Goal: Task Accomplishment & Management: Manage account settings

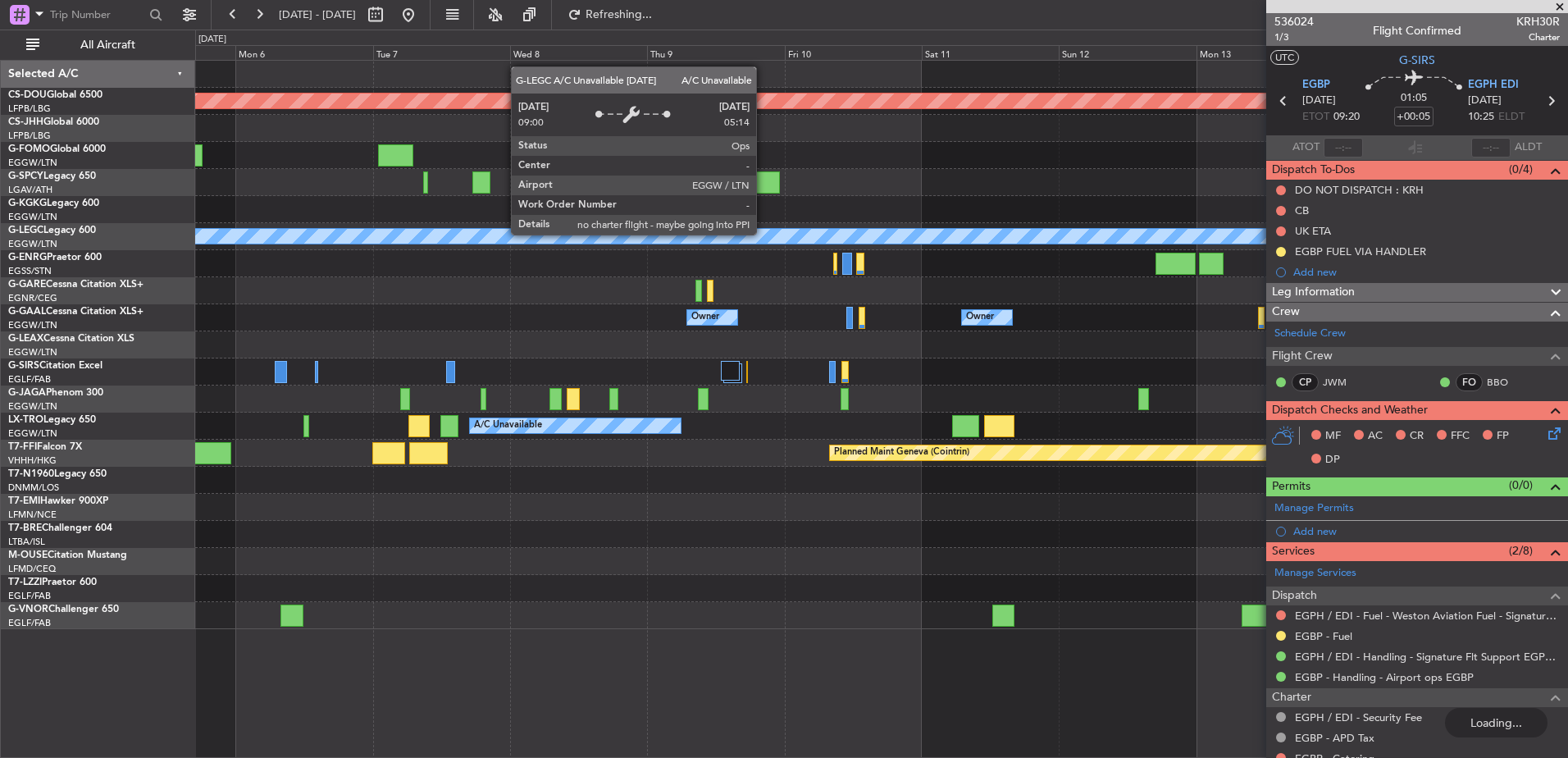
scroll to position [96, 0]
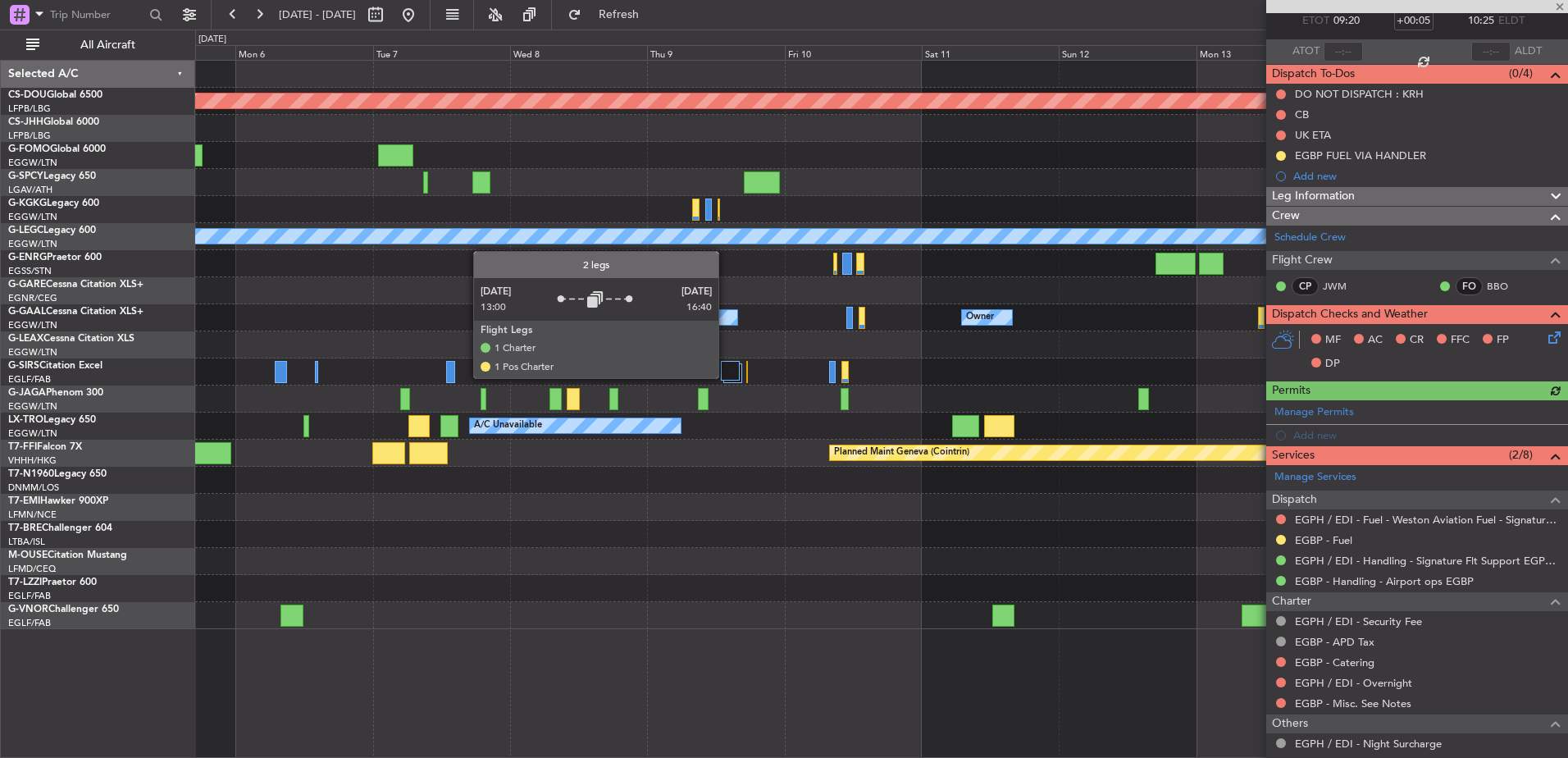
click at [728, 375] on div at bounding box center [730, 371] width 19 height 20
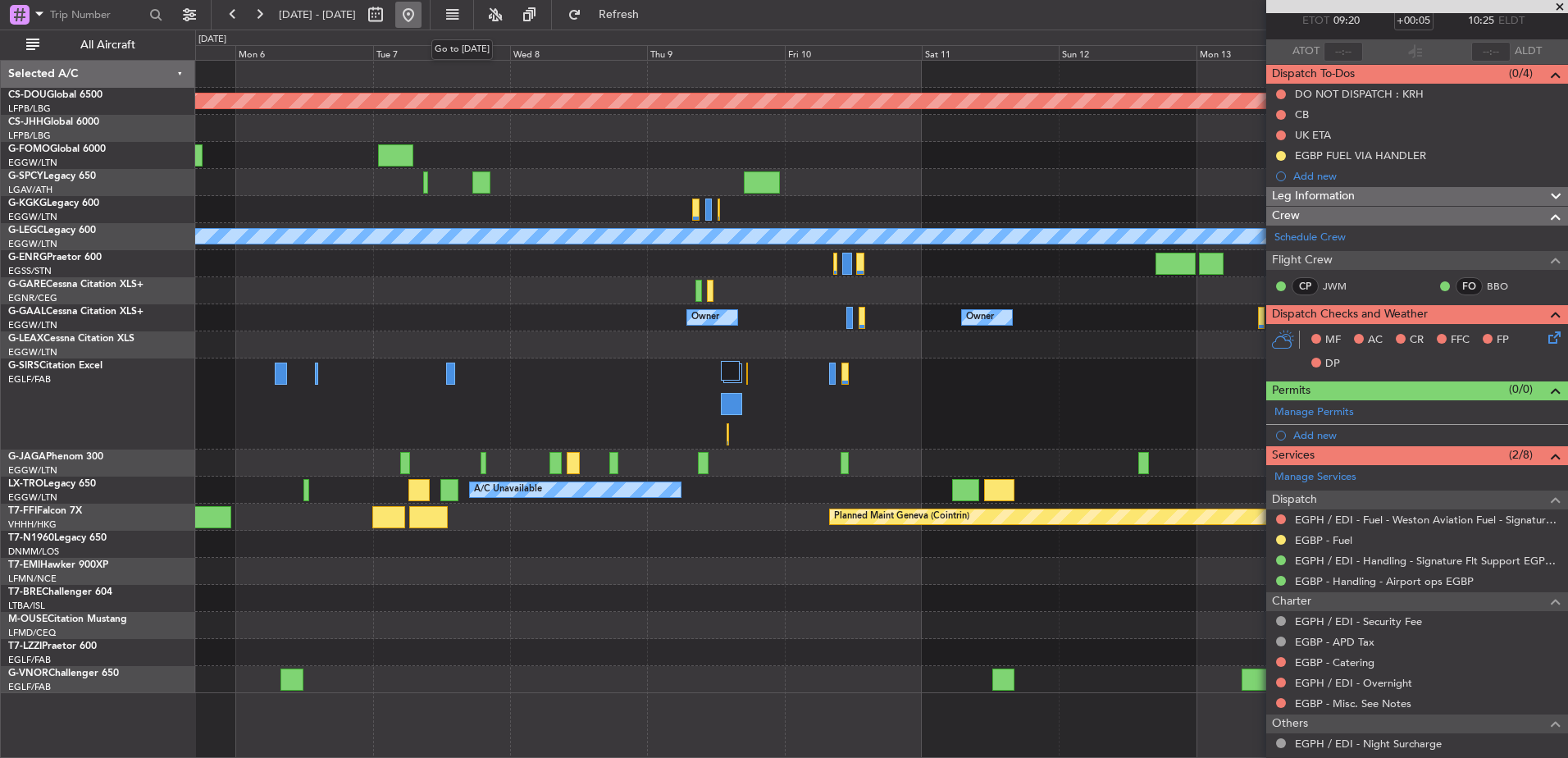
click at [422, 12] on button at bounding box center [408, 15] width 26 height 26
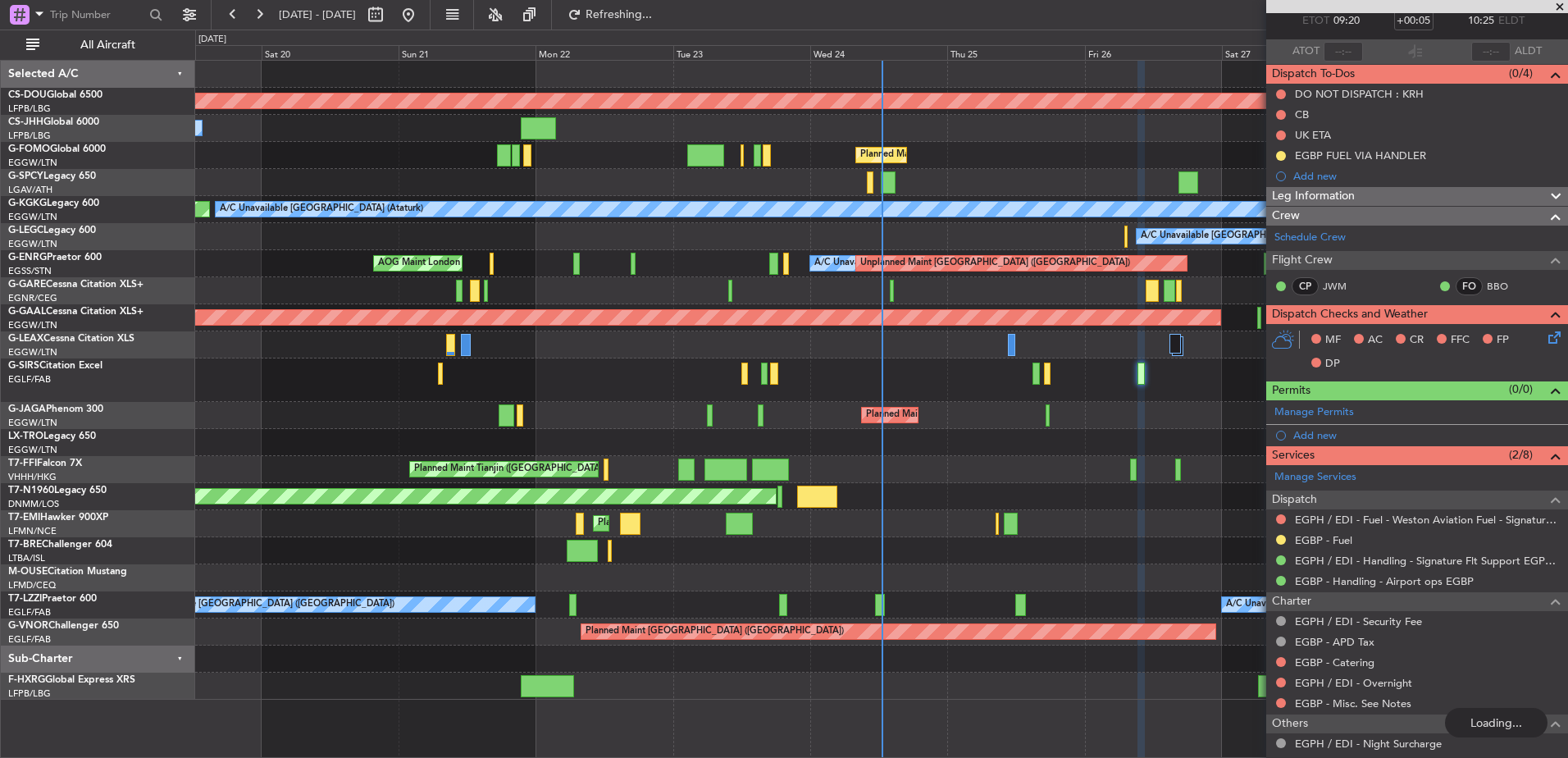
click at [436, 353] on div "Planned Maint London (Biggin Hill) Owner Planned Maint Paris (Le Bourget) Plann…" at bounding box center [881, 380] width 1372 height 639
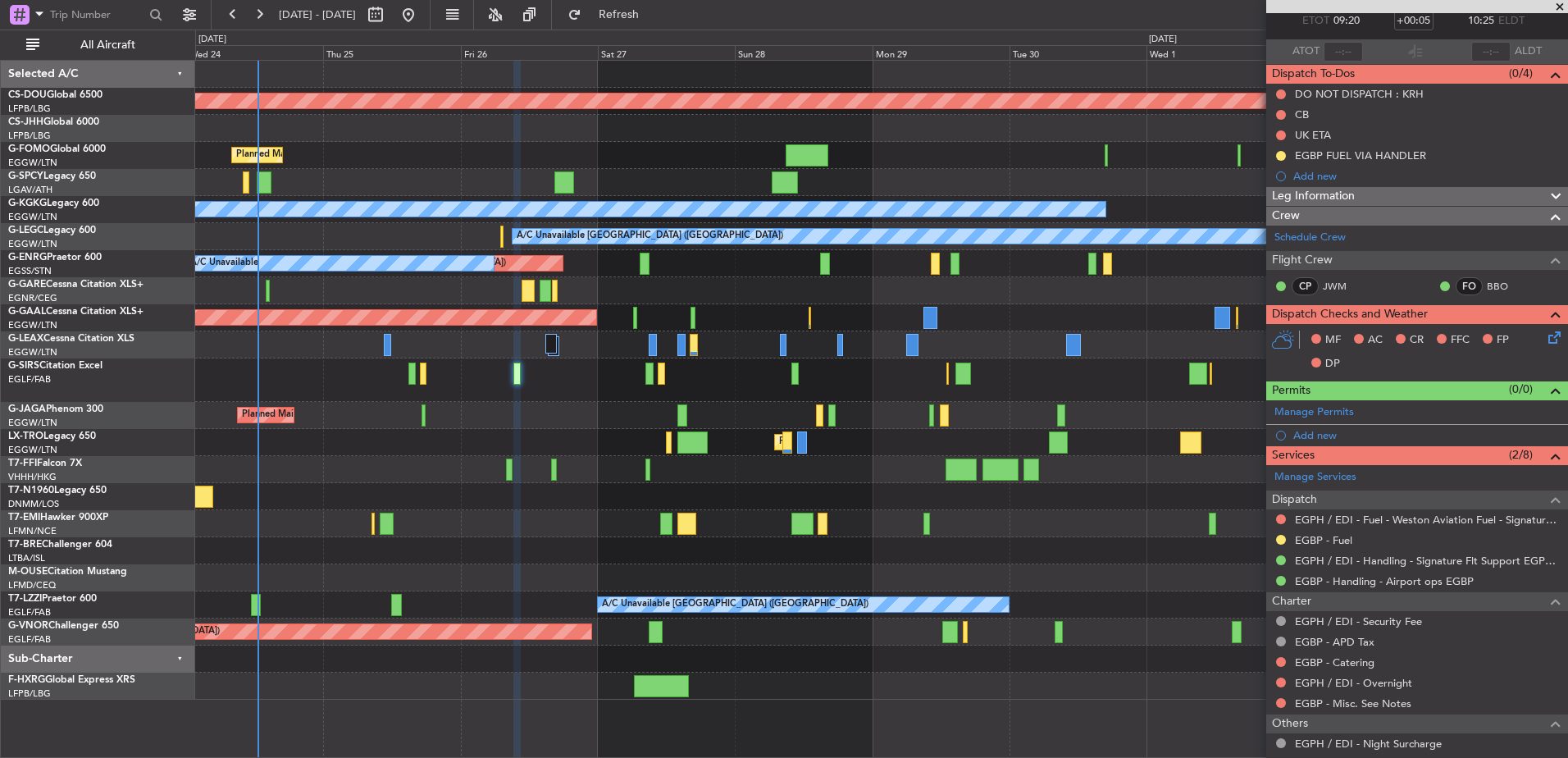
click at [768, 395] on div "Planned Maint [GEOGRAPHIC_DATA] ([GEOGRAPHIC_DATA])" at bounding box center [881, 380] width 1372 height 43
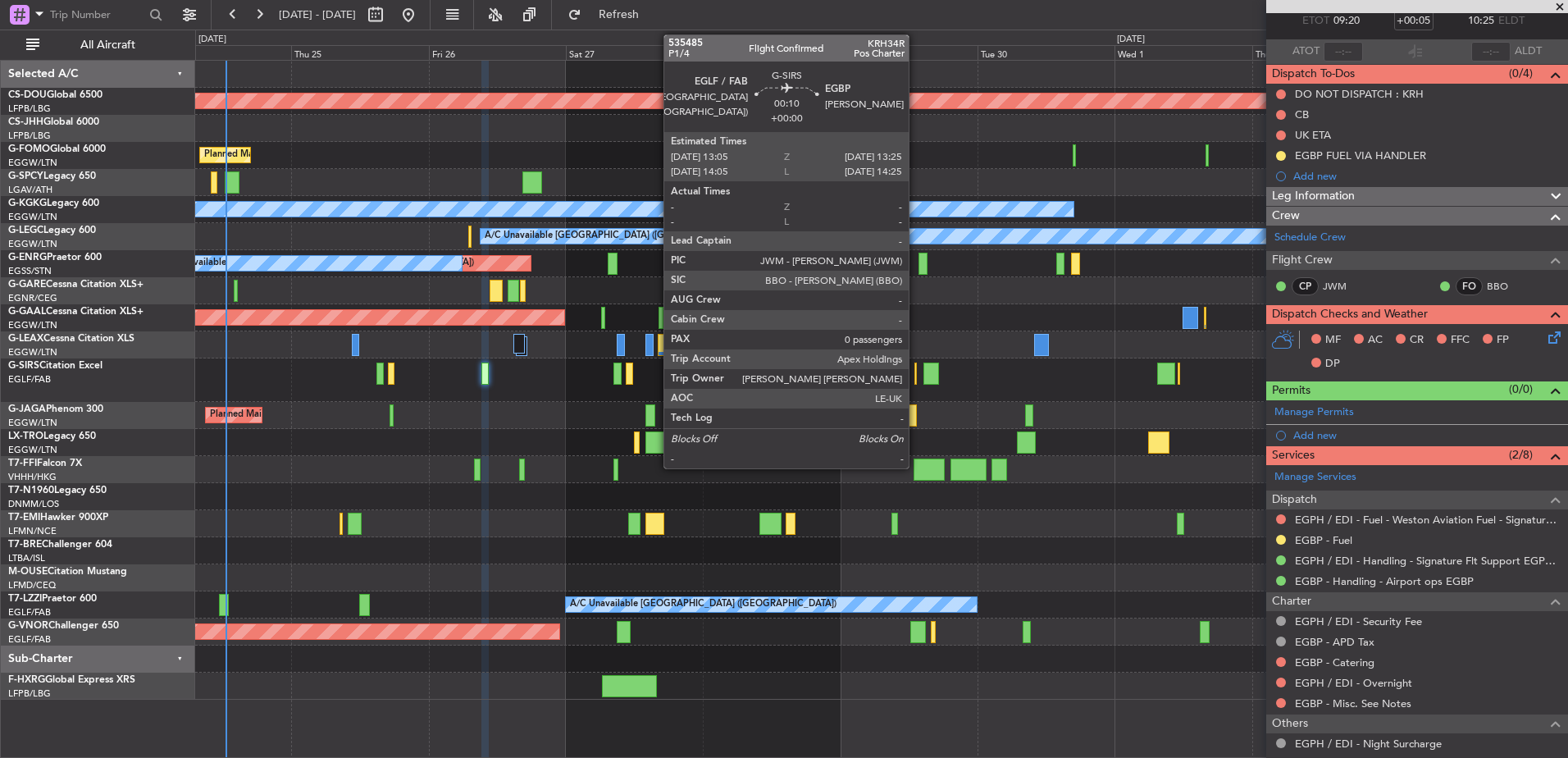
click at [917, 367] on div at bounding box center [916, 374] width 3 height 23
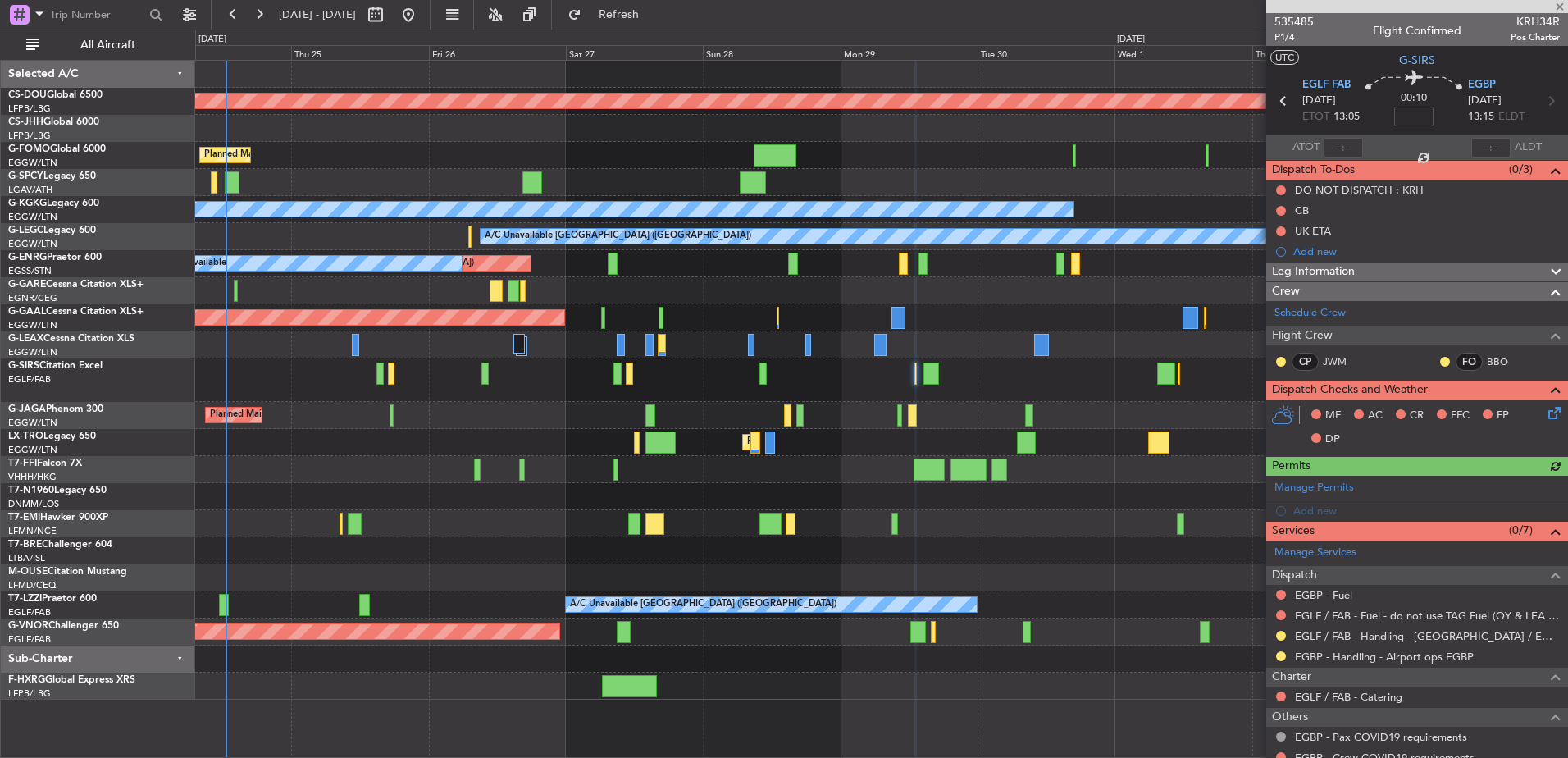
scroll to position [76, 0]
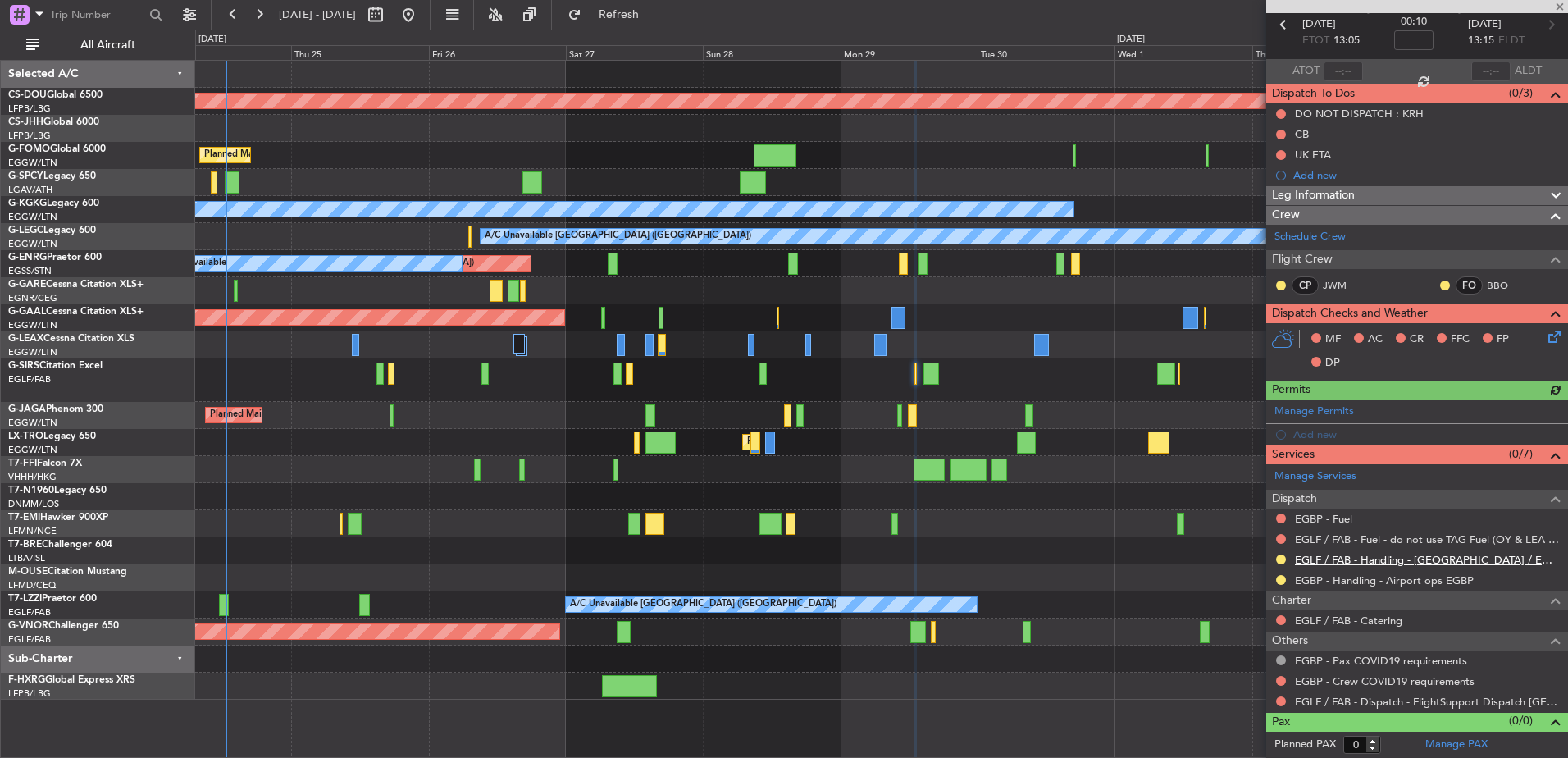
click at [1337, 556] on link "EGLF / FAB - Handling - [GEOGRAPHIC_DATA] / EGLF / FAB" at bounding box center [1428, 560] width 265 height 14
click at [348, 410] on div "Planned Maint London ([GEOGRAPHIC_DATA]) Planned Maint [GEOGRAPHIC_DATA] ([GEOG…" at bounding box center [881, 380] width 1372 height 639
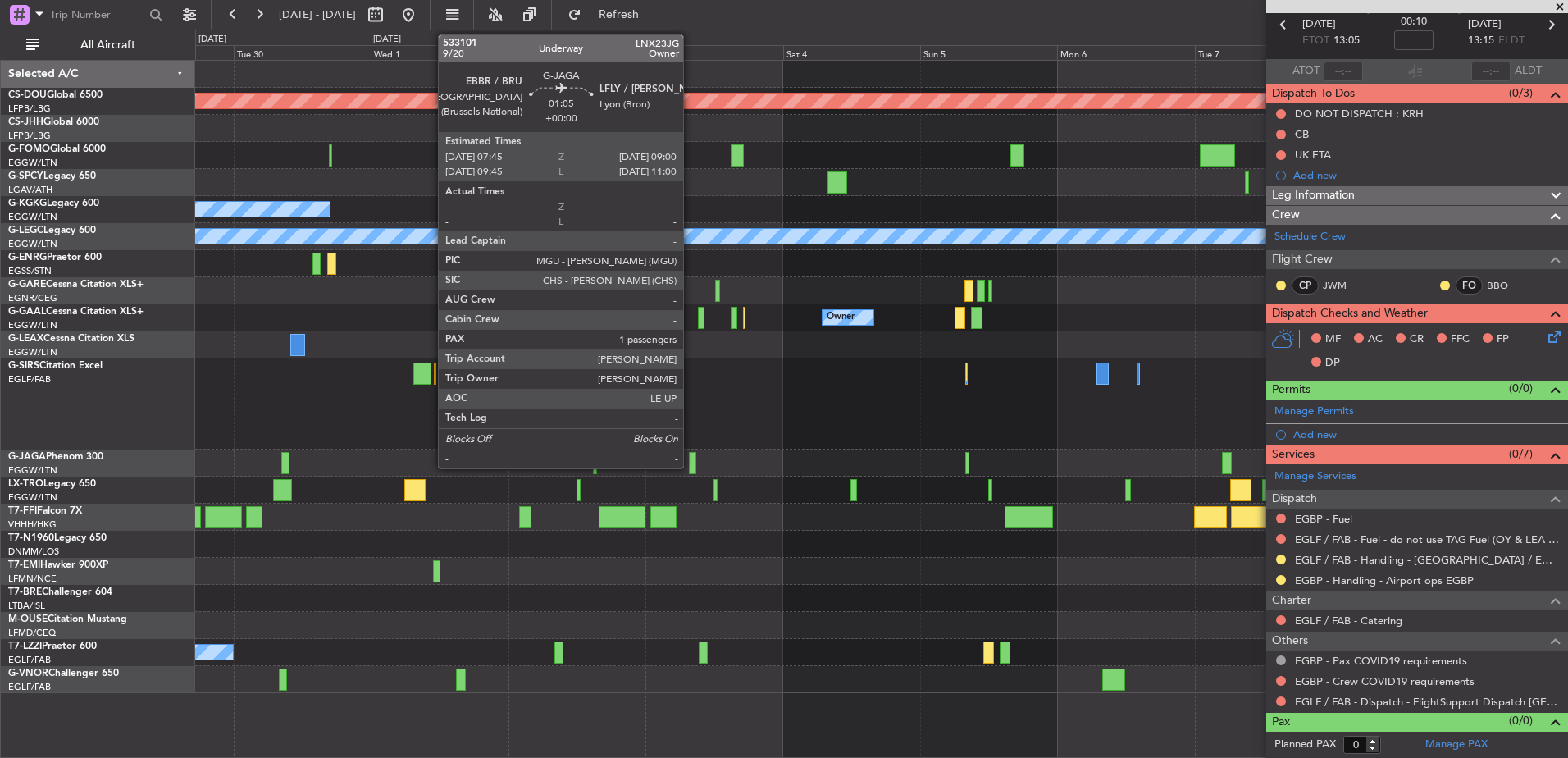
click at [690, 462] on div at bounding box center [692, 463] width 8 height 23
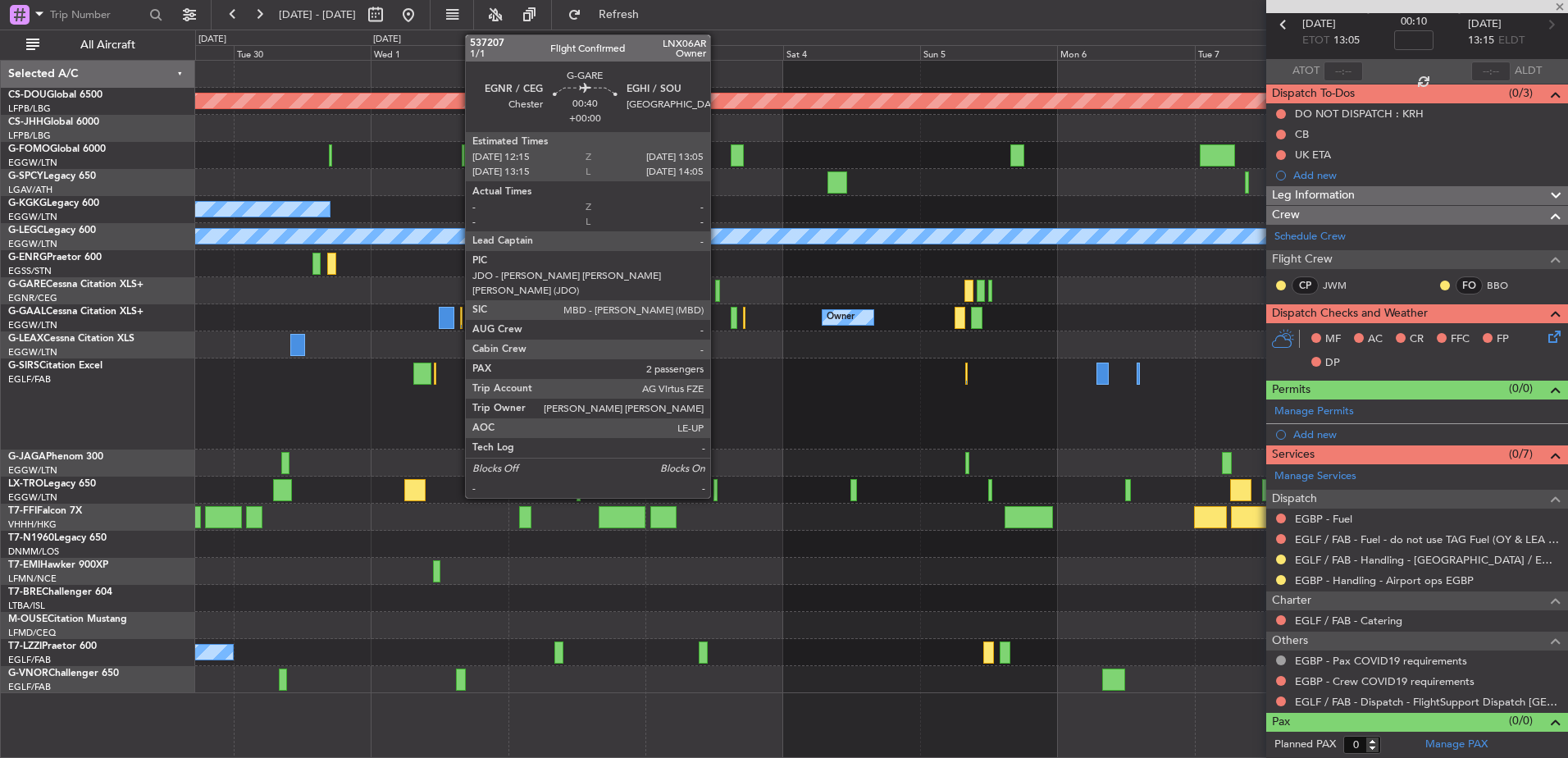
click at [717, 286] on div at bounding box center [718, 291] width 5 height 23
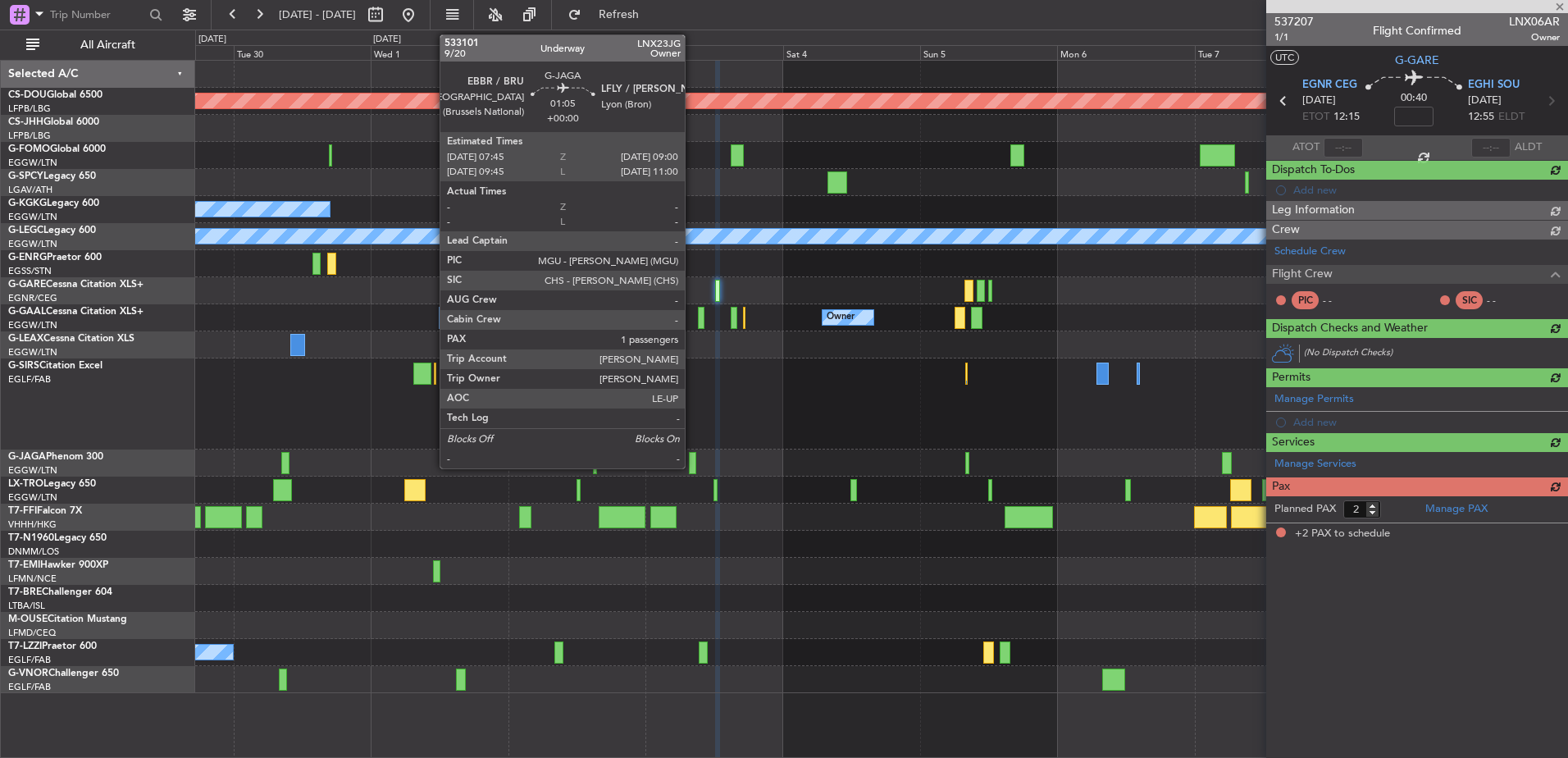
scroll to position [0, 0]
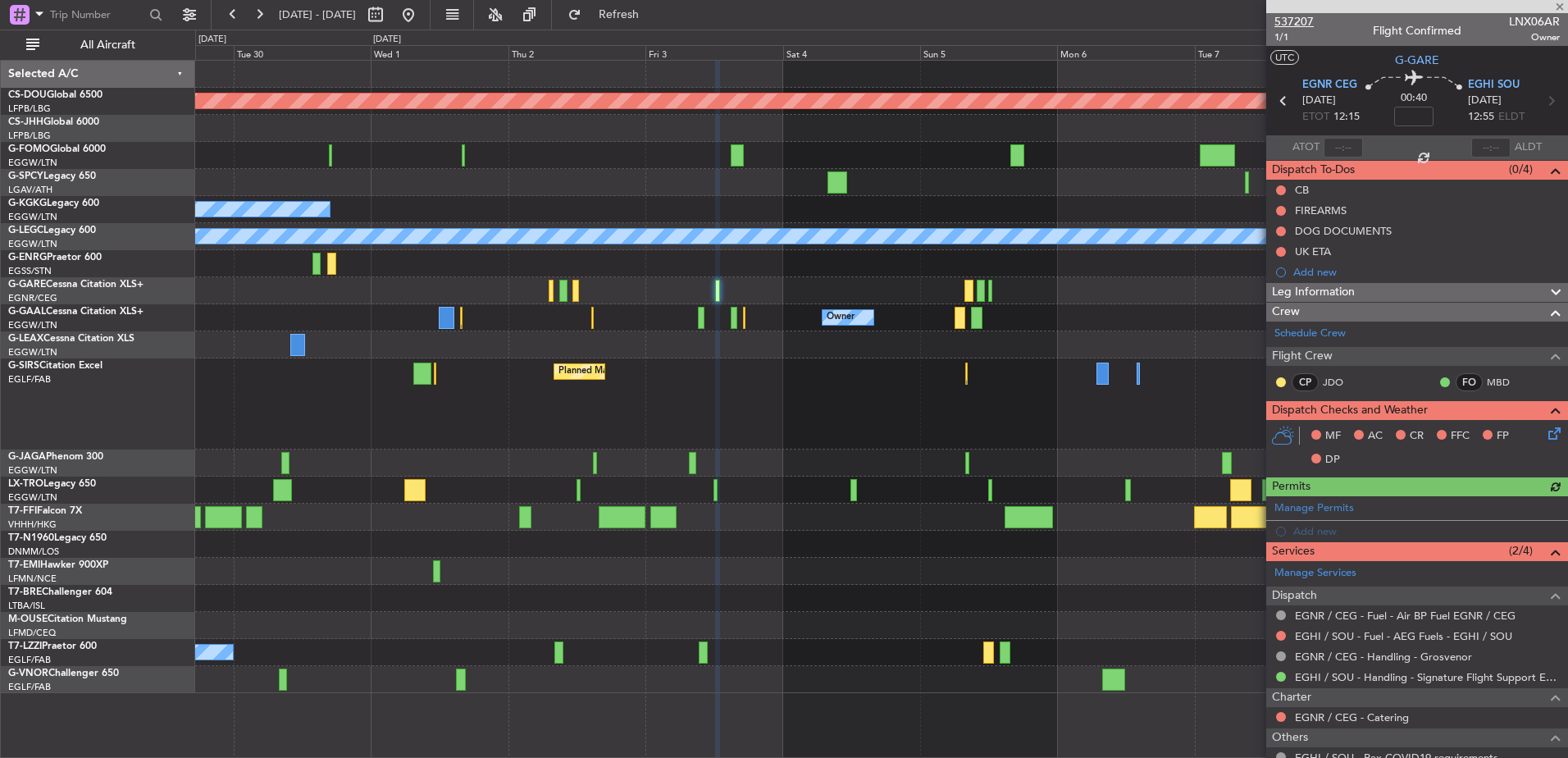
click at [1300, 23] on span "537207" at bounding box center [1293, 22] width 39 height 17
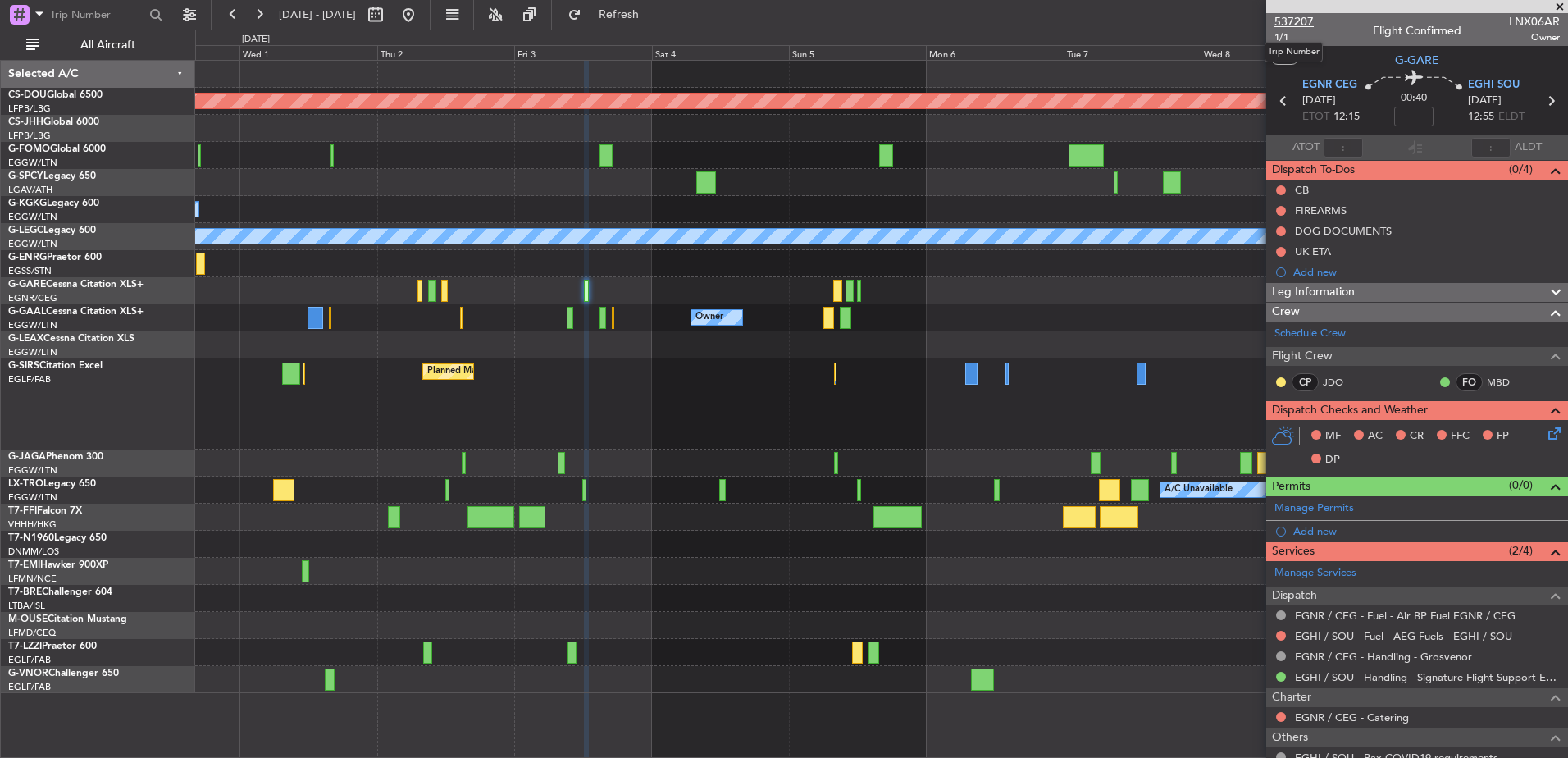
click at [1308, 25] on span "537207" at bounding box center [1293, 22] width 39 height 17
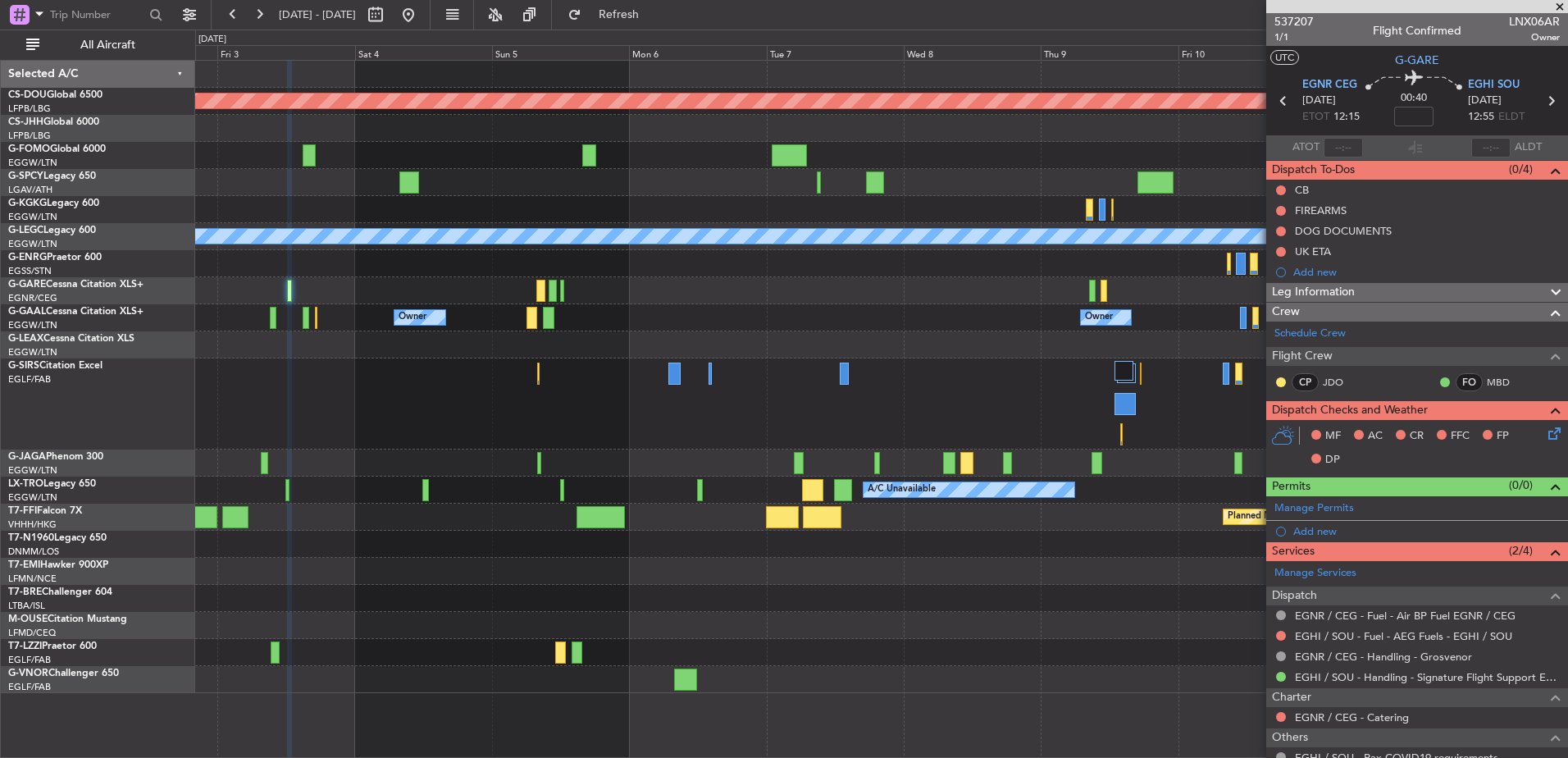
click at [534, 385] on div "Planned Maint [GEOGRAPHIC_DATA] ([GEOGRAPHIC_DATA])" at bounding box center [881, 404] width 1372 height 91
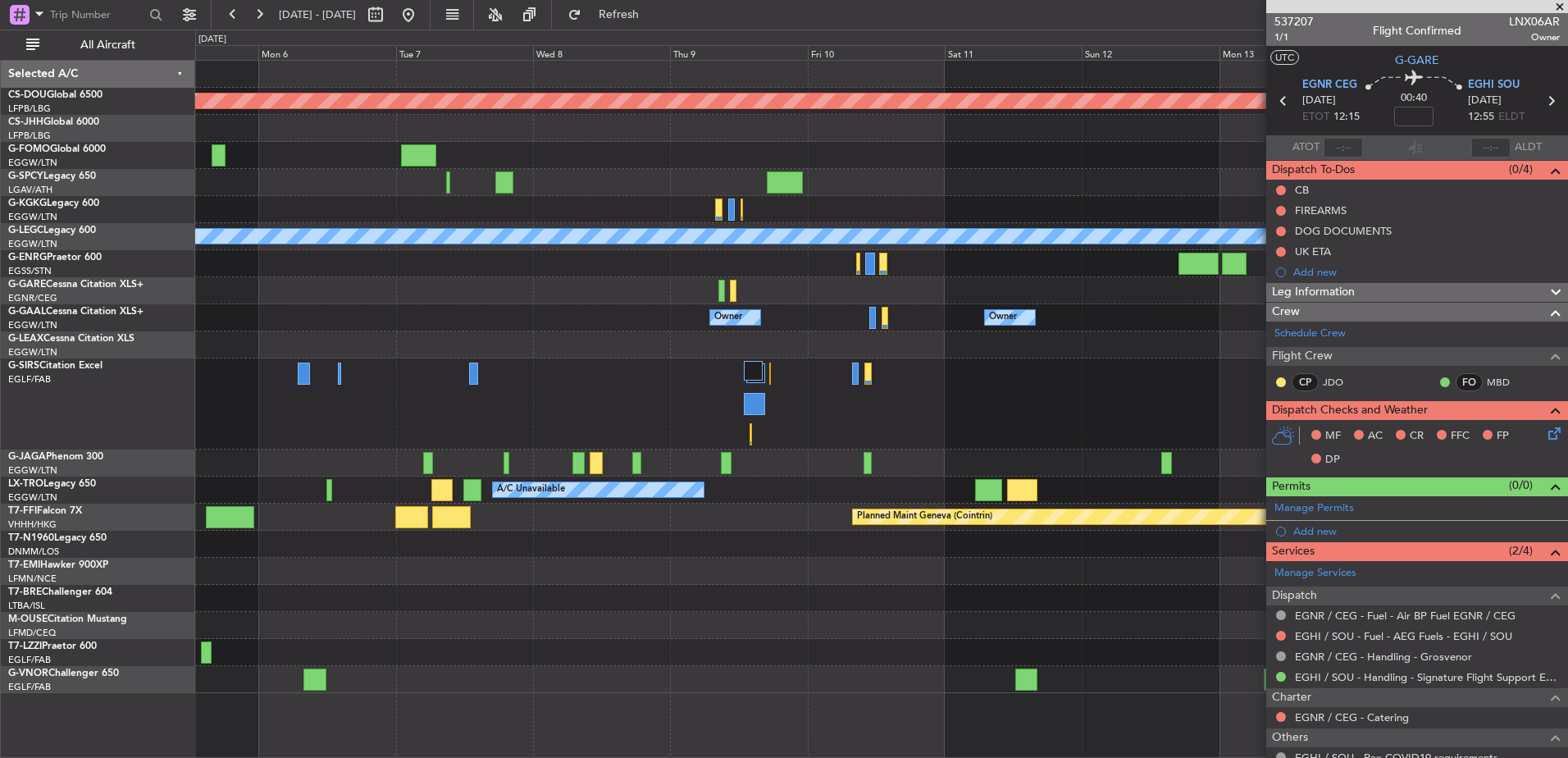
click at [726, 291] on div at bounding box center [881, 290] width 1372 height 27
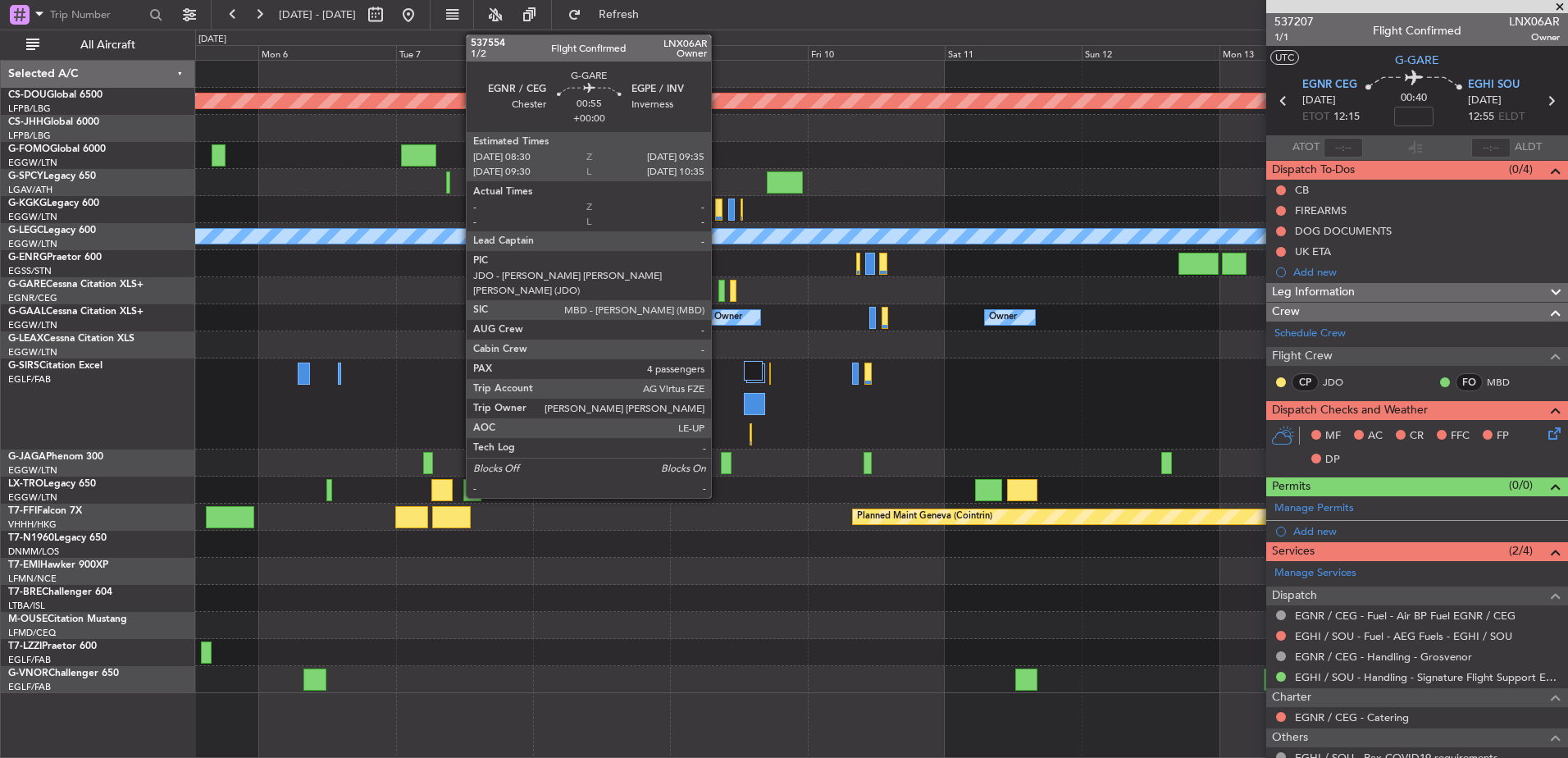
click at [719, 288] on div at bounding box center [722, 291] width 7 height 23
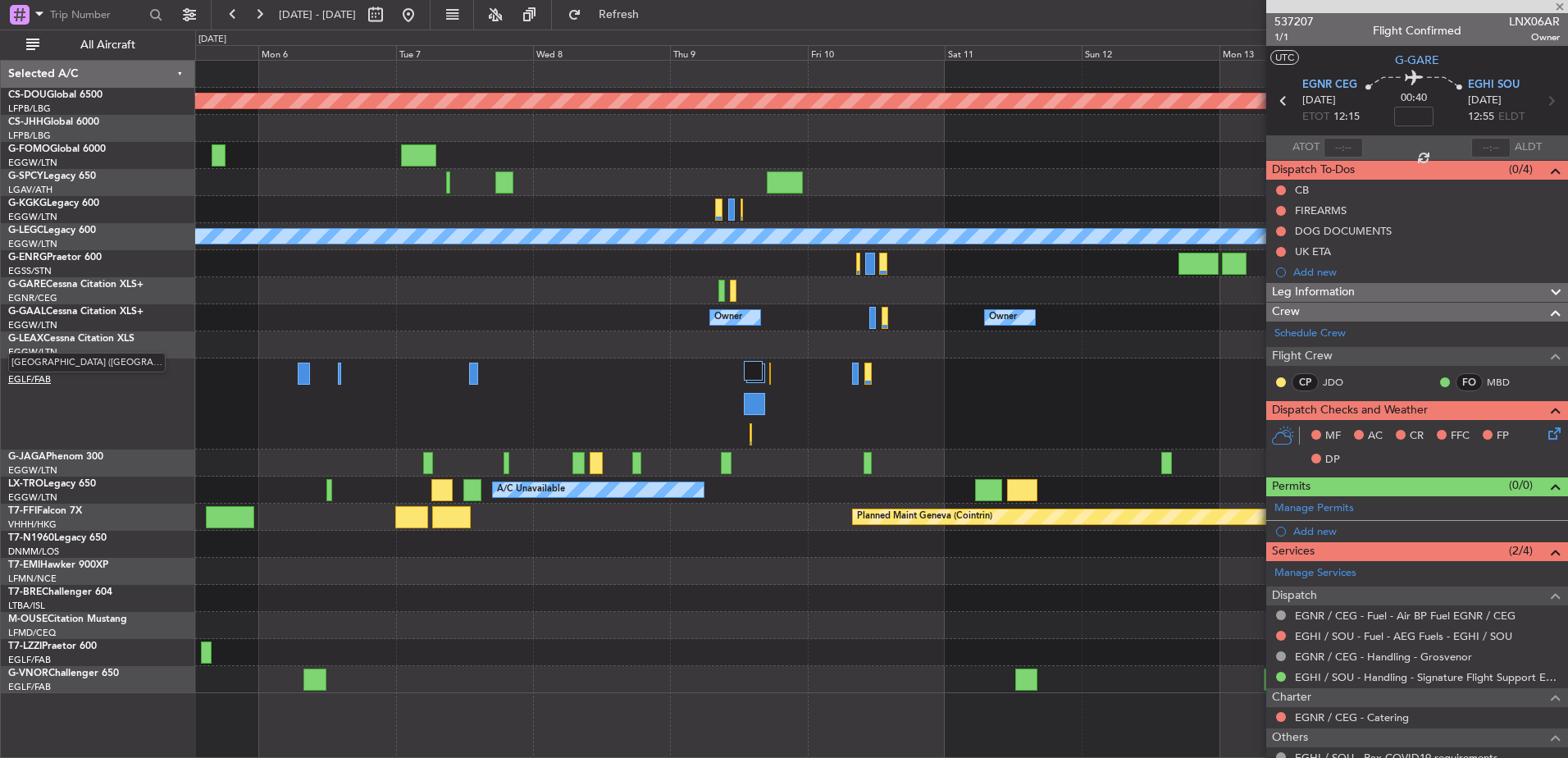
type input "4"
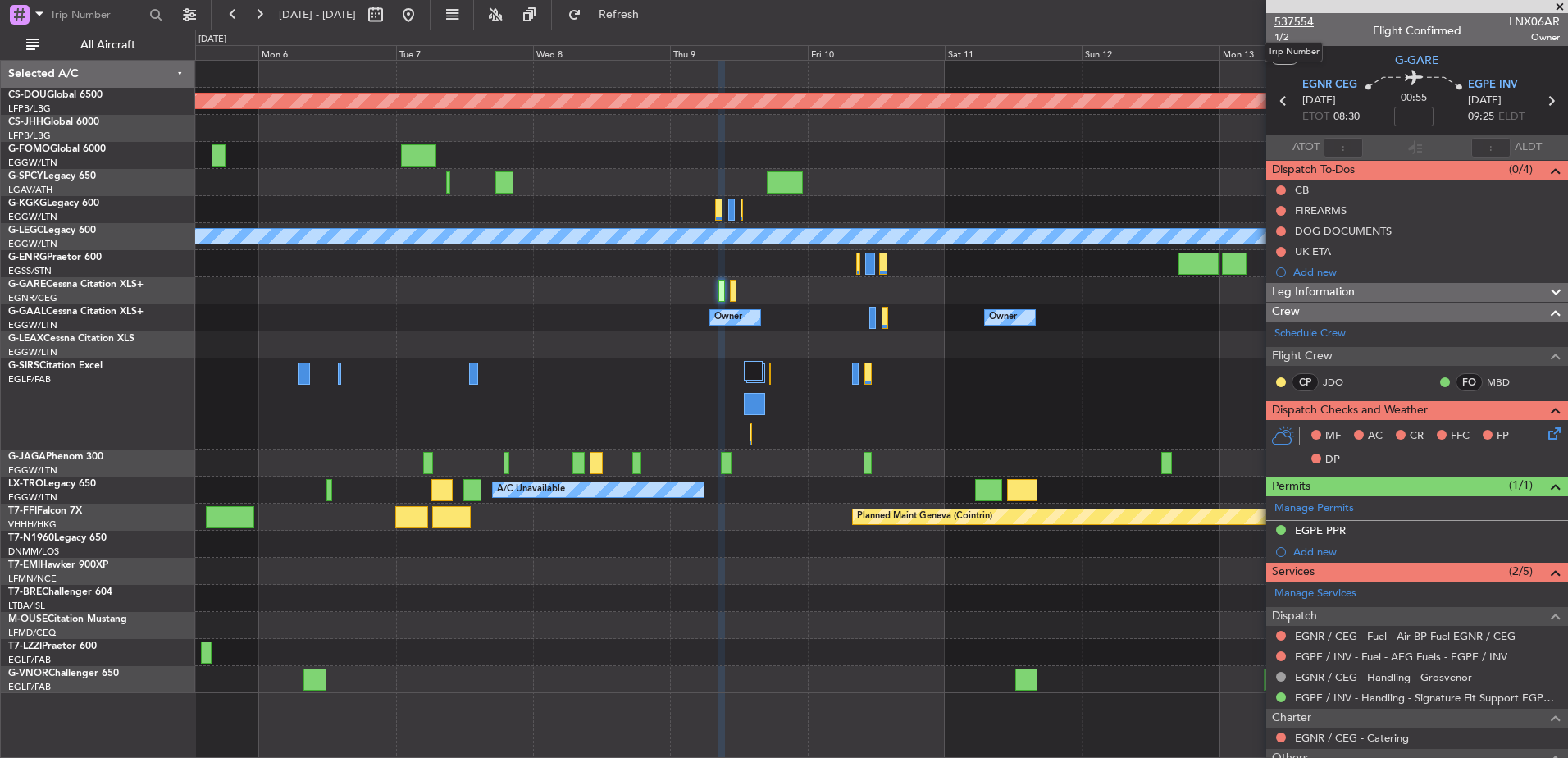
click at [1289, 20] on span "537554" at bounding box center [1293, 22] width 39 height 17
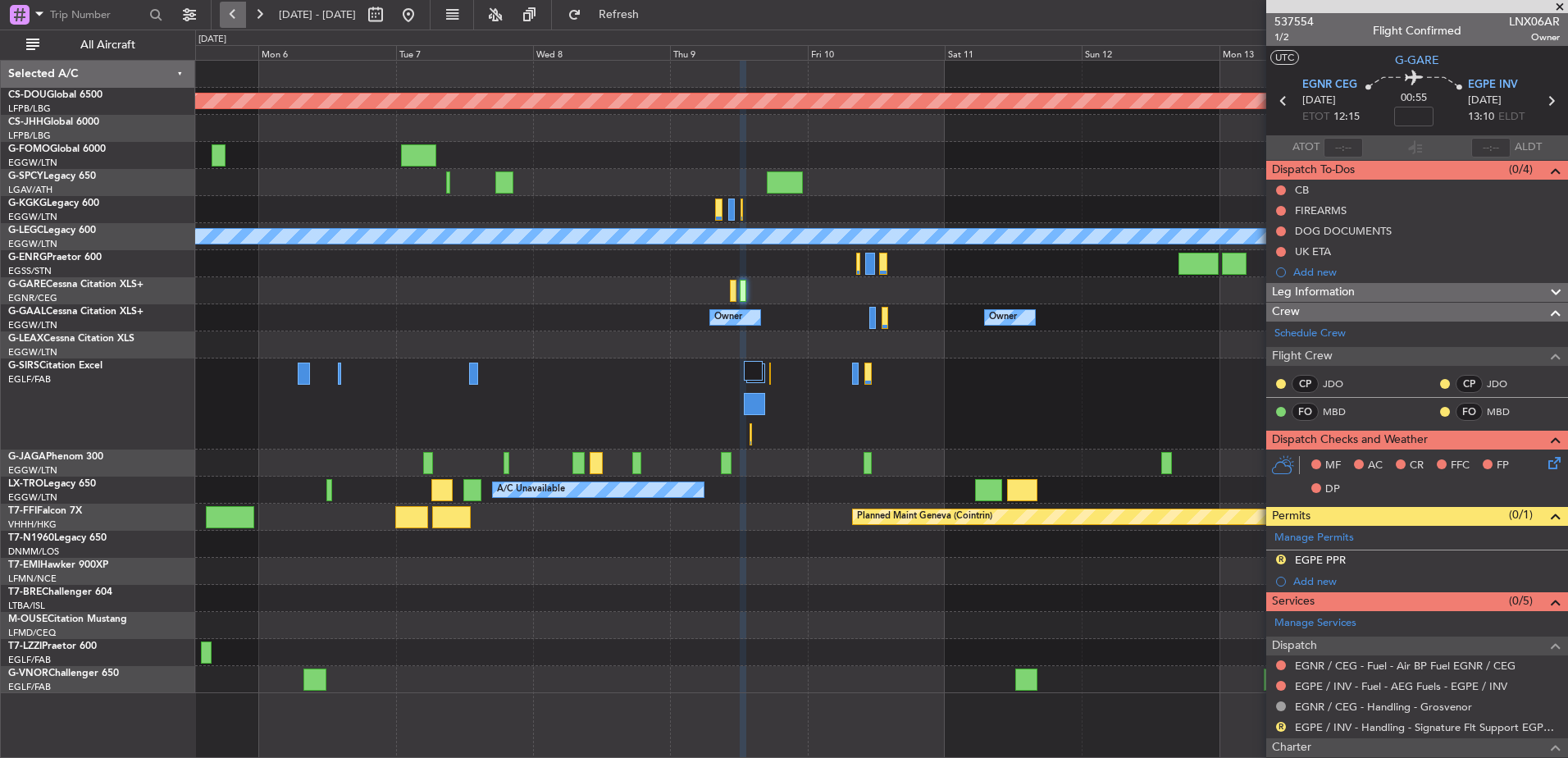
click at [236, 16] on button at bounding box center [233, 15] width 26 height 26
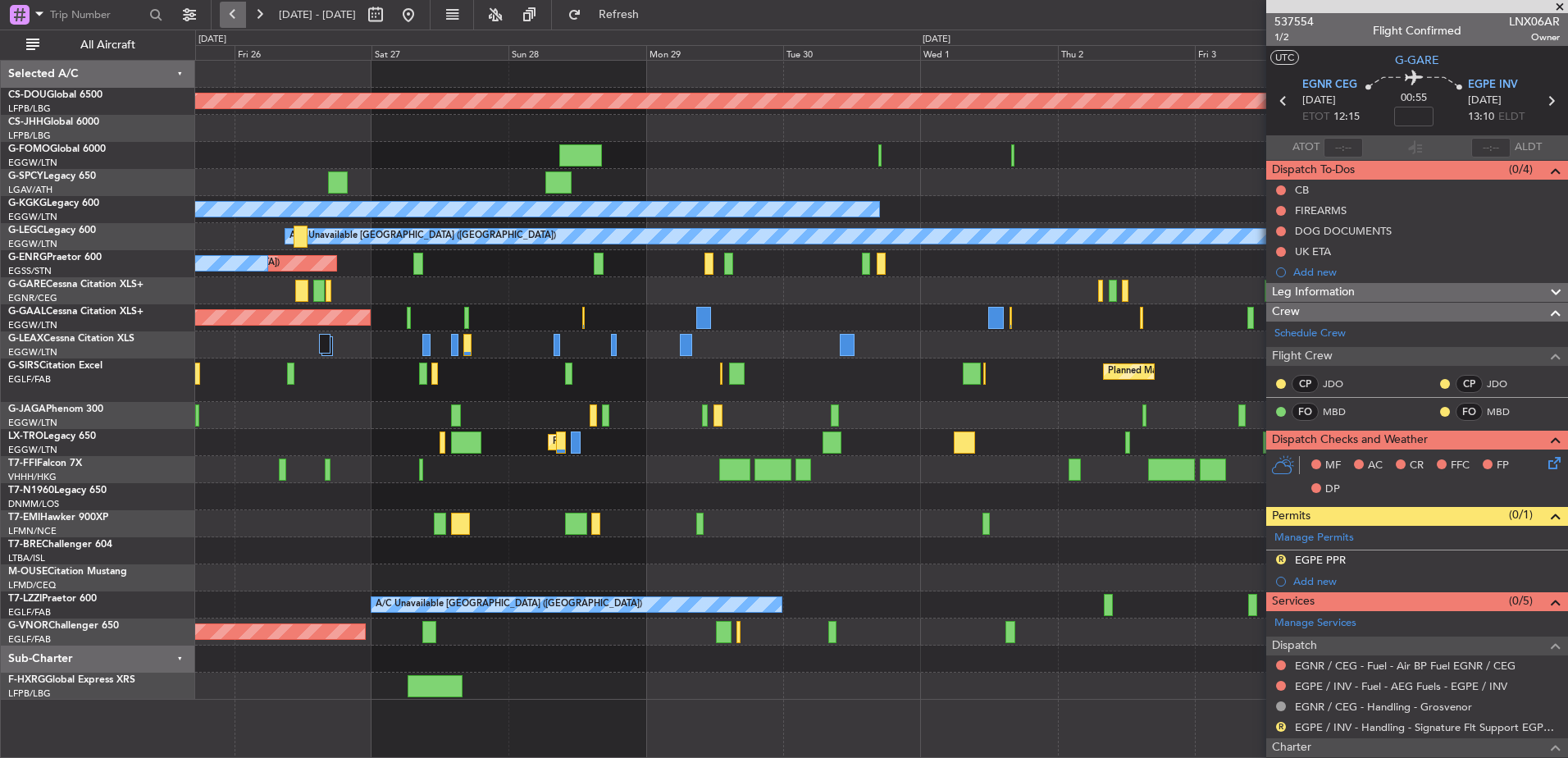
click at [236, 16] on button at bounding box center [233, 15] width 26 height 26
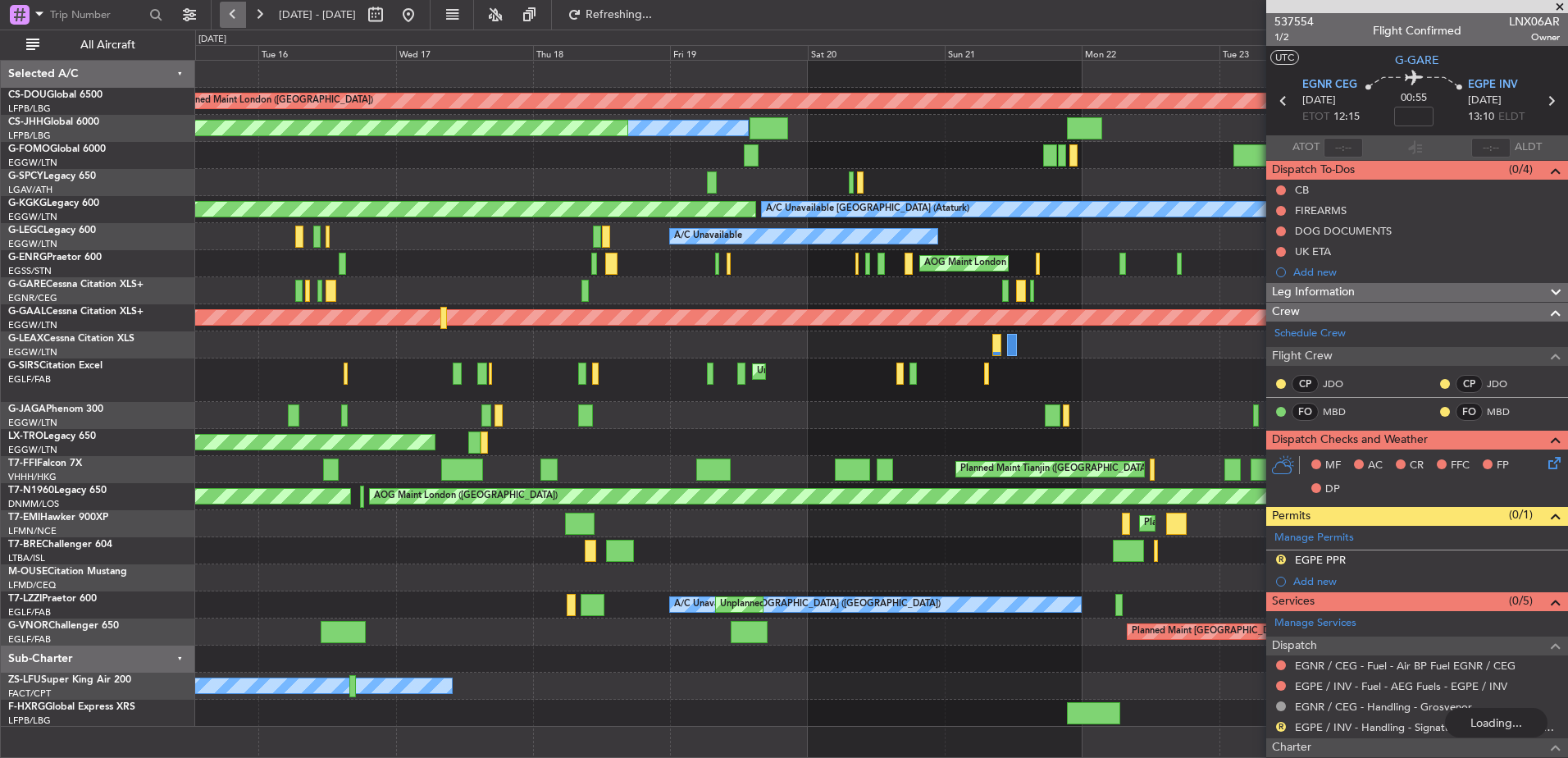
click at [236, 16] on button at bounding box center [233, 15] width 26 height 26
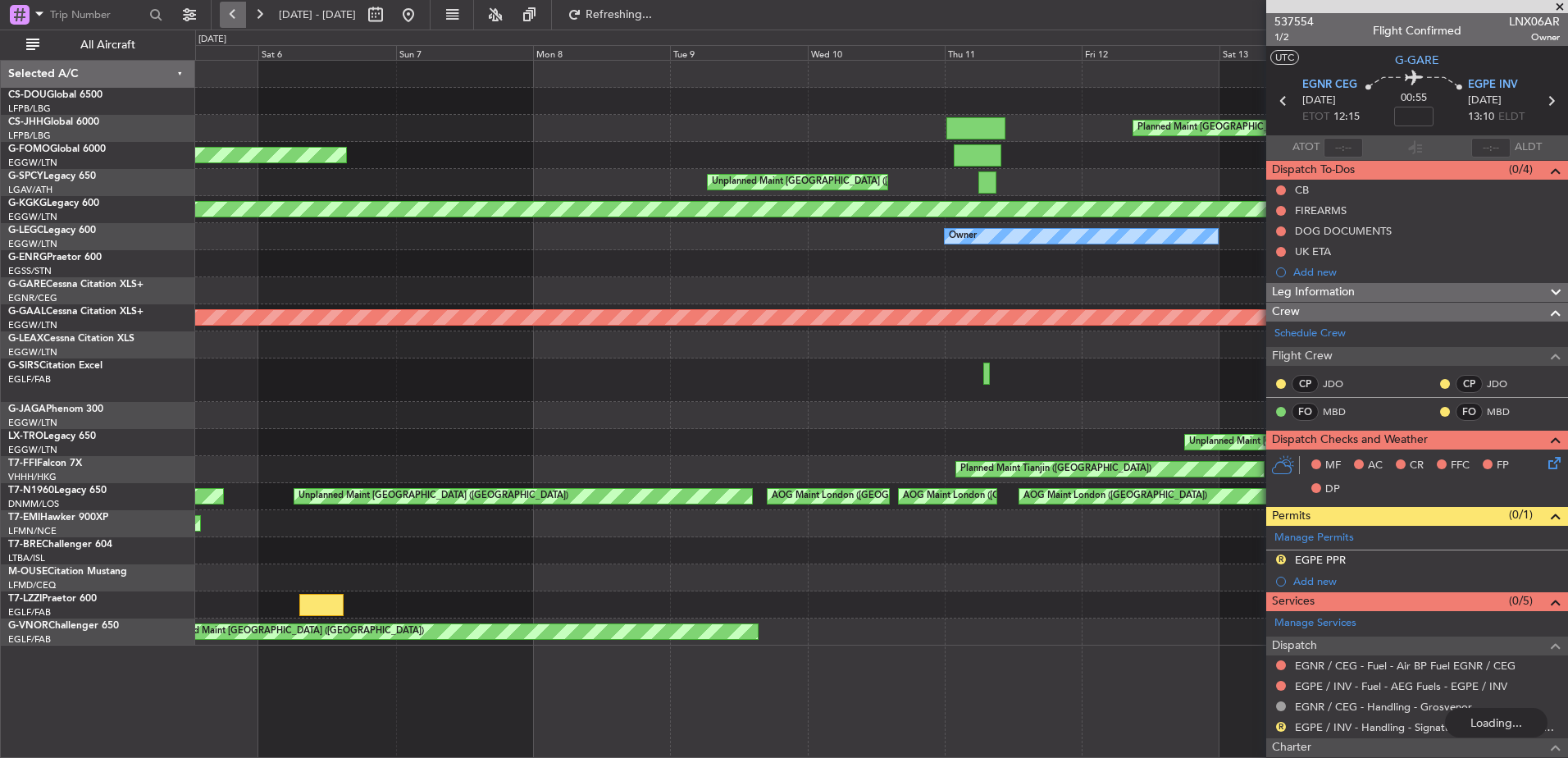
click at [236, 16] on button at bounding box center [233, 15] width 26 height 26
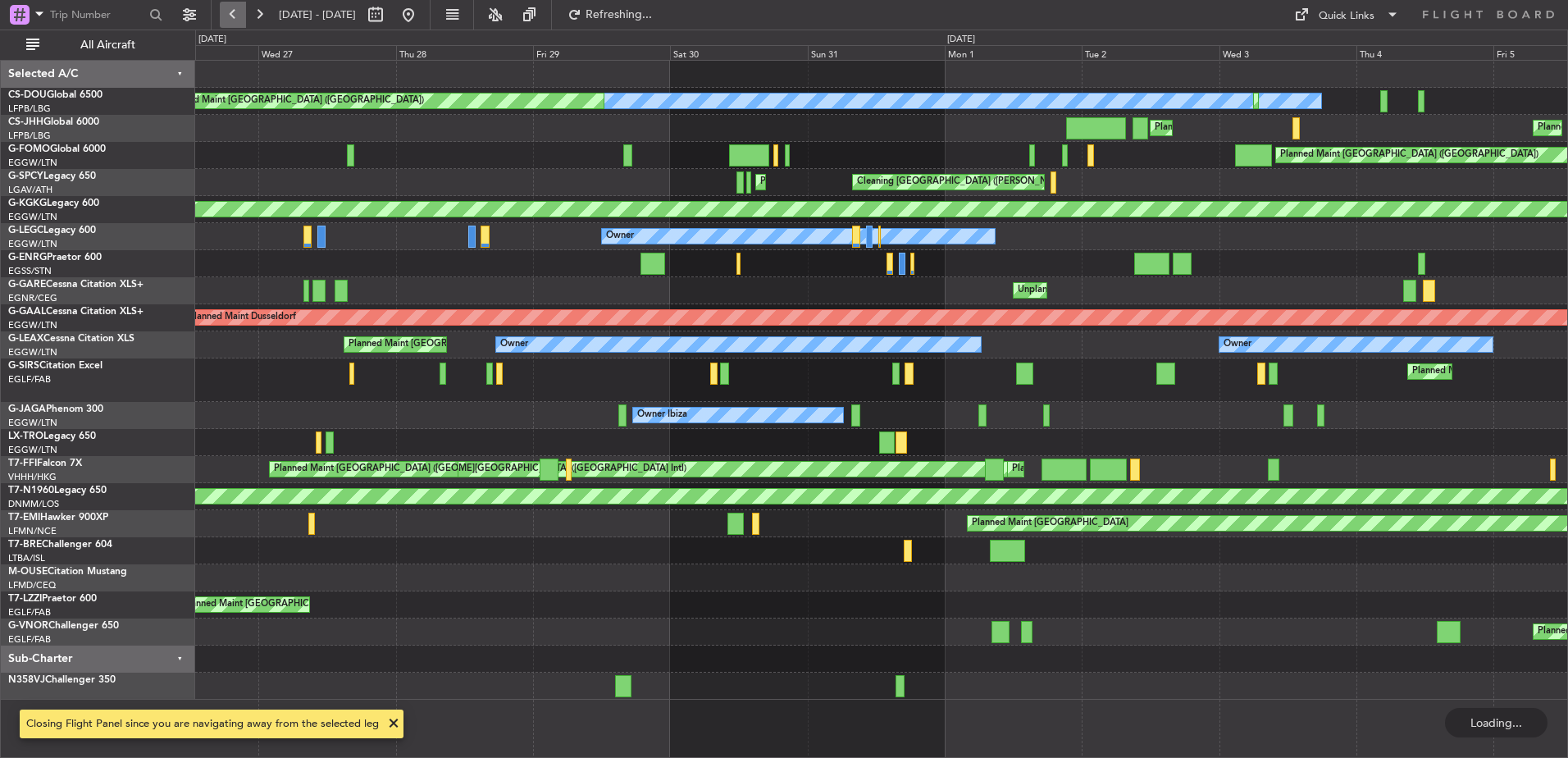
click at [236, 16] on button at bounding box center [233, 15] width 26 height 26
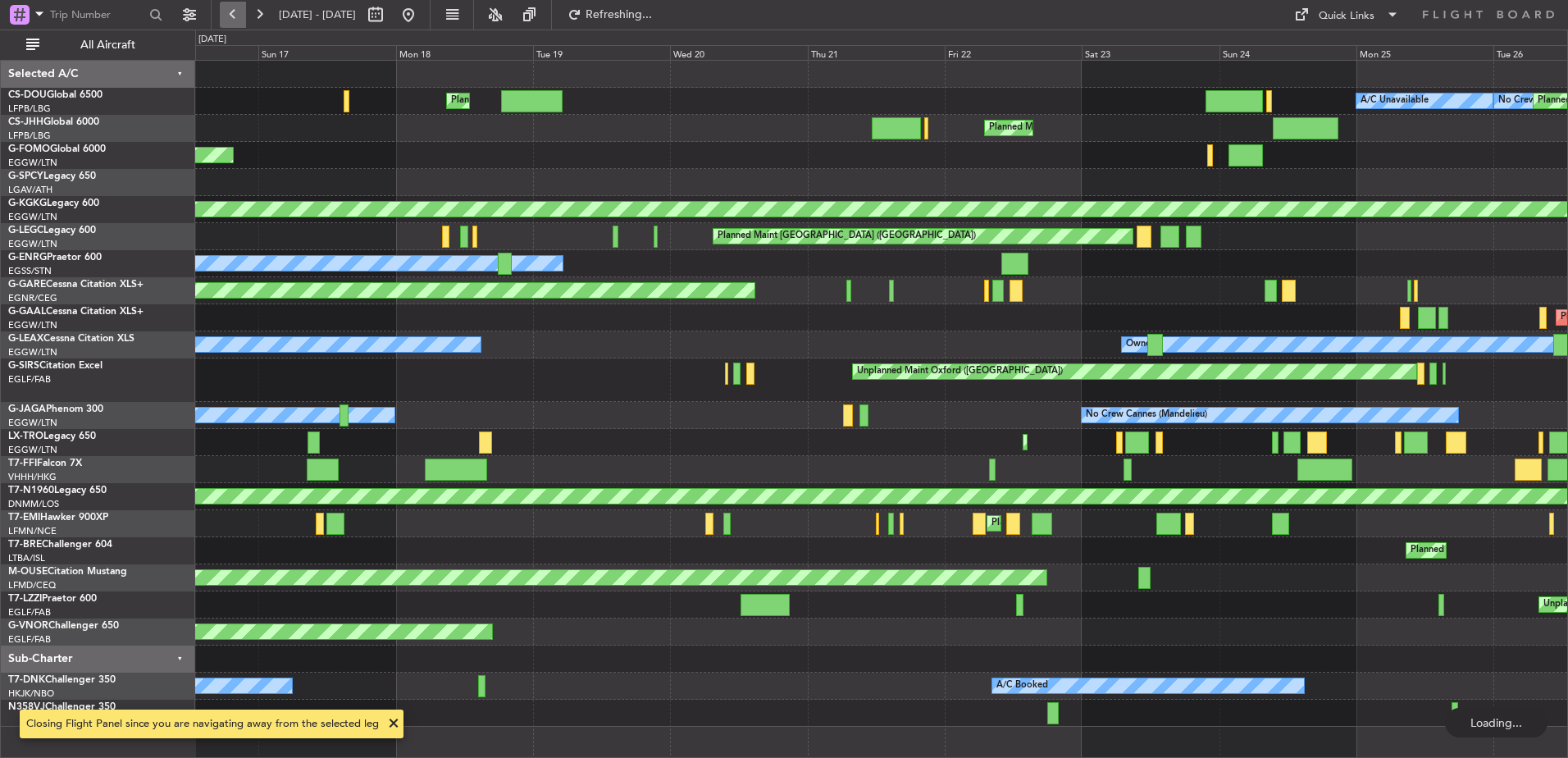
click at [236, 16] on button at bounding box center [233, 15] width 26 height 26
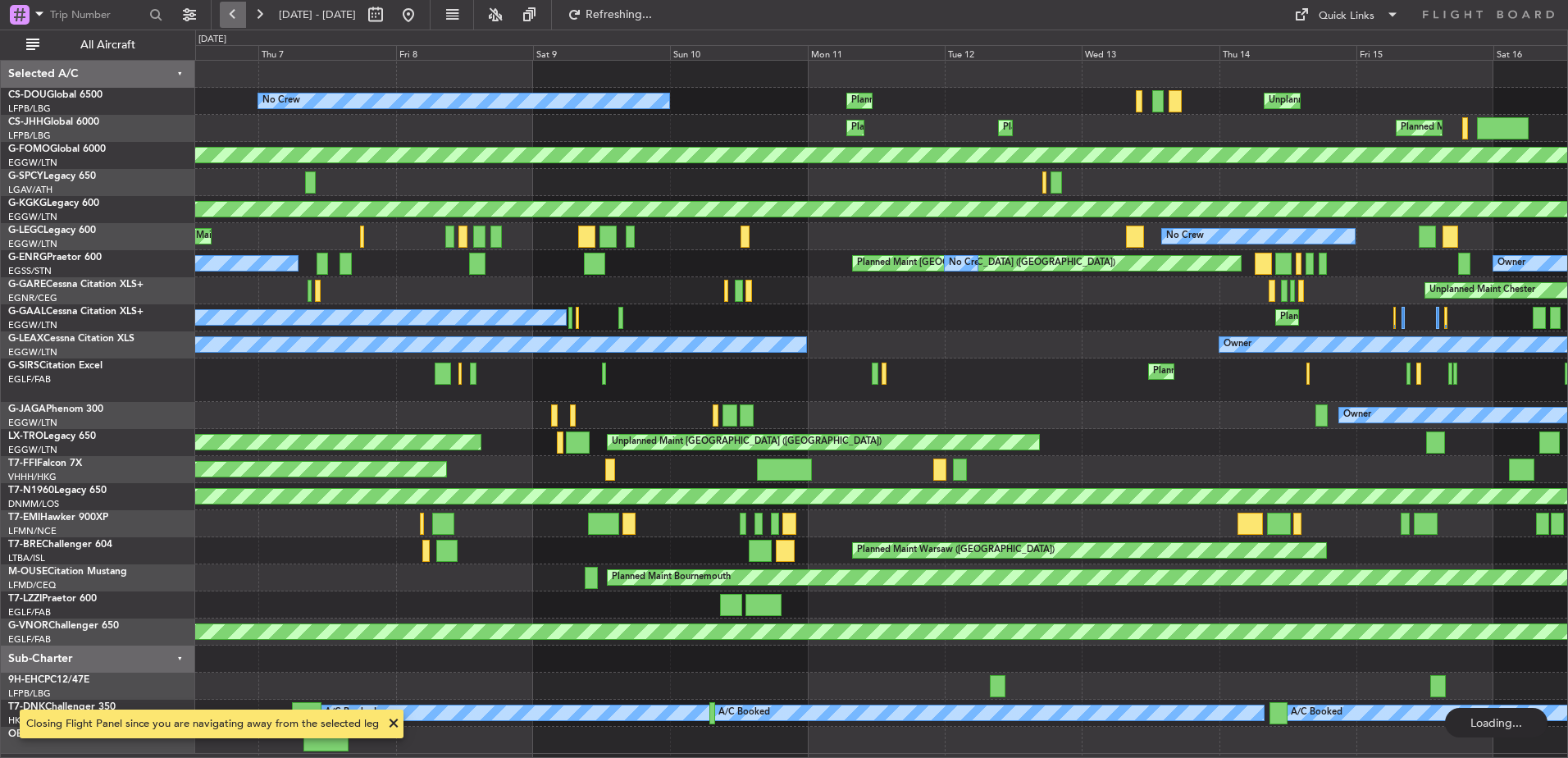
click at [236, 16] on button at bounding box center [233, 15] width 26 height 26
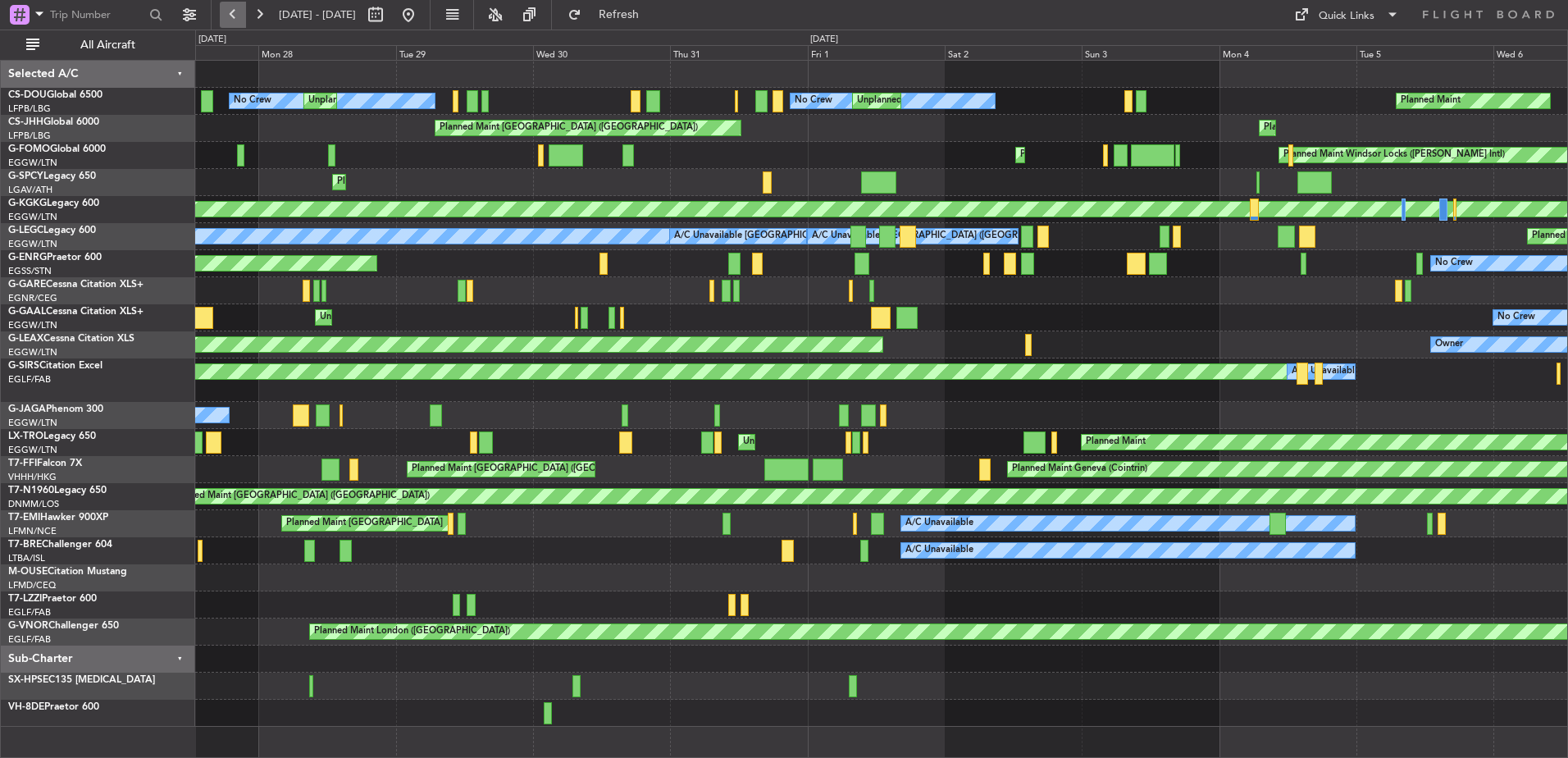
click at [236, 16] on button at bounding box center [233, 15] width 26 height 26
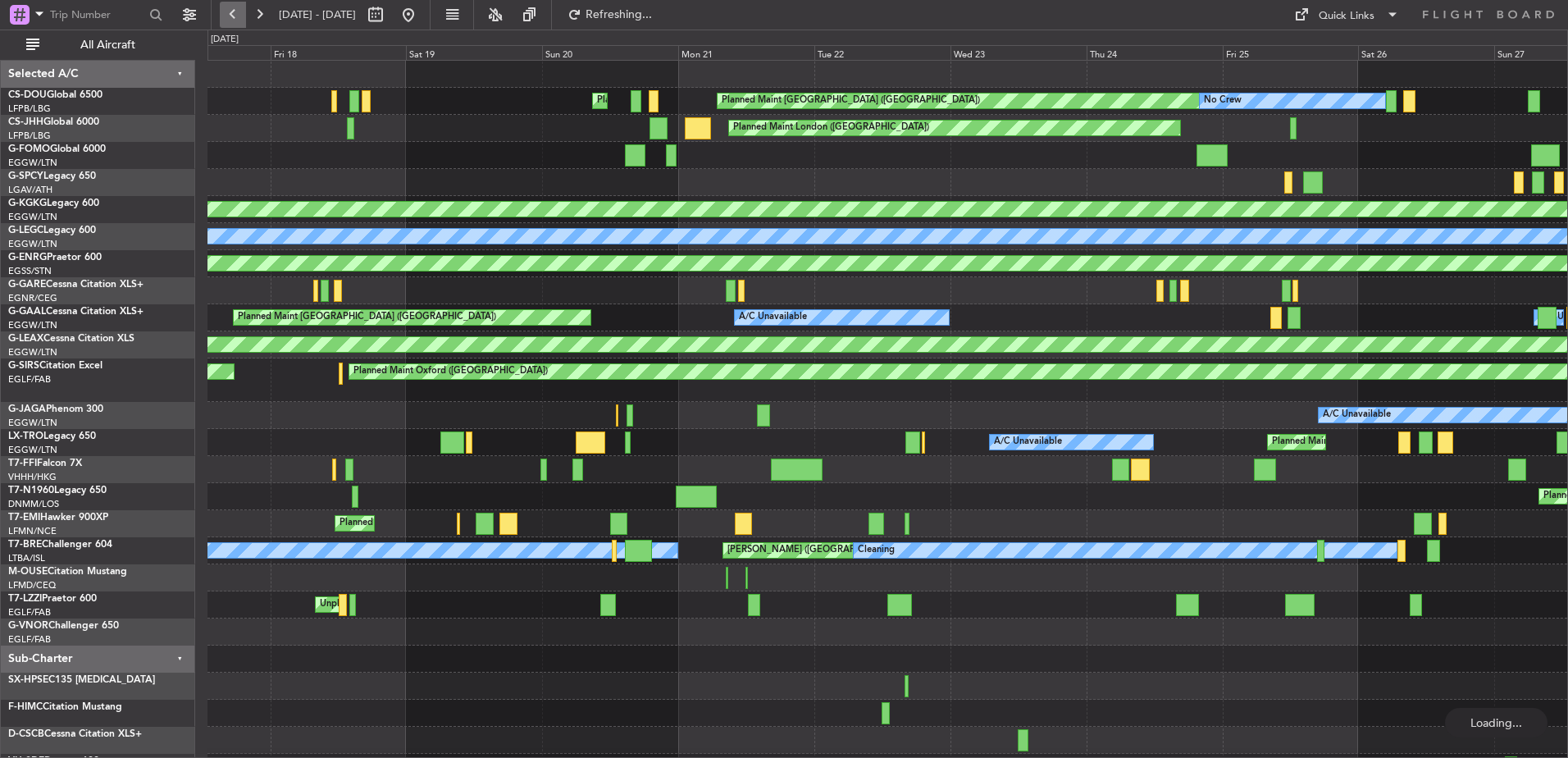
click at [236, 16] on button at bounding box center [233, 15] width 26 height 26
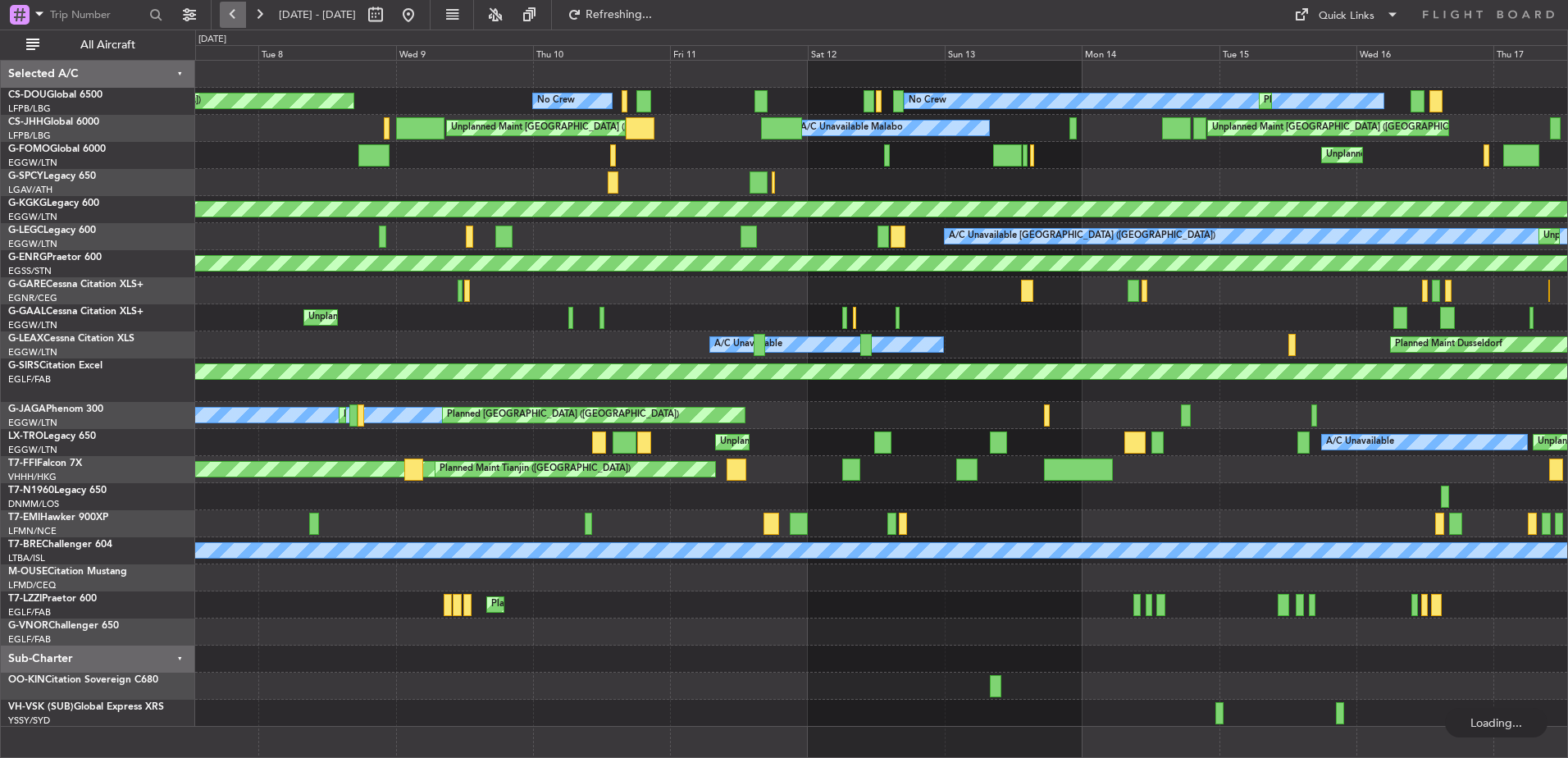
click at [236, 16] on button at bounding box center [233, 15] width 26 height 26
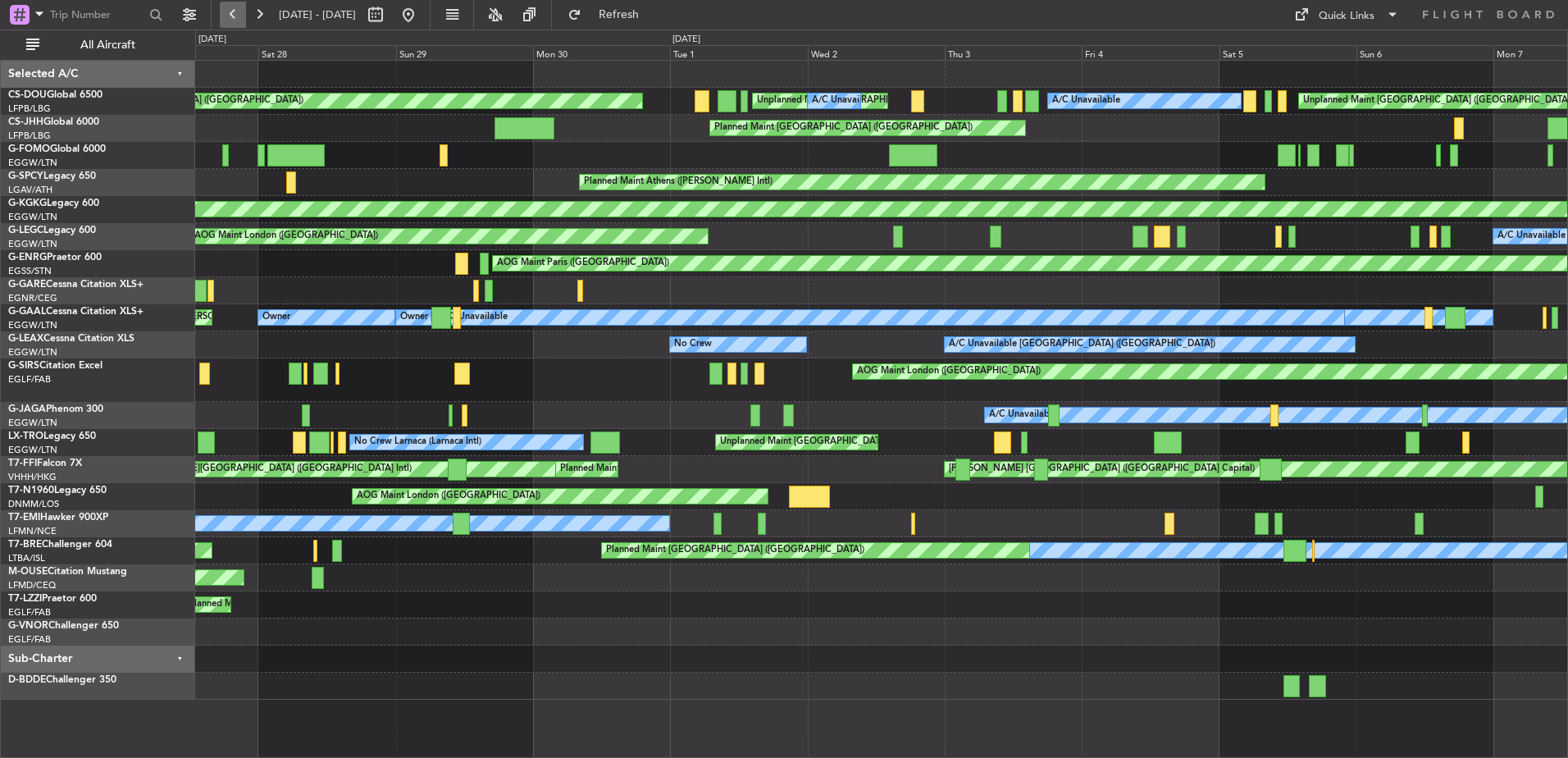
click at [236, 16] on button at bounding box center [233, 15] width 26 height 26
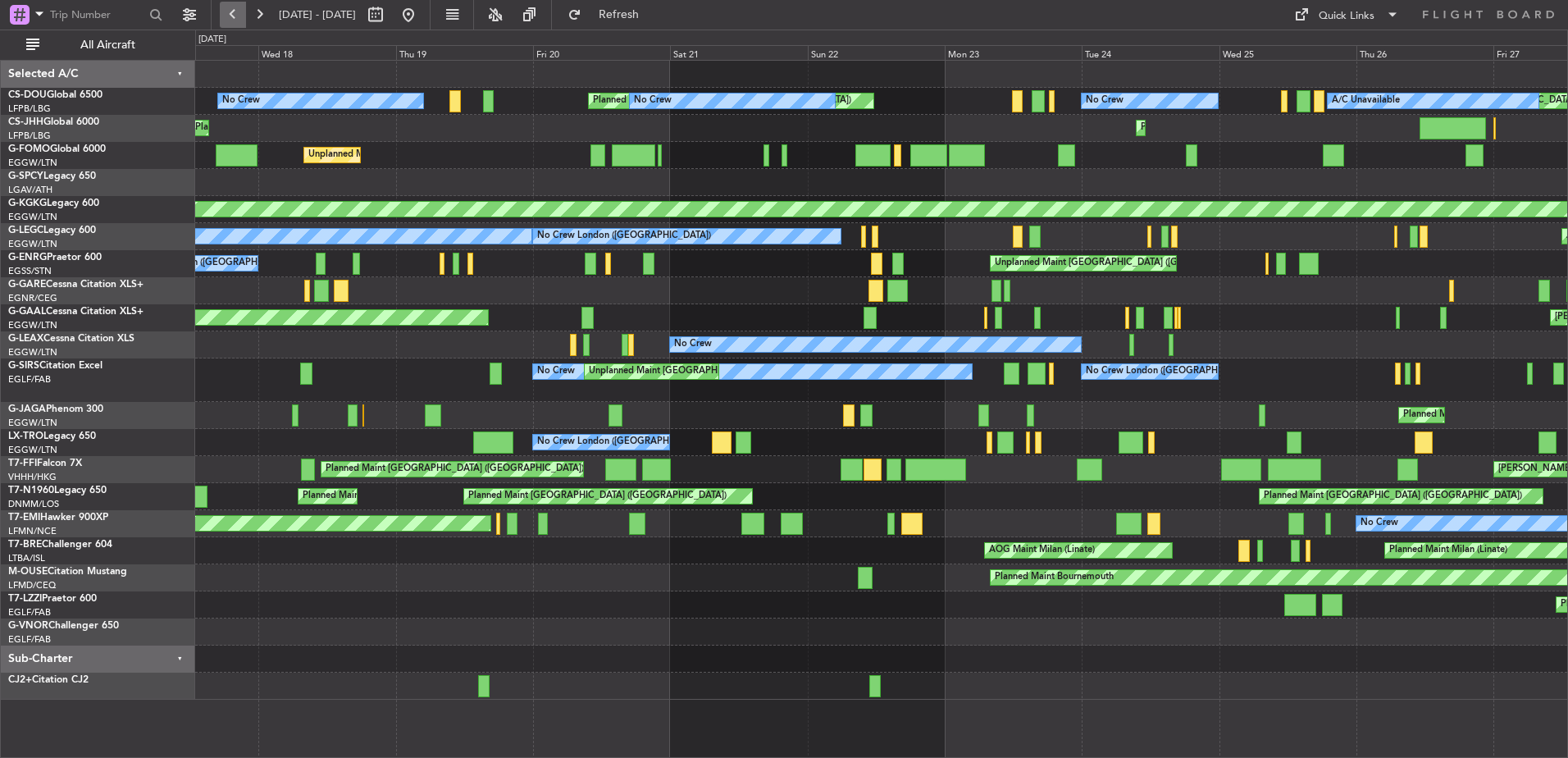
click at [236, 16] on button at bounding box center [233, 15] width 26 height 26
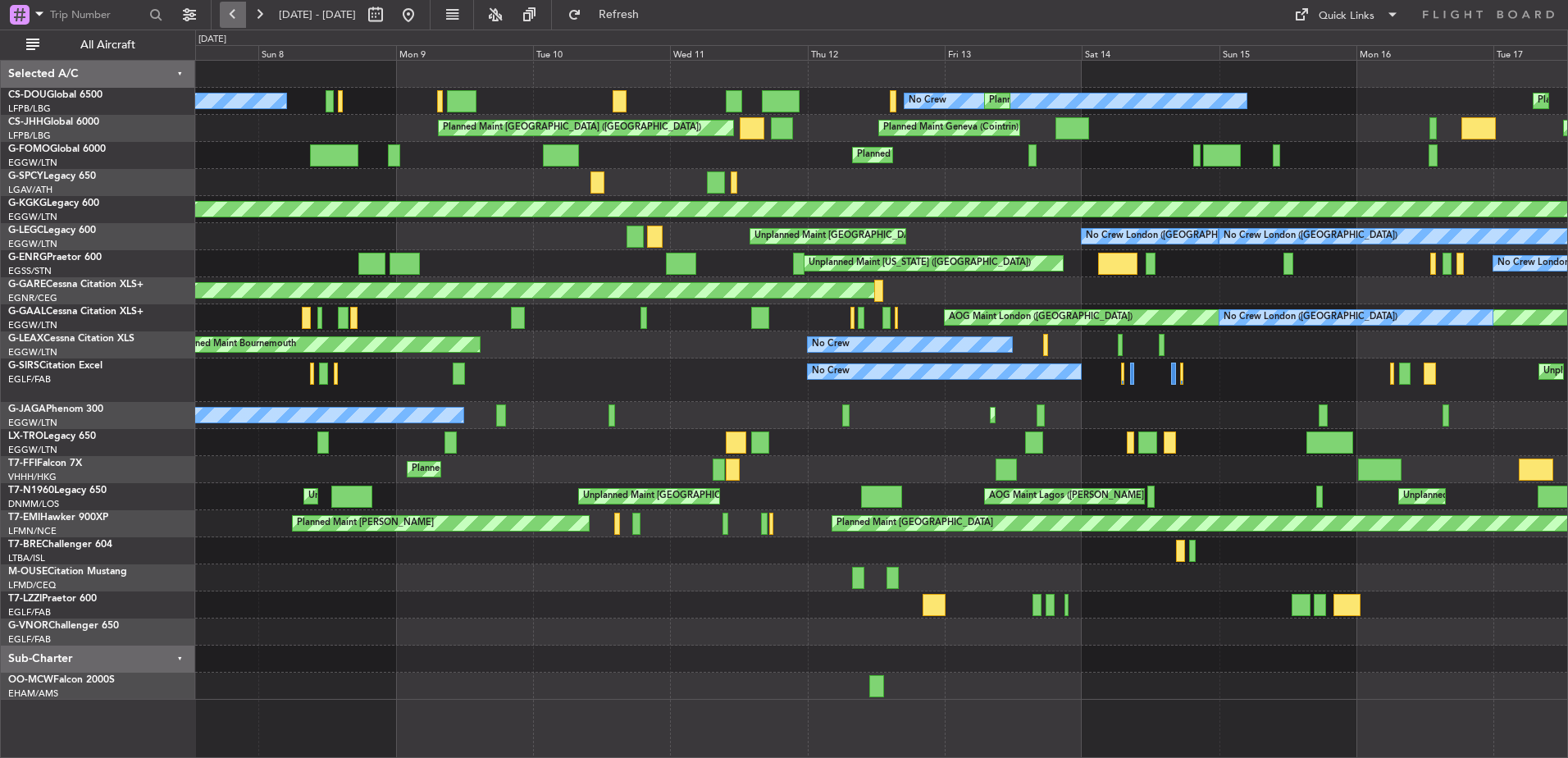
click at [236, 16] on button at bounding box center [233, 15] width 26 height 26
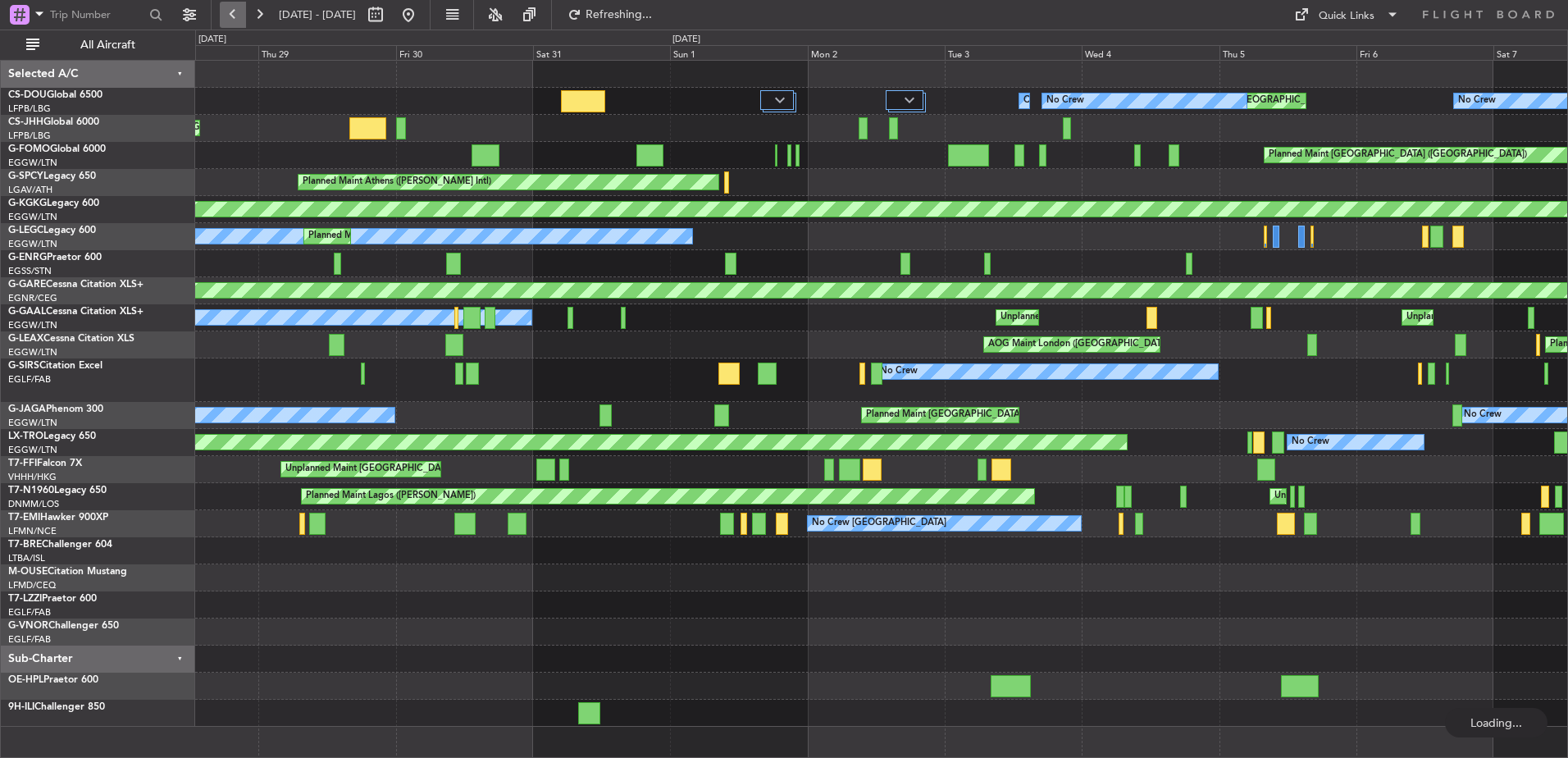
click at [236, 16] on button at bounding box center [233, 15] width 26 height 26
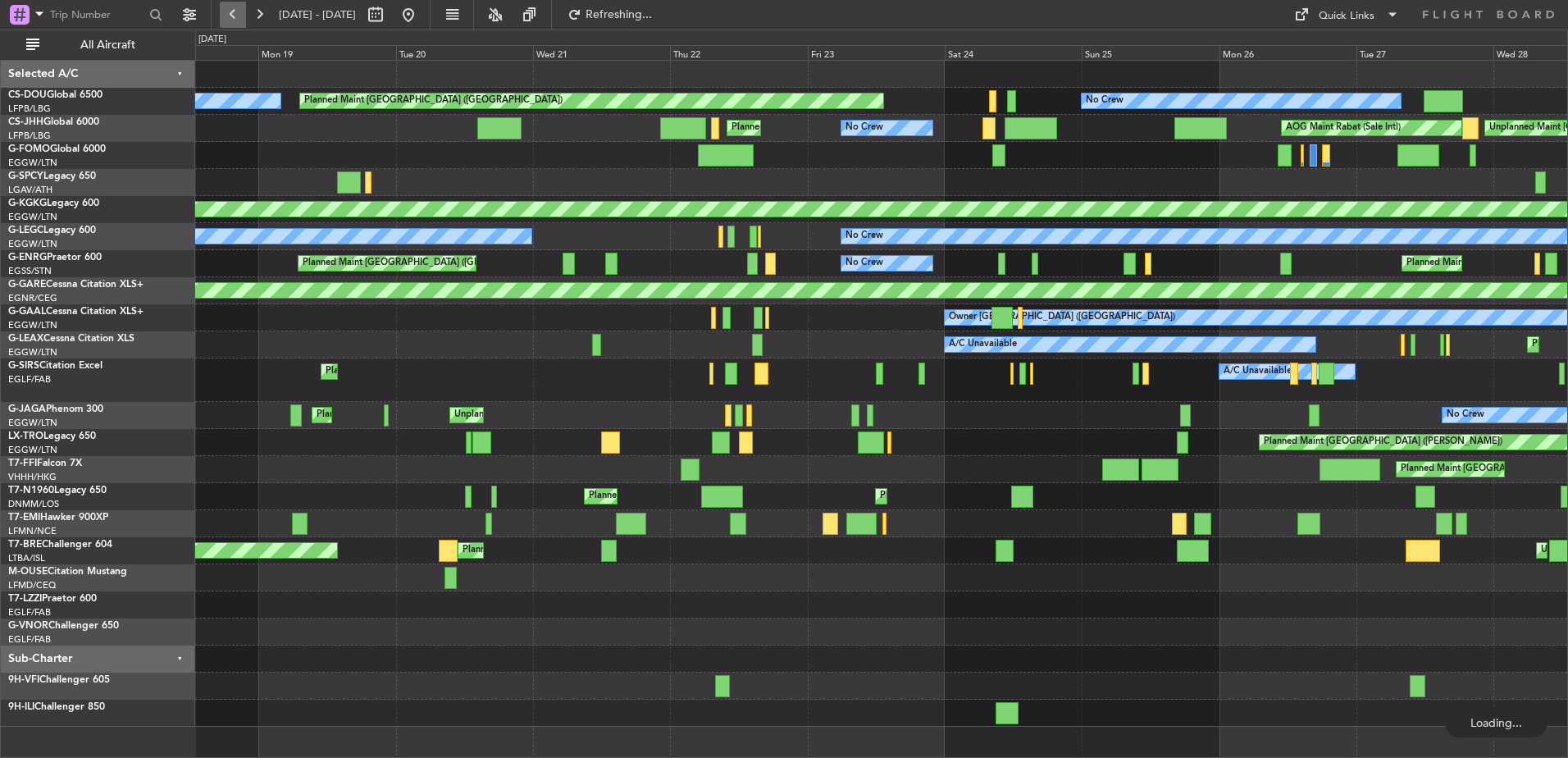
click at [236, 16] on button at bounding box center [233, 15] width 26 height 26
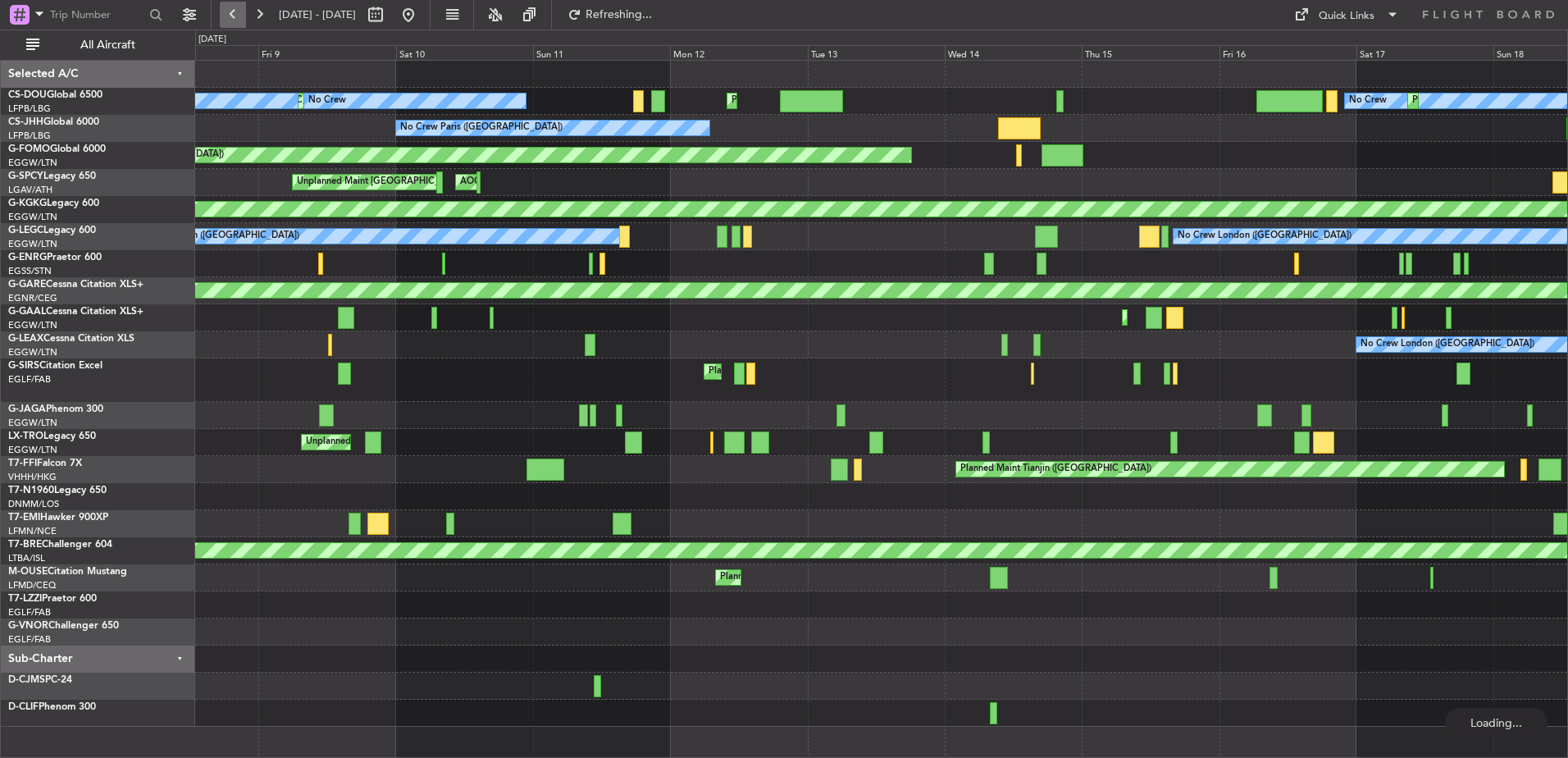
click at [236, 16] on button at bounding box center [233, 15] width 26 height 26
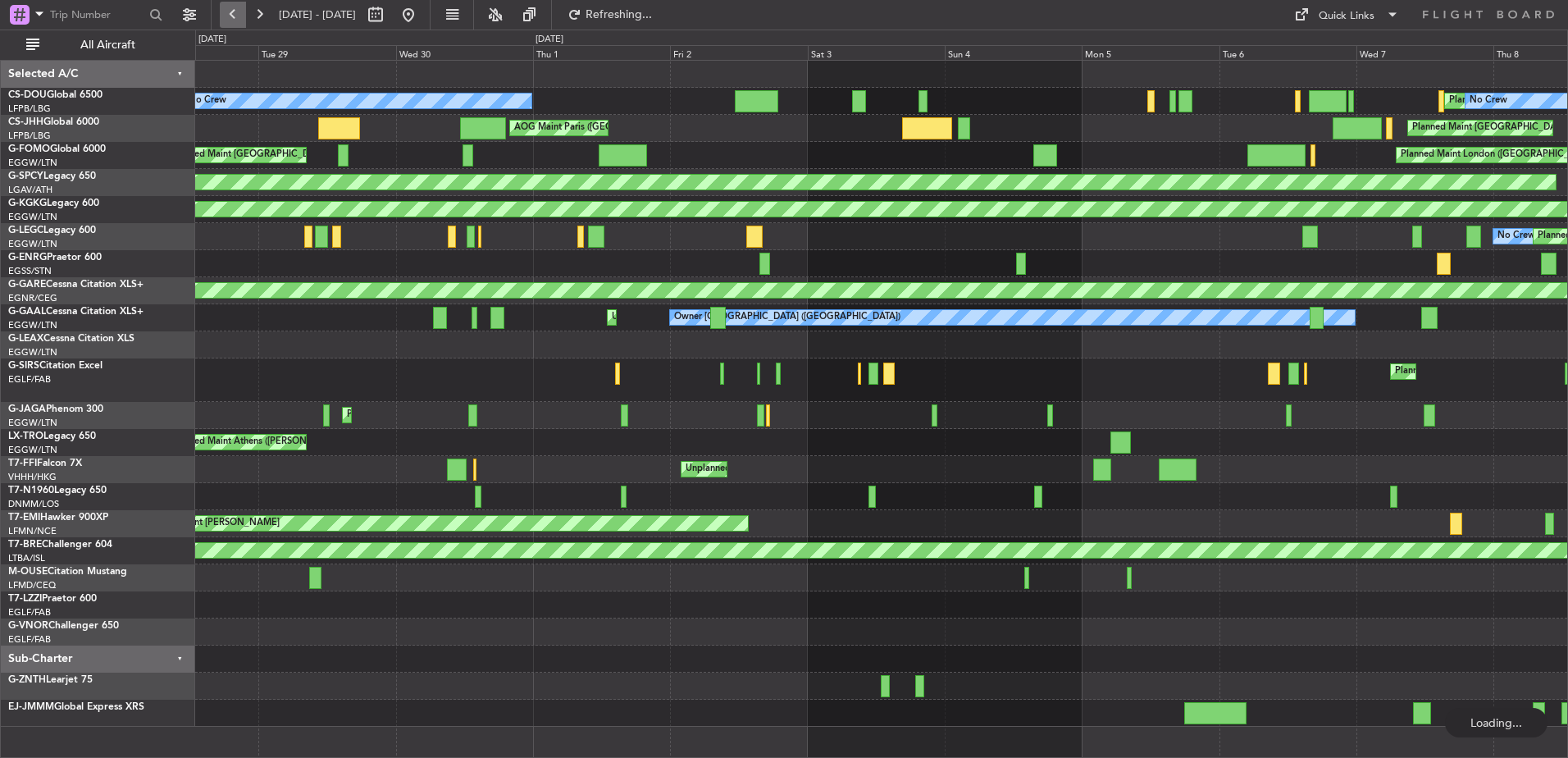
click at [236, 16] on button at bounding box center [233, 15] width 26 height 26
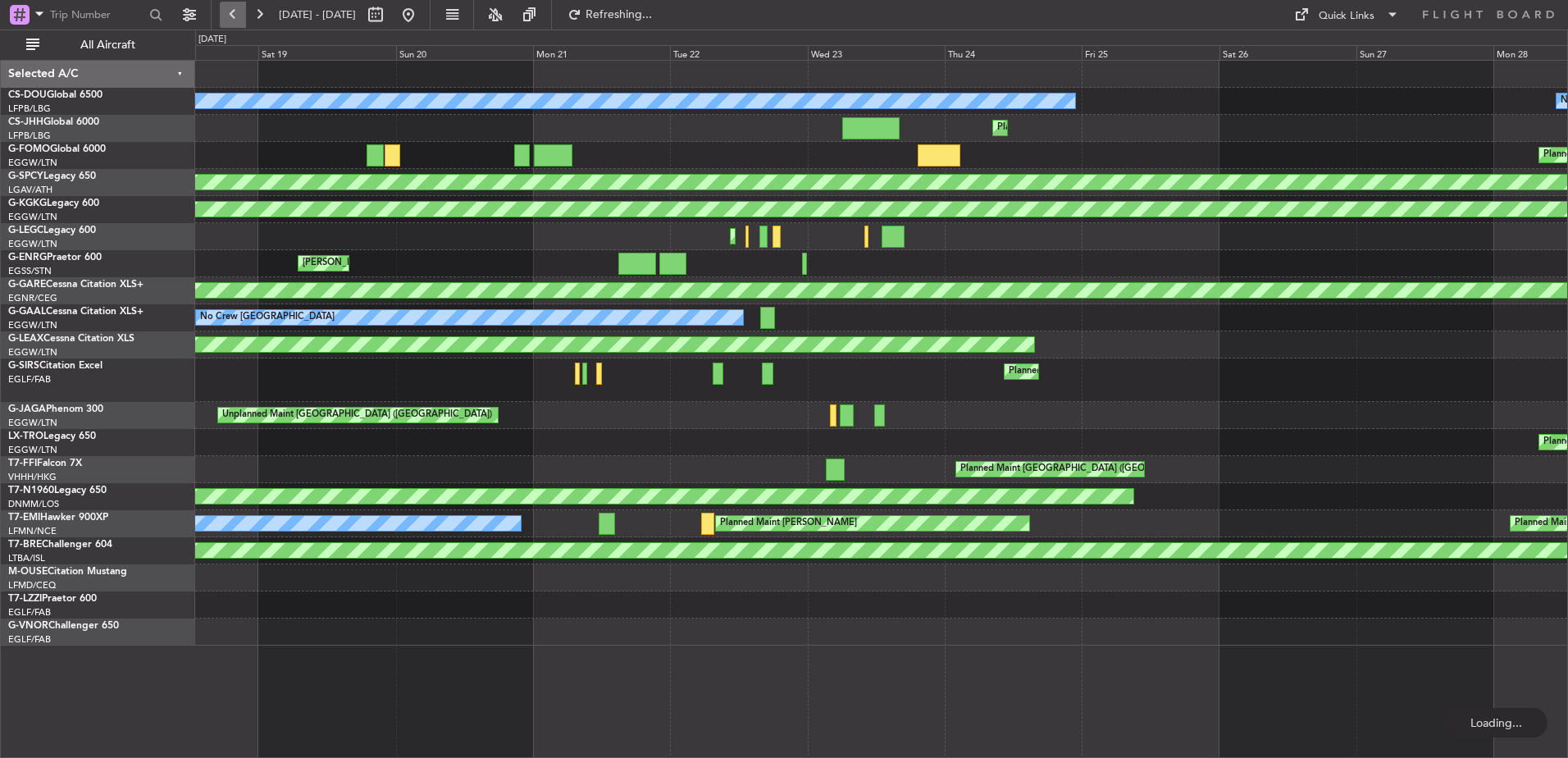
click at [236, 16] on button at bounding box center [233, 15] width 26 height 26
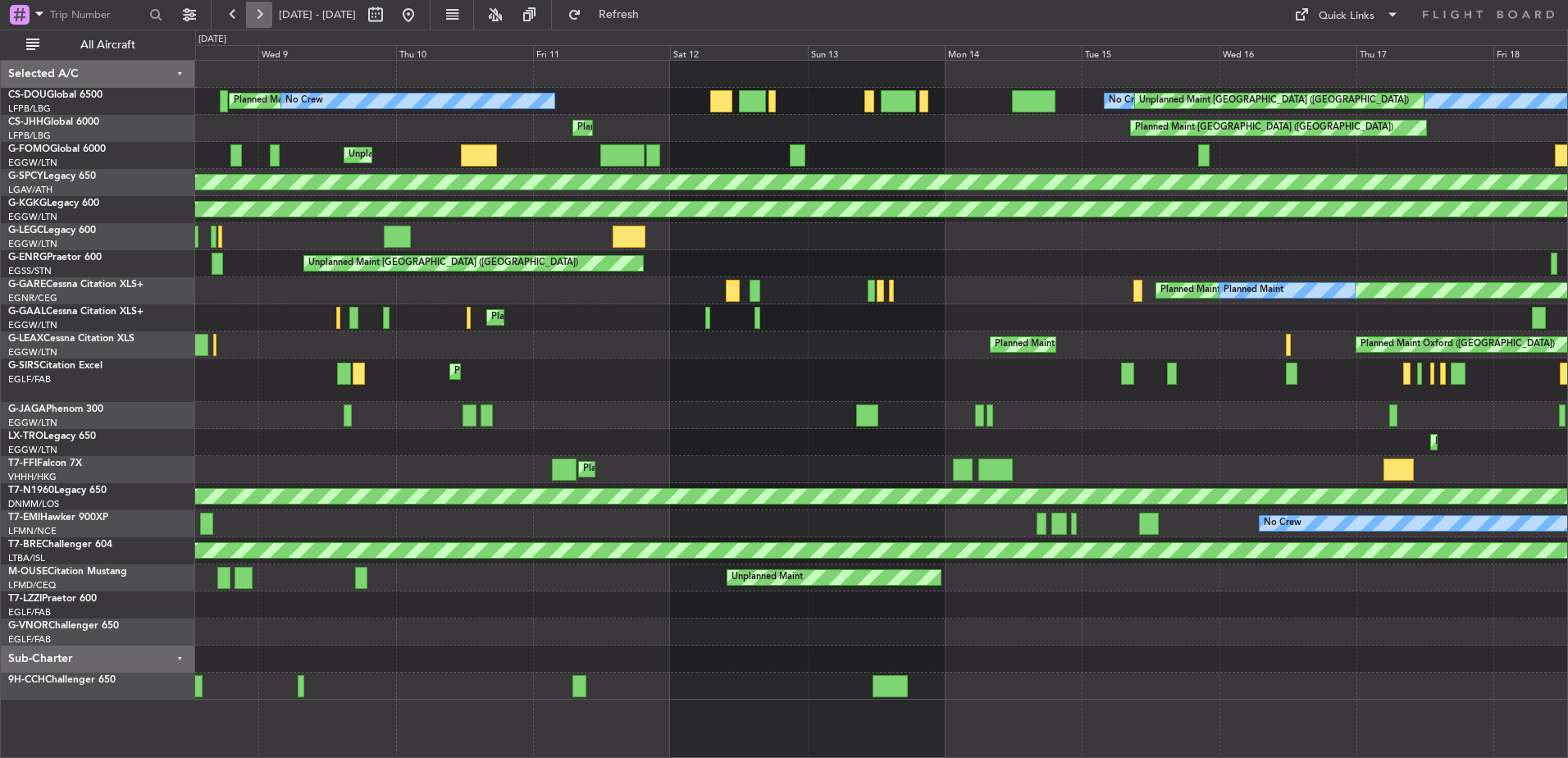
click at [246, 16] on button at bounding box center [259, 15] width 26 height 26
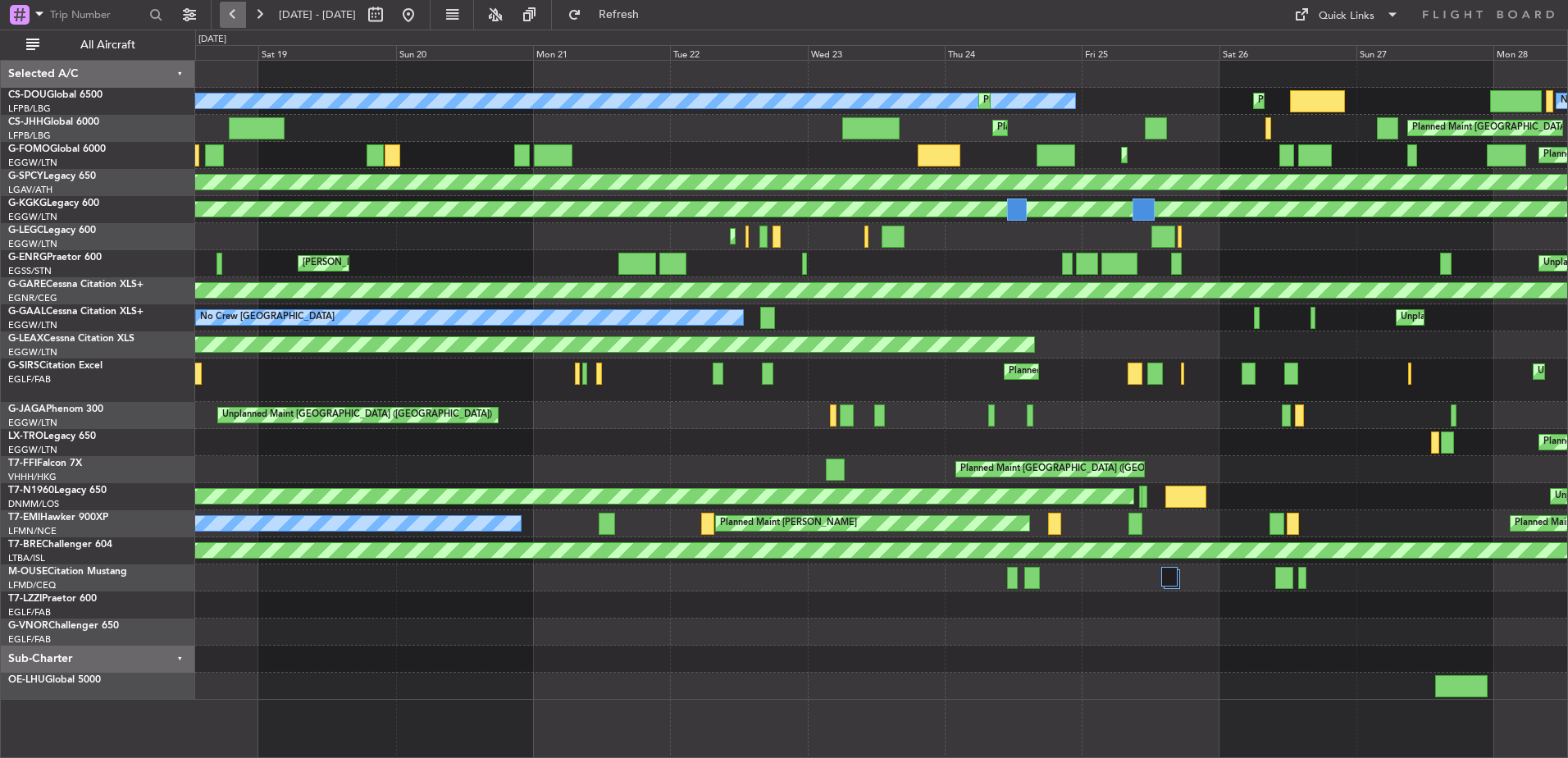
click at [238, 15] on button at bounding box center [233, 15] width 26 height 26
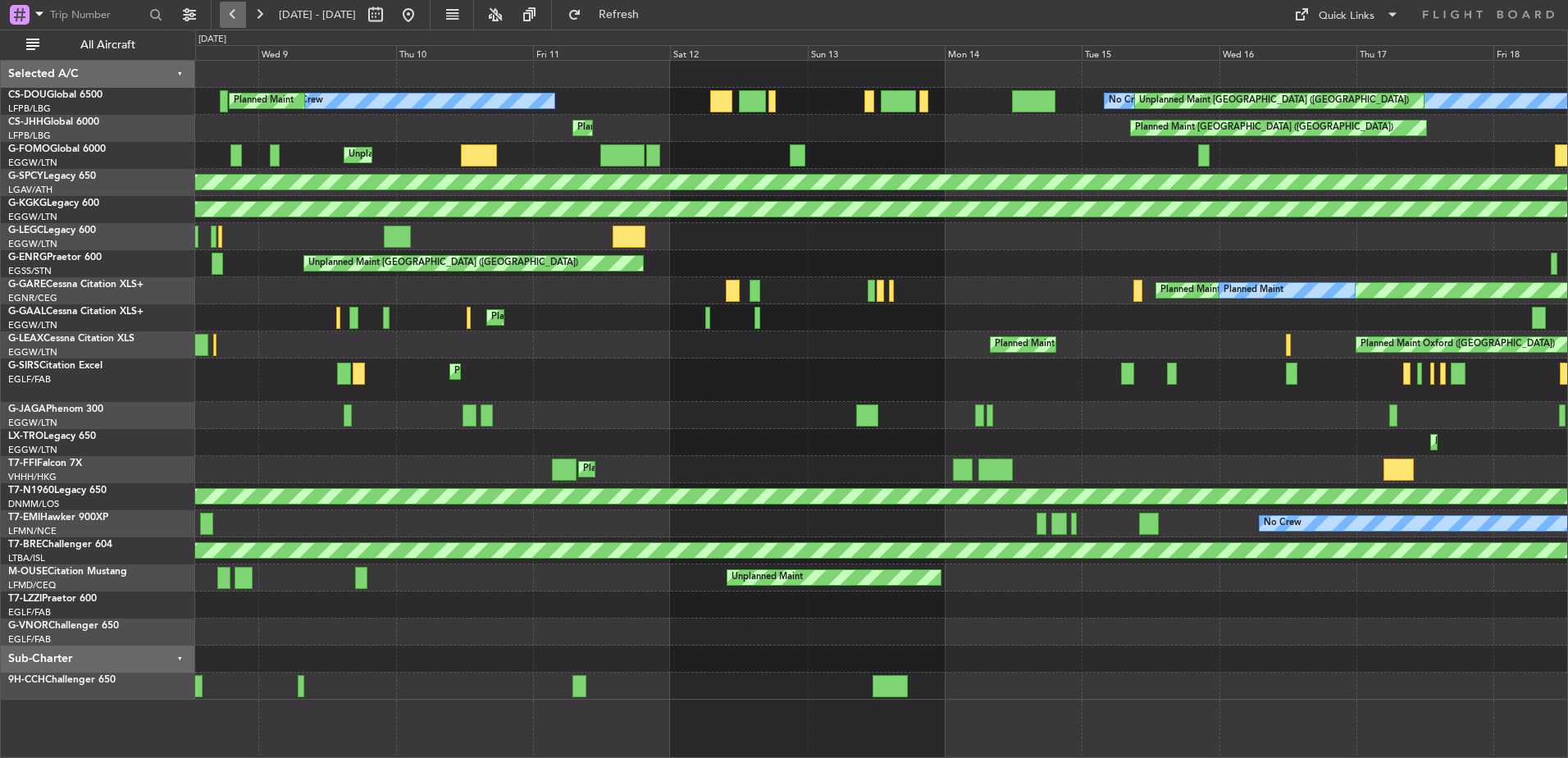
click at [238, 15] on button at bounding box center [233, 15] width 26 height 26
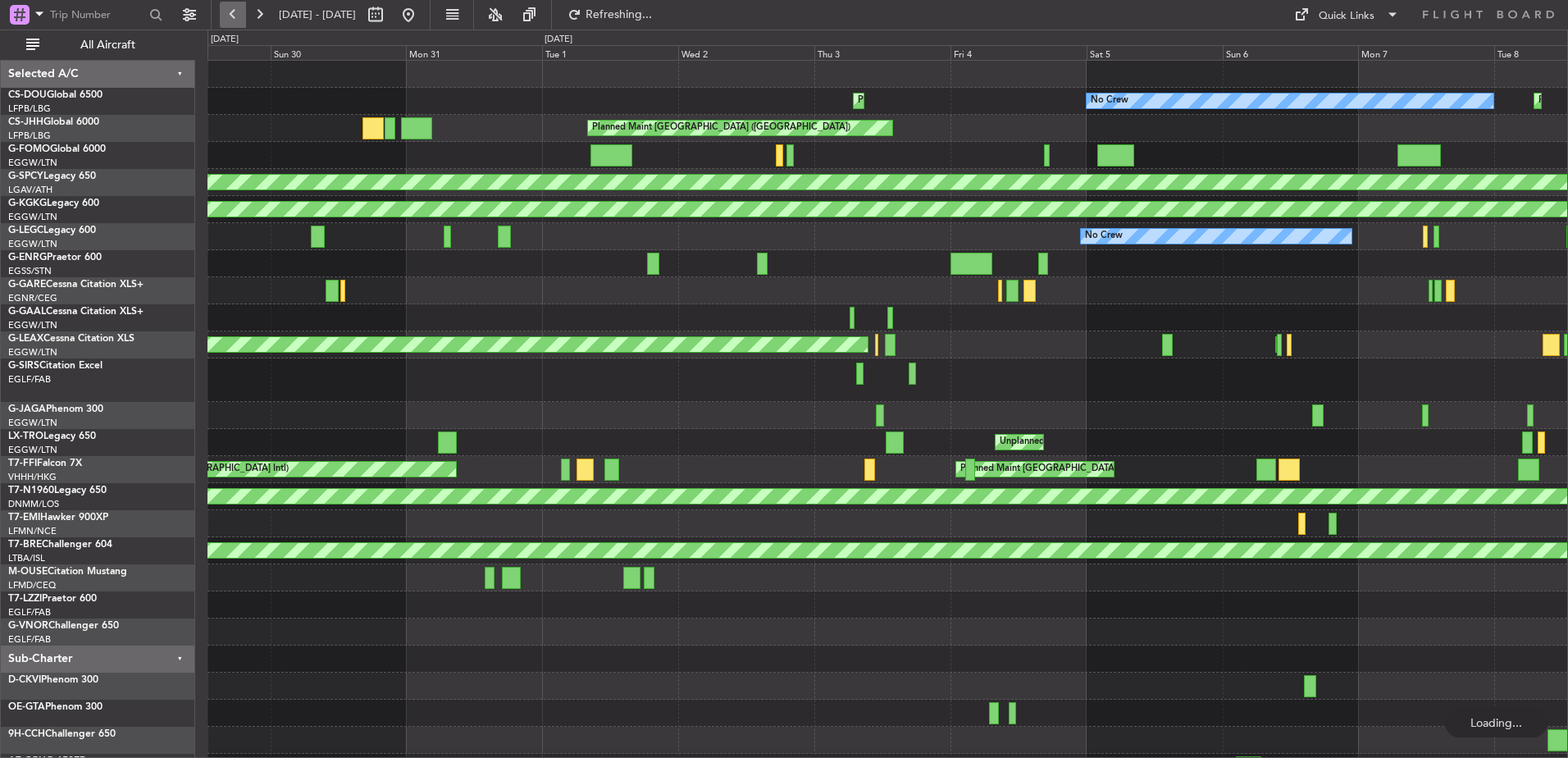
click at [238, 15] on button at bounding box center [233, 15] width 26 height 26
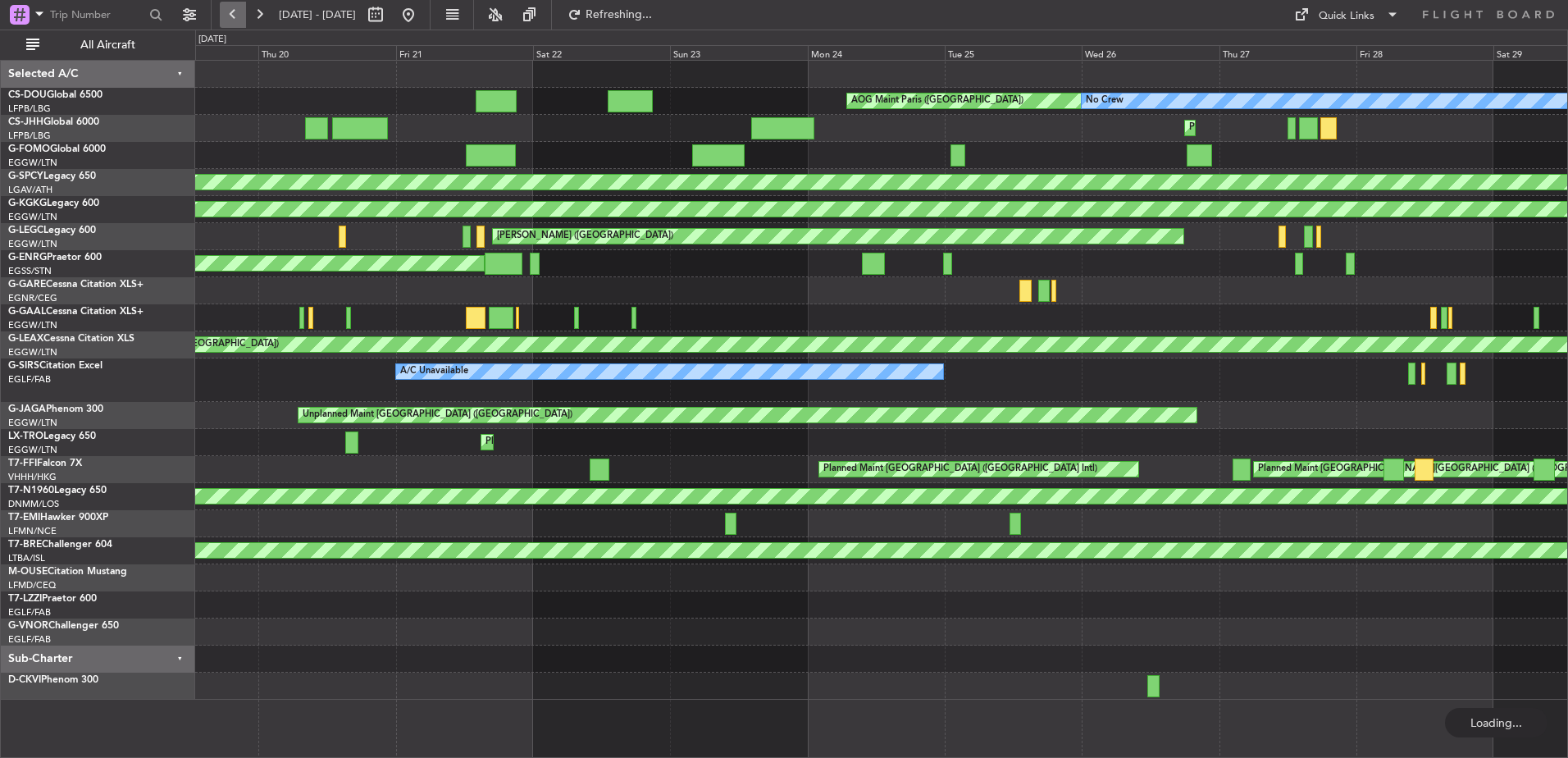
click at [238, 15] on button at bounding box center [233, 15] width 26 height 26
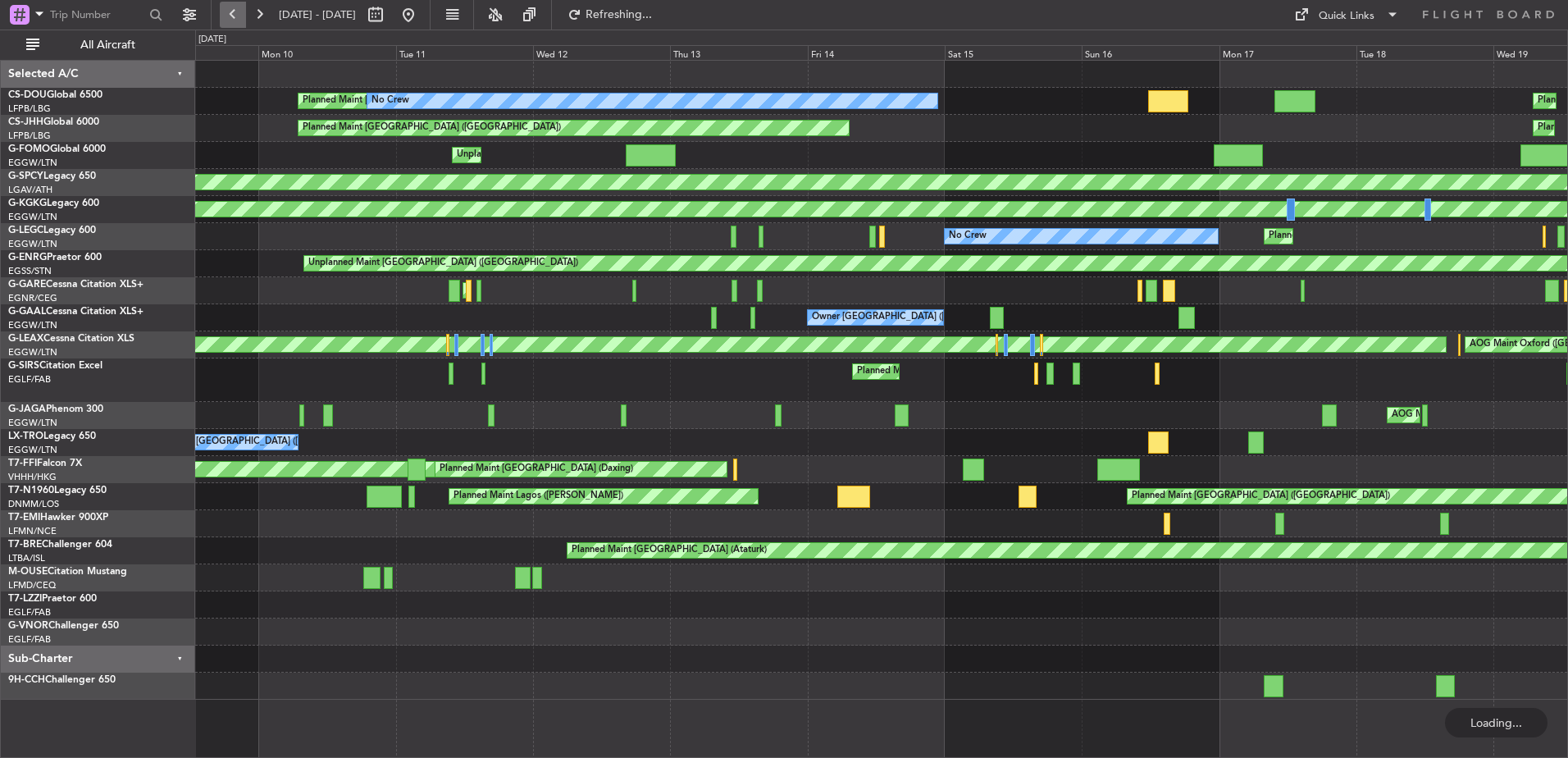
click at [238, 15] on button at bounding box center [233, 15] width 26 height 26
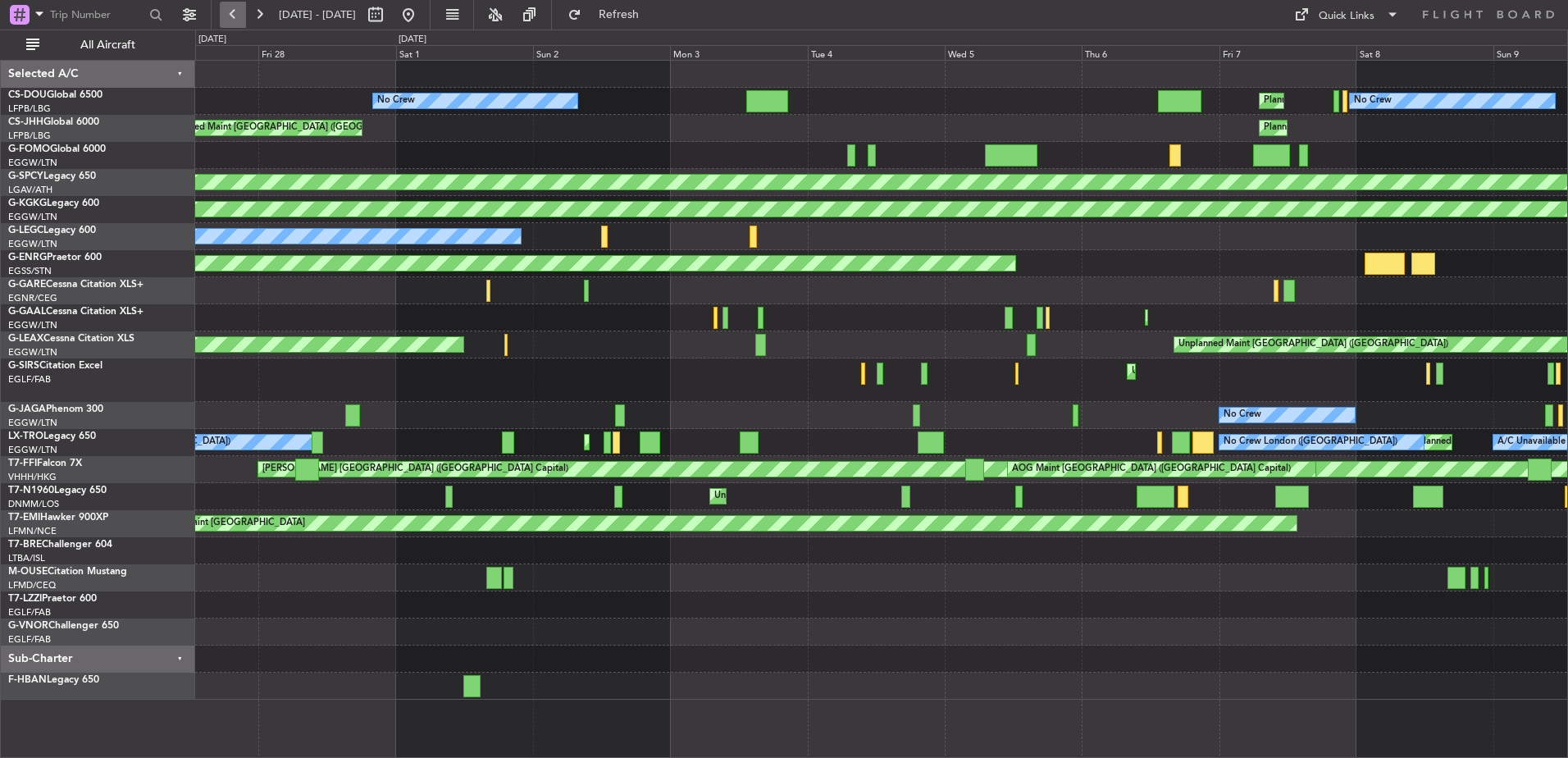
click at [238, 15] on button at bounding box center [233, 15] width 26 height 26
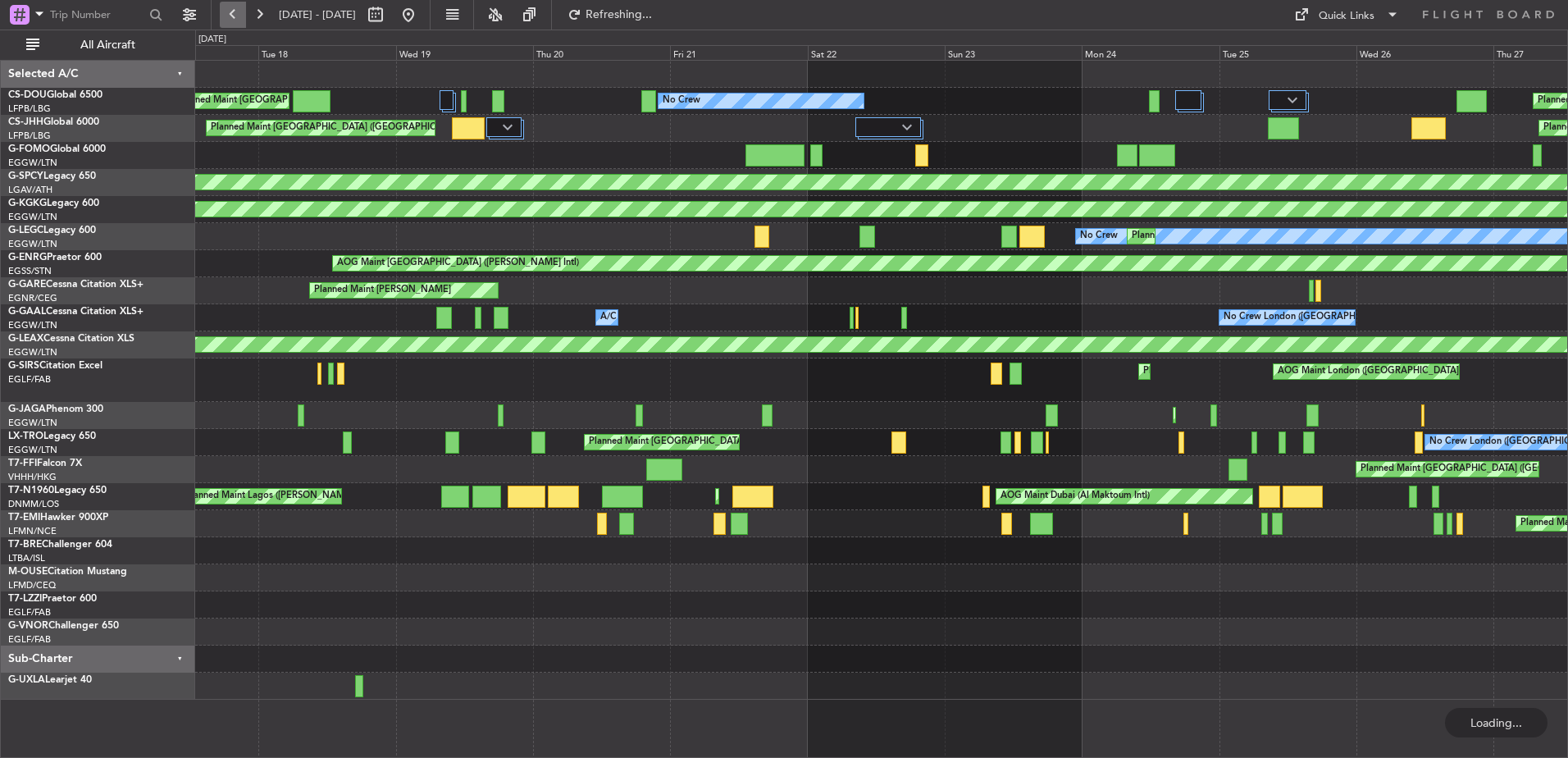
click at [238, 15] on button at bounding box center [233, 15] width 26 height 26
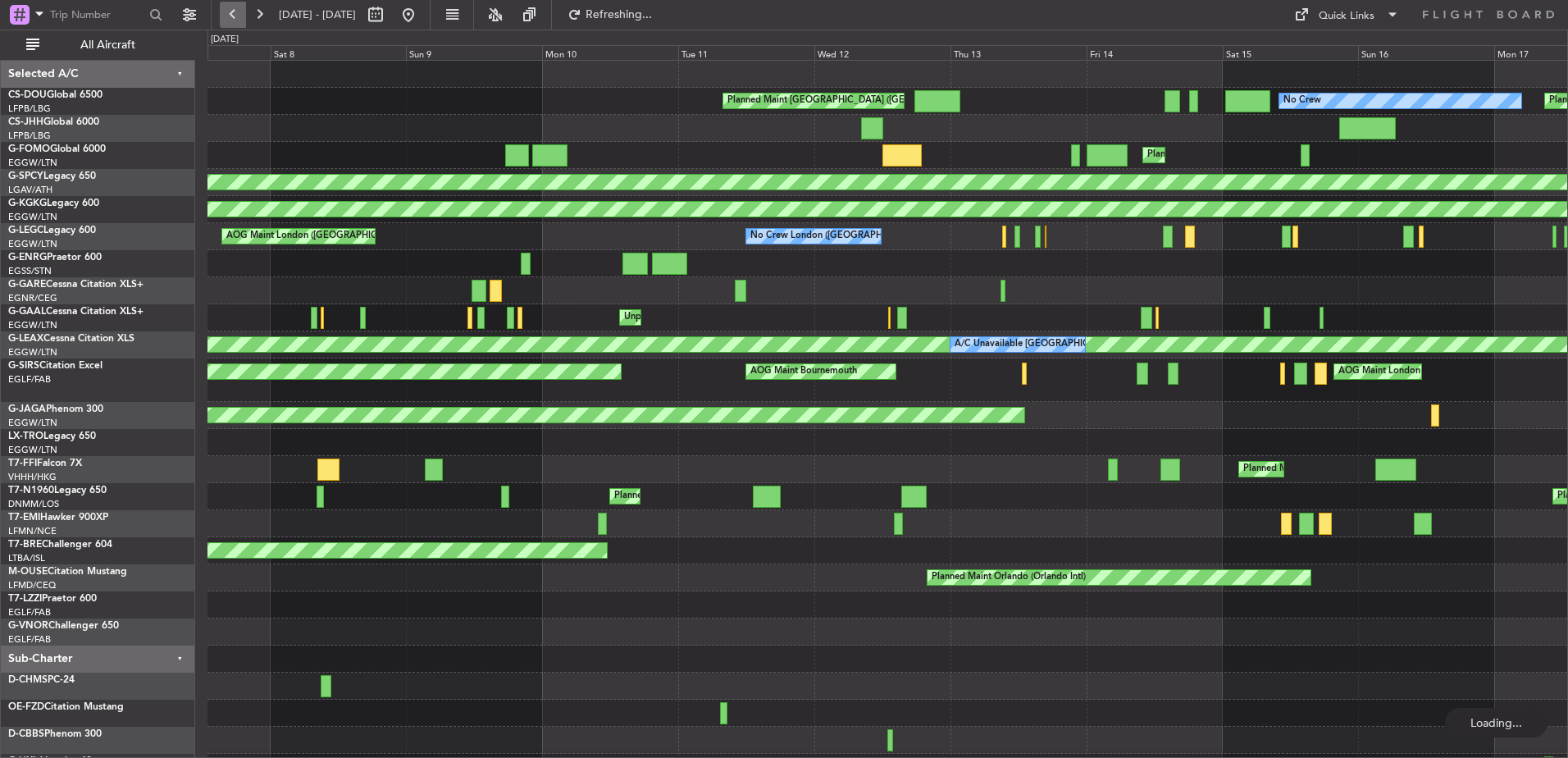
click at [238, 15] on button at bounding box center [233, 15] width 26 height 26
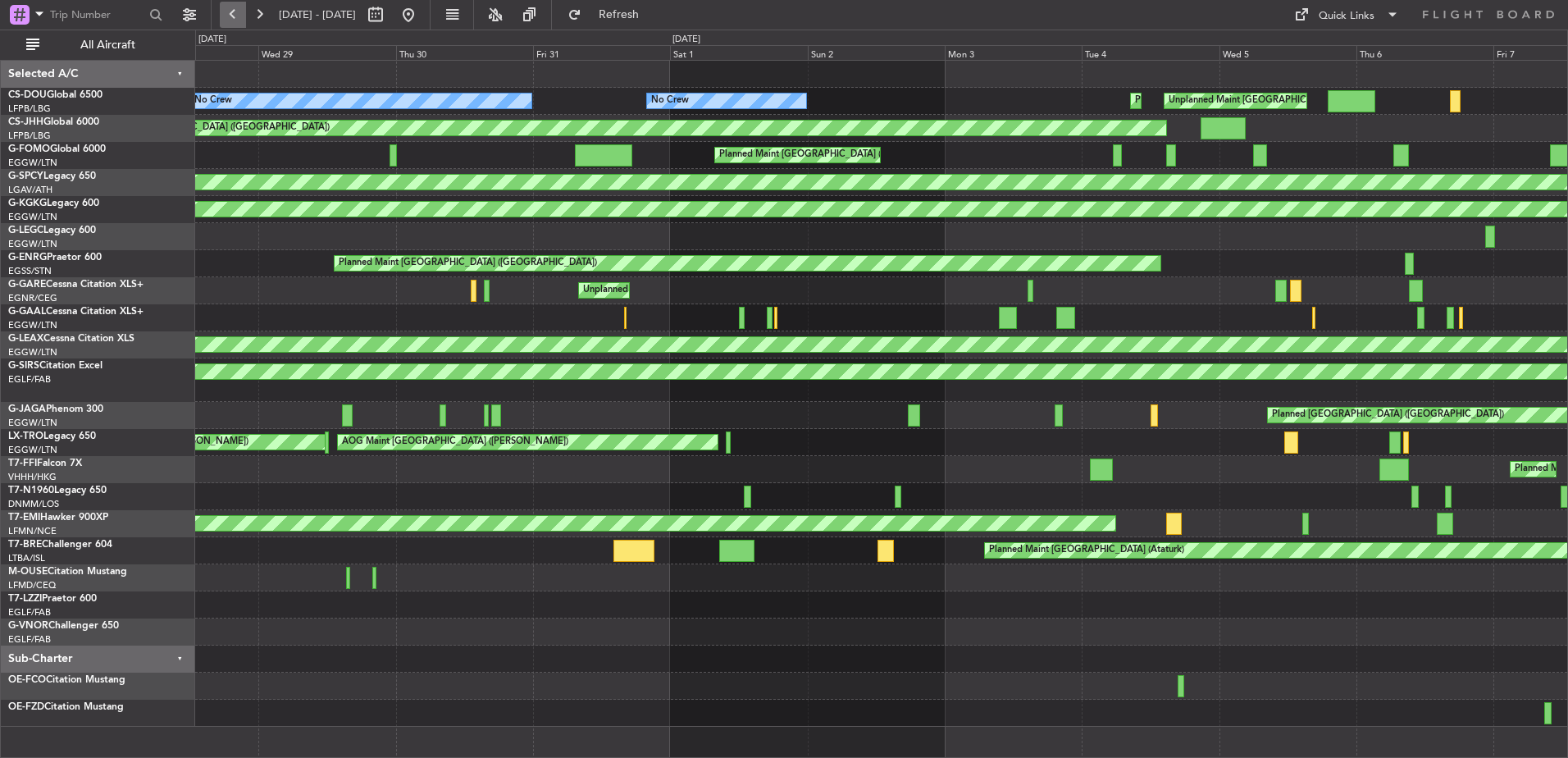
click at [238, 15] on button at bounding box center [233, 15] width 26 height 26
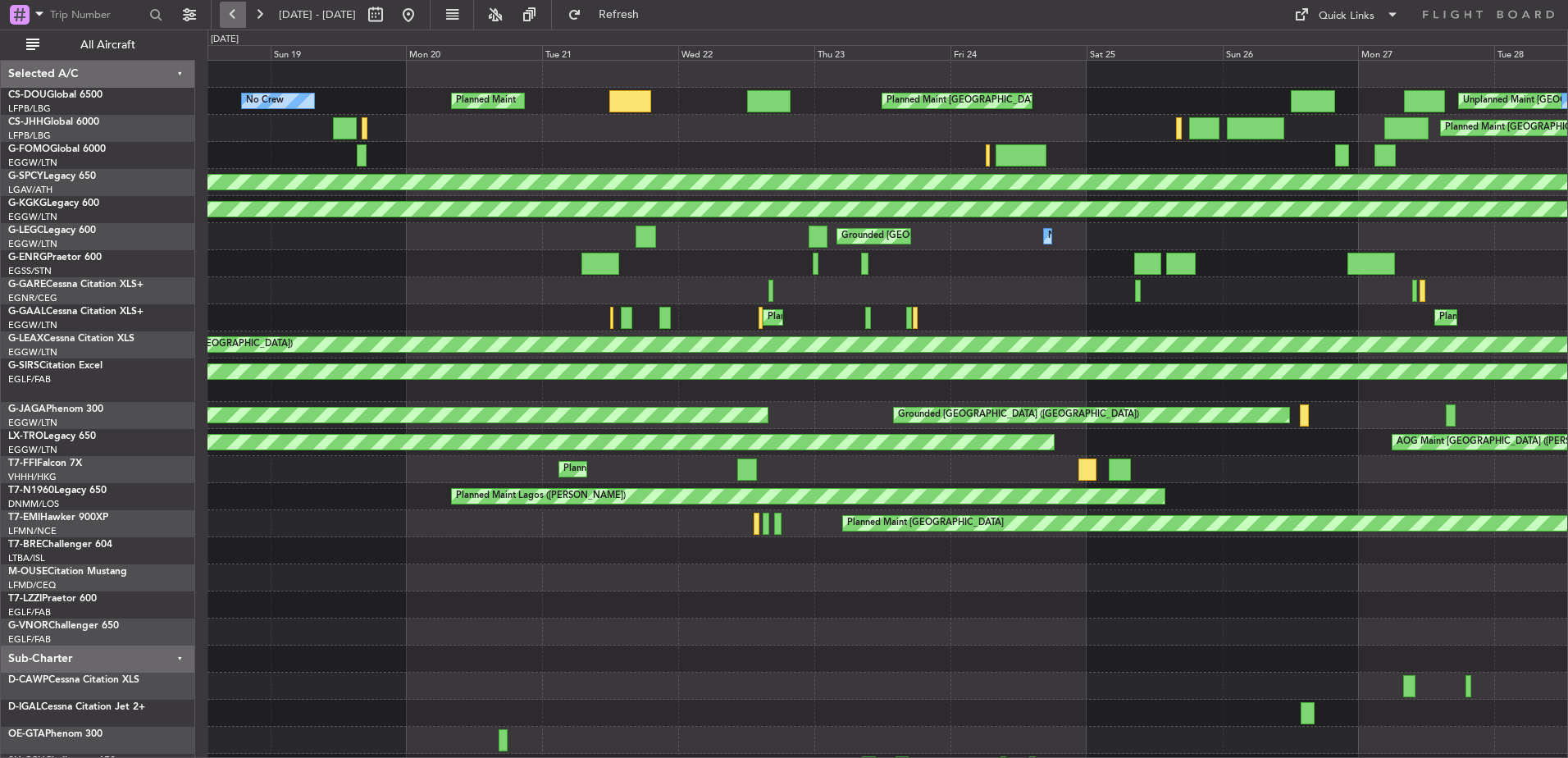
click at [238, 15] on button at bounding box center [233, 15] width 26 height 26
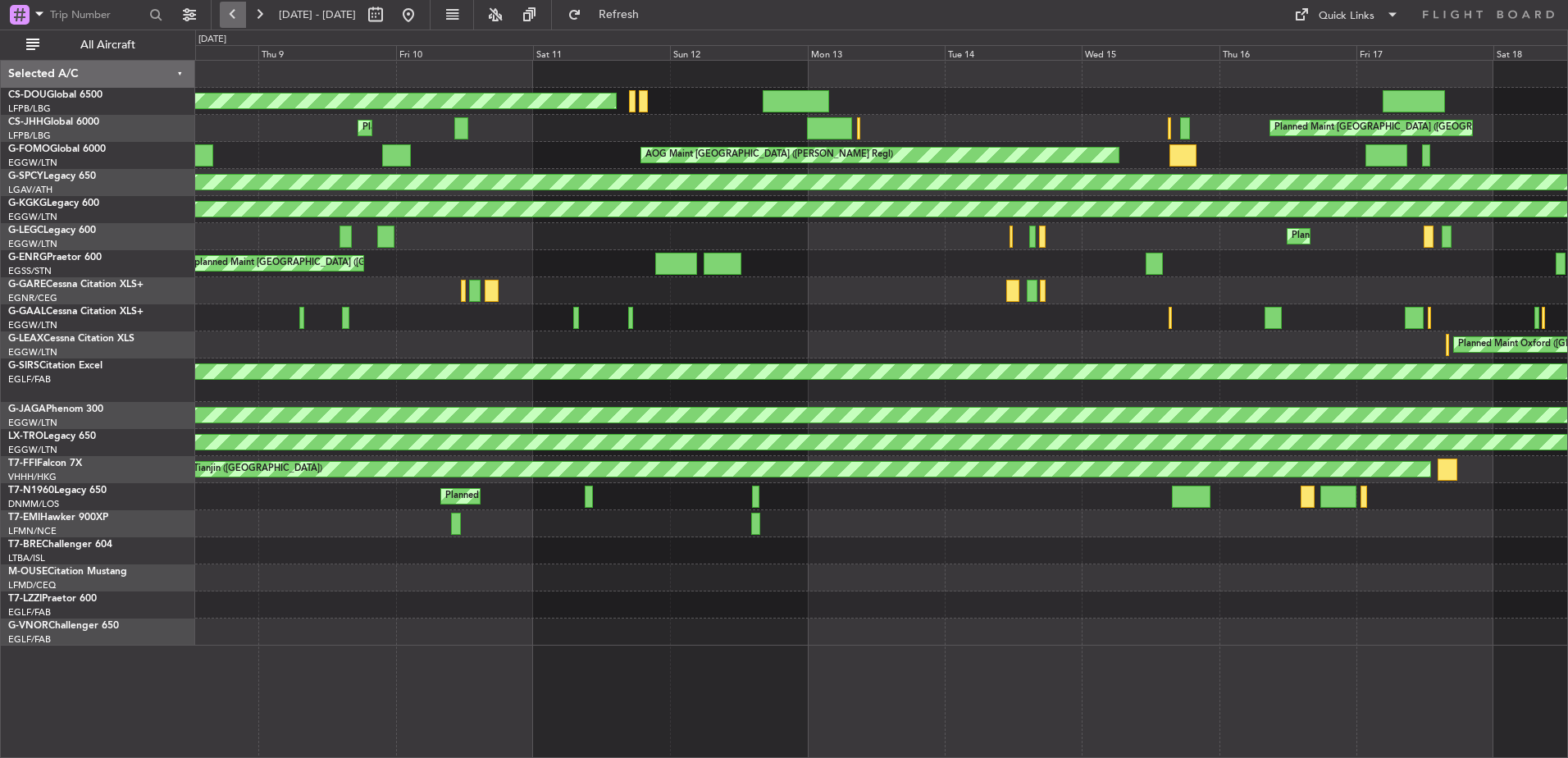
click at [238, 15] on button at bounding box center [233, 15] width 26 height 26
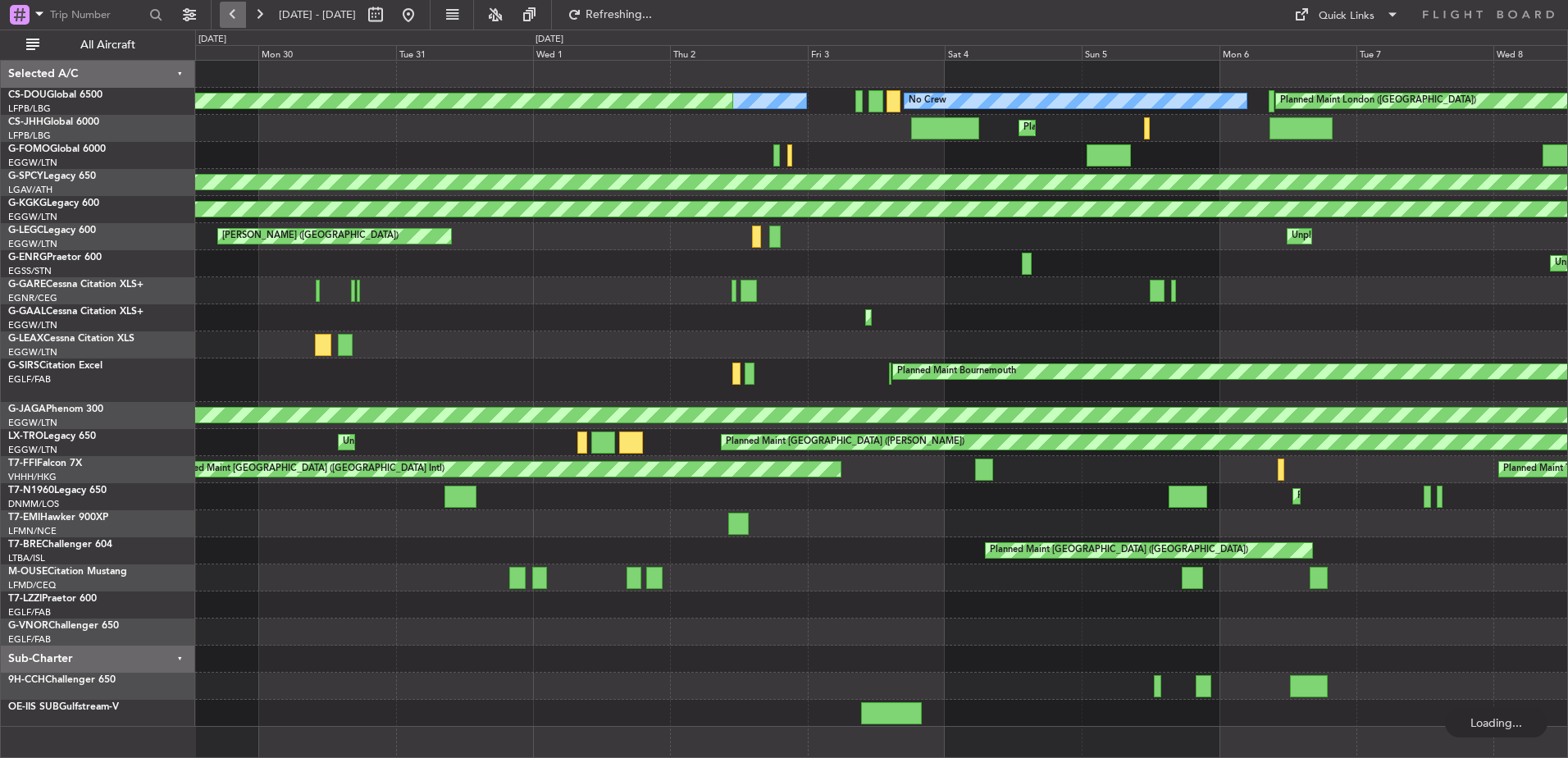
click at [238, 15] on button at bounding box center [233, 15] width 26 height 26
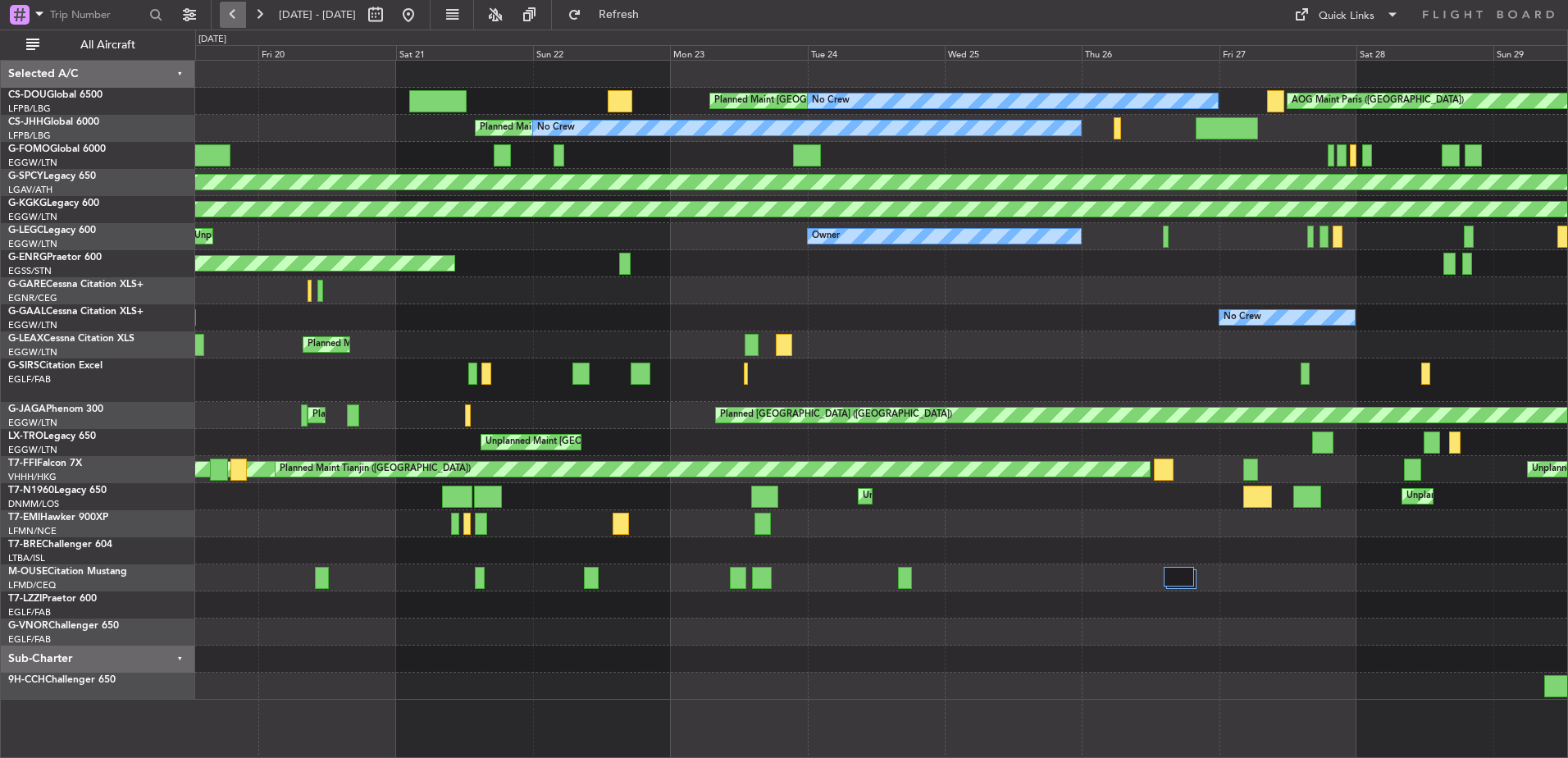
click at [238, 15] on button at bounding box center [233, 15] width 26 height 26
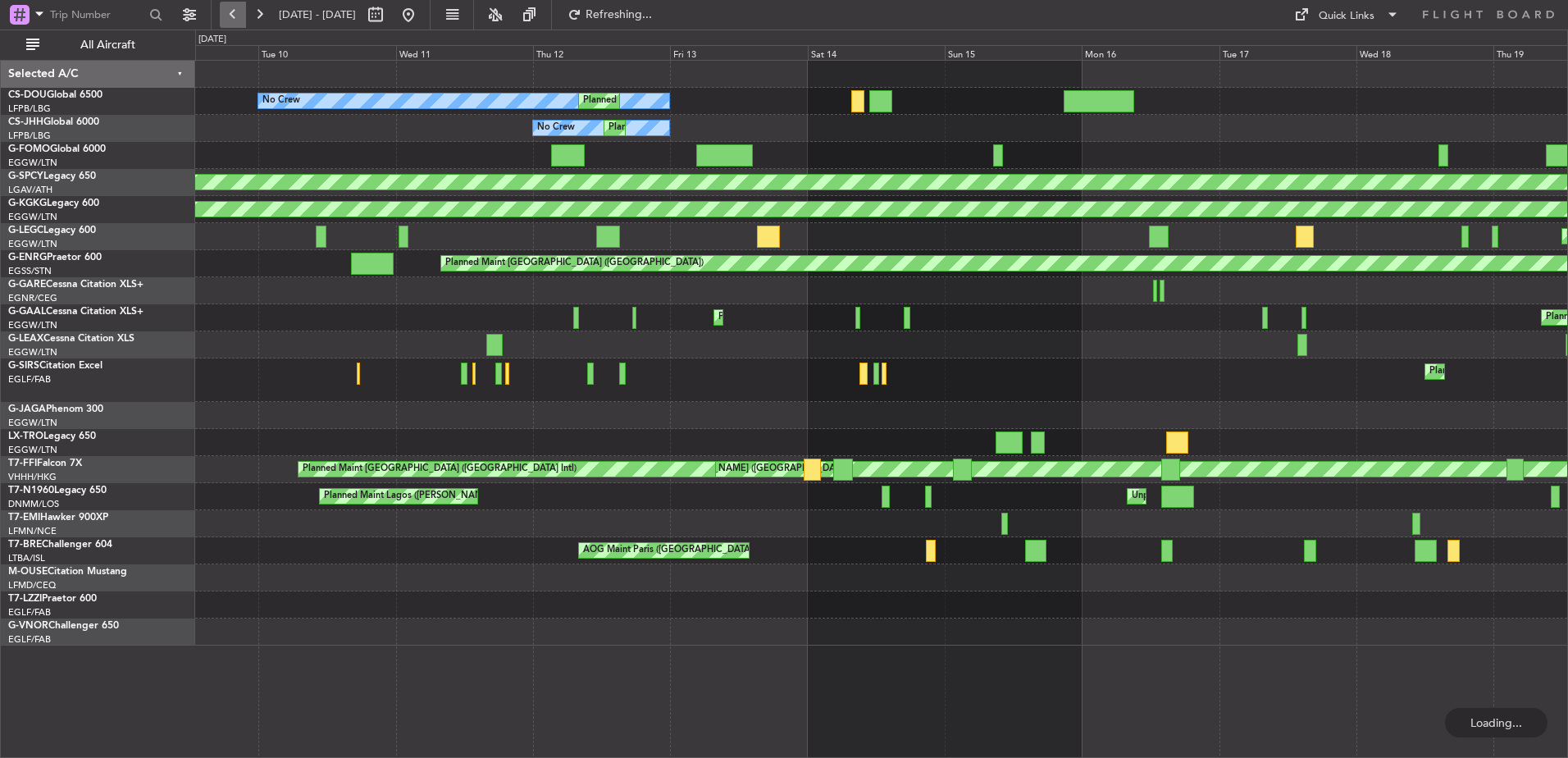
click at [238, 15] on button at bounding box center [233, 15] width 26 height 26
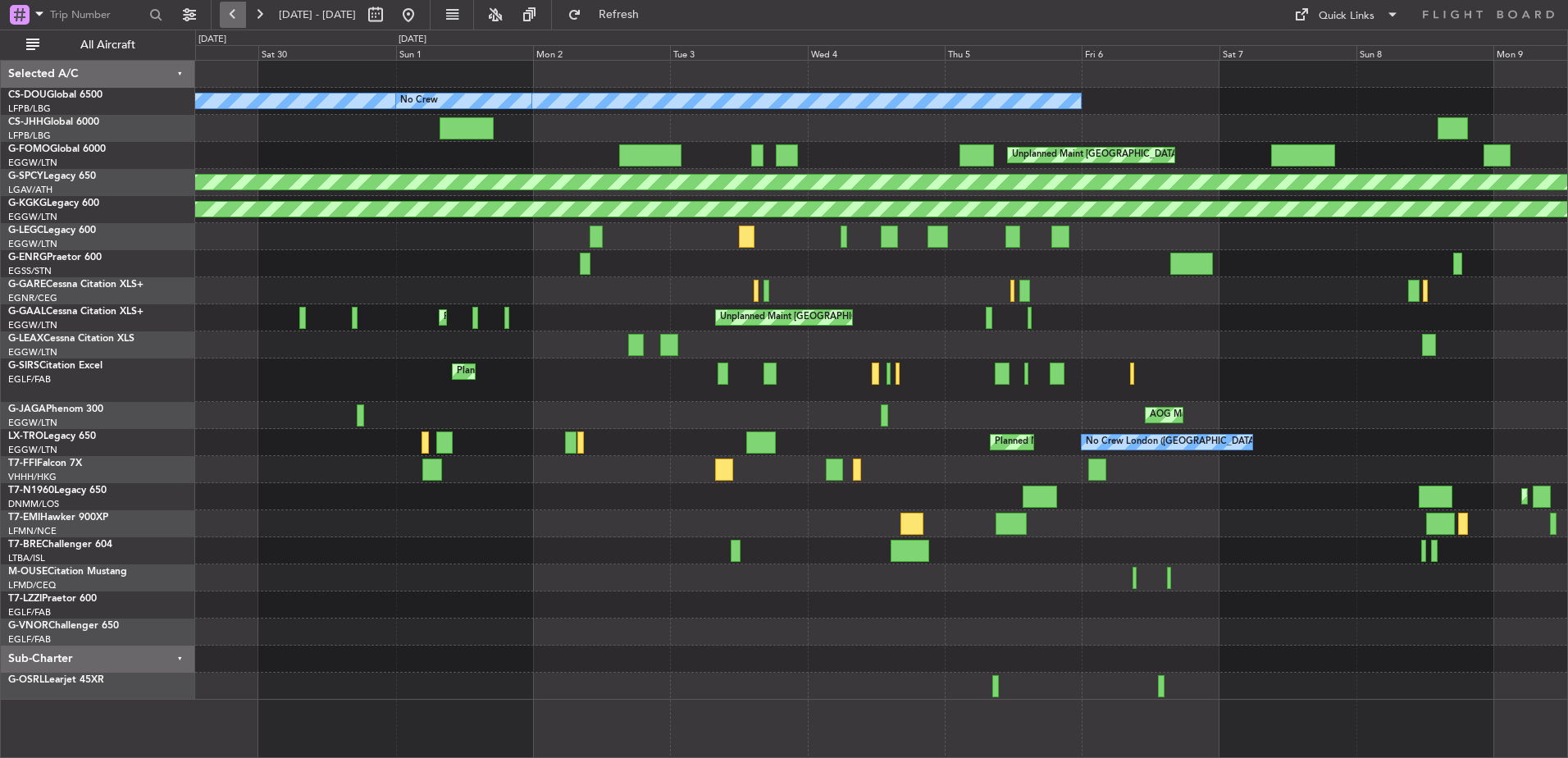
click at [238, 15] on button at bounding box center [233, 15] width 26 height 26
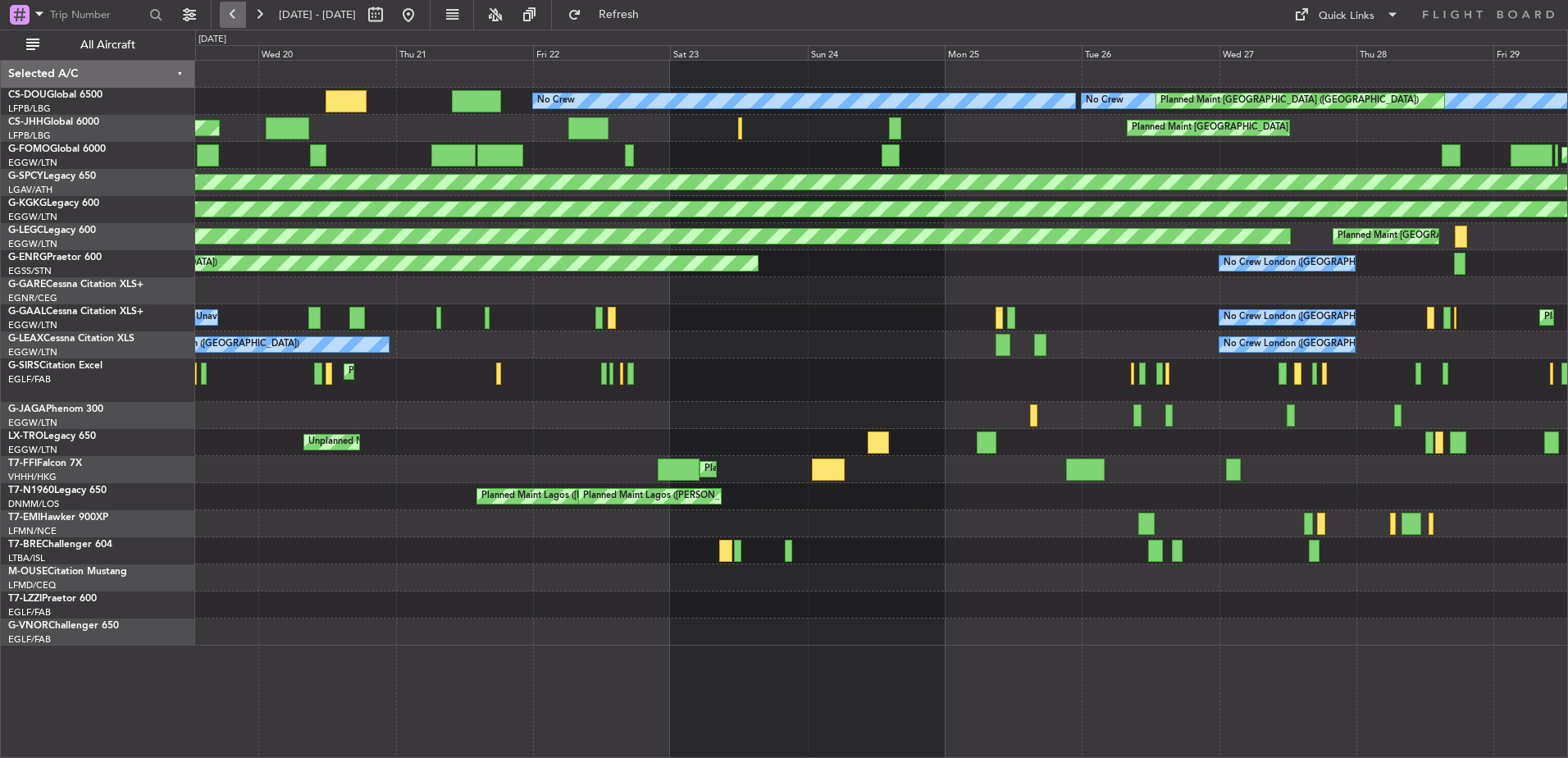
click at [238, 15] on button at bounding box center [233, 15] width 26 height 26
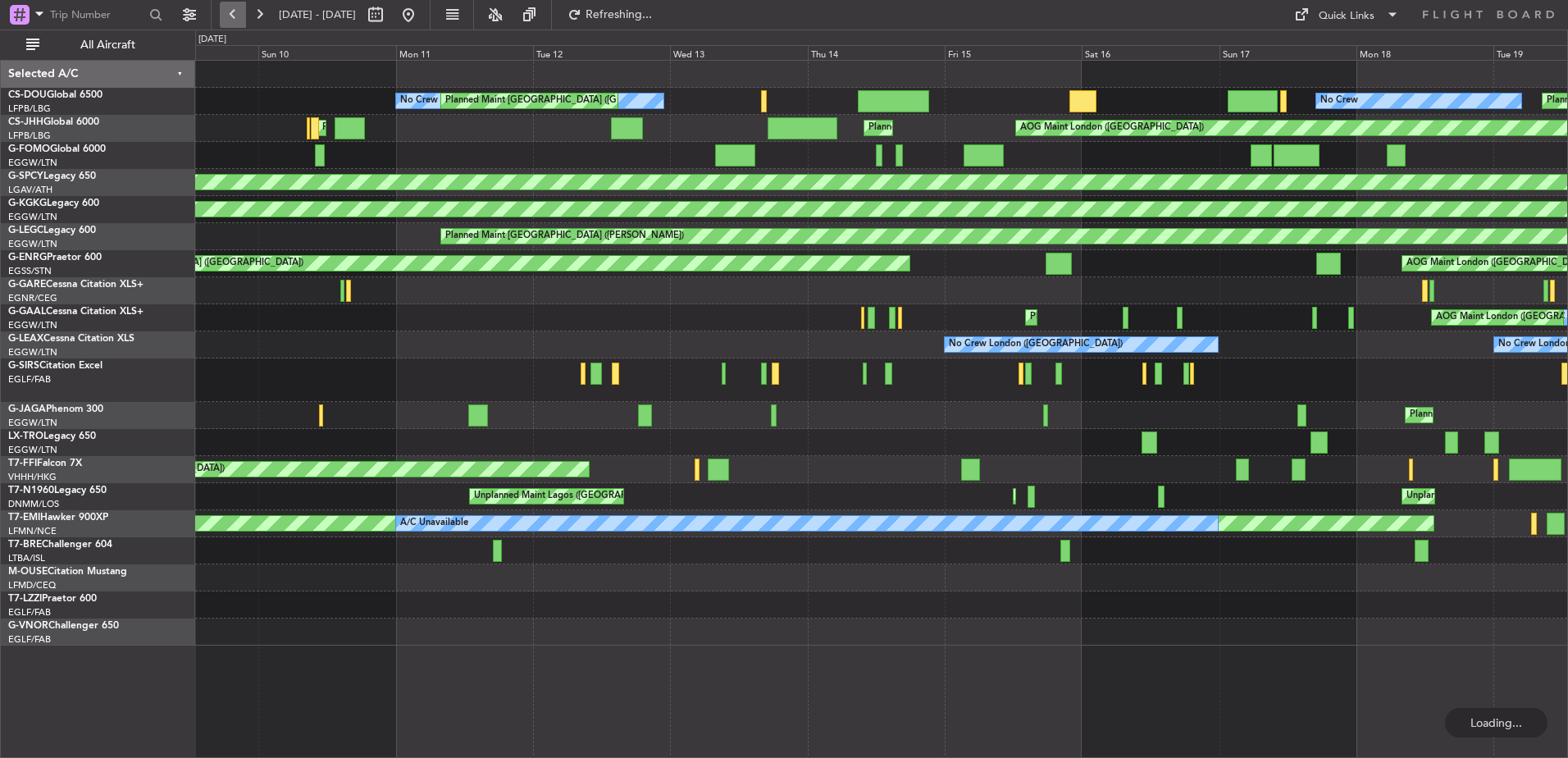
click at [238, 15] on button at bounding box center [233, 15] width 26 height 26
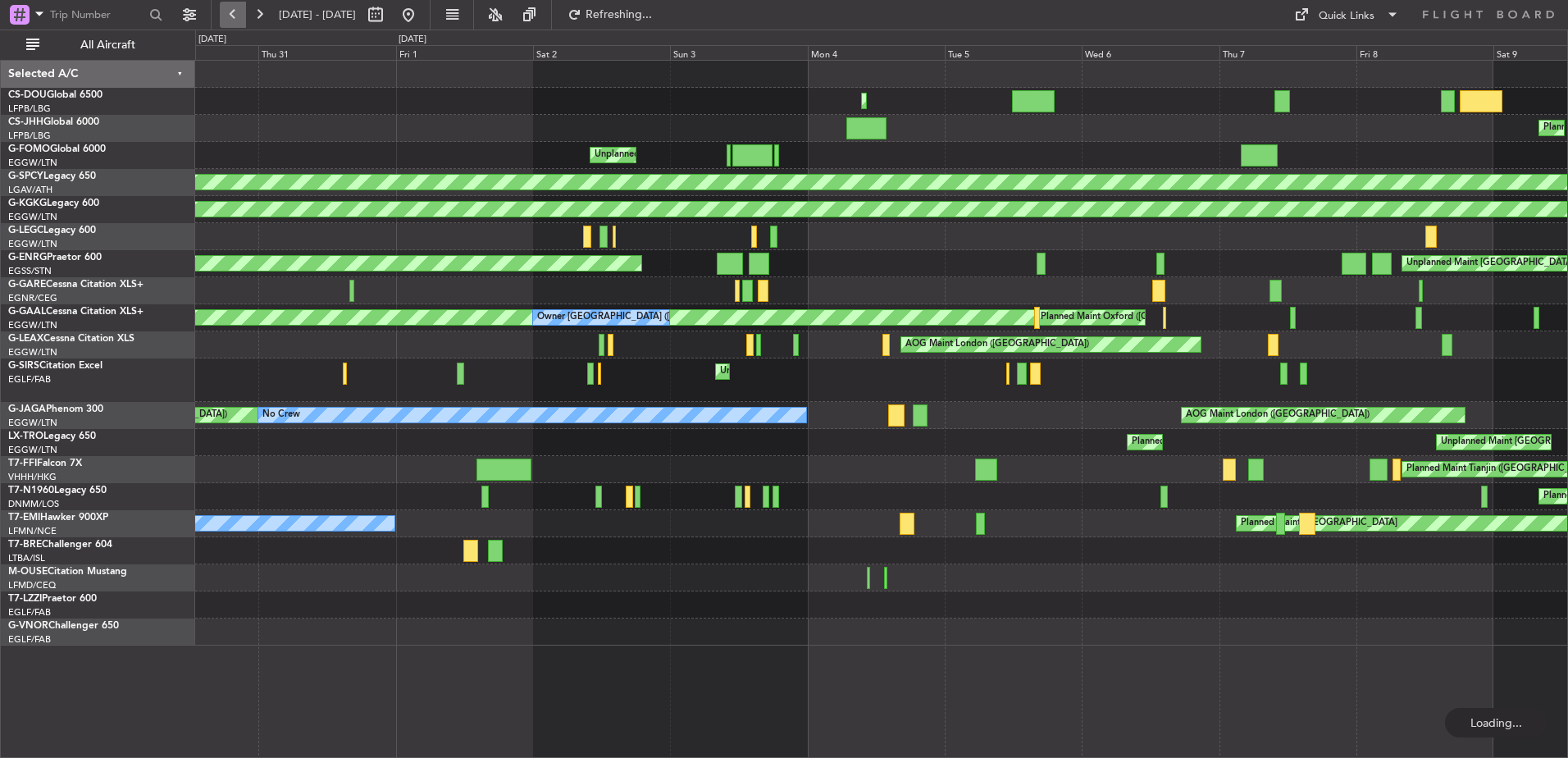
click at [238, 15] on button at bounding box center [233, 15] width 26 height 26
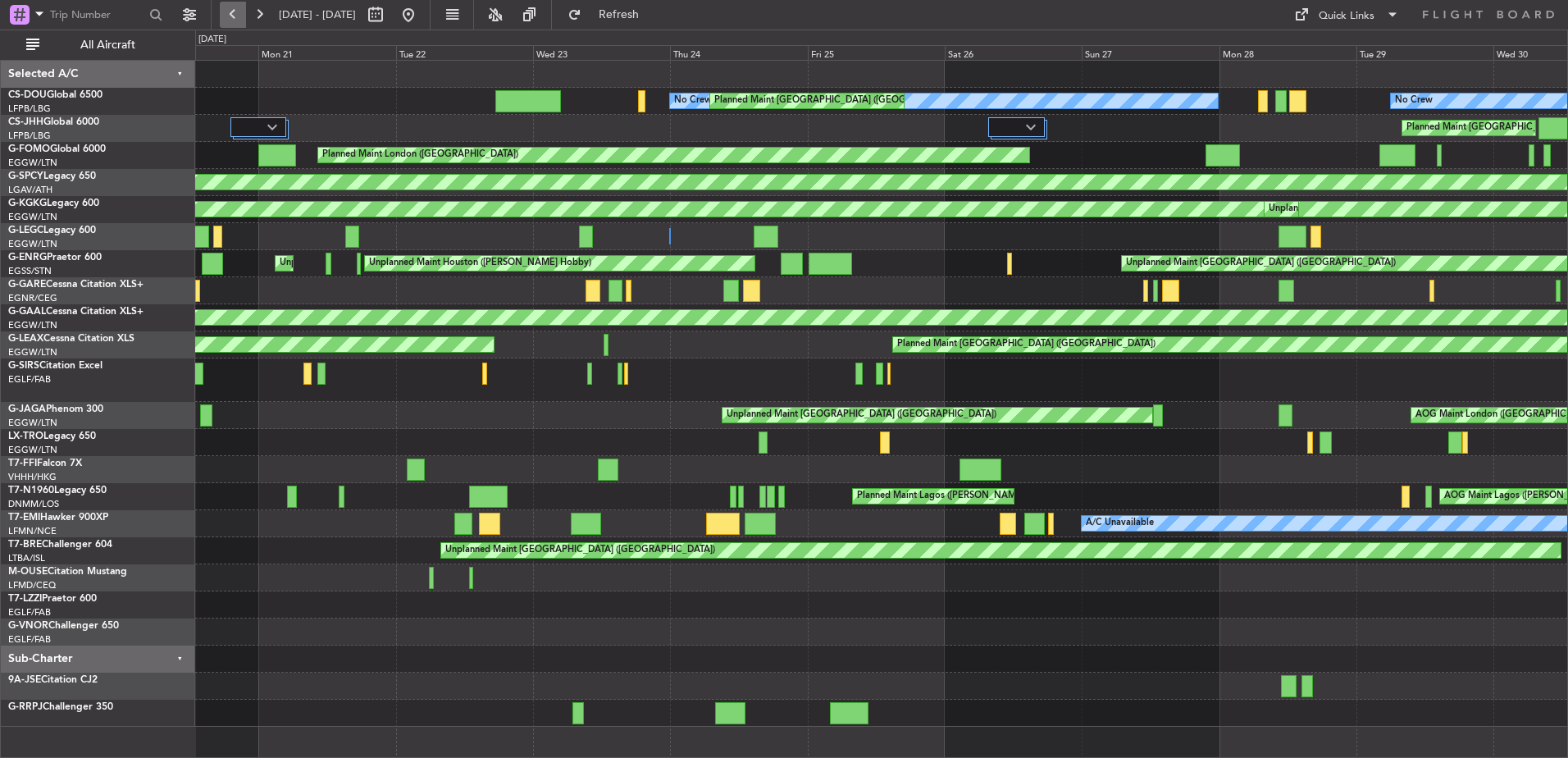
click at [238, 15] on button at bounding box center [233, 15] width 26 height 26
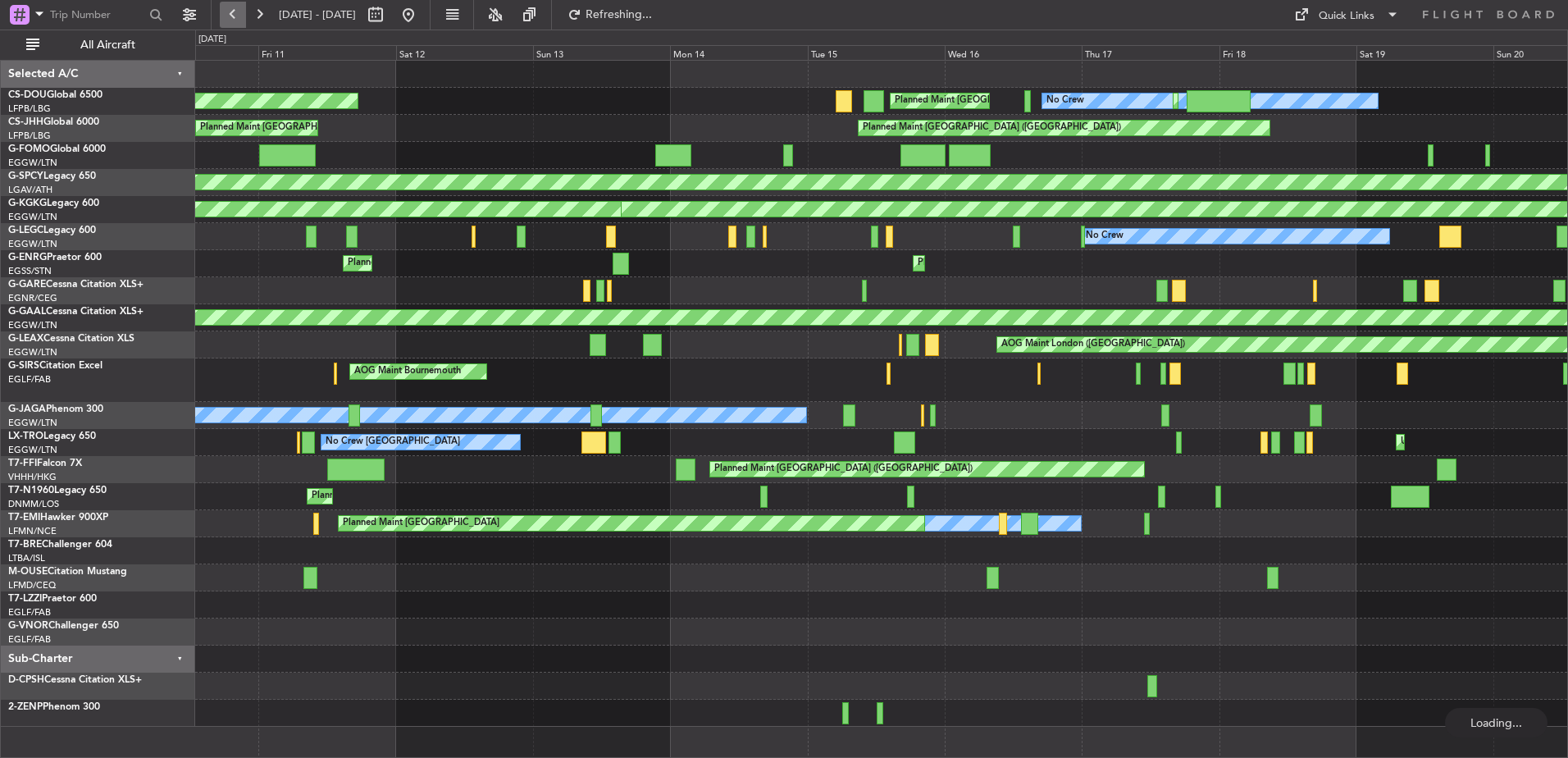
click at [238, 15] on button at bounding box center [233, 15] width 26 height 26
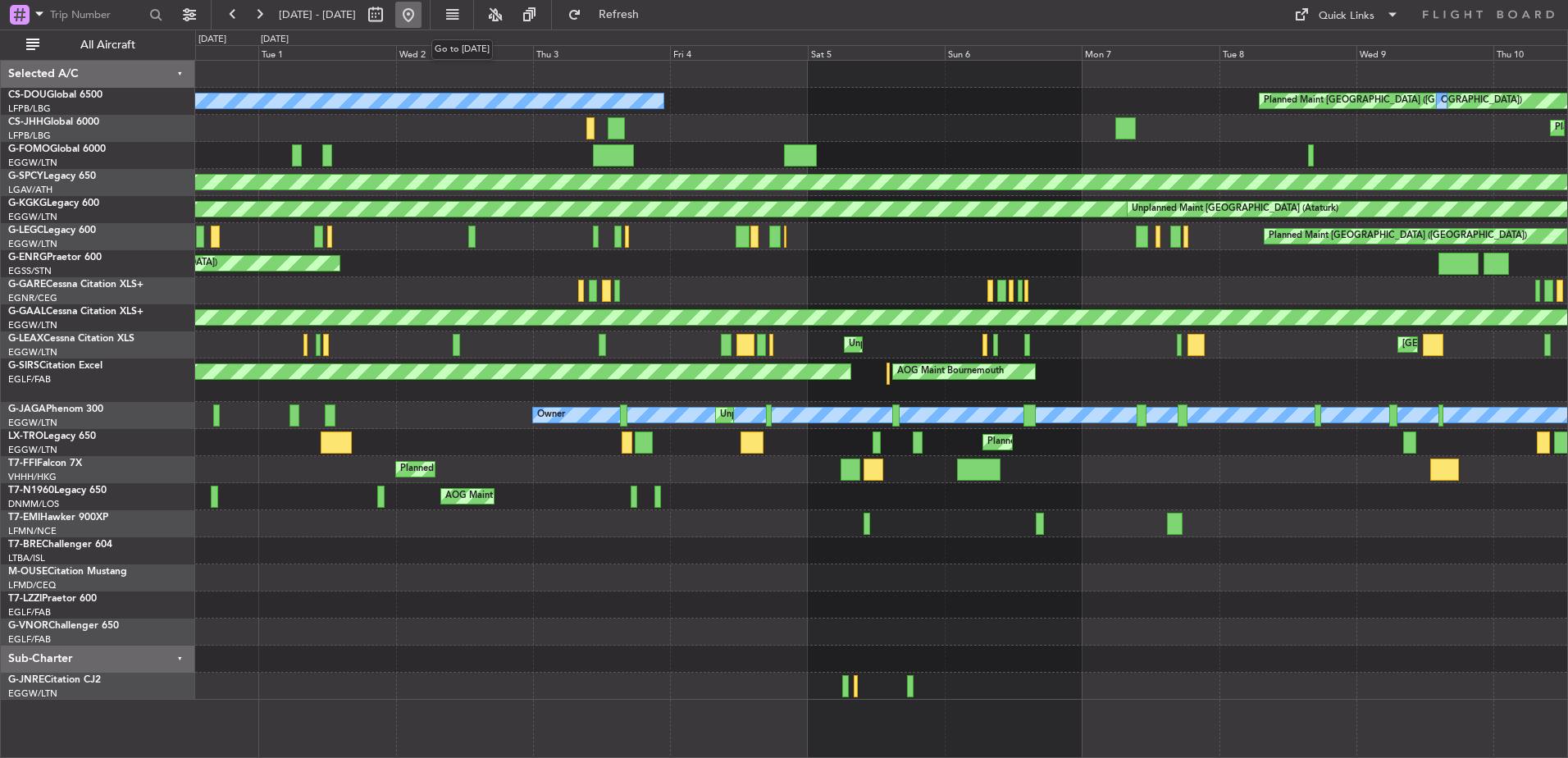
click at [422, 6] on button at bounding box center [408, 15] width 26 height 26
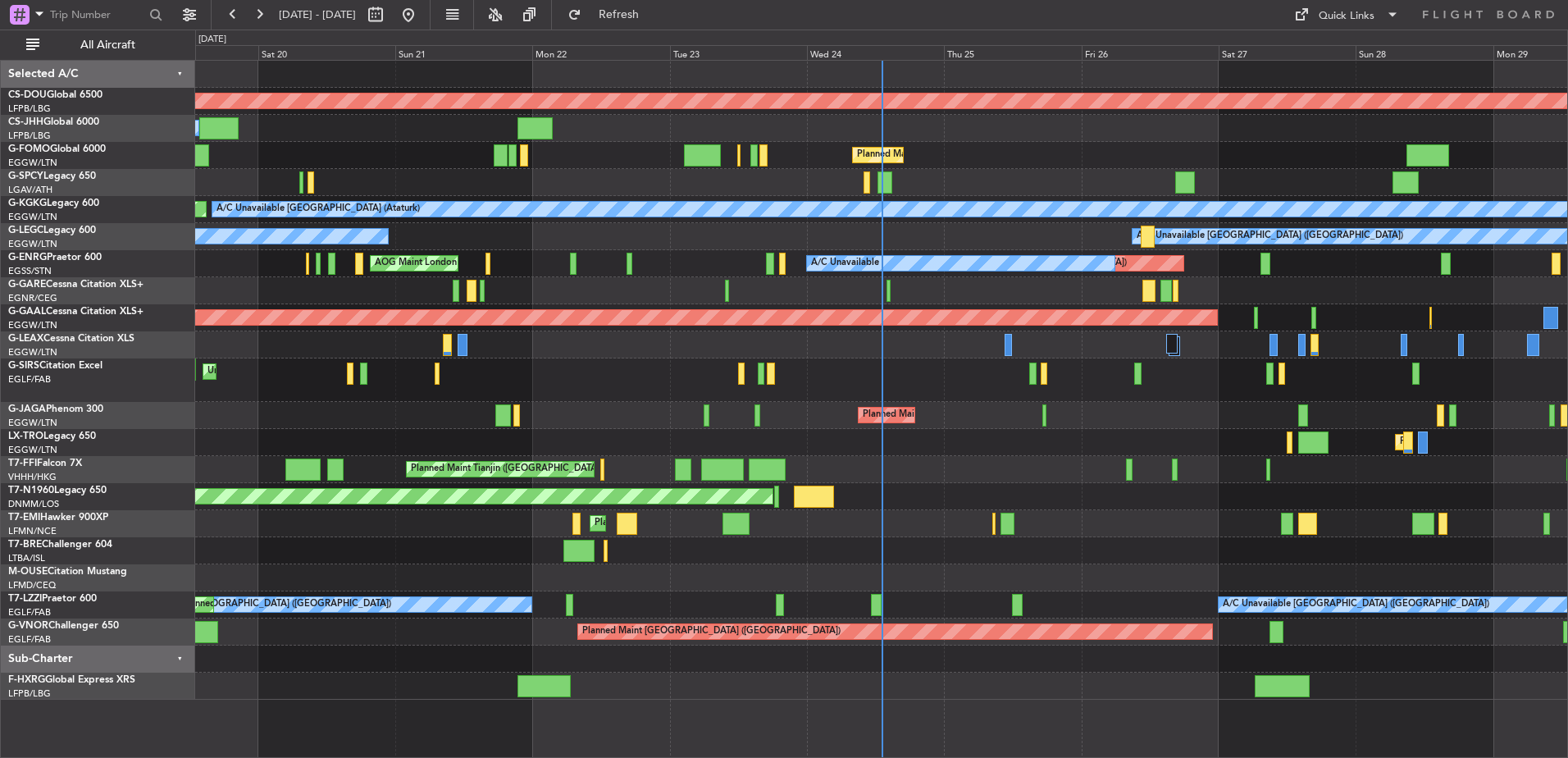
click at [522, 360] on div "Planned Maint London (Biggin Hill) Owner Planned Maint Paris (Le Bourget) Plann…" at bounding box center [881, 380] width 1372 height 639
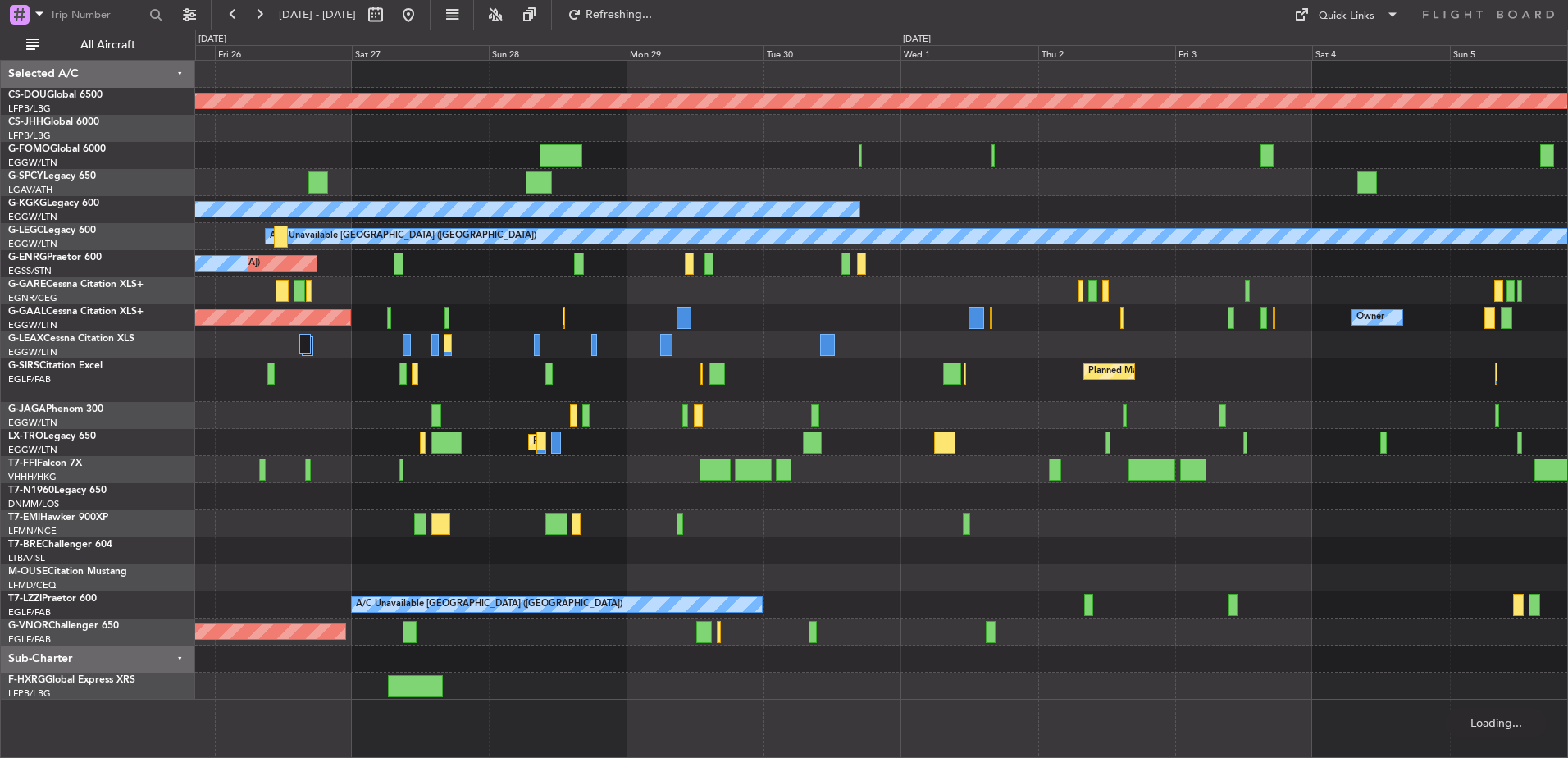
click at [392, 352] on div "Planned Maint London (Biggin Hill) Planned Maint London (Luton) A/C Unavailable…" at bounding box center [881, 380] width 1372 height 639
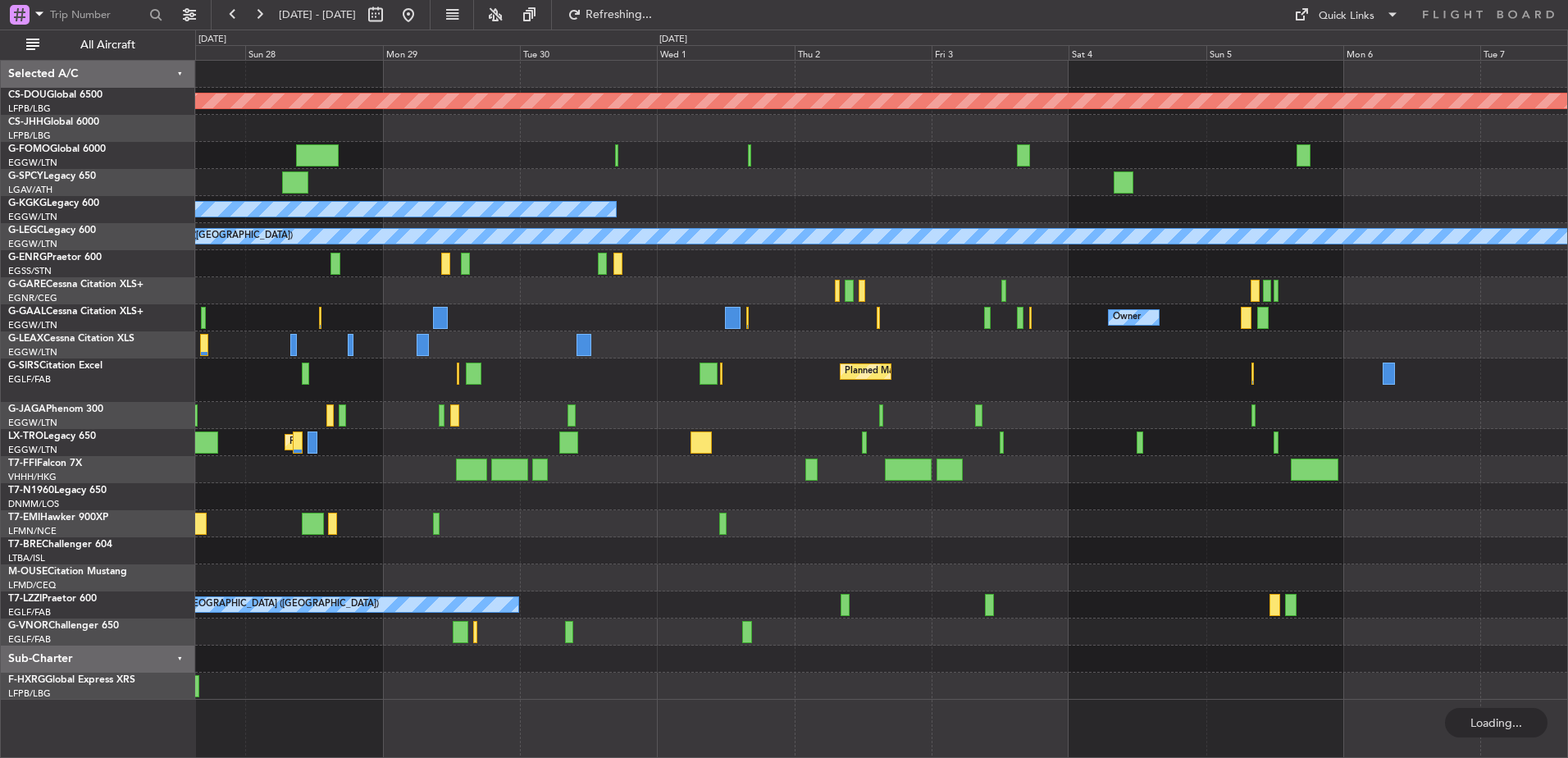
click at [424, 333] on div "Planned Maint London (Biggin Hill) A/C Unavailable Istanbul (Ataturk) A/C Unava…" at bounding box center [881, 380] width 1372 height 639
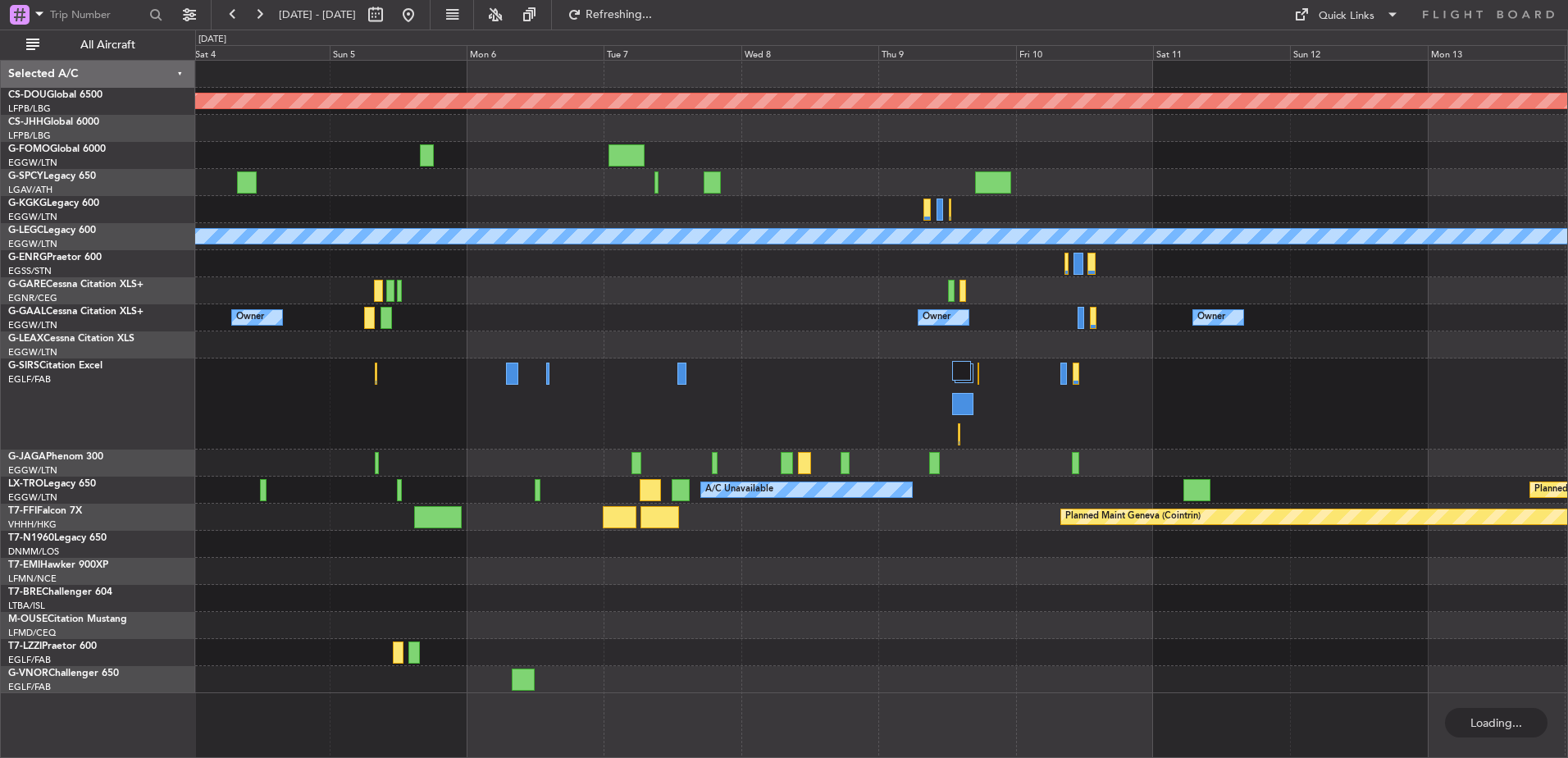
click at [404, 336] on div at bounding box center [881, 345] width 1372 height 27
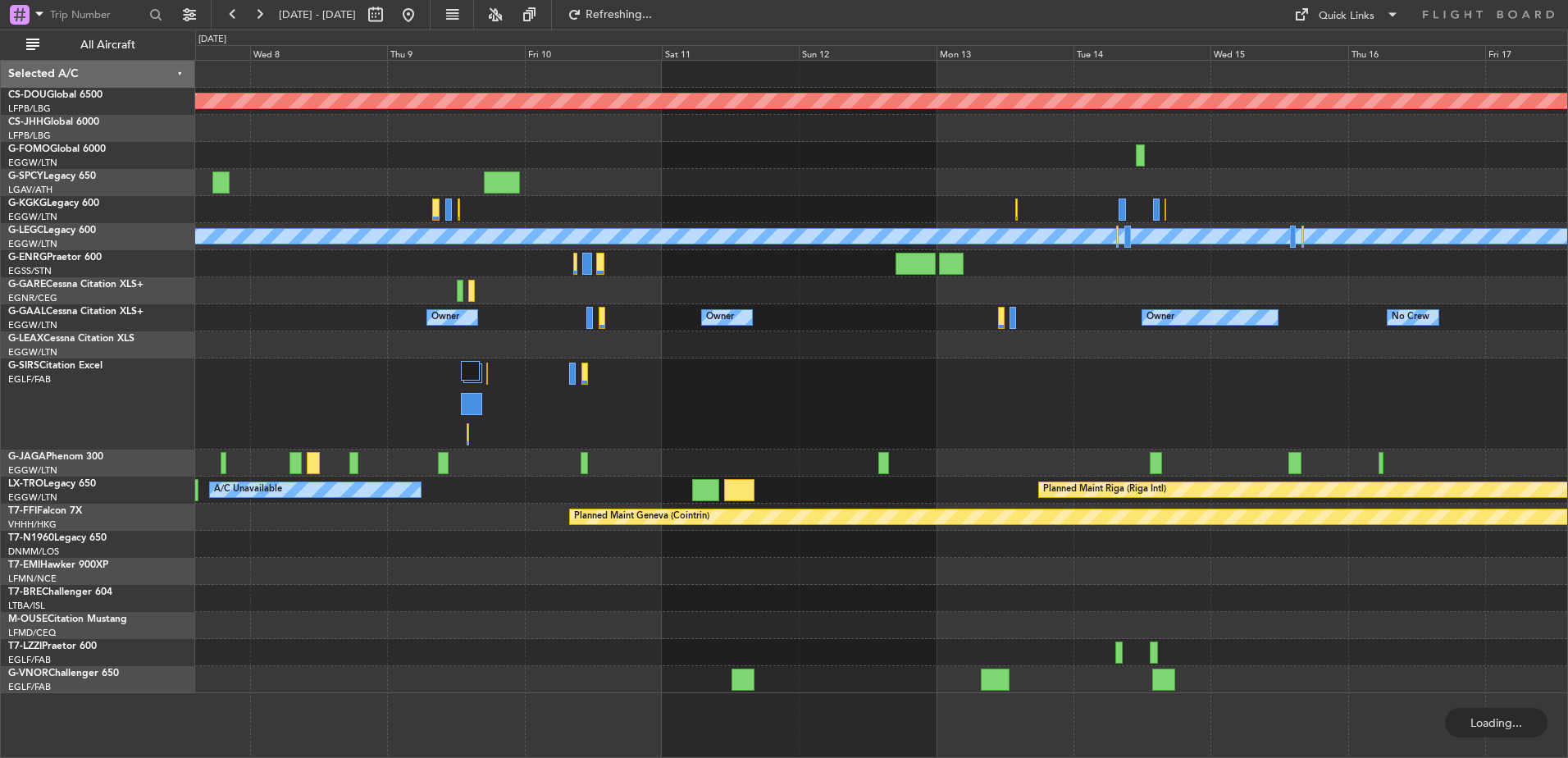
click at [410, 311] on div "Planned Maint London (Biggin Hill) A/C Unavailable London (Luton) Owner Owner N…" at bounding box center [881, 377] width 1372 height 632
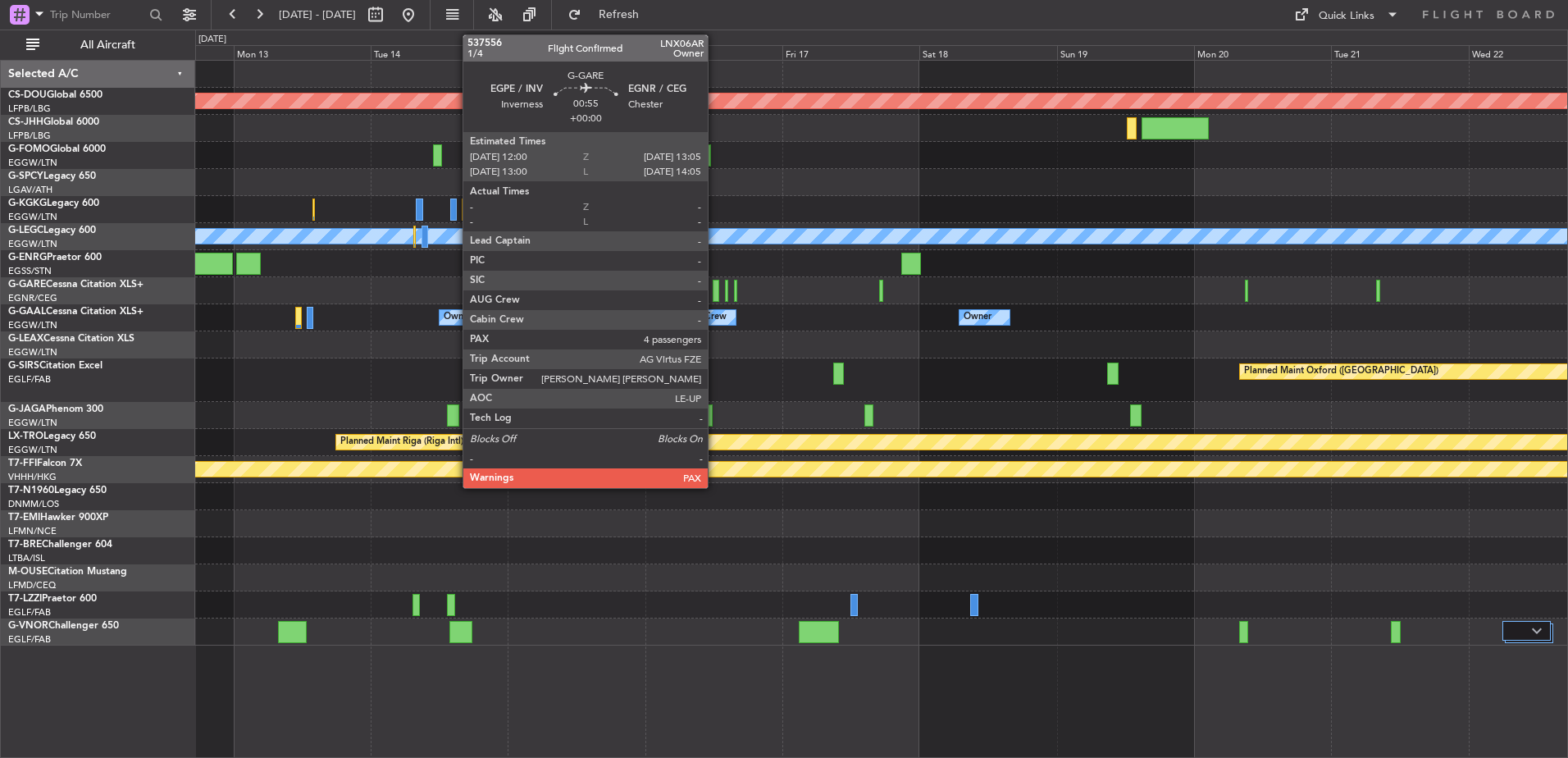
click at [716, 283] on div at bounding box center [716, 291] width 7 height 23
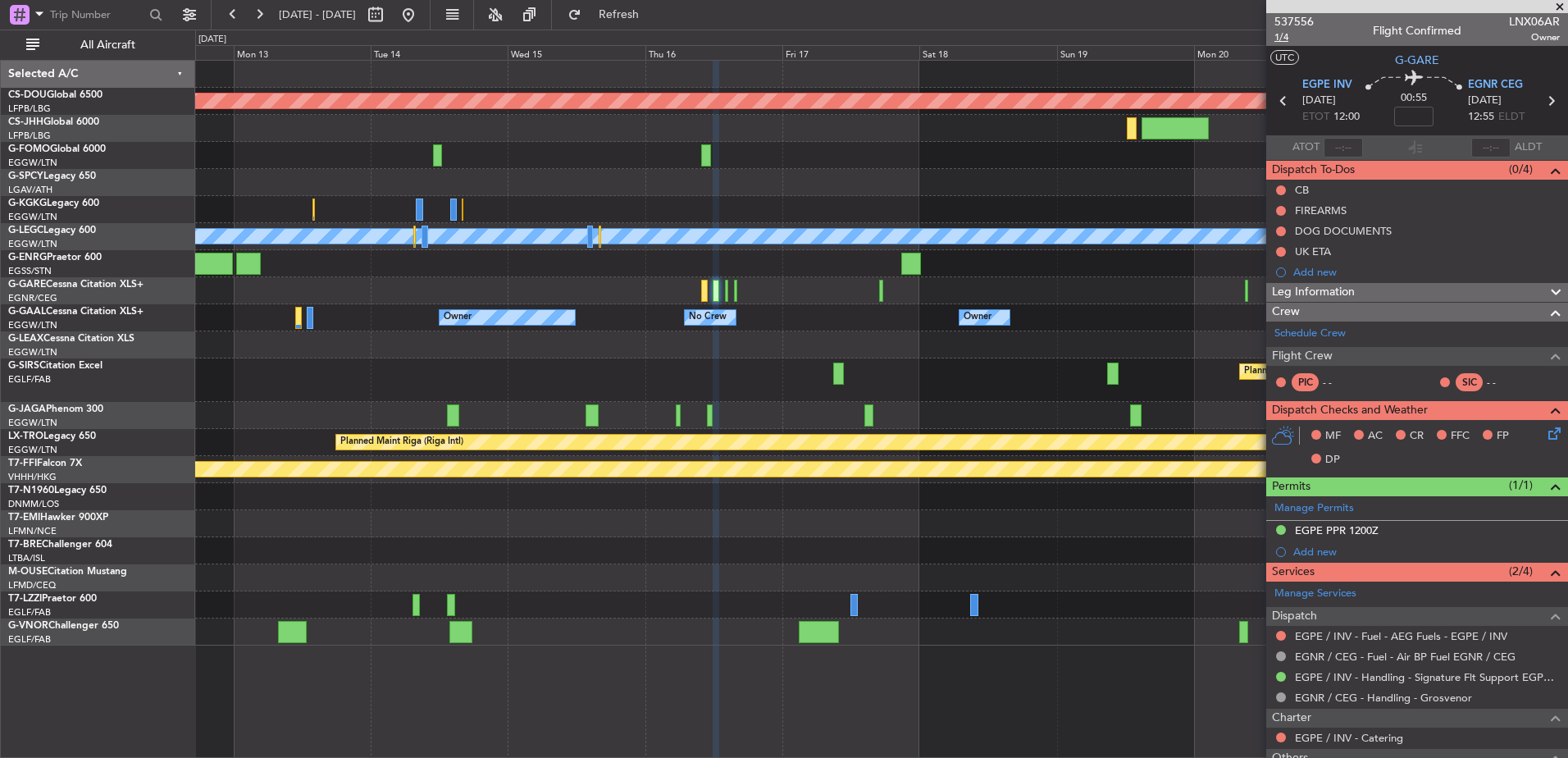
click at [1284, 37] on span "1/4" at bounding box center [1293, 37] width 39 height 14
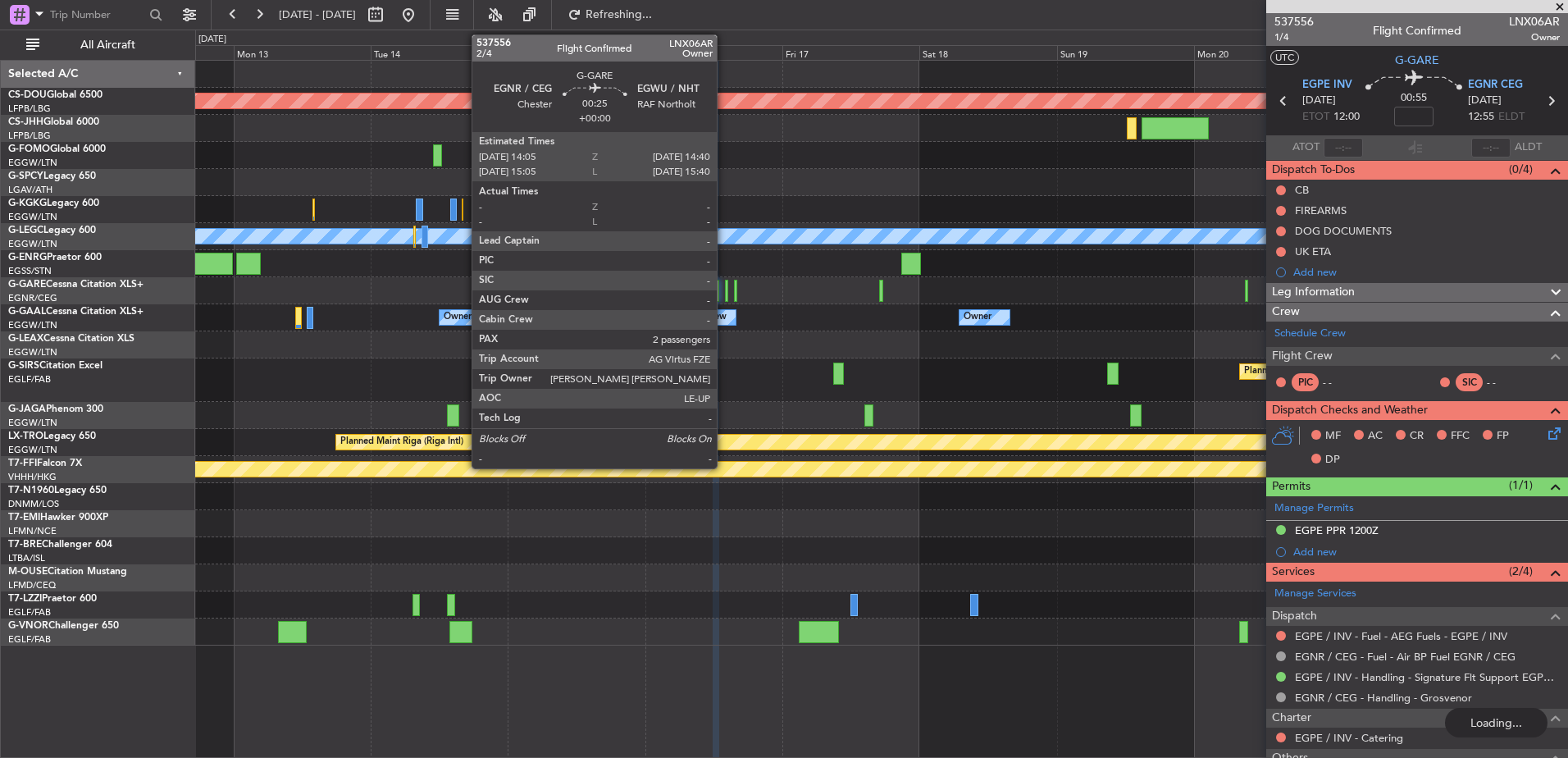
click at [591, 335] on div "Planned Maint London (Biggin Hill) A/C Unavailable London (Luton) Owner No Crew…" at bounding box center [881, 353] width 1372 height 585
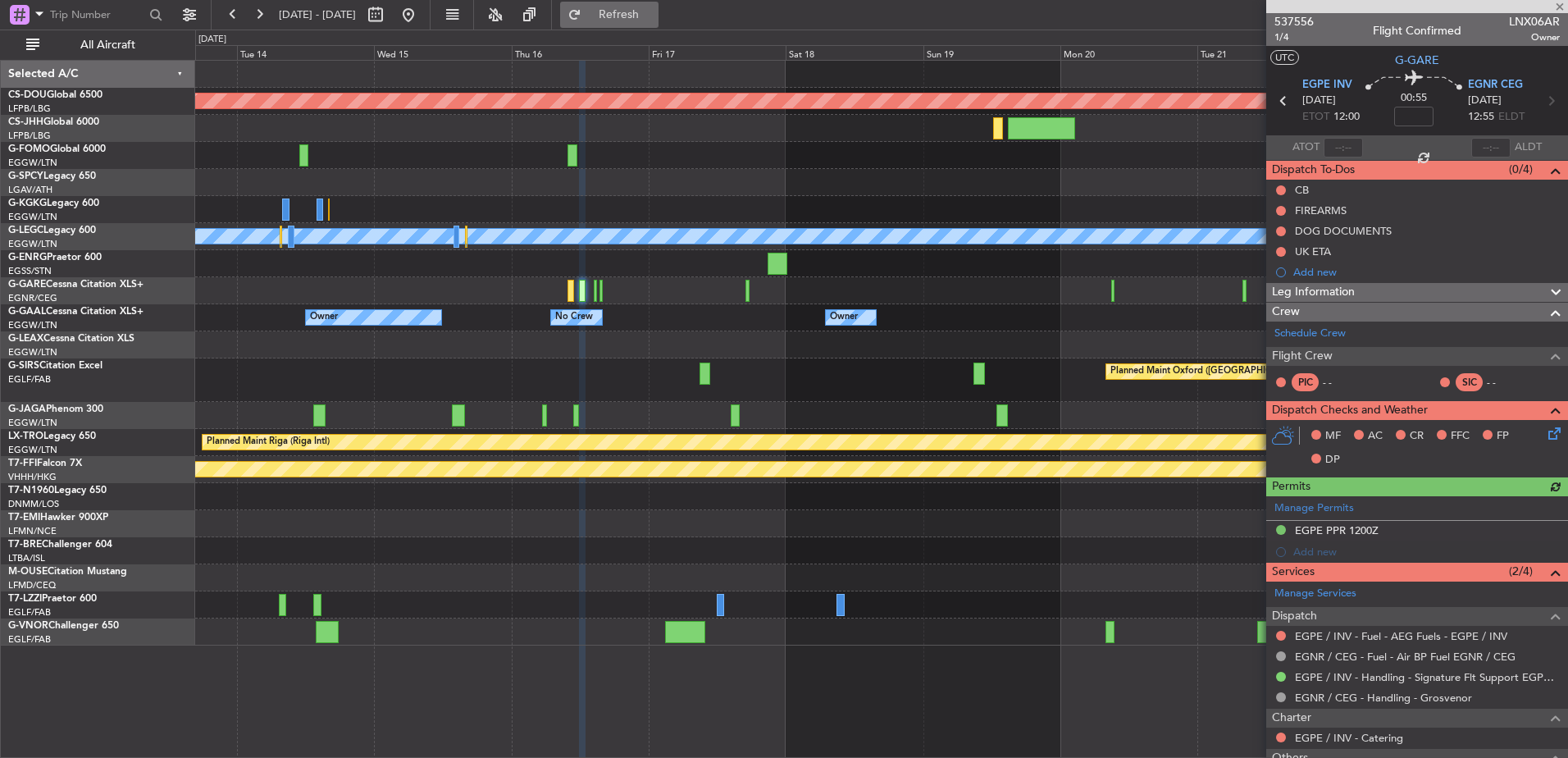
click at [658, 23] on button "Refresh" at bounding box center [610, 15] width 99 height 26
click at [658, 6] on button "Refresh" at bounding box center [610, 15] width 99 height 26
click at [1301, 23] on span "537556" at bounding box center [1293, 22] width 39 height 17
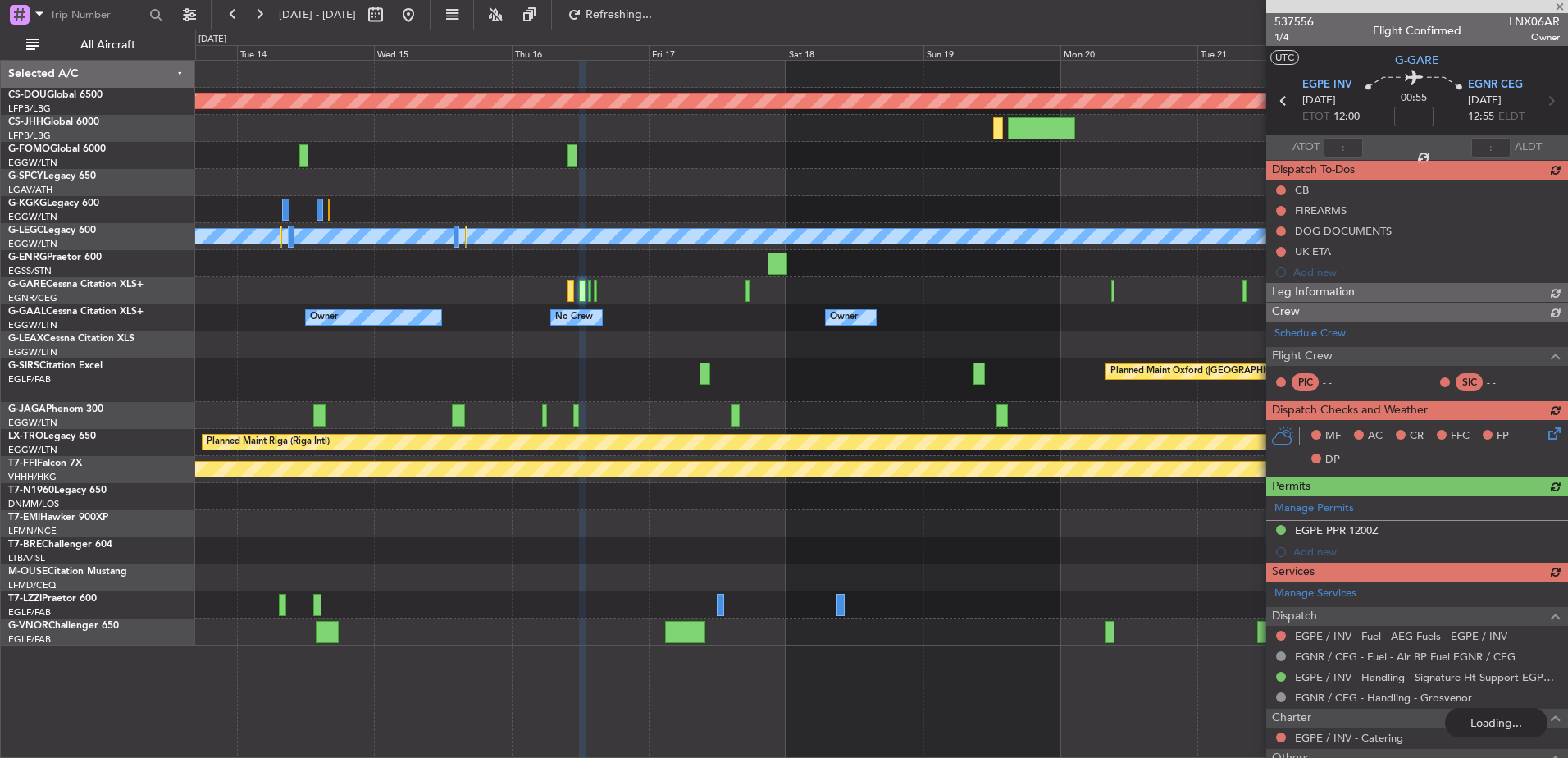
click at [1037, 376] on div "Planned Maint Oxford ([GEOGRAPHIC_DATA])" at bounding box center [881, 380] width 1372 height 43
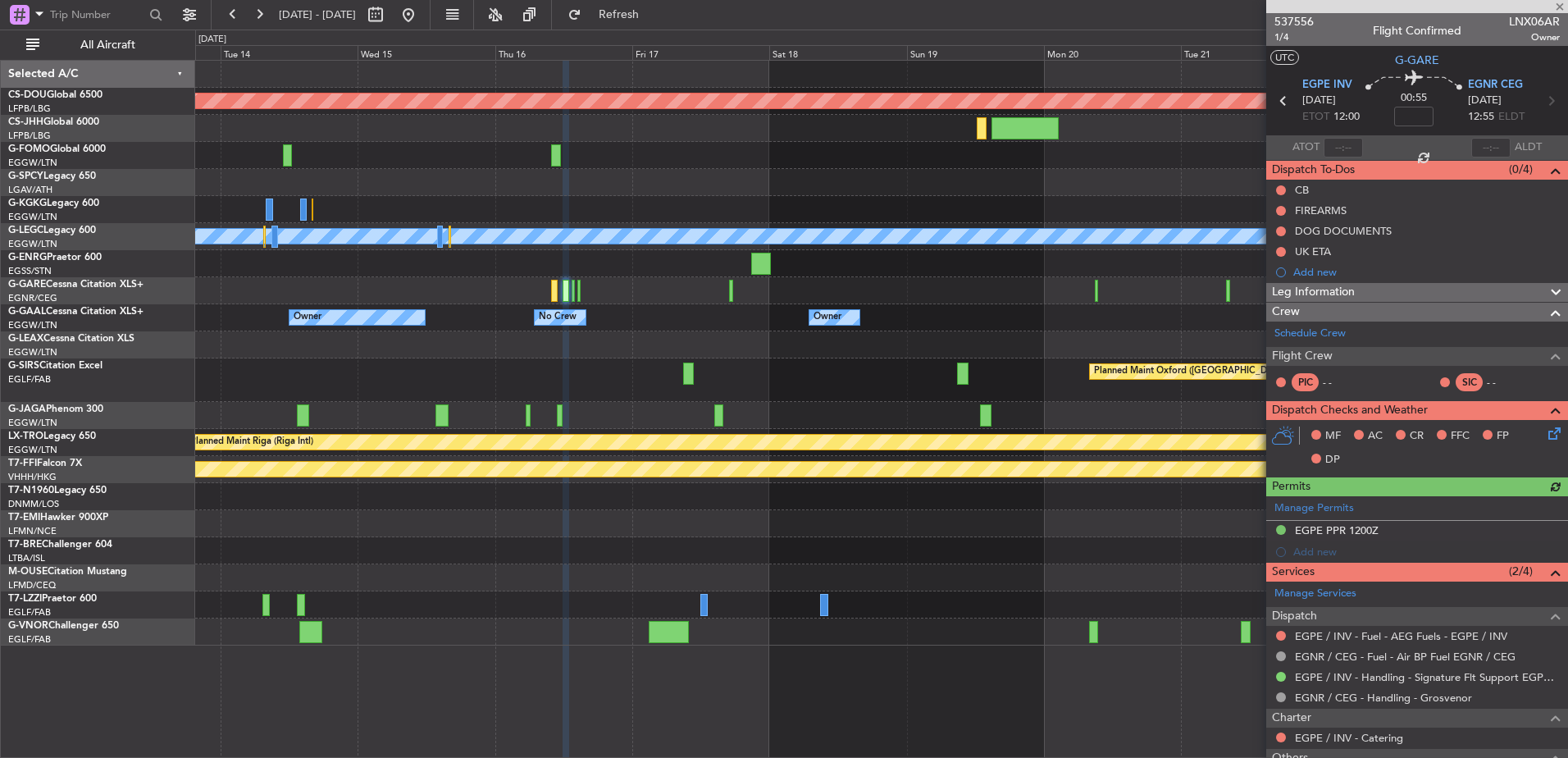
click at [1082, 361] on div "Planned Maint London (Biggin Hill) A/C Unavailable London (Luton) Owner No Crew…" at bounding box center [881, 353] width 1372 height 585
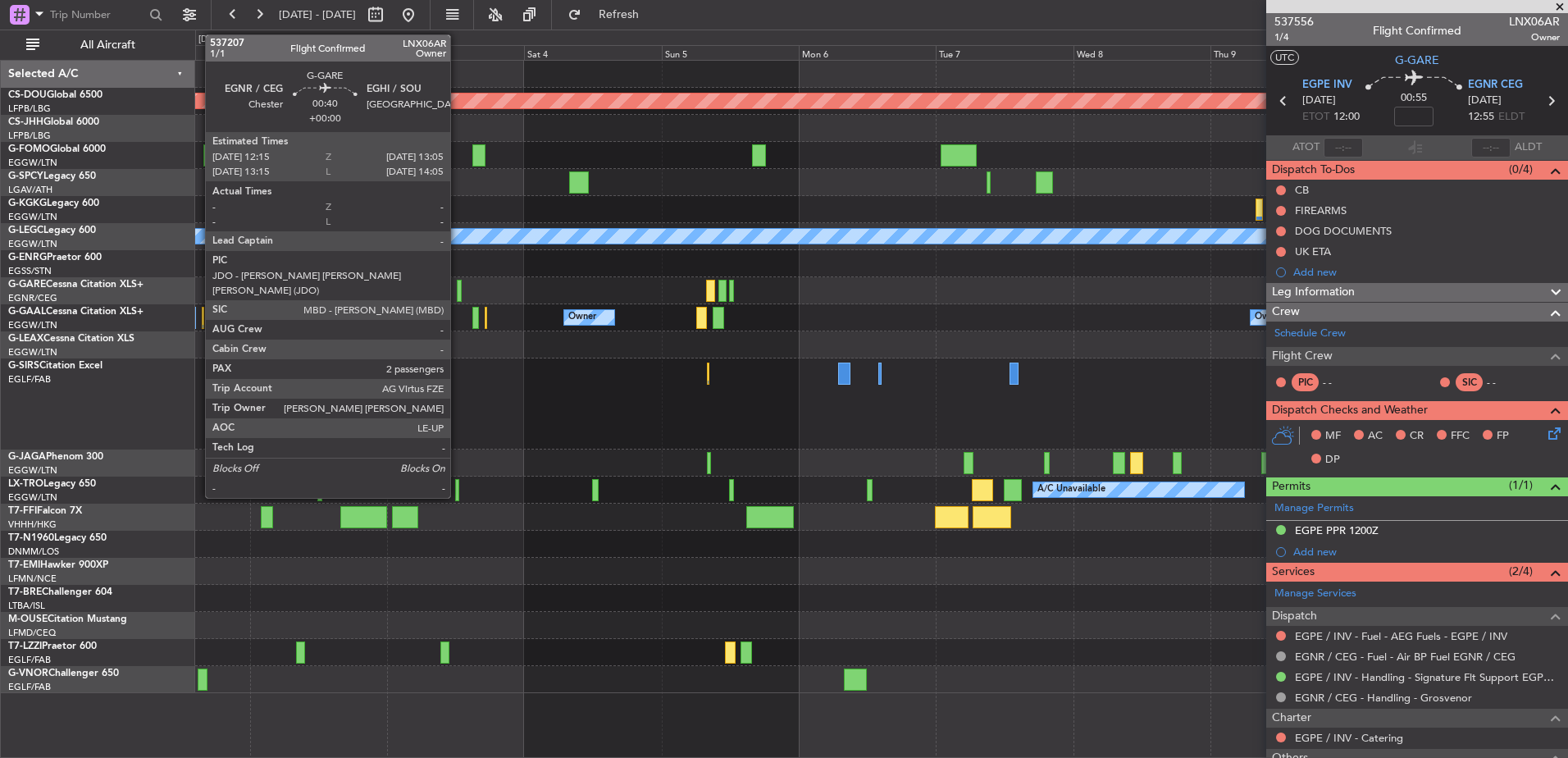
click at [462, 290] on div at bounding box center [881, 290] width 1372 height 27
click at [460, 288] on div at bounding box center [459, 291] width 5 height 23
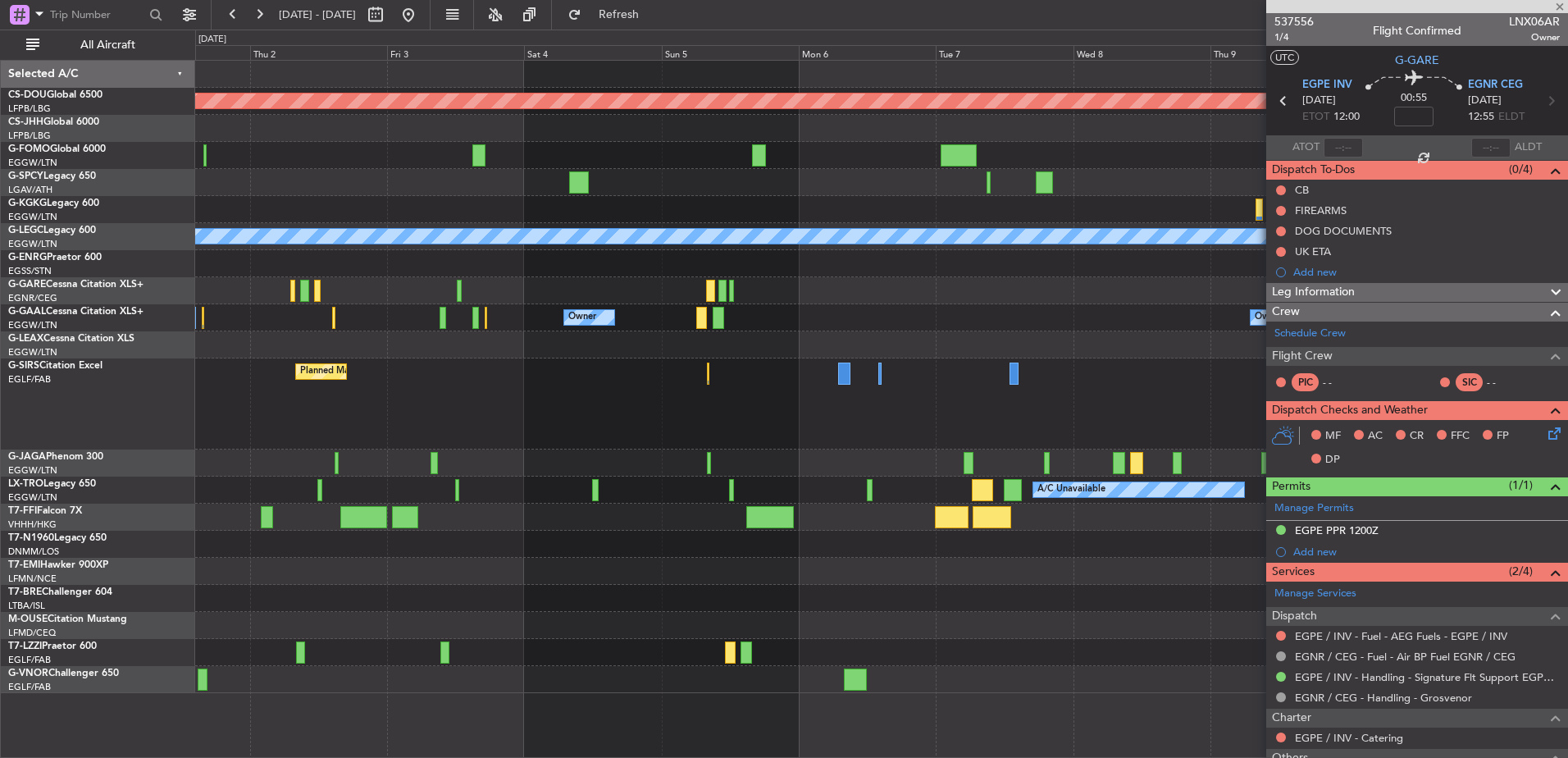
click at [780, 275] on div at bounding box center [881, 263] width 1372 height 27
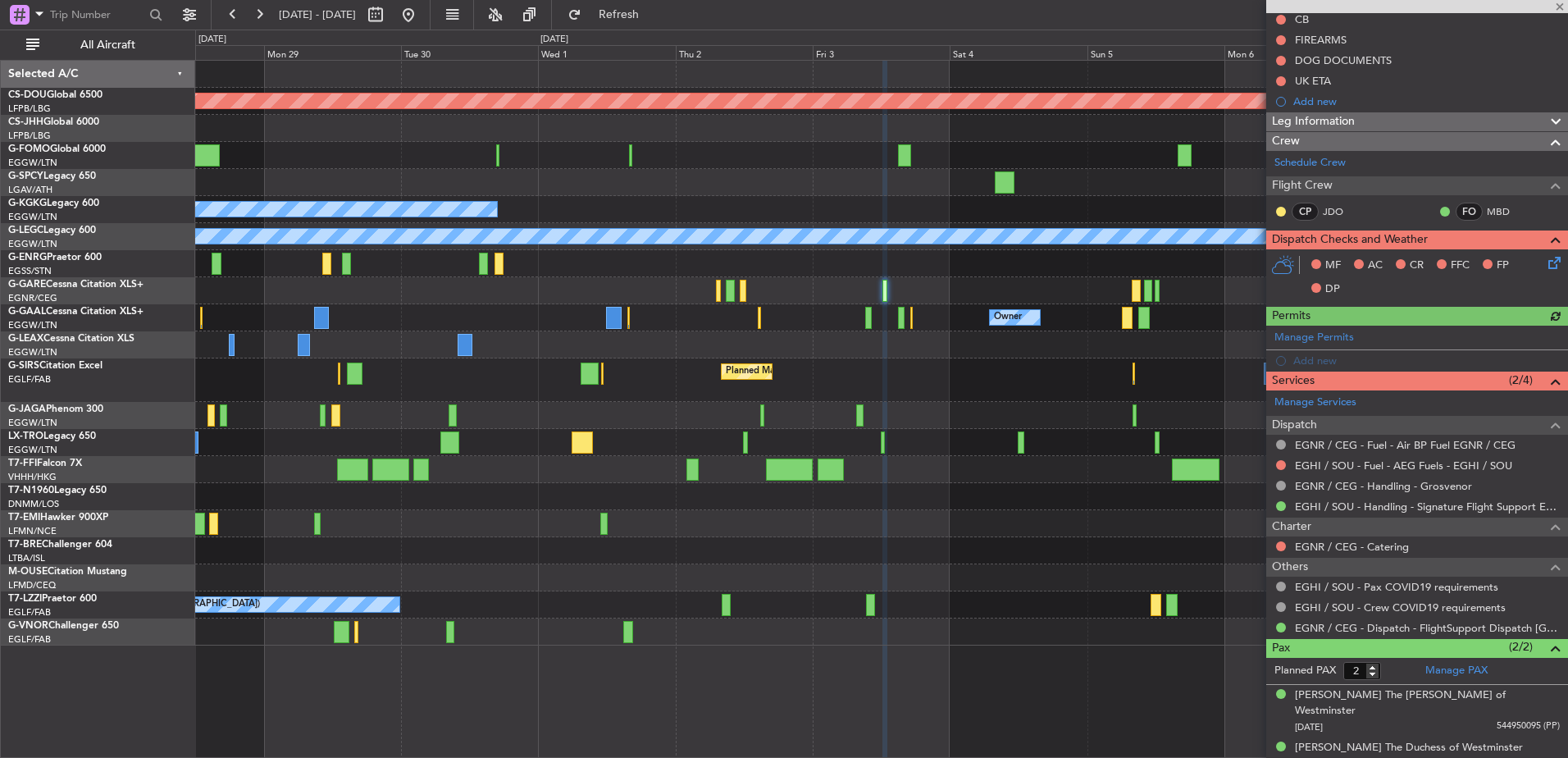
scroll to position [169, 0]
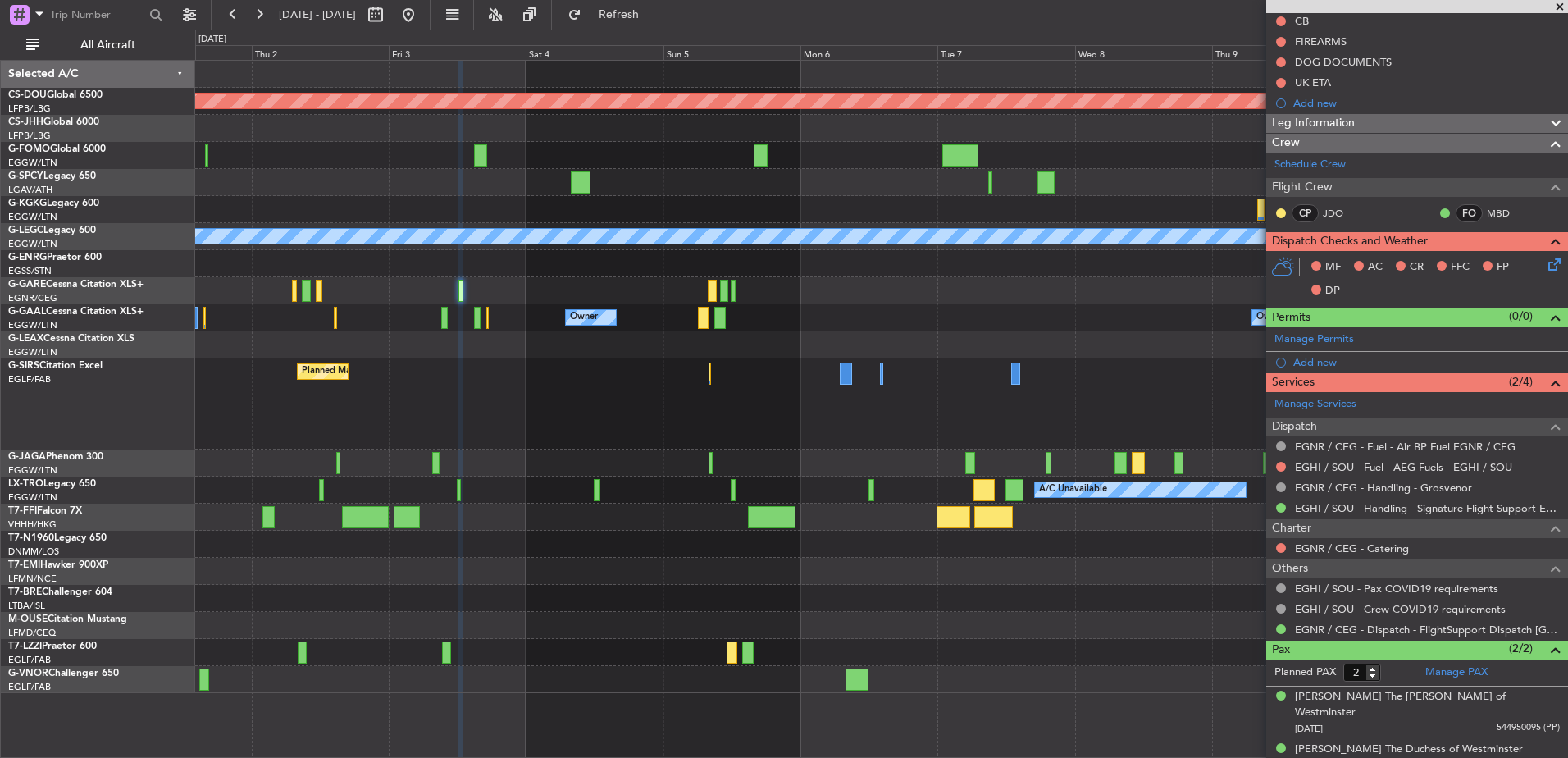
click at [780, 377] on div "Planned Maint [GEOGRAPHIC_DATA] ([GEOGRAPHIC_DATA])" at bounding box center [881, 404] width 1372 height 91
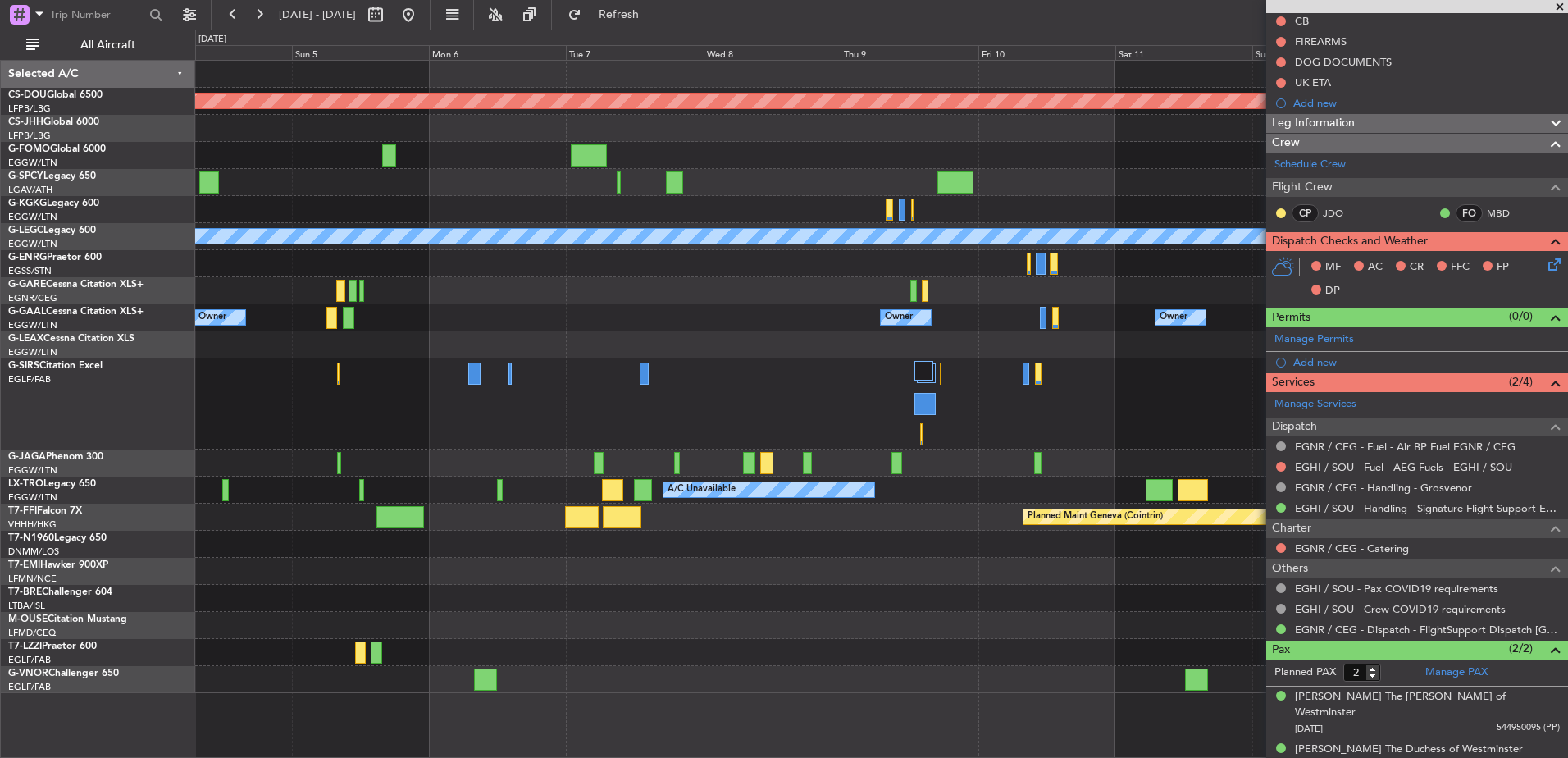
click at [515, 287] on div "Planned Maint London (Biggin Hill) A/C Unavailable London (Luton) Owner Owner O…" at bounding box center [881, 377] width 1372 height 632
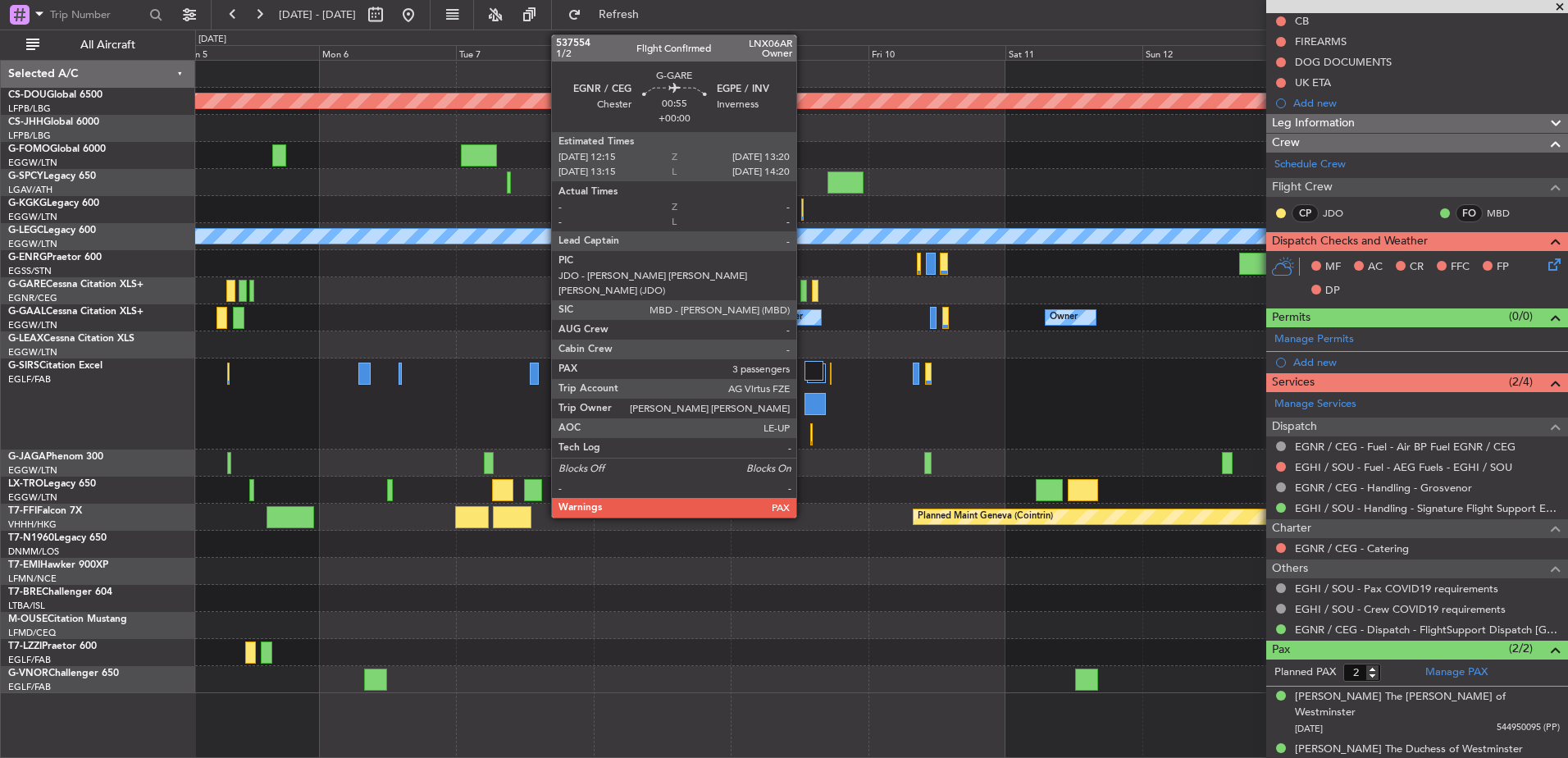
click at [804, 286] on div at bounding box center [804, 291] width 7 height 23
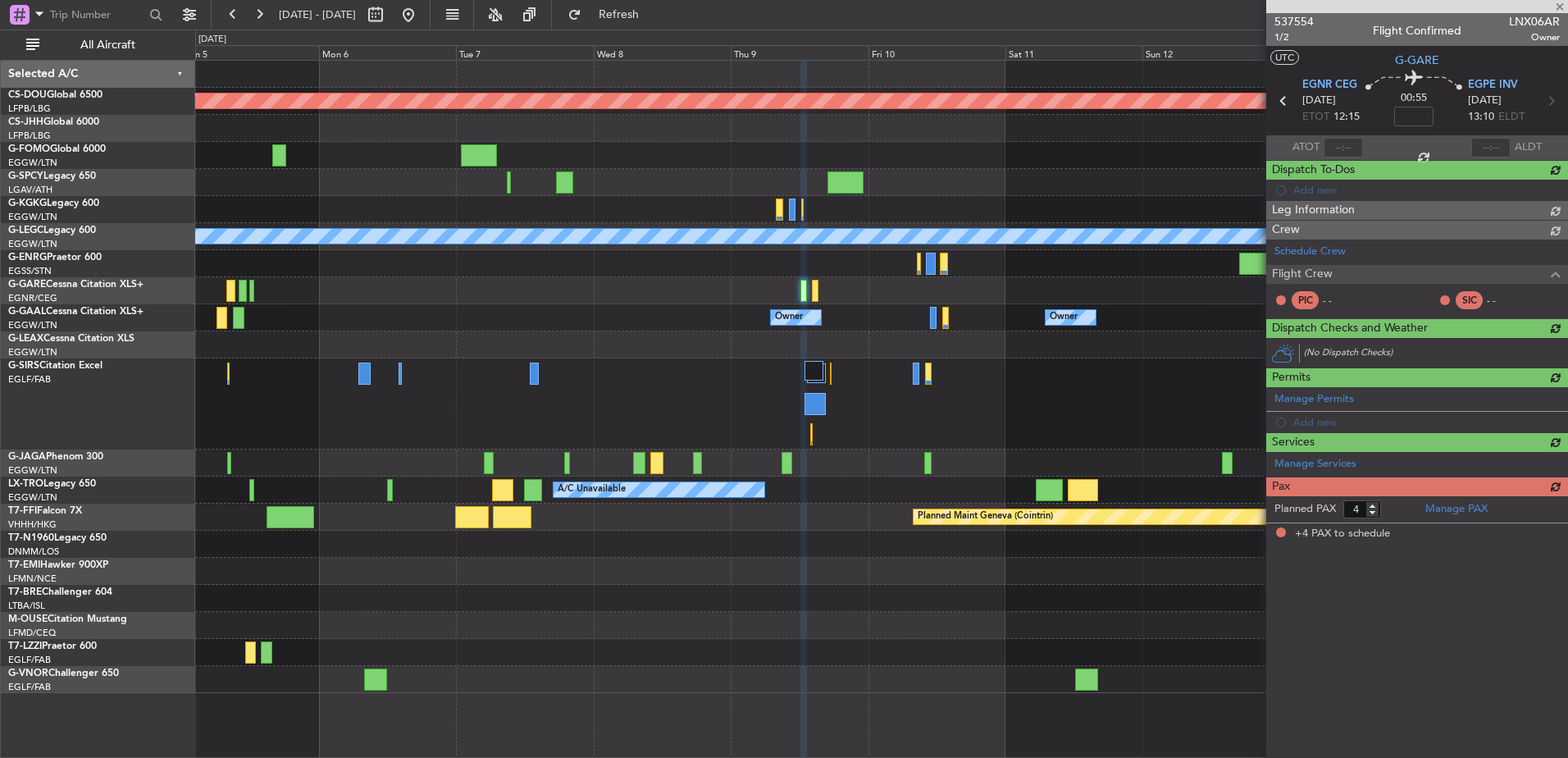
scroll to position [249, 0]
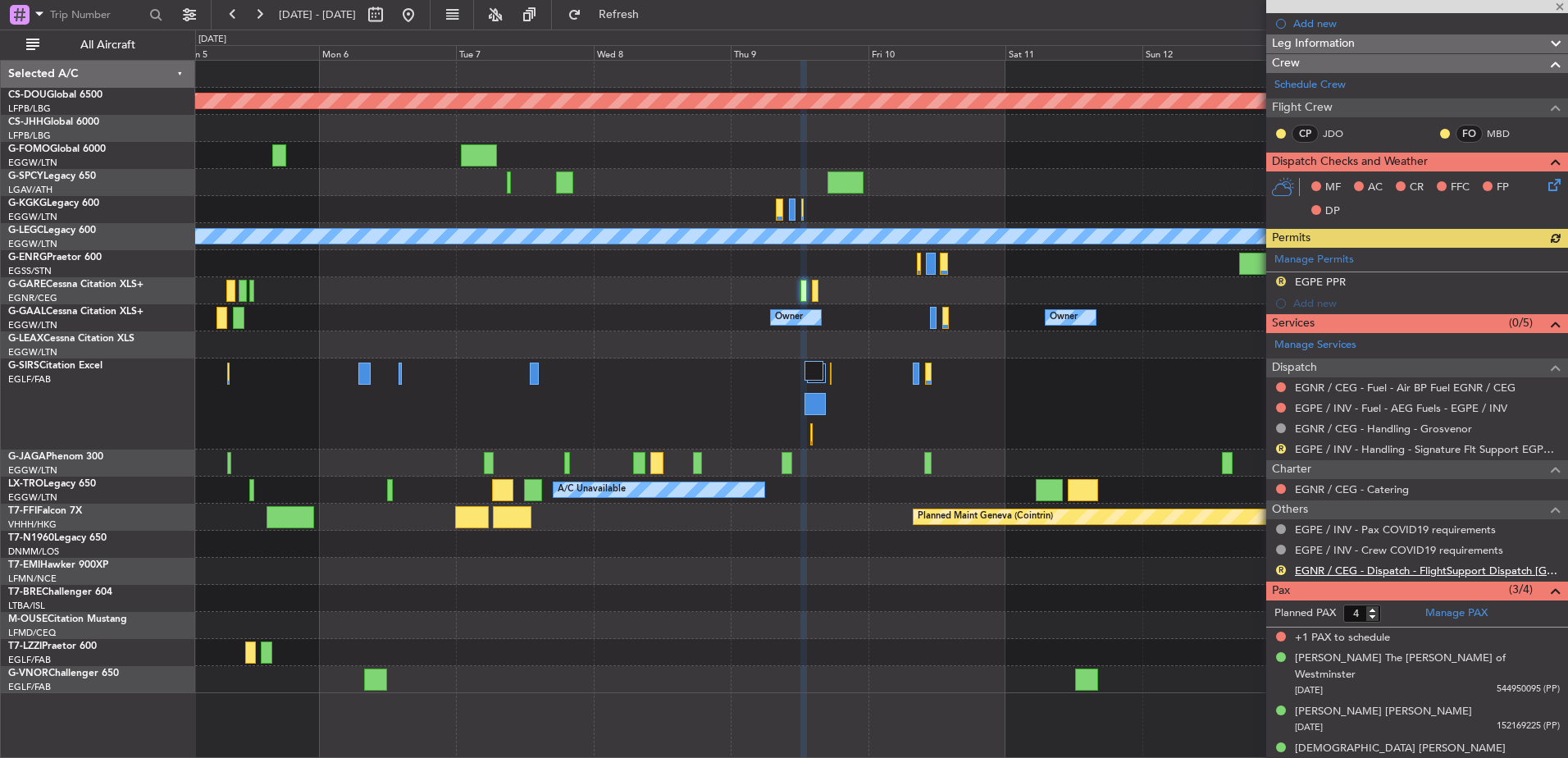
click at [1335, 573] on link "EGNR / CEG - Dispatch - FlightSupport Dispatch UK" at bounding box center [1428, 570] width 265 height 14
click at [1377, 618] on mat-tooltip-component "Incomplete" at bounding box center [1410, 621] width 75 height 43
click at [1374, 617] on mat-tooltip-component "Incomplete" at bounding box center [1410, 621] width 75 height 43
click at [1376, 616] on input "3" at bounding box center [1363, 613] width 38 height 18
click at [1378, 615] on input "2" at bounding box center [1363, 613] width 38 height 18
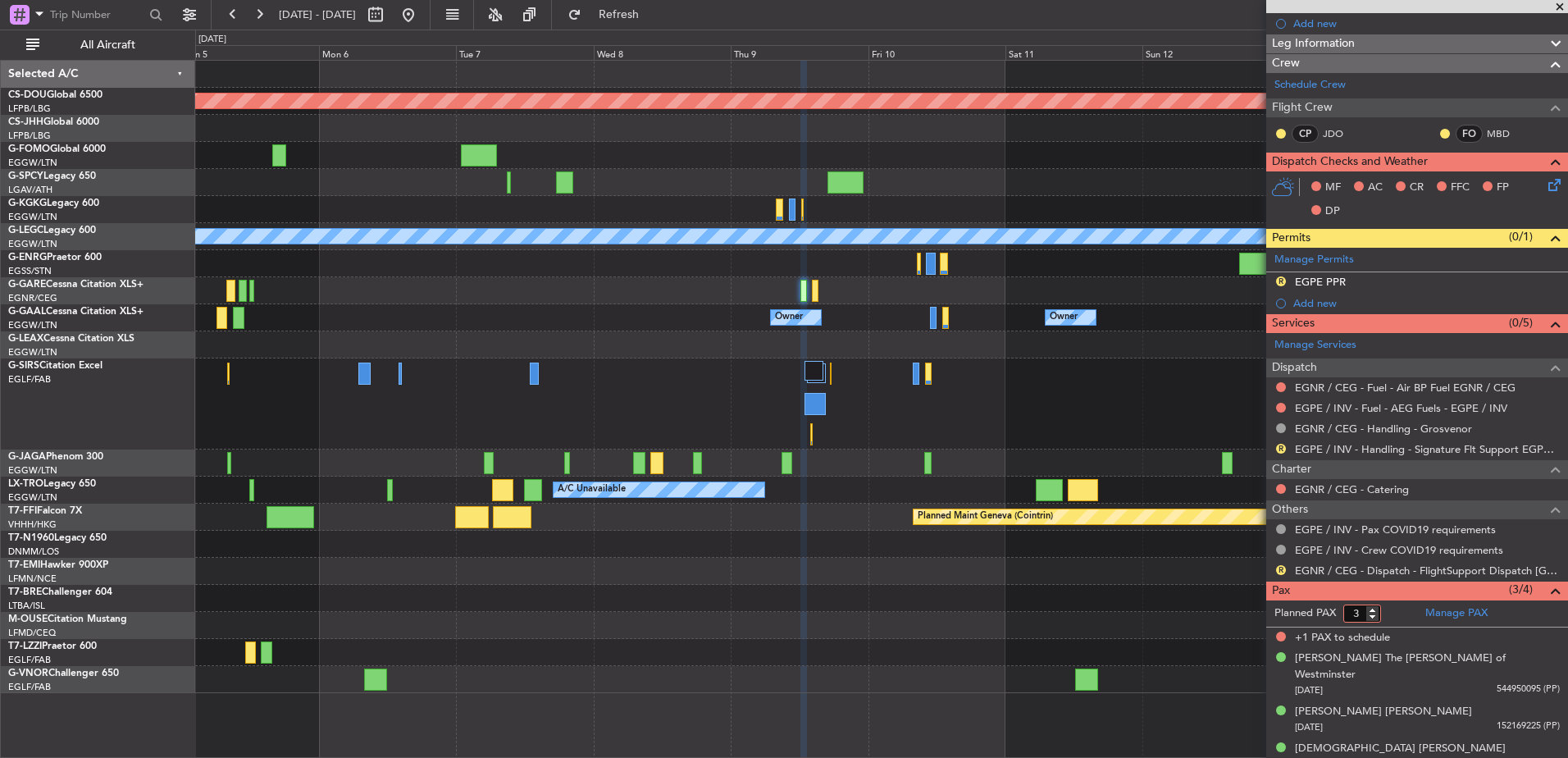
type input "3"
click at [1371, 610] on input "3" at bounding box center [1363, 613] width 38 height 18
click at [1392, 611] on form "Planned PAX" at bounding box center [1342, 613] width 151 height 26
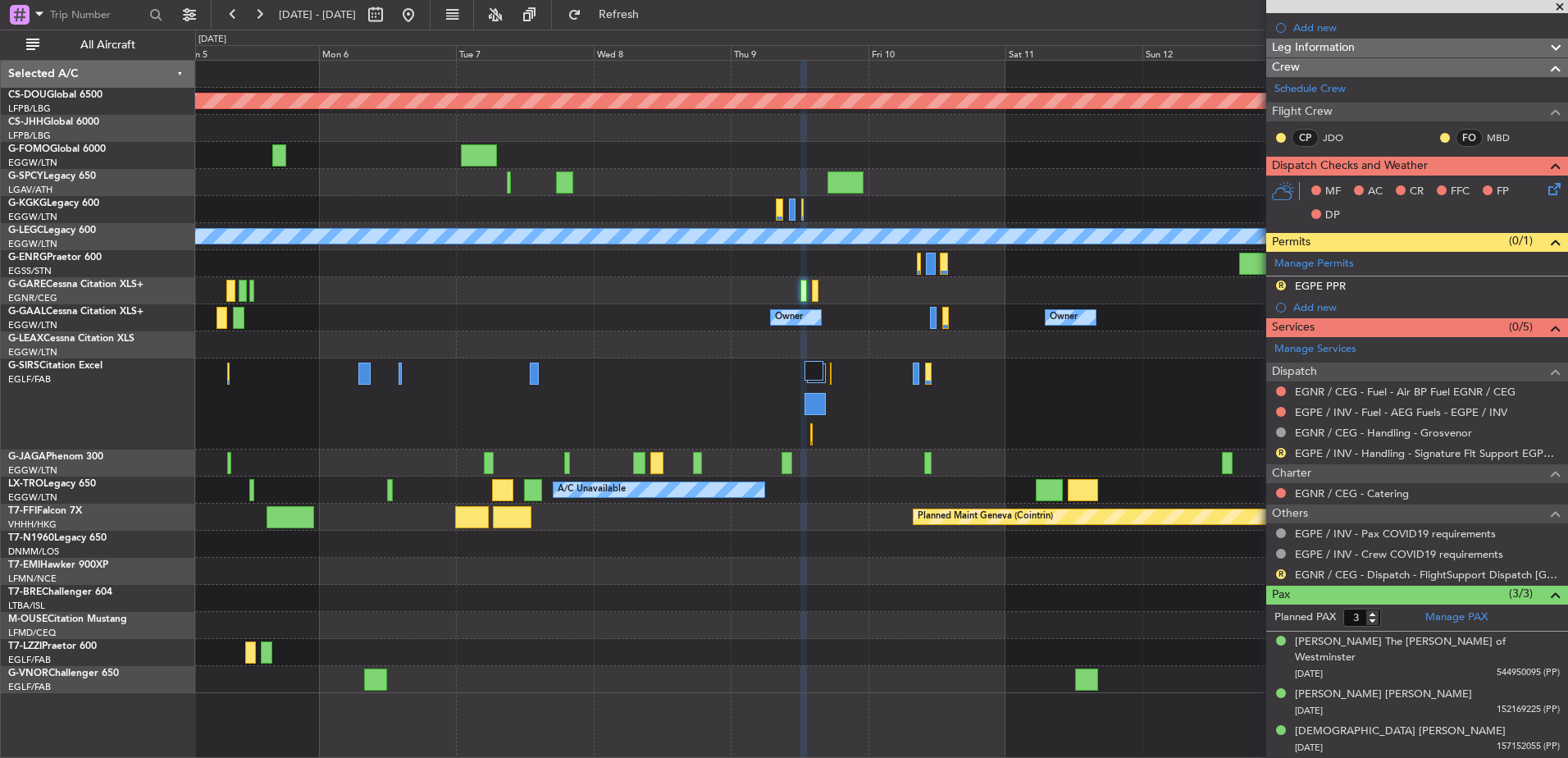
scroll to position [228, 0]
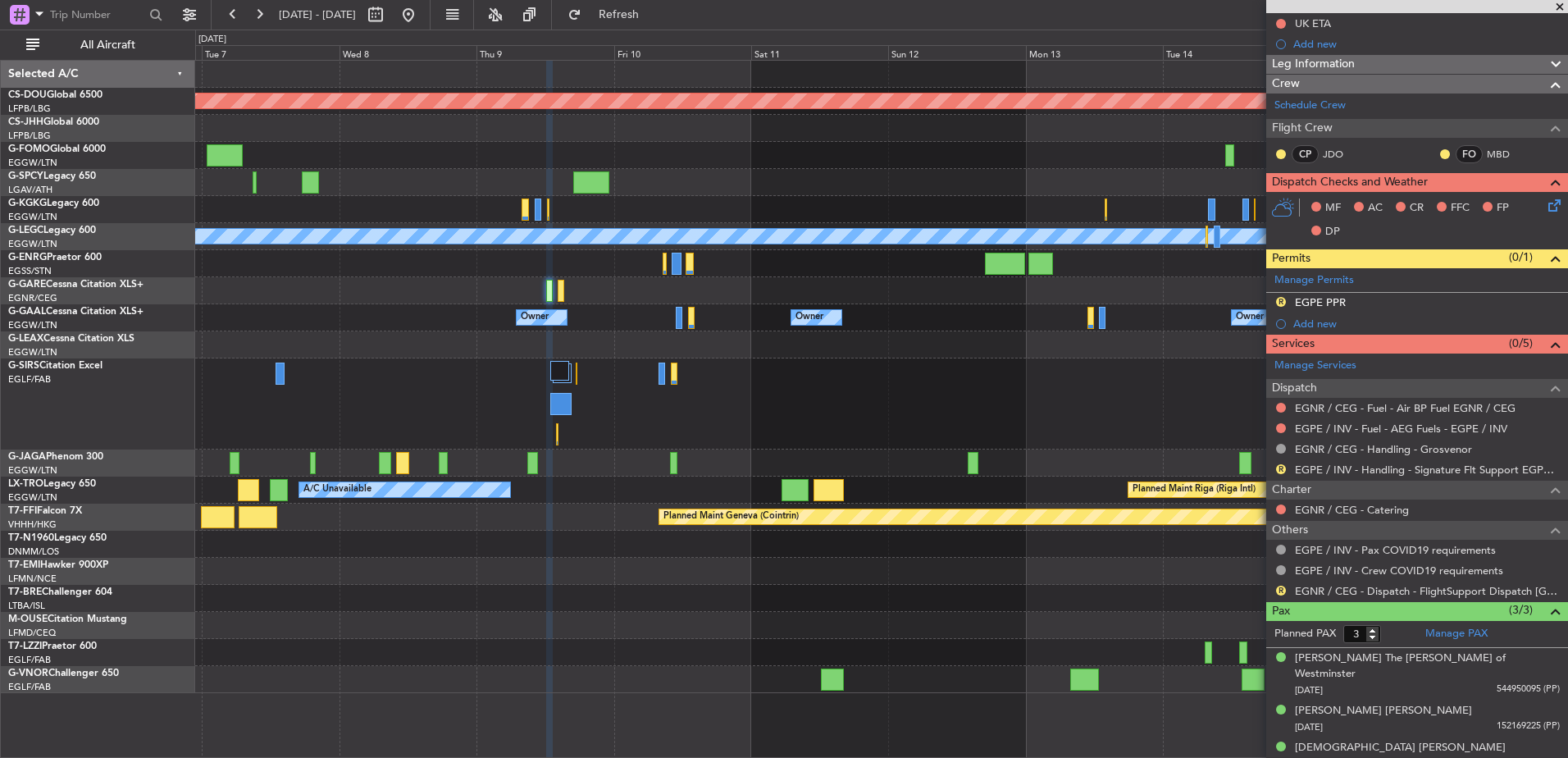
click at [465, 379] on div at bounding box center [881, 404] width 1372 height 91
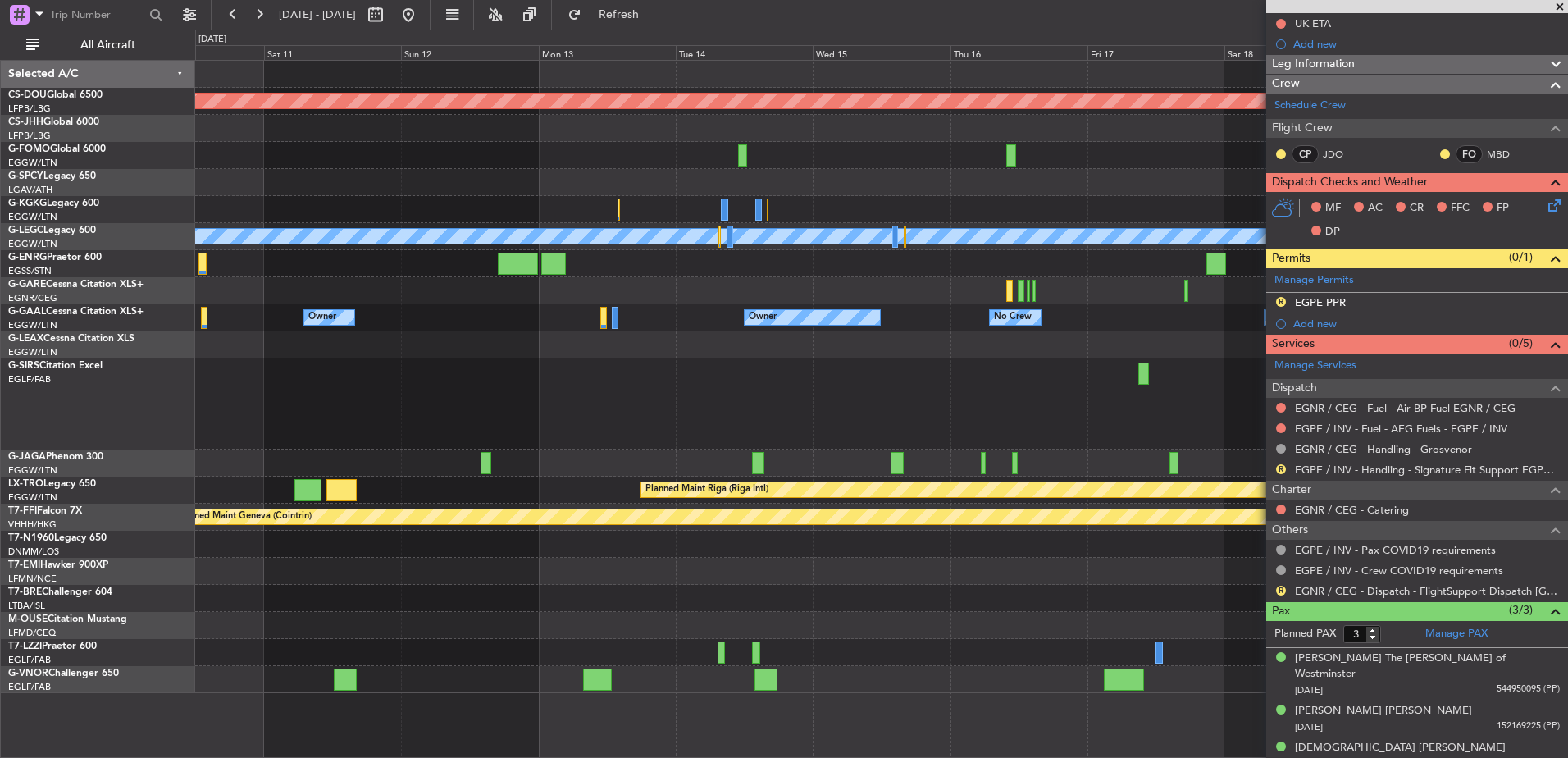
click at [288, 382] on div "Planned Maint Oxford ([GEOGRAPHIC_DATA])" at bounding box center [881, 404] width 1372 height 91
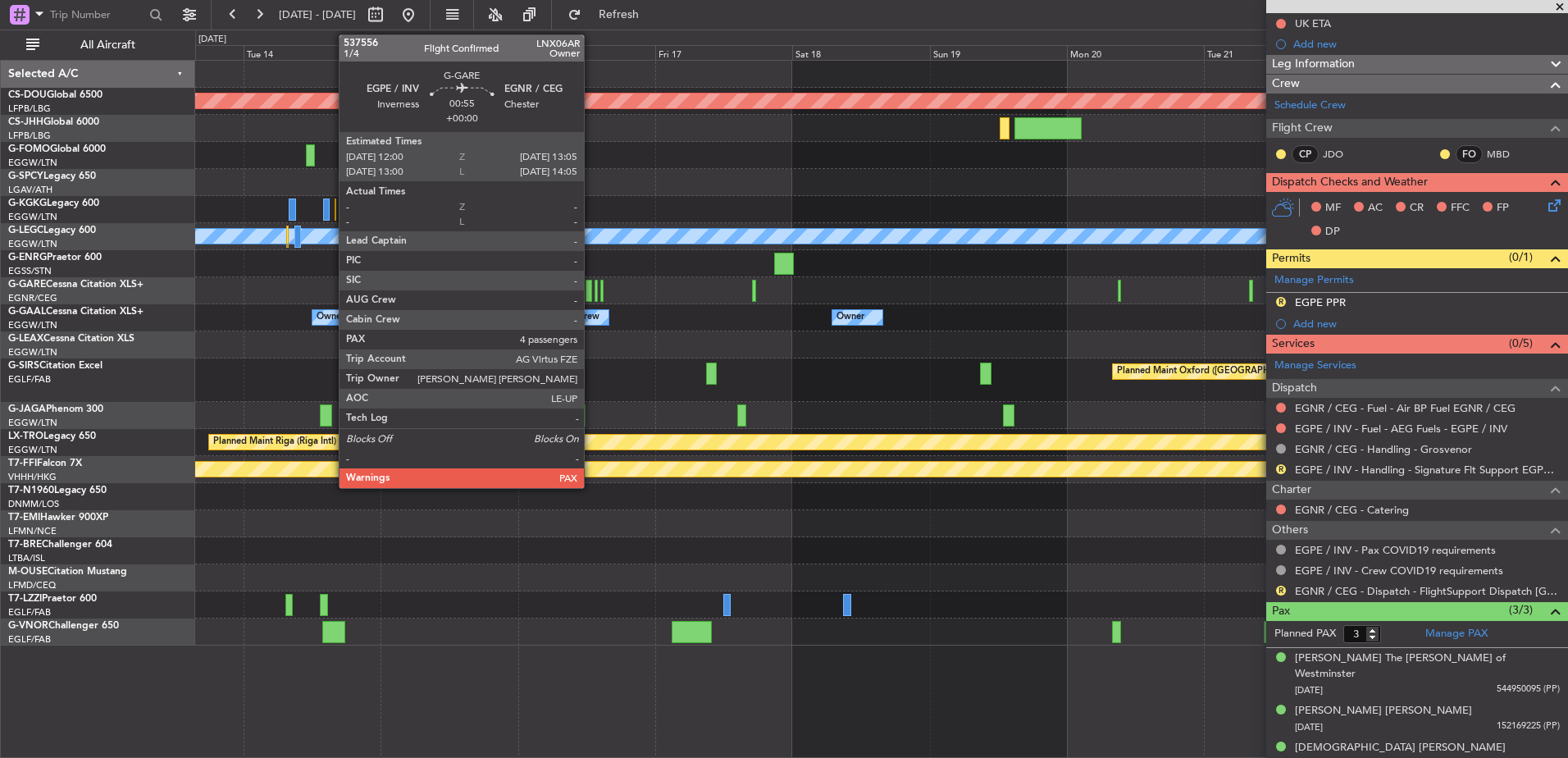
click at [593, 288] on div at bounding box center [589, 291] width 7 height 23
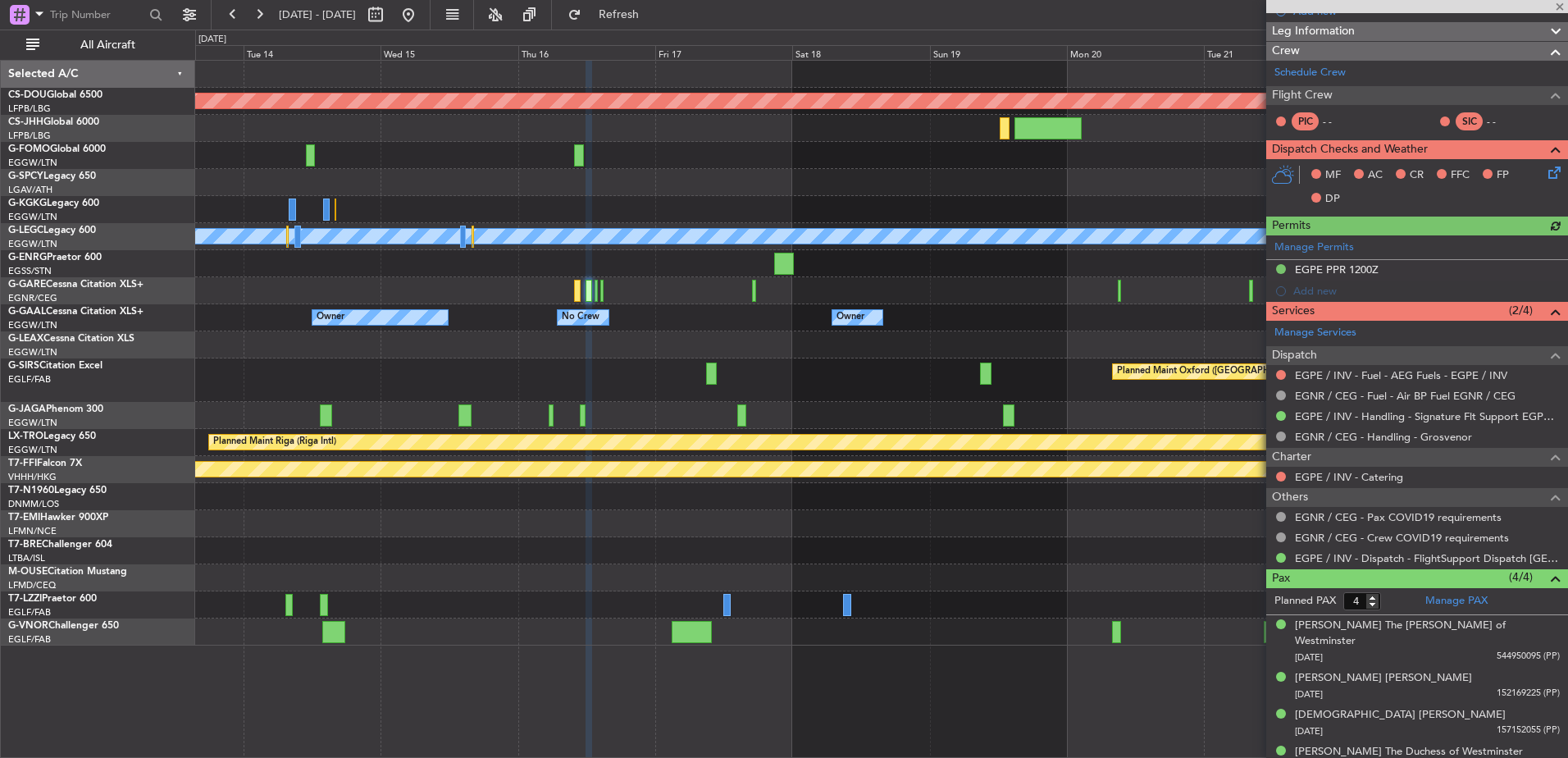
scroll to position [265, 0]
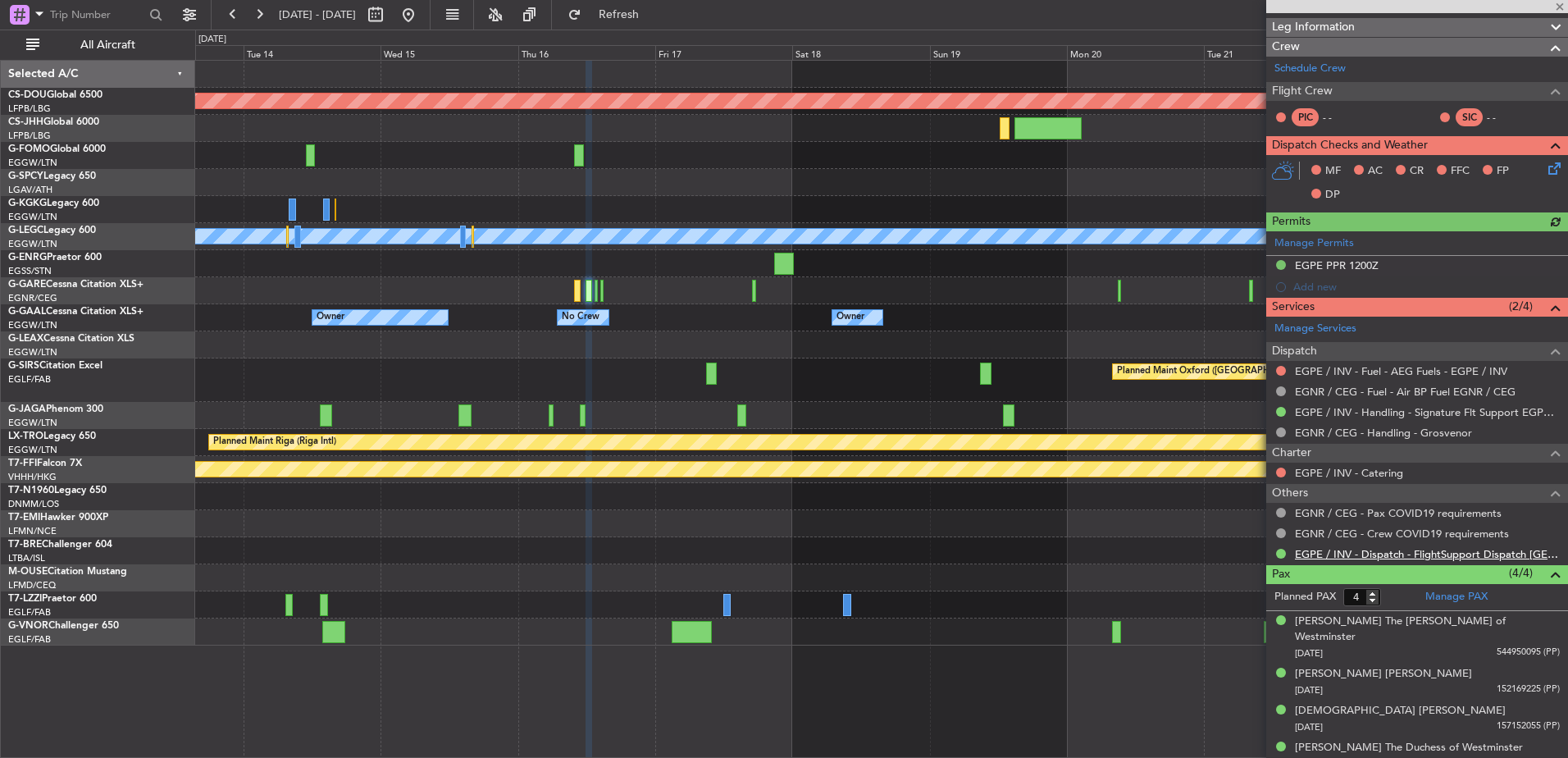
click at [1336, 558] on link "EGPE / INV - Dispatch - FlightSupport Dispatch UK" at bounding box center [1428, 554] width 265 height 14
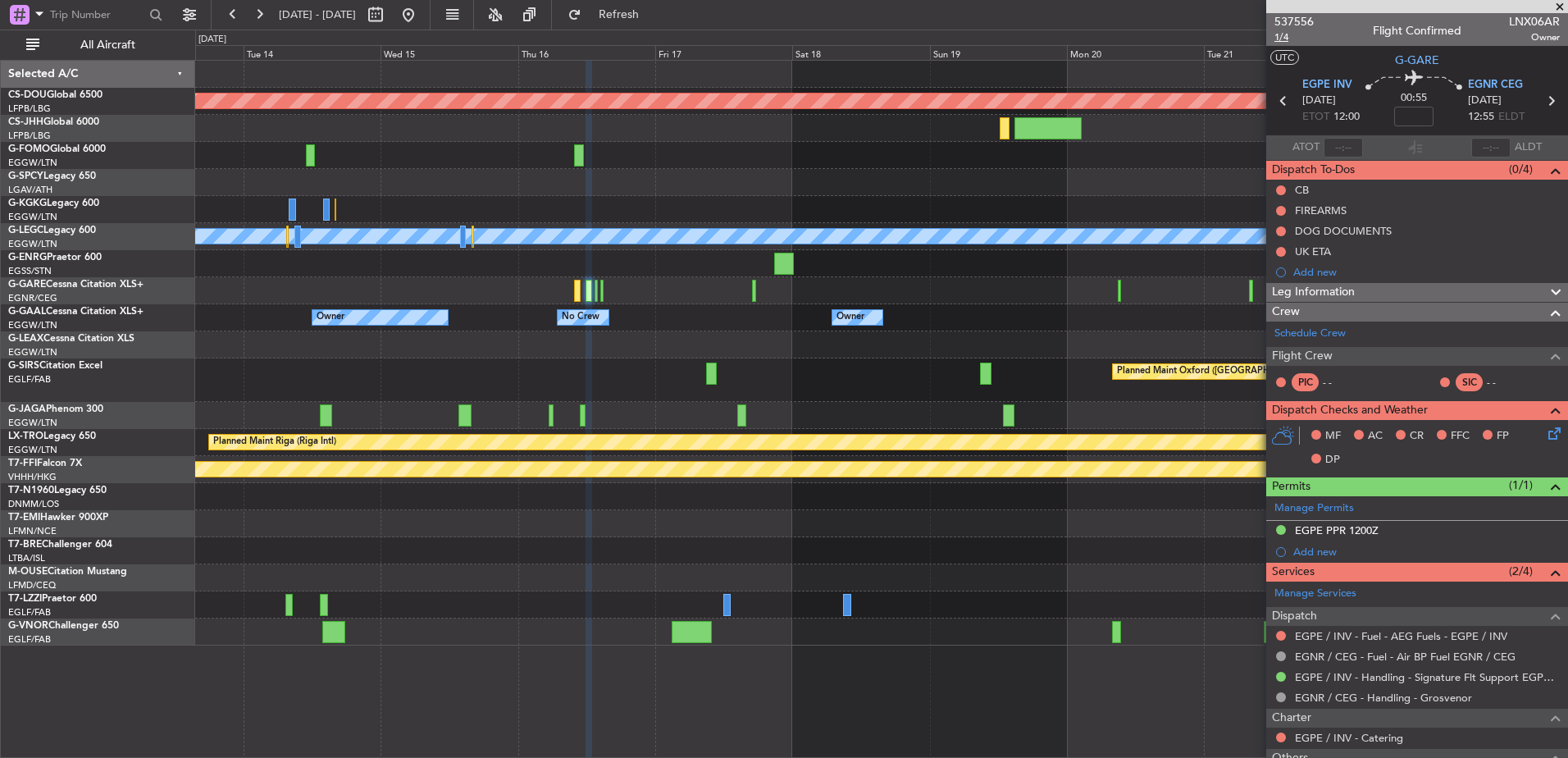
click at [1285, 34] on span "1/4" at bounding box center [1293, 37] width 39 height 14
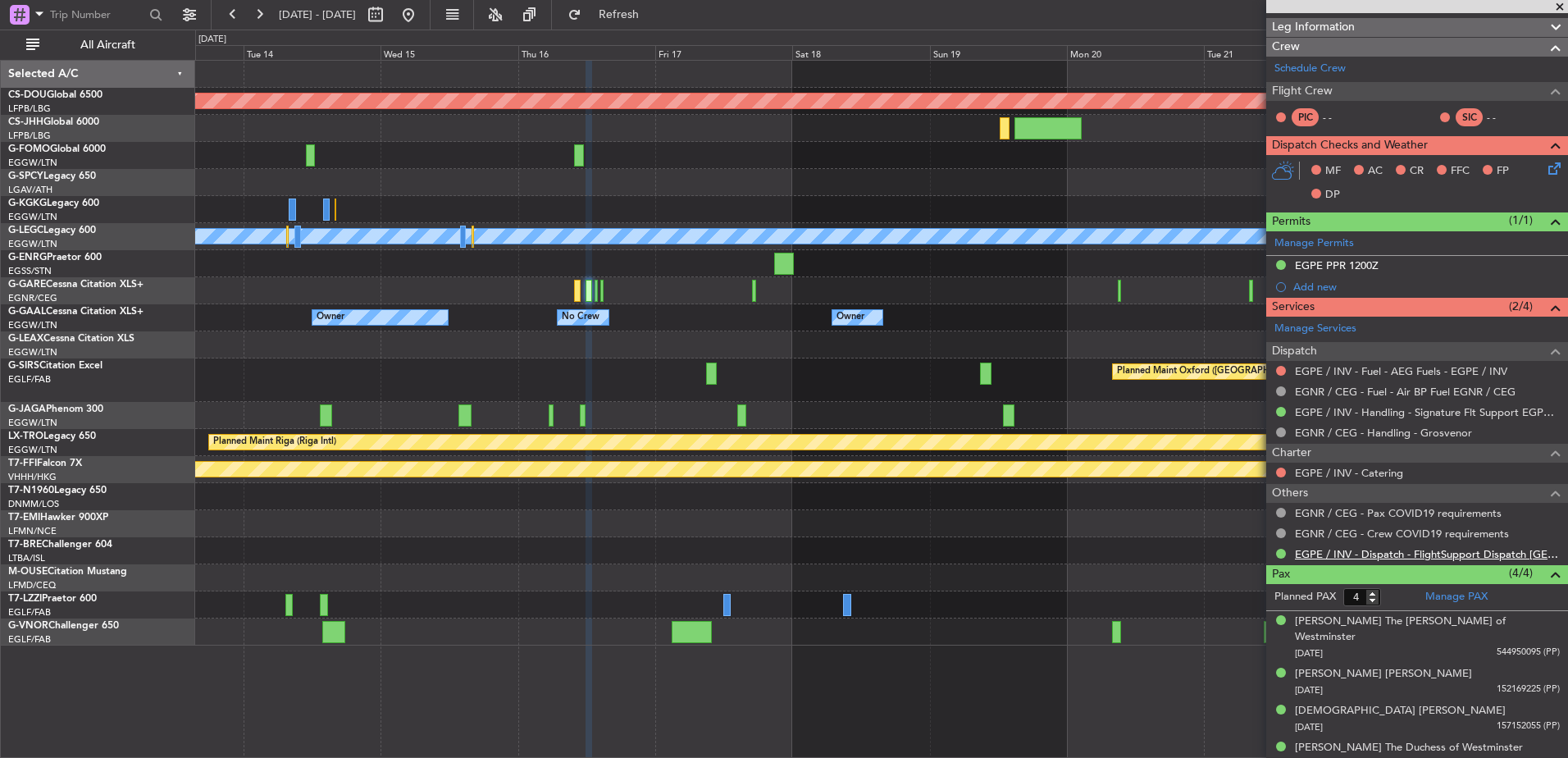
click at [1353, 555] on link "EGPE / INV - Dispatch - FlightSupport Dispatch UK" at bounding box center [1428, 554] width 265 height 14
click at [654, 10] on span "Refresh" at bounding box center [619, 14] width 69 height 11
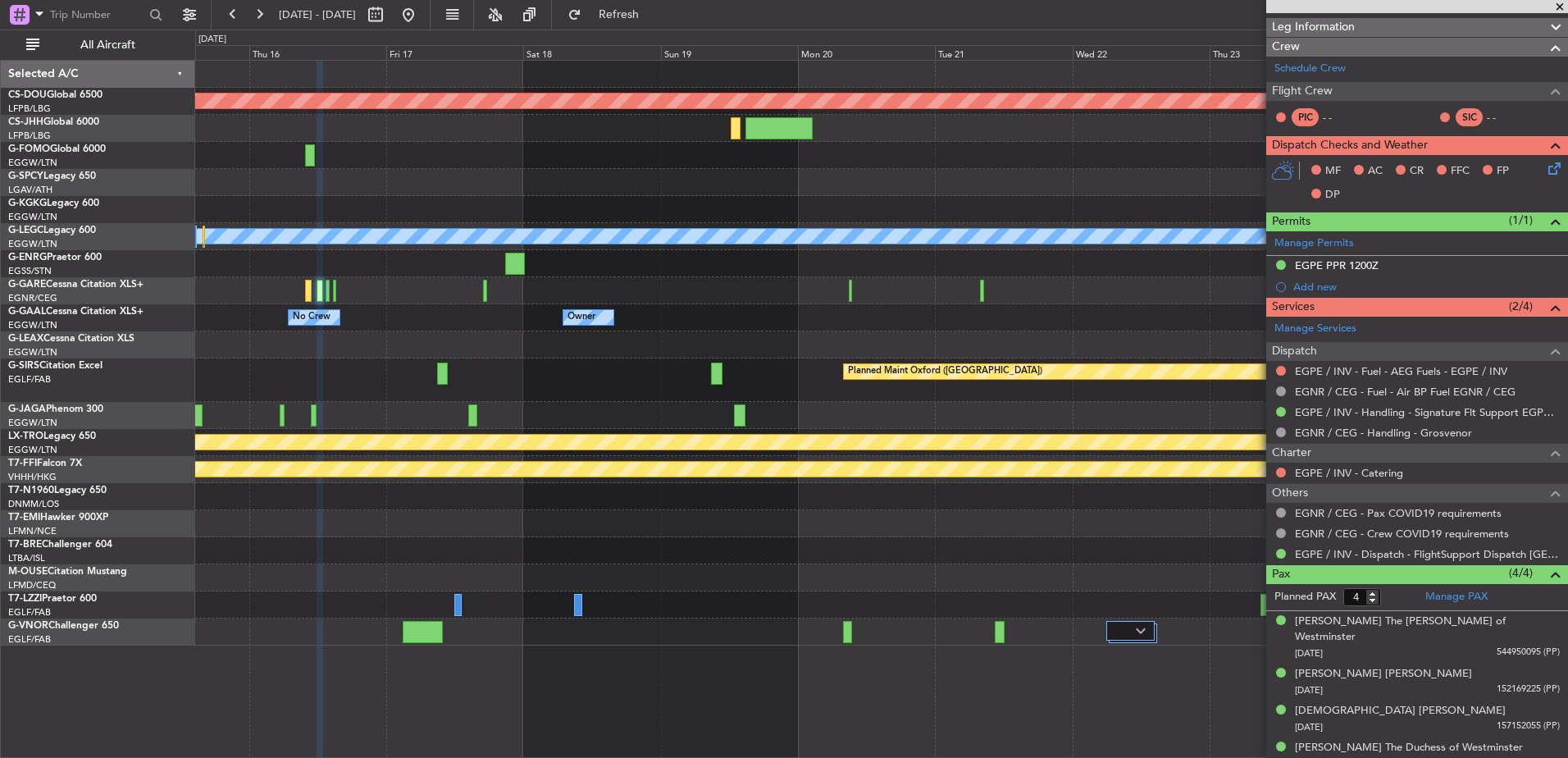
click at [774, 270] on div "Planned Maint London (Biggin Hill) A/C Unavailable London (Luton) Owner No Crew…" at bounding box center [881, 353] width 1372 height 585
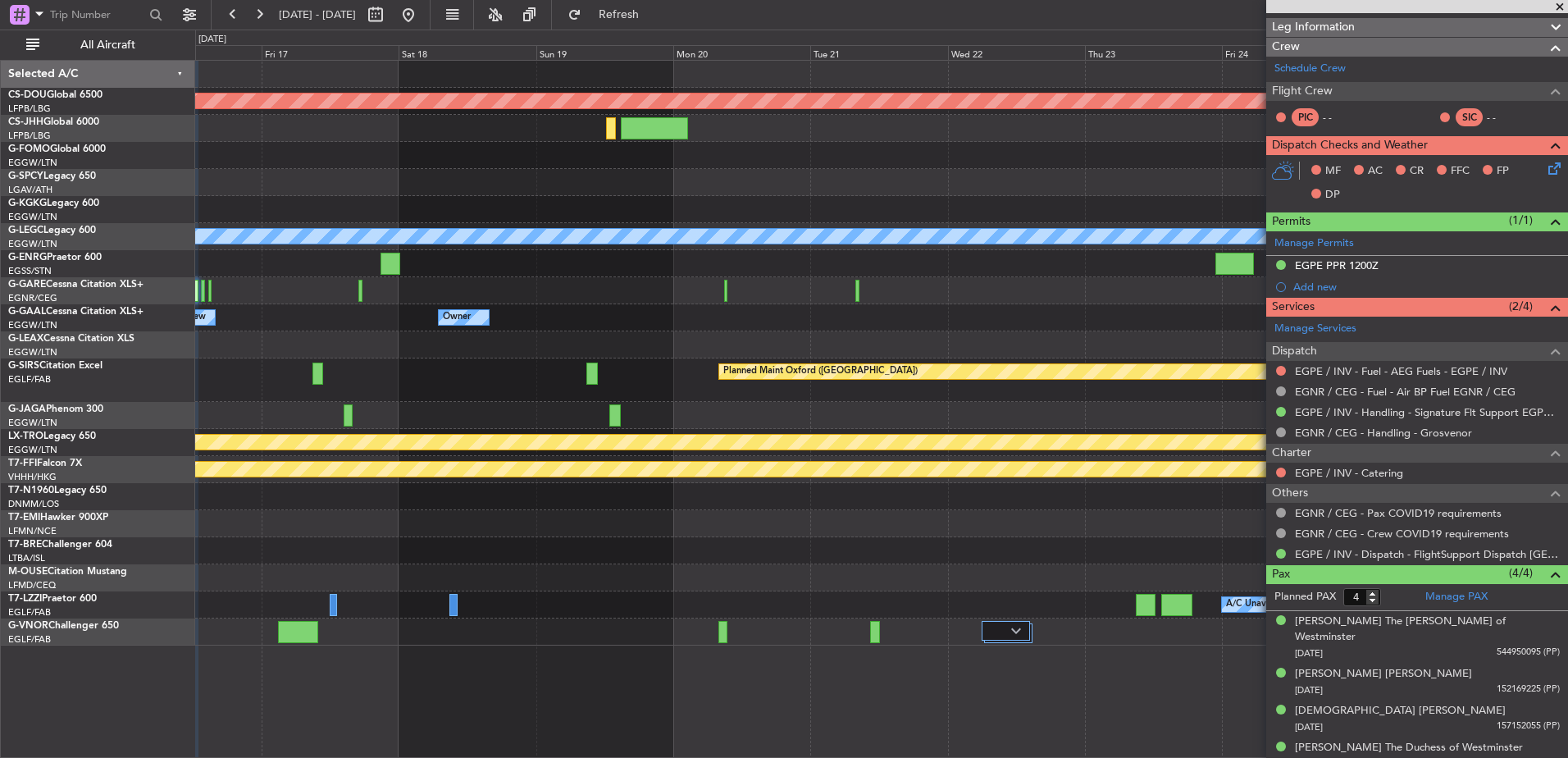
click at [775, 295] on div "Planned Maint London (Biggin Hill) A/C Unavailable London (Luton) Owner No Crew…" at bounding box center [881, 353] width 1372 height 585
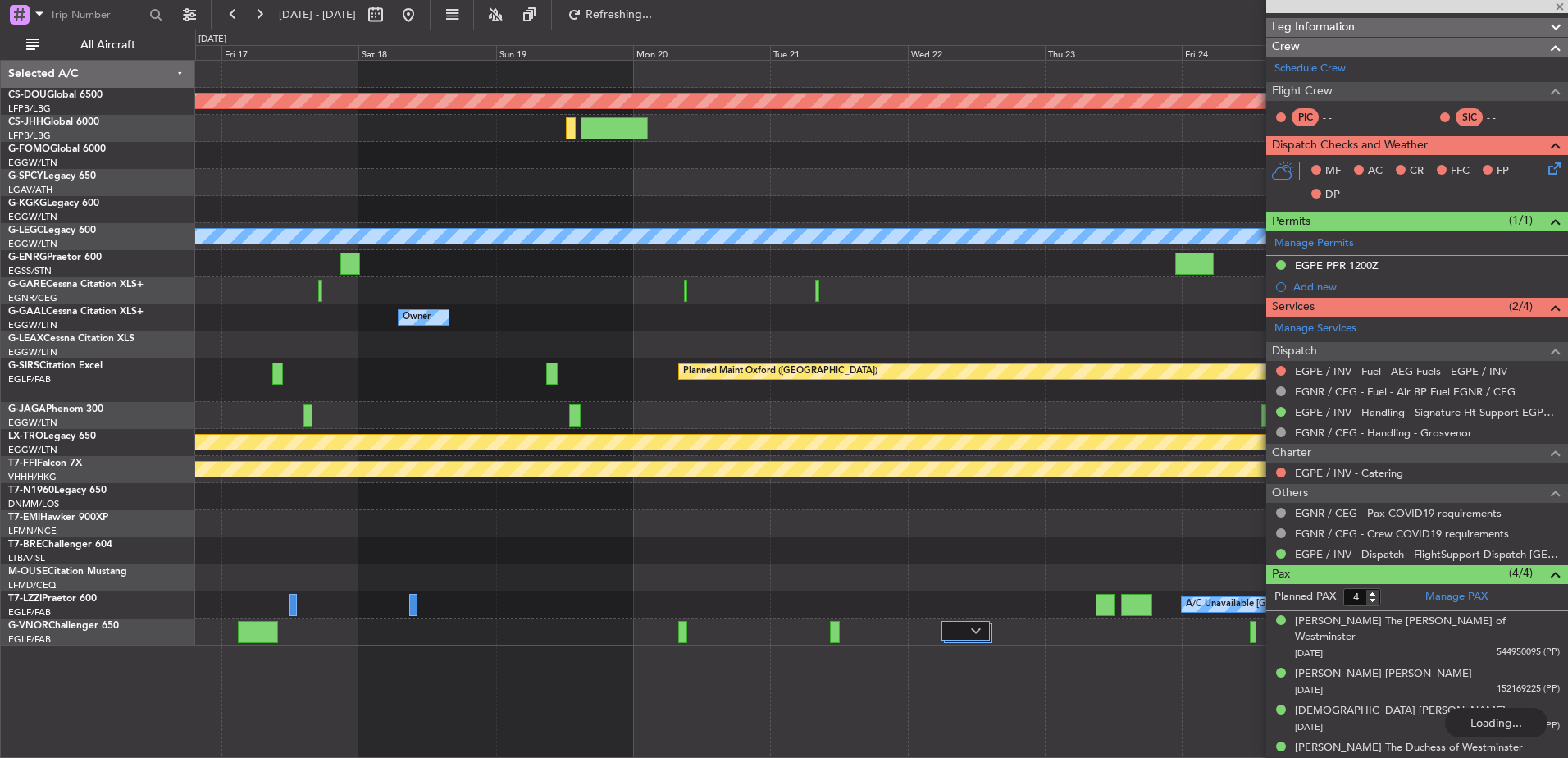
click at [684, 289] on div at bounding box center [686, 291] width 4 height 23
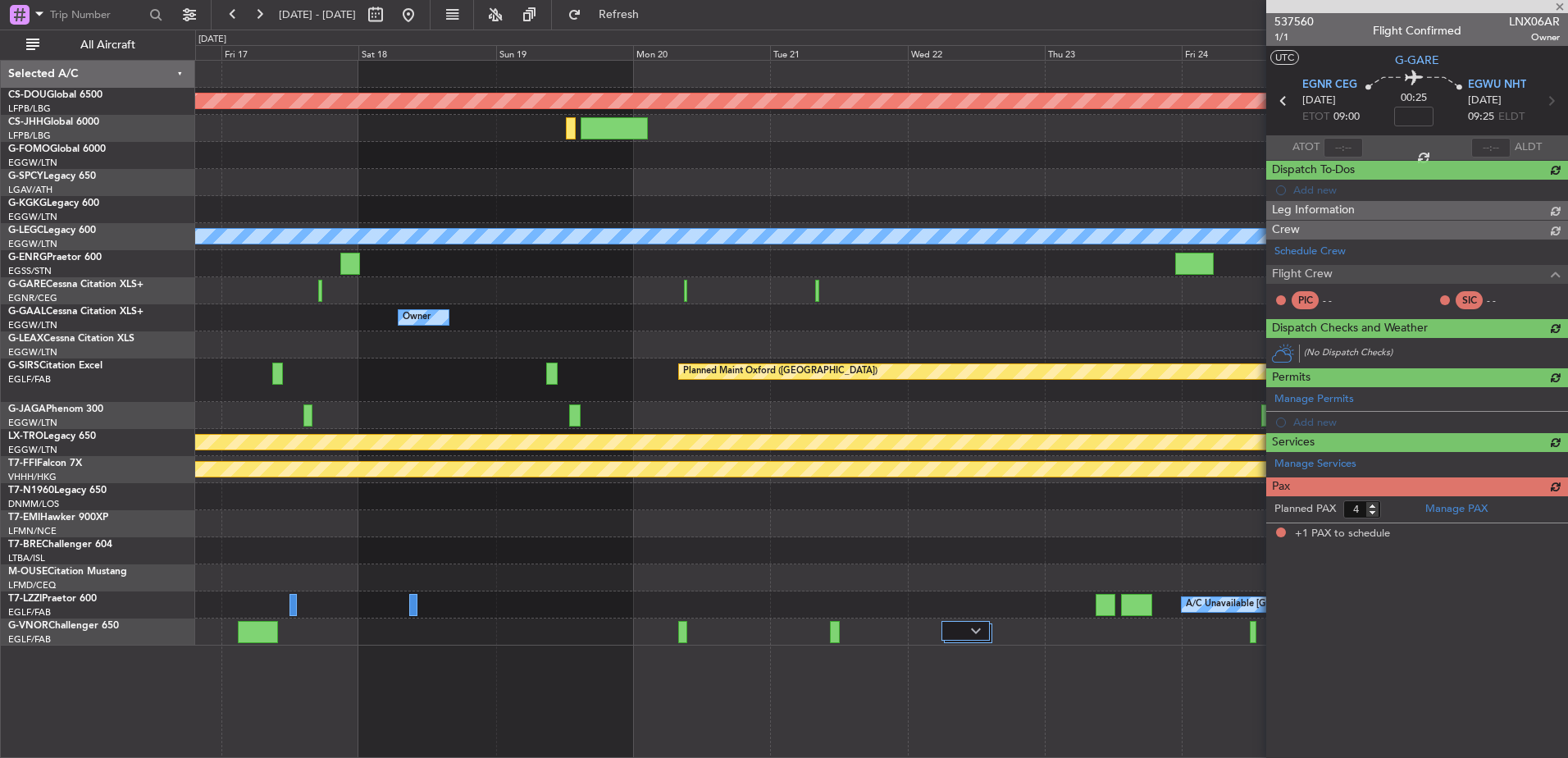
type input "1"
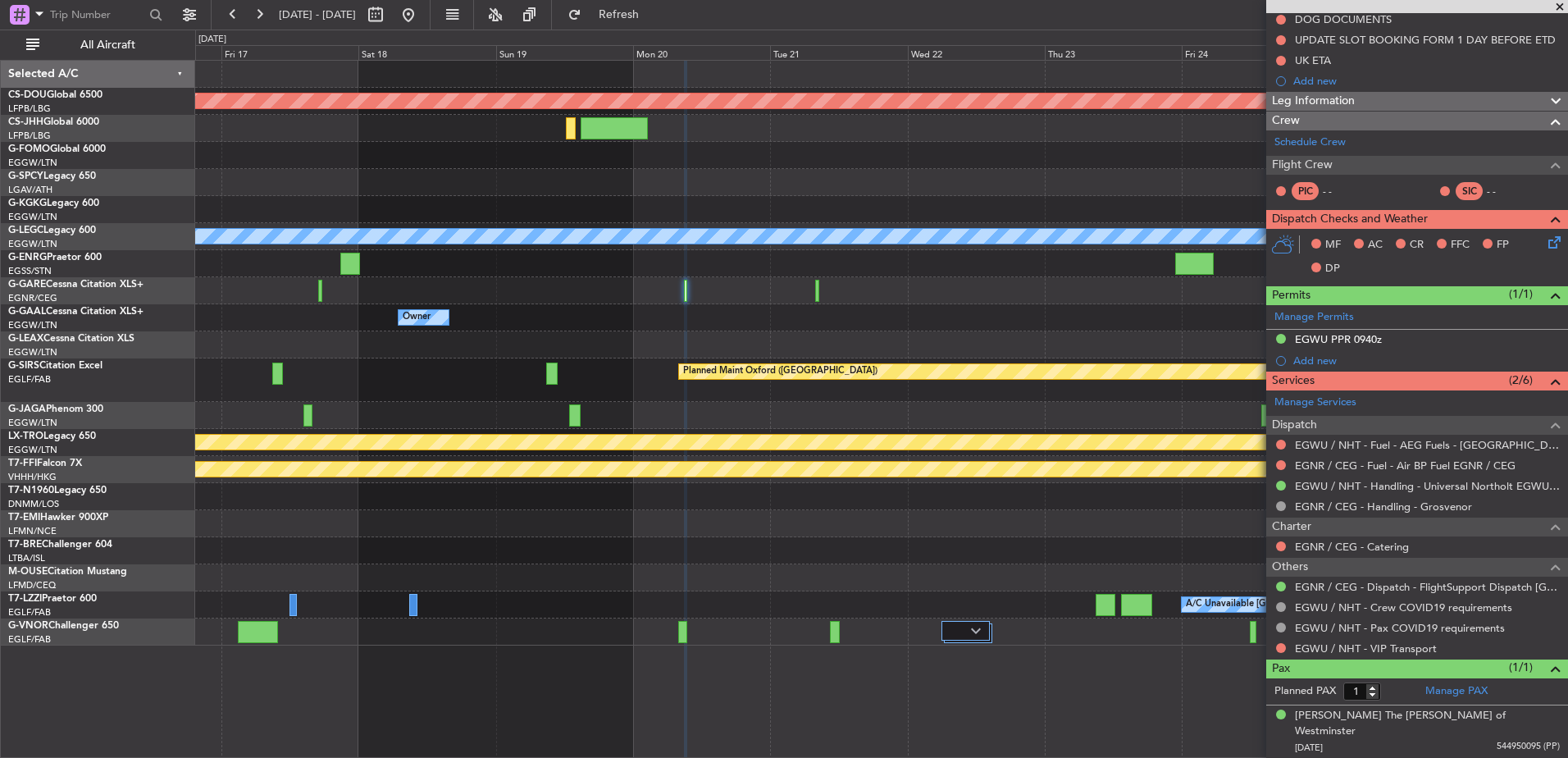
scroll to position [0, 0]
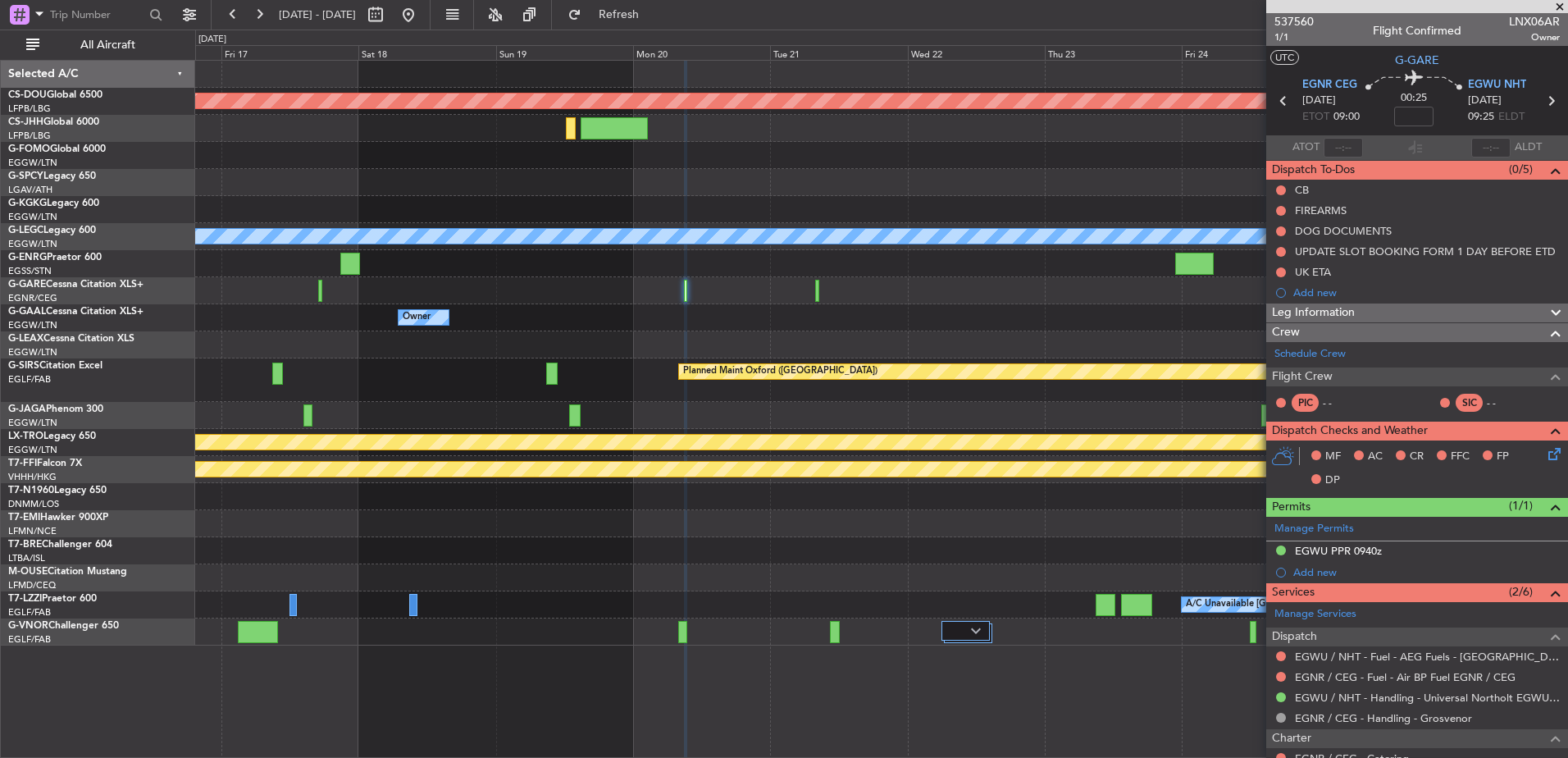
click at [815, 284] on div at bounding box center [817, 291] width 4 height 23
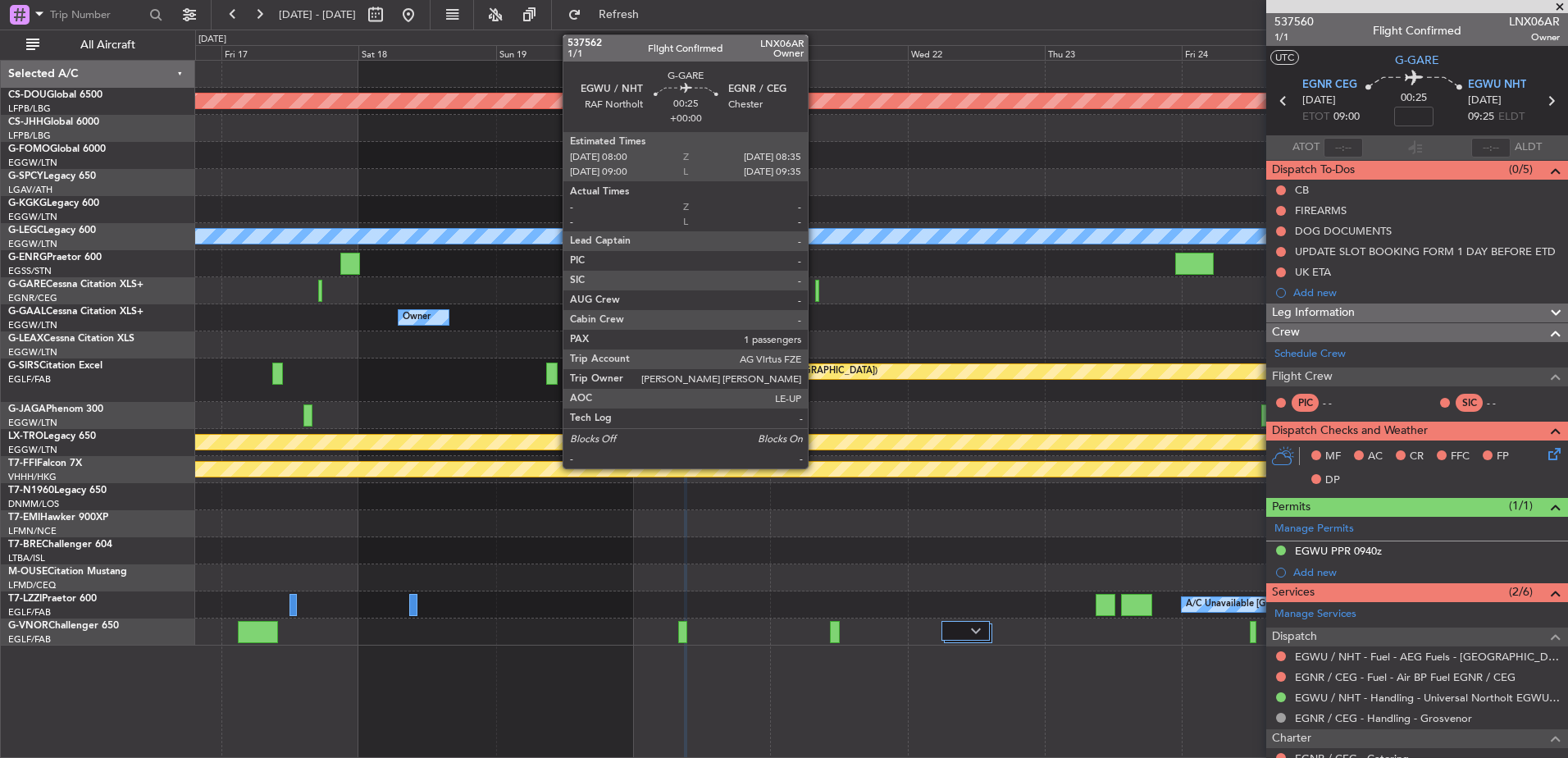
click at [815, 284] on div at bounding box center [817, 291] width 4 height 23
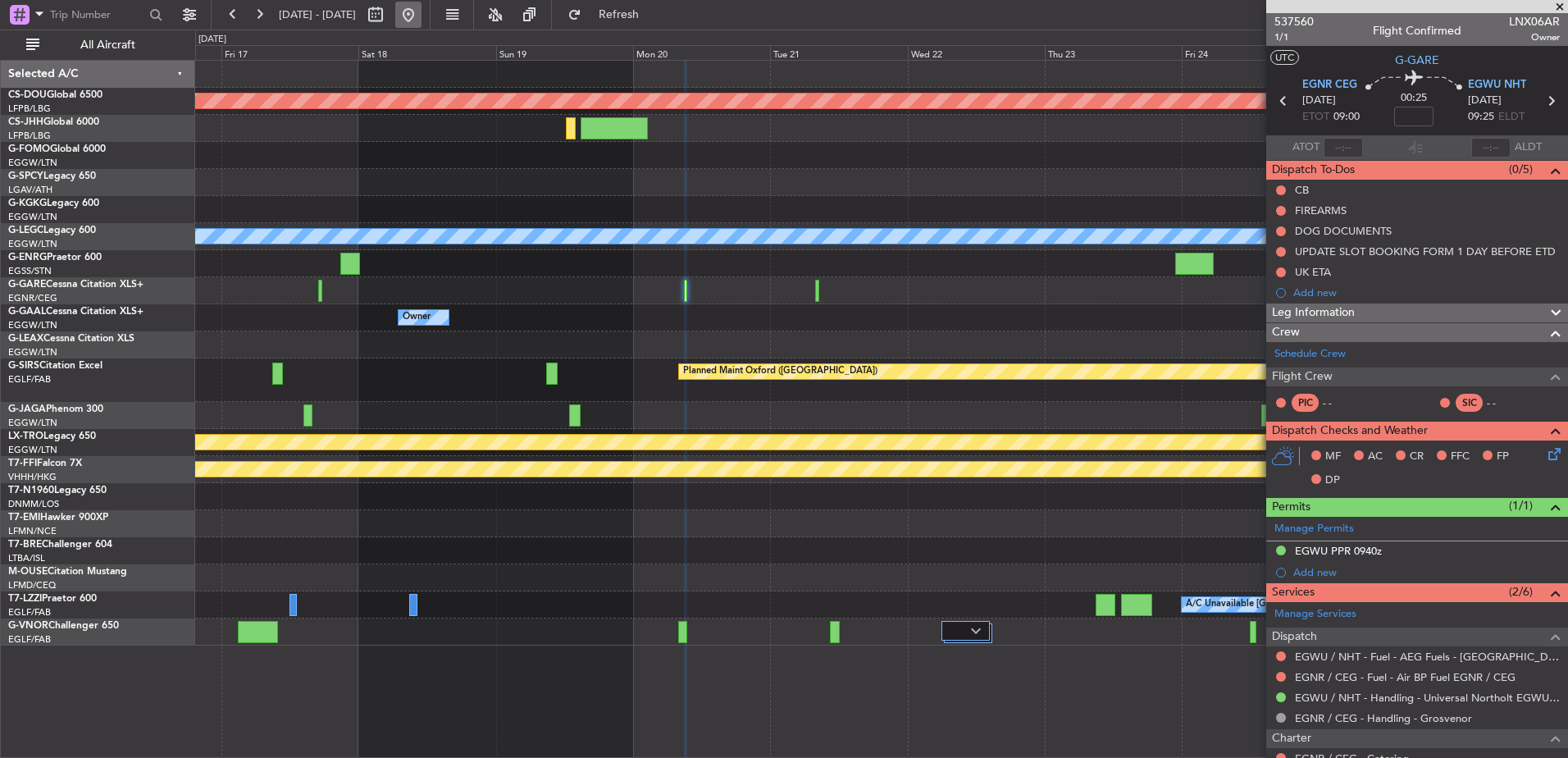
click at [422, 15] on button at bounding box center [408, 15] width 26 height 26
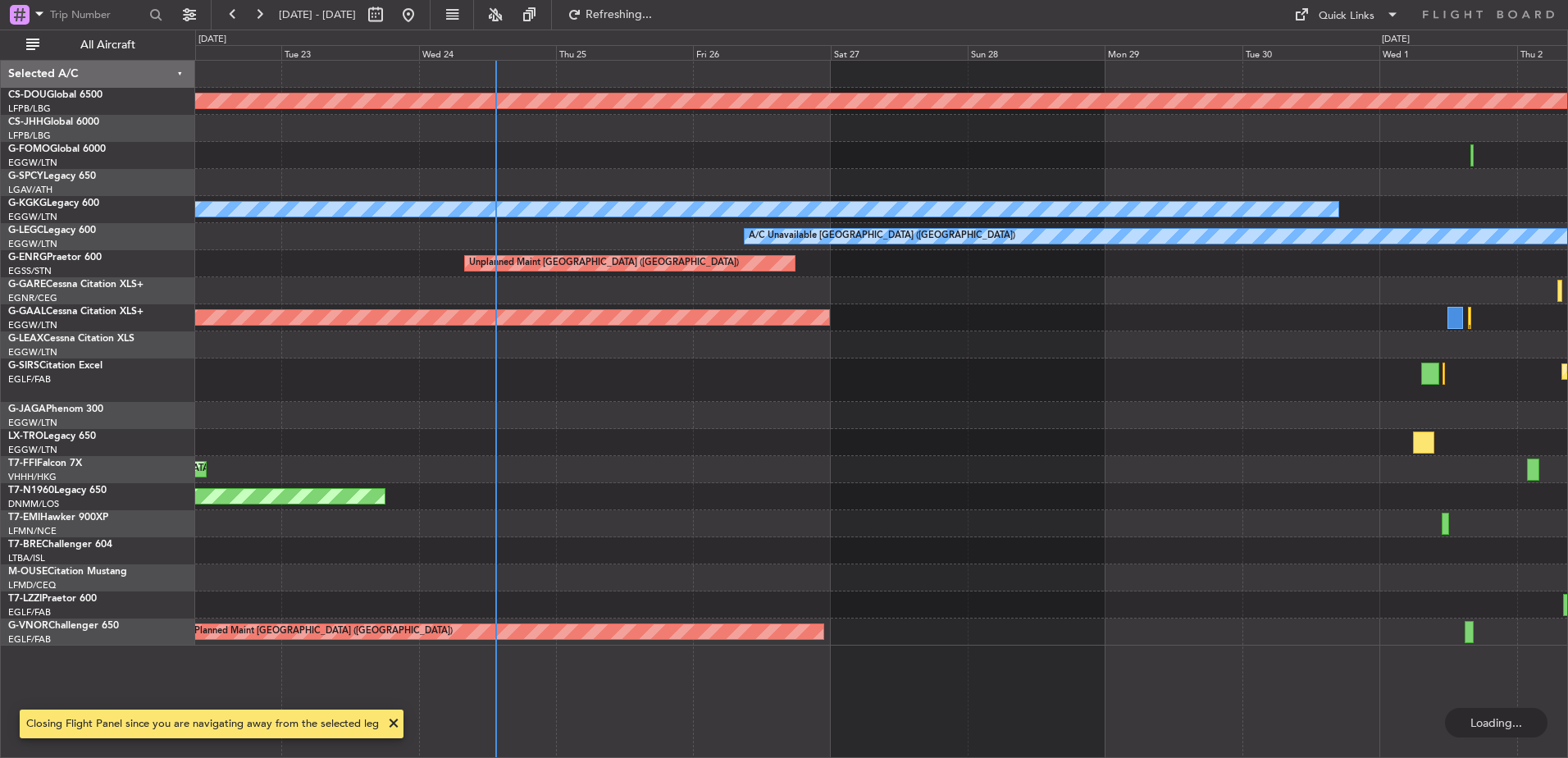
click at [420, 418] on div "Planned Maint London (Biggin Hill) A/C Unavailable Istanbul (Ataturk) A/C Unava…" at bounding box center [881, 353] width 1372 height 585
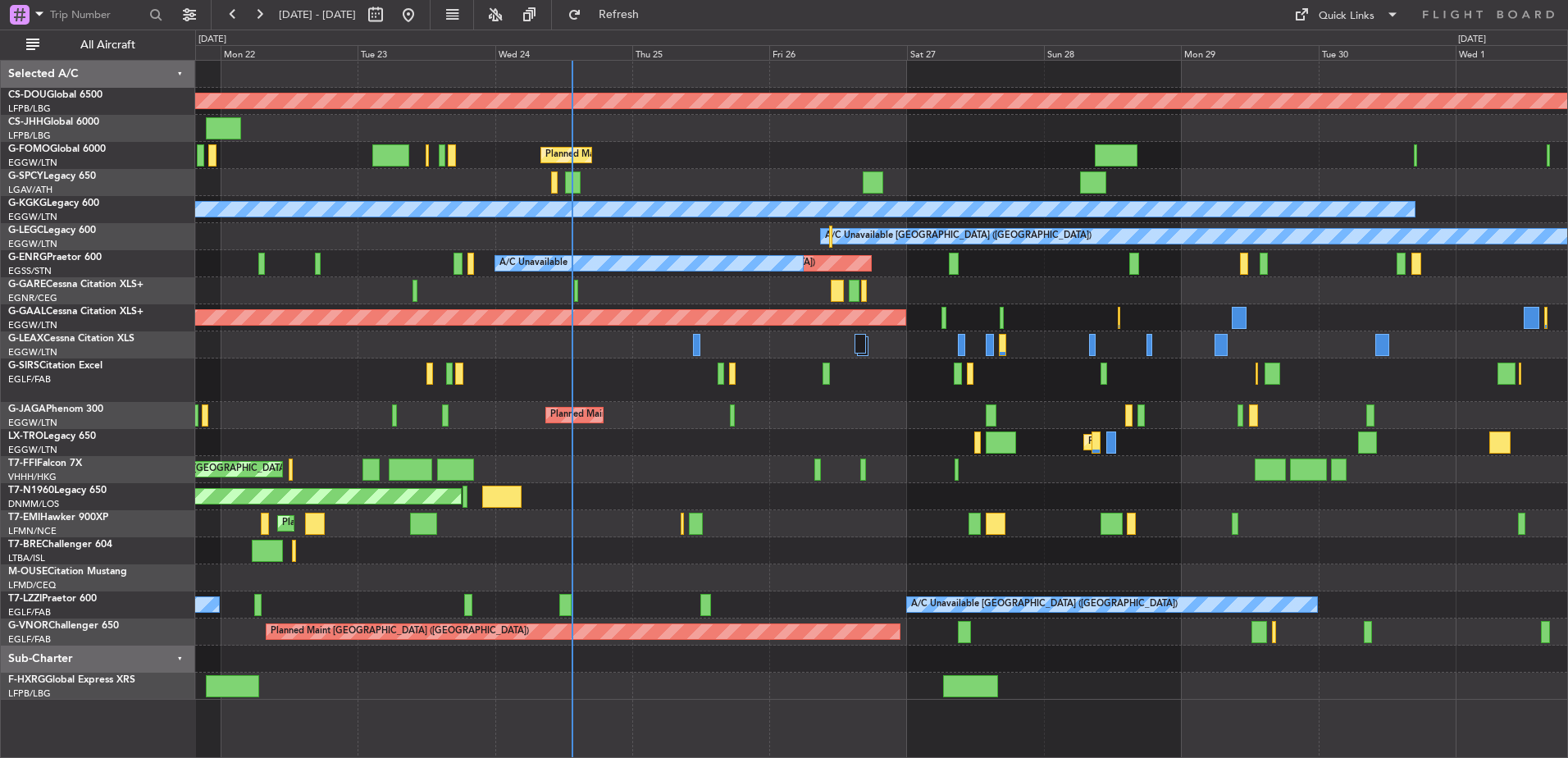
click at [589, 330] on div "Planned Maint Dusseldorf Owner" at bounding box center [881, 317] width 1372 height 27
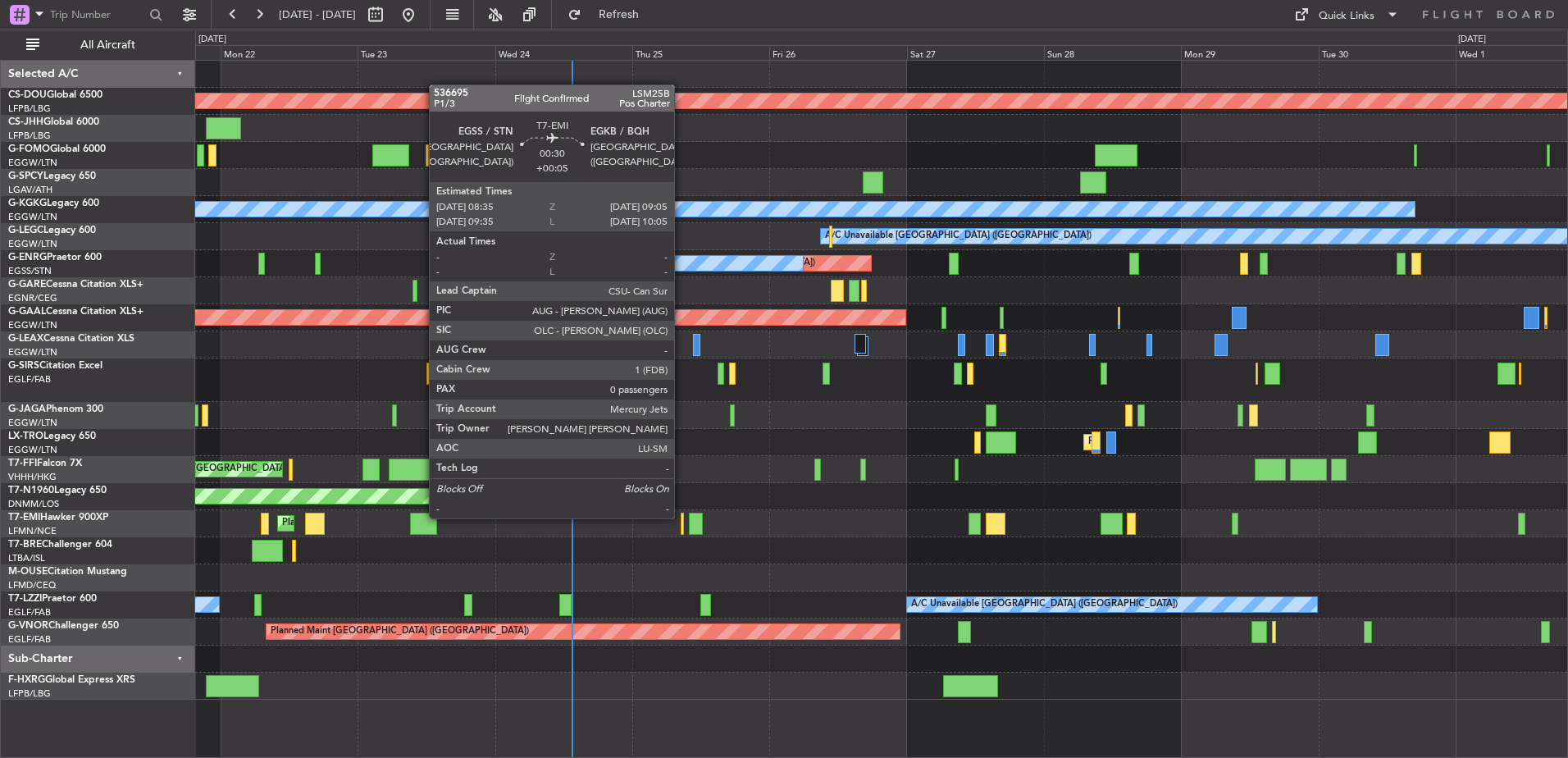
click at [682, 517] on div at bounding box center [683, 524] width 3 height 23
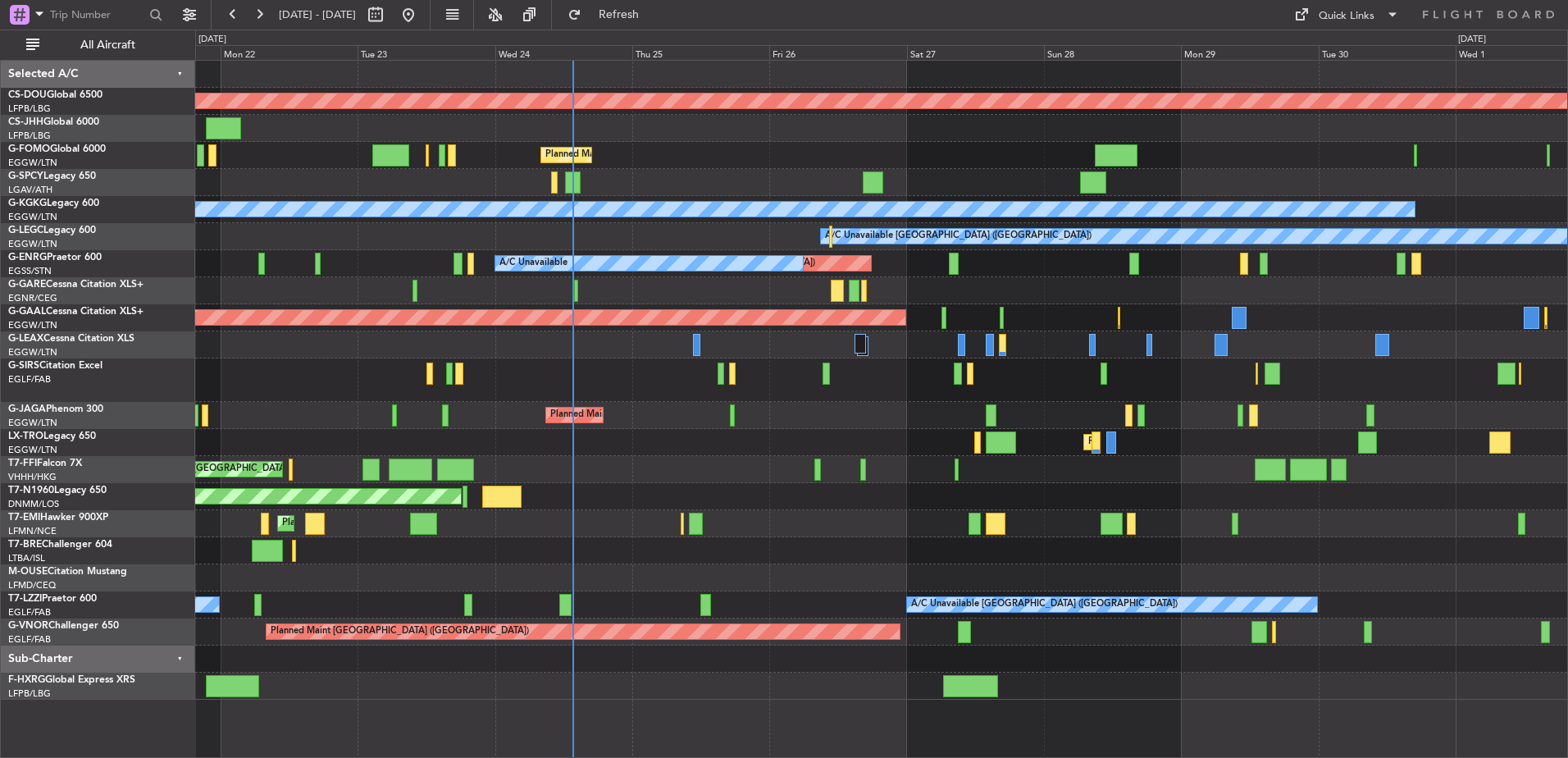
click at [690, 352] on div at bounding box center [881, 345] width 1372 height 27
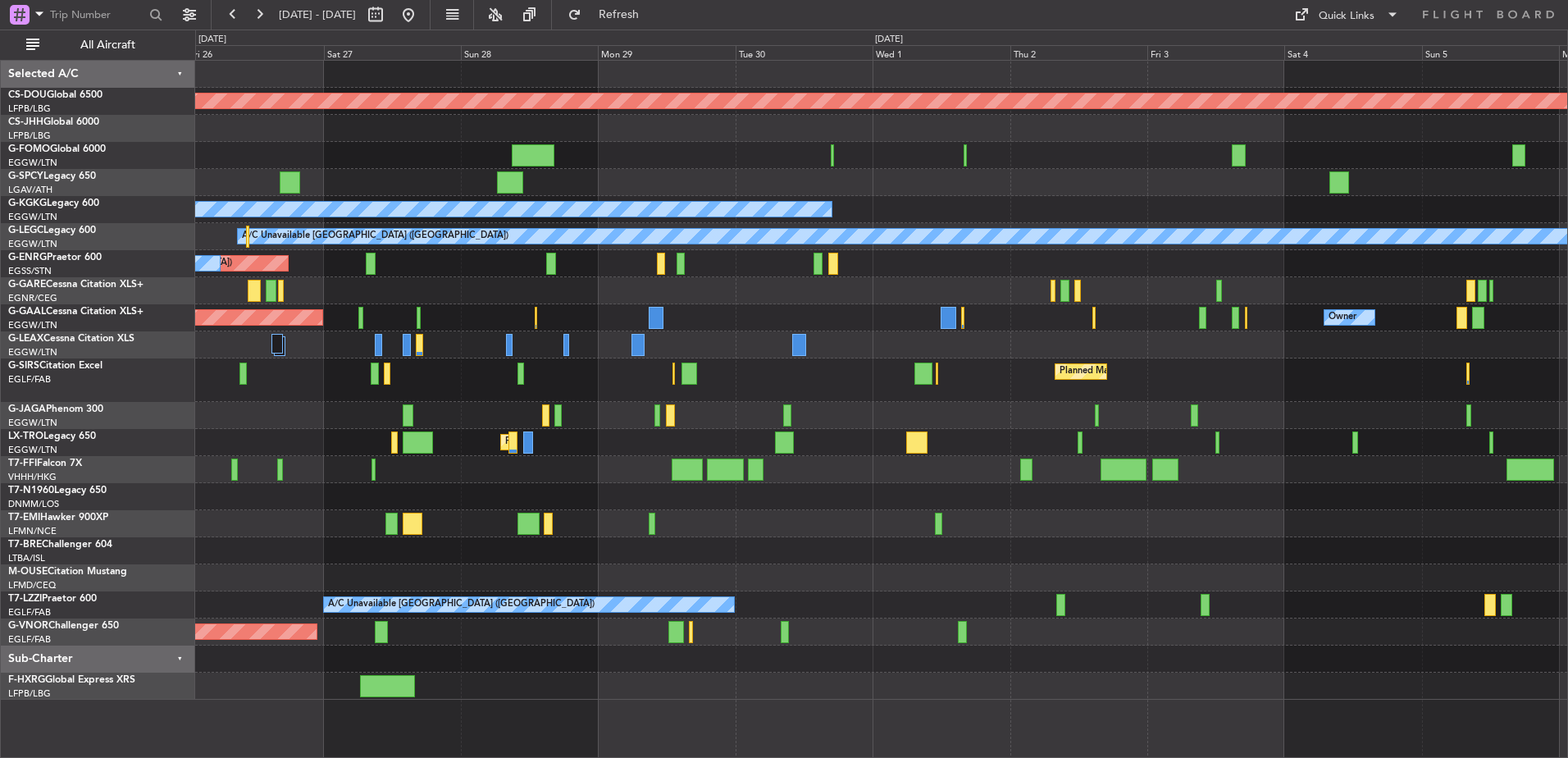
click at [534, 287] on div "Planned Maint London ([GEOGRAPHIC_DATA]) Planned Maint [GEOGRAPHIC_DATA] ([GEOG…" at bounding box center [881, 380] width 1372 height 639
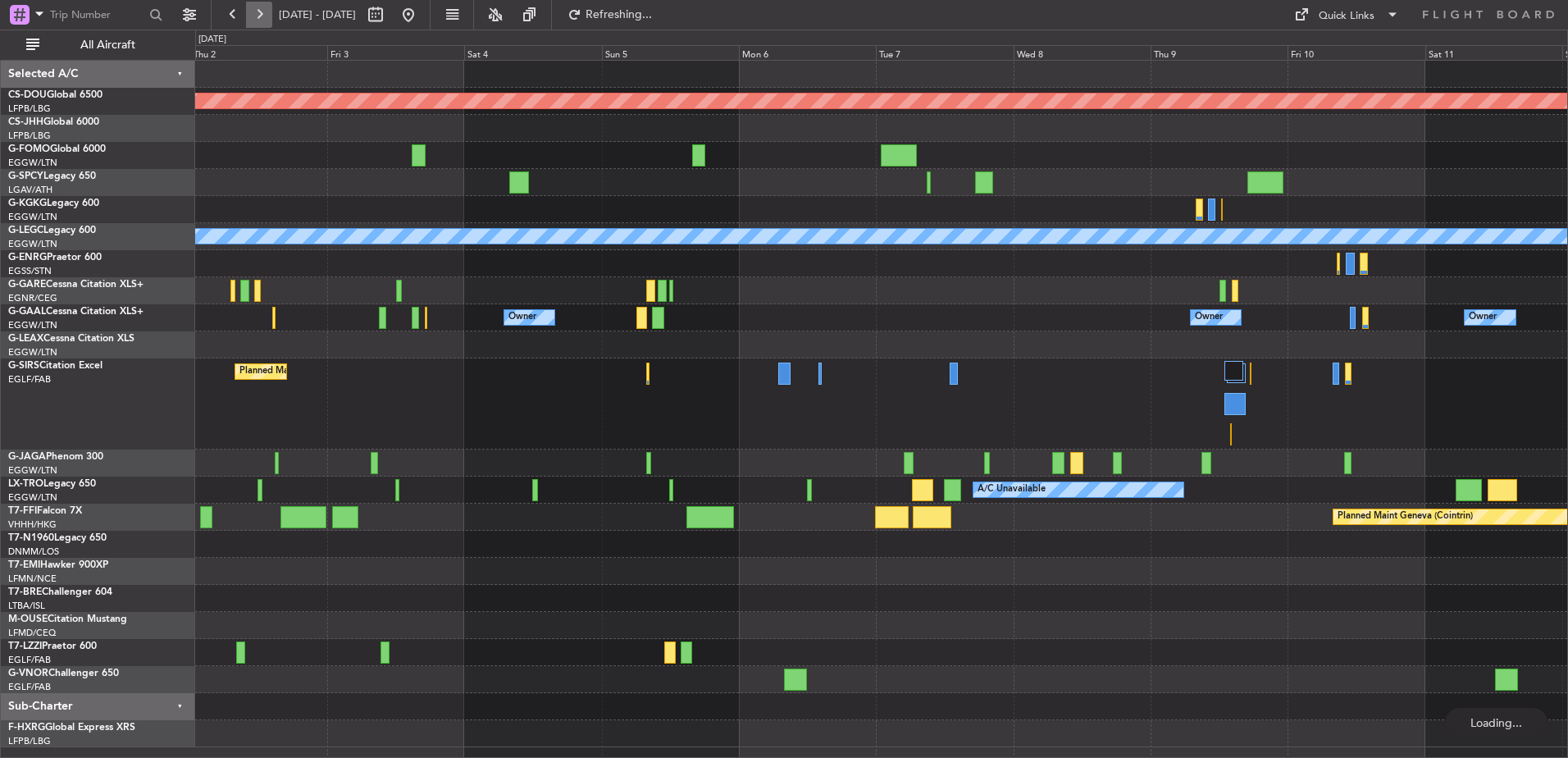
click at [261, 20] on button at bounding box center [259, 15] width 26 height 26
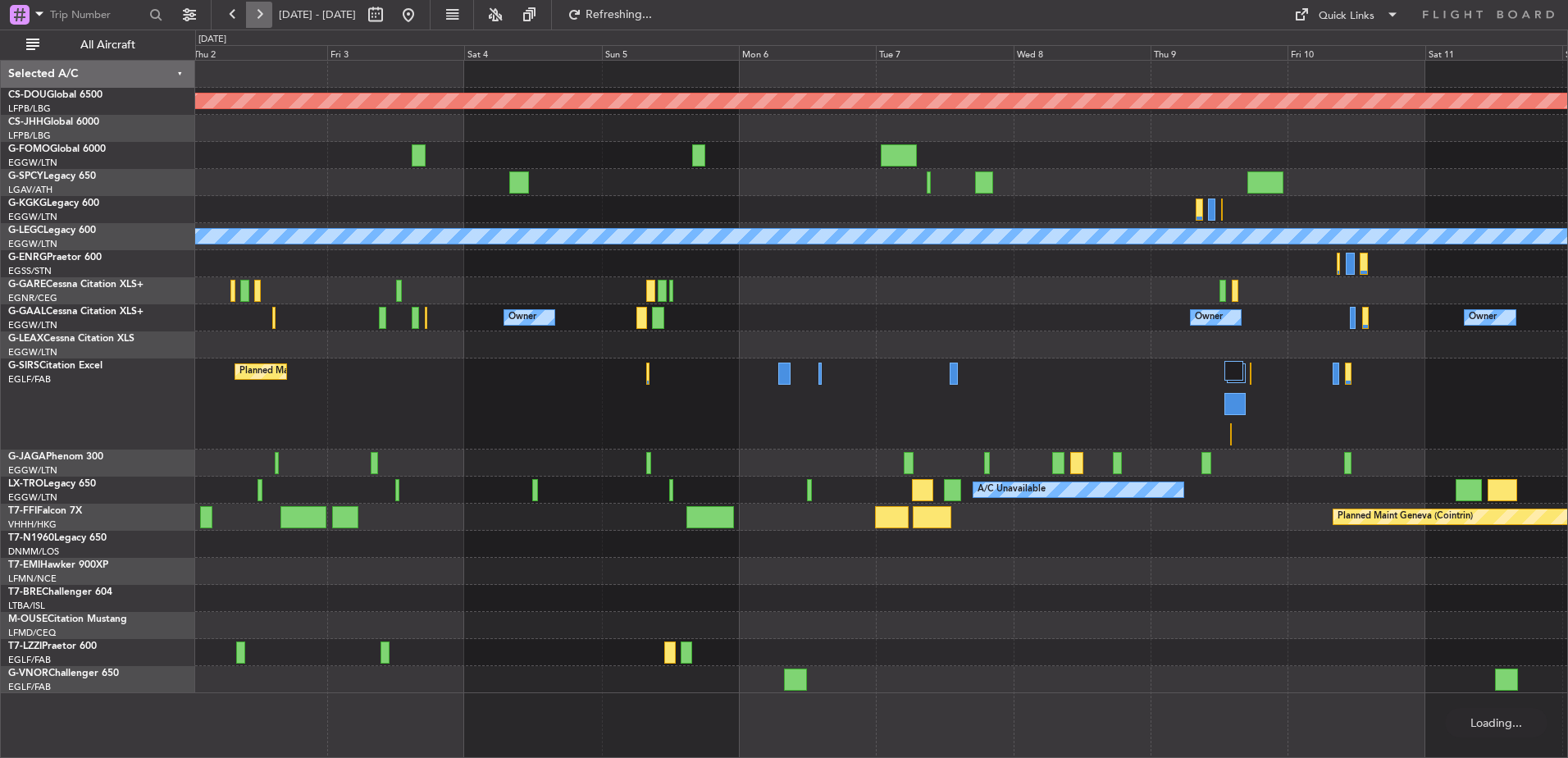
click at [261, 20] on button at bounding box center [259, 15] width 26 height 26
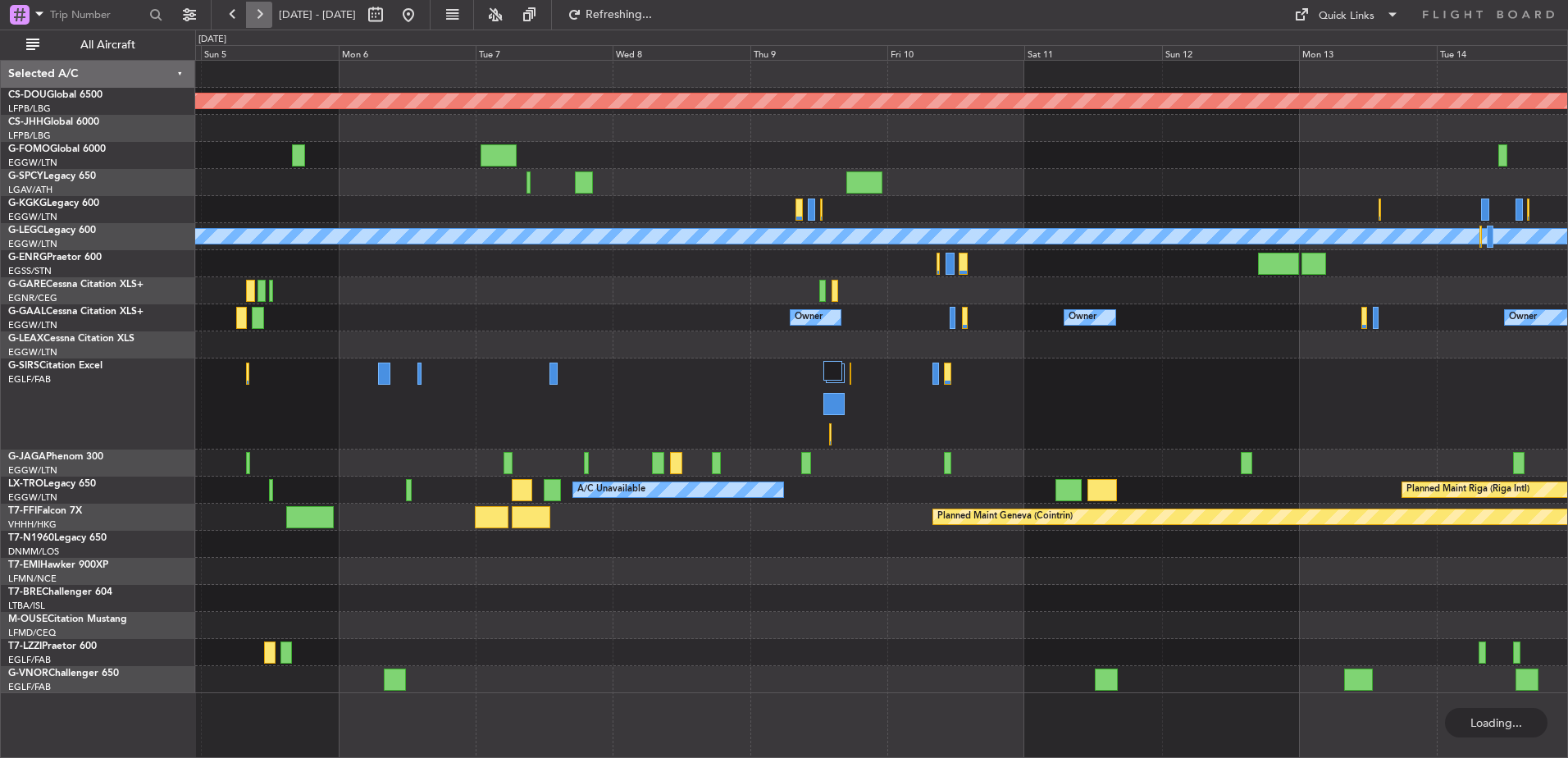
click at [261, 20] on button at bounding box center [259, 15] width 26 height 26
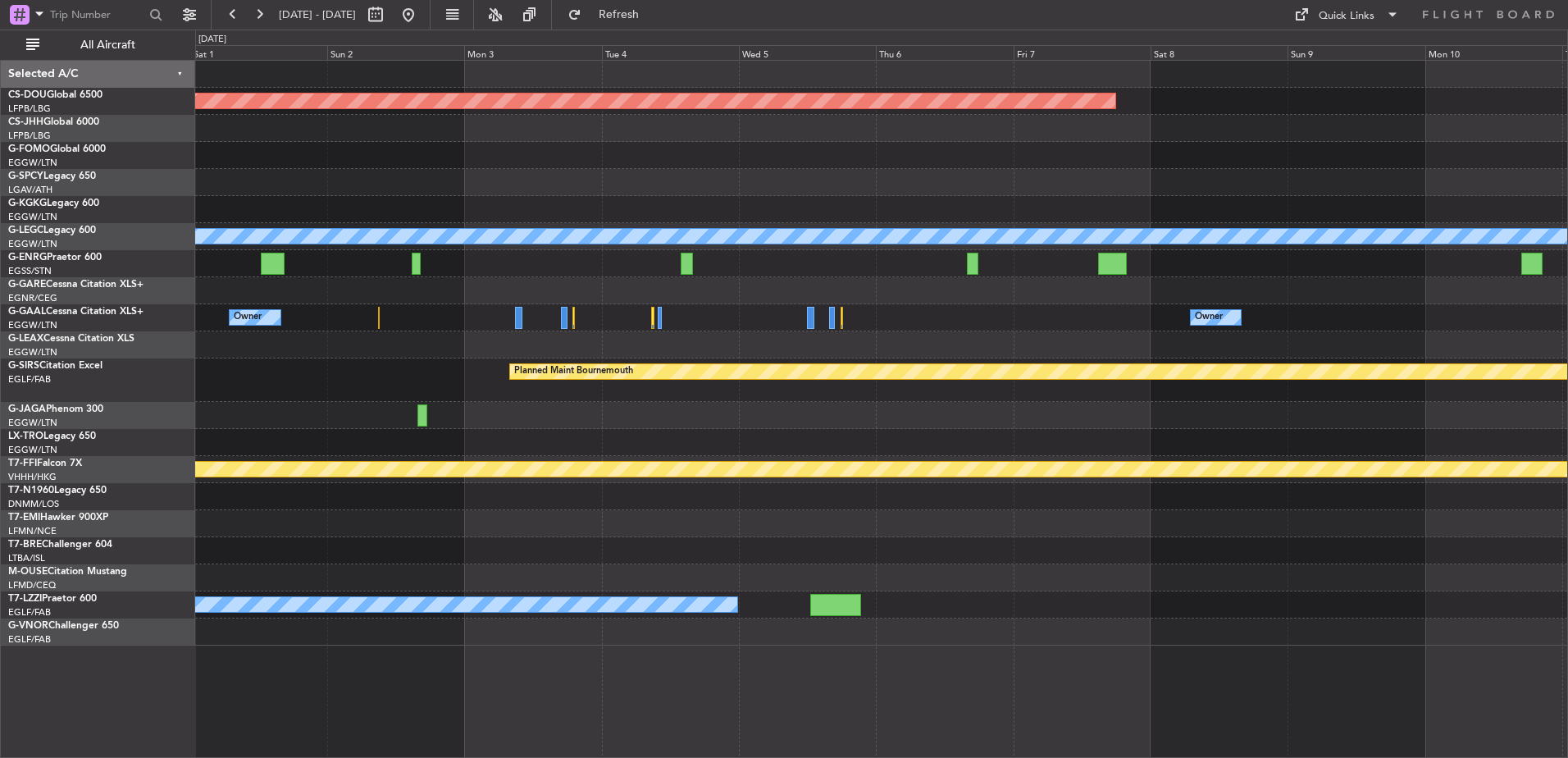
click at [887, 365] on div "Planned Maint London (Biggin Hill) A/C Unavailable London (Luton) Owner Owner O…" at bounding box center [881, 353] width 1372 height 585
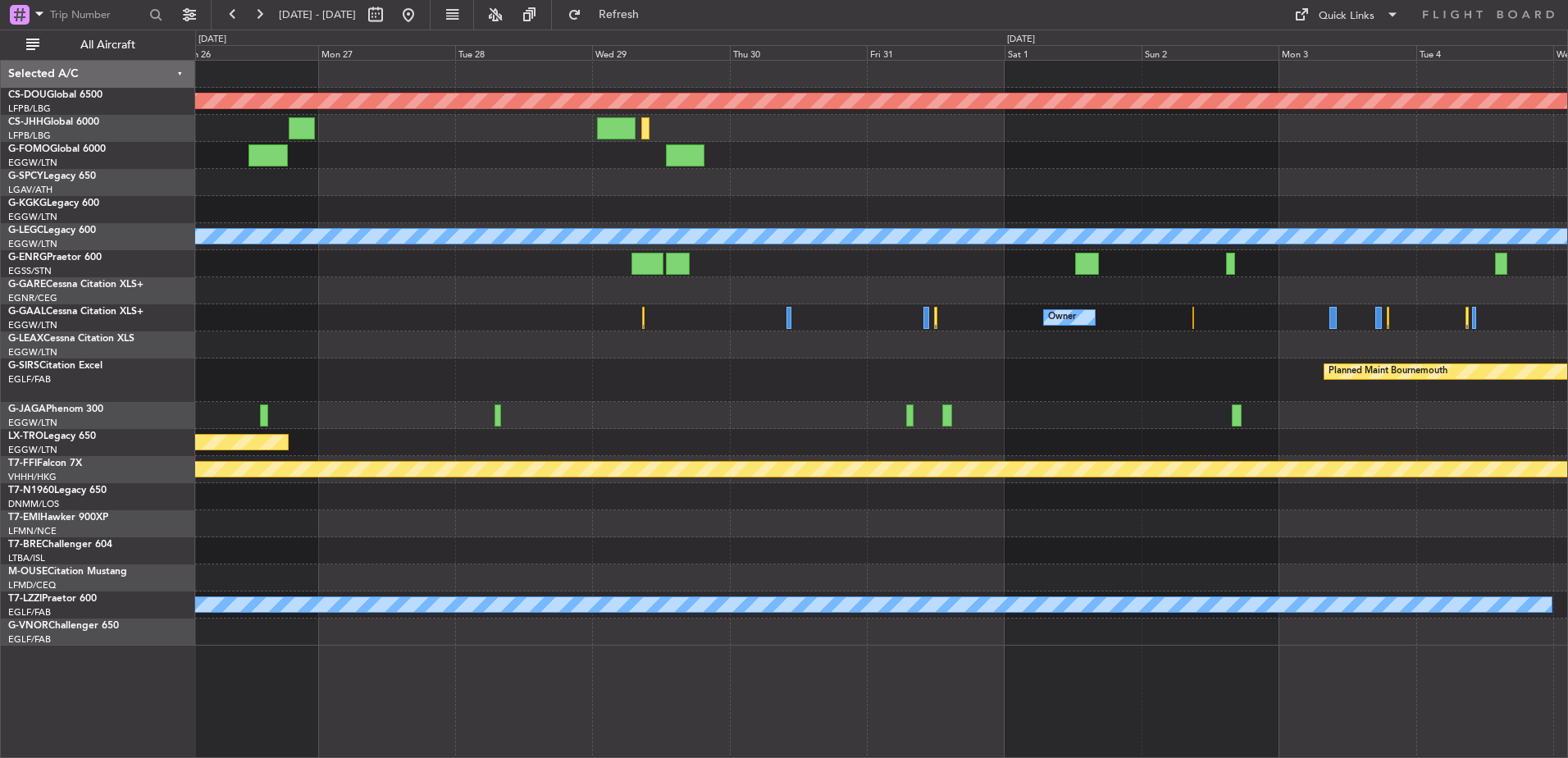
click at [809, 282] on div "Planned Maint London (Biggin Hill) A/C Unavailable London (Luton) Owner Owner P…" at bounding box center [881, 353] width 1372 height 585
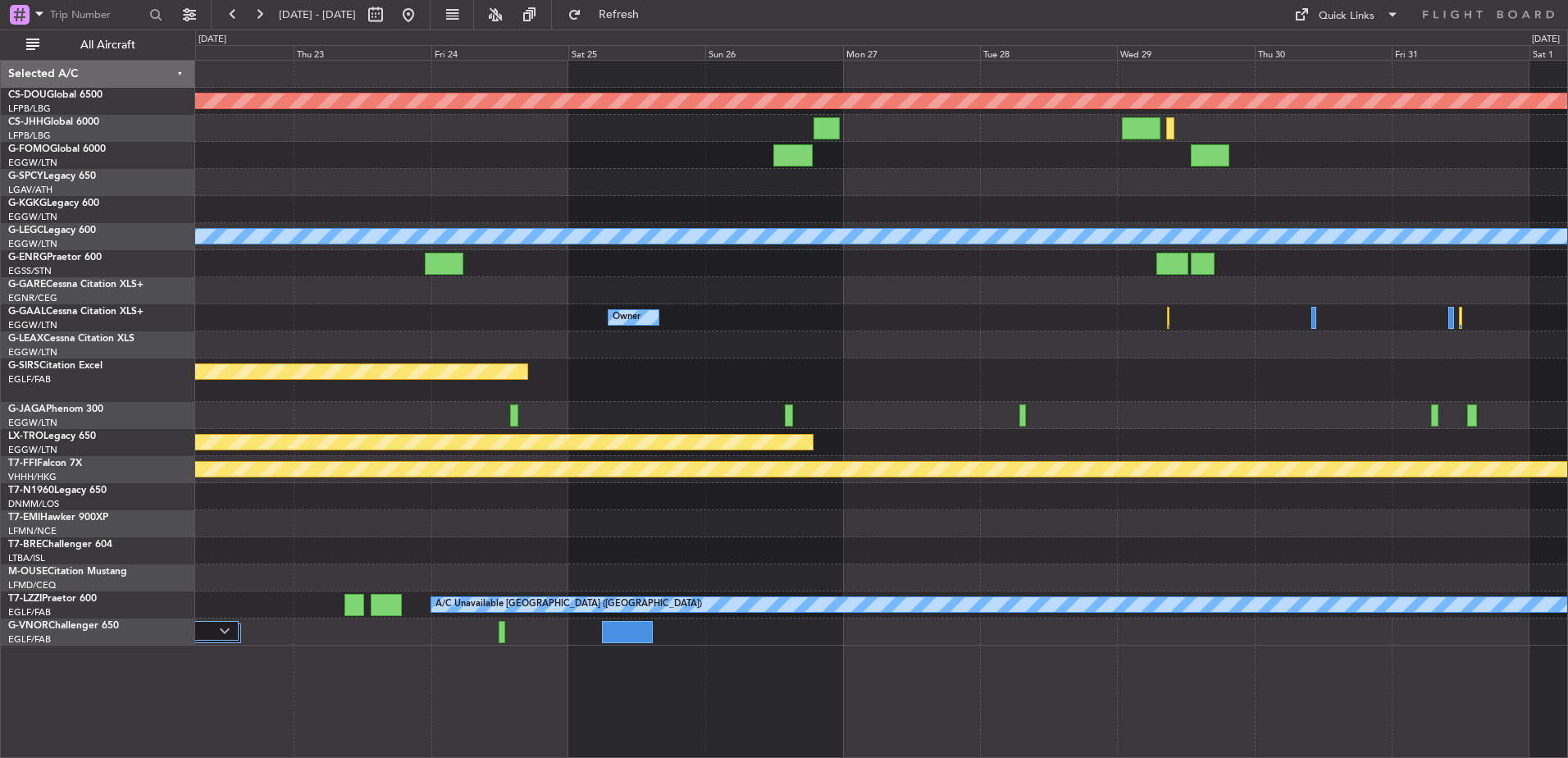
click at [1220, 296] on div at bounding box center [881, 290] width 1372 height 27
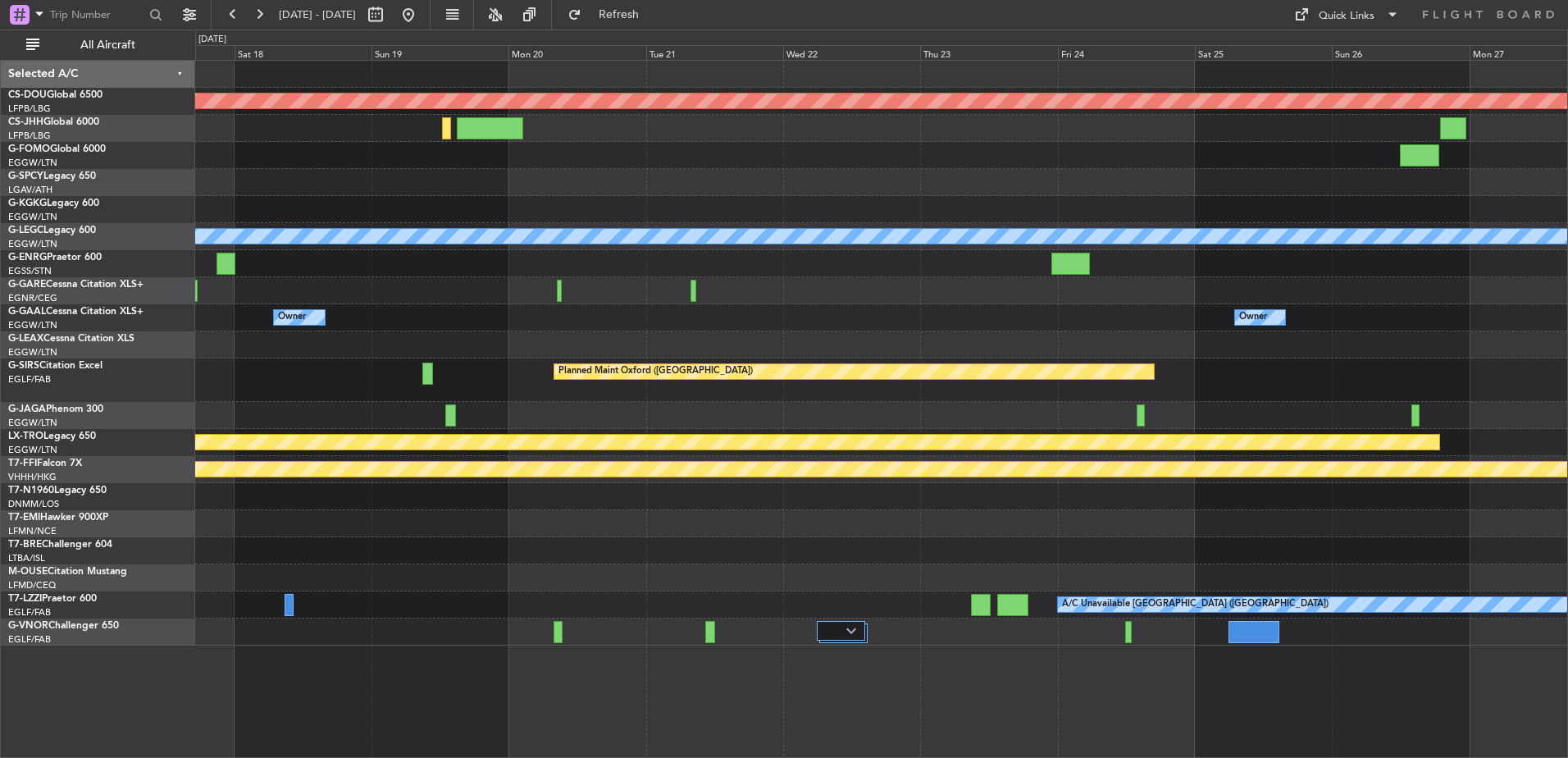
click at [995, 360] on div "Planned Maint London ([GEOGRAPHIC_DATA]) A/C Unavailable [GEOGRAPHIC_DATA] ([GE…" at bounding box center [881, 353] width 1372 height 585
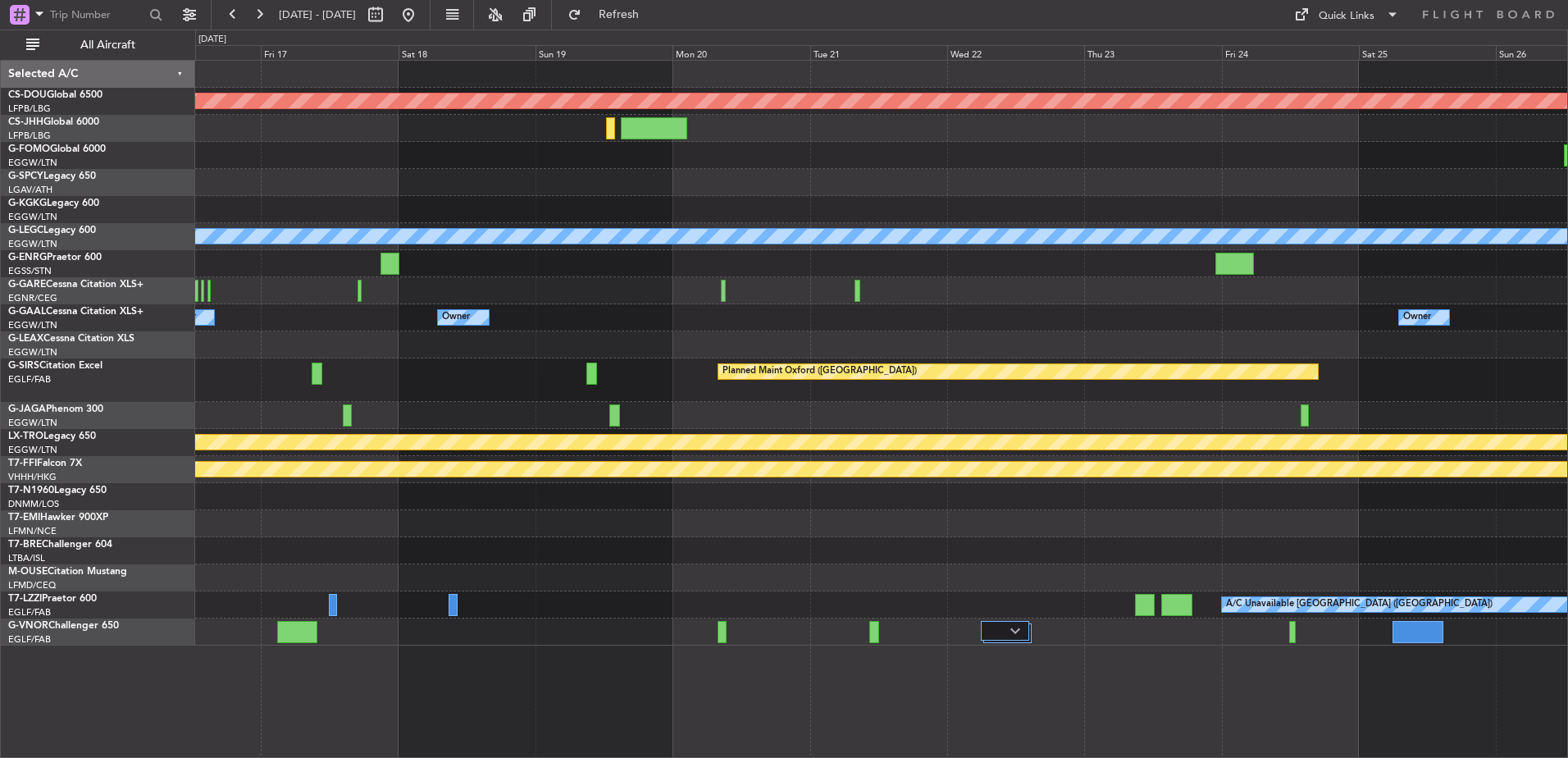
click at [863, 298] on div at bounding box center [881, 290] width 1372 height 27
click at [863, 300] on div at bounding box center [881, 290] width 1372 height 27
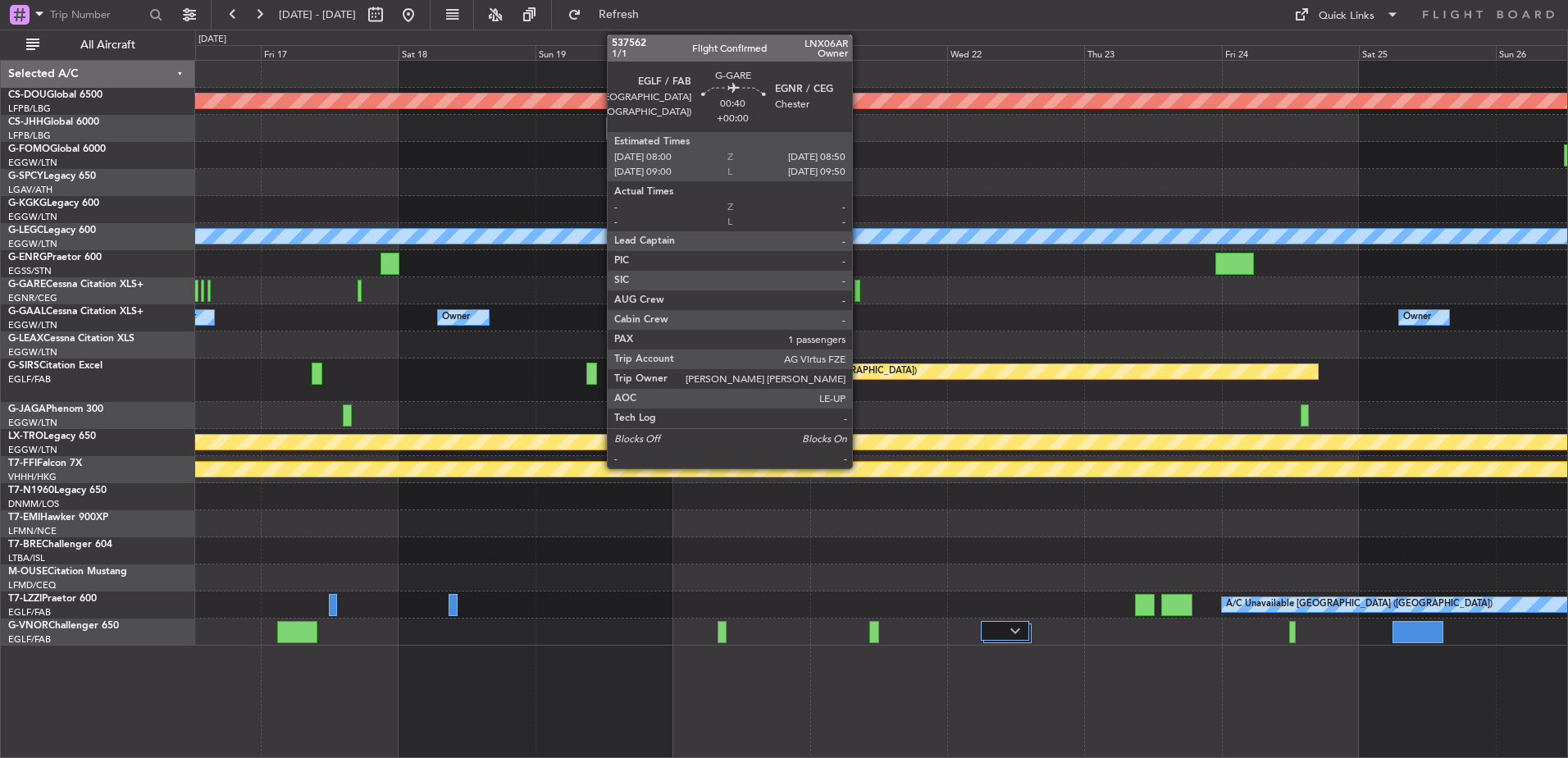
click at [858, 296] on div at bounding box center [858, 291] width 5 height 23
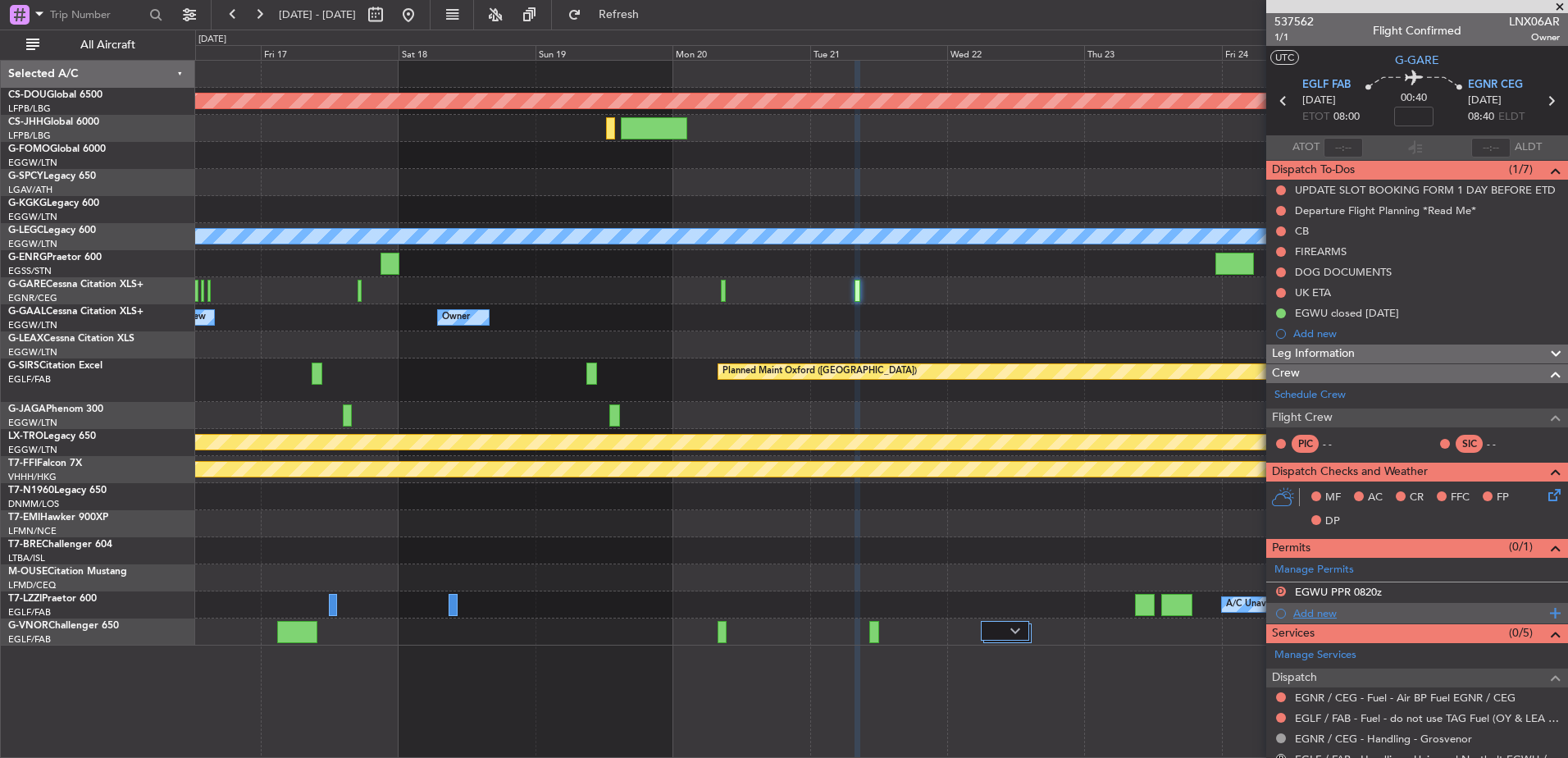
scroll to position [277, 0]
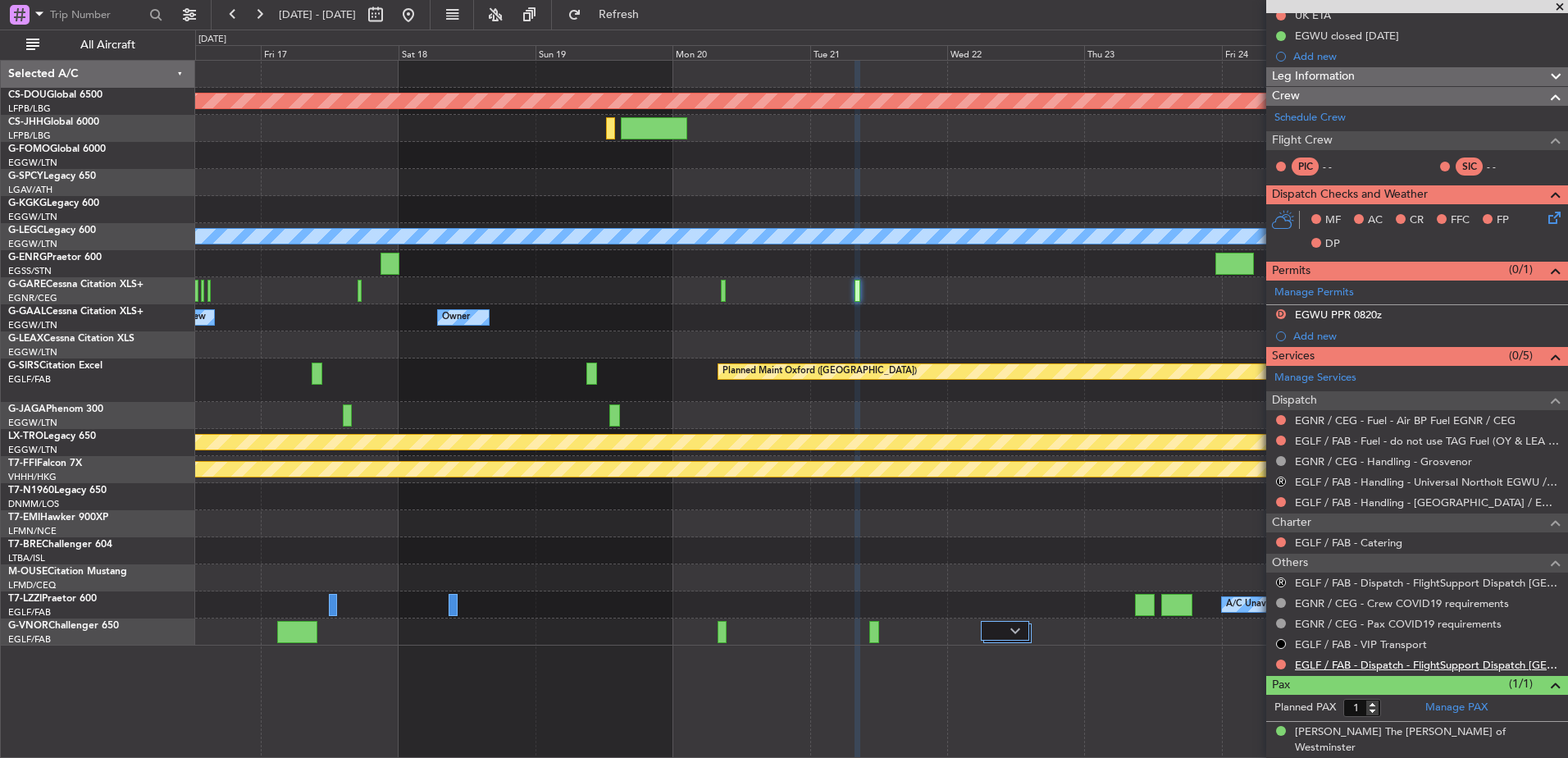
click at [1336, 666] on link "EGLF / FAB - Dispatch - FlightSupport Dispatch [GEOGRAPHIC_DATA]" at bounding box center [1428, 664] width 265 height 14
click at [1037, 314] on div "Owner No Crew Owner Owner Owner" at bounding box center [881, 317] width 1372 height 27
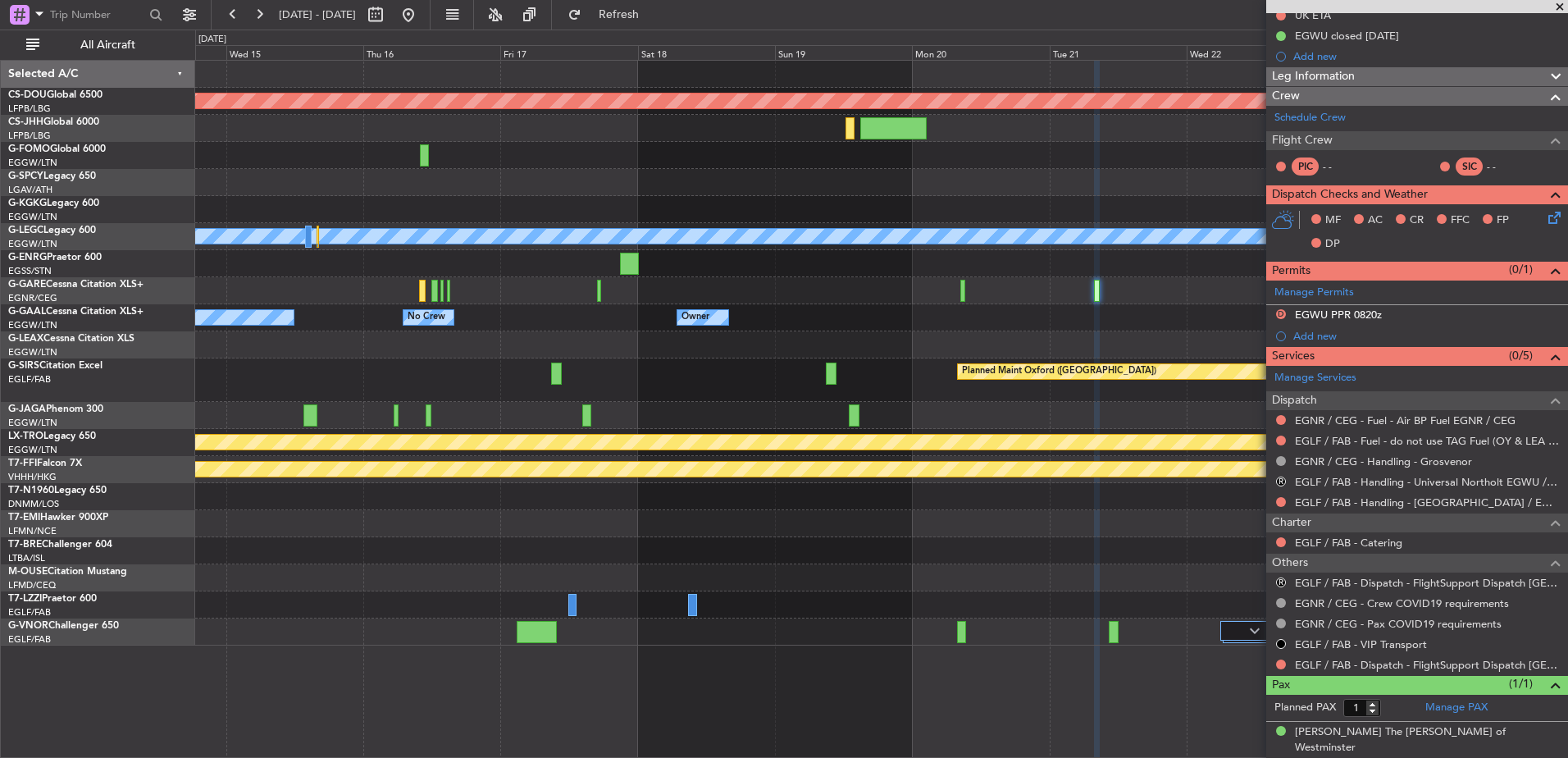
click at [969, 410] on div "Planned Maint London (Biggin Hill) A/C Unavailable London (Luton) Owner No Crew…" at bounding box center [881, 353] width 1372 height 585
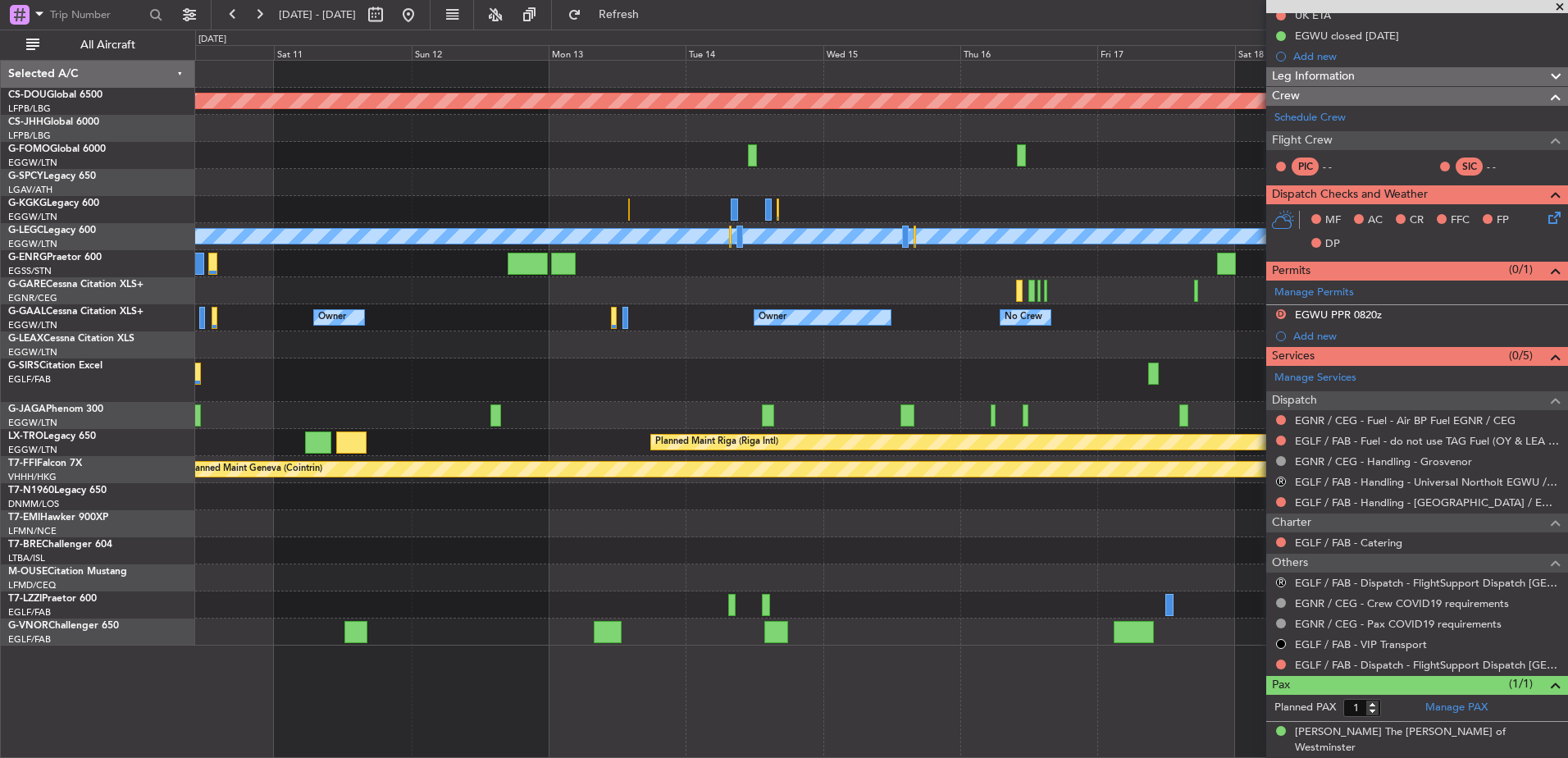
click at [719, 406] on div at bounding box center [881, 415] width 1372 height 27
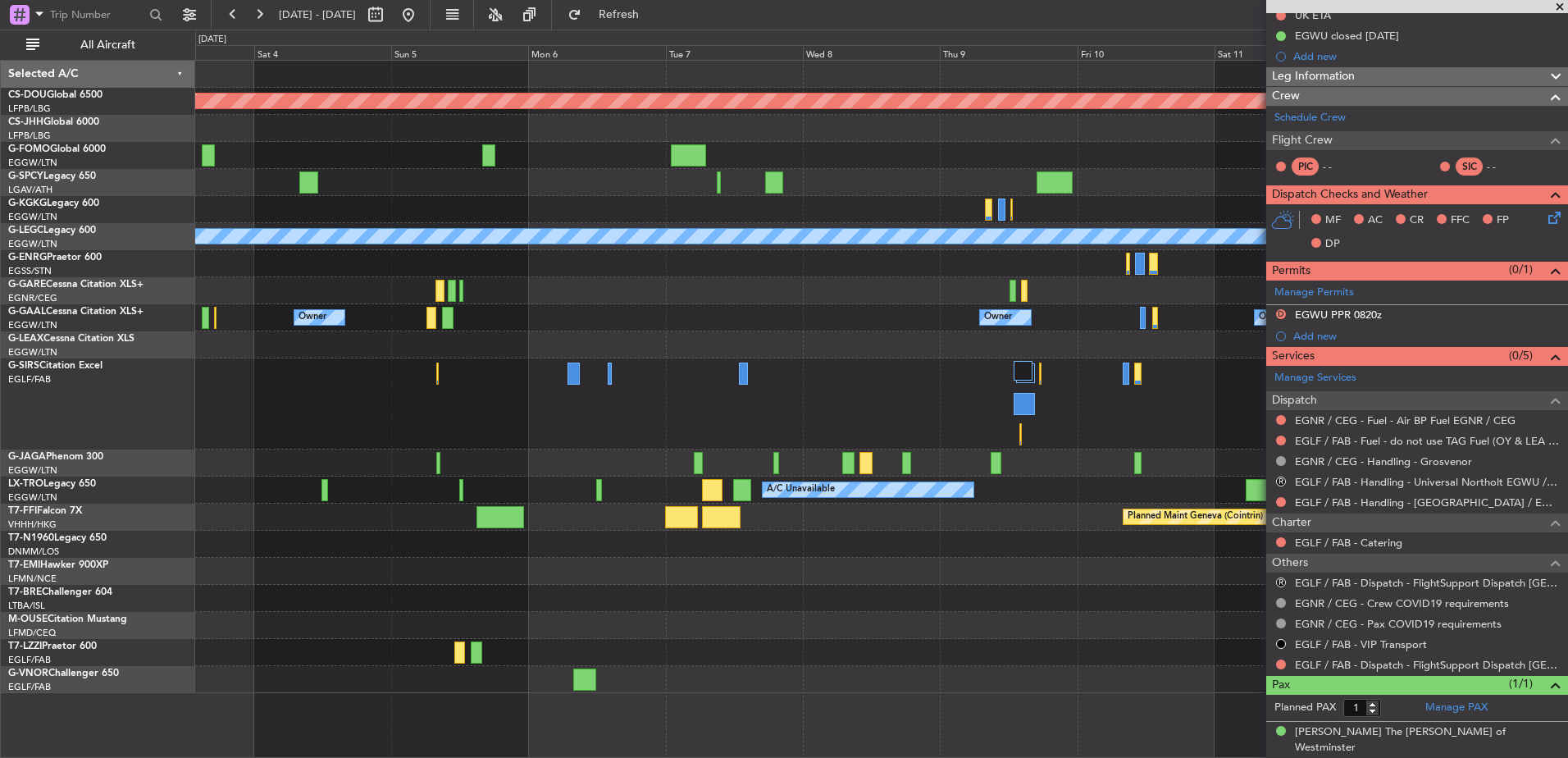
click at [990, 441] on div "Planned Maint [GEOGRAPHIC_DATA] ([GEOGRAPHIC_DATA])" at bounding box center [881, 404] width 1372 height 91
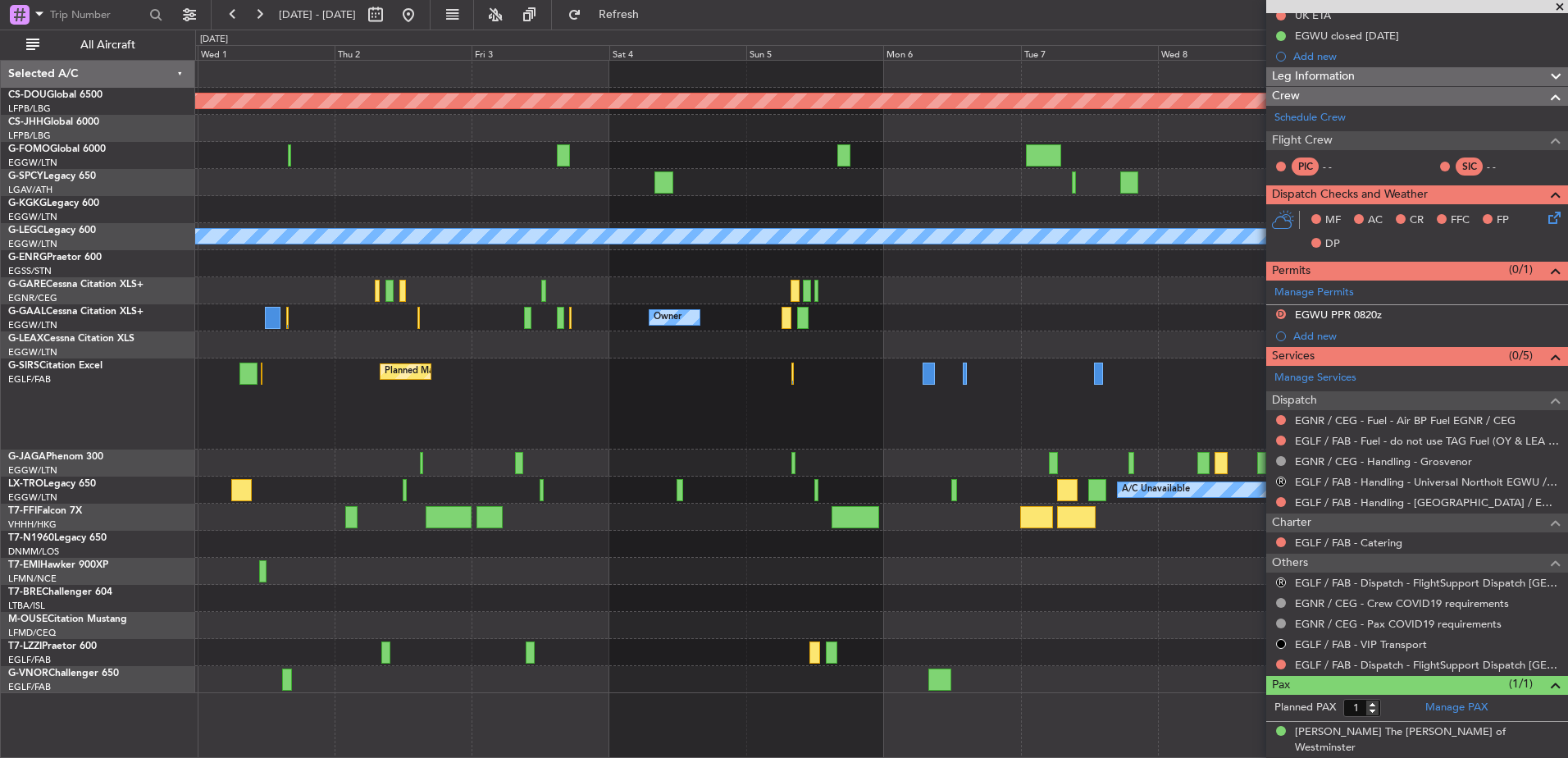
click at [950, 444] on div "Planned Maint [GEOGRAPHIC_DATA] ([GEOGRAPHIC_DATA])" at bounding box center [881, 404] width 1372 height 91
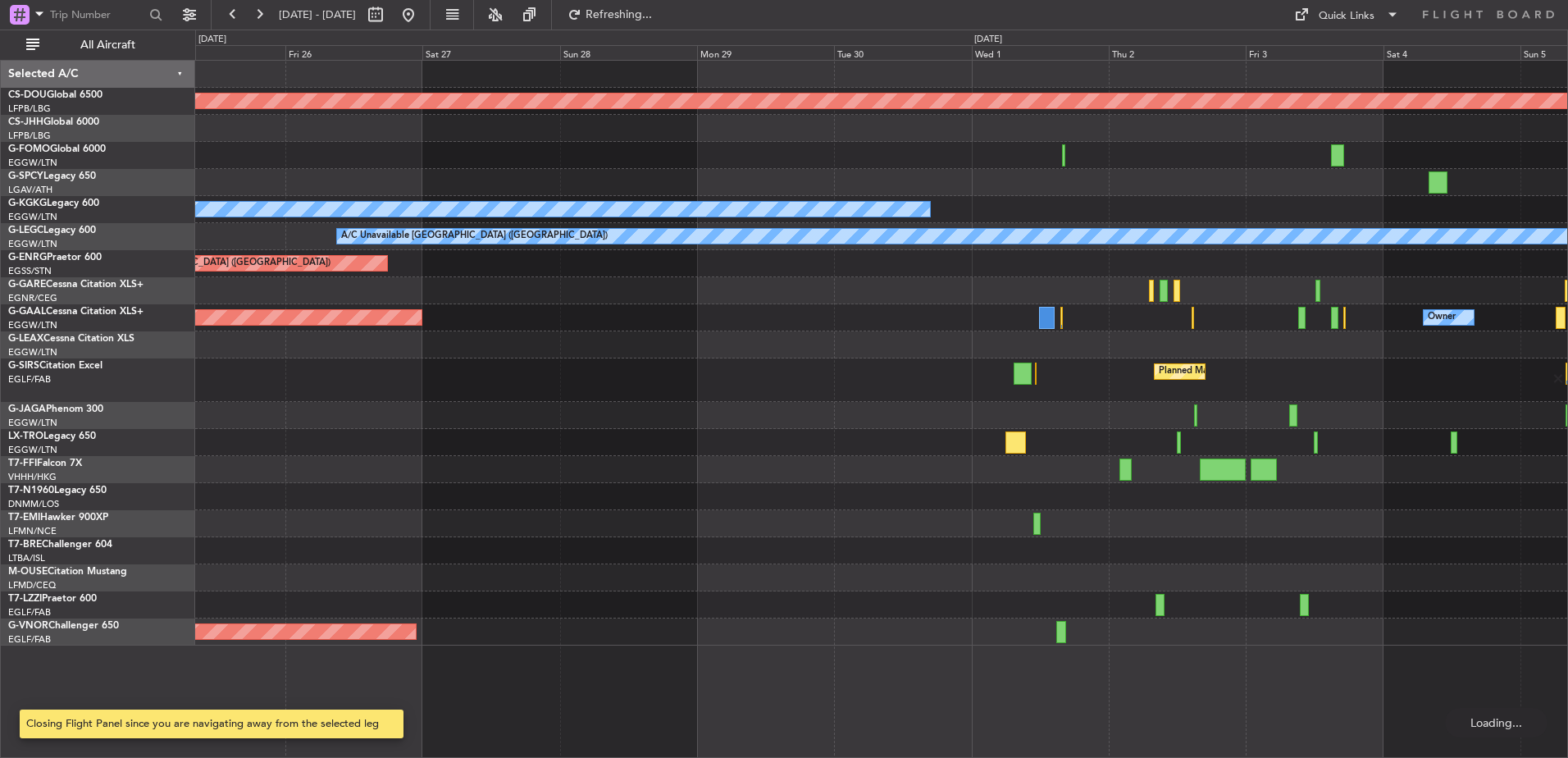
scroll to position [0, 0]
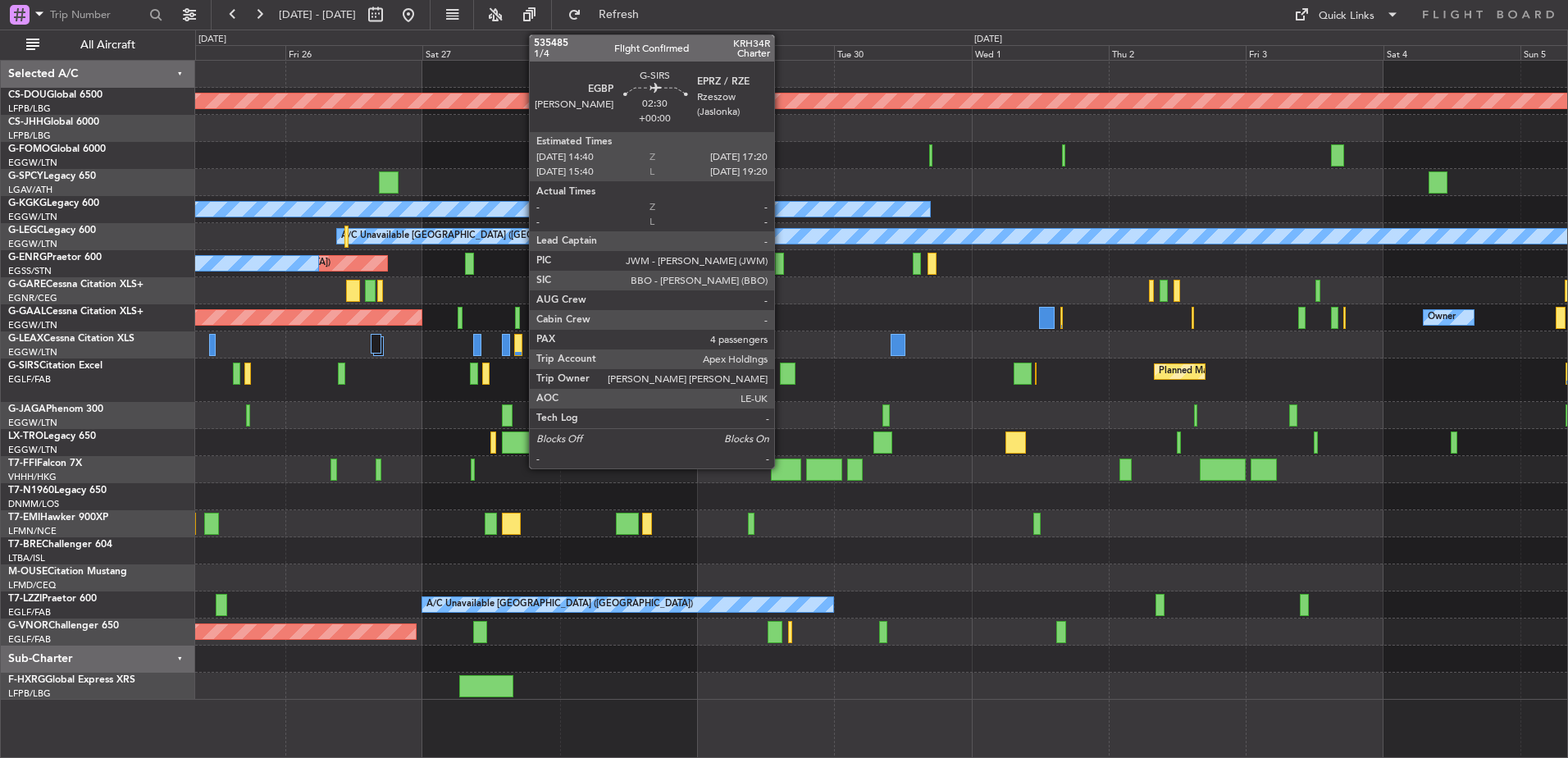
click at [781, 376] on div at bounding box center [787, 374] width 16 height 23
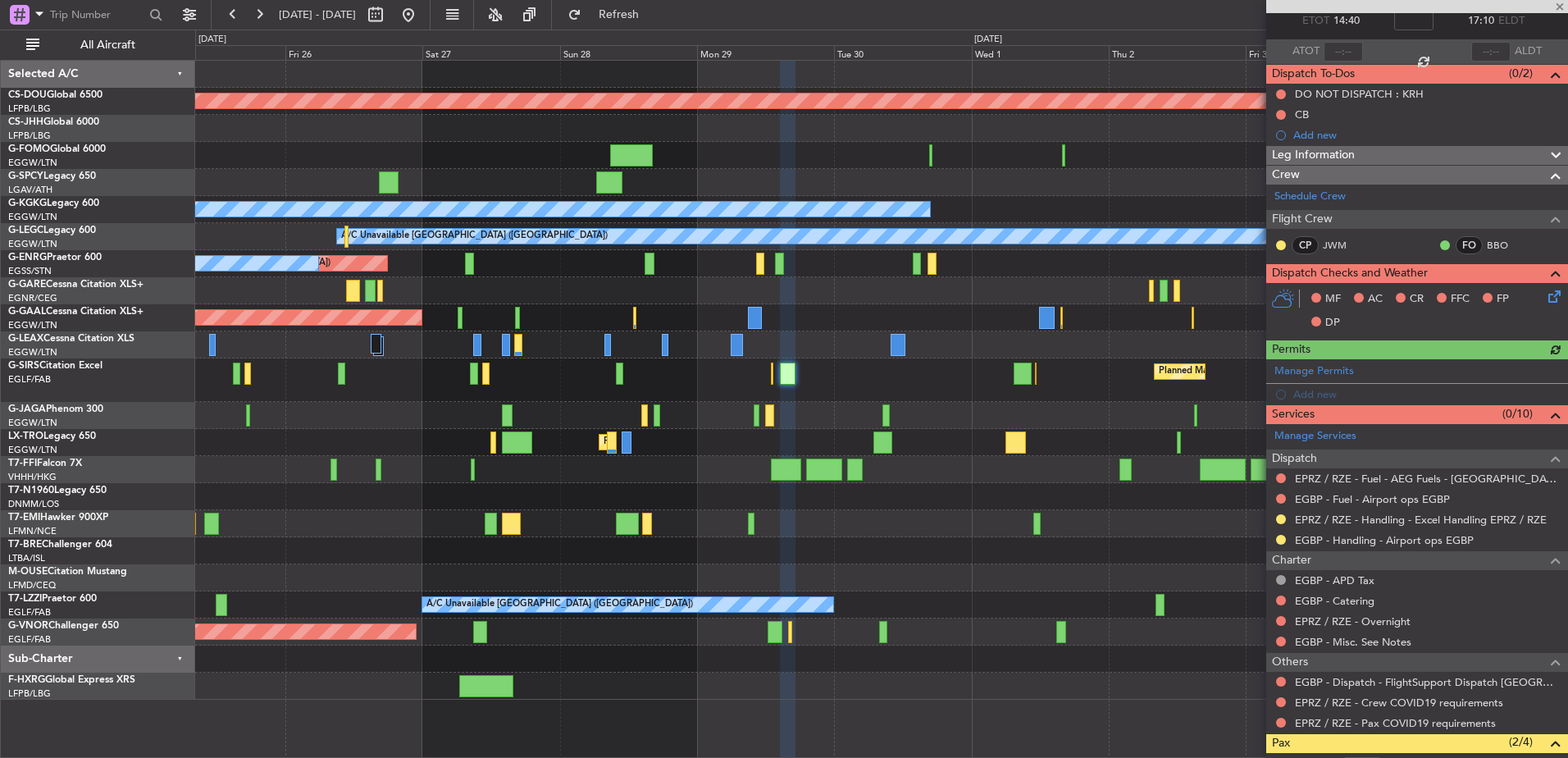
scroll to position [96, 0]
click at [1282, 515] on button at bounding box center [1280, 519] width 10 height 10
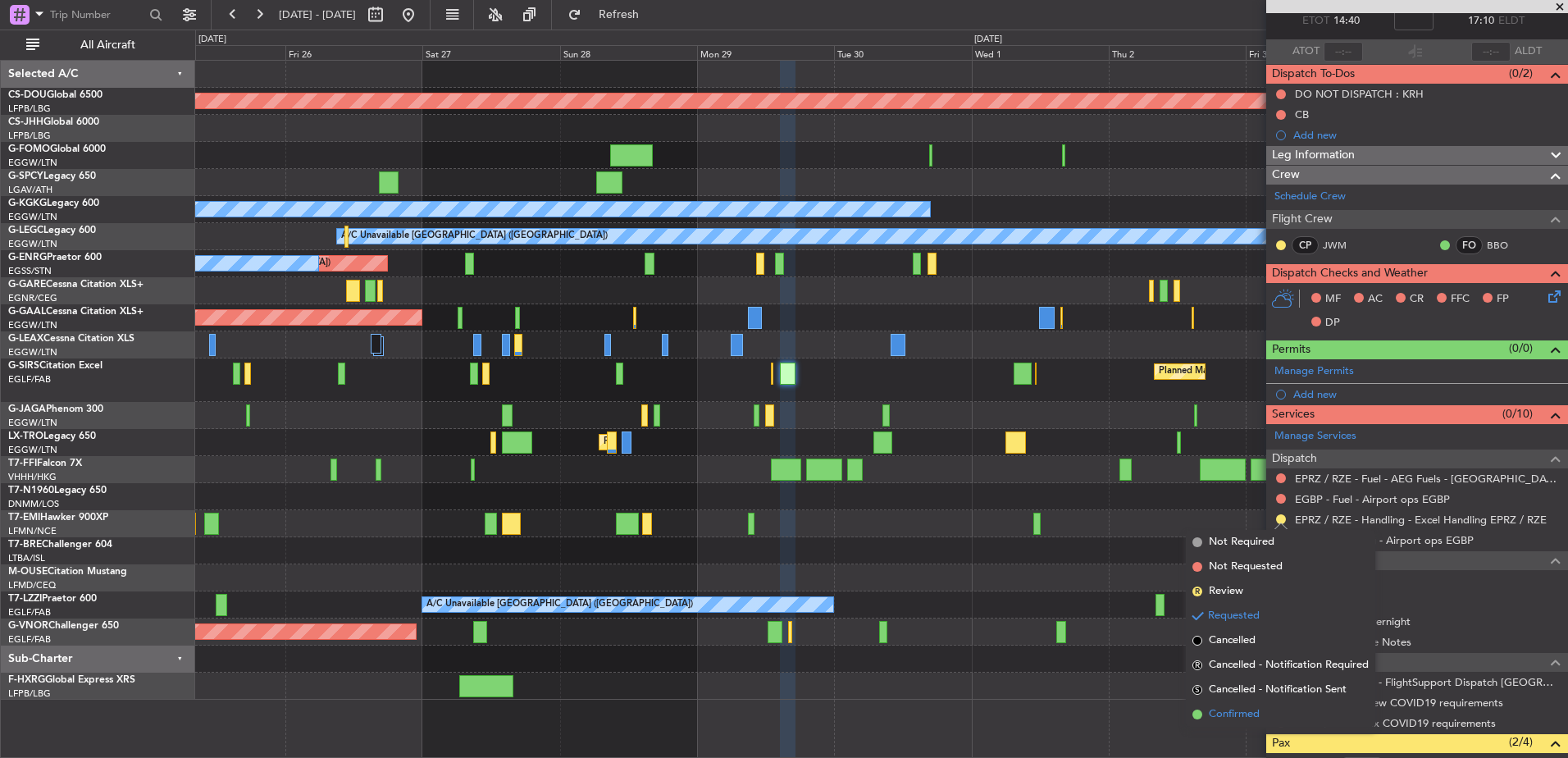
click at [1228, 717] on span "Confirmed" at bounding box center [1234, 714] width 51 height 16
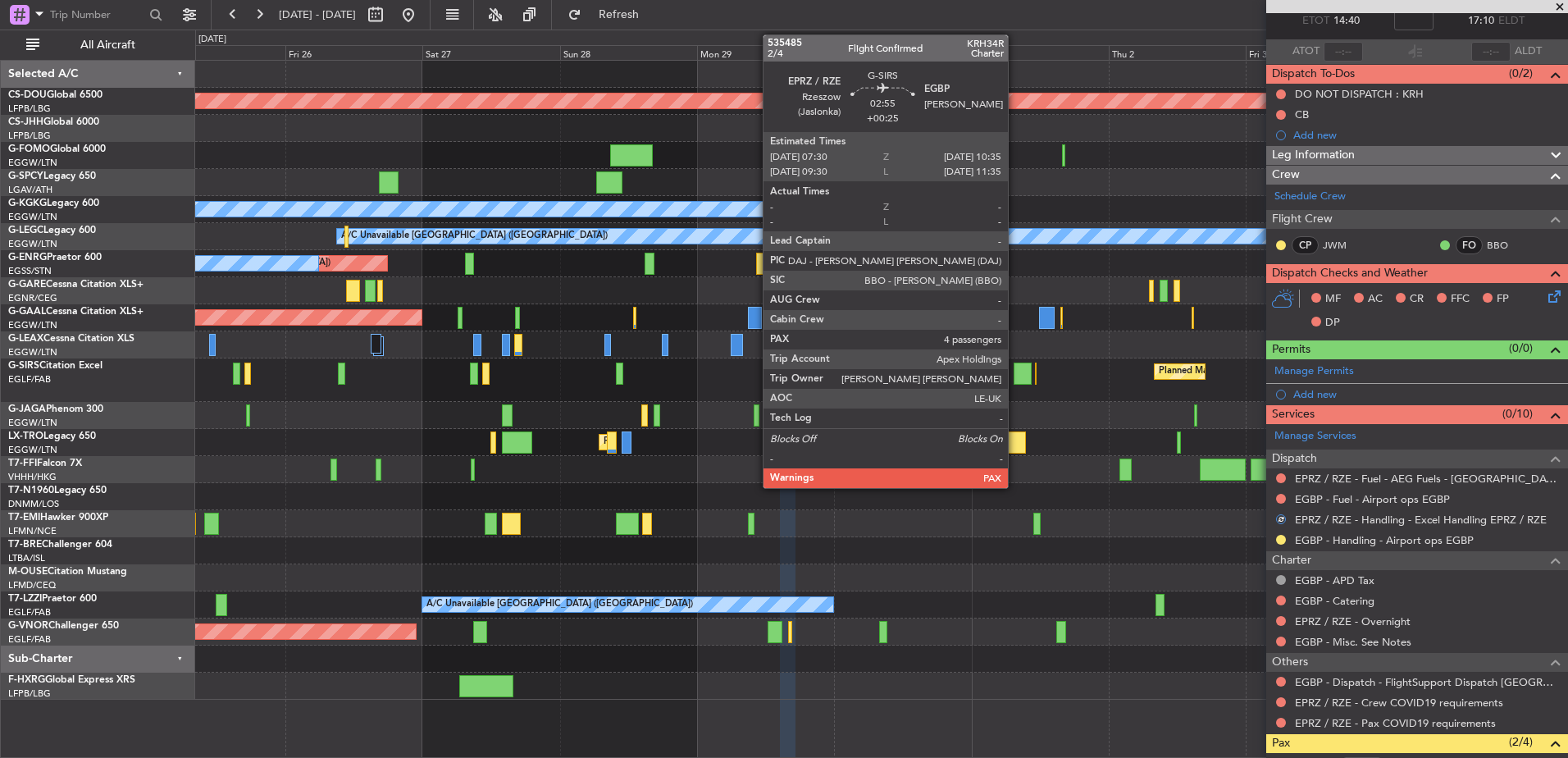
click at [1019, 378] on div at bounding box center [1022, 374] width 18 height 23
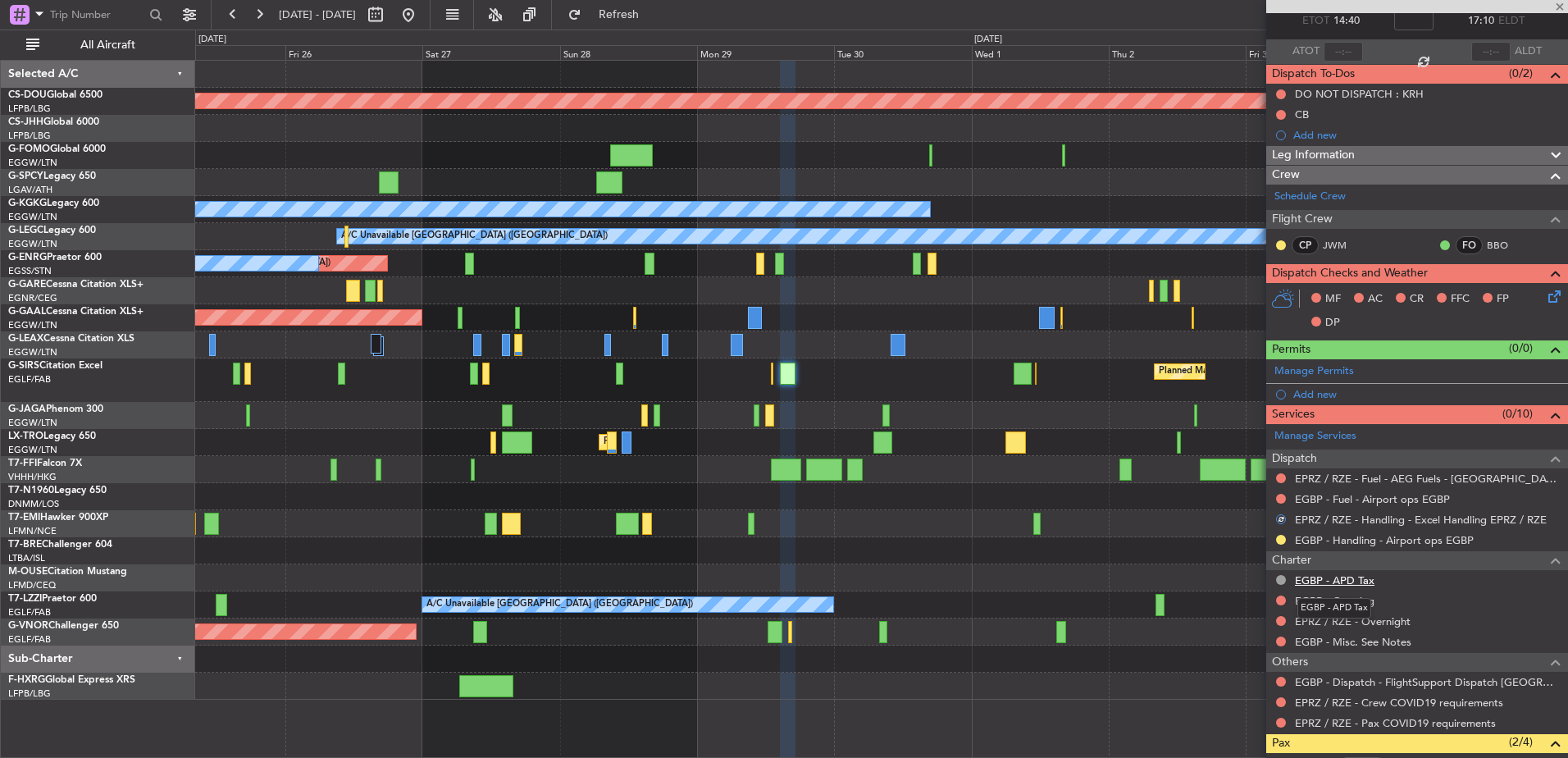
type input "+00:25"
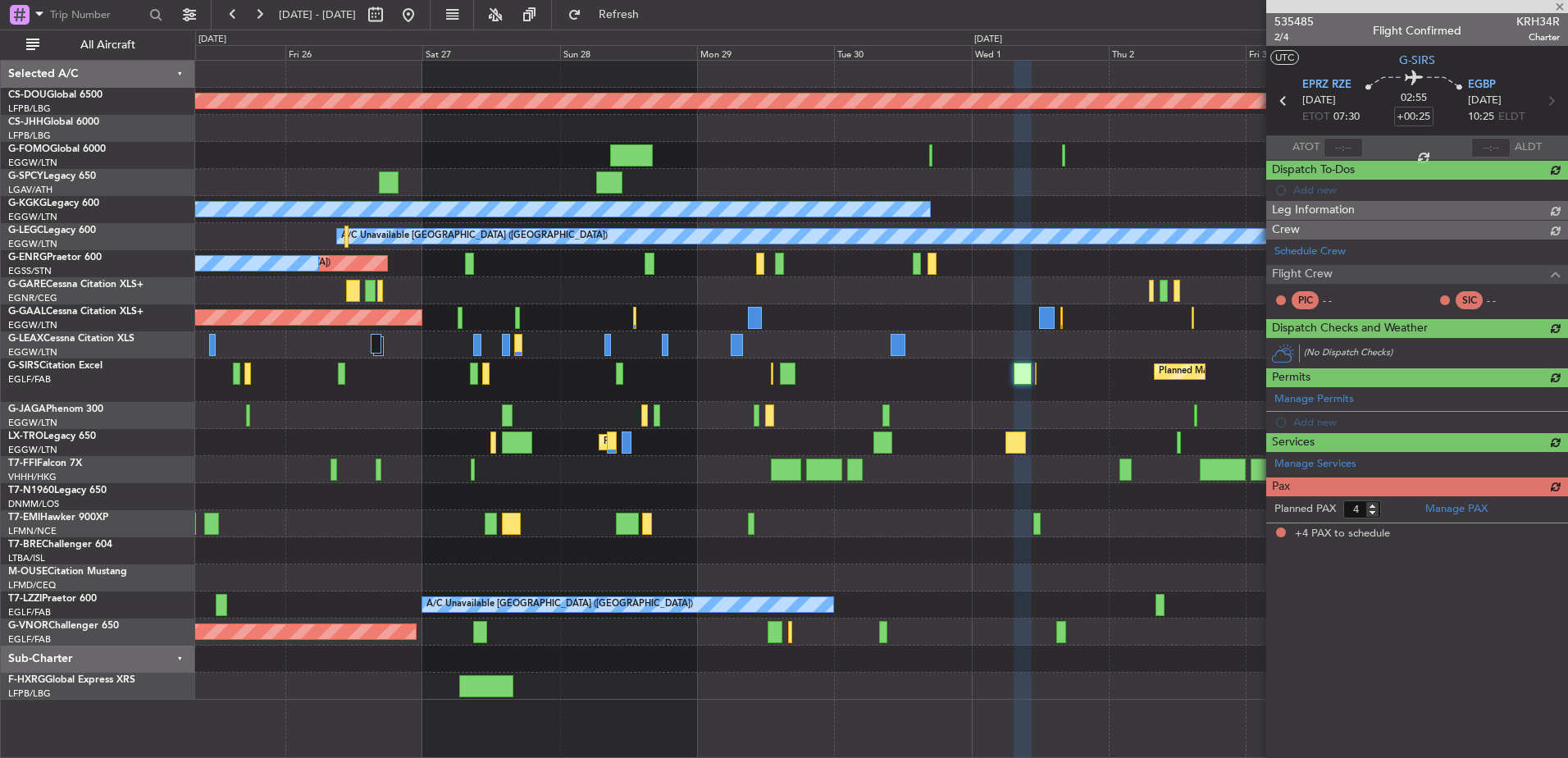
scroll to position [0, 0]
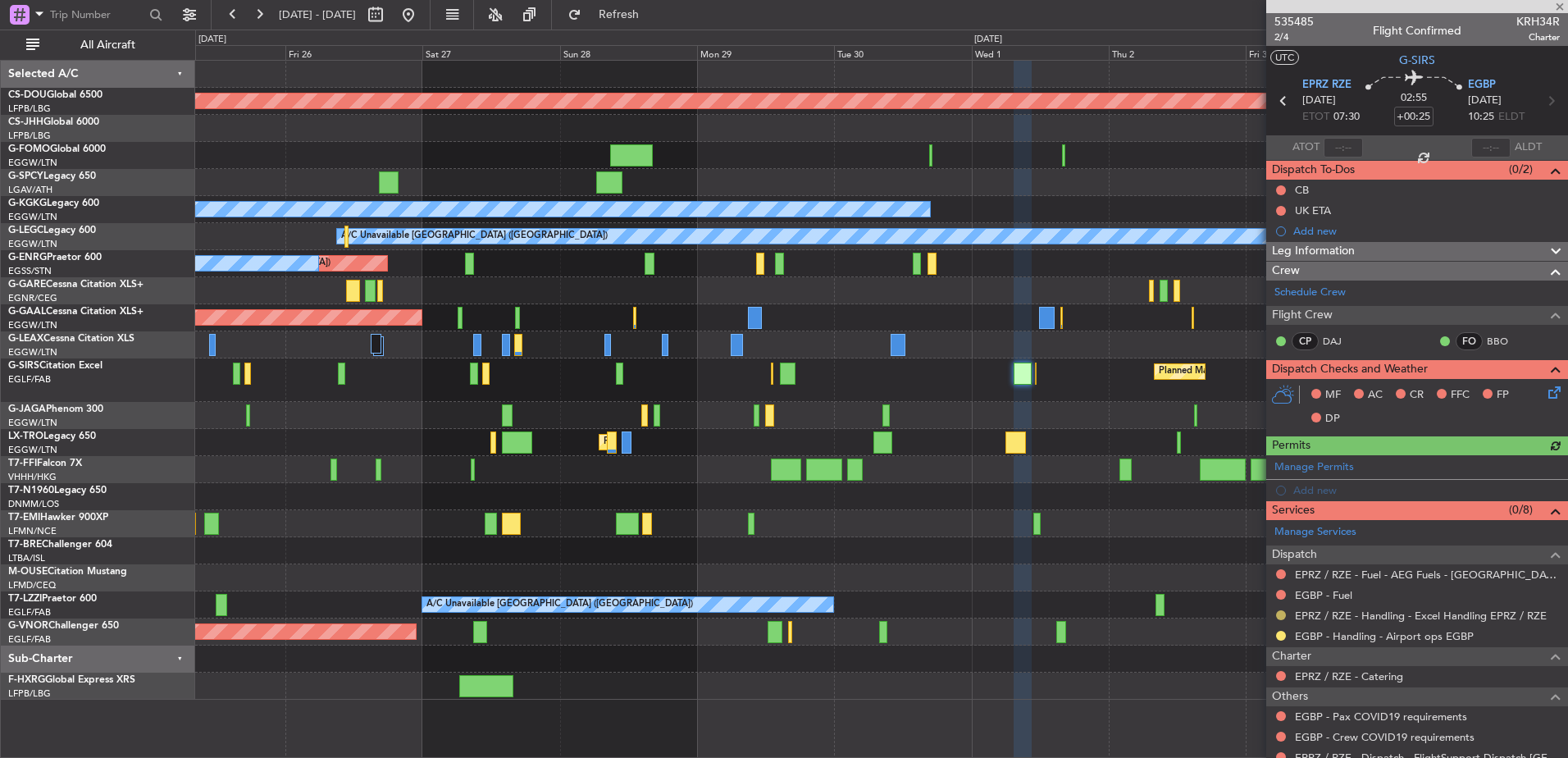
click at [1280, 613] on button at bounding box center [1280, 614] width 10 height 10
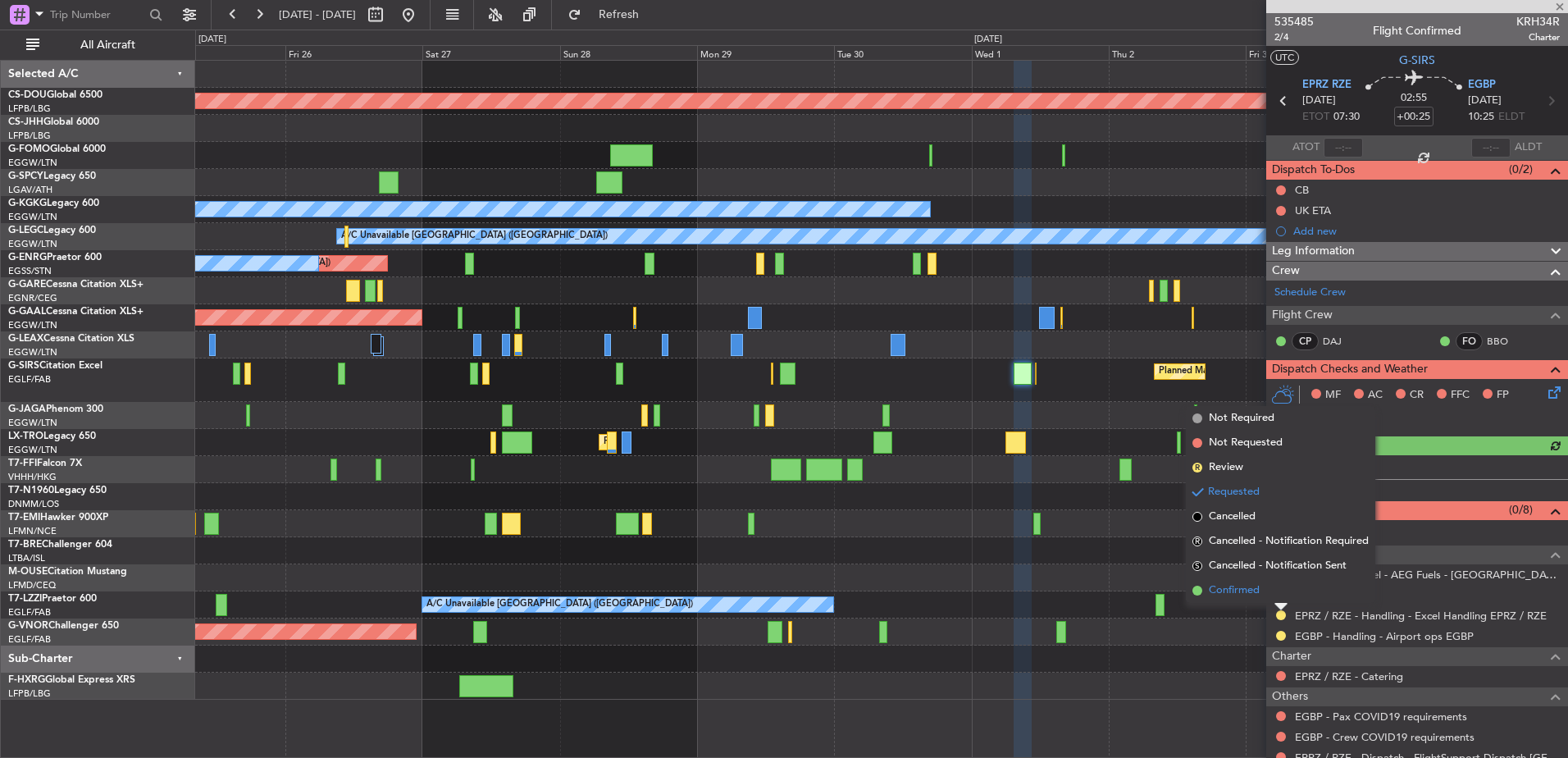
click at [1247, 602] on li "Confirmed" at bounding box center [1280, 591] width 190 height 24
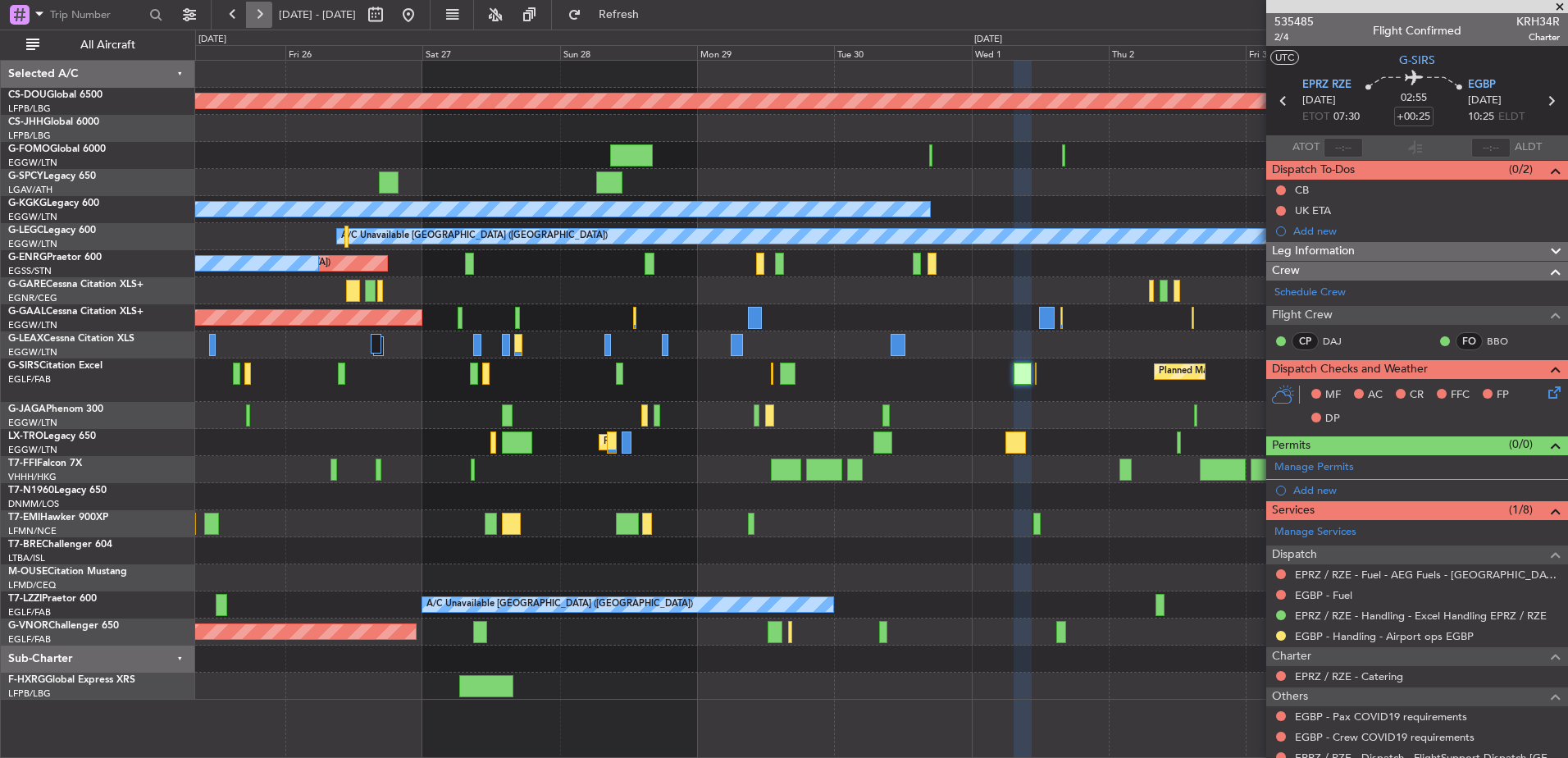
click at [263, 13] on button at bounding box center [259, 15] width 26 height 26
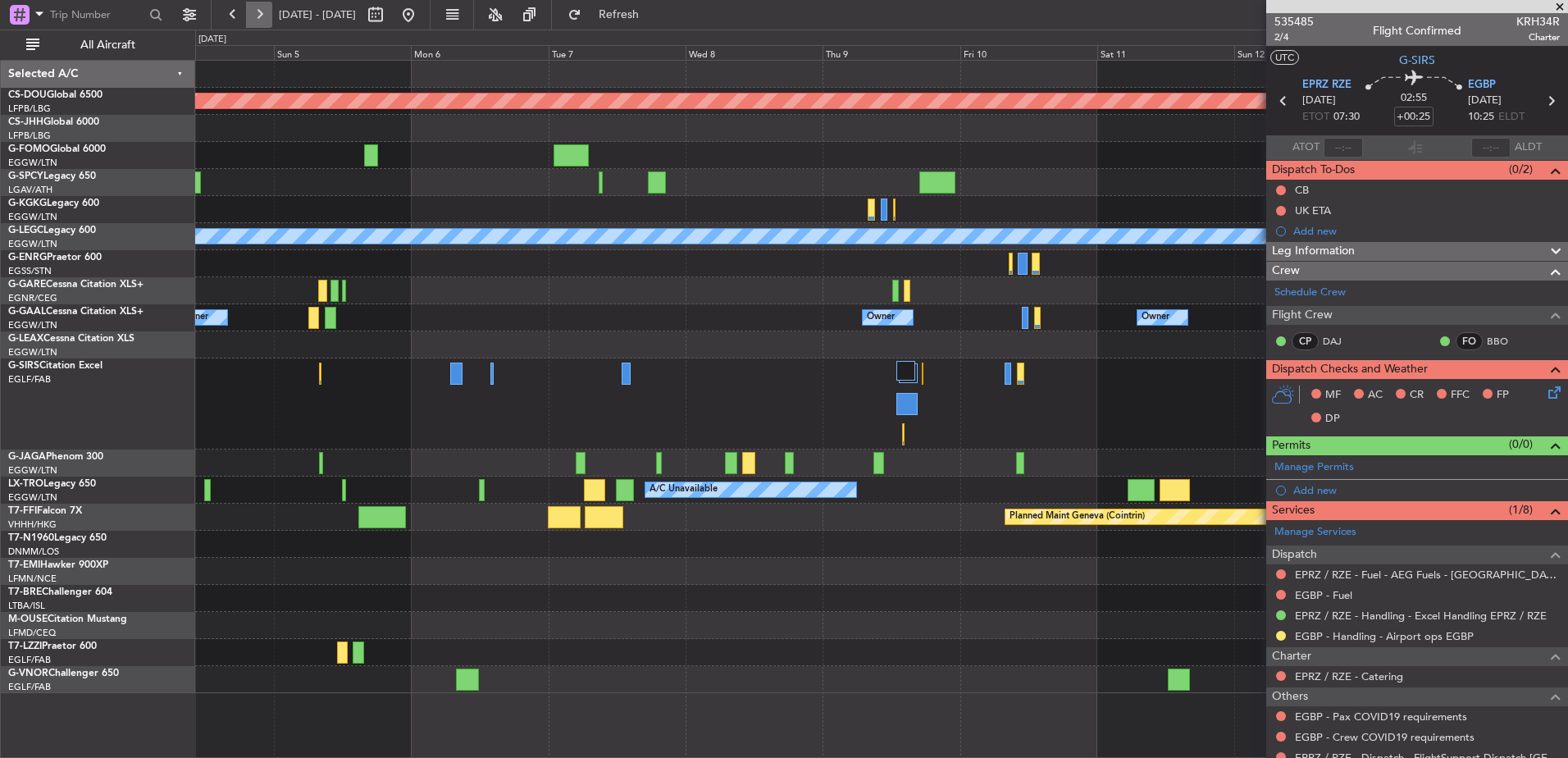
click at [263, 13] on button at bounding box center [259, 15] width 26 height 26
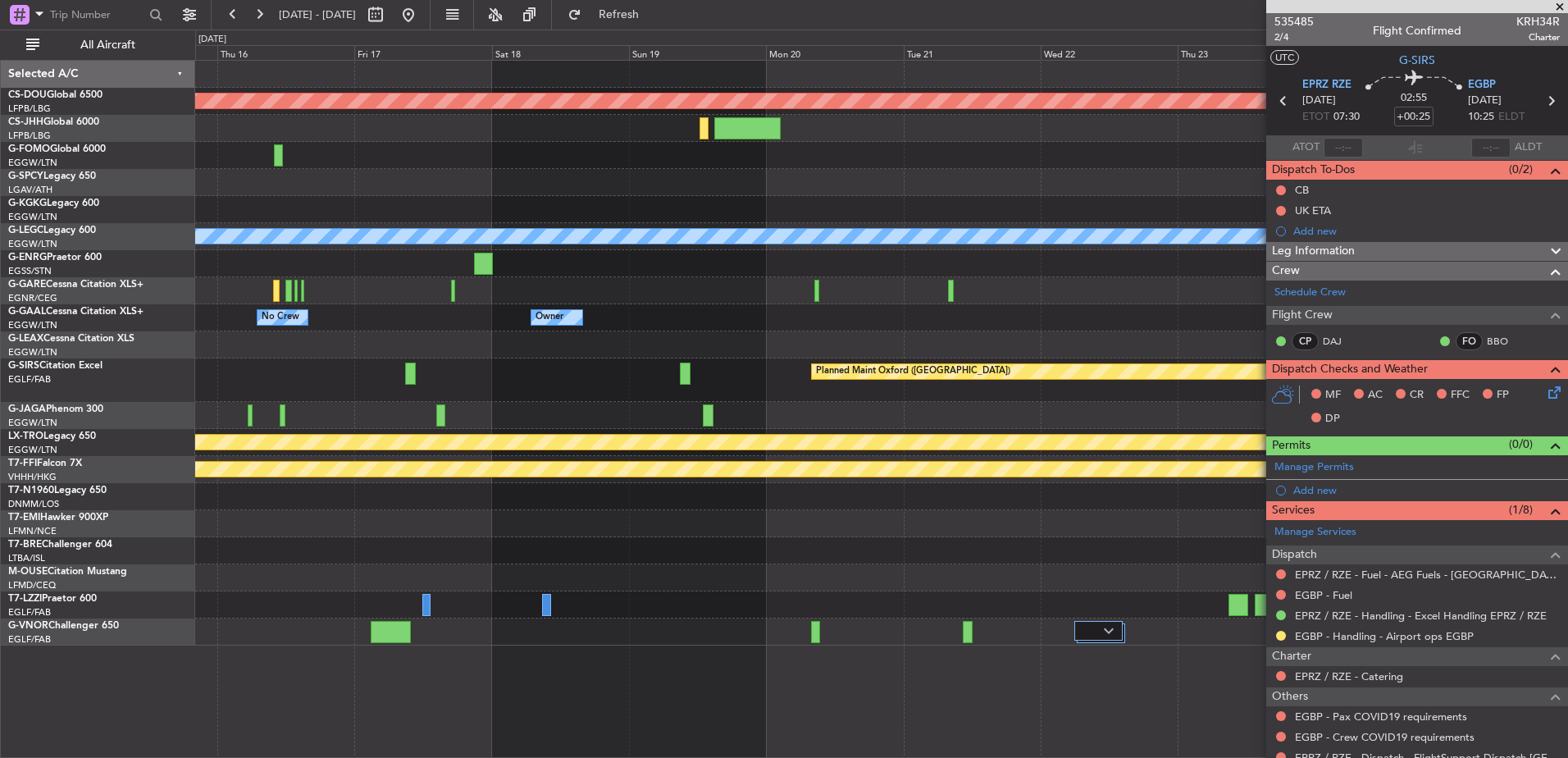
click at [243, 379] on div "Planned Maint London (Biggin Hill) A/C Unavailable London (Luton) Owner No Crew…" at bounding box center [881, 353] width 1372 height 585
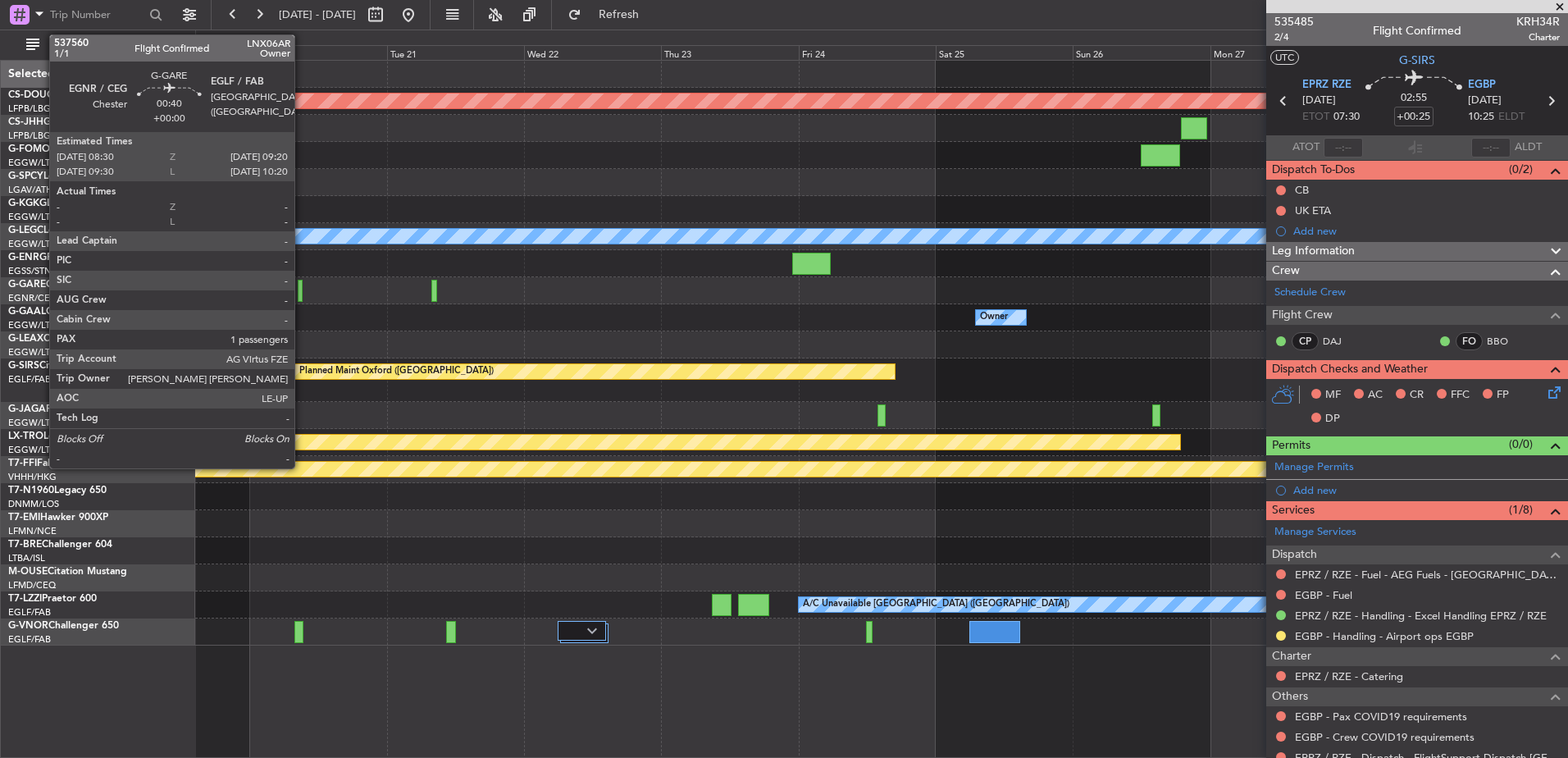
click at [301, 290] on div at bounding box center [301, 291] width 5 height 23
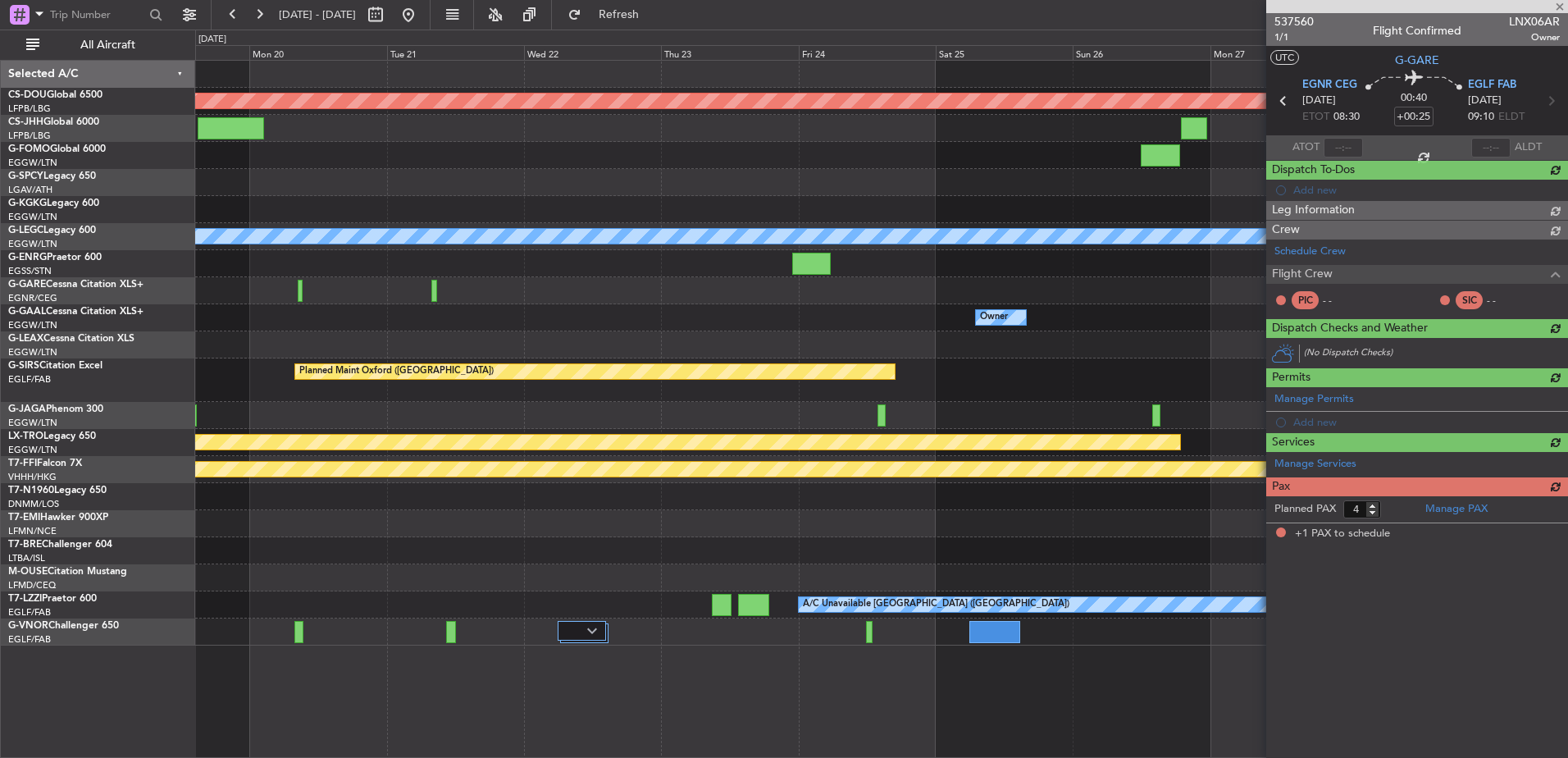
type input "1"
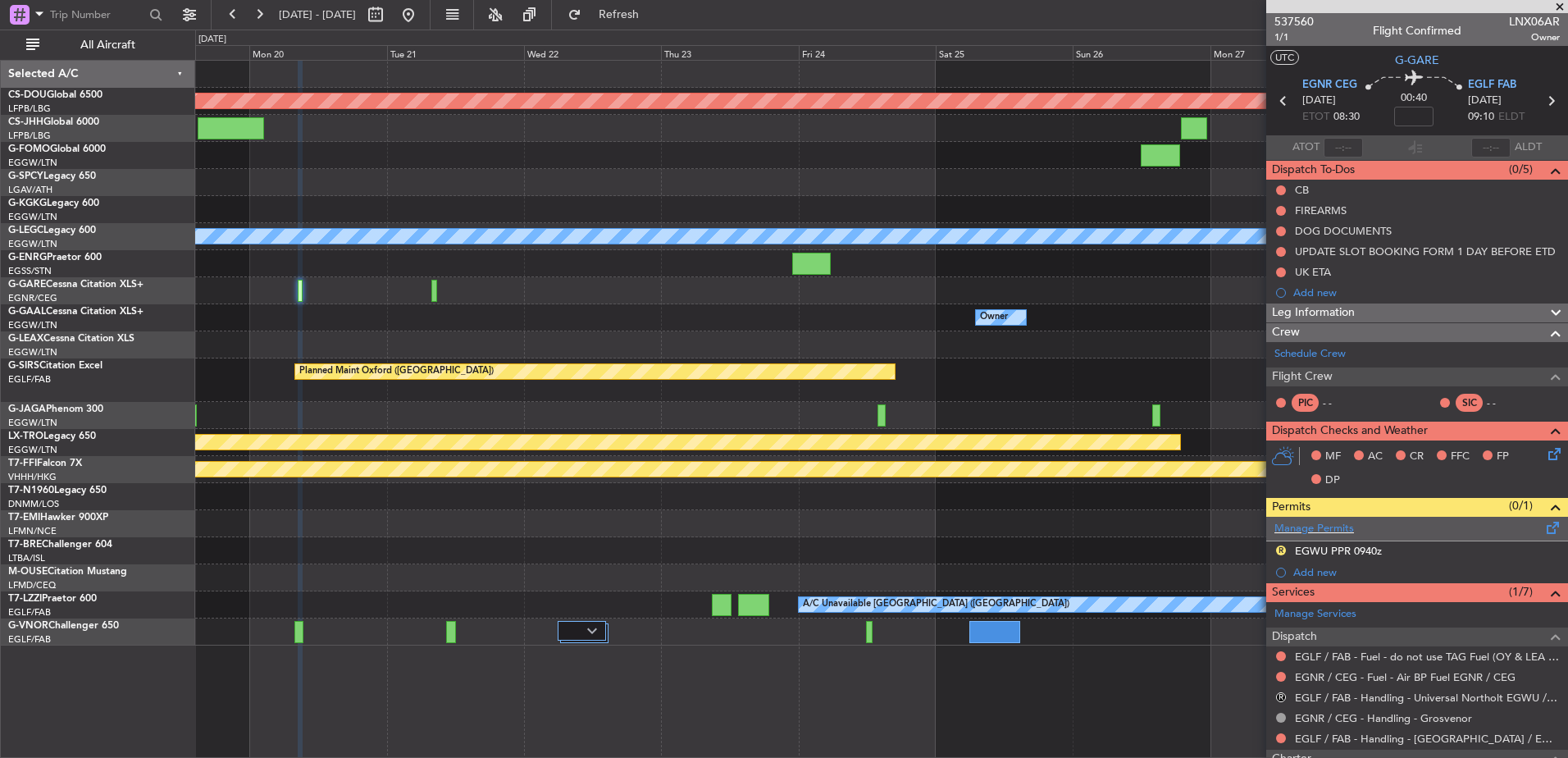
scroll to position [216, 0]
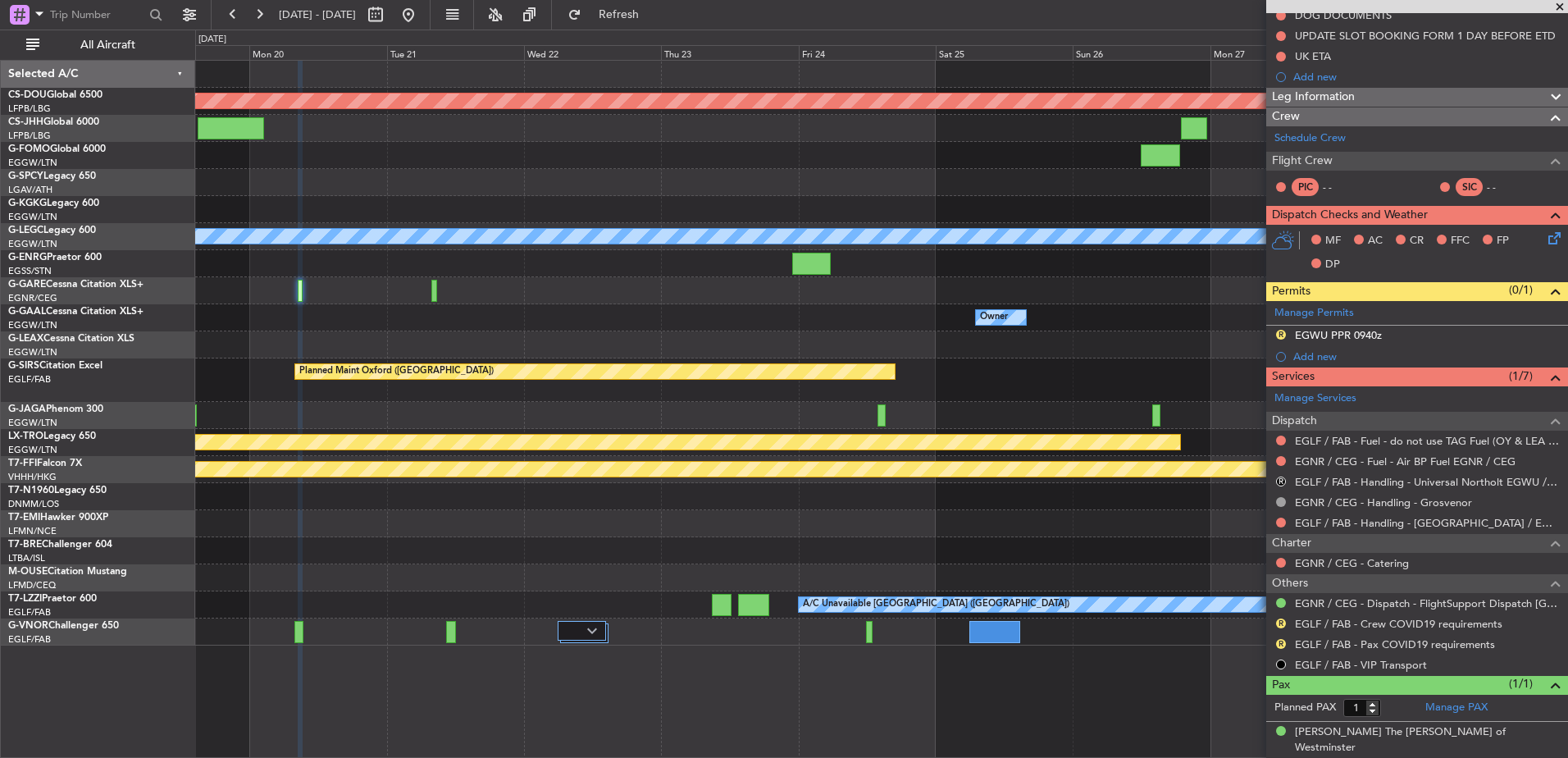
click at [1319, 610] on mat-tooltip-component "EGNR / CEG - Dispatch - FlightSupport Dispatch UK" at bounding box center [1435, 638] width 269 height 56
click at [1318, 605] on link "EGNR / CEG - Dispatch - FlightSupport Dispatch UK" at bounding box center [1428, 603] width 265 height 14
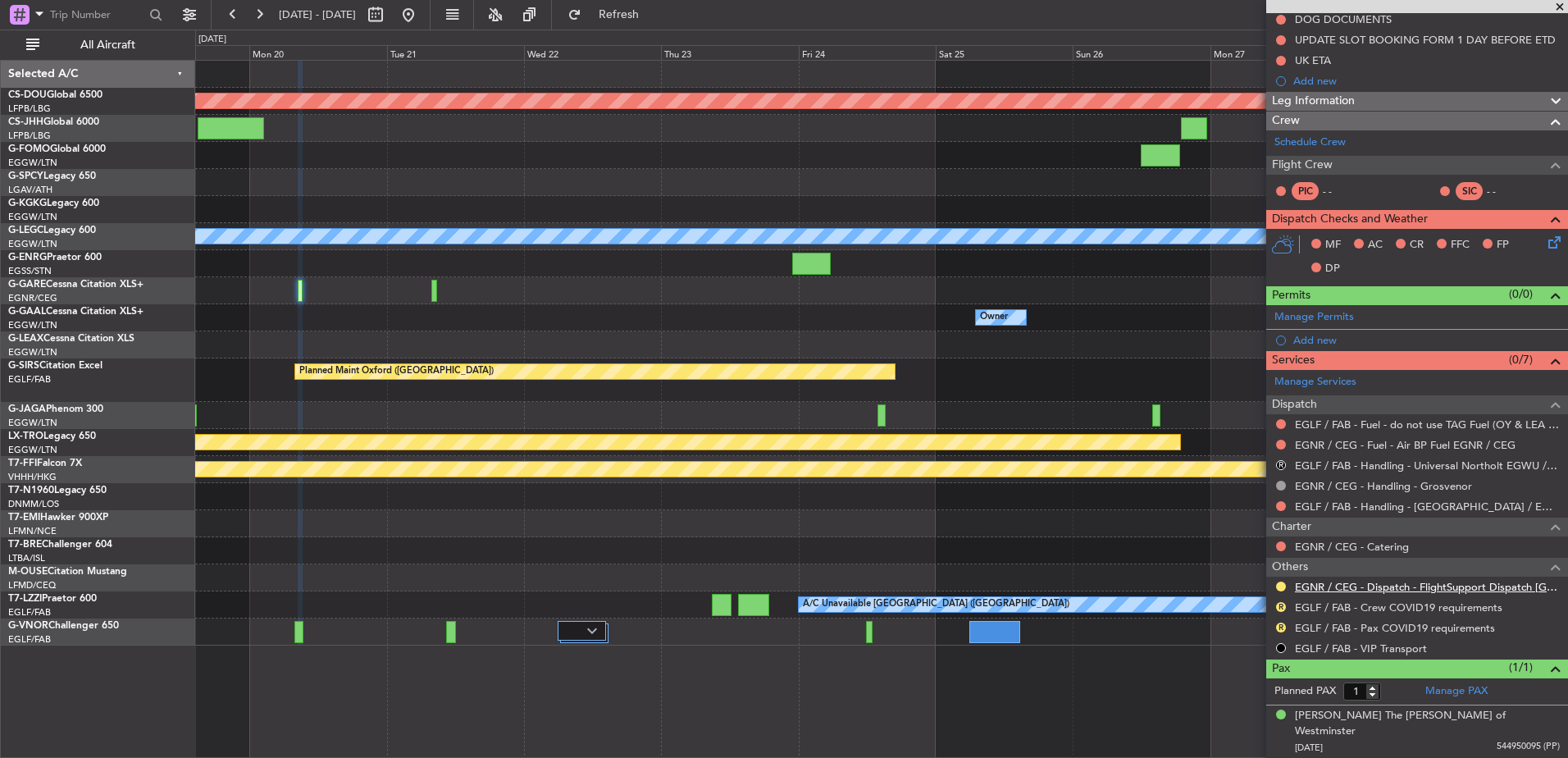
scroll to position [195, 0]
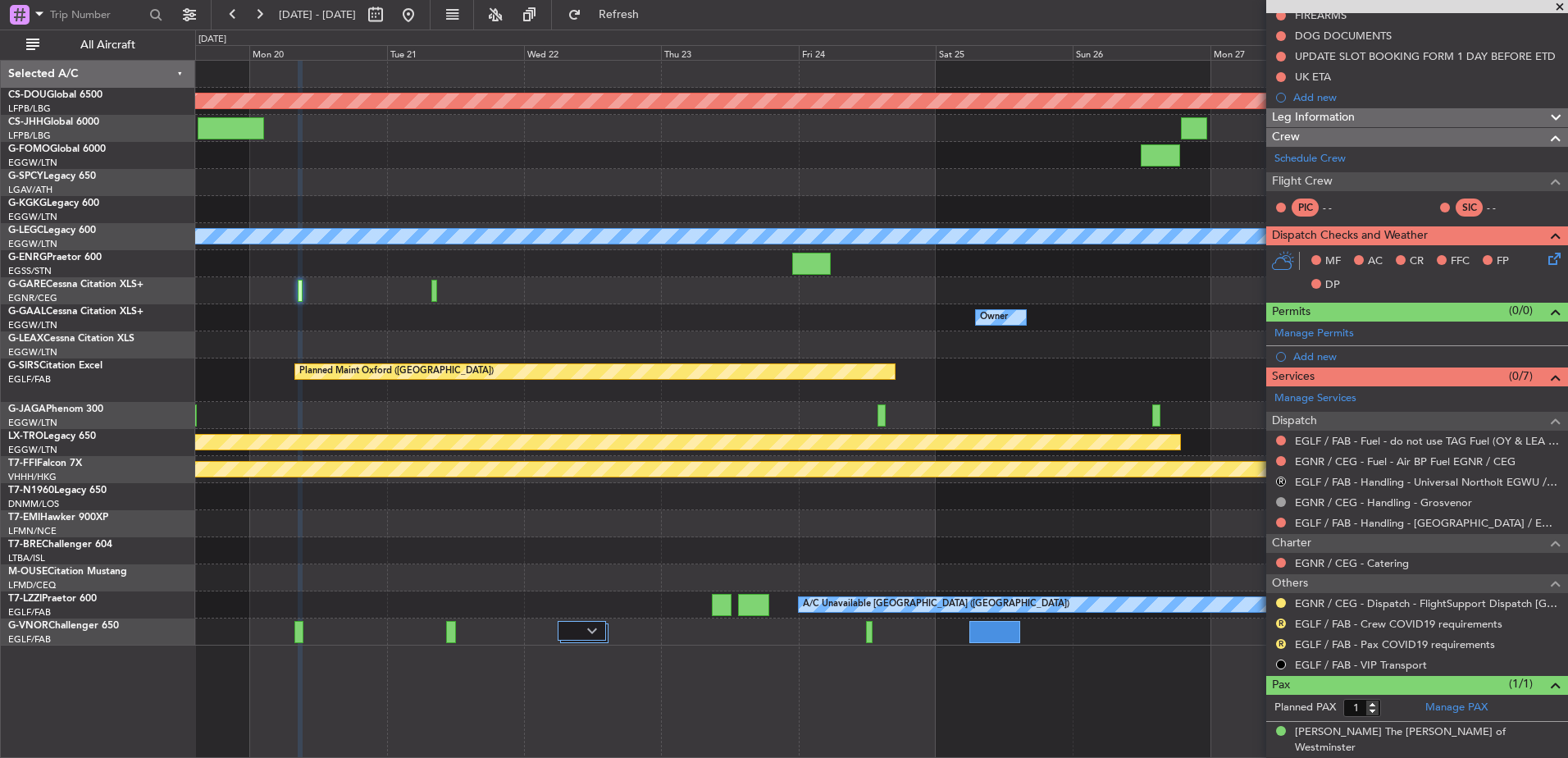
click at [1363, 456] on fb-app "19 Oct 2025 - 29 Oct 2025 Refresh Quick Links All Aircraft Planned Maint London…" at bounding box center [784, 385] width 1568 height 746
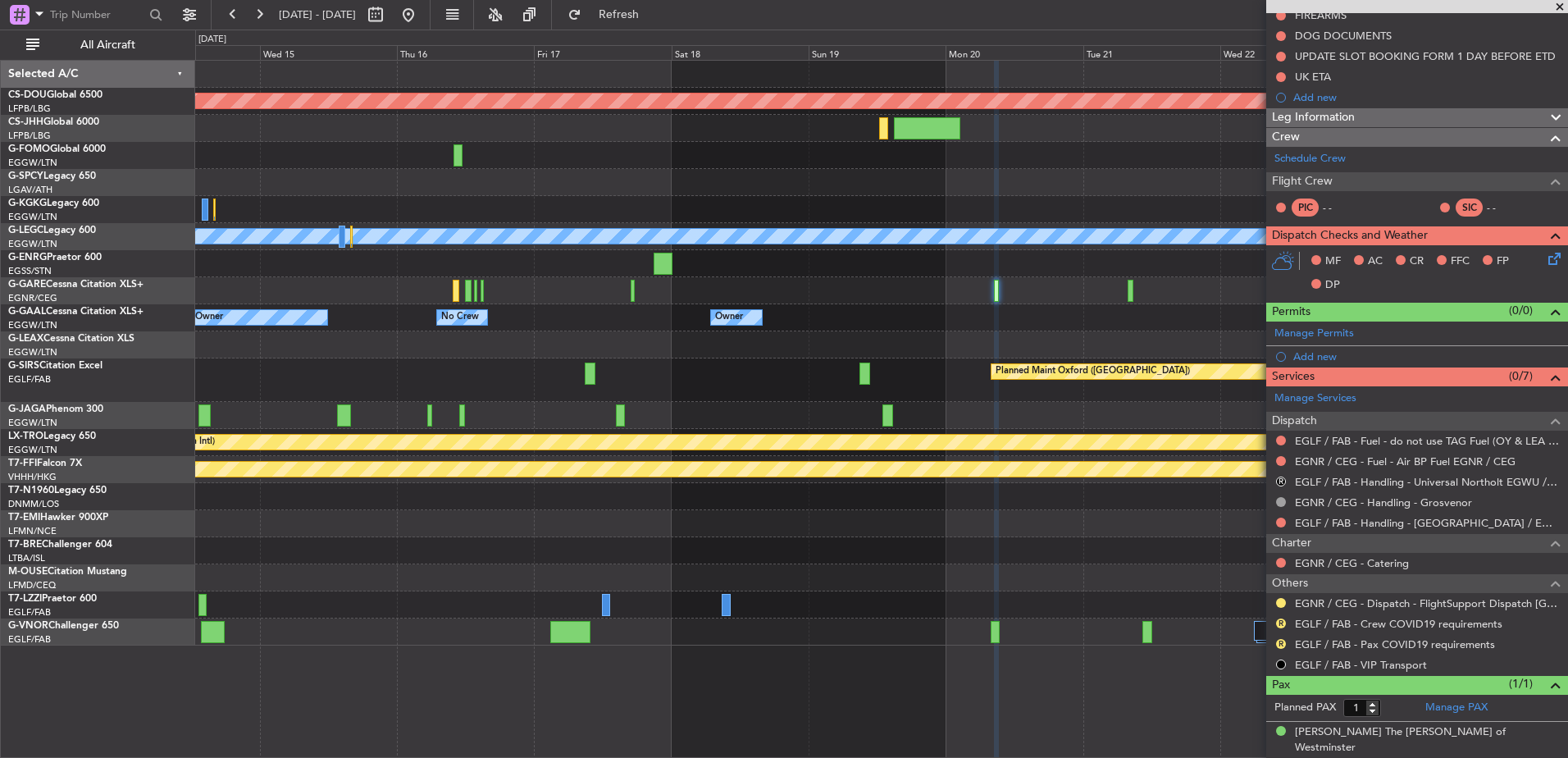
click at [755, 262] on div at bounding box center [881, 263] width 1372 height 27
click at [422, 11] on button at bounding box center [408, 15] width 26 height 26
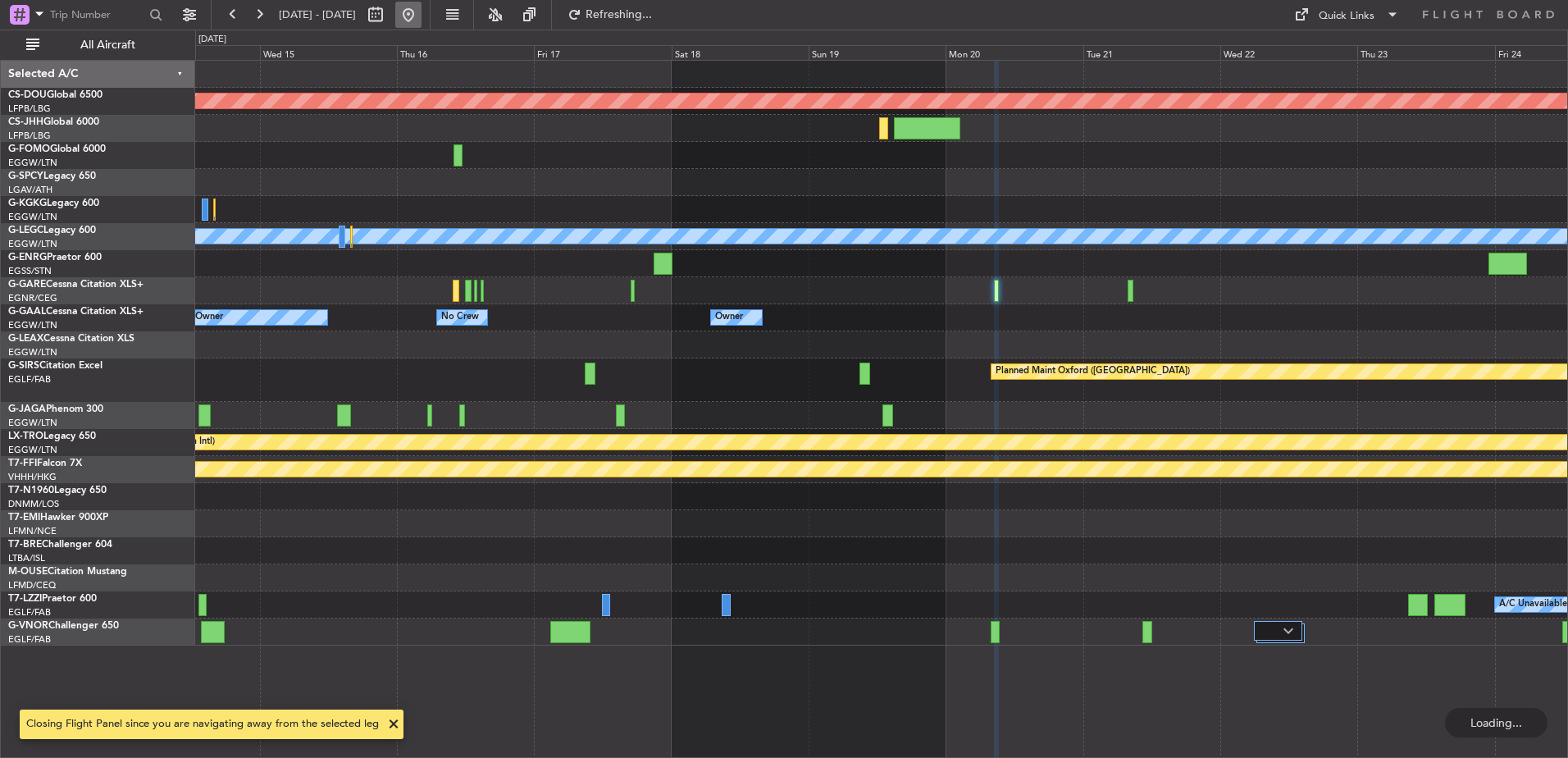
scroll to position [0, 0]
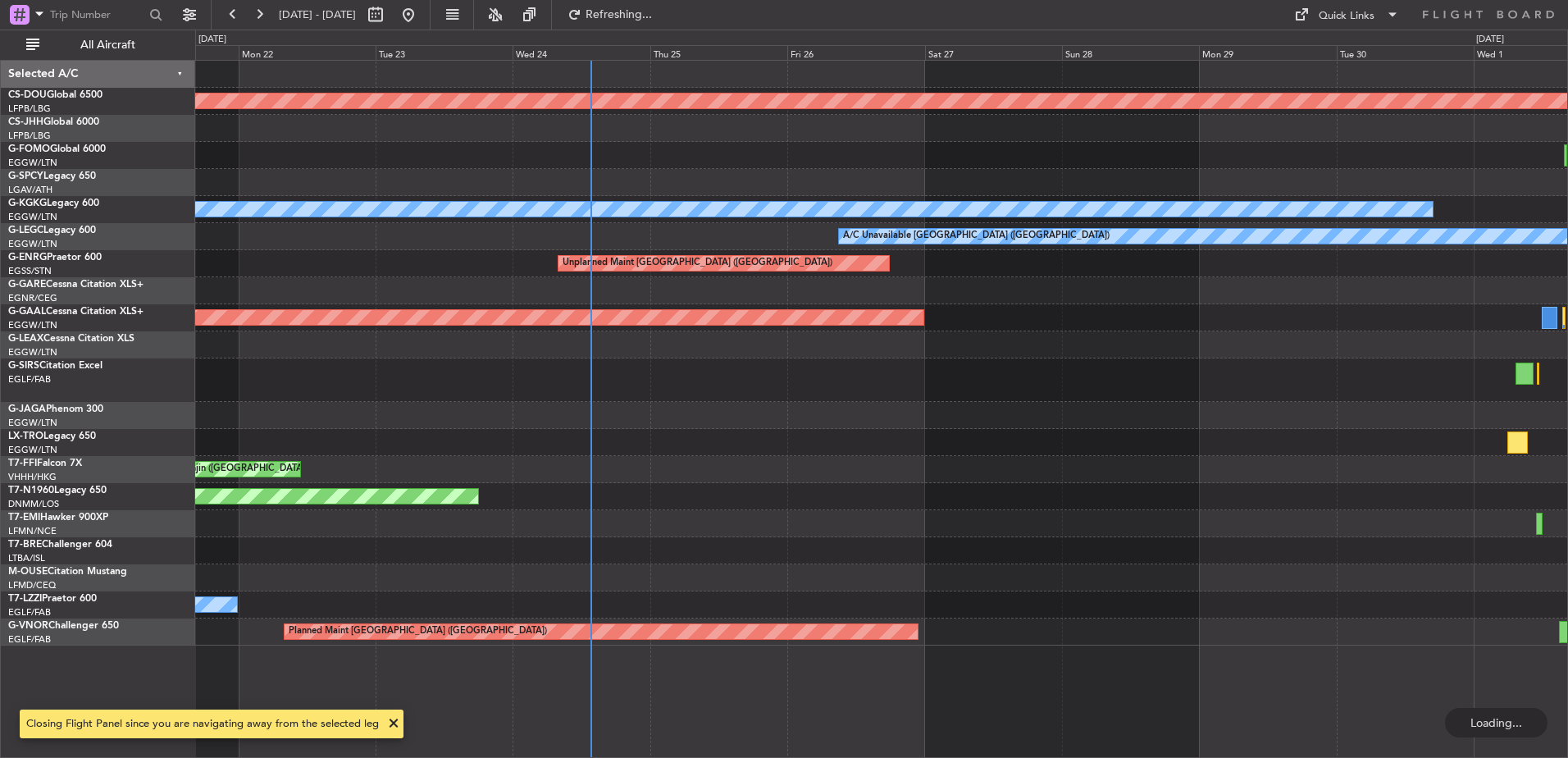
click at [536, 395] on div "Planned Maint London (Biggin Hill) Owner A/C Unavailable Istanbul (Ataturk) AOG…" at bounding box center [881, 353] width 1372 height 585
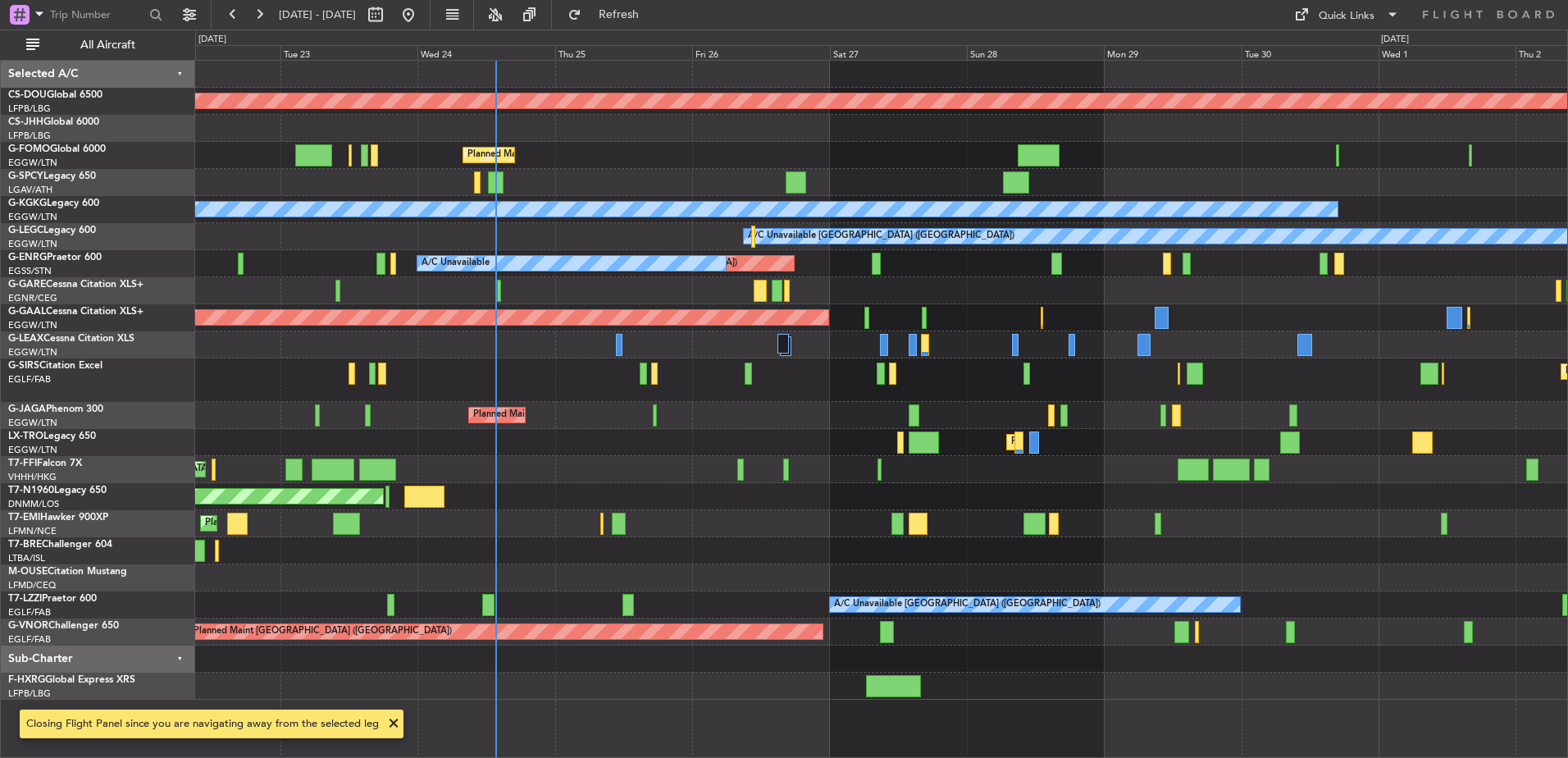
click at [786, 347] on div at bounding box center [783, 343] width 11 height 20
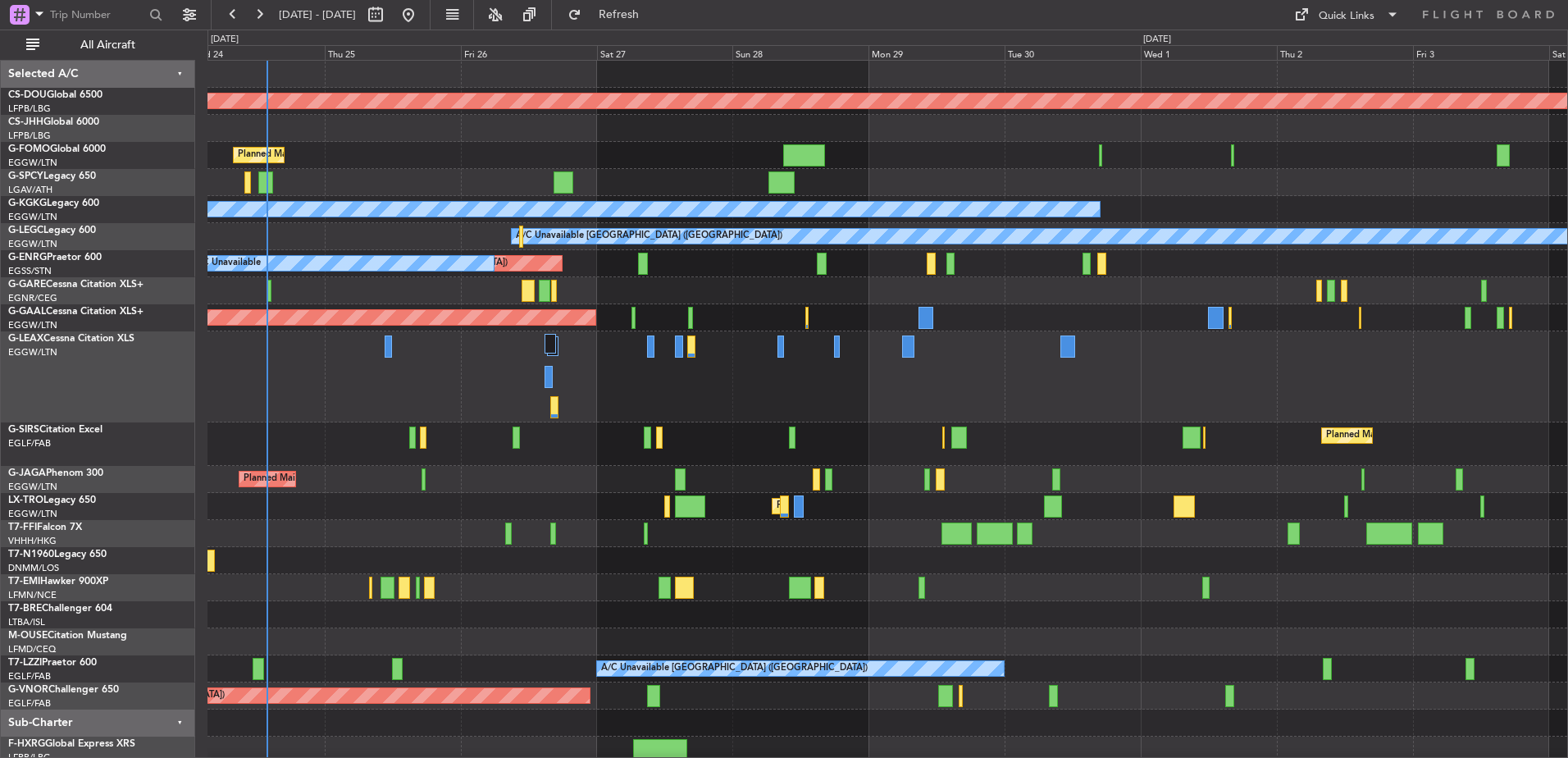
click at [321, 471] on div "Planned Maint London ([GEOGRAPHIC_DATA]) Planned Maint [GEOGRAPHIC_DATA] ([GEOG…" at bounding box center [888, 411] width 1360 height 703
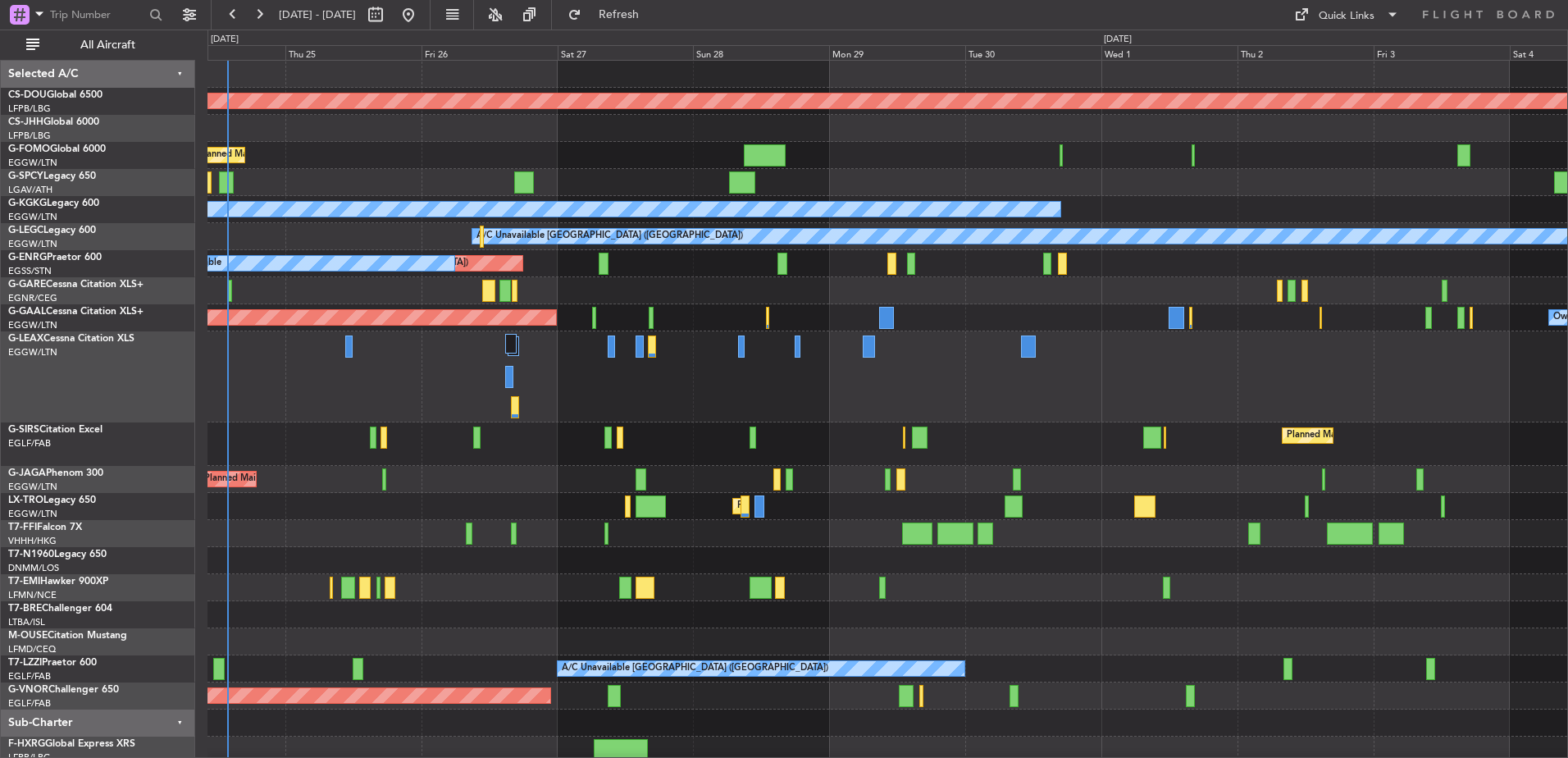
scroll to position [5, 0]
click at [549, 339] on div at bounding box center [888, 377] width 1360 height 91
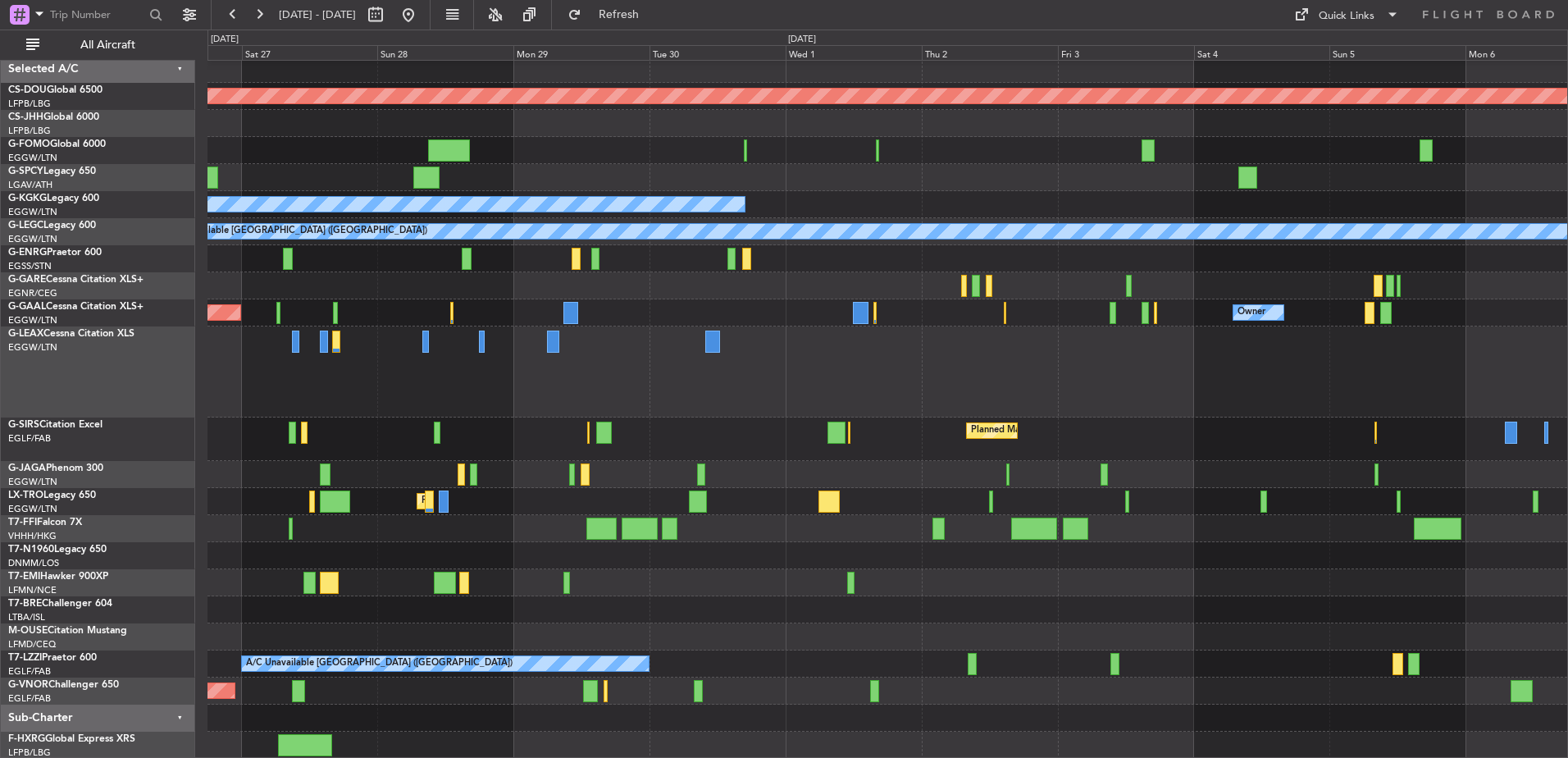
click at [585, 431] on div "Planned Maint [GEOGRAPHIC_DATA] ([GEOGRAPHIC_DATA])" at bounding box center [888, 439] width 1360 height 43
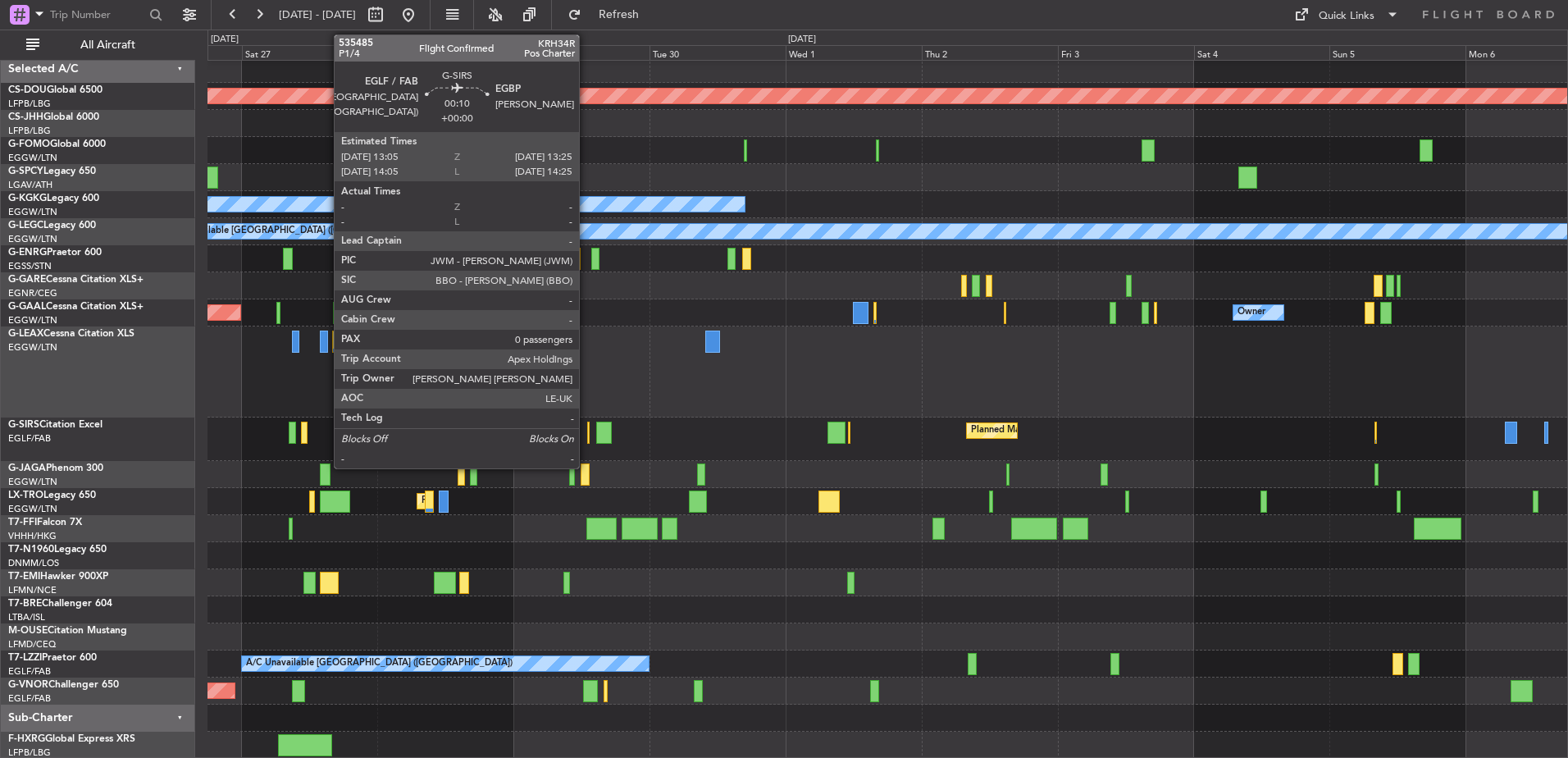
click at [587, 431] on div at bounding box center [588, 433] width 3 height 23
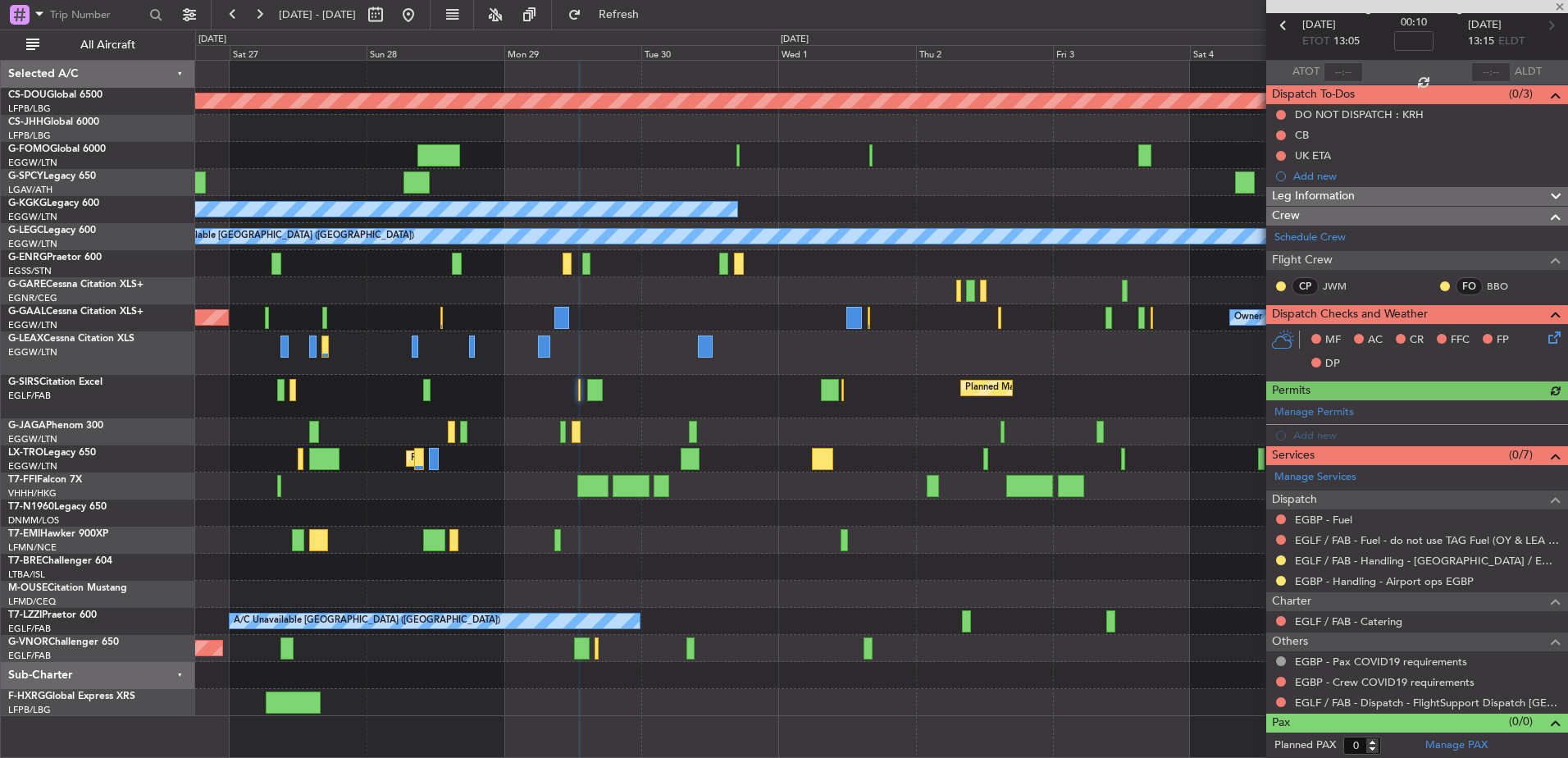
scroll to position [75, 0]
click at [1364, 411] on div "Manage Permits Add new" at bounding box center [1417, 423] width 301 height 46
click at [1303, 437] on div "Add new" at bounding box center [1419, 435] width 252 height 14
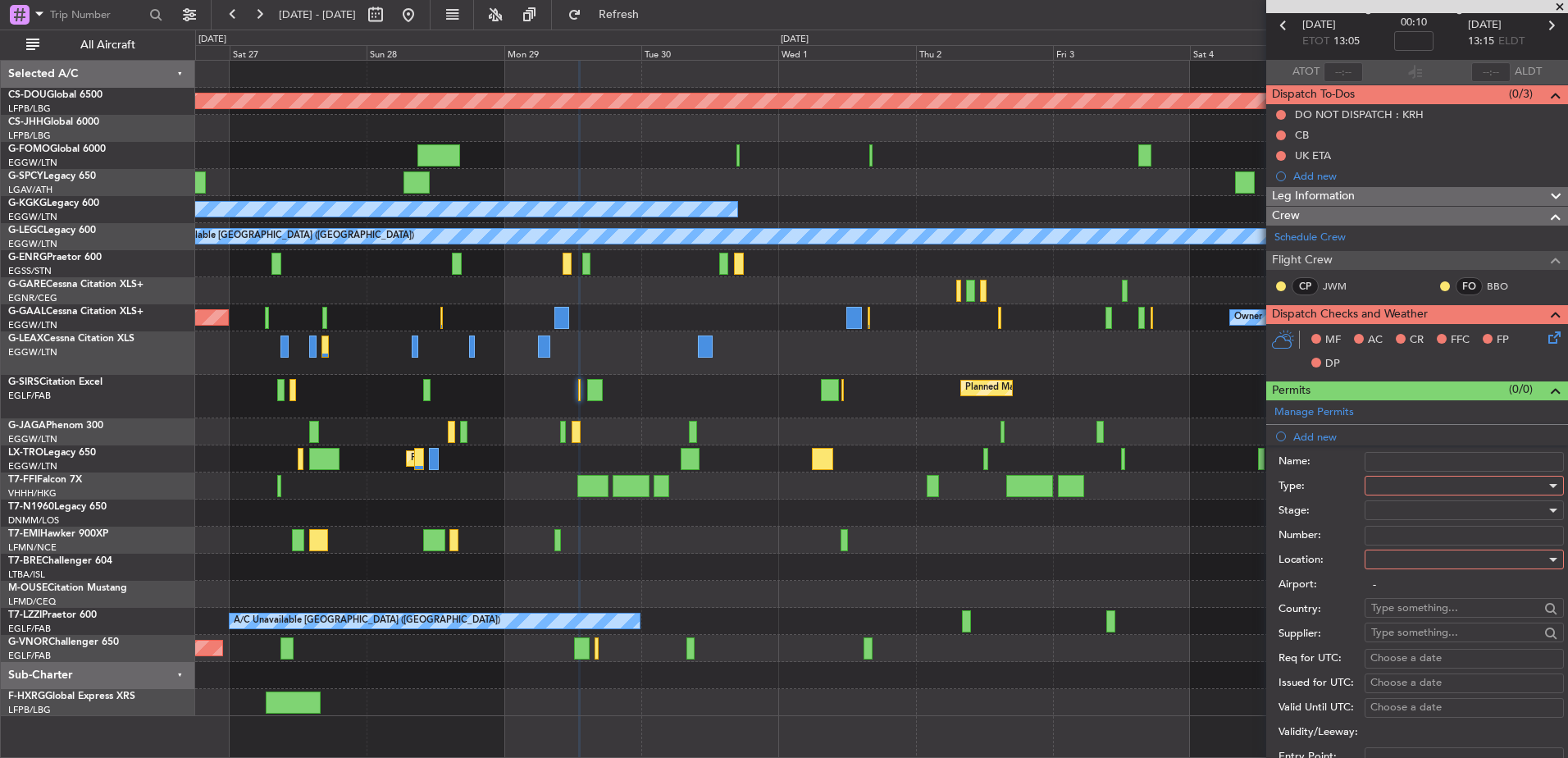
click at [1376, 482] on div at bounding box center [1459, 485] width 175 height 24
click at [1403, 559] on span "PPR" at bounding box center [1458, 567] width 172 height 24
click at [1385, 509] on div at bounding box center [1459, 510] width 175 height 24
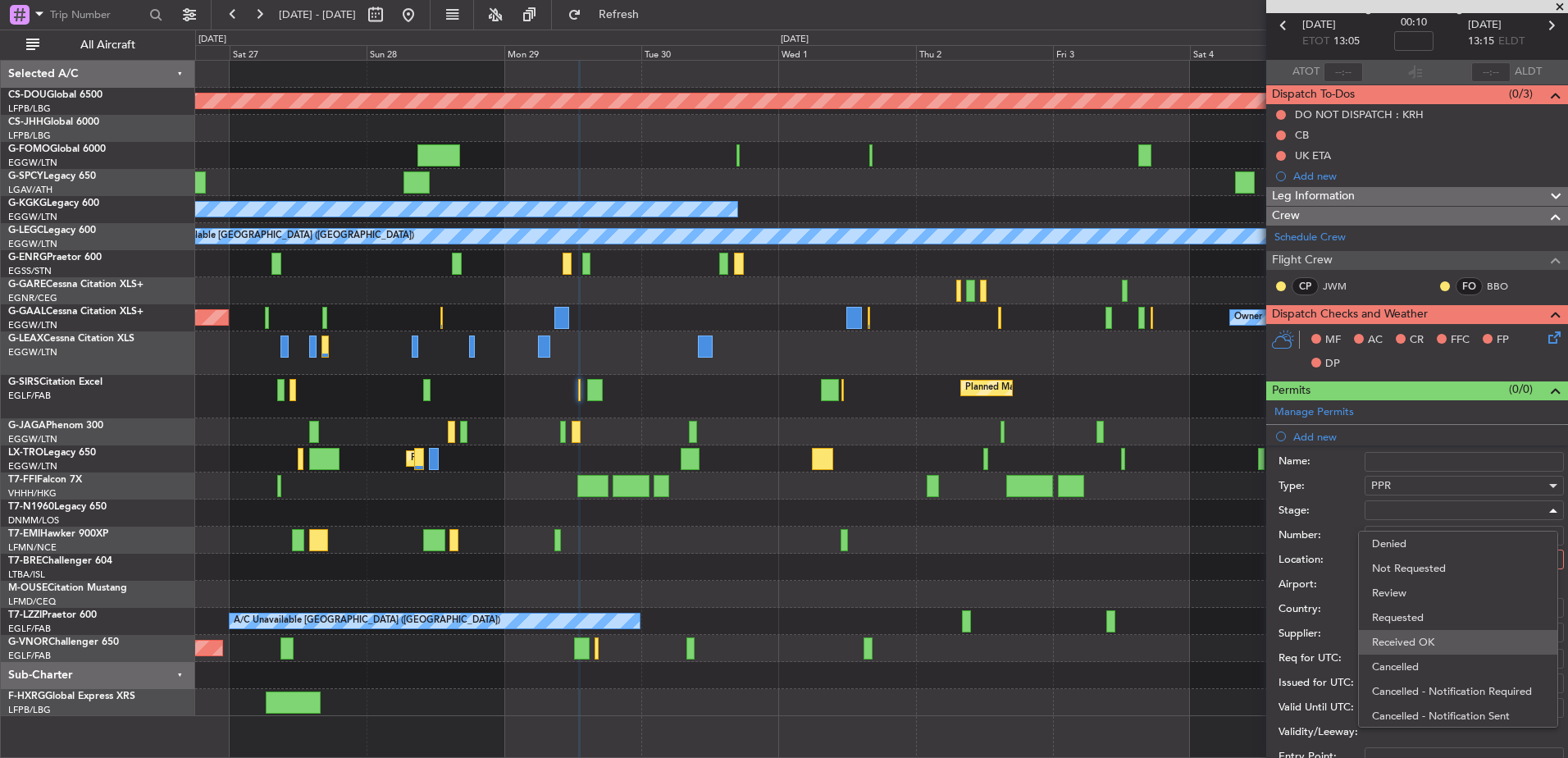
click at [1410, 646] on span "Received OK" at bounding box center [1458, 642] width 172 height 24
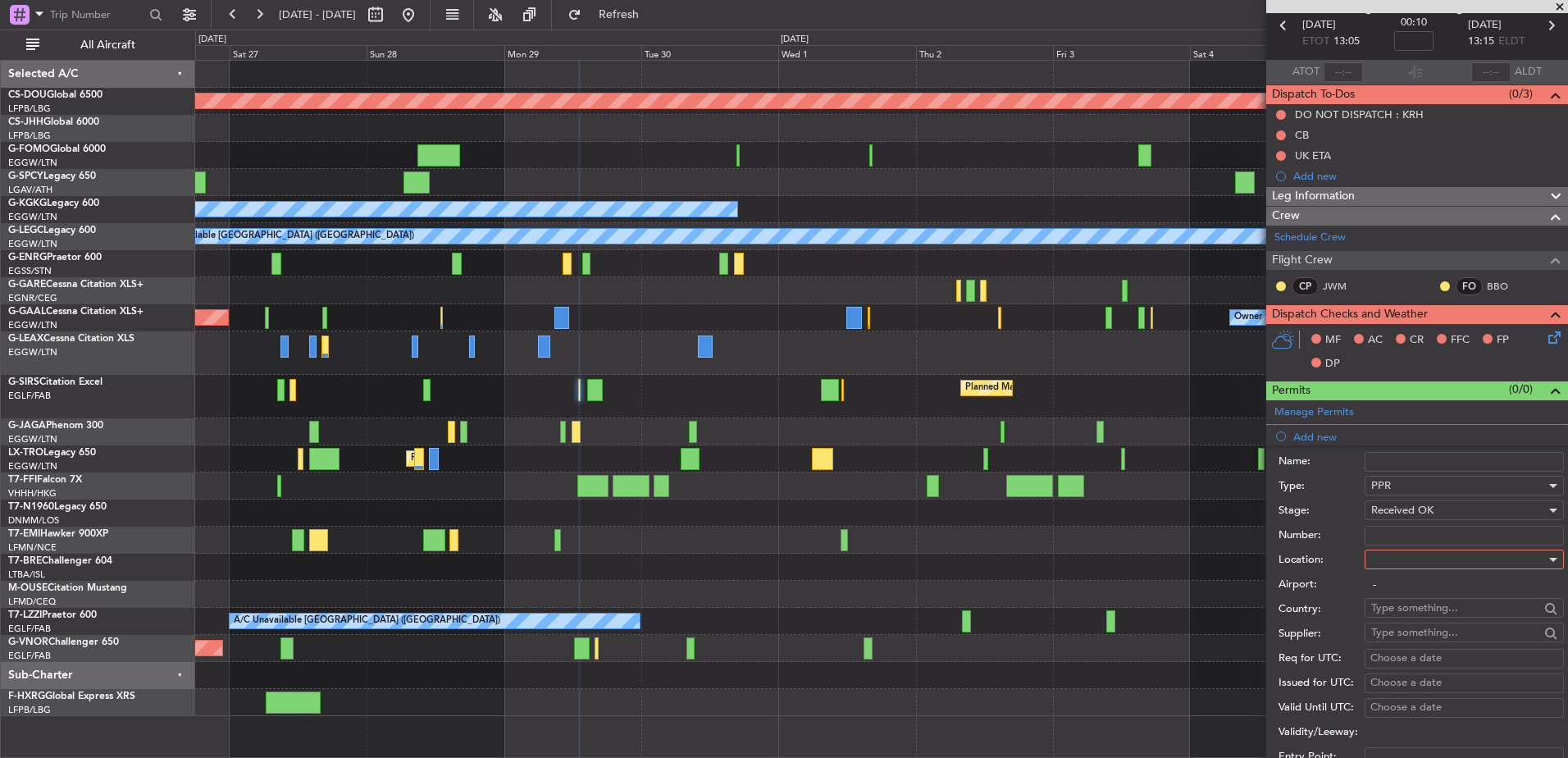
click at [1403, 534] on input "Number:" at bounding box center [1465, 535] width 199 height 20
type input "376611"
click at [1403, 554] on div at bounding box center [1459, 560] width 175 height 24
click at [1399, 596] on span "Departure" at bounding box center [1458, 593] width 172 height 24
type input "EGLF / FAB"
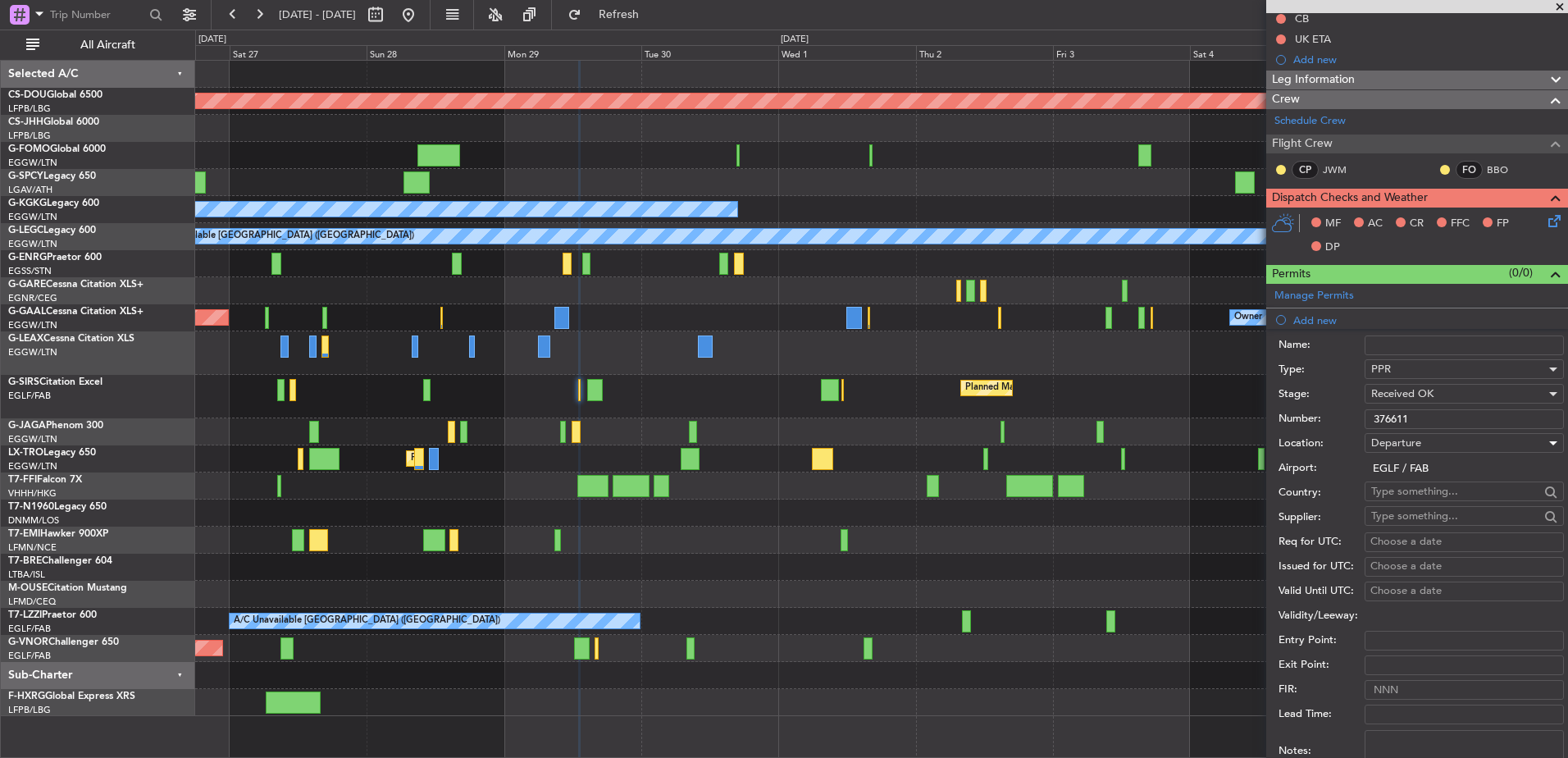
scroll to position [424, 0]
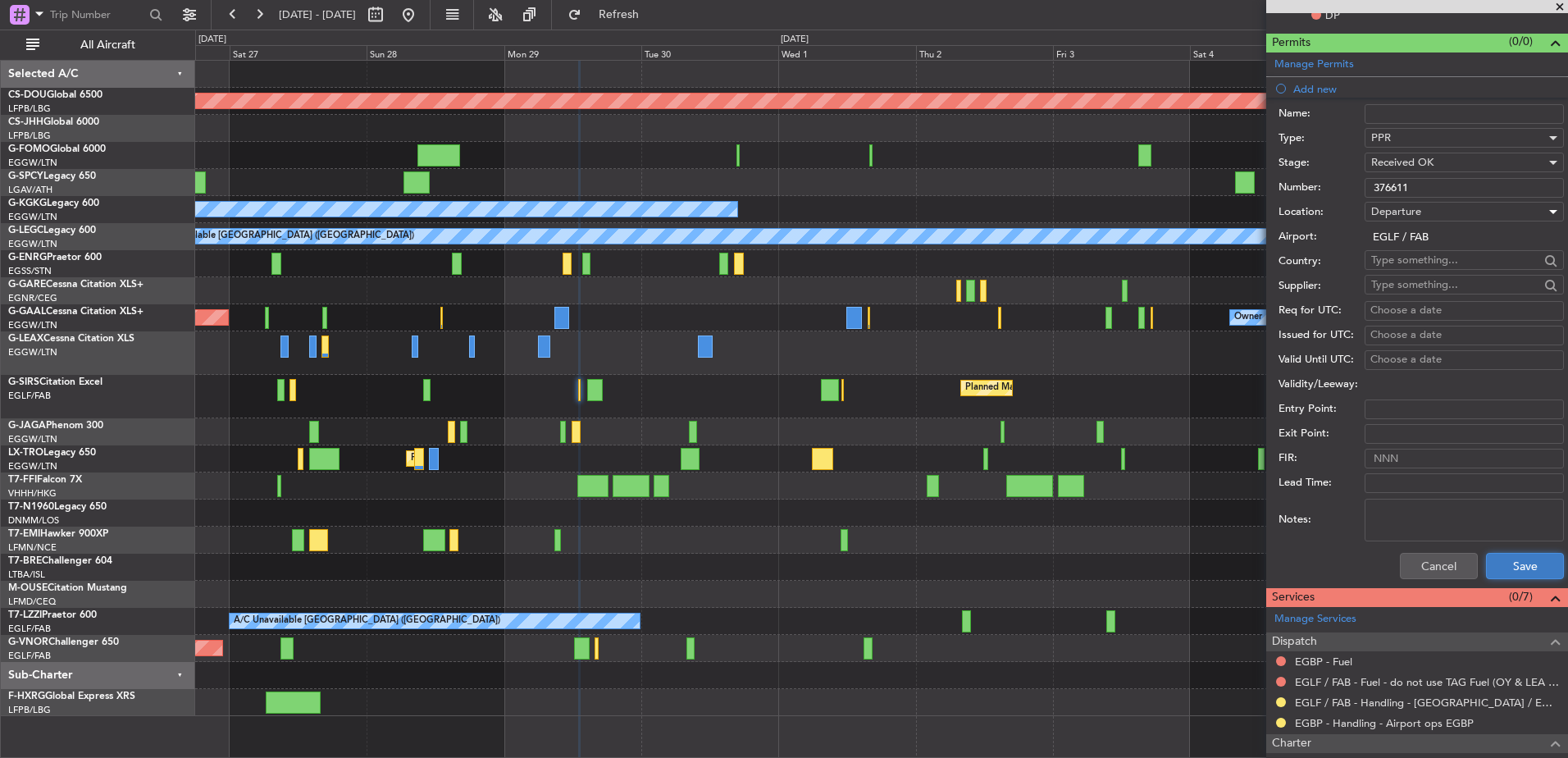
click at [1534, 564] on button "Save" at bounding box center [1526, 566] width 78 height 26
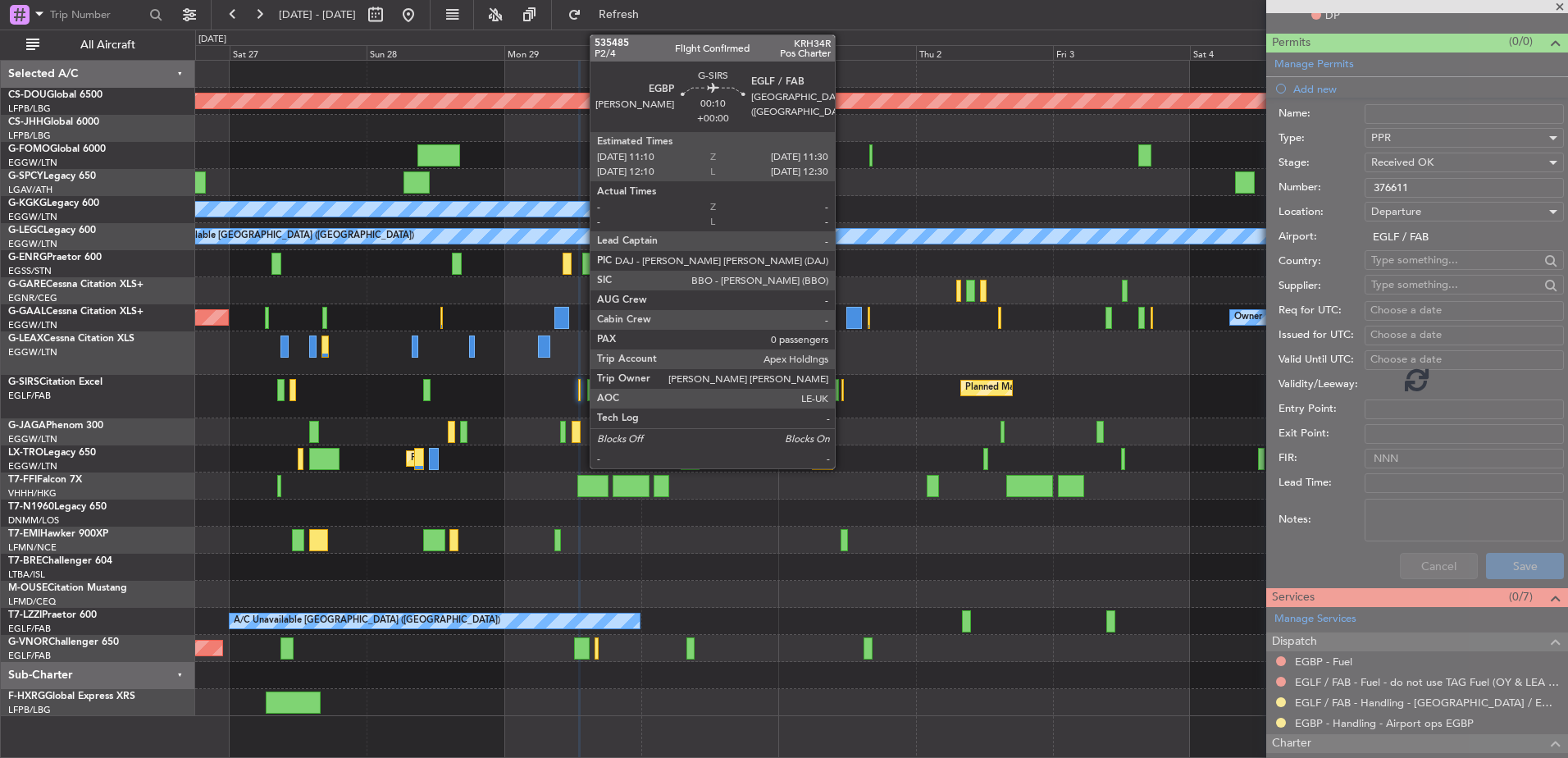
scroll to position [97, 0]
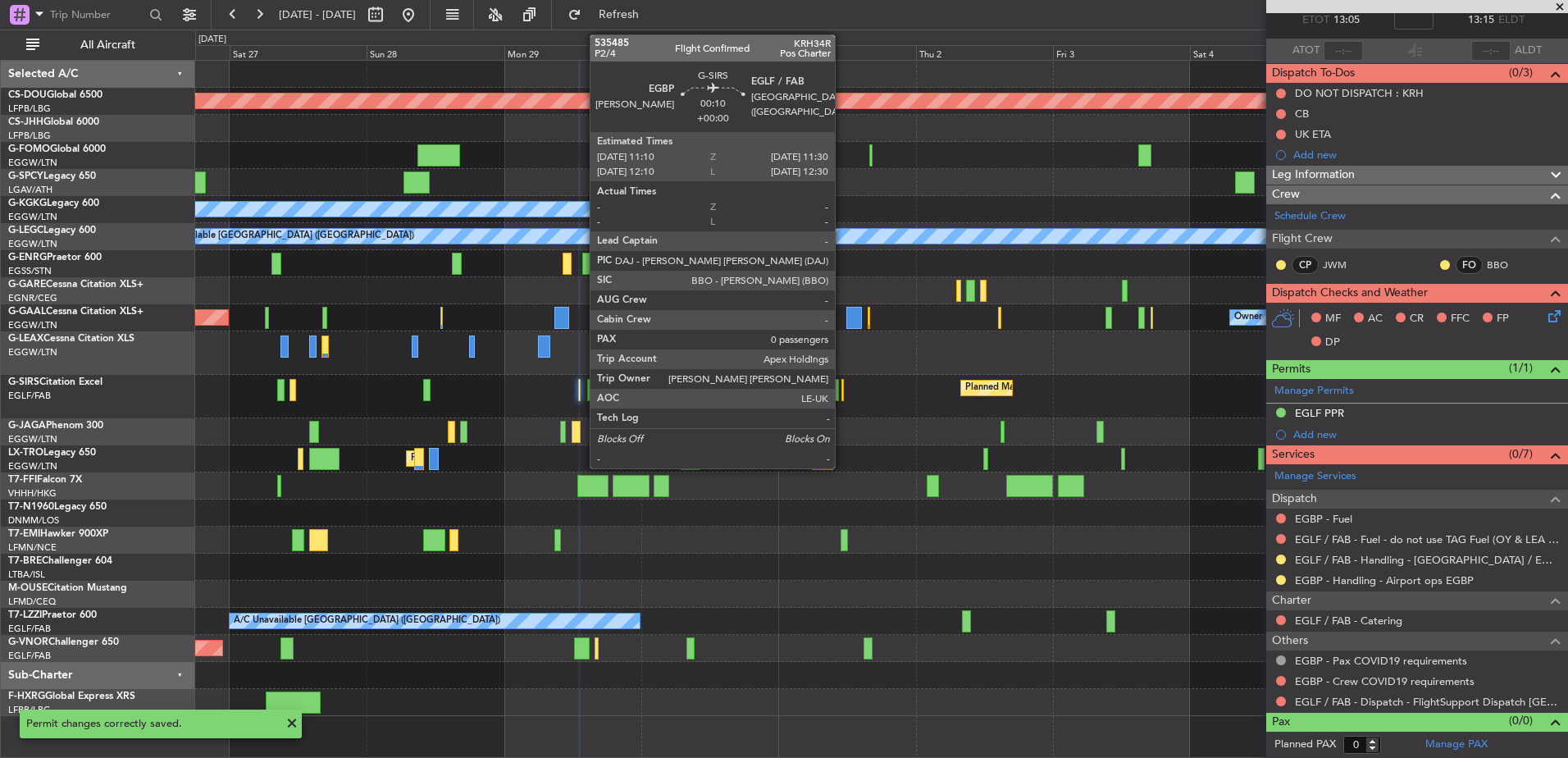
click at [842, 391] on div at bounding box center [842, 390] width 3 height 23
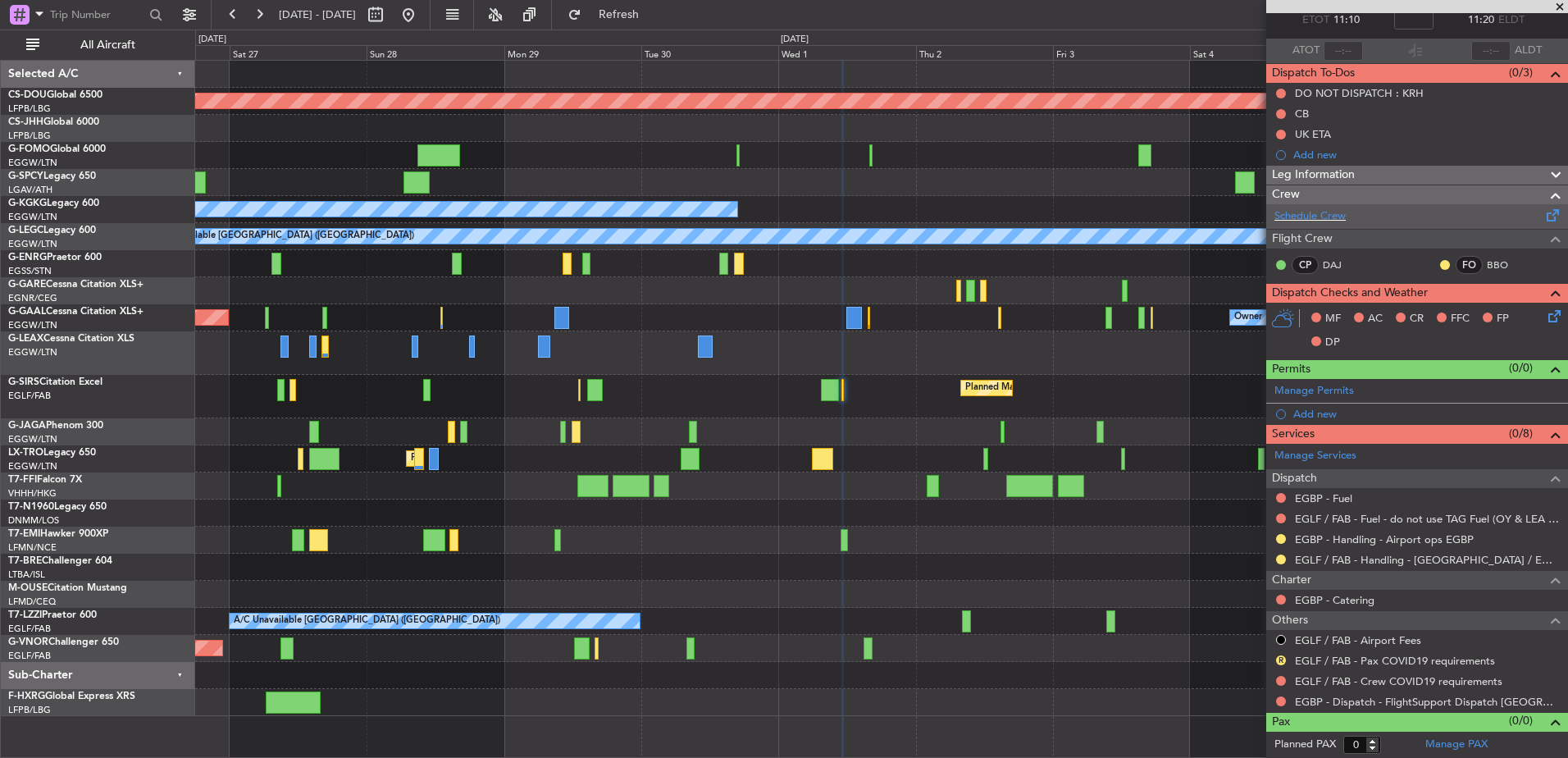
scroll to position [68, 0]
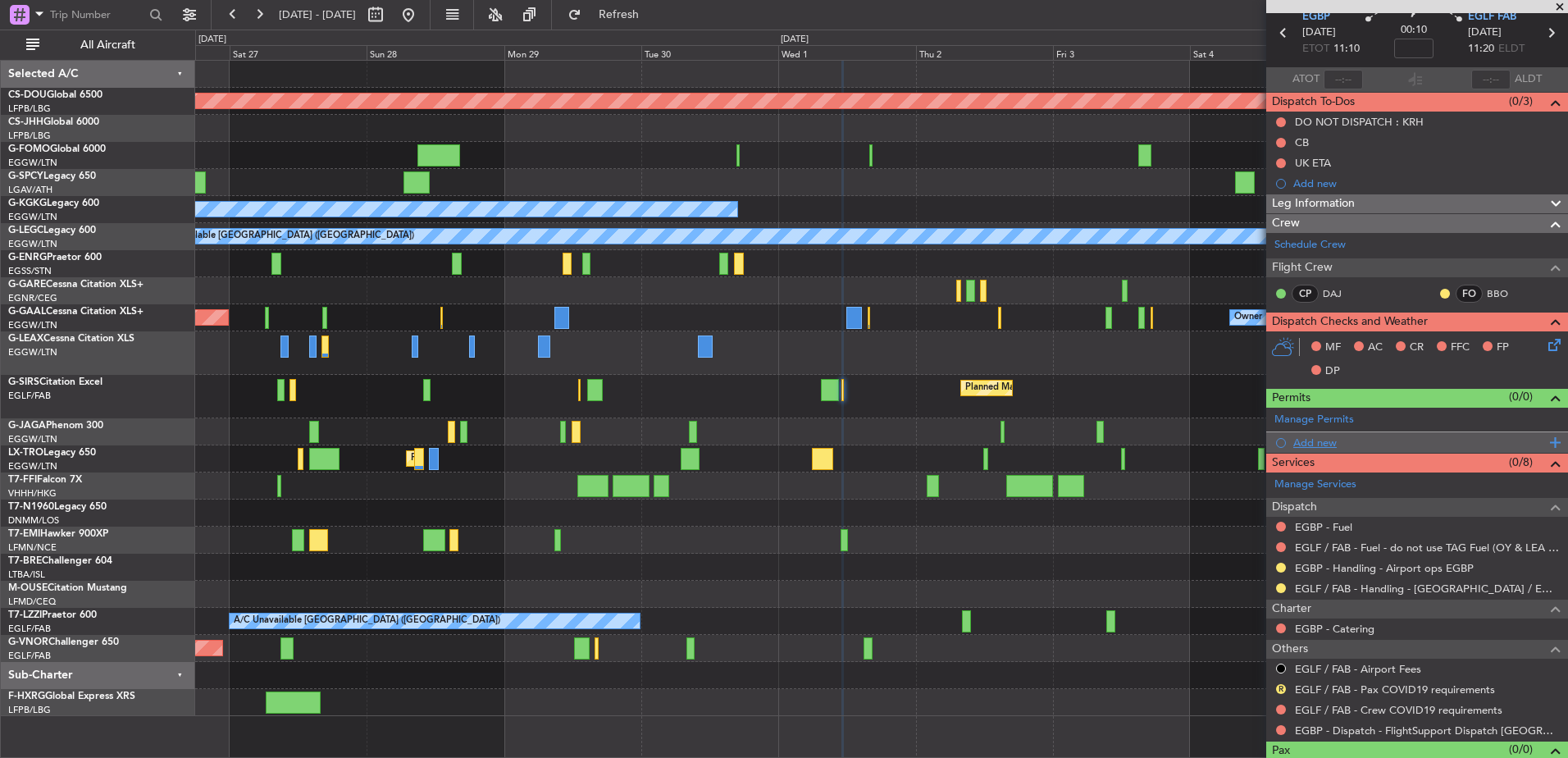
click at [1323, 440] on div "Add new" at bounding box center [1419, 443] width 252 height 14
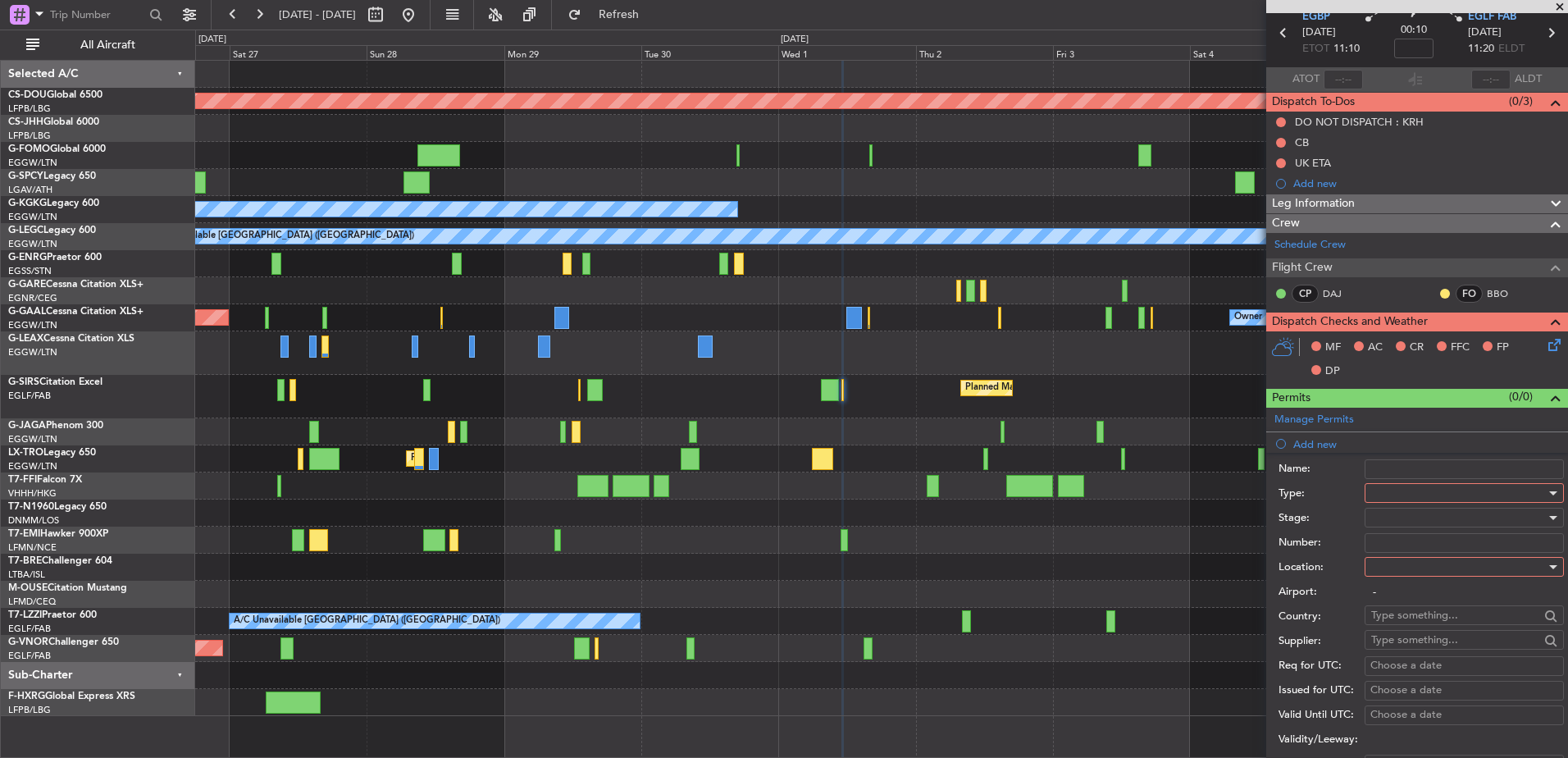
click at [1400, 489] on div at bounding box center [1459, 493] width 175 height 24
click at [1398, 585] on span "PPR" at bounding box center [1458, 574] width 172 height 24
click at [1383, 515] on div at bounding box center [1459, 517] width 175 height 24
click at [1423, 648] on span "Received OK" at bounding box center [1458, 650] width 172 height 24
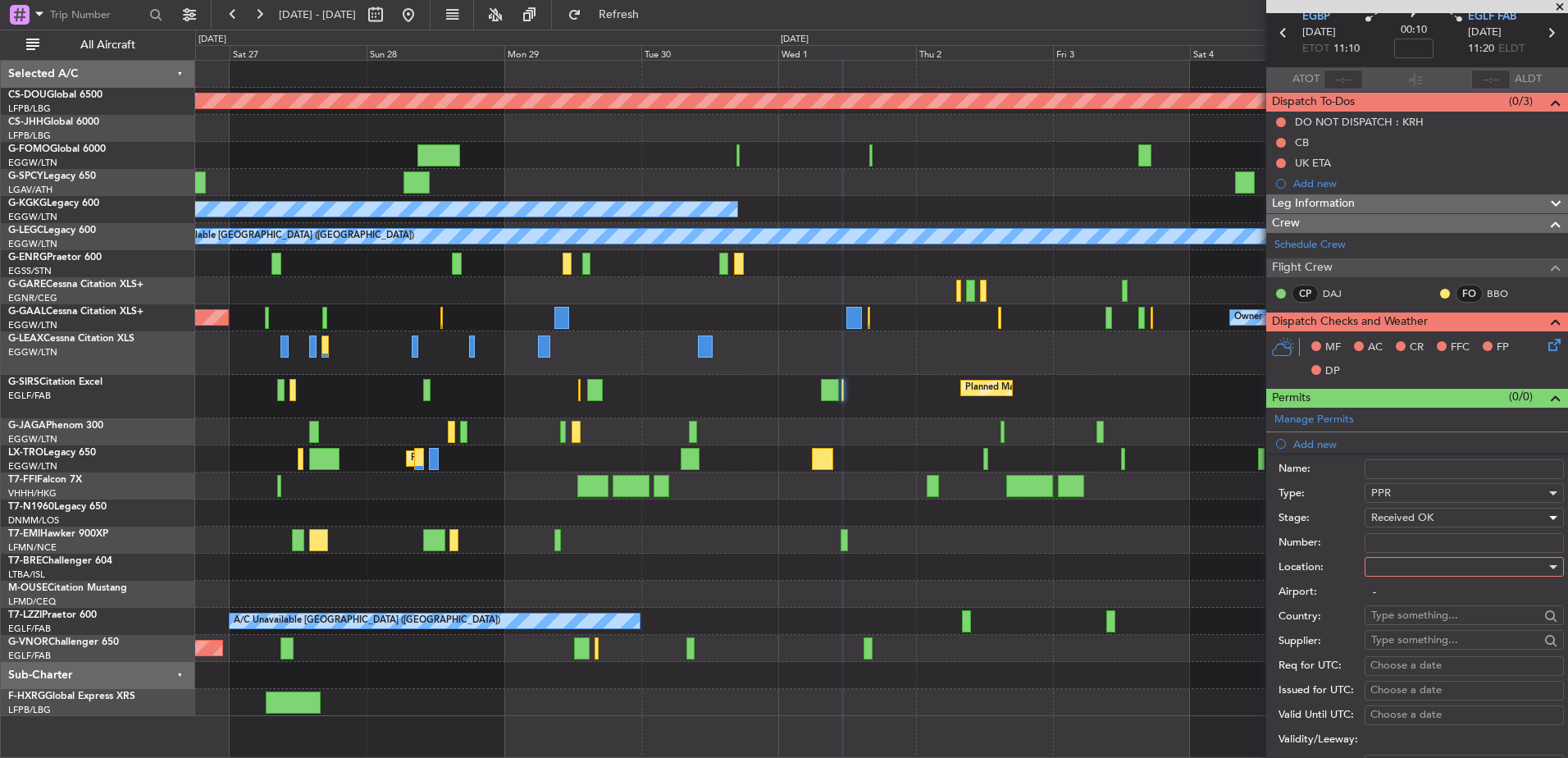
click at [1397, 547] on input "Number:" at bounding box center [1465, 542] width 199 height 20
type input "376614"
click at [1405, 583] on input "-" at bounding box center [1465, 592] width 199 height 20
click at [1397, 568] on div at bounding box center [1459, 567] width 175 height 24
click at [1396, 649] on span "Arrival" at bounding box center [1458, 650] width 172 height 24
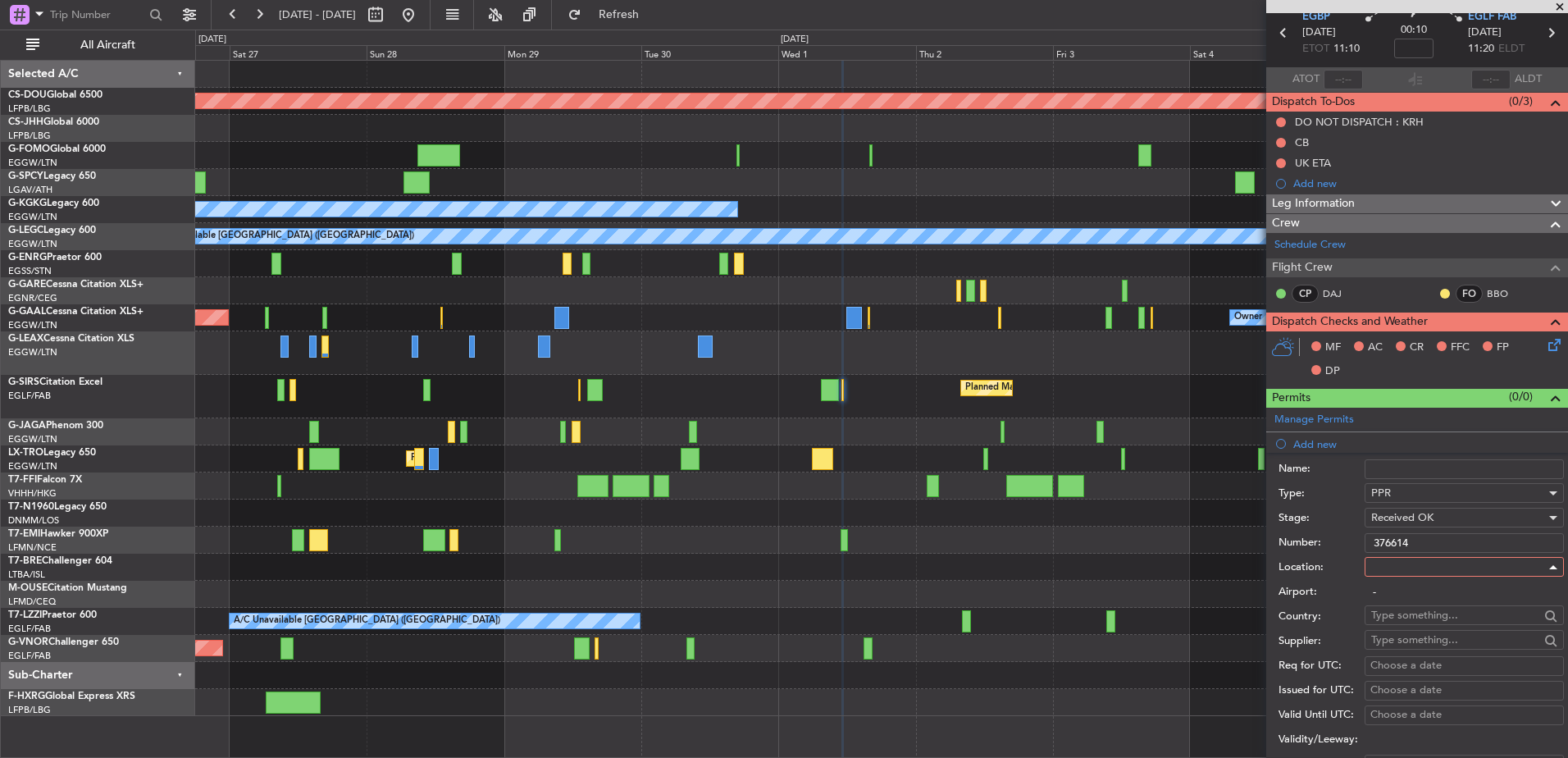
type input "EGLF / FAB"
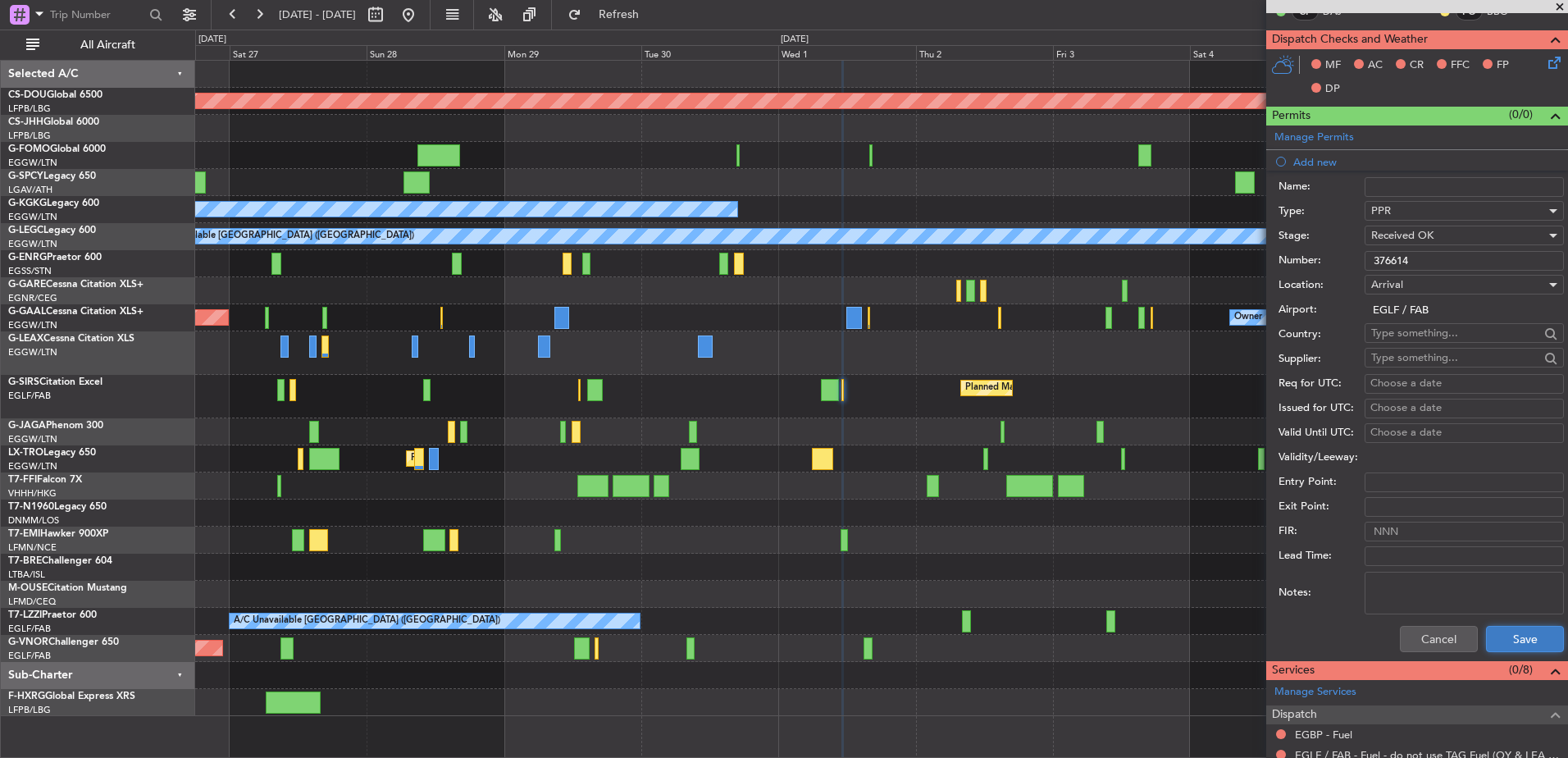
click at [1514, 632] on button "Save" at bounding box center [1526, 638] width 78 height 26
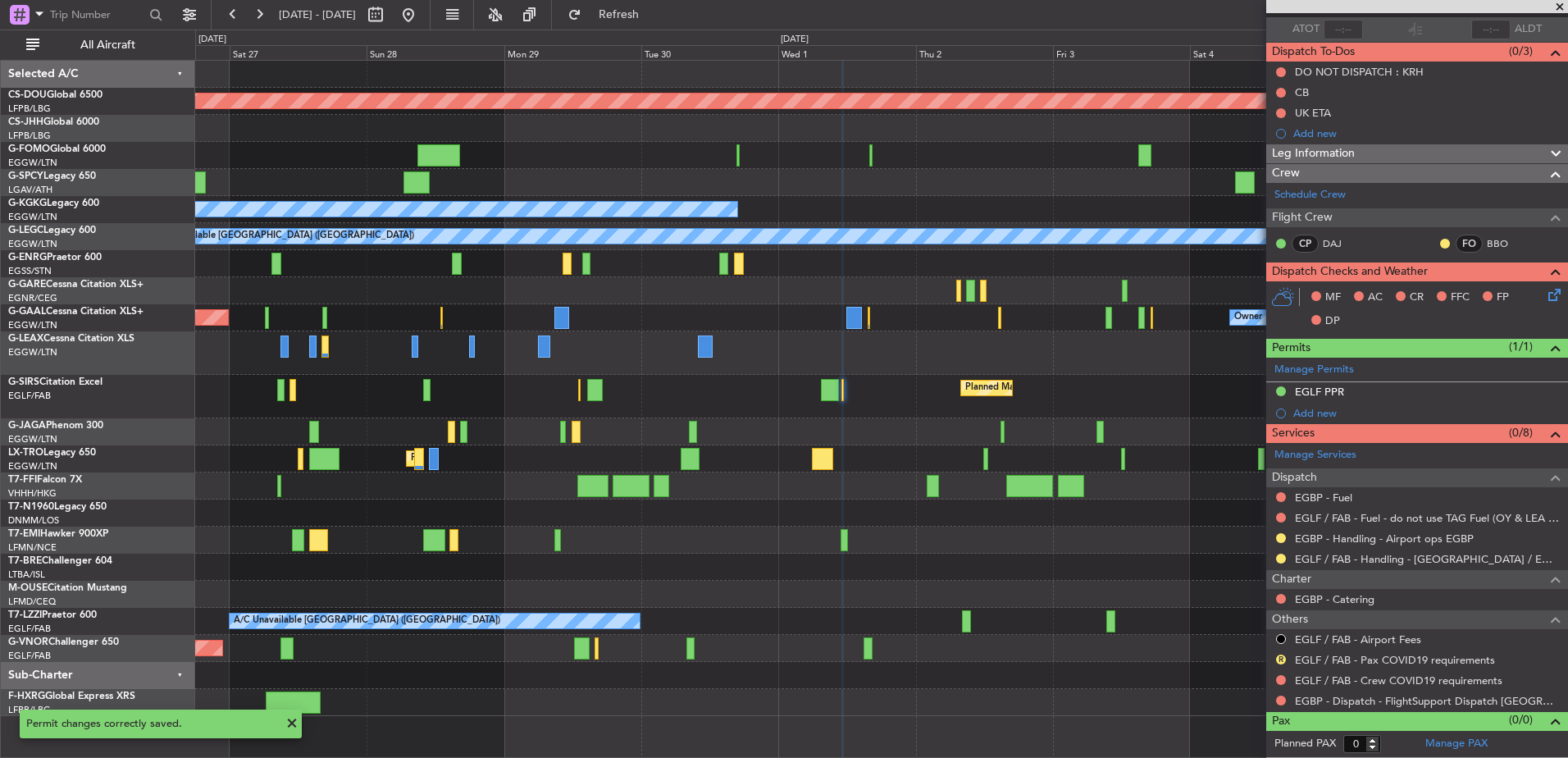
scroll to position [117, 0]
click at [489, 463] on div "Planned Maint London (Luton) A/C Unavailable" at bounding box center [881, 458] width 1372 height 27
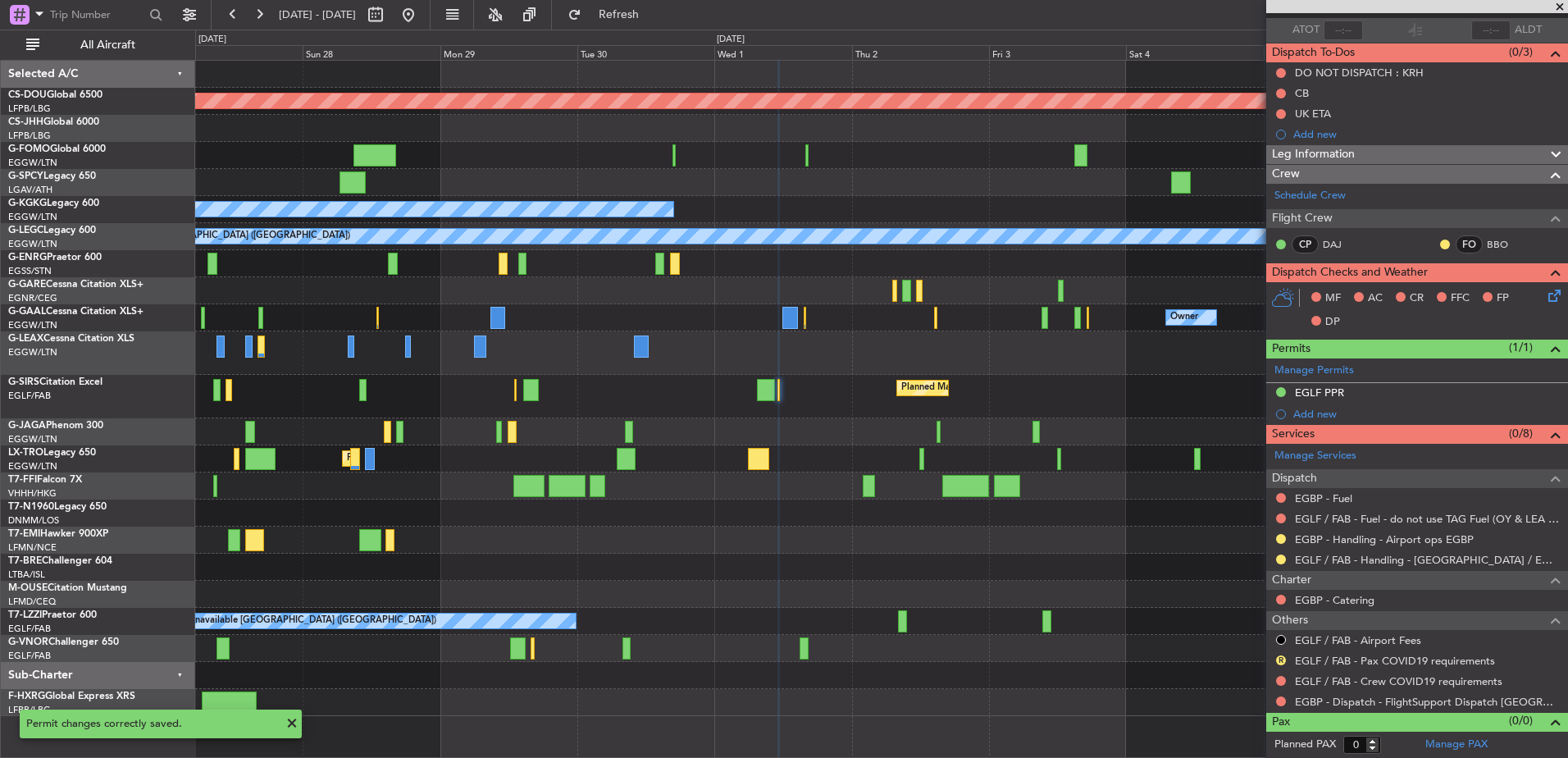
click at [620, 418] on div "Planned Maint [GEOGRAPHIC_DATA] ([GEOGRAPHIC_DATA])" at bounding box center [881, 431] width 1372 height 27
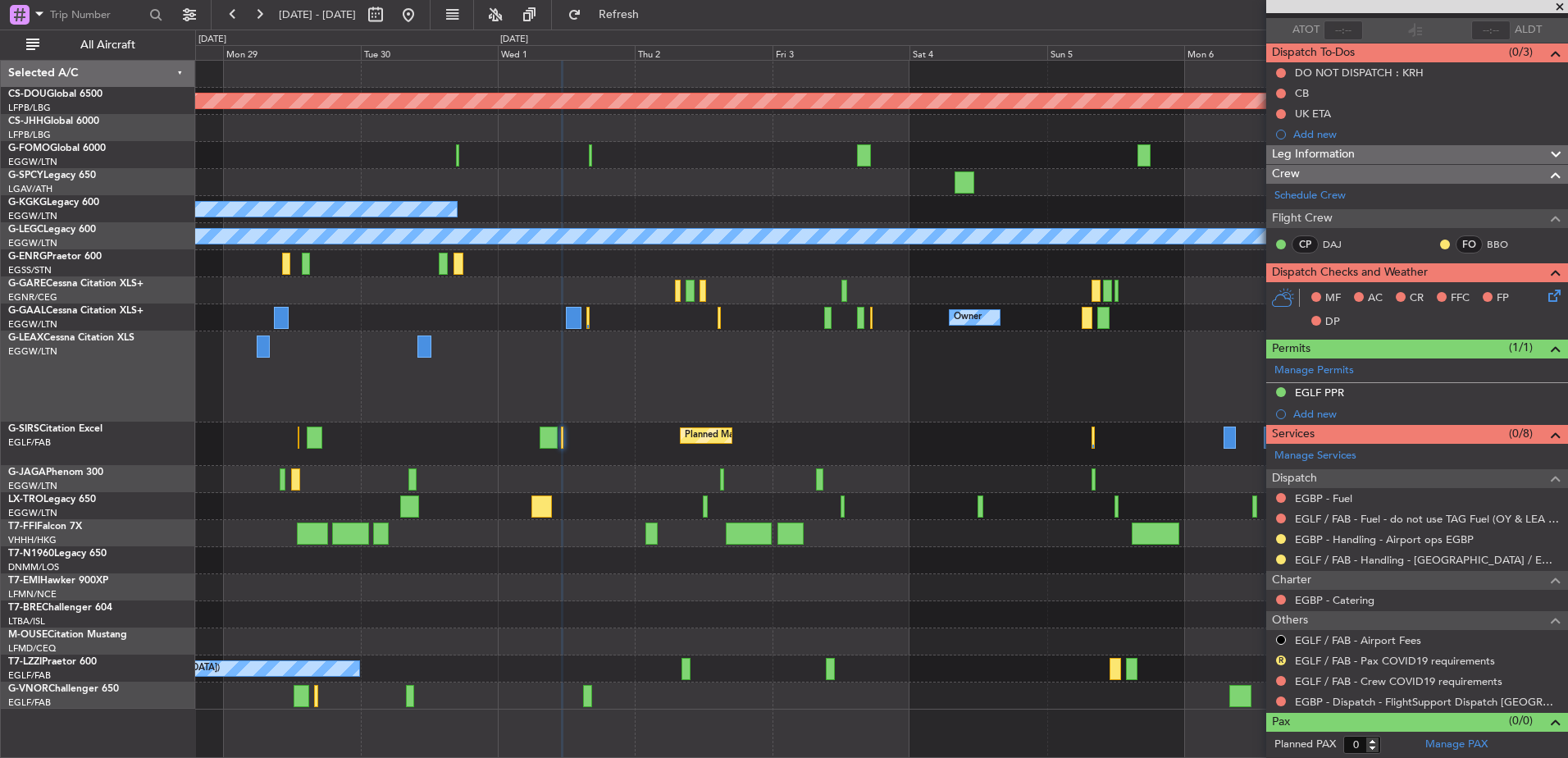
scroll to position [0, 0]
click at [1282, 560] on mat-tooltip-component "Not Requested" at bounding box center [1281, 544] width 93 height 43
click at [1280, 555] on button at bounding box center [1280, 559] width 10 height 10
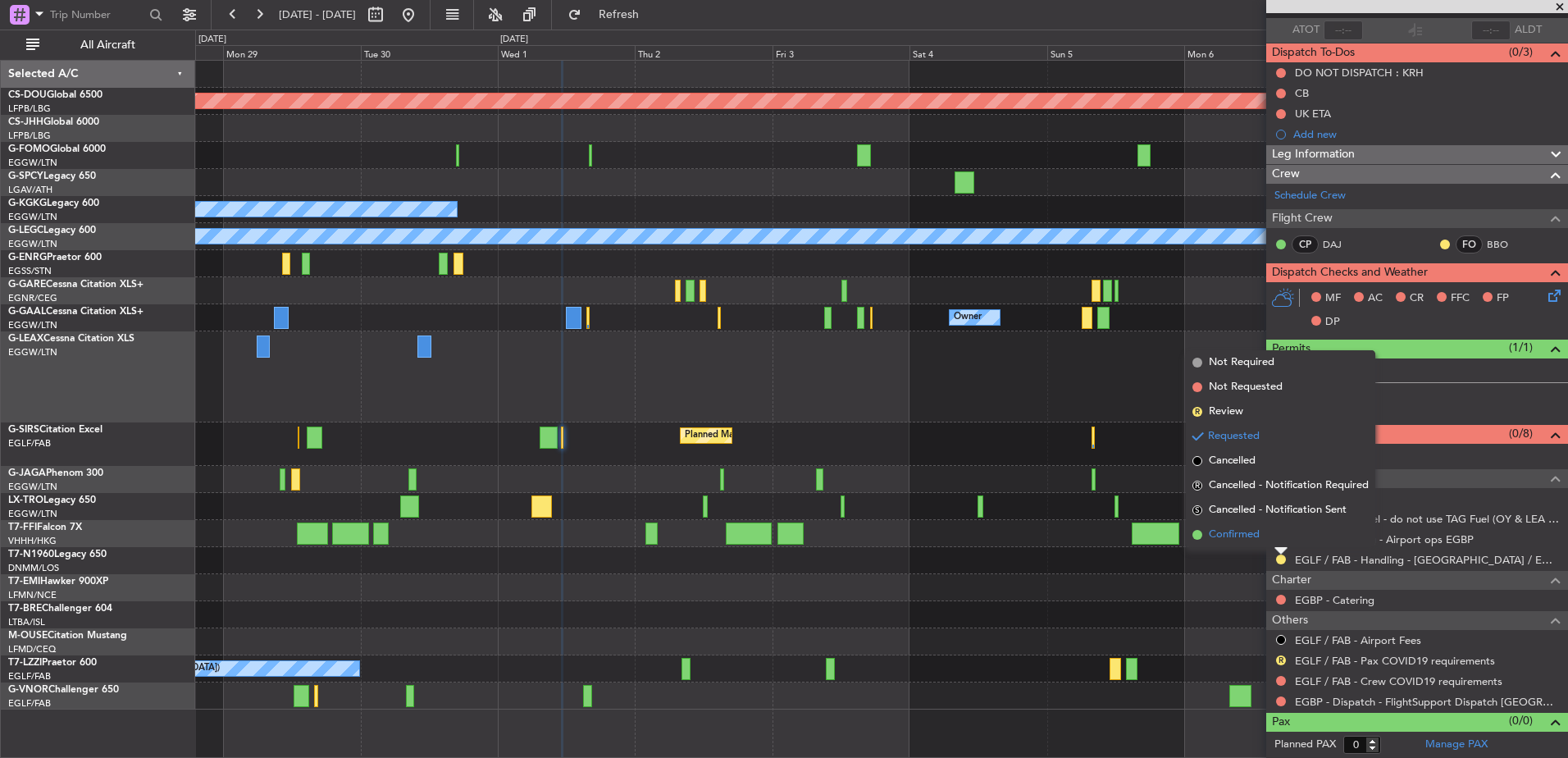
click at [1254, 535] on span "Confirmed" at bounding box center [1234, 534] width 51 height 16
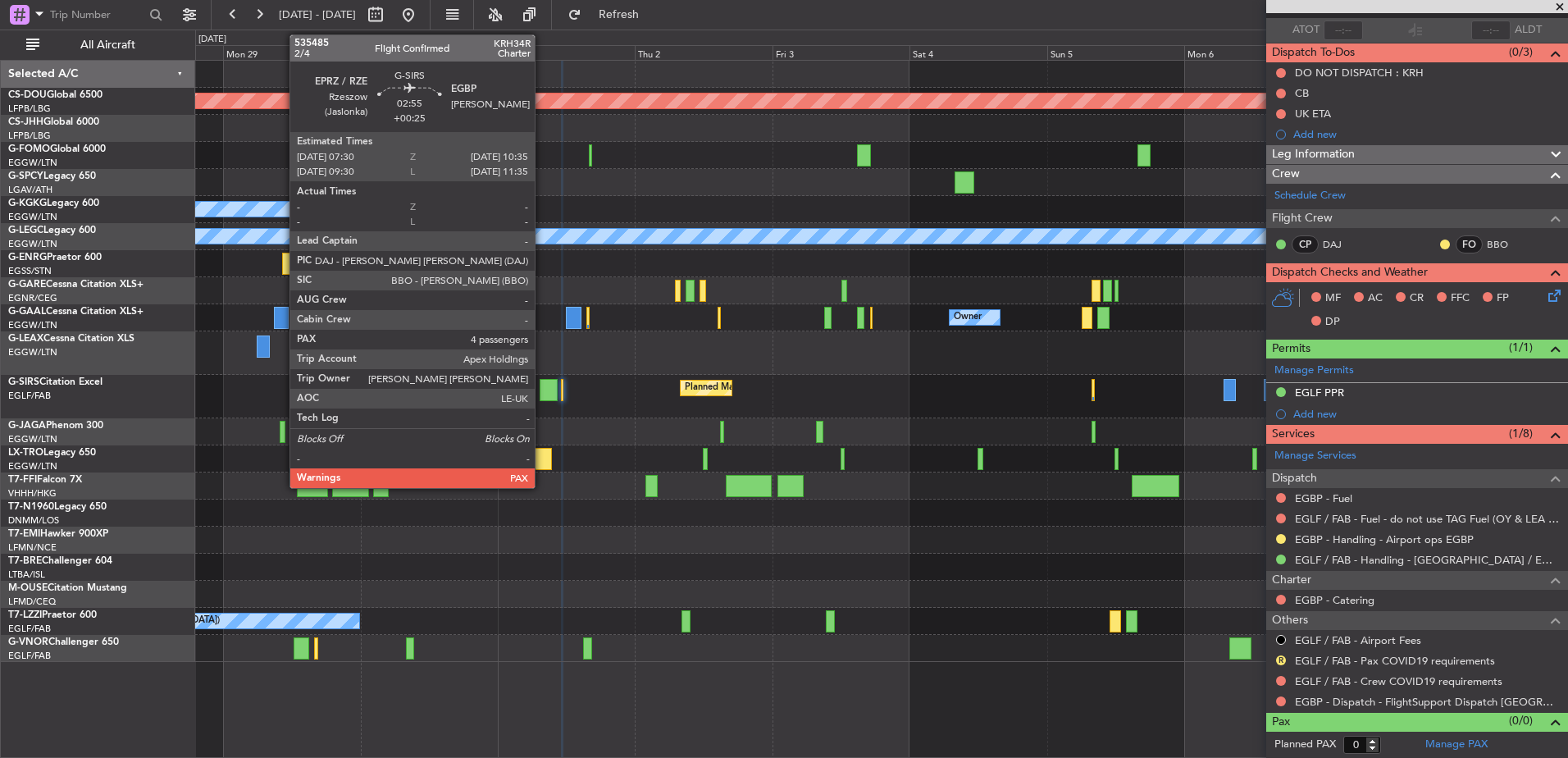
click at [542, 391] on div at bounding box center [548, 390] width 18 height 23
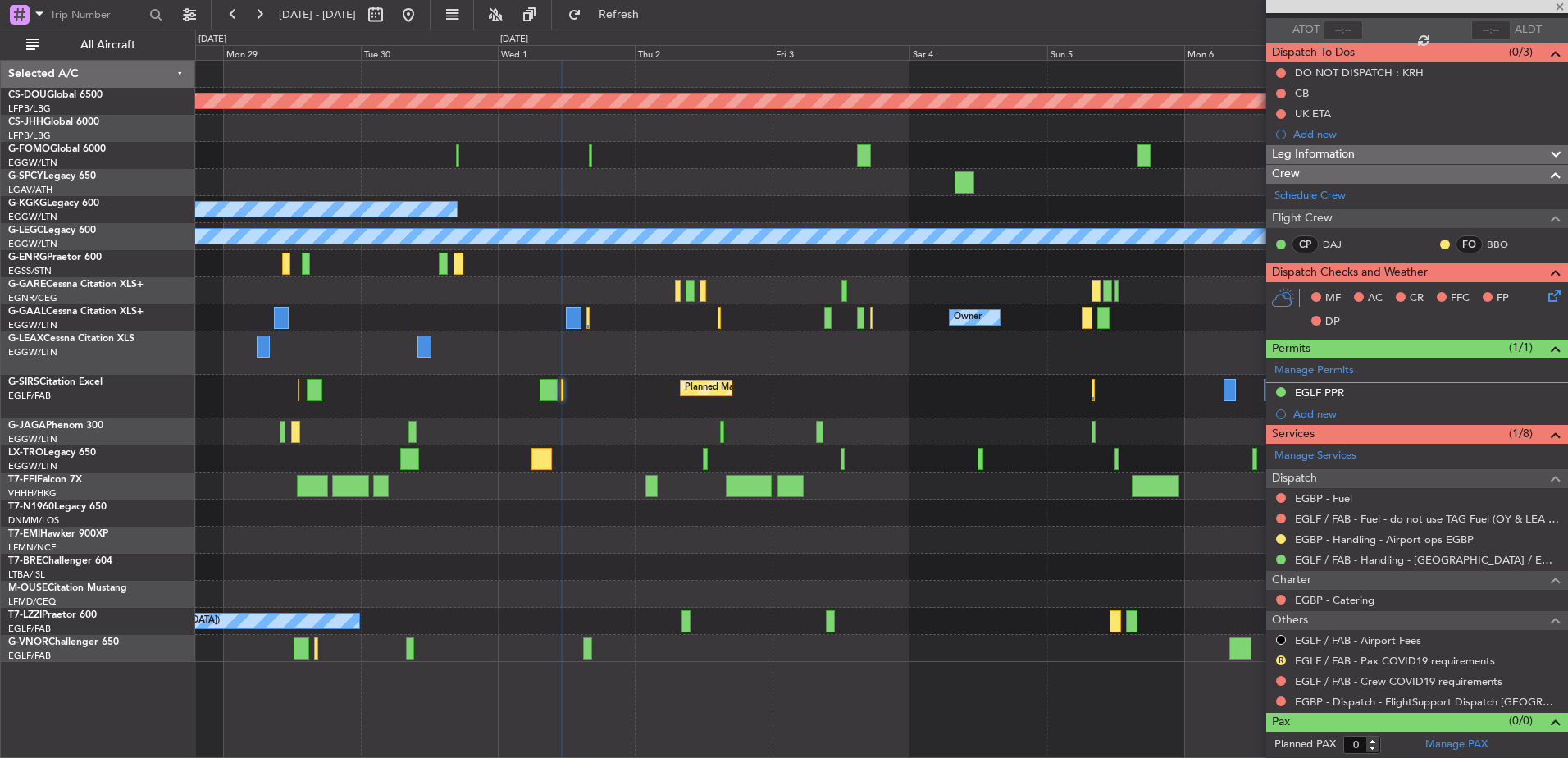
type input "+00:25"
type input "4"
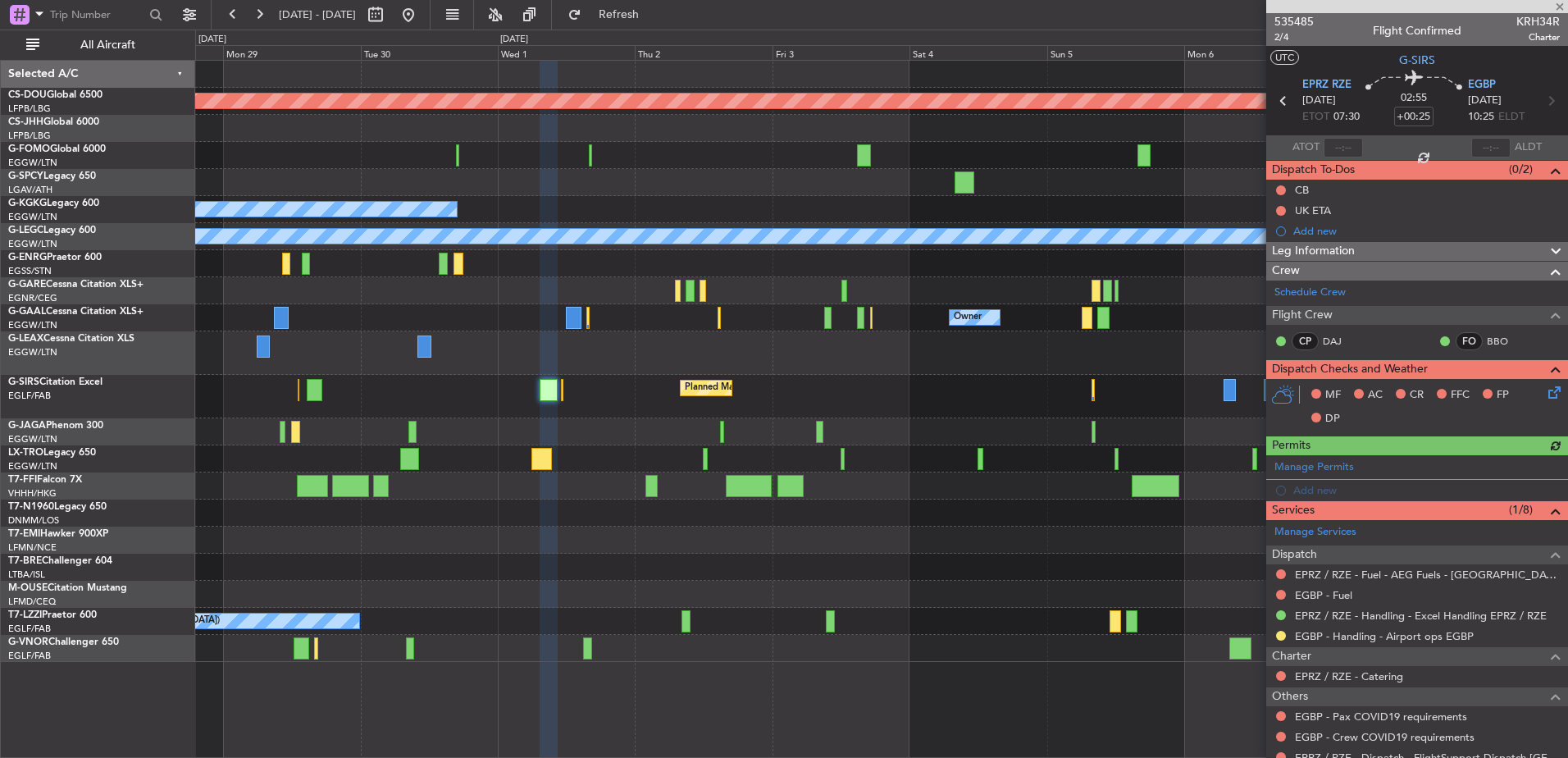
click at [301, 387] on div "Planned Maint [GEOGRAPHIC_DATA] ([GEOGRAPHIC_DATA])" at bounding box center [881, 397] width 1372 height 43
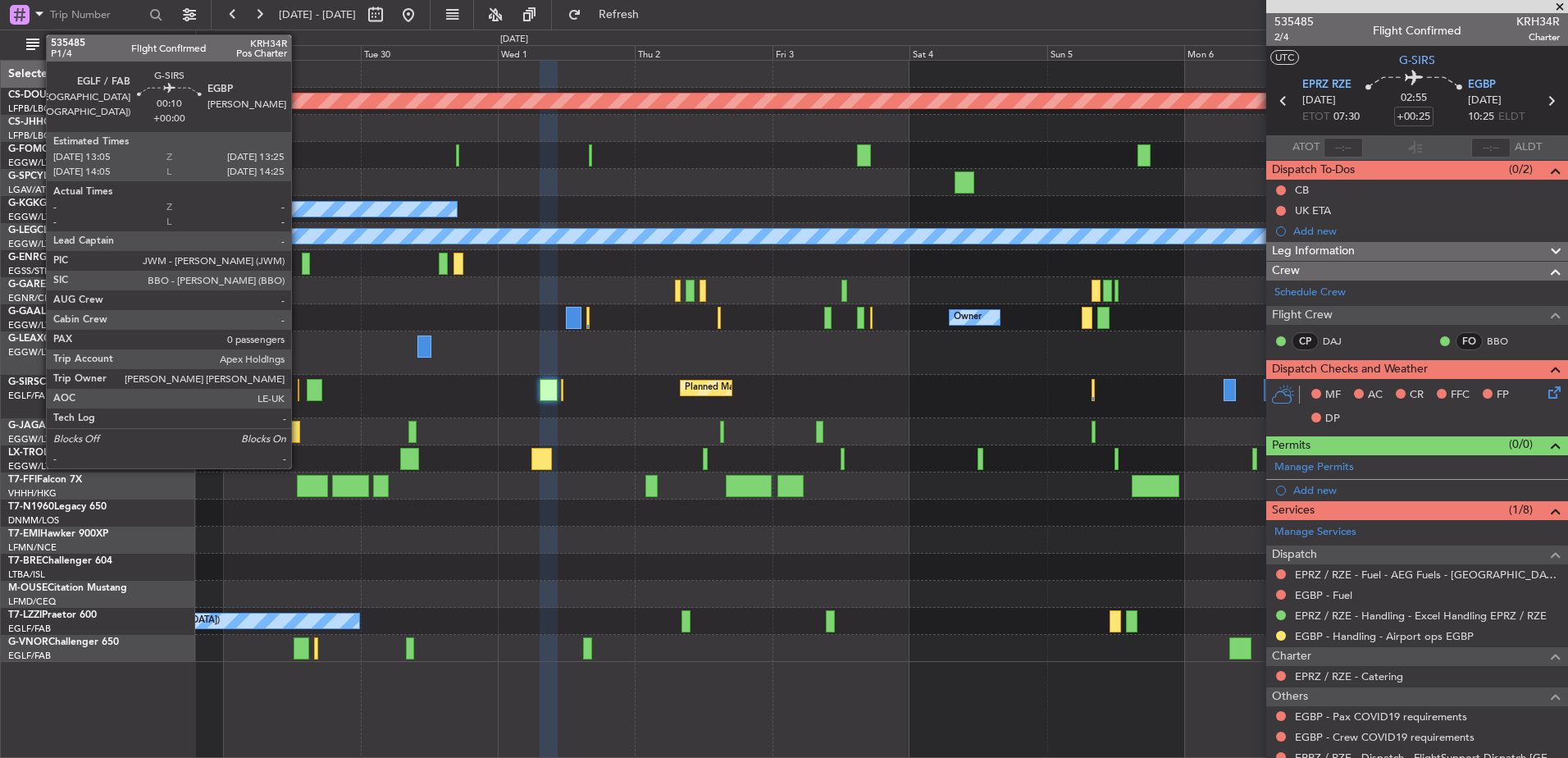
click at [299, 387] on div at bounding box center [299, 390] width 3 height 23
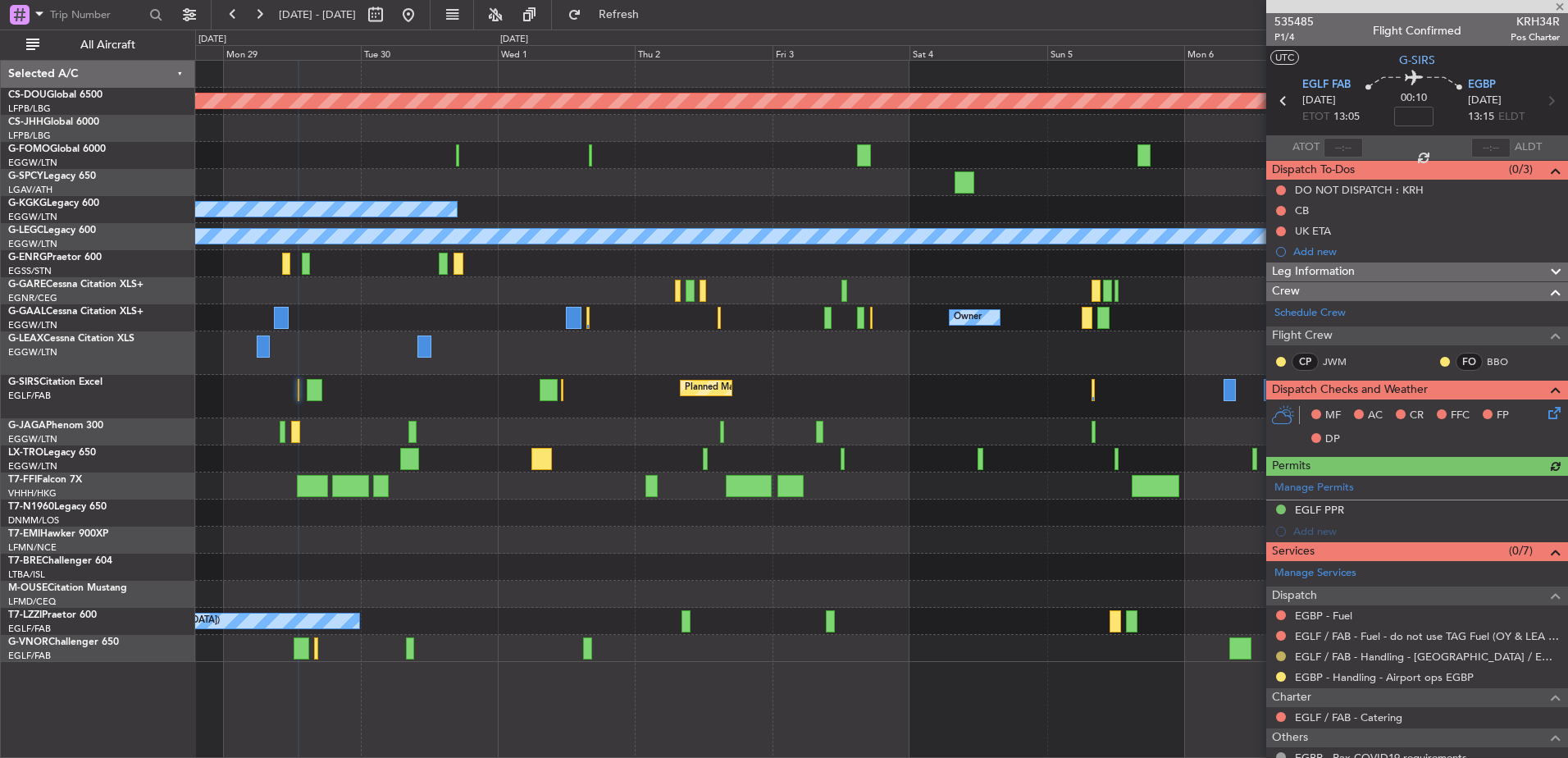
click at [1281, 652] on button at bounding box center [1280, 656] width 10 height 10
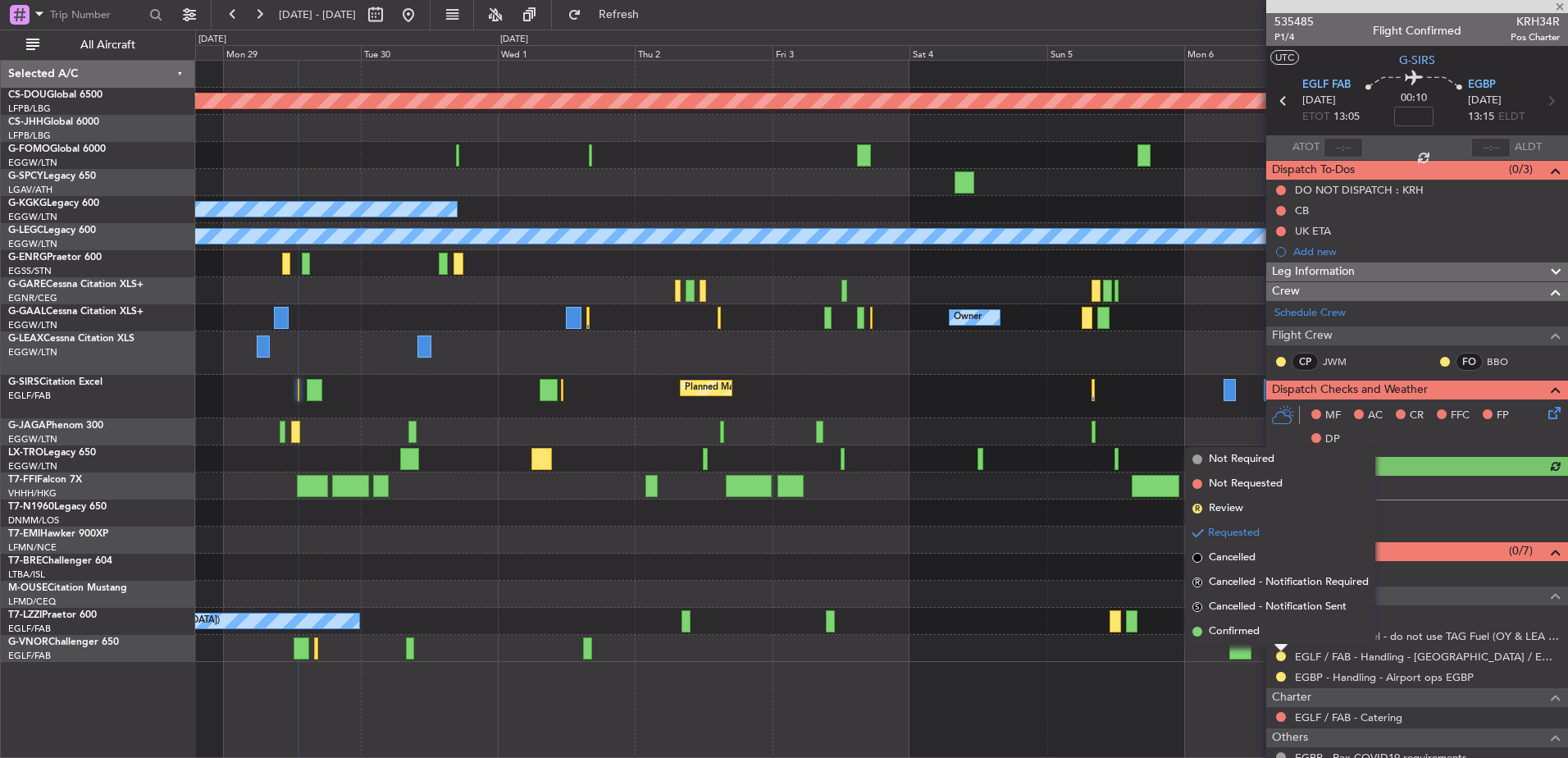
click at [1264, 646] on div "Planned Maint [GEOGRAPHIC_DATA] ([GEOGRAPHIC_DATA])" at bounding box center [881, 648] width 1372 height 27
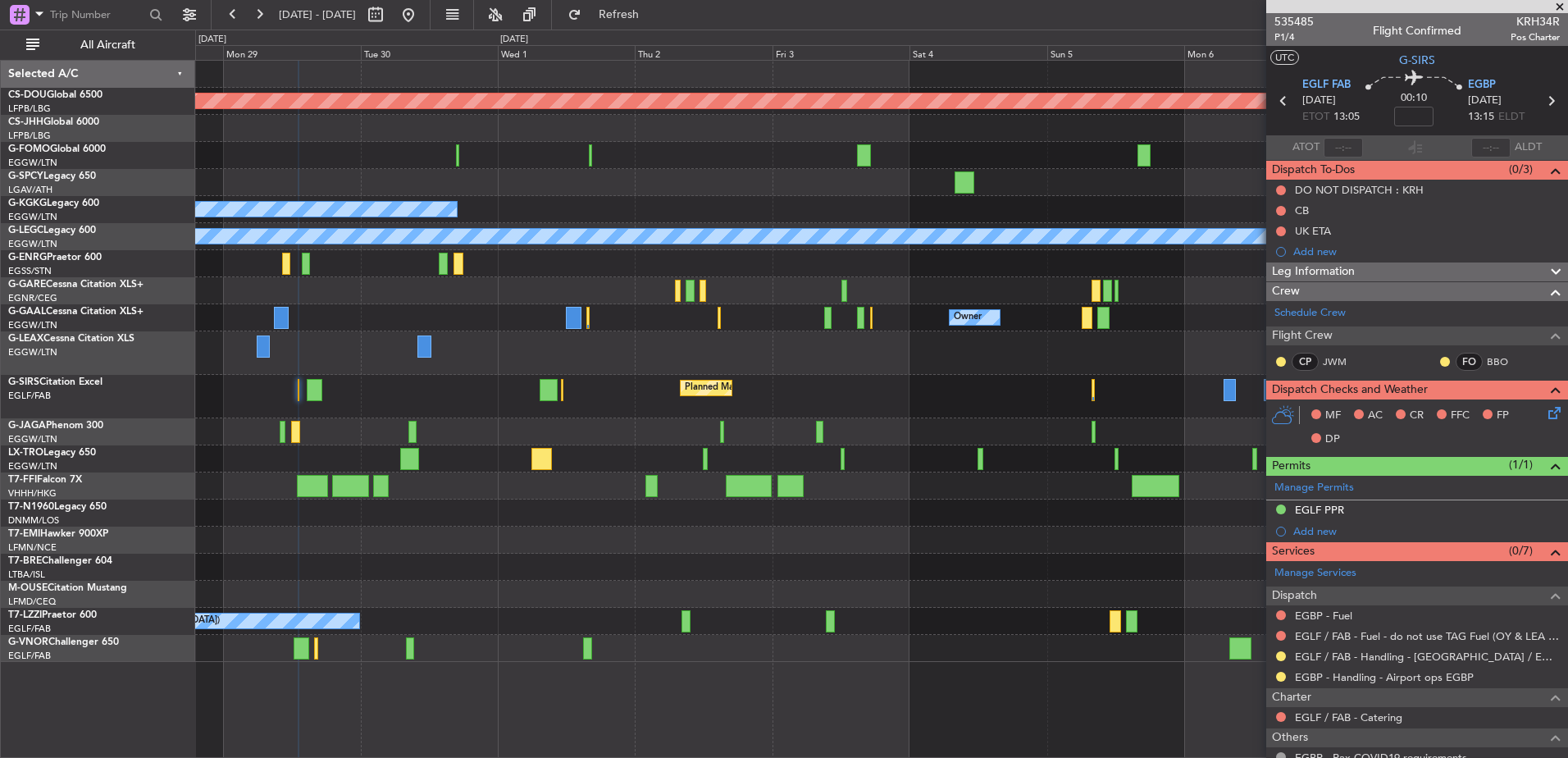
click at [1287, 655] on div at bounding box center [1280, 656] width 13 height 13
click at [1283, 655] on button at bounding box center [1280, 656] width 10 height 10
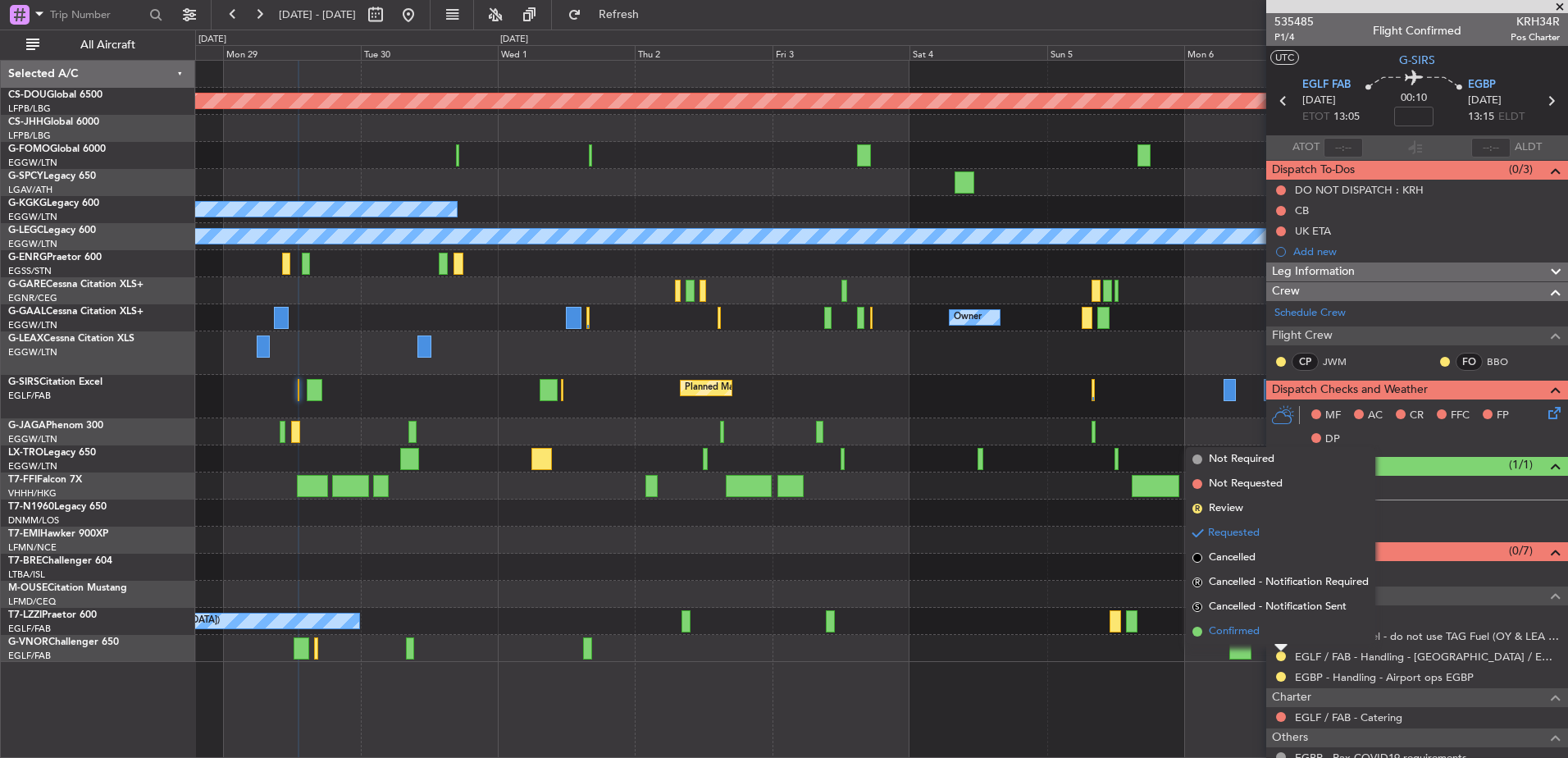
click at [1251, 625] on span "Confirmed" at bounding box center [1234, 632] width 51 height 16
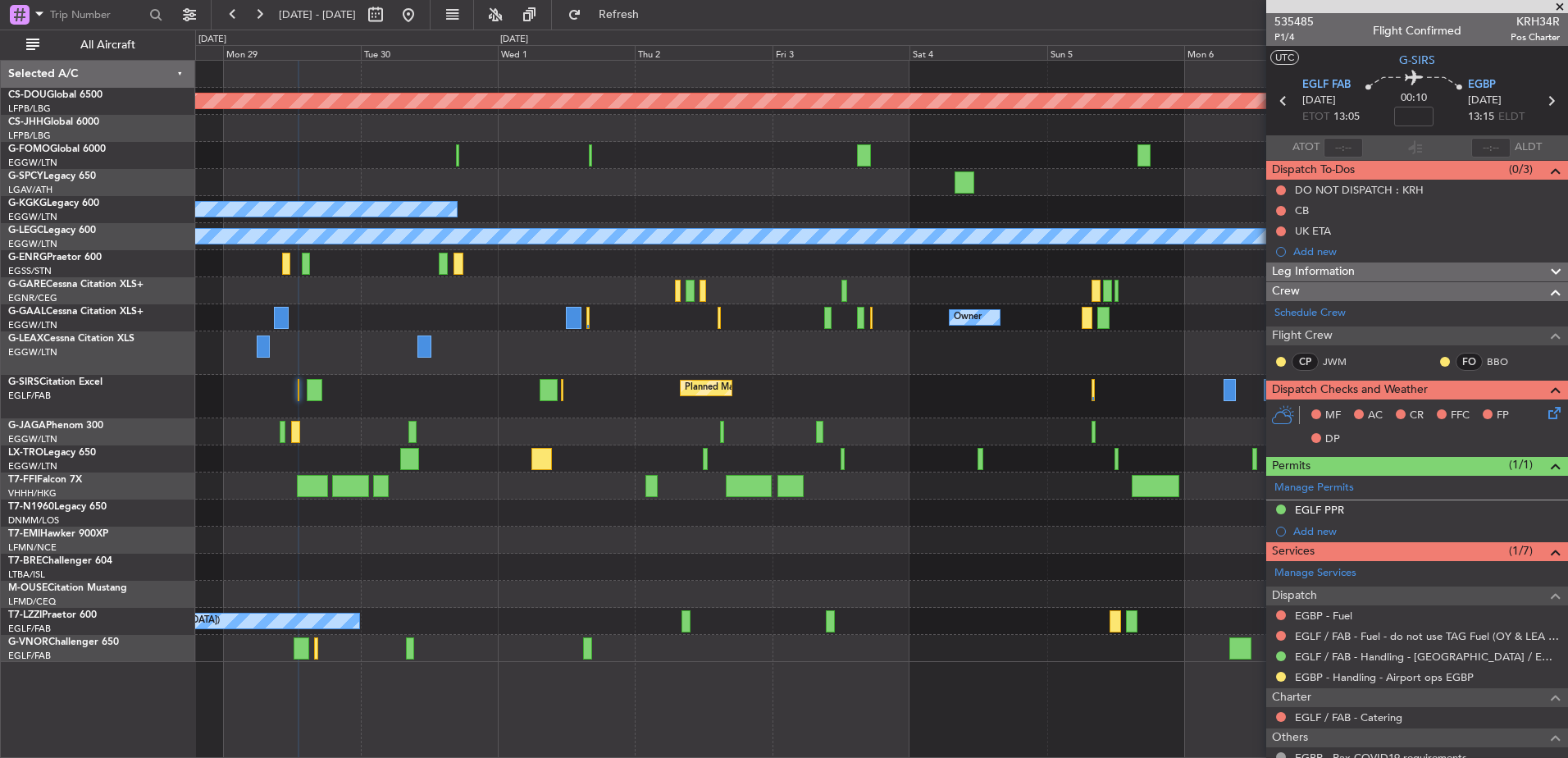
click at [242, 440] on div at bounding box center [881, 431] width 1372 height 27
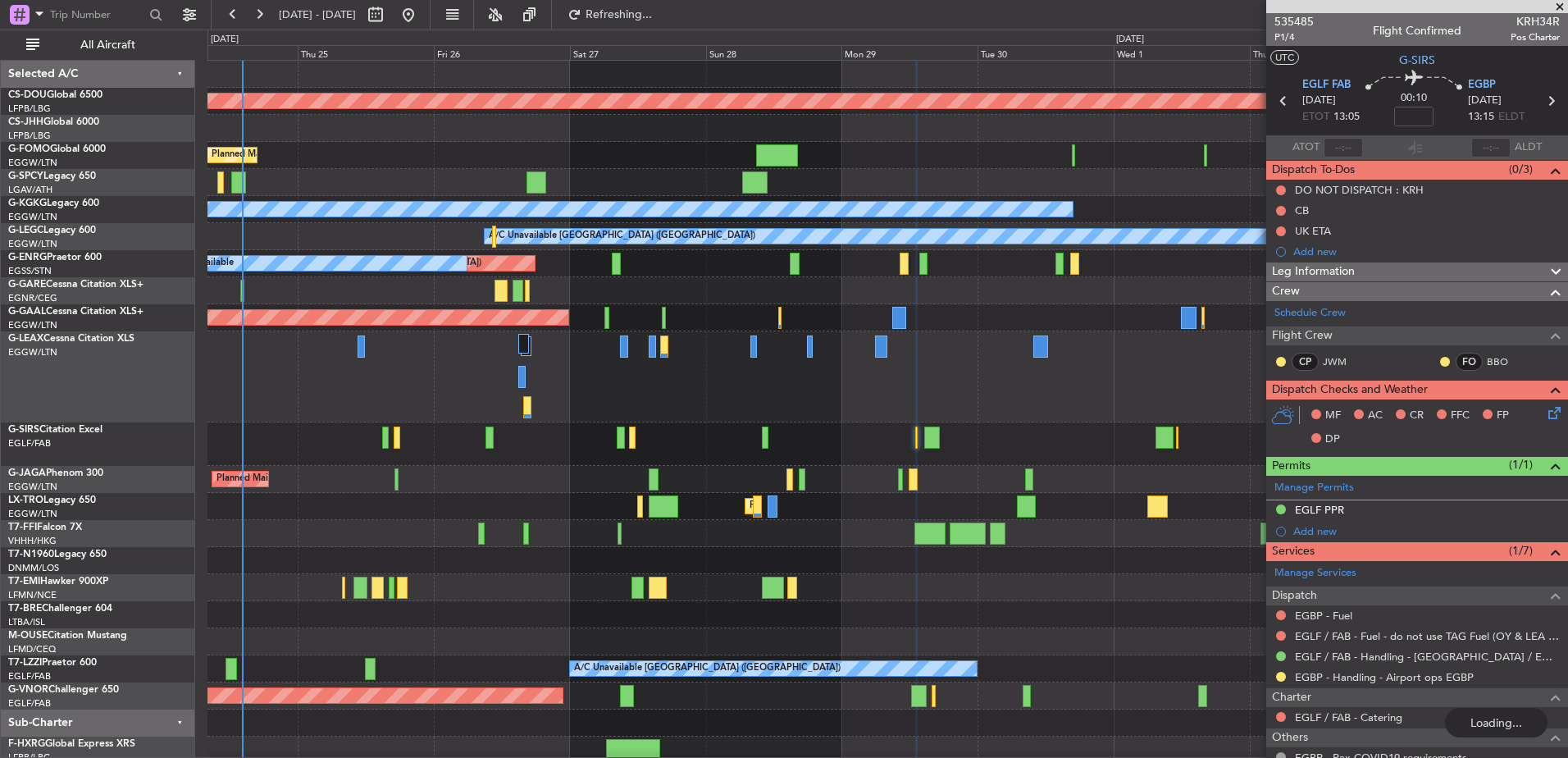
scroll to position [5, 0]
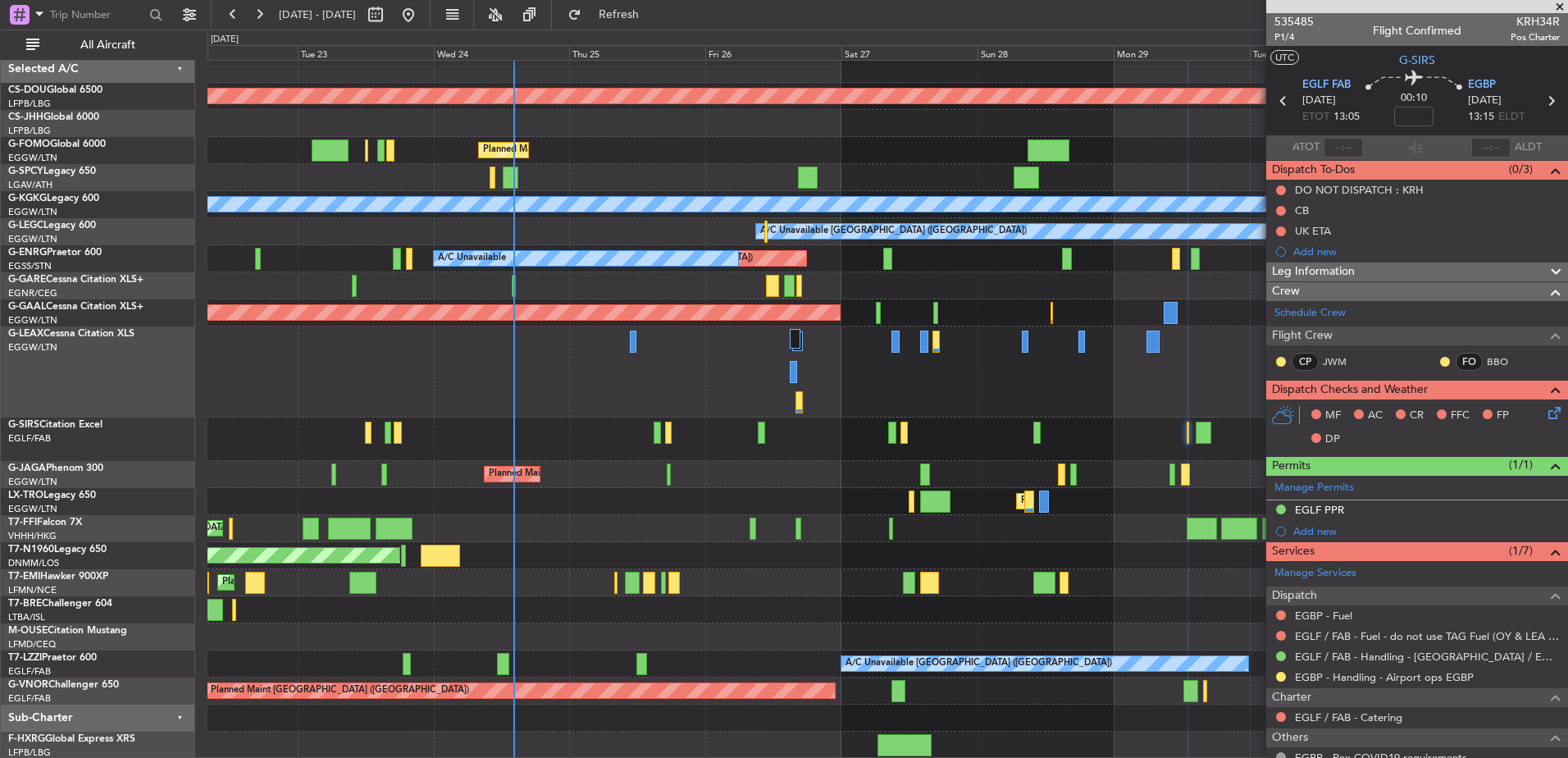
click at [658, 475] on div "Planned Maint [GEOGRAPHIC_DATA] ([GEOGRAPHIC_DATA])" at bounding box center [888, 474] width 1360 height 27
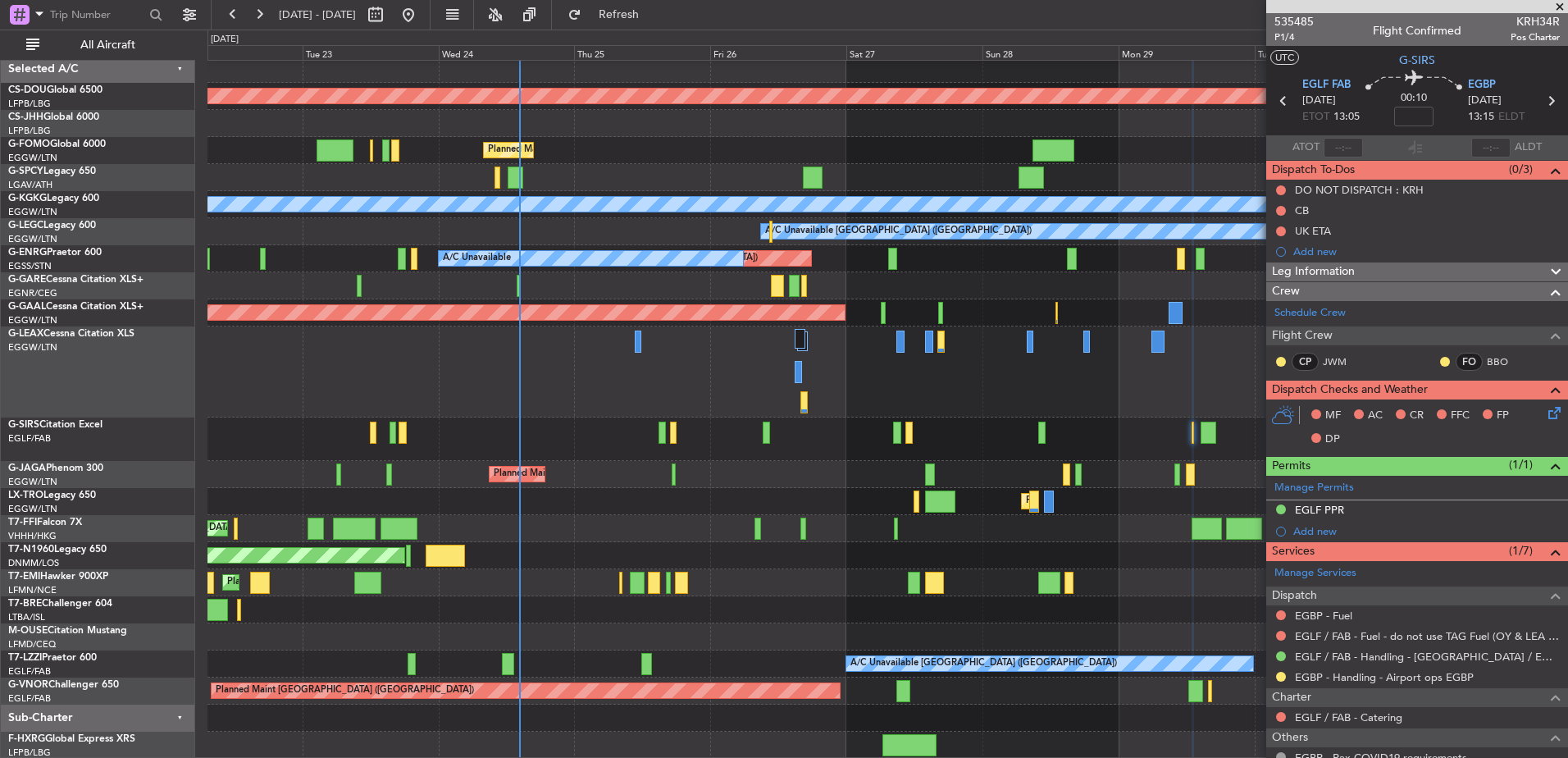
click at [832, 519] on div "Planned Maint Tianjin ([GEOGRAPHIC_DATA])" at bounding box center [888, 528] width 1360 height 27
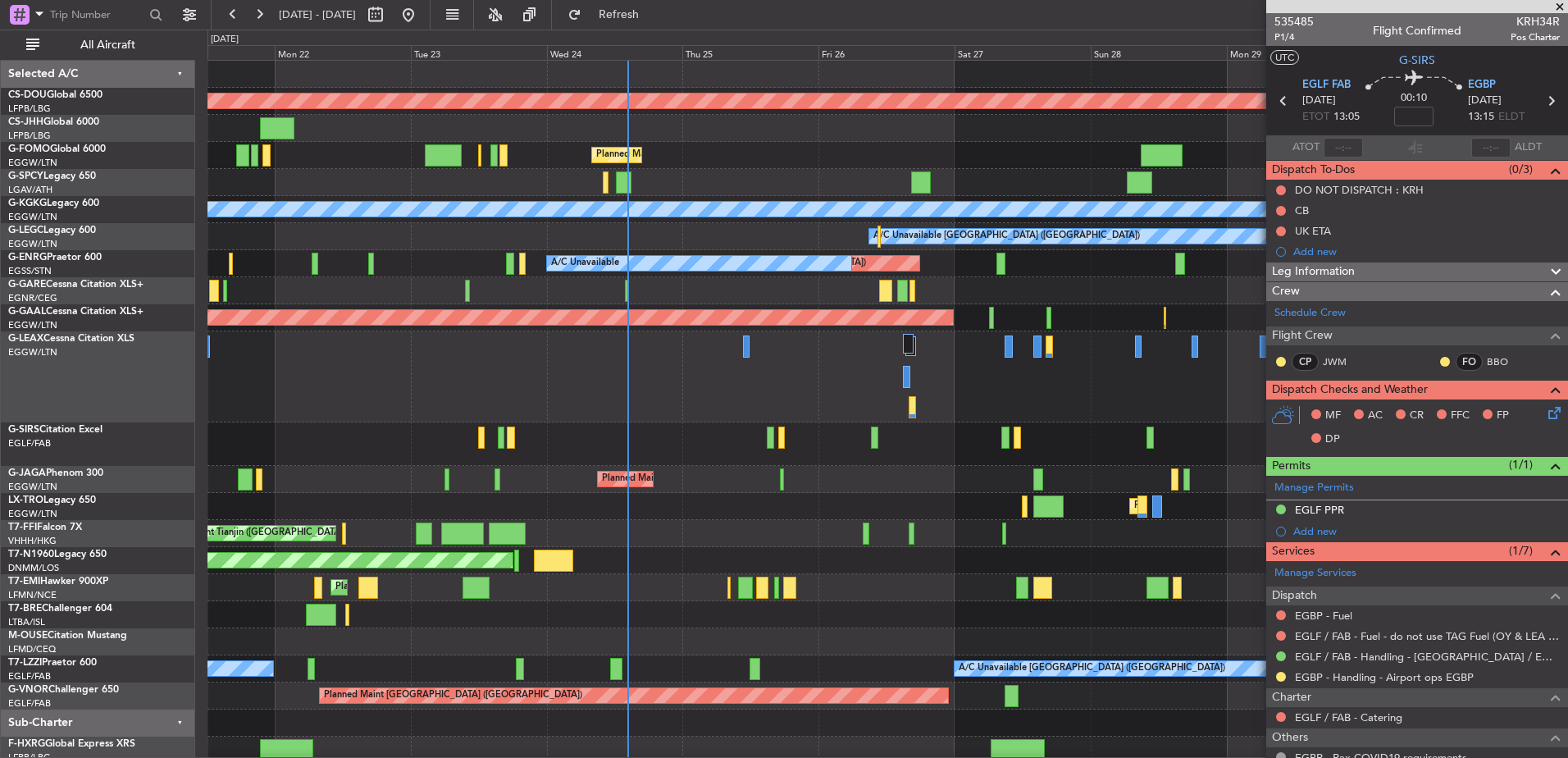
click at [752, 400] on div at bounding box center [888, 377] width 1360 height 91
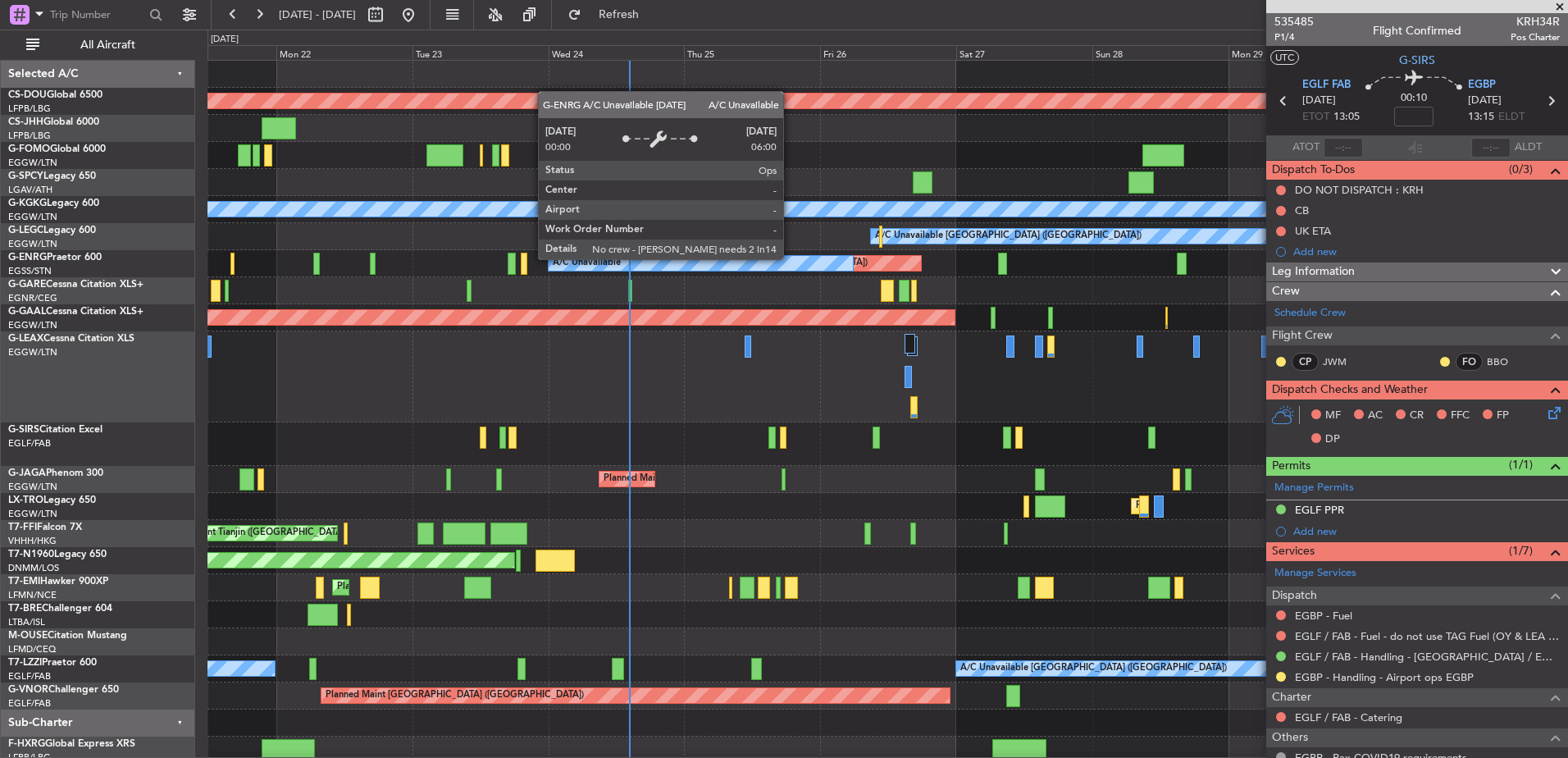
click at [791, 258] on div "A/C Unavailable" at bounding box center [701, 262] width 305 height 15
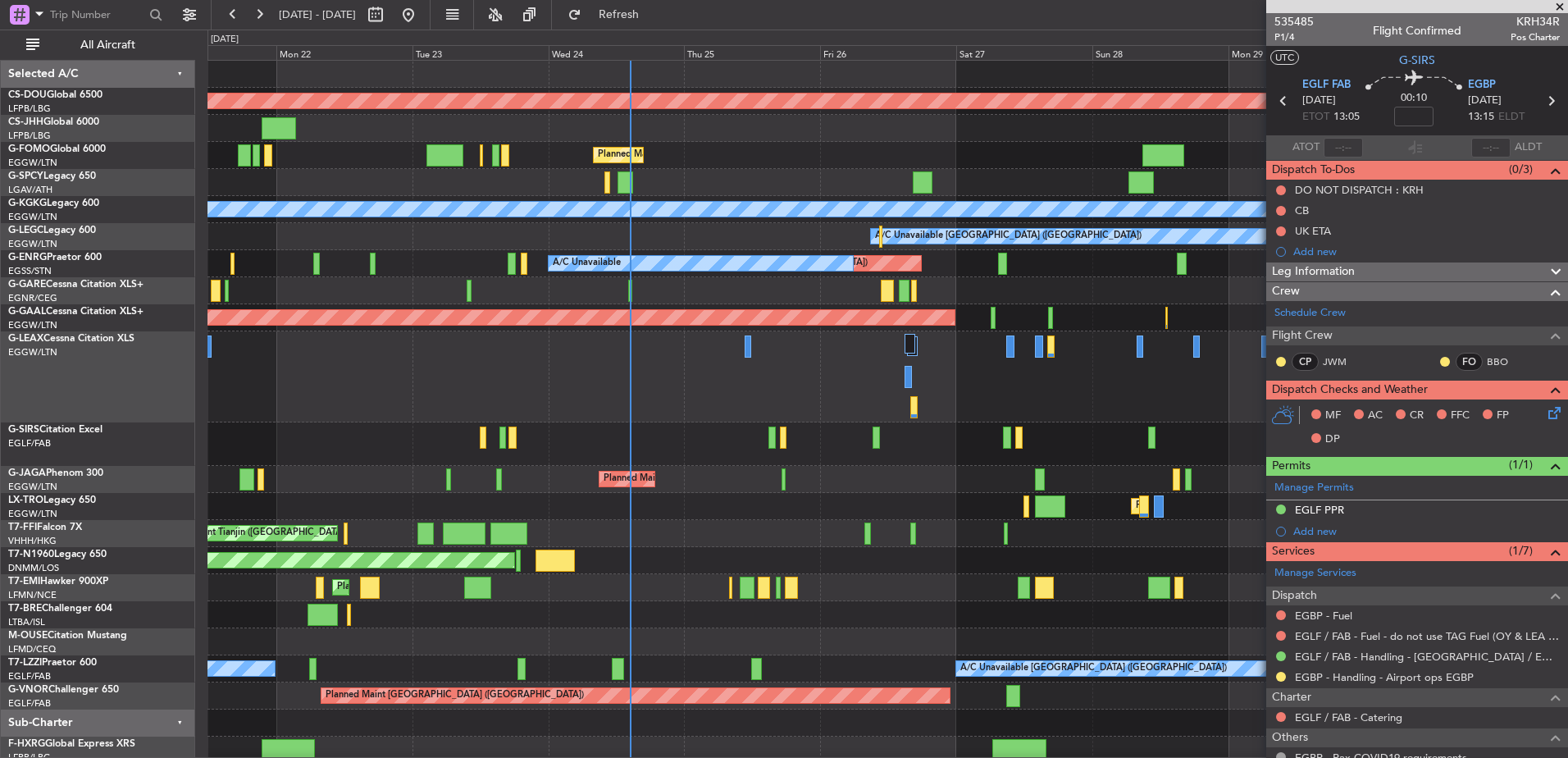
click at [390, 472] on div "Planned Maint [GEOGRAPHIC_DATA] ([GEOGRAPHIC_DATA])" at bounding box center [888, 479] width 1360 height 27
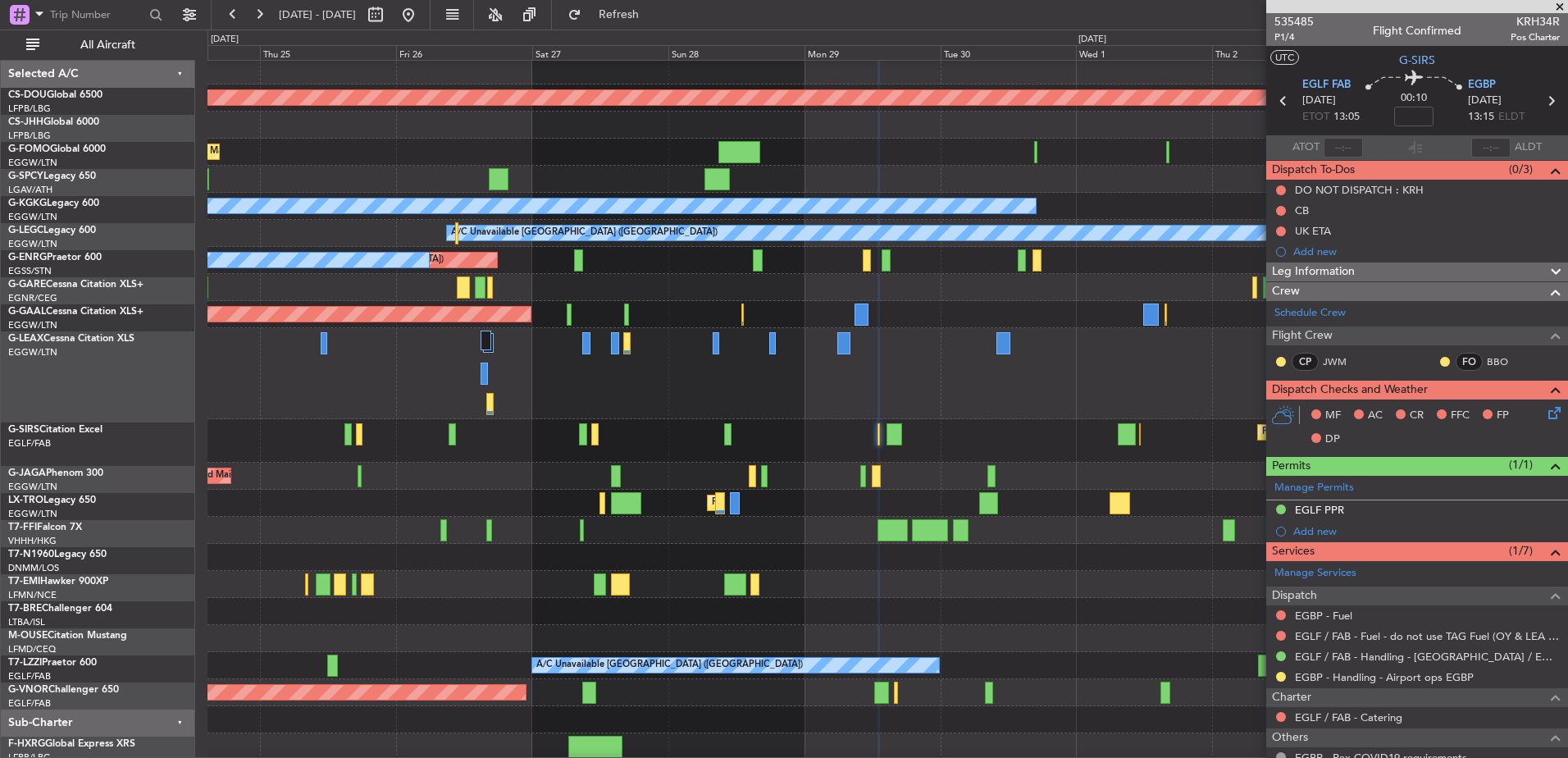
scroll to position [3, 0]
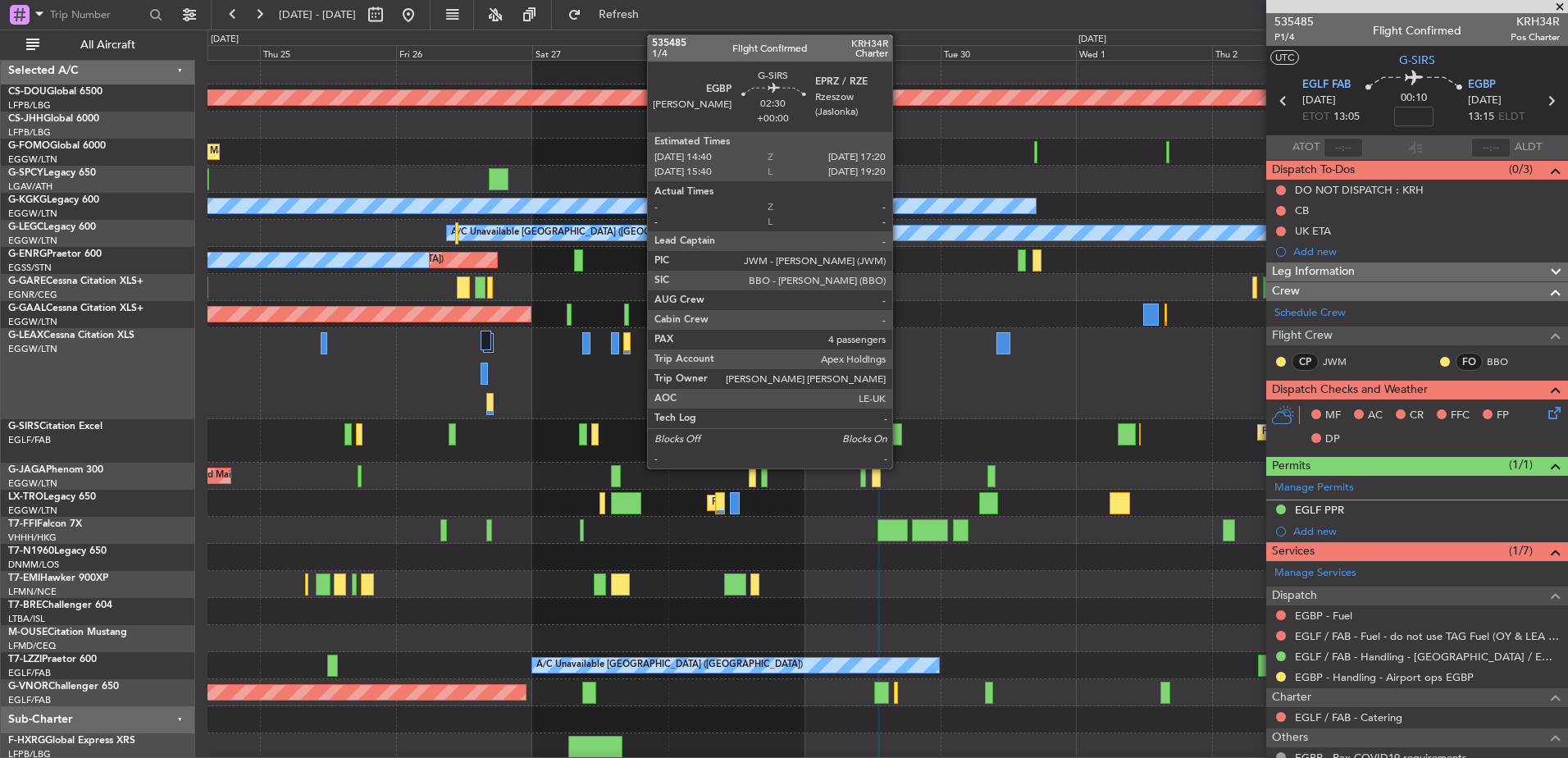
click at [893, 434] on div at bounding box center [895, 435] width 16 height 23
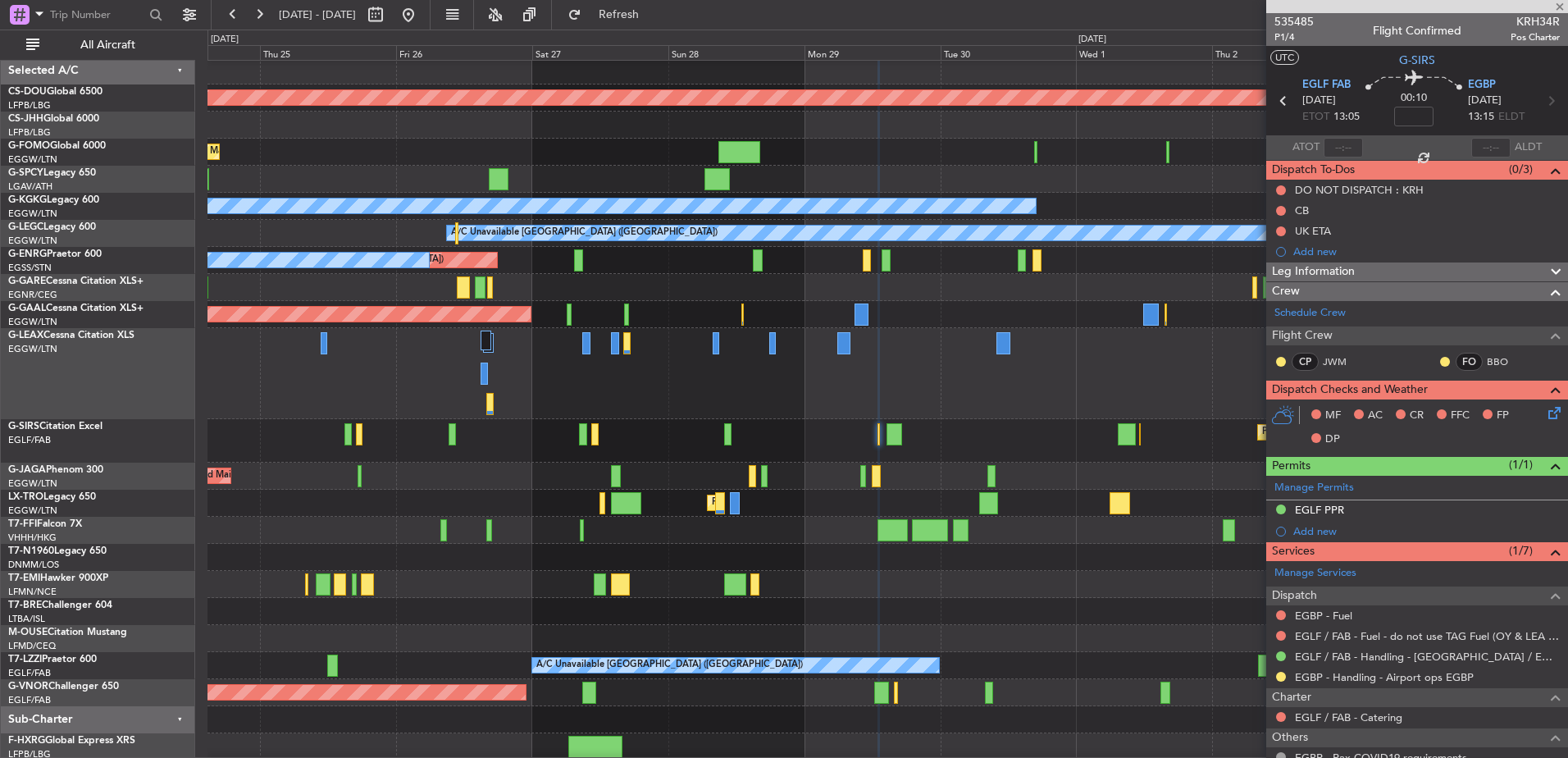
click at [893, 434] on div at bounding box center [895, 435] width 16 height 23
type input "4"
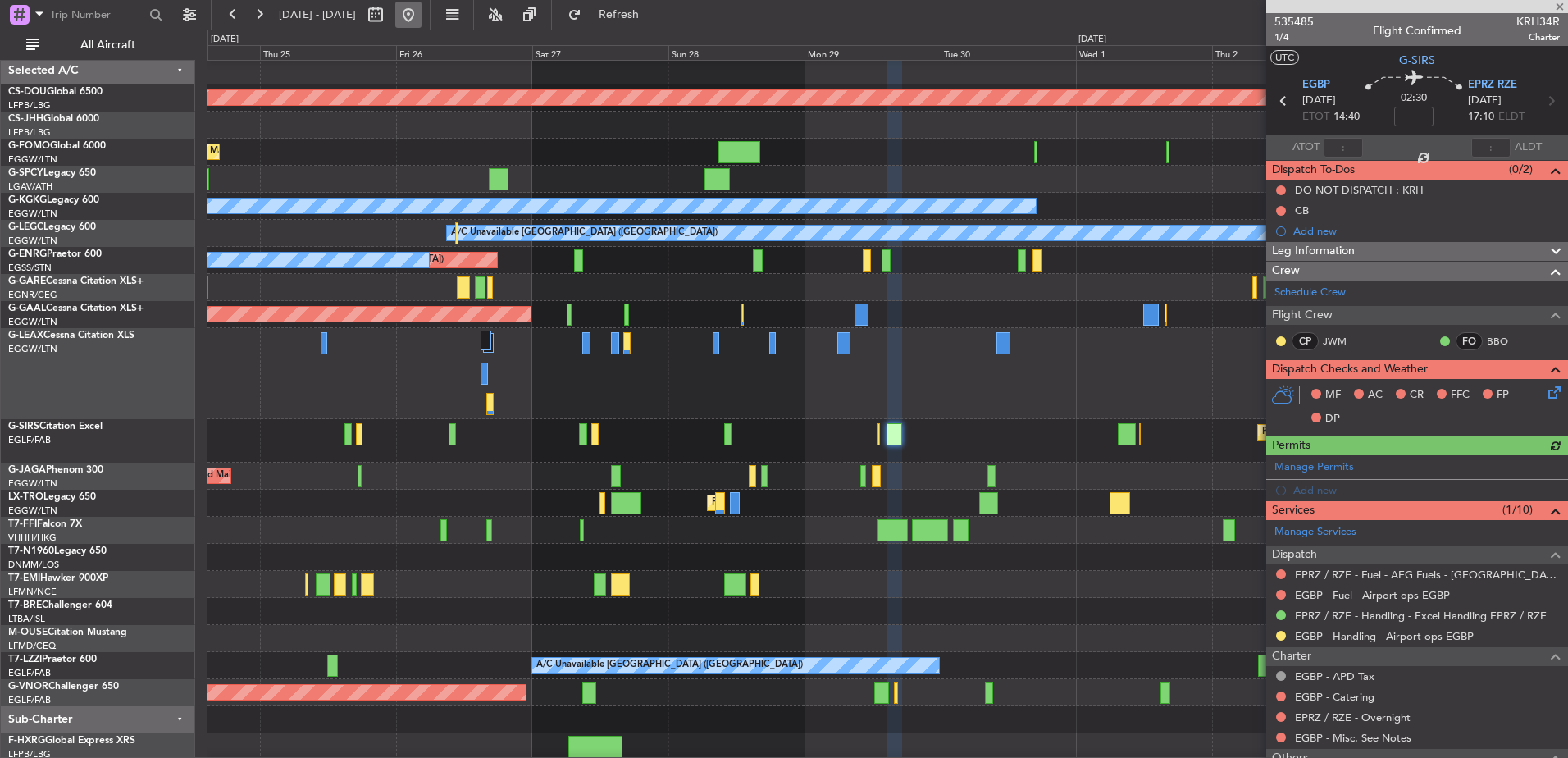
click at [422, 12] on button at bounding box center [408, 15] width 26 height 26
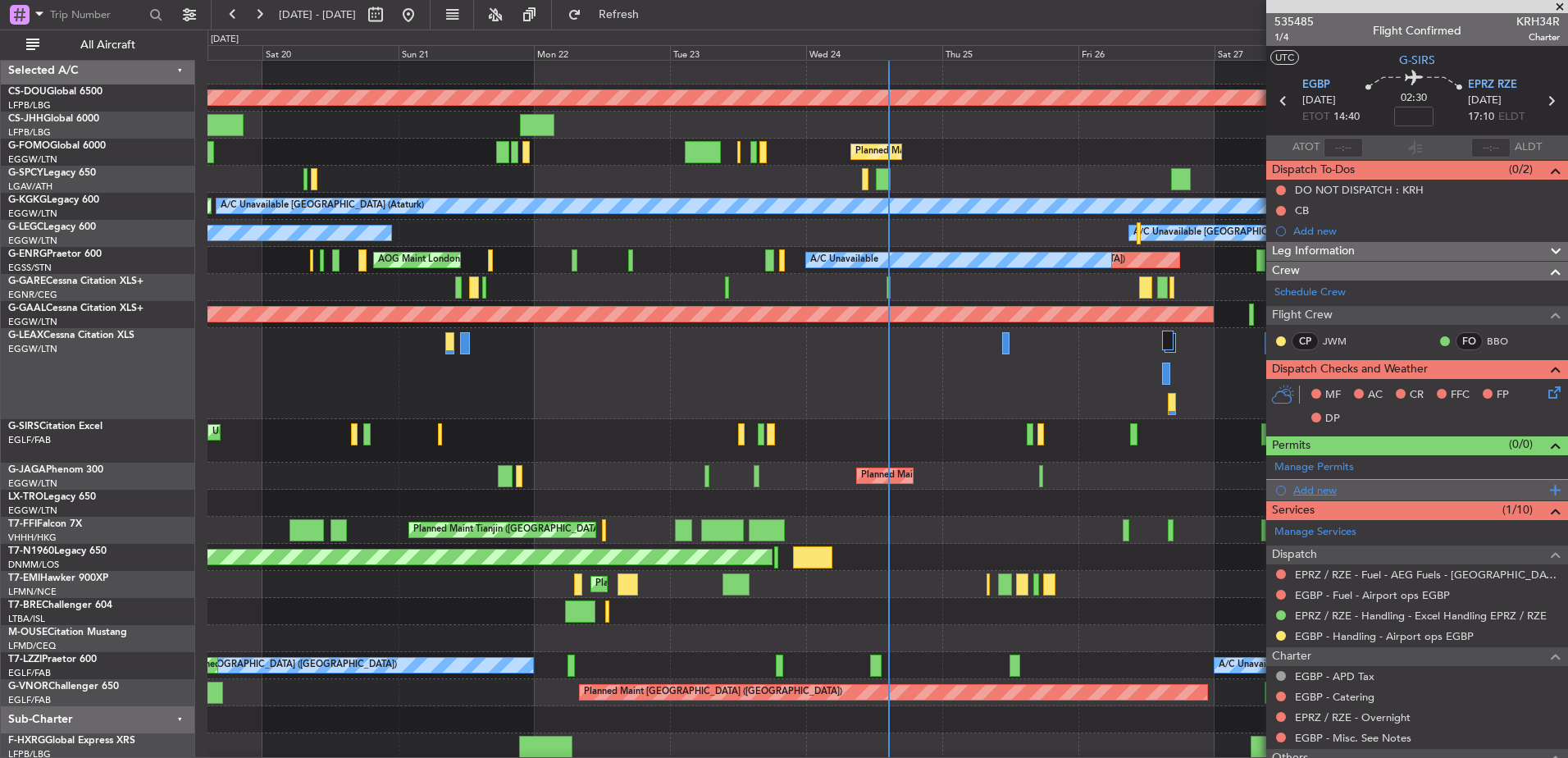
click at [1335, 488] on div "Add new" at bounding box center [1419, 490] width 252 height 14
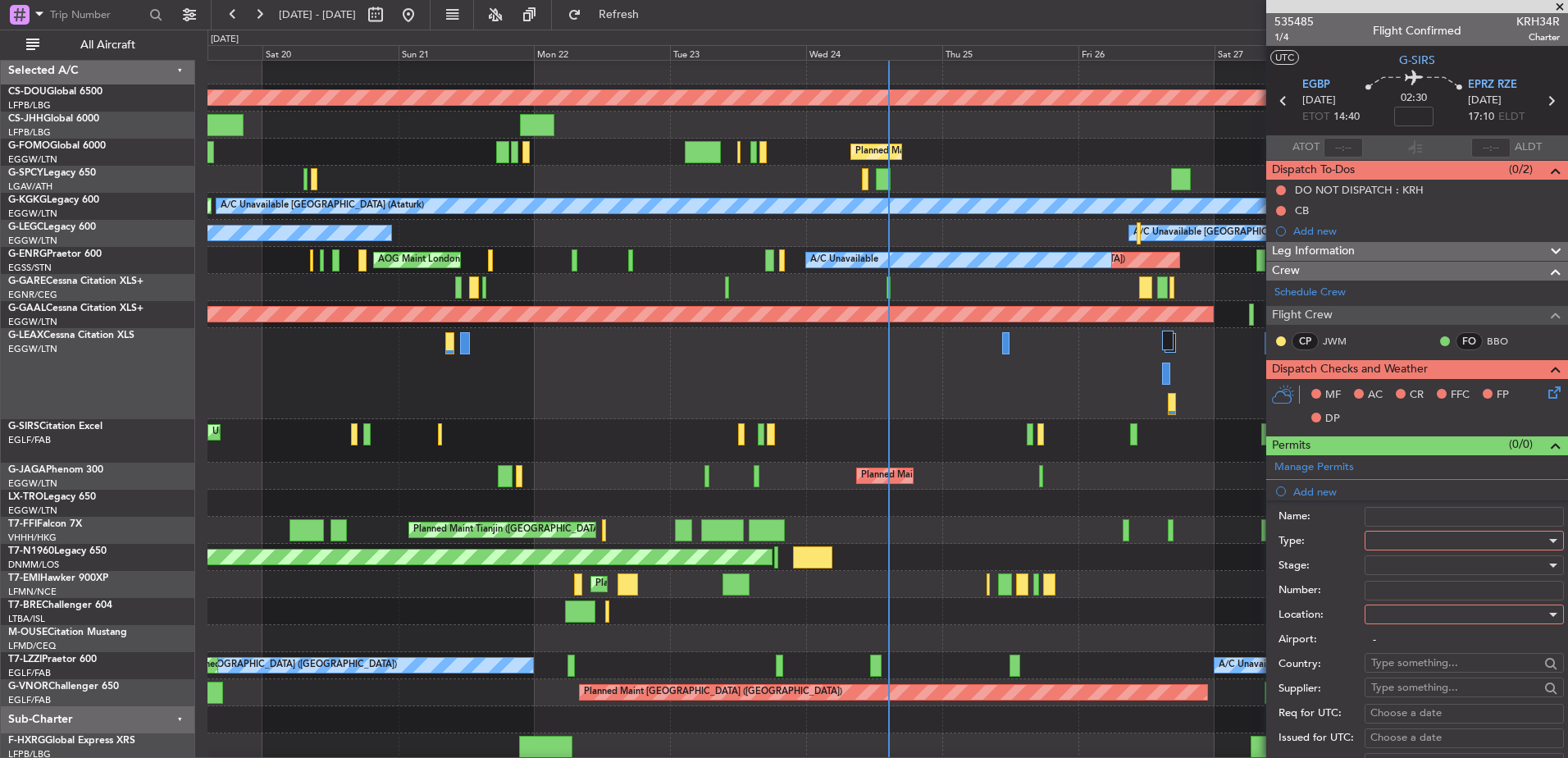
click at [1387, 536] on div at bounding box center [1459, 541] width 175 height 24
click at [1384, 651] on span "Overflight" at bounding box center [1458, 658] width 172 height 24
click at [1387, 556] on div at bounding box center [1459, 565] width 175 height 24
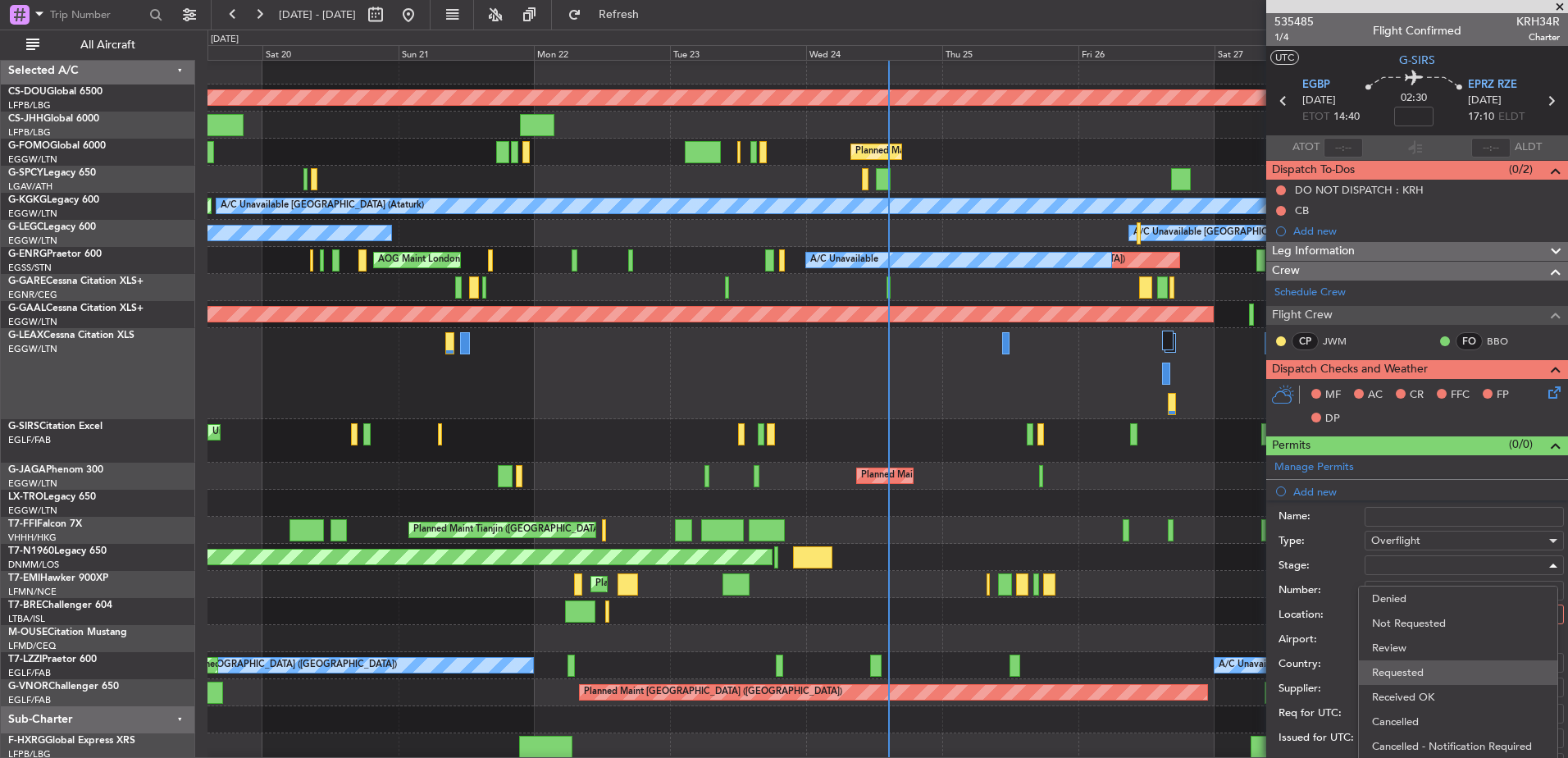
click at [1395, 670] on span "Requested" at bounding box center [1458, 672] width 172 height 24
click at [1393, 594] on input "Number:" at bounding box center [1465, 590] width 199 height 20
click at [1391, 621] on div at bounding box center [1459, 614] width 175 height 24
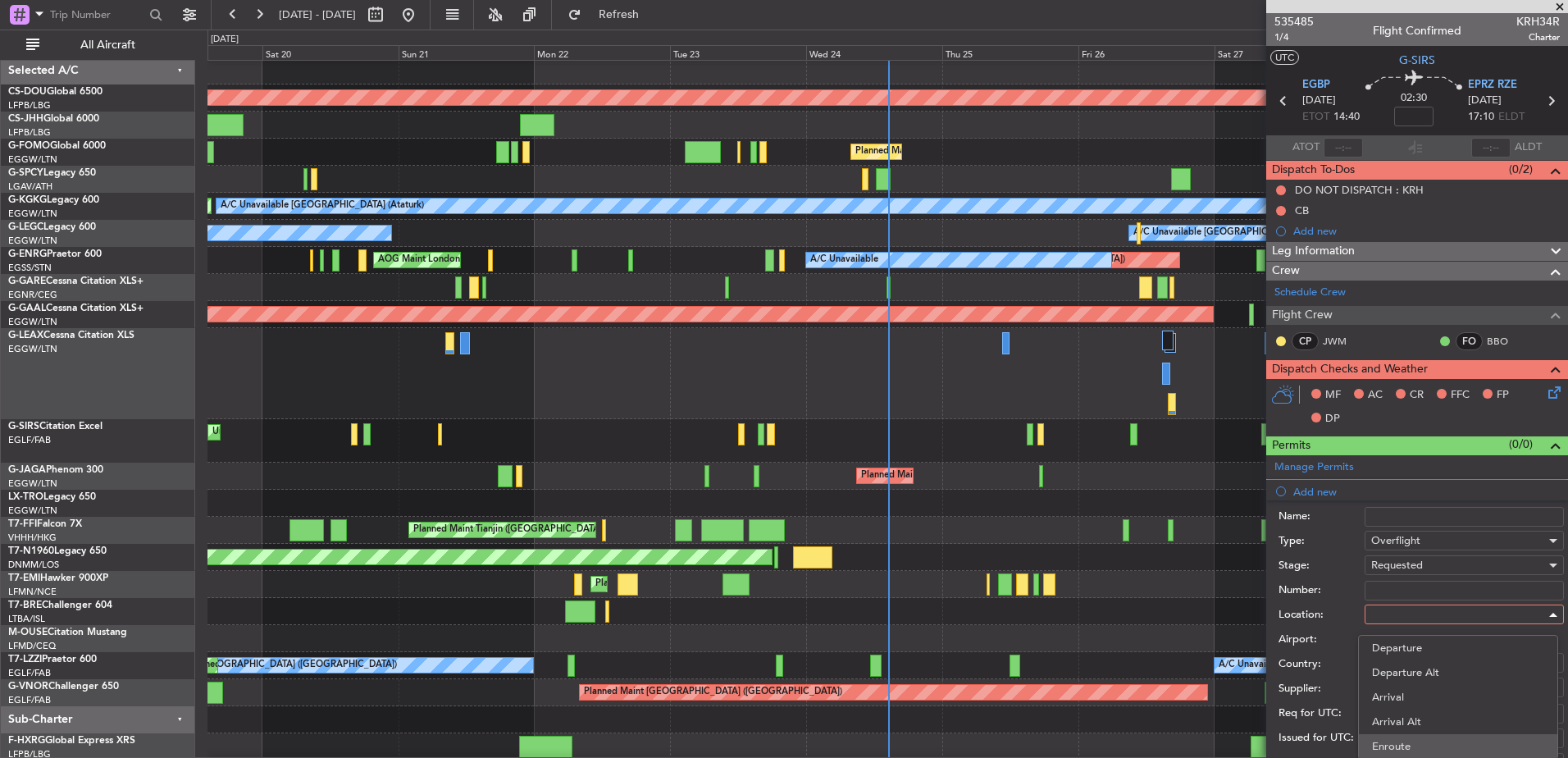
click at [1400, 734] on span "Enroute" at bounding box center [1458, 746] width 172 height 24
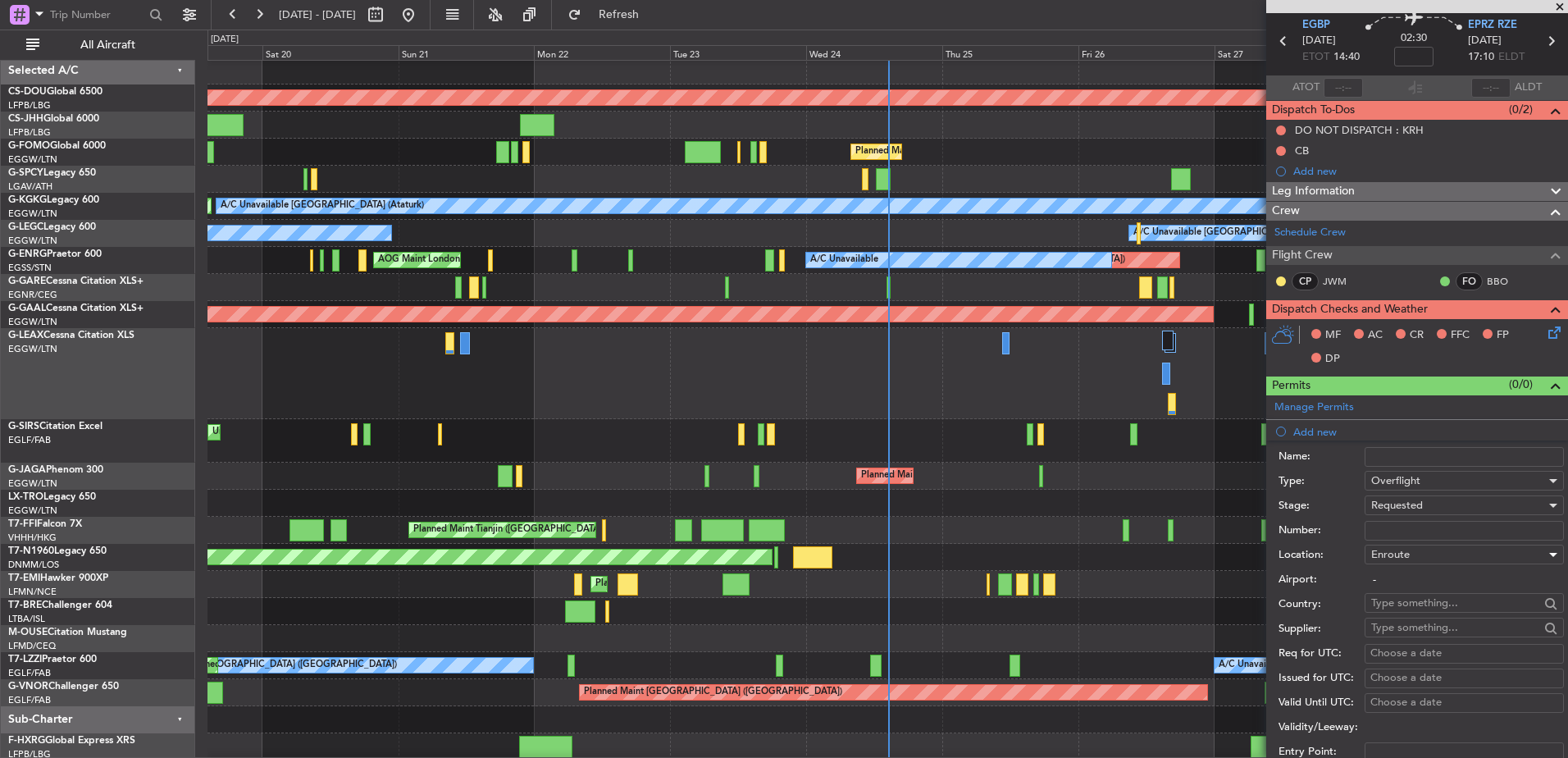
scroll to position [59, 0]
click at [1396, 601] on input "text" at bounding box center [1455, 604] width 168 height 24
type input "P"
click at [1396, 626] on span "Netherlands" at bounding box center [1459, 627] width 161 height 24
type input "Netherlands"
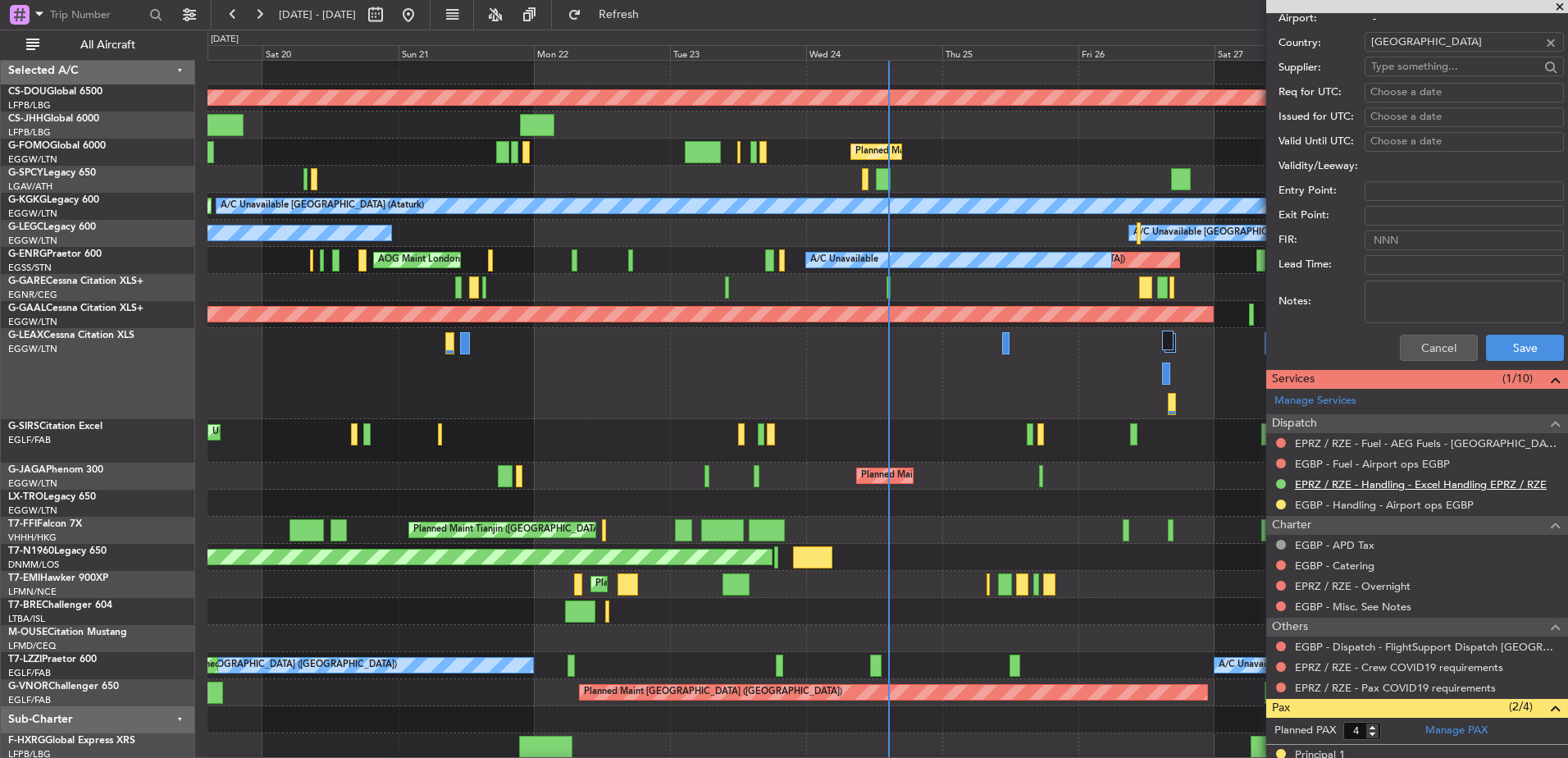
scroll to position [622, 0]
click at [1495, 348] on button "Save" at bounding box center [1526, 347] width 78 height 26
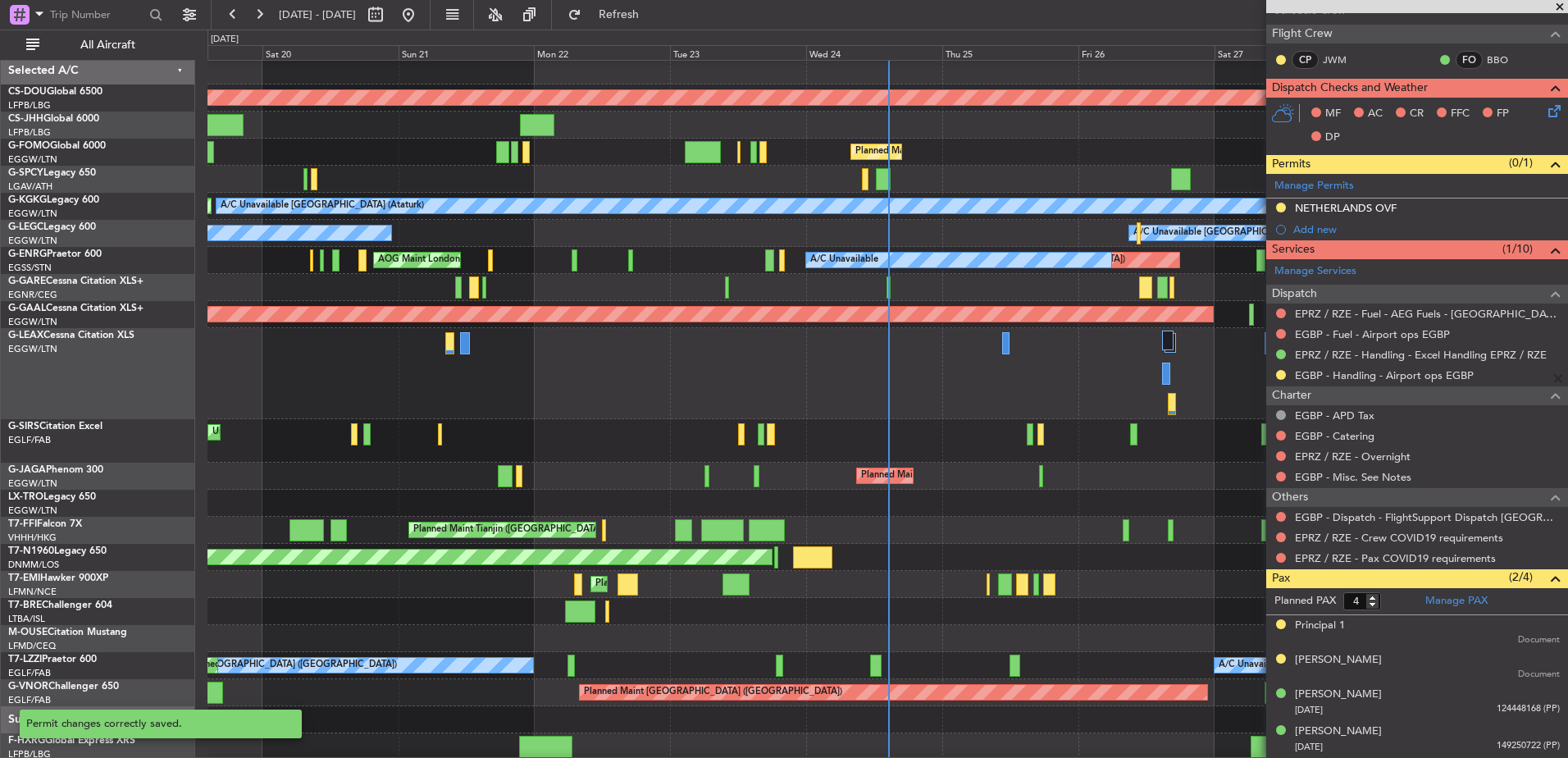
scroll to position [281, 0]
click at [1362, 230] on div "Add new" at bounding box center [1419, 230] width 252 height 14
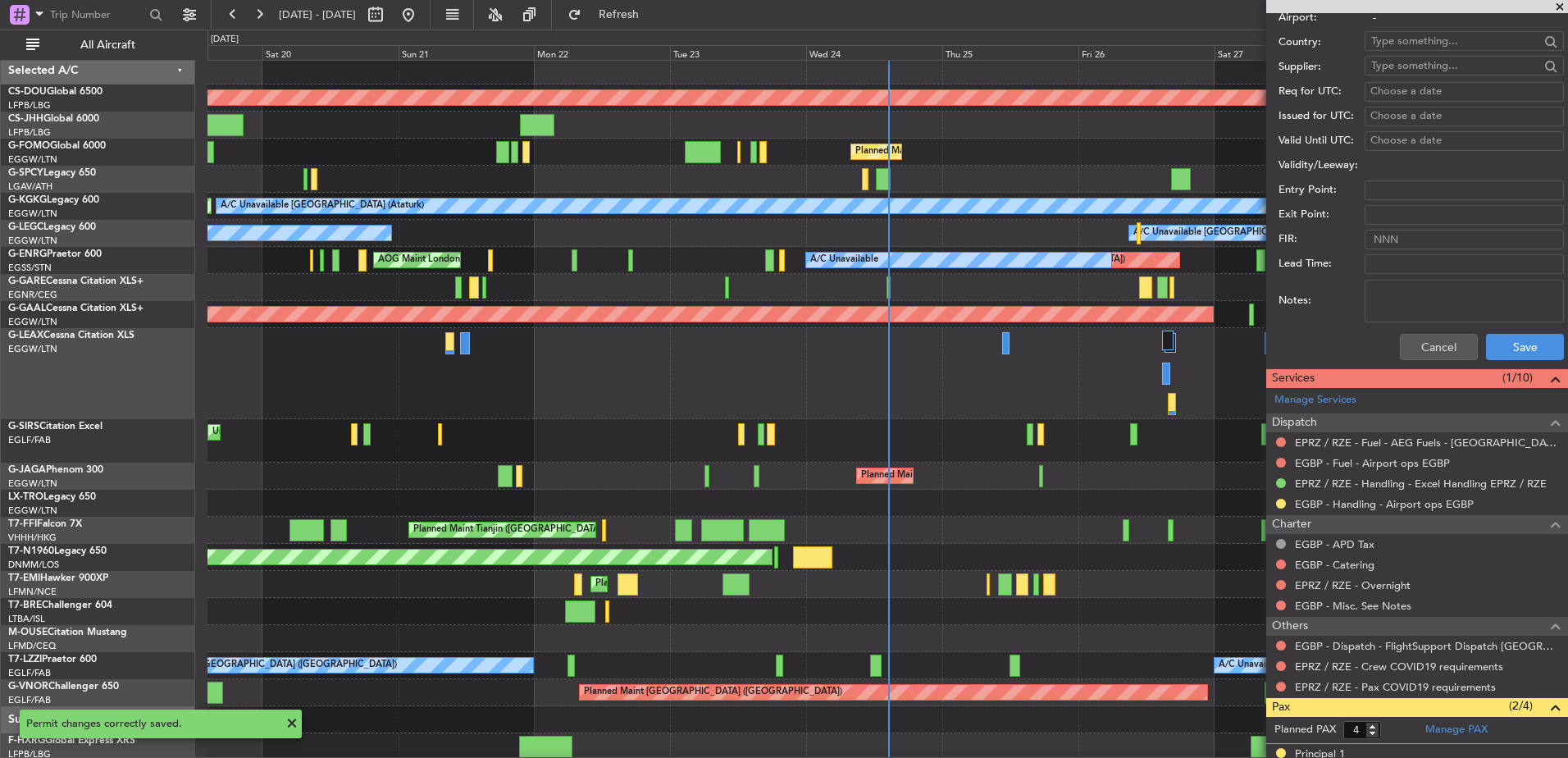
click at [1403, 37] on input "text" at bounding box center [1455, 41] width 168 height 24
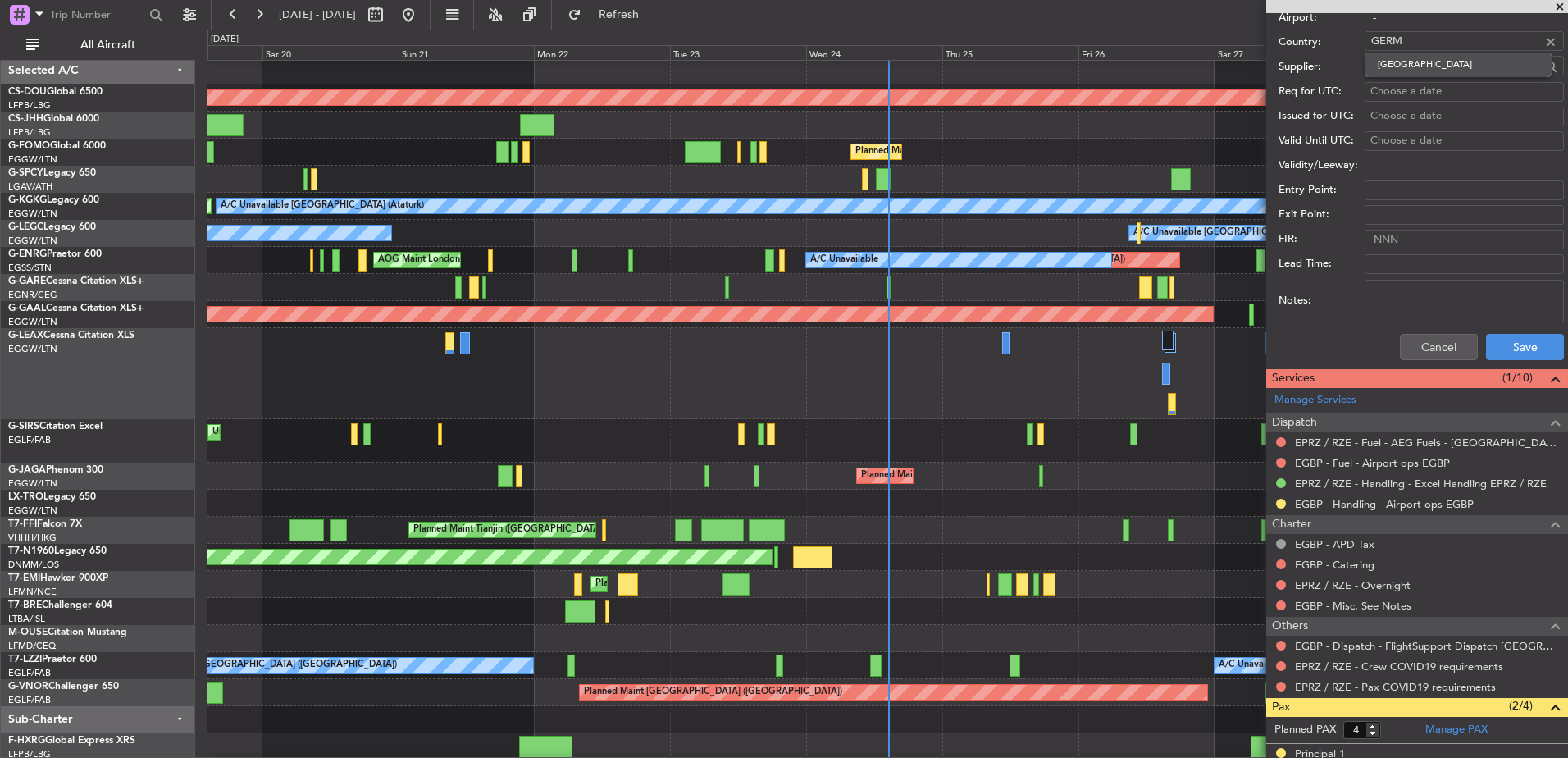
click at [1411, 62] on span "Germany" at bounding box center [1459, 65] width 161 height 24
type input "Germany"
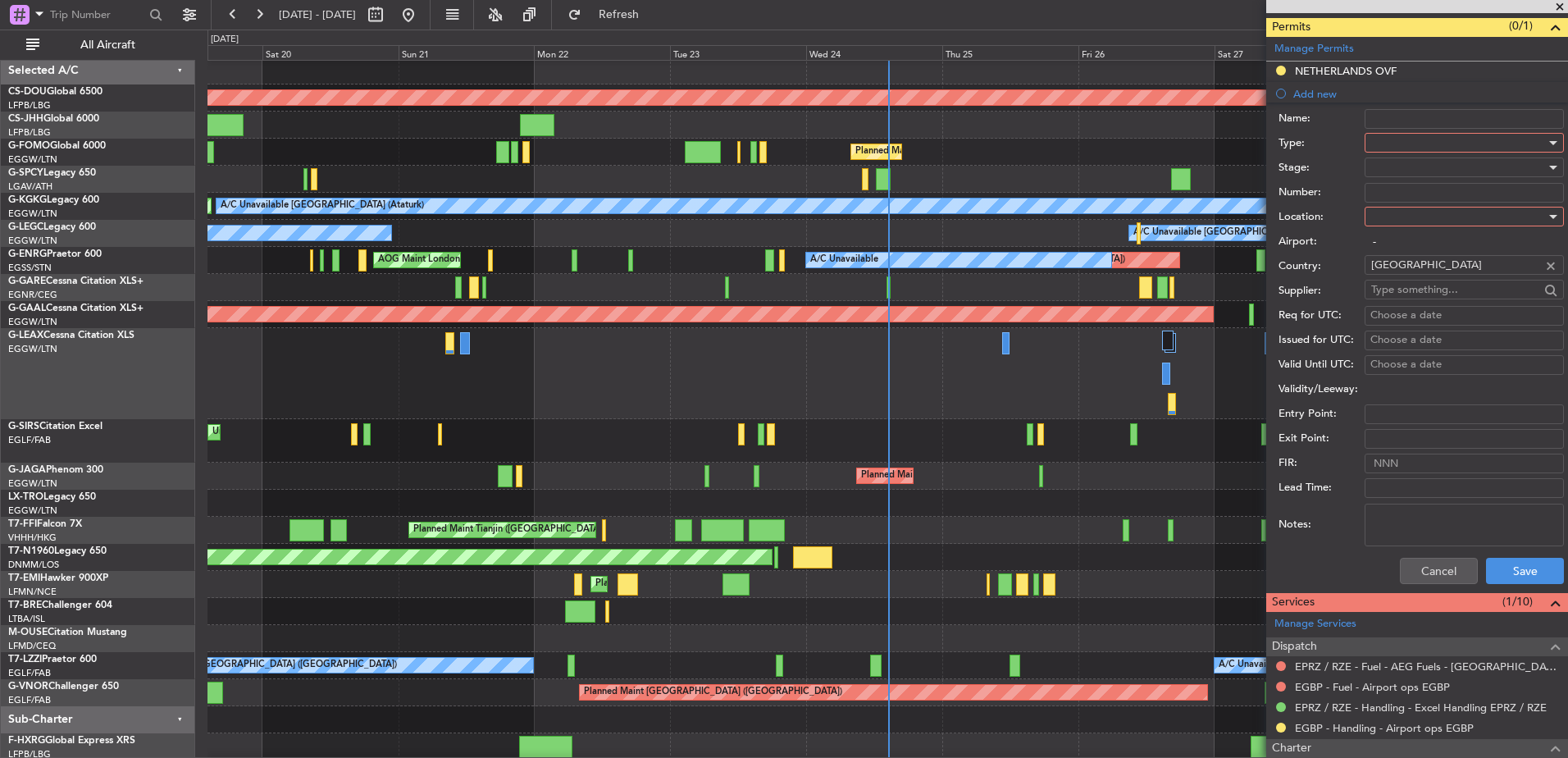
click at [1391, 128] on div "Name:" at bounding box center [1422, 119] width 286 height 24
click at [1391, 133] on div at bounding box center [1459, 143] width 175 height 24
click at [1399, 217] on span "Overflight" at bounding box center [1458, 221] width 172 height 24
click at [1401, 167] on div at bounding box center [1459, 167] width 175 height 24
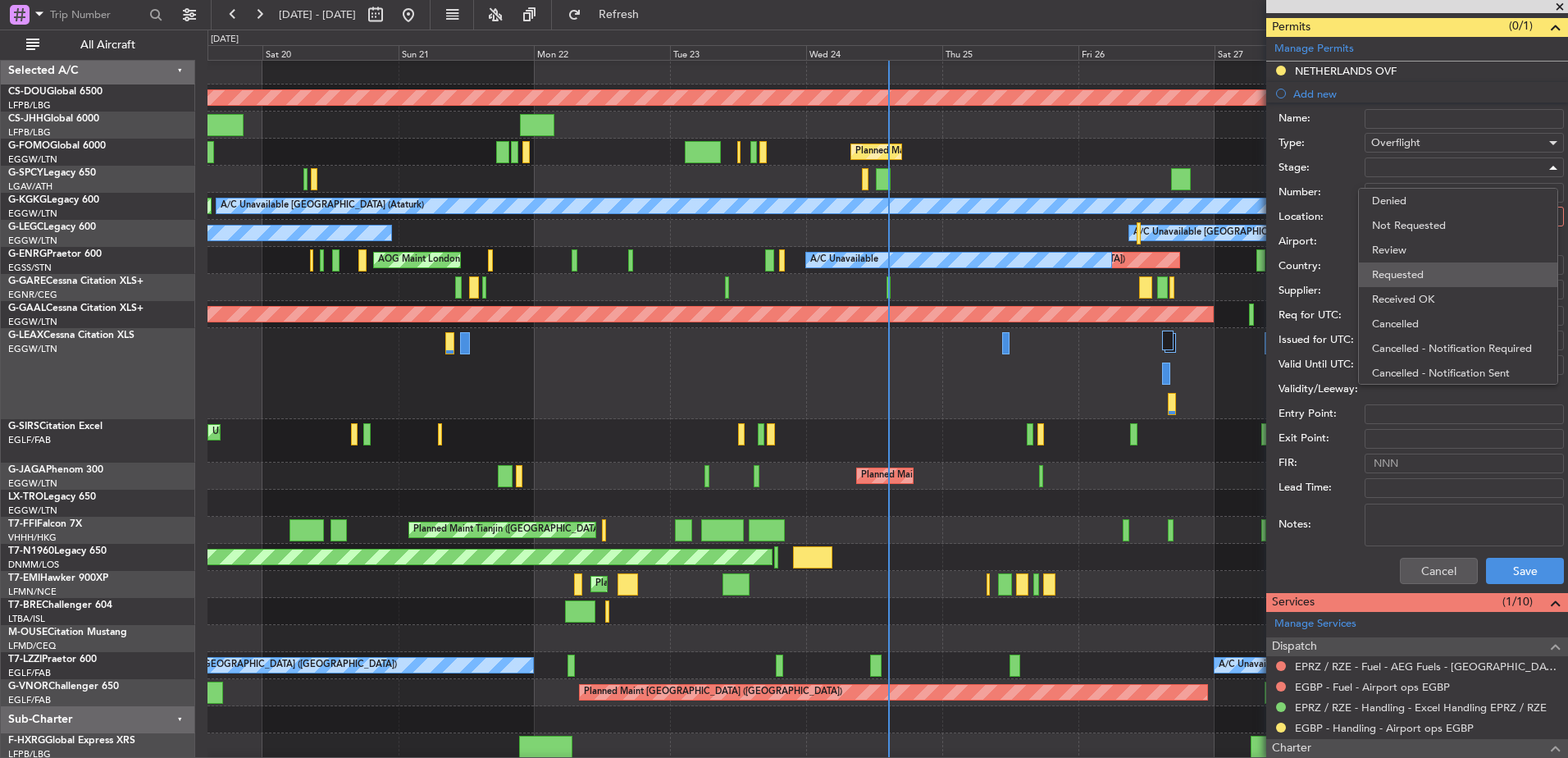
click at [1416, 266] on span "Requested" at bounding box center [1458, 275] width 172 height 24
click at [1412, 214] on div at bounding box center [1459, 217] width 175 height 24
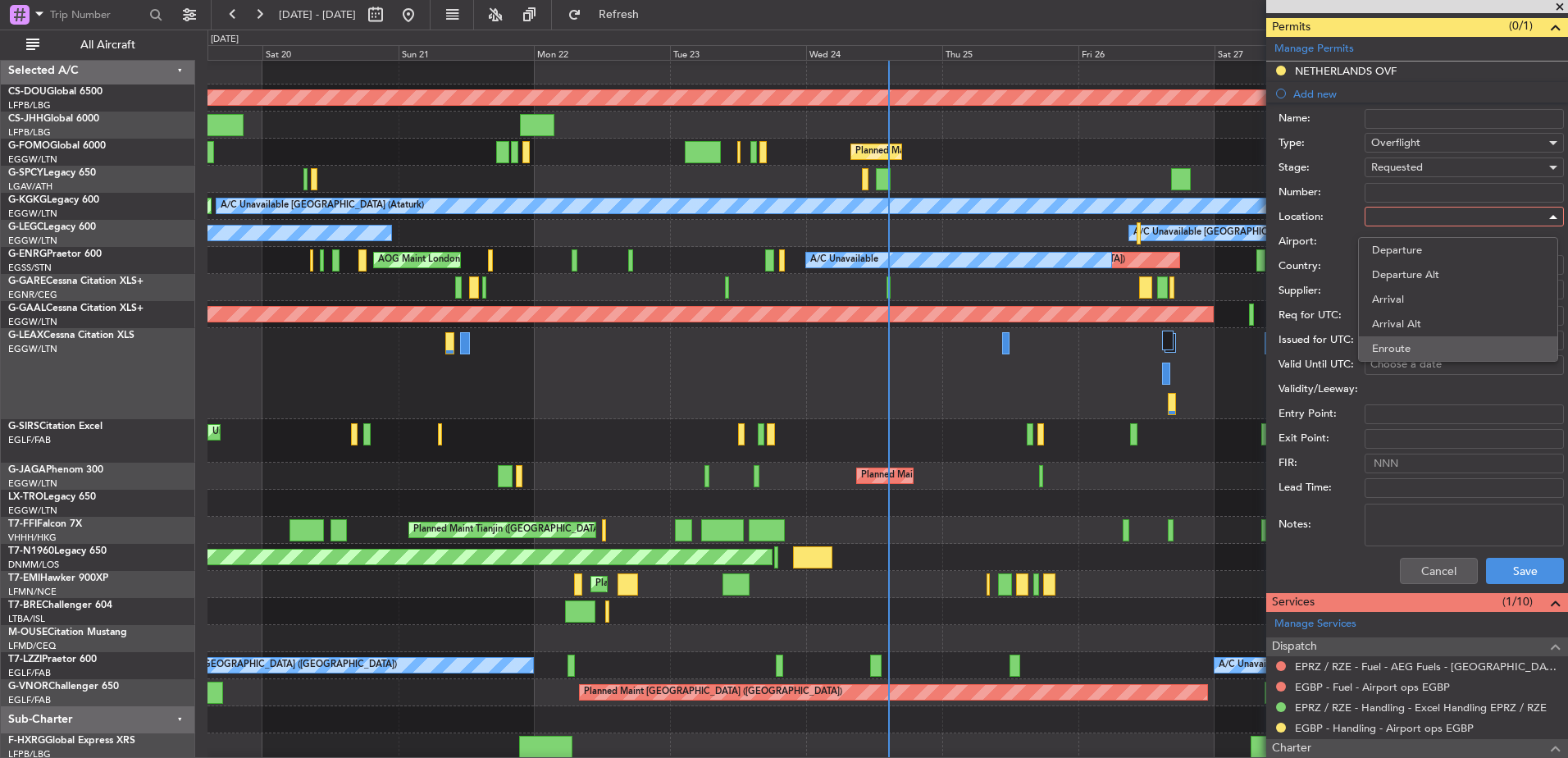
click at [1401, 353] on span "Enroute" at bounding box center [1458, 348] width 172 height 24
click at [1500, 581] on button "Save" at bounding box center [1526, 571] width 78 height 26
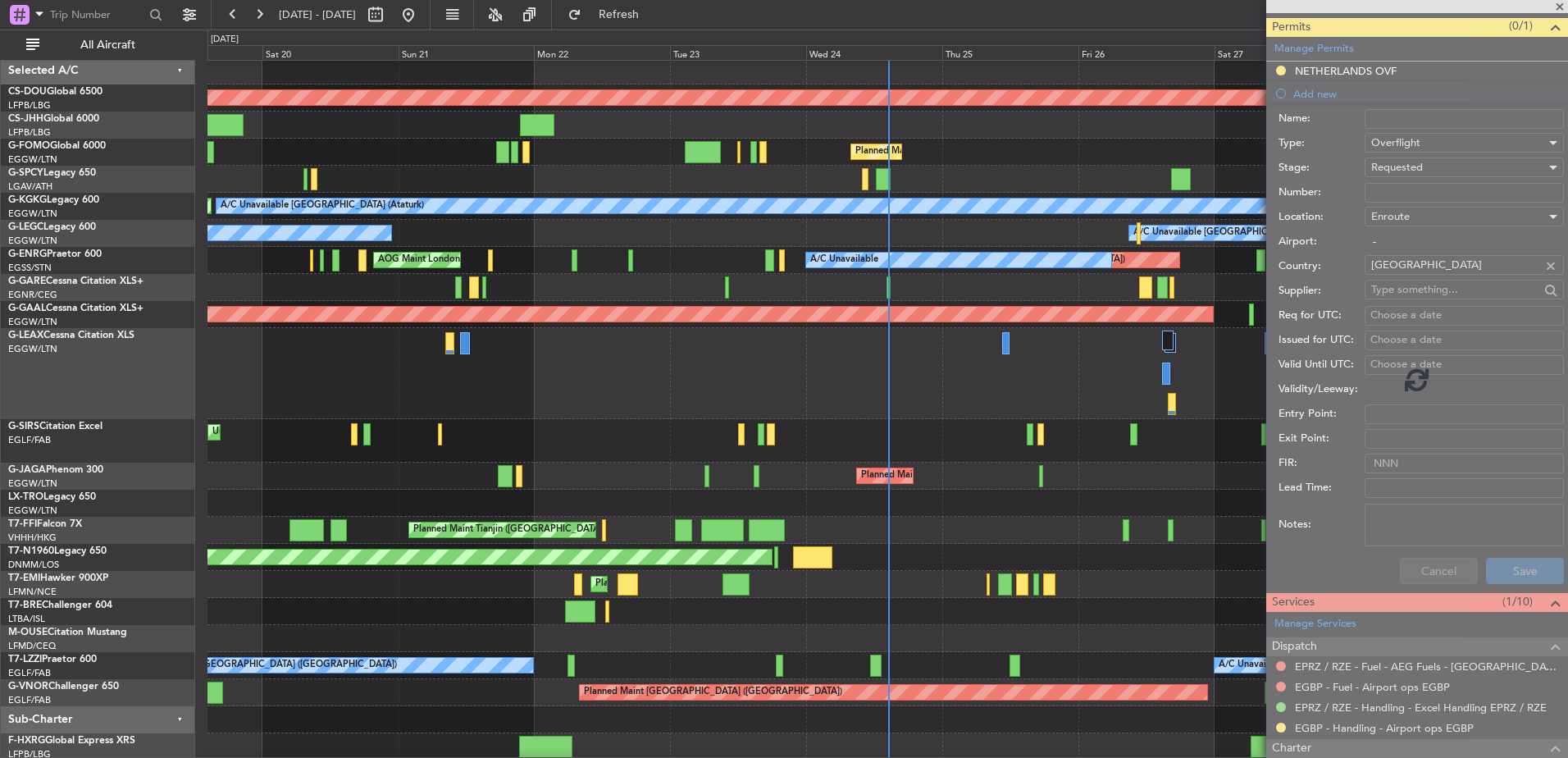
scroll to position [301, 0]
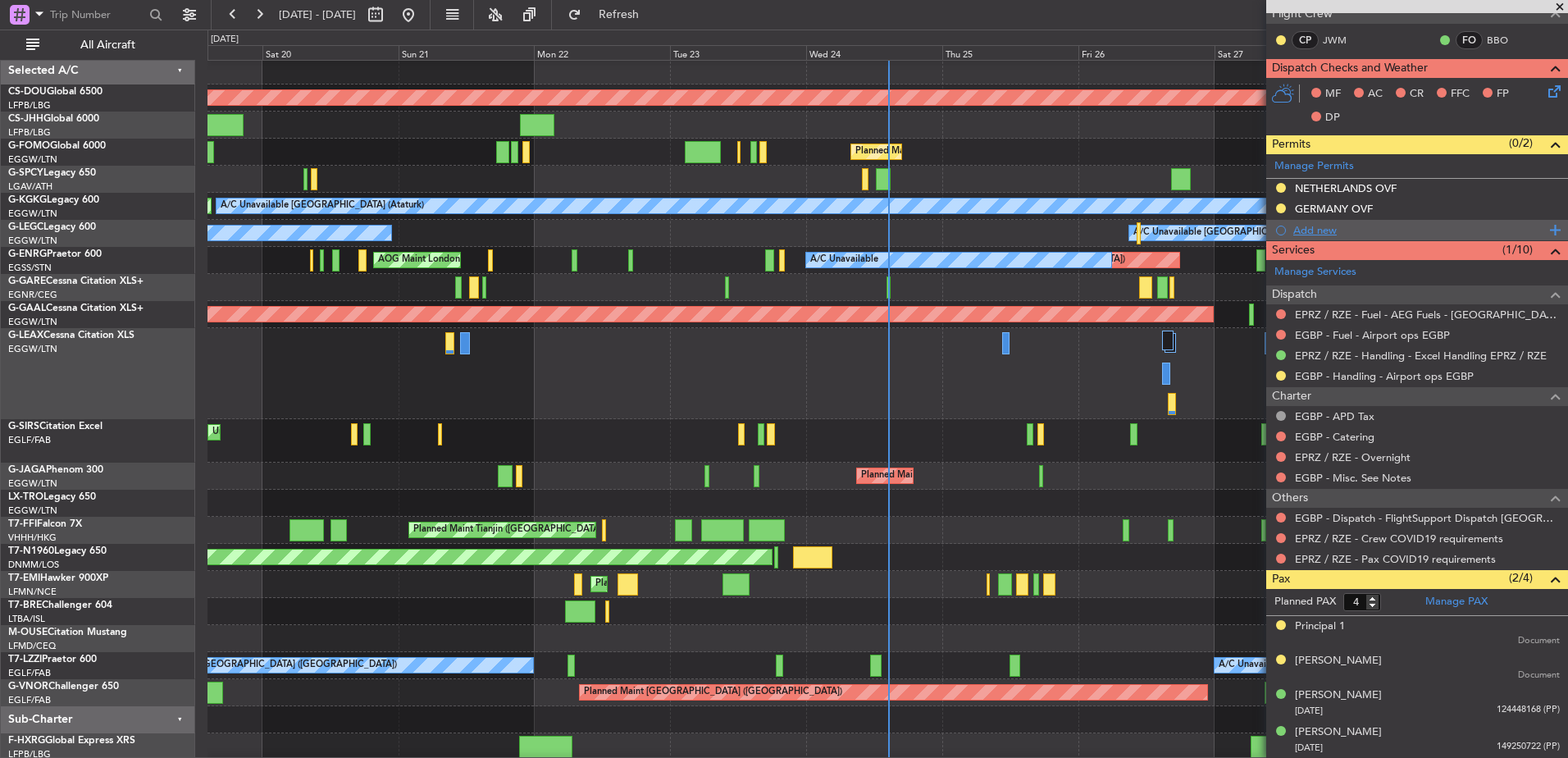
click at [1343, 221] on div "Add new" at bounding box center [1417, 230] width 301 height 21
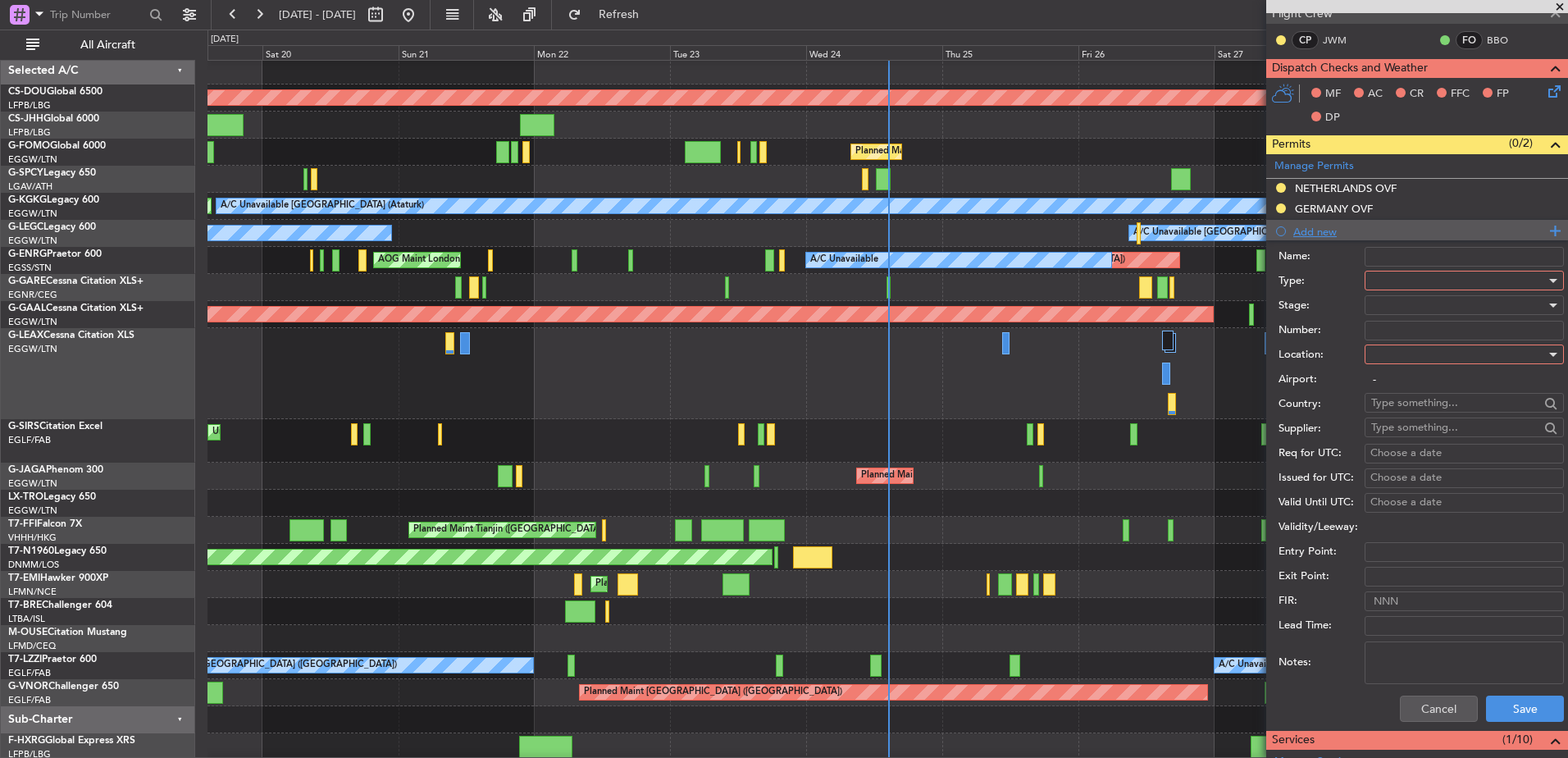
scroll to position [418, 0]
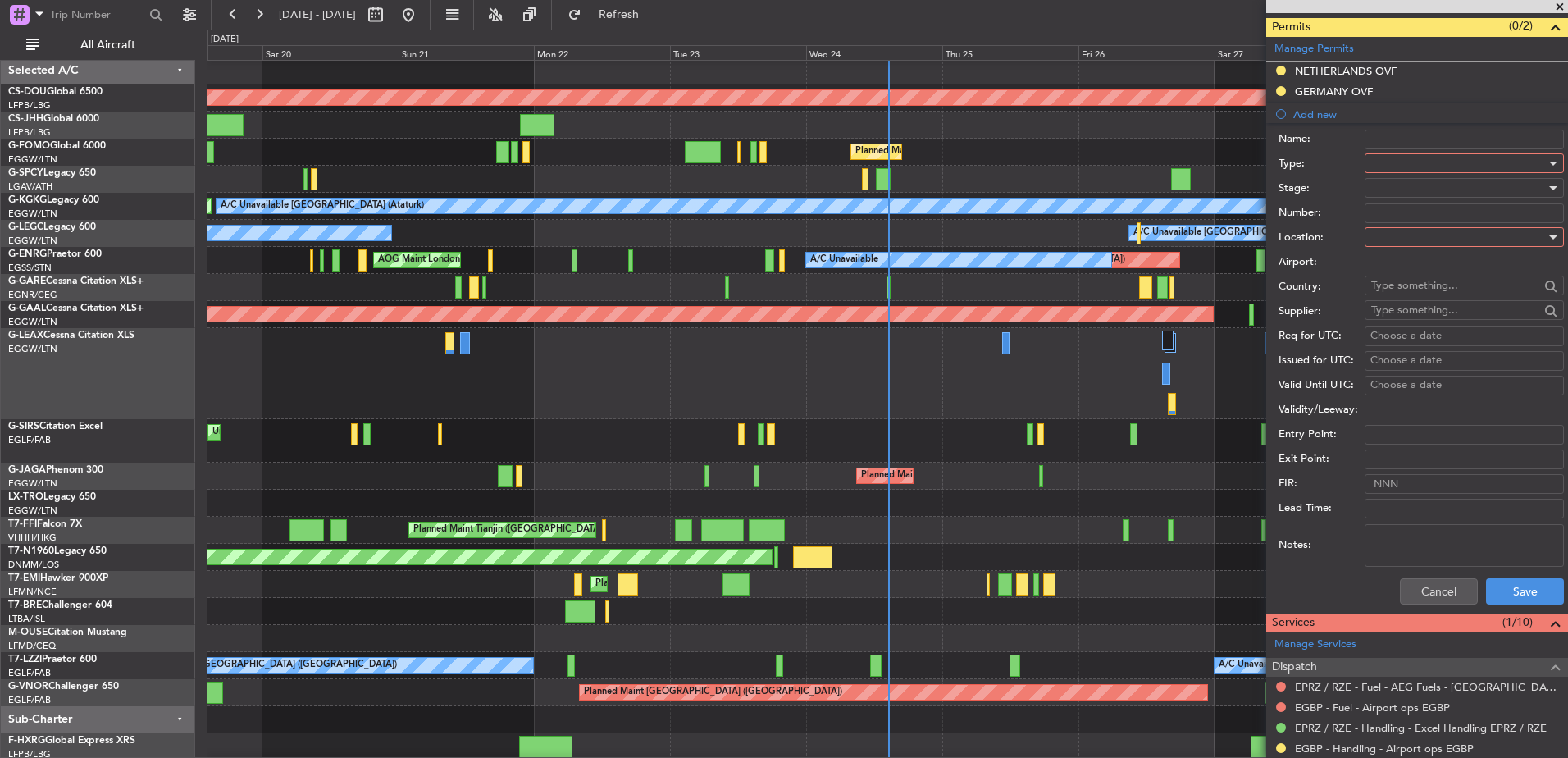
click at [1402, 172] on div at bounding box center [1459, 163] width 175 height 24
click at [1403, 240] on span "Overflight" at bounding box center [1458, 242] width 172 height 24
click at [1388, 189] on div at bounding box center [1459, 188] width 175 height 24
click at [1405, 294] on span "Requested" at bounding box center [1458, 295] width 172 height 24
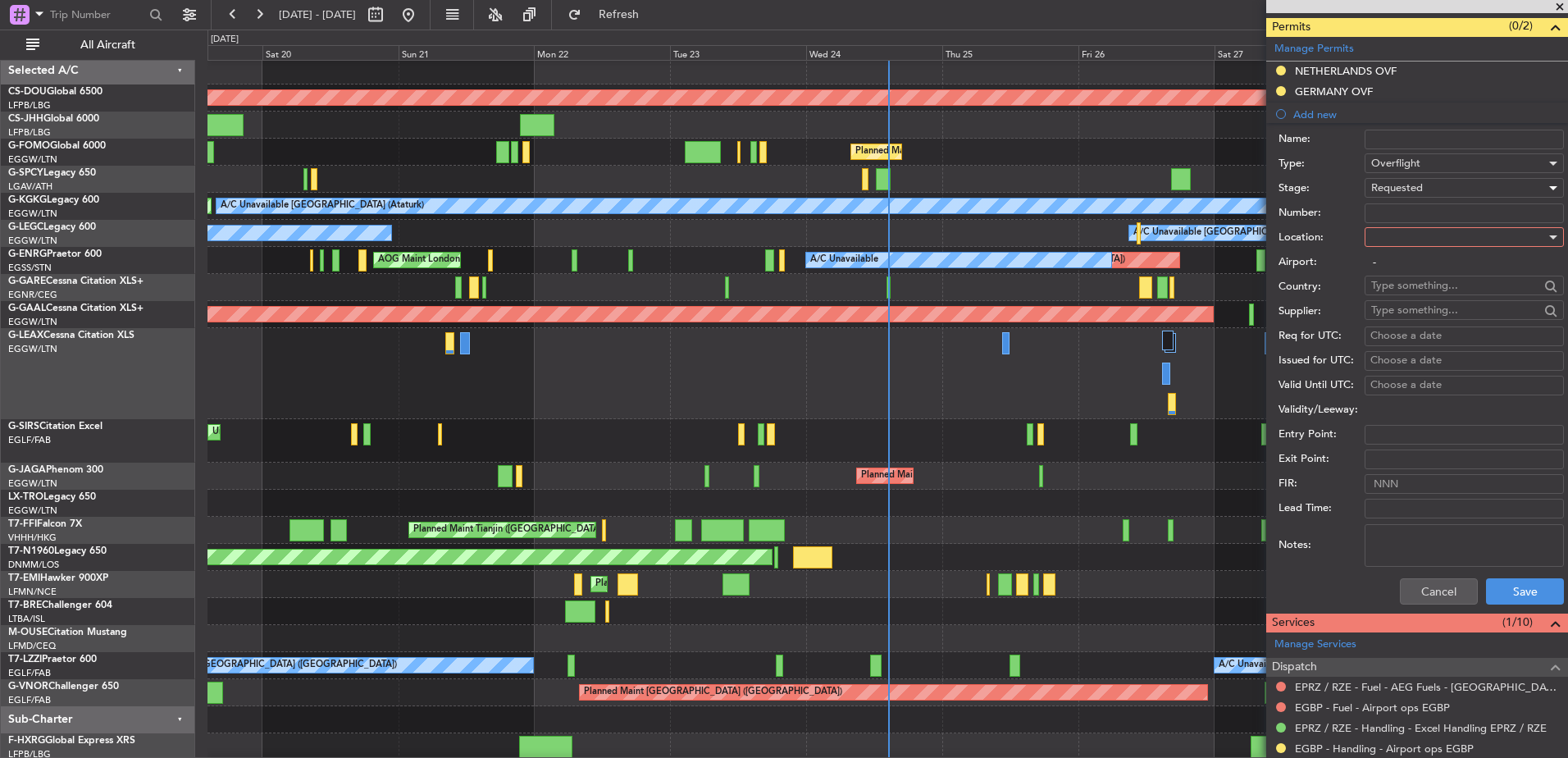
click at [1403, 239] on div at bounding box center [1459, 236] width 175 height 24
click at [1401, 363] on span "Enroute" at bounding box center [1458, 369] width 172 height 24
click at [1398, 286] on input "text" at bounding box center [1455, 285] width 168 height 24
click at [1401, 325] on span "Poland" at bounding box center [1459, 334] width 161 height 24
type input "Poland"
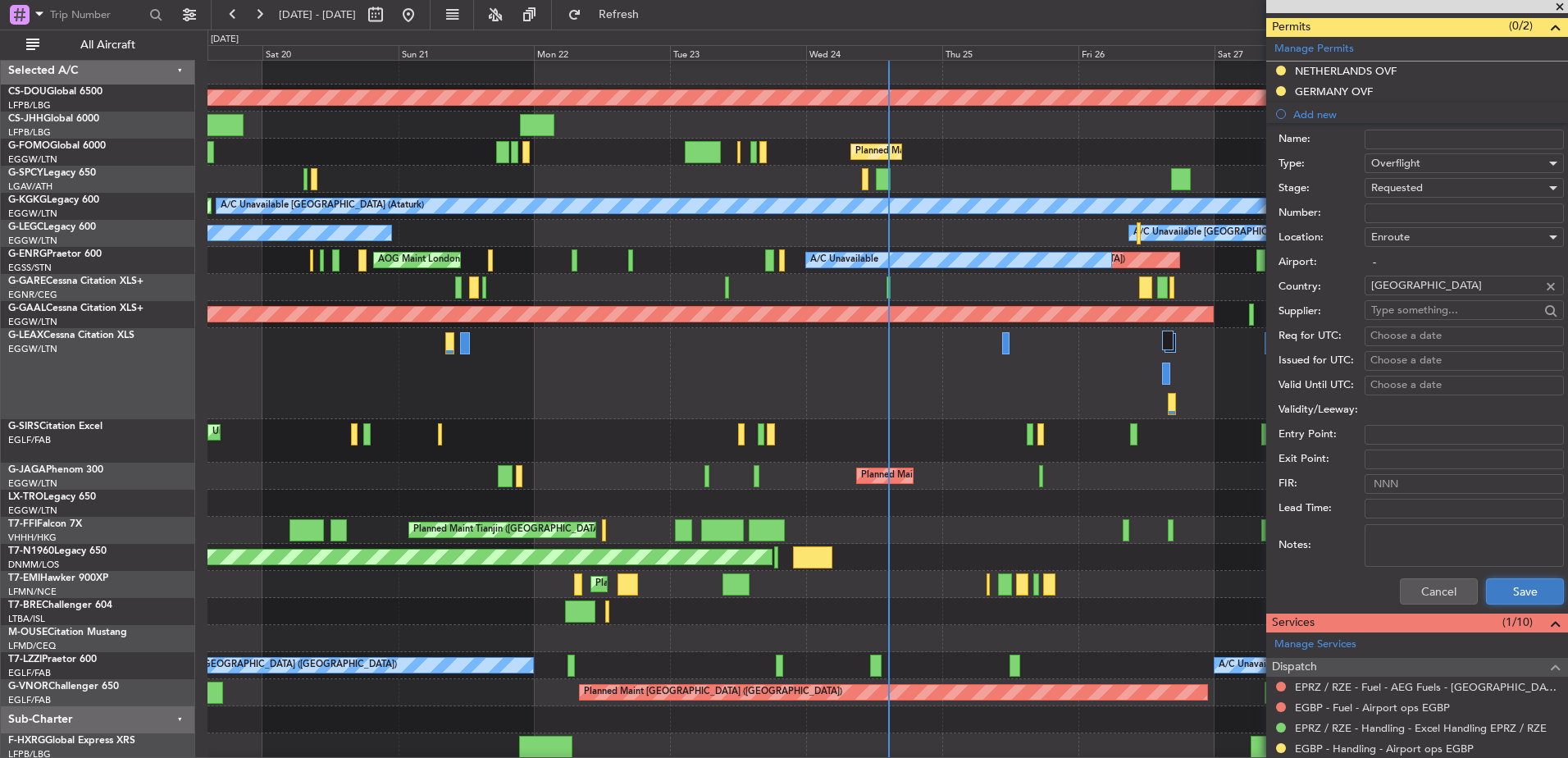
click at [1497, 594] on button "Save" at bounding box center [1526, 592] width 78 height 26
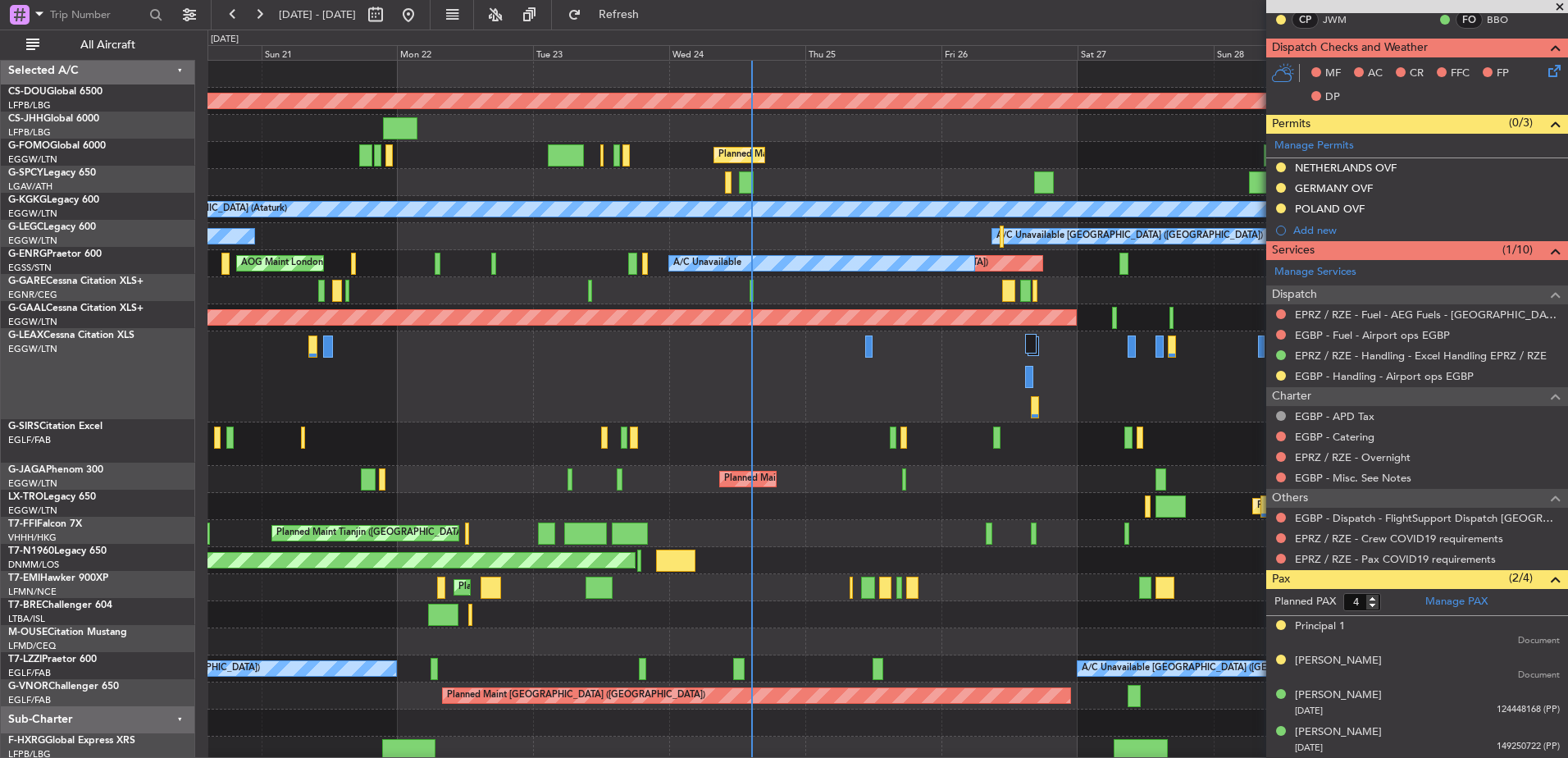
scroll to position [0, 0]
click at [816, 530] on div "Planned Maint Tianjin ([GEOGRAPHIC_DATA])" at bounding box center [888, 533] width 1360 height 27
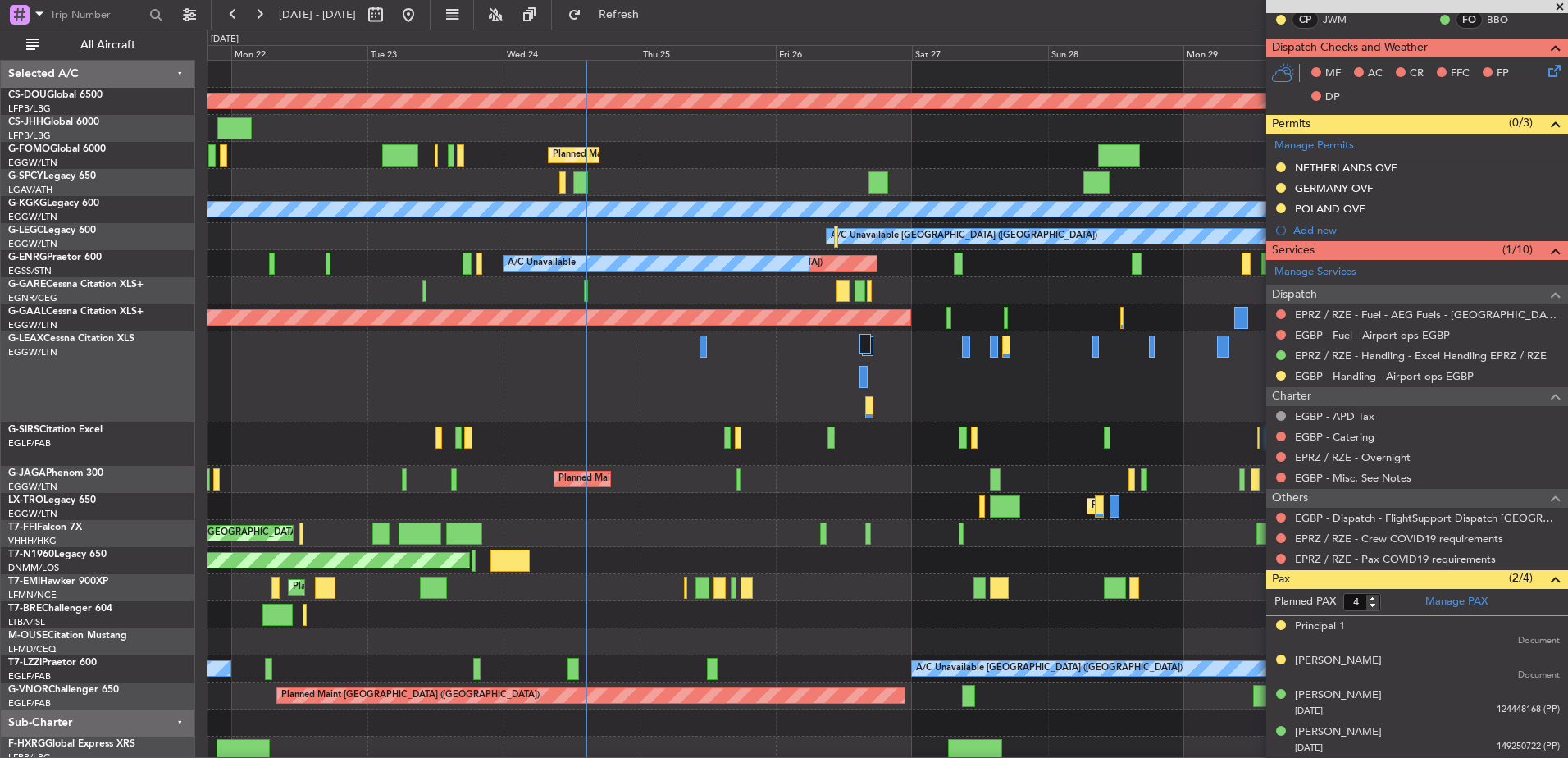
click at [541, 524] on div "Planned Maint London ([GEOGRAPHIC_DATA]) Owner Planned Maint [GEOGRAPHIC_DATA] …" at bounding box center [888, 411] width 1360 height 703
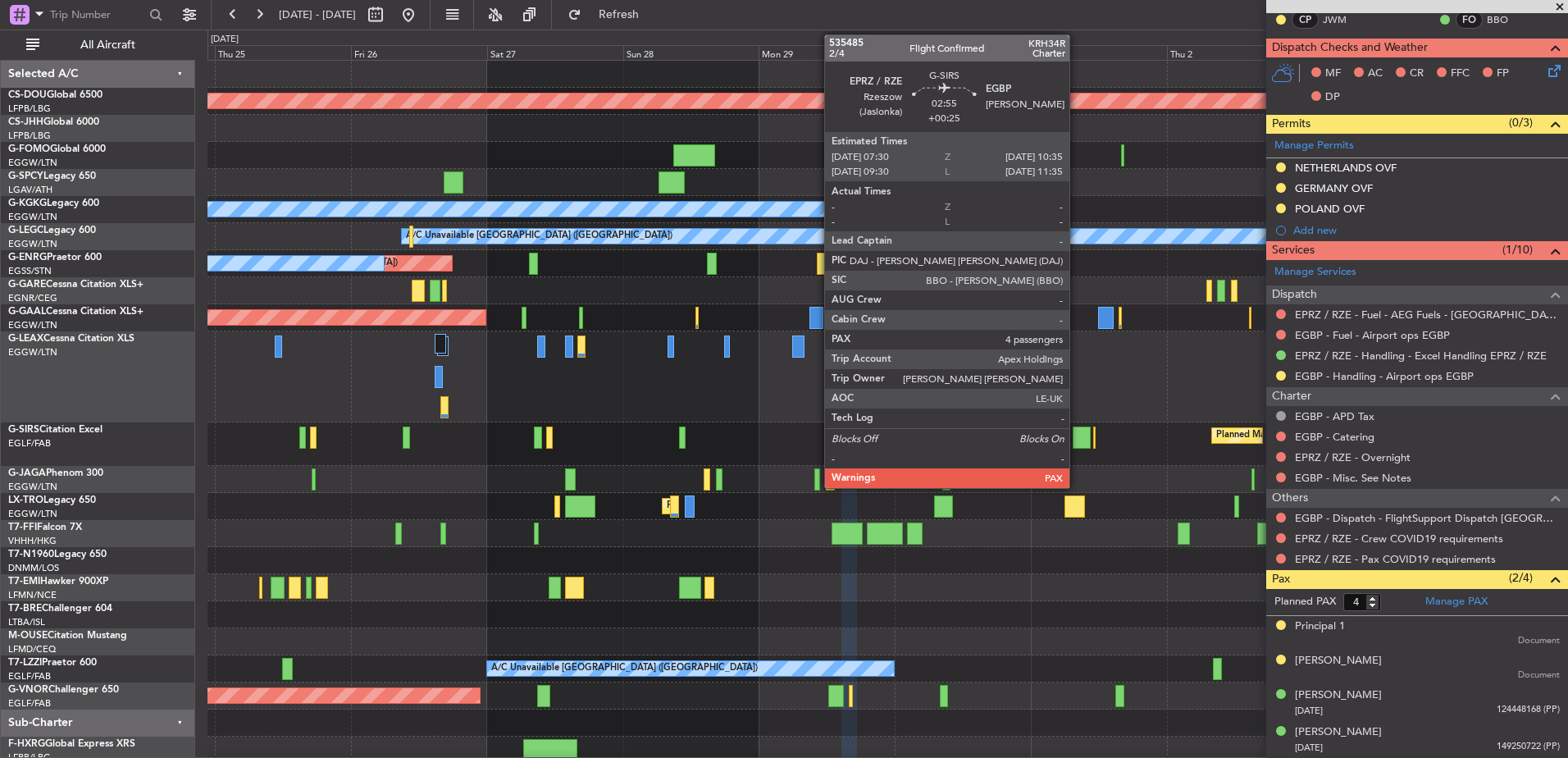
click at [1077, 434] on div at bounding box center [1081, 437] width 18 height 23
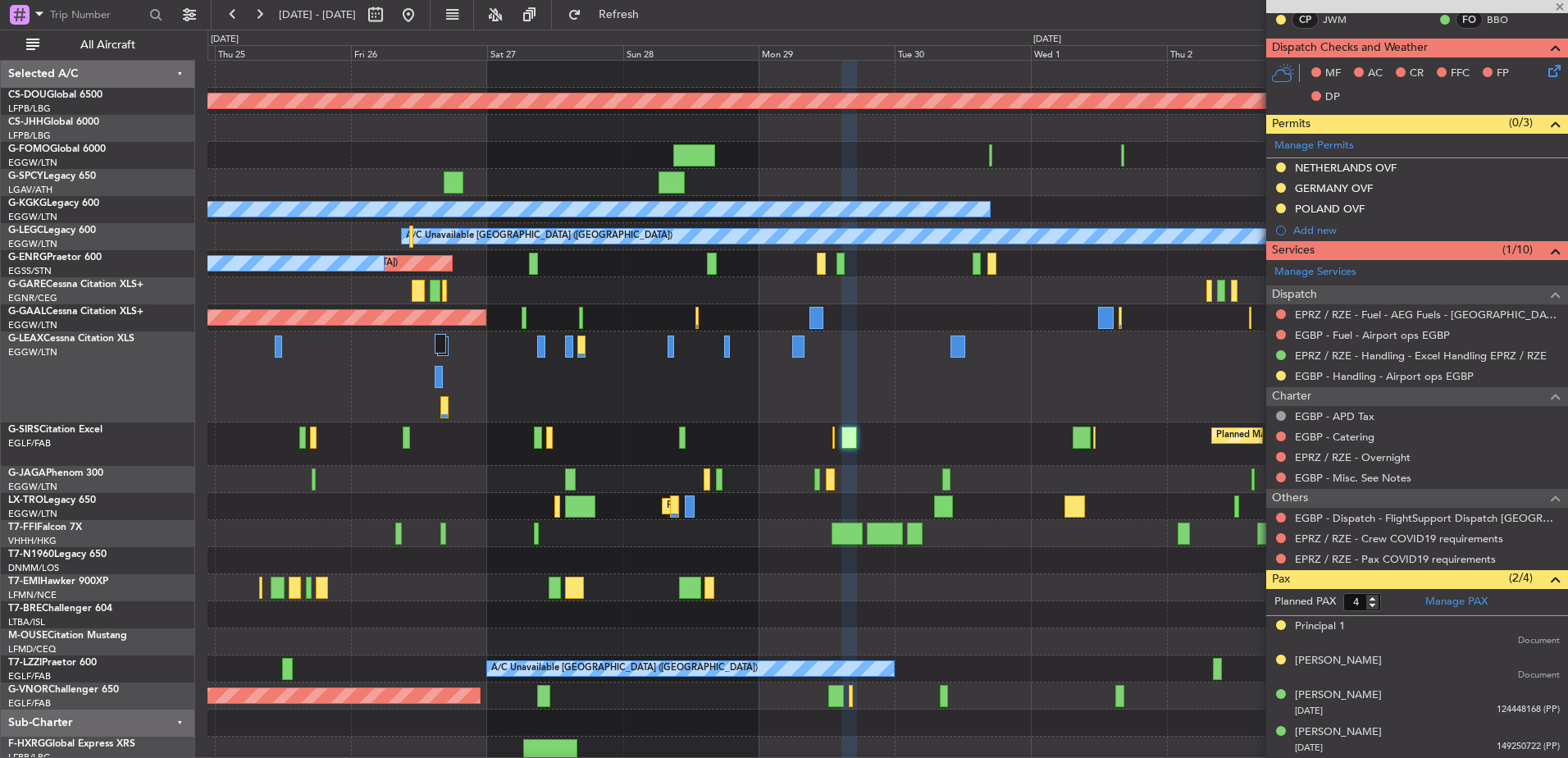
type input "+00:25"
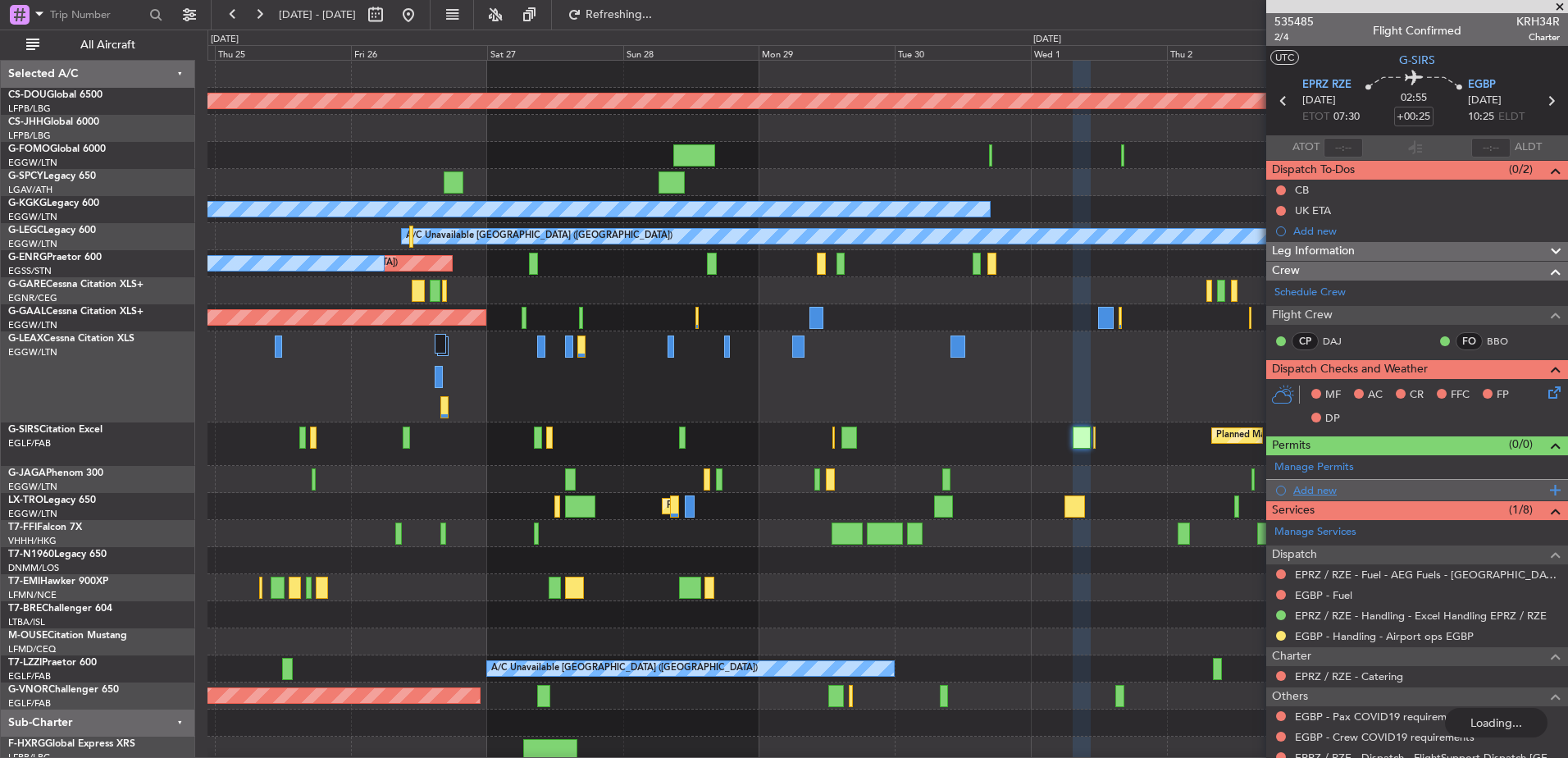
click at [1306, 489] on div "Manage Permits Add new" at bounding box center [1417, 478] width 301 height 46
click at [1326, 489] on div "Add new" at bounding box center [1419, 490] width 252 height 14
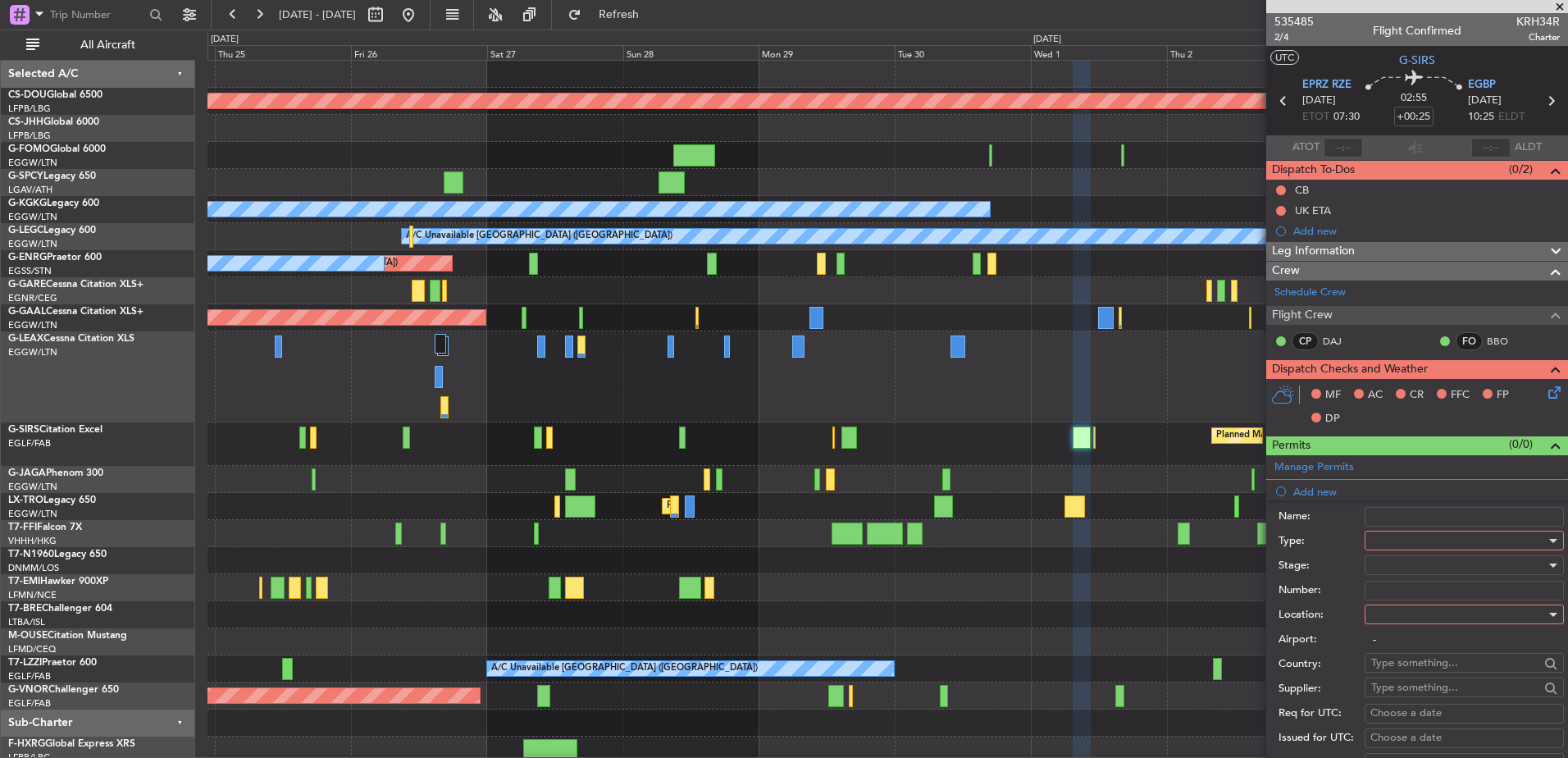
click at [1382, 537] on div at bounding box center [1459, 541] width 175 height 24
click at [1403, 720] on span "Overflight" at bounding box center [1458, 719] width 172 height 24
click at [1393, 571] on div at bounding box center [1459, 565] width 175 height 24
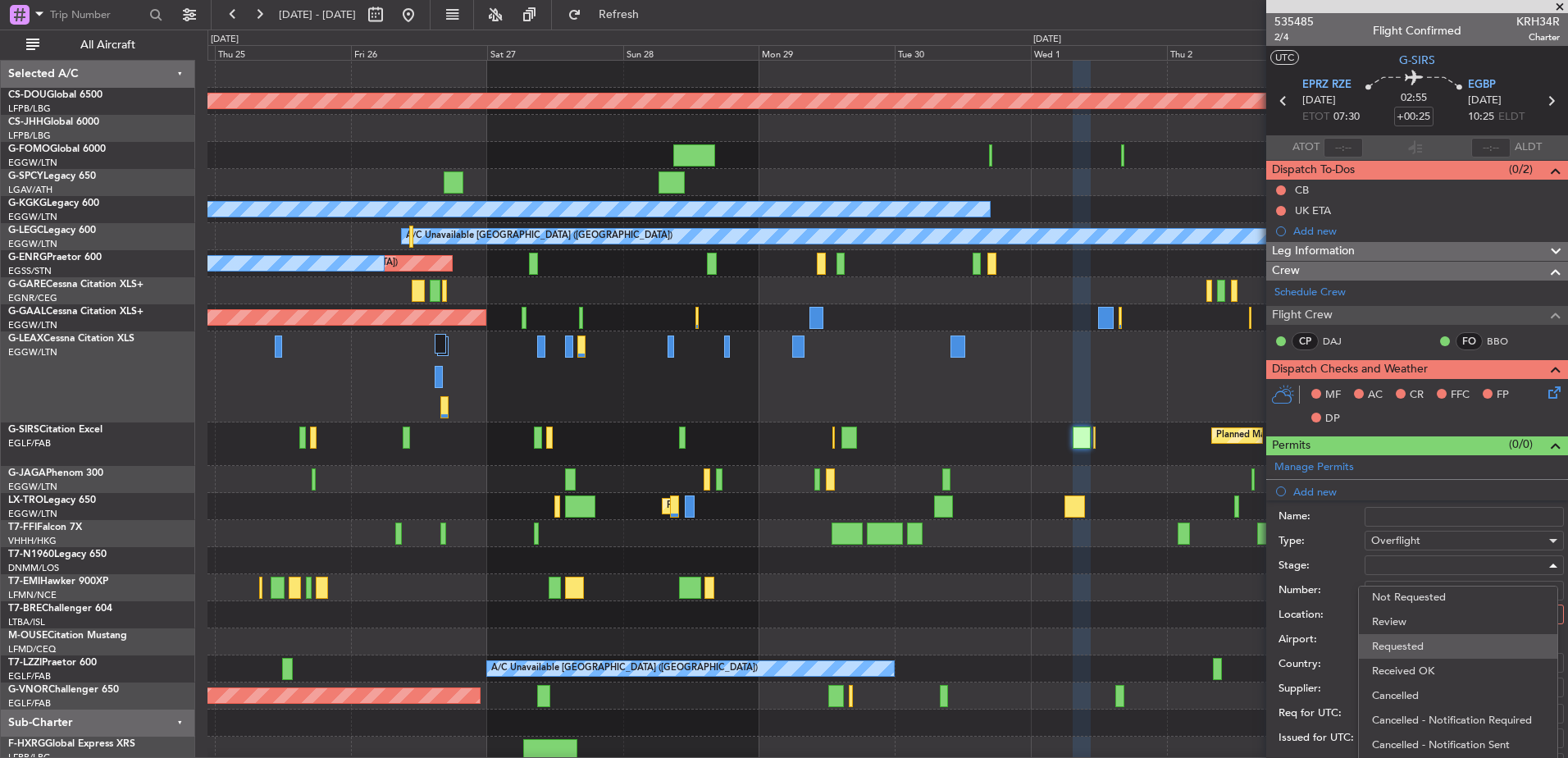
click at [1407, 643] on span "Requested" at bounding box center [1458, 646] width 172 height 24
click at [1388, 615] on div at bounding box center [1459, 614] width 175 height 24
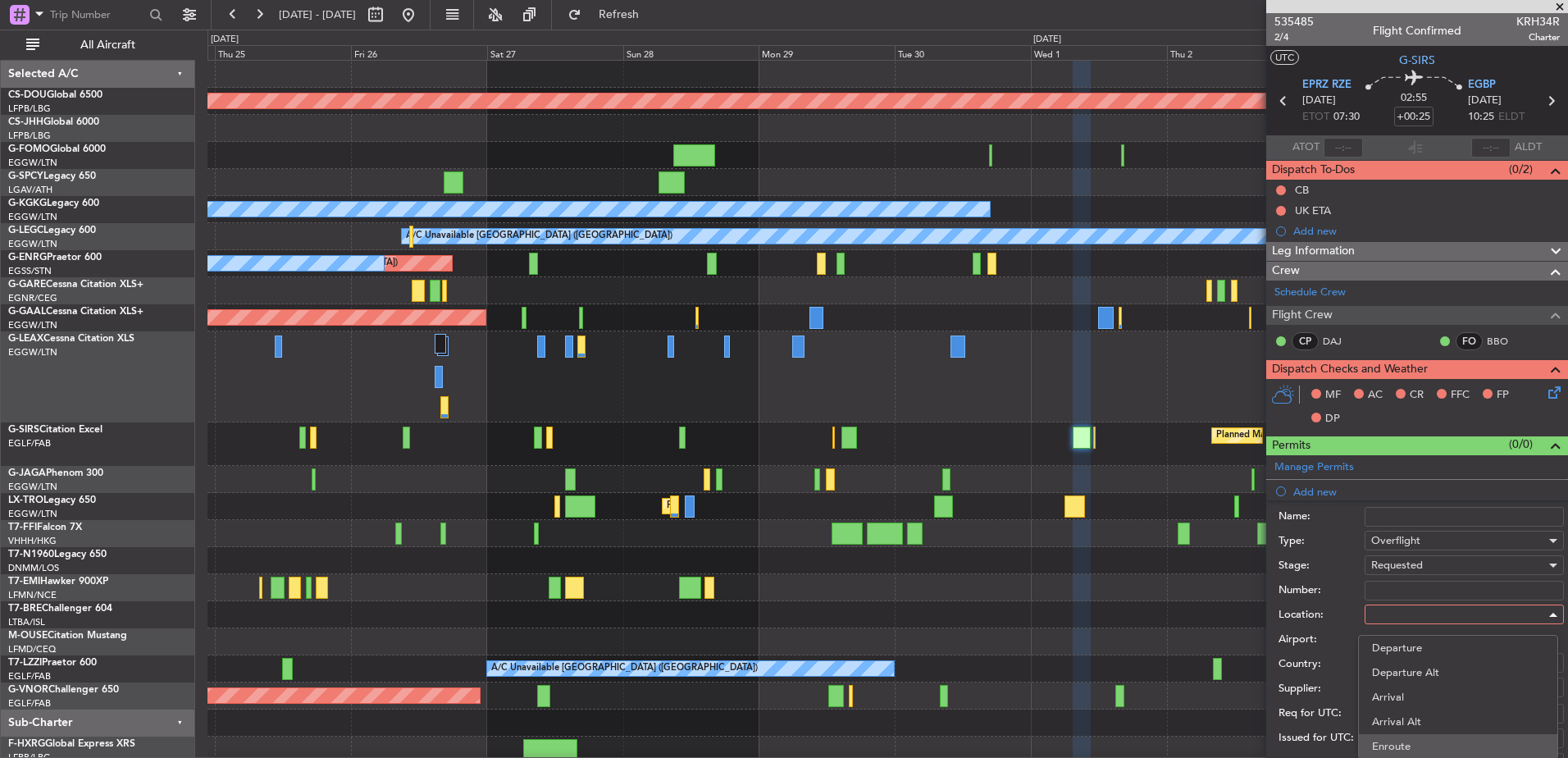
click at [1387, 739] on span "Enroute" at bounding box center [1458, 746] width 172 height 24
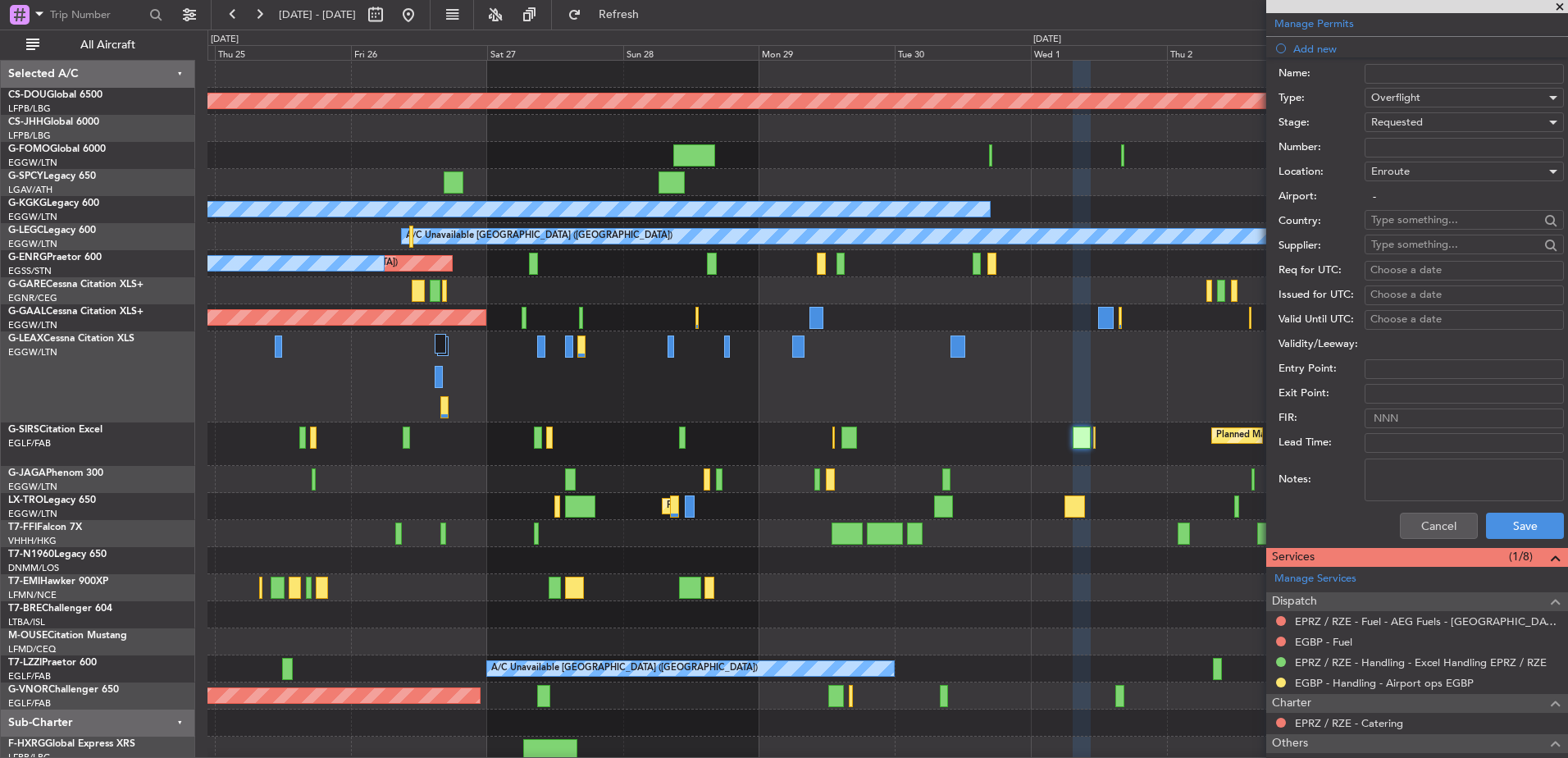
scroll to position [437, 0]
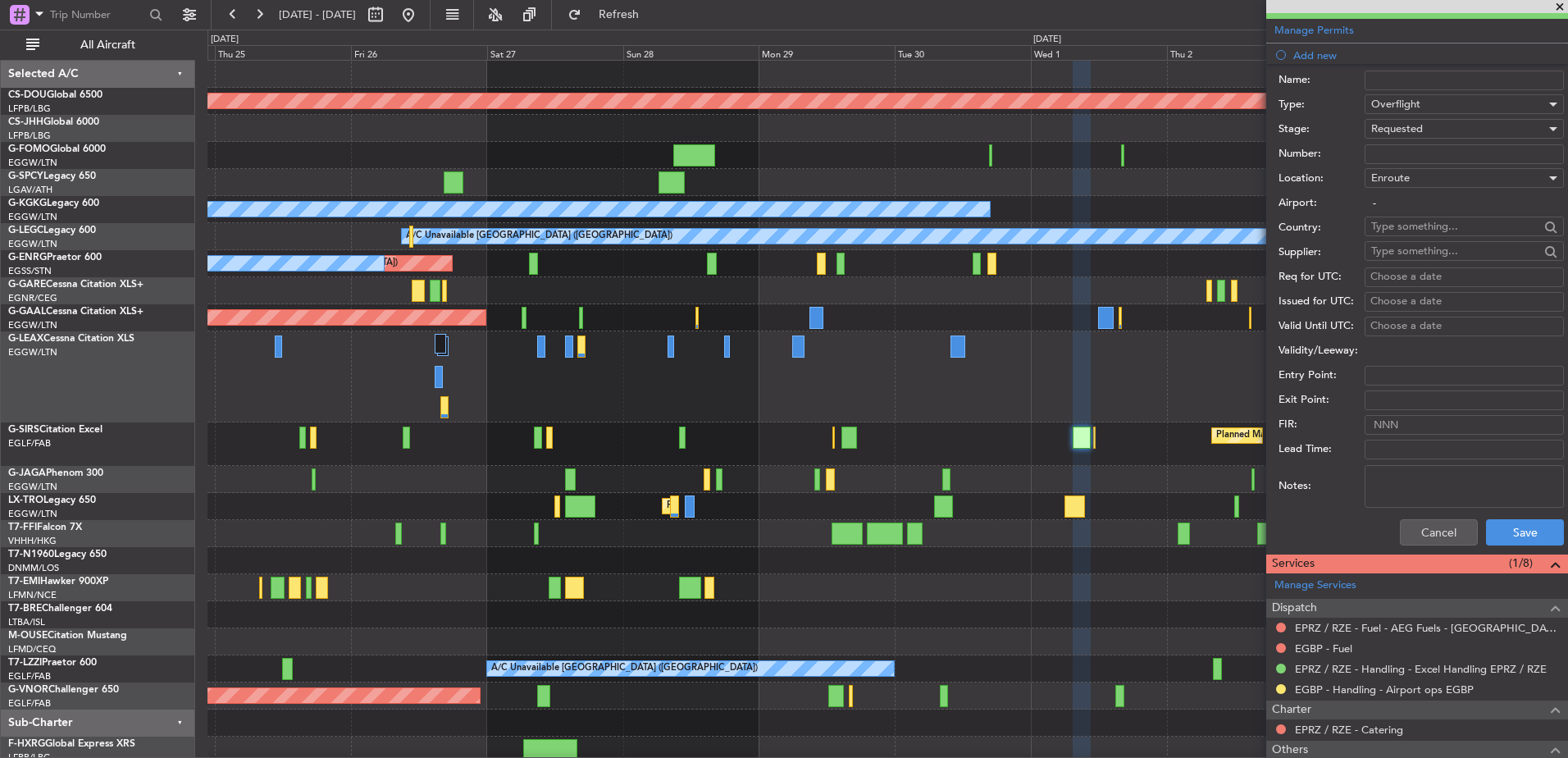
click at [1394, 226] on input "text" at bounding box center [1455, 226] width 168 height 24
click at [1399, 241] on span "Poland" at bounding box center [1459, 250] width 161 height 24
type input "Poland"
click at [1526, 531] on button "Save" at bounding box center [1526, 532] width 78 height 26
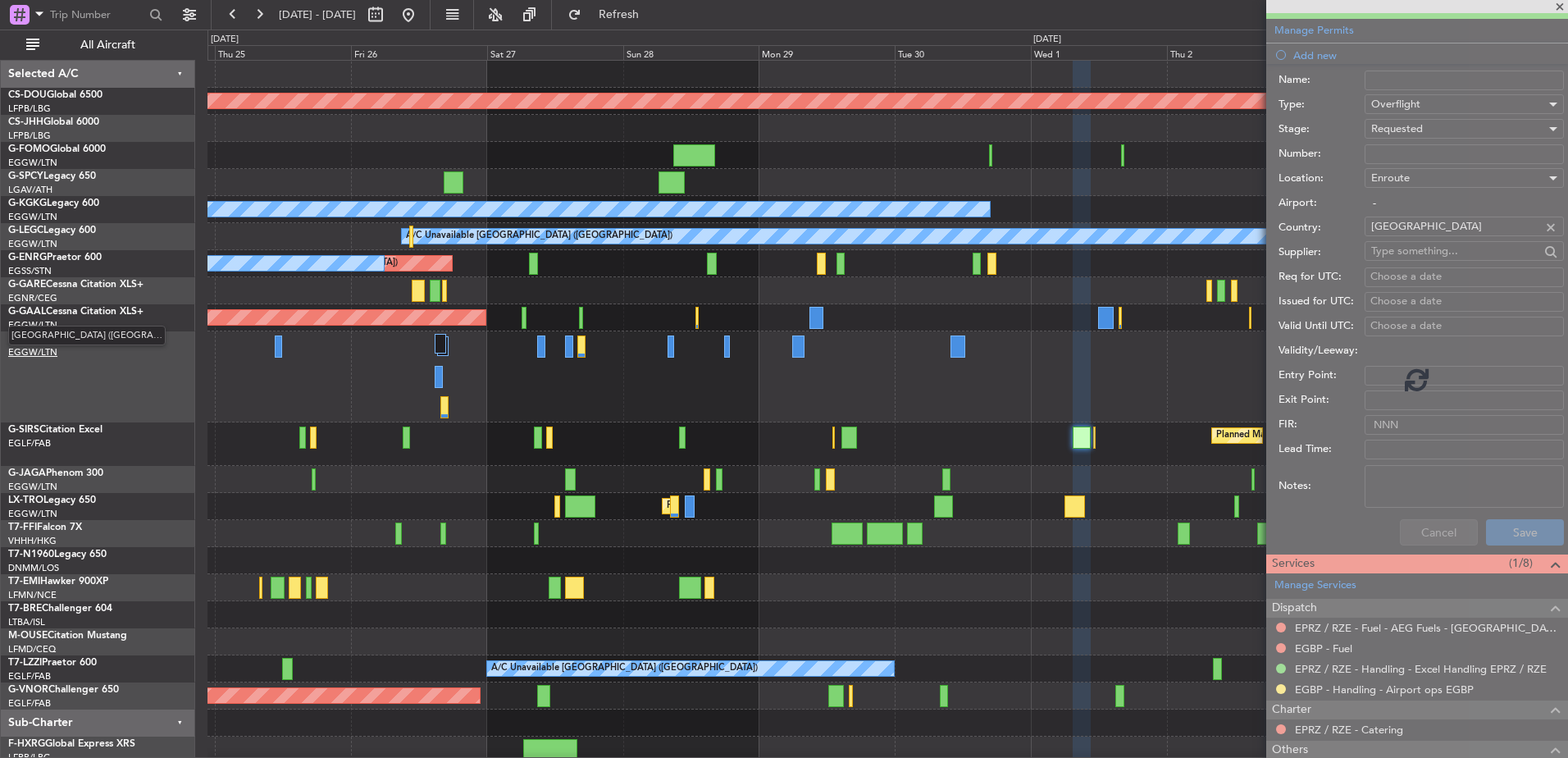
scroll to position [219, 0]
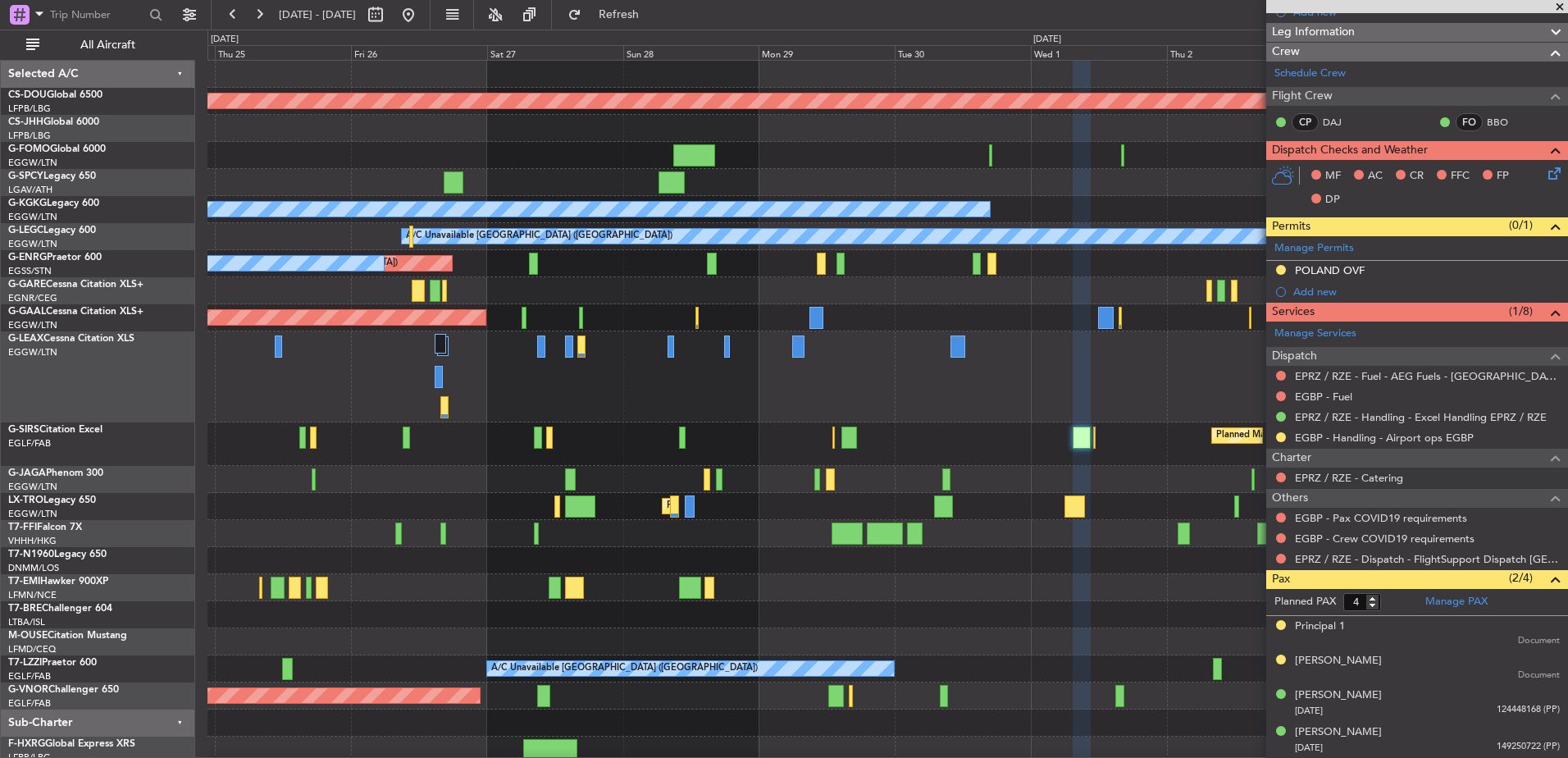
click at [1340, 301] on div "Services (1/8) Manage Services Dispatch EPRZ / RZE - Fuel - AEG Fuels - Rzeclaw…" at bounding box center [1417, 435] width 301 height 268
click at [1328, 292] on div "Add new" at bounding box center [1419, 292] width 252 height 14
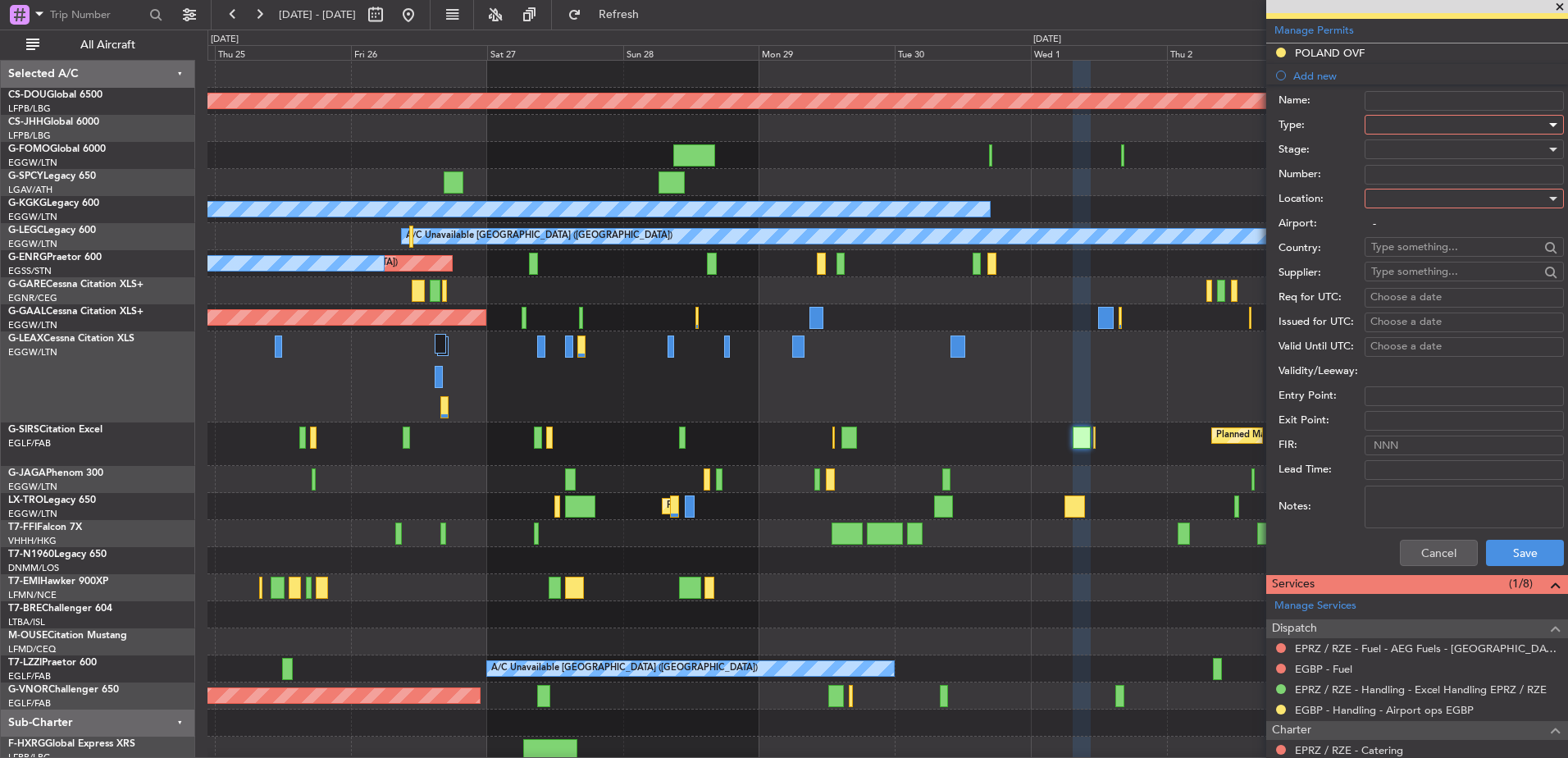
click at [1401, 125] on div at bounding box center [1459, 125] width 175 height 24
click at [1409, 203] on span "Overflight" at bounding box center [1458, 204] width 172 height 24
click at [1419, 146] on div at bounding box center [1459, 149] width 175 height 24
click at [1404, 257] on span "Requested" at bounding box center [1458, 256] width 172 height 24
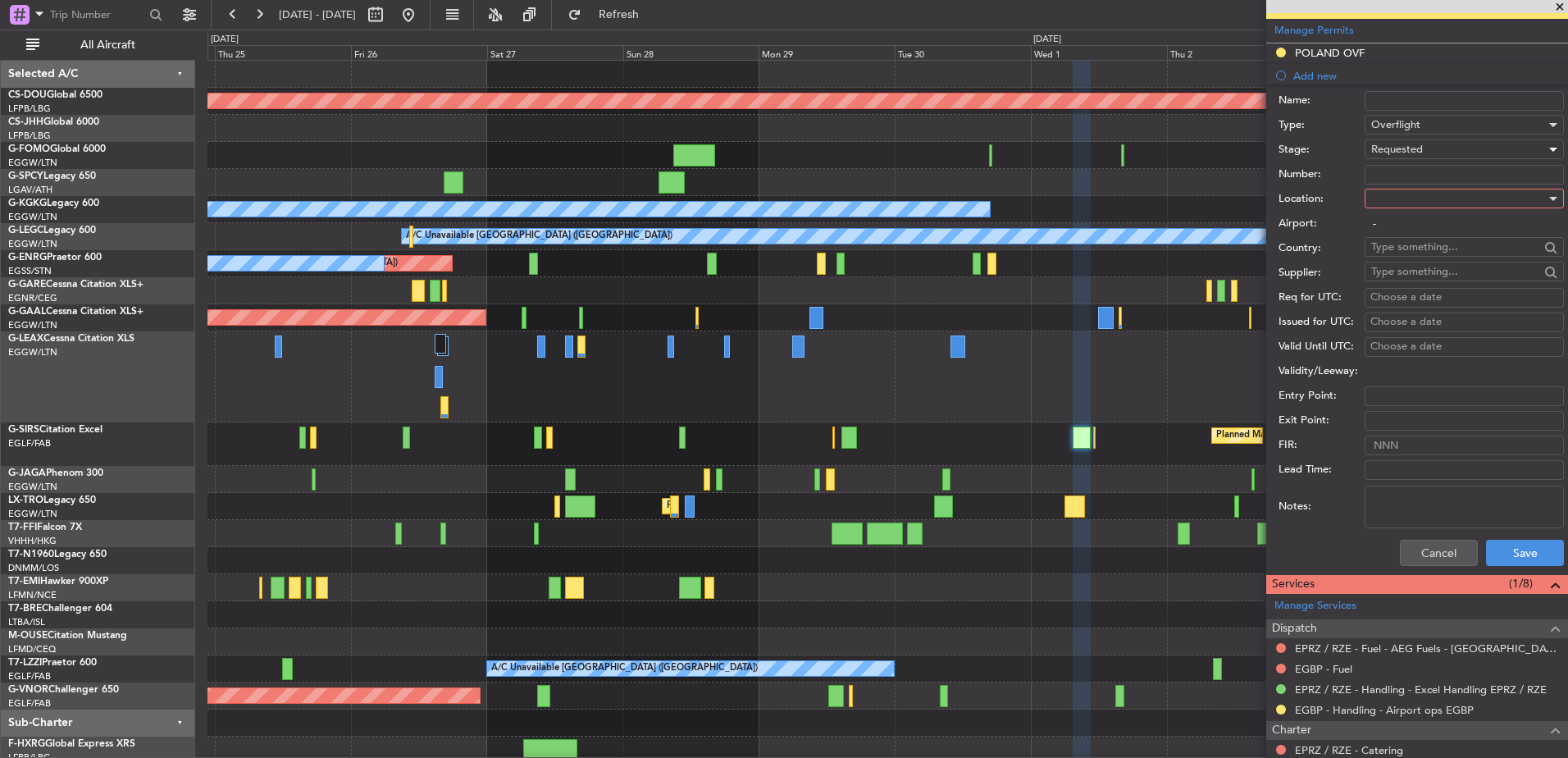
click at [1408, 182] on input "Number:" at bounding box center [1465, 174] width 199 height 20
click at [1318, 178] on label "Number:" at bounding box center [1321, 174] width 86 height 16
click at [1365, 178] on input "Number:" at bounding box center [1465, 174] width 199 height 20
click at [1389, 193] on div at bounding box center [1459, 198] width 175 height 24
click at [1396, 324] on span "Enroute" at bounding box center [1458, 330] width 172 height 24
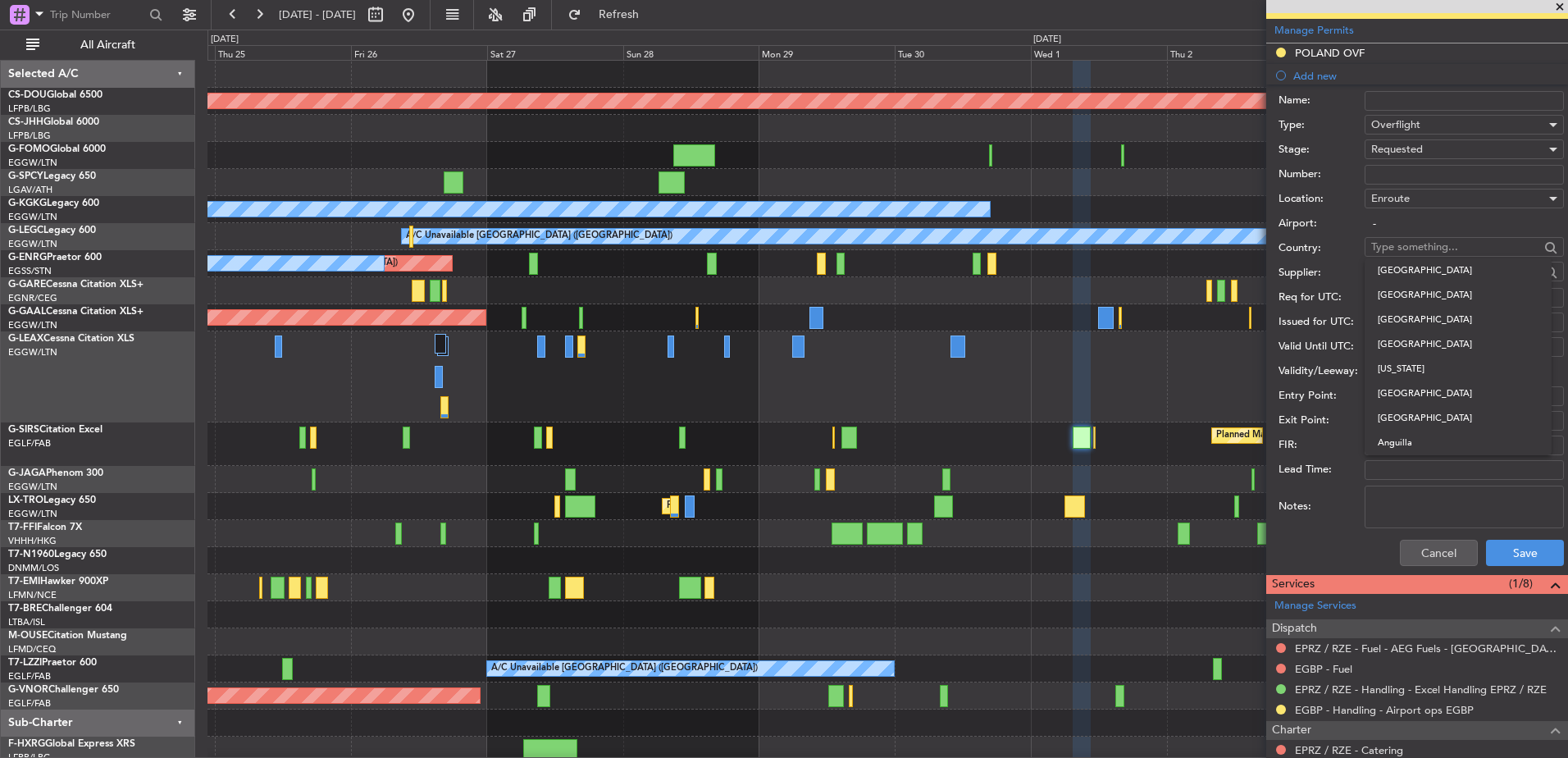
click at [1396, 248] on input "text" at bounding box center [1455, 247] width 168 height 24
click at [1404, 268] on span "Germany" at bounding box center [1459, 270] width 161 height 24
type input "Germany"
click at [1497, 541] on button "Save" at bounding box center [1526, 553] width 78 height 26
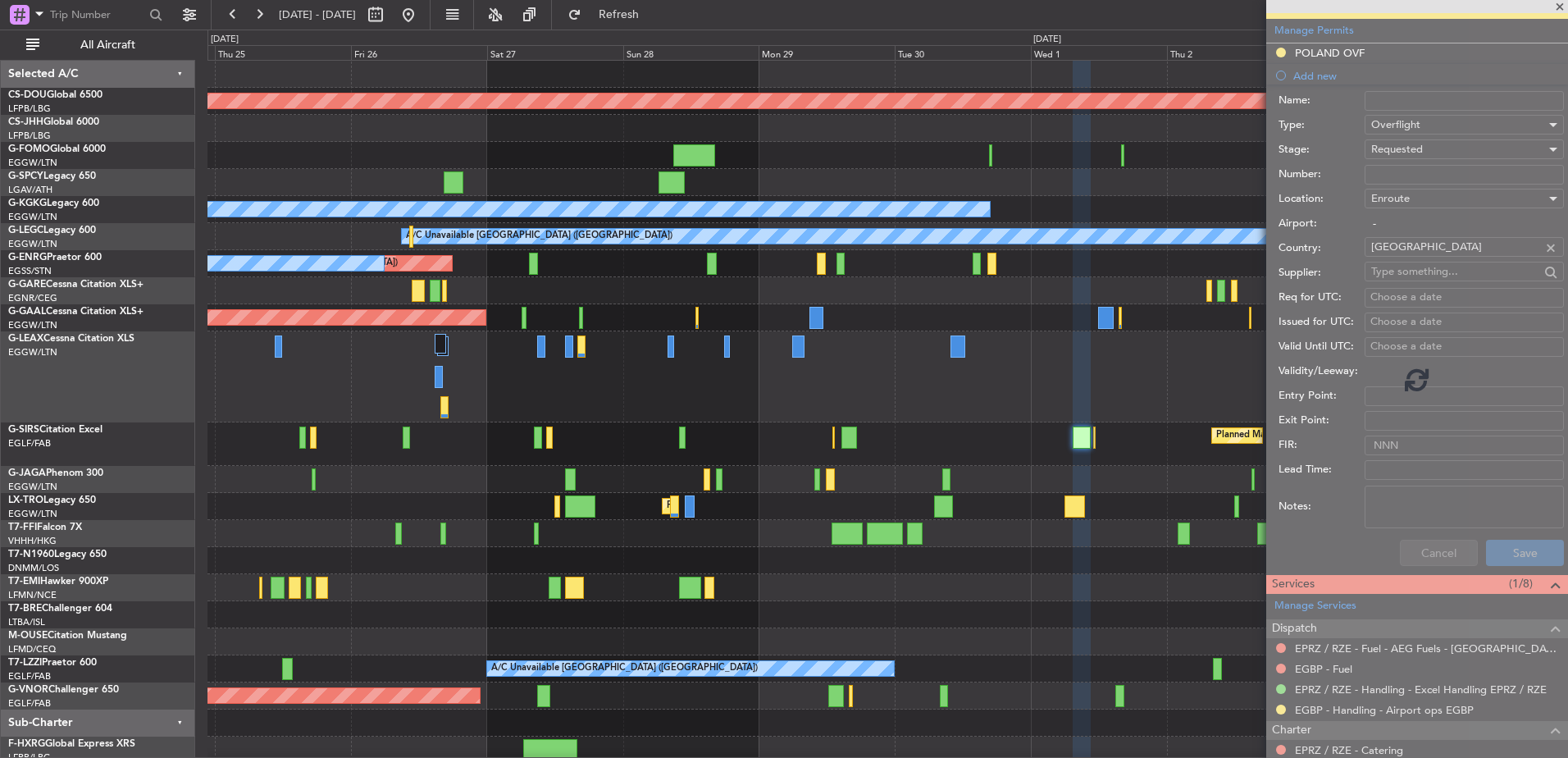
scroll to position [239, 0]
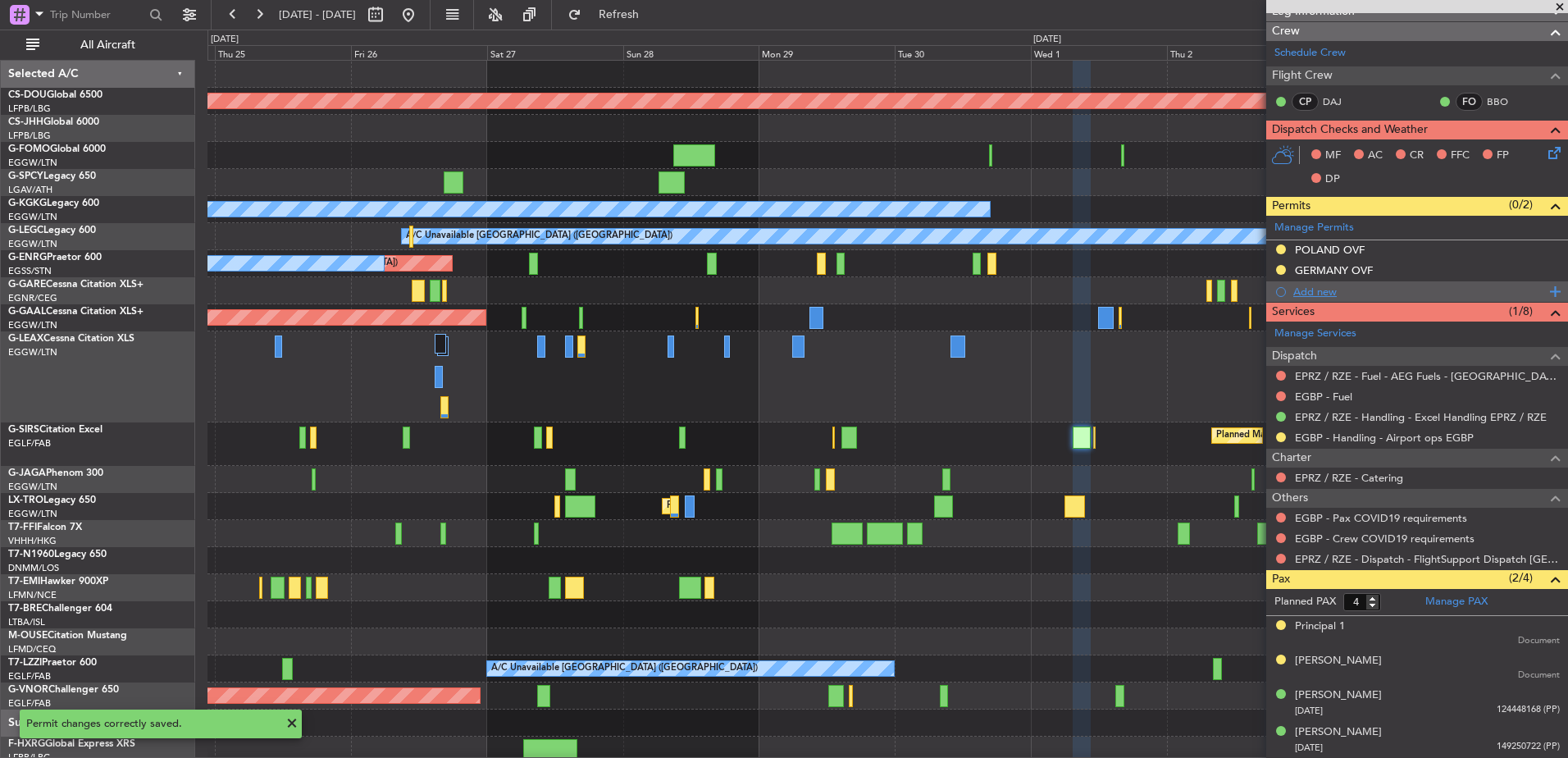
click at [1370, 289] on div "Add new" at bounding box center [1419, 292] width 252 height 14
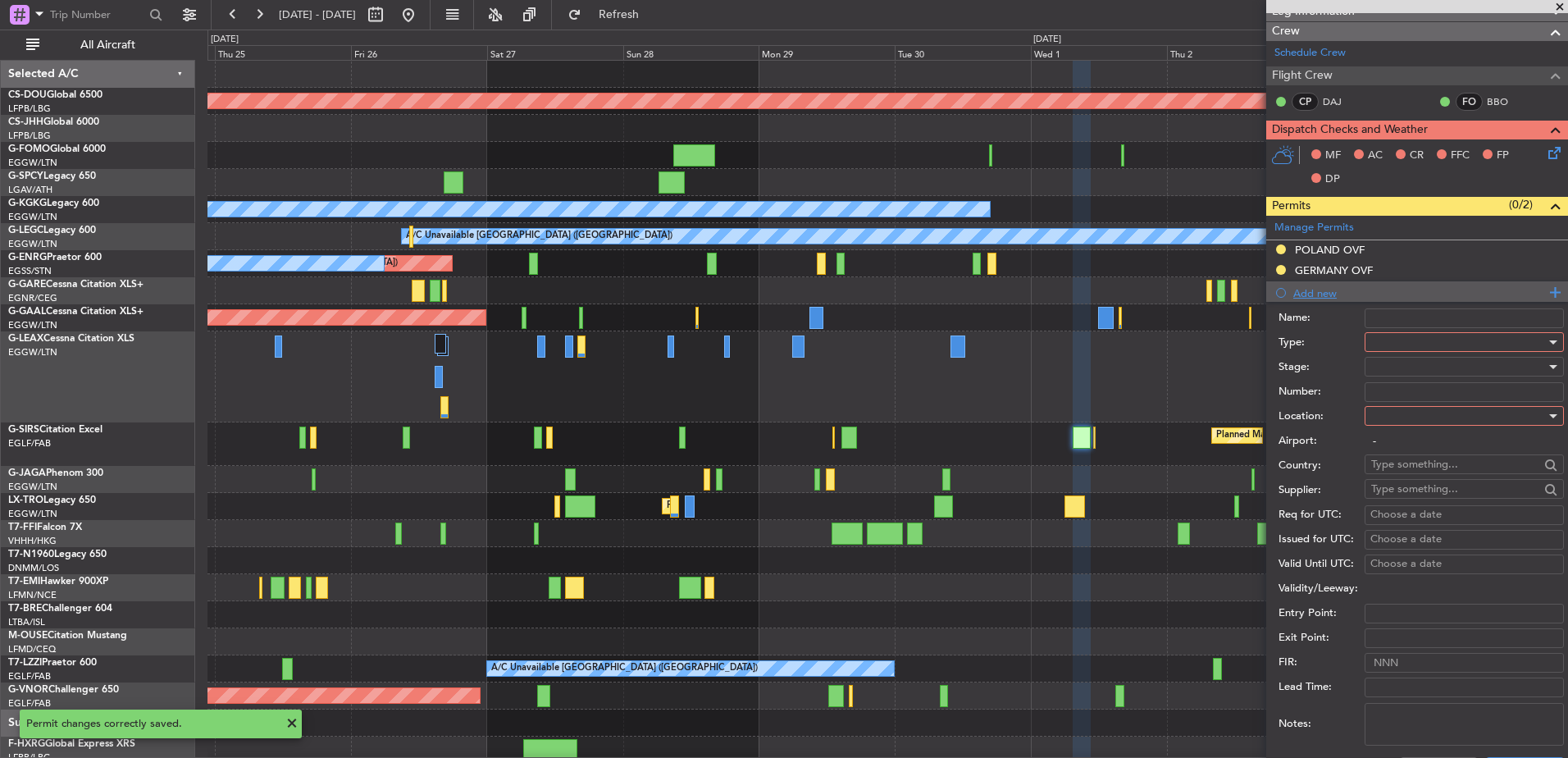
scroll to position [437, 0]
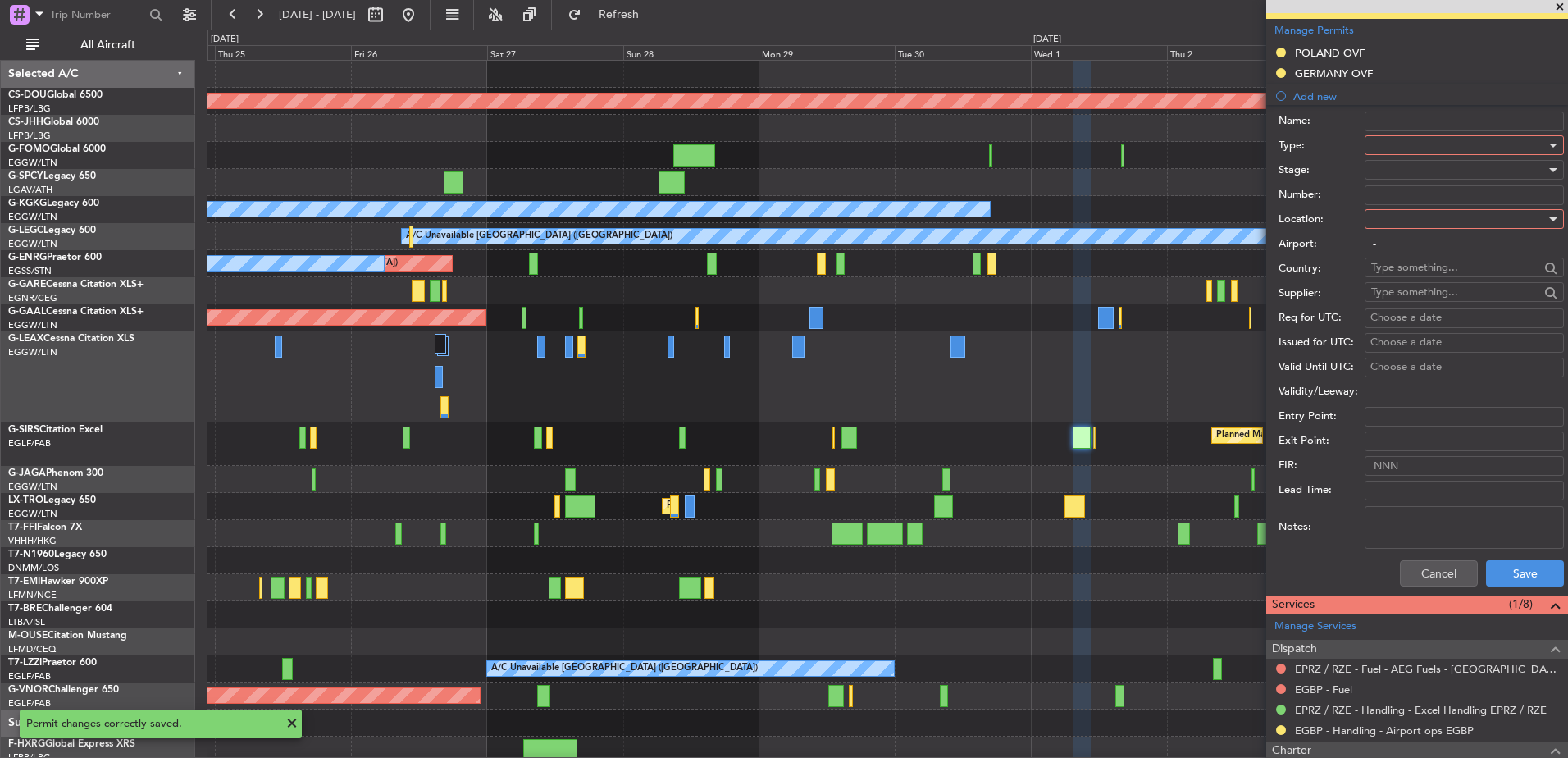
click at [1406, 142] on div at bounding box center [1459, 145] width 175 height 24
click at [1410, 219] on span "Overflight" at bounding box center [1458, 224] width 172 height 24
click at [1390, 180] on div at bounding box center [1459, 170] width 175 height 24
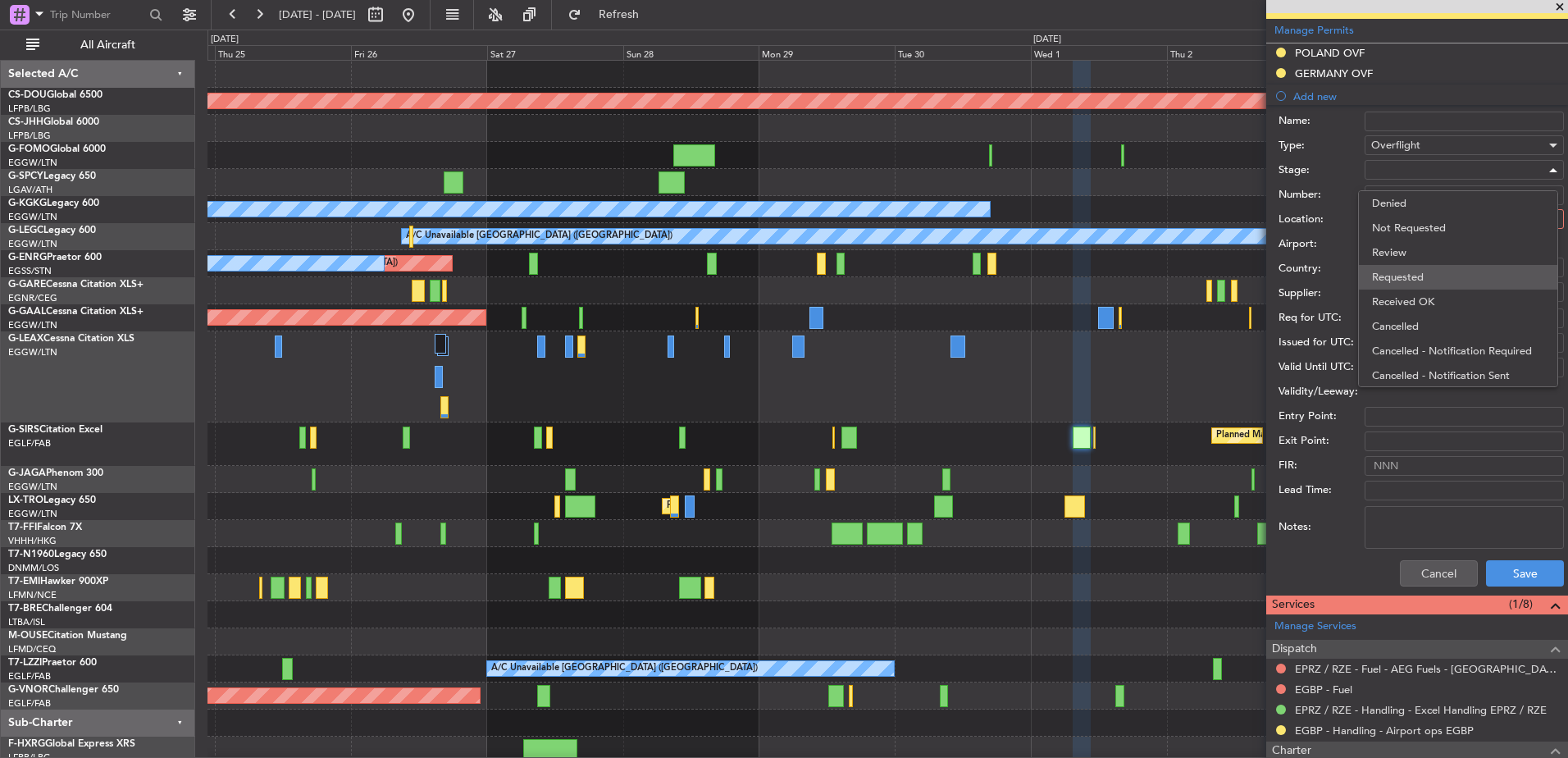
click at [1402, 280] on span "Requested" at bounding box center [1458, 277] width 172 height 24
click at [1408, 213] on div at bounding box center [1459, 219] width 175 height 24
click at [1419, 343] on span "Enroute" at bounding box center [1458, 351] width 172 height 24
click at [1400, 275] on input "text" at bounding box center [1455, 267] width 168 height 24
click at [1404, 280] on span "Netherlands" at bounding box center [1459, 291] width 161 height 24
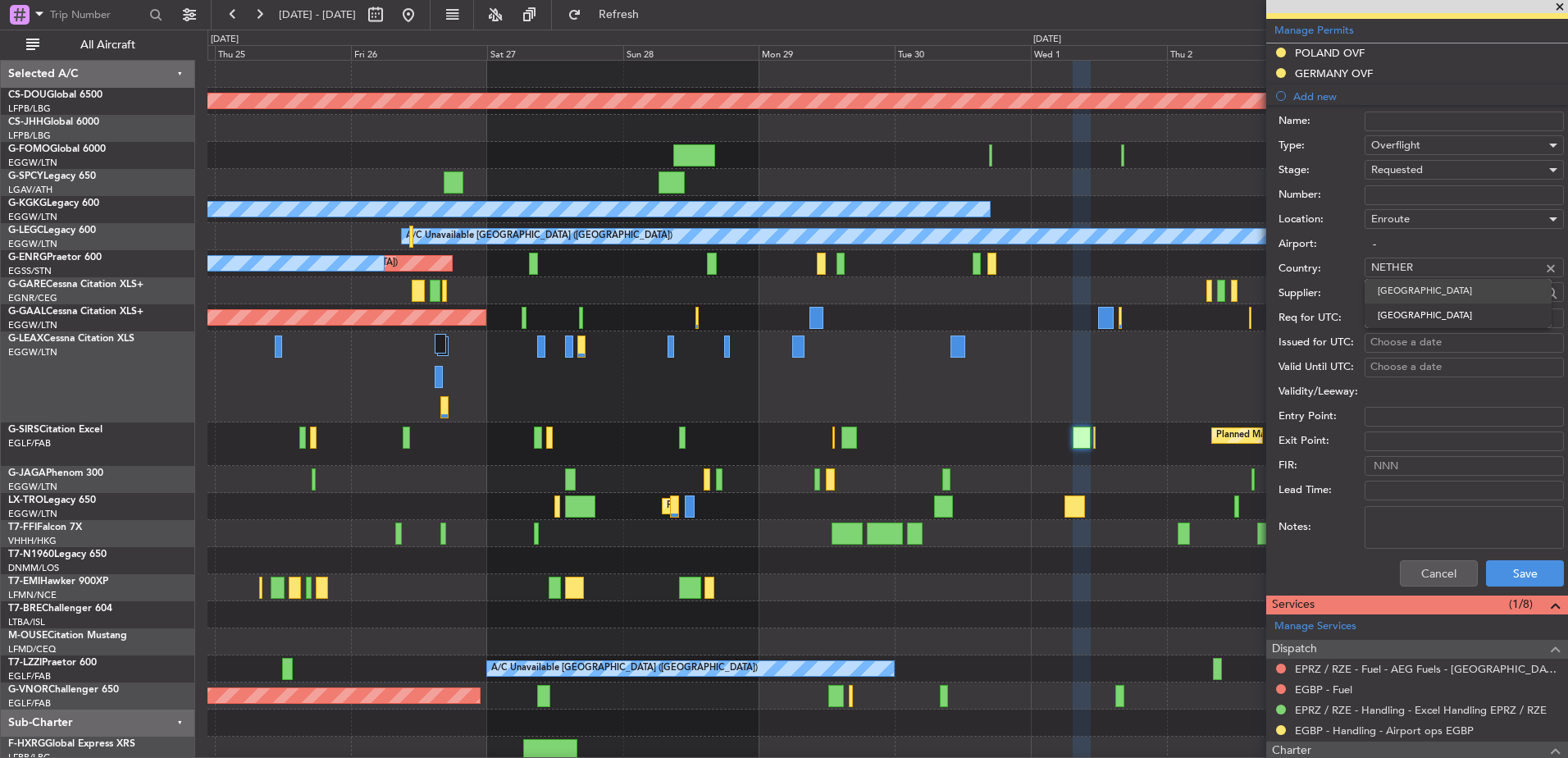
type input "Netherlands"
click at [1505, 574] on button "Save" at bounding box center [1526, 573] width 78 height 26
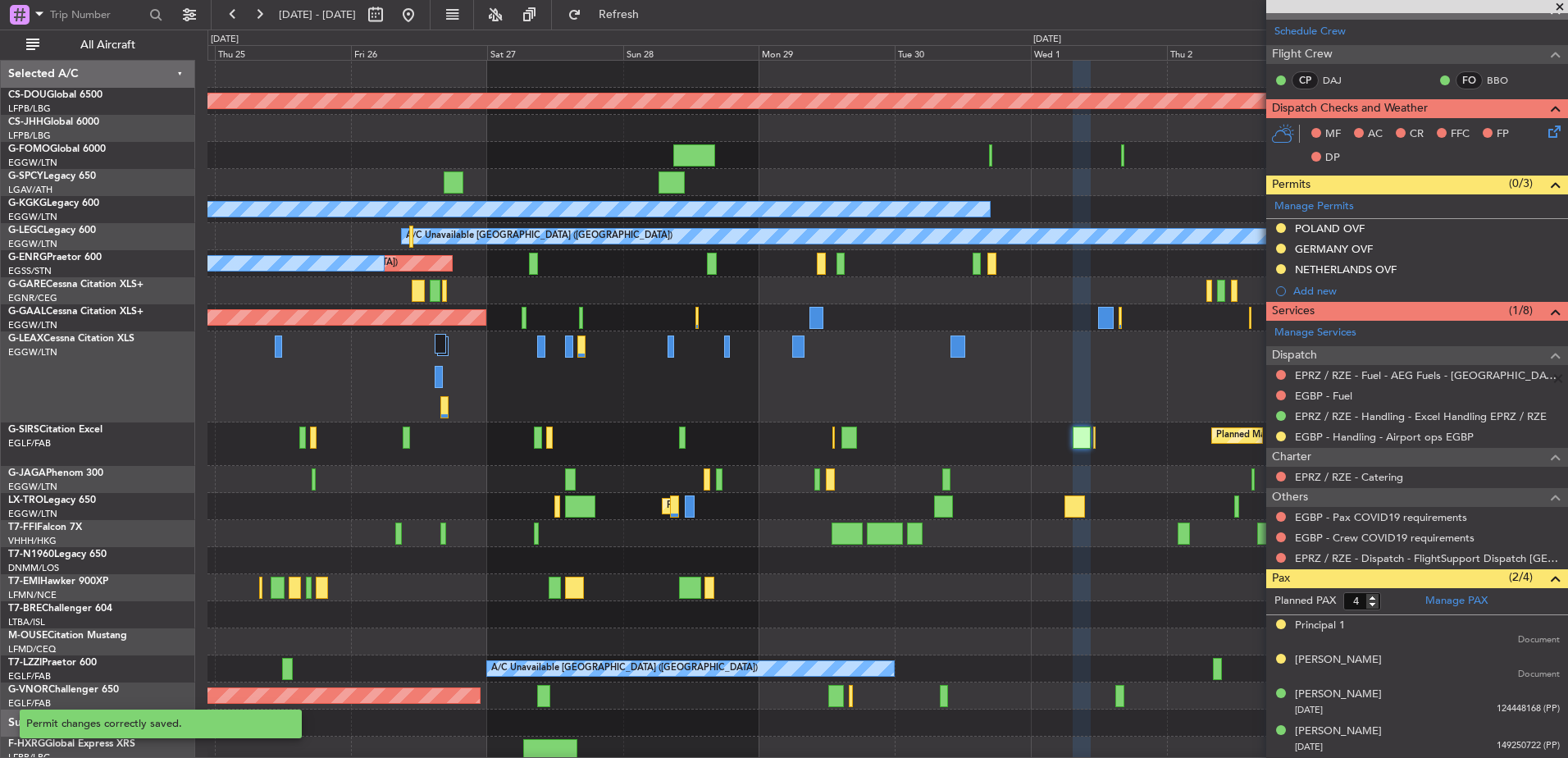
scroll to position [260, 0]
click at [1555, 7] on span at bounding box center [1559, 7] width 16 height 15
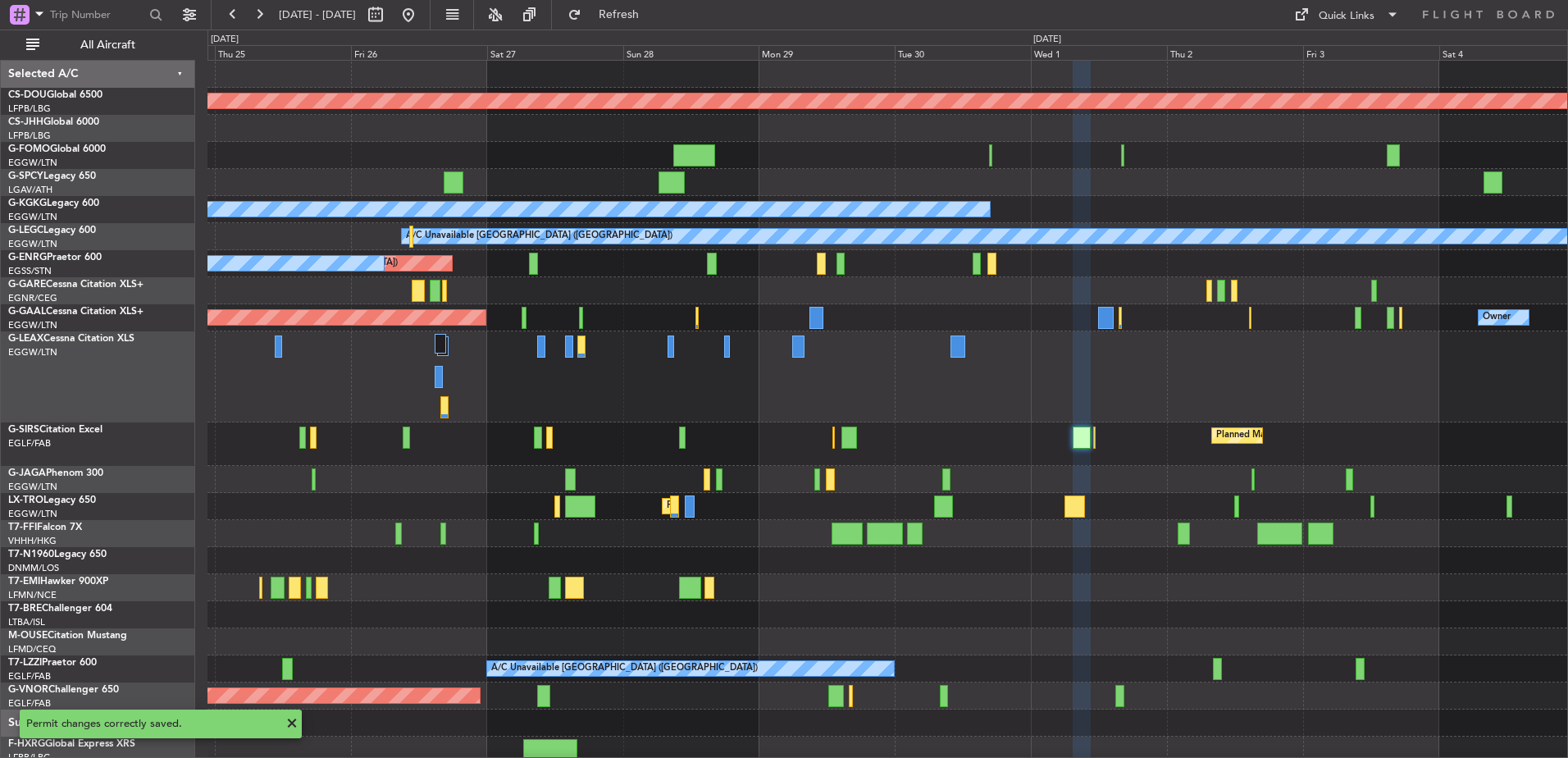
type input "0"
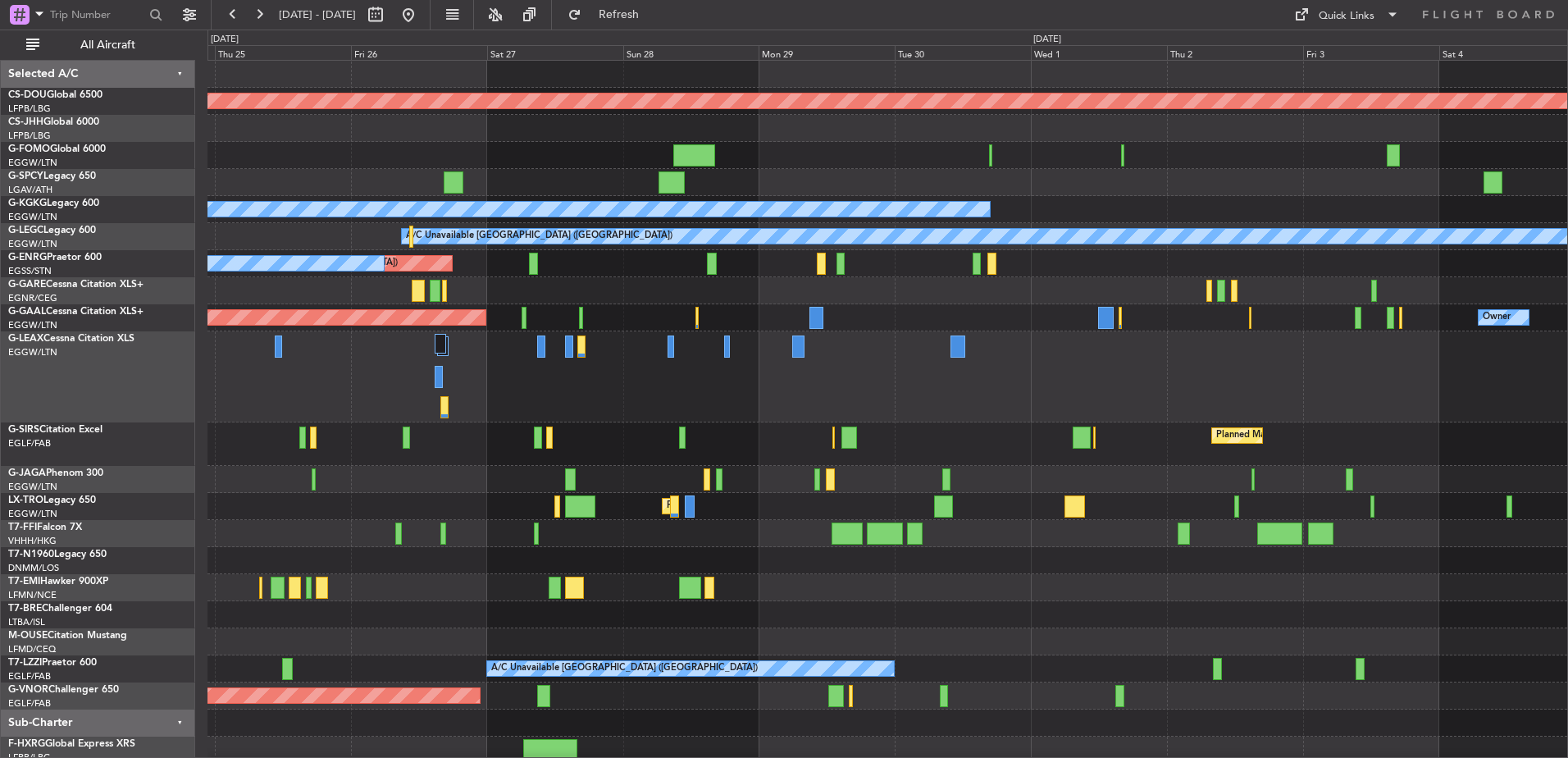
scroll to position [5, 0]
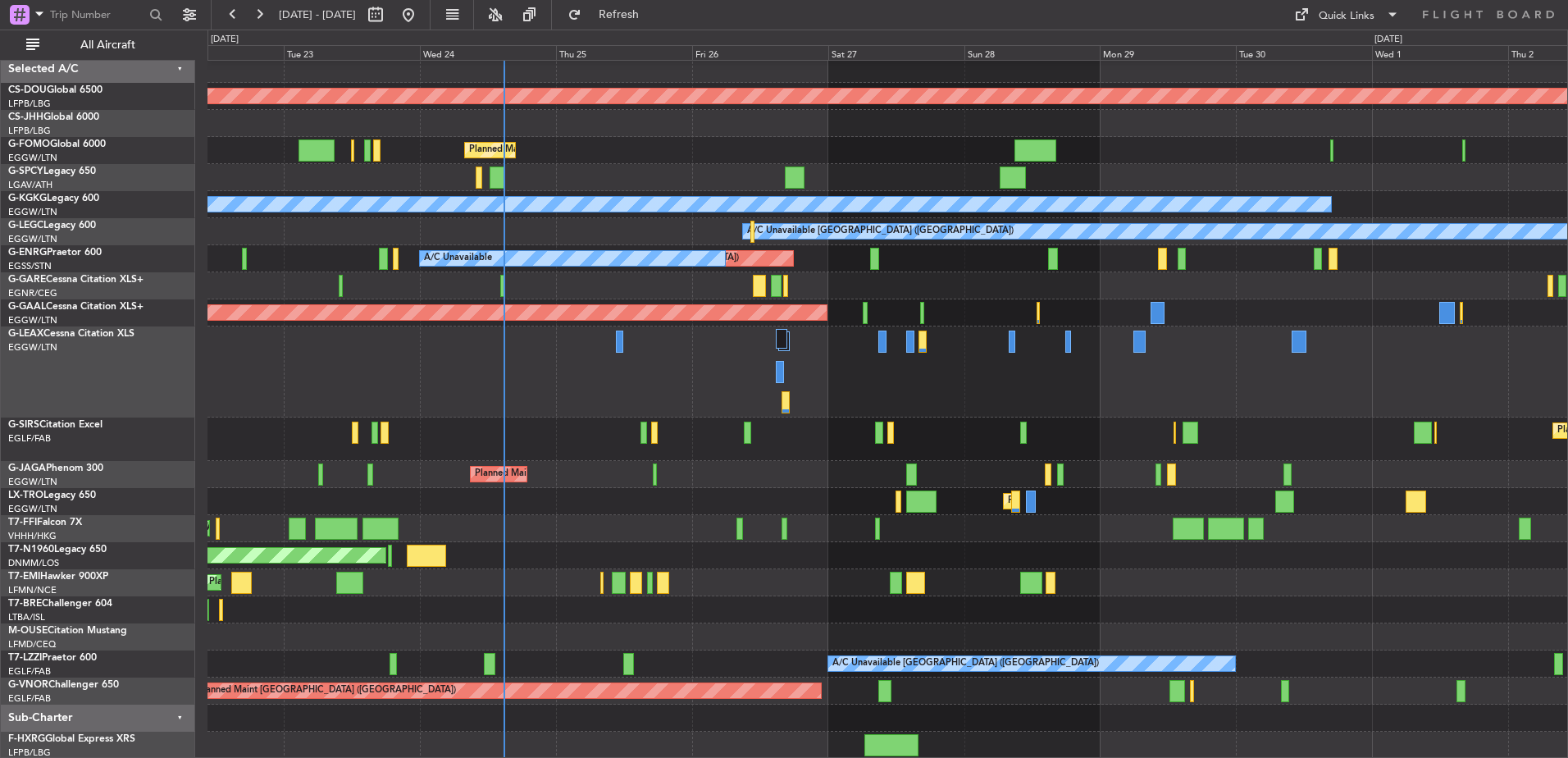
click at [1118, 405] on div "Planned Maint London ([GEOGRAPHIC_DATA]) Planned Maint [GEOGRAPHIC_DATA] ([GEOG…" at bounding box center [888, 406] width 1360 height 703
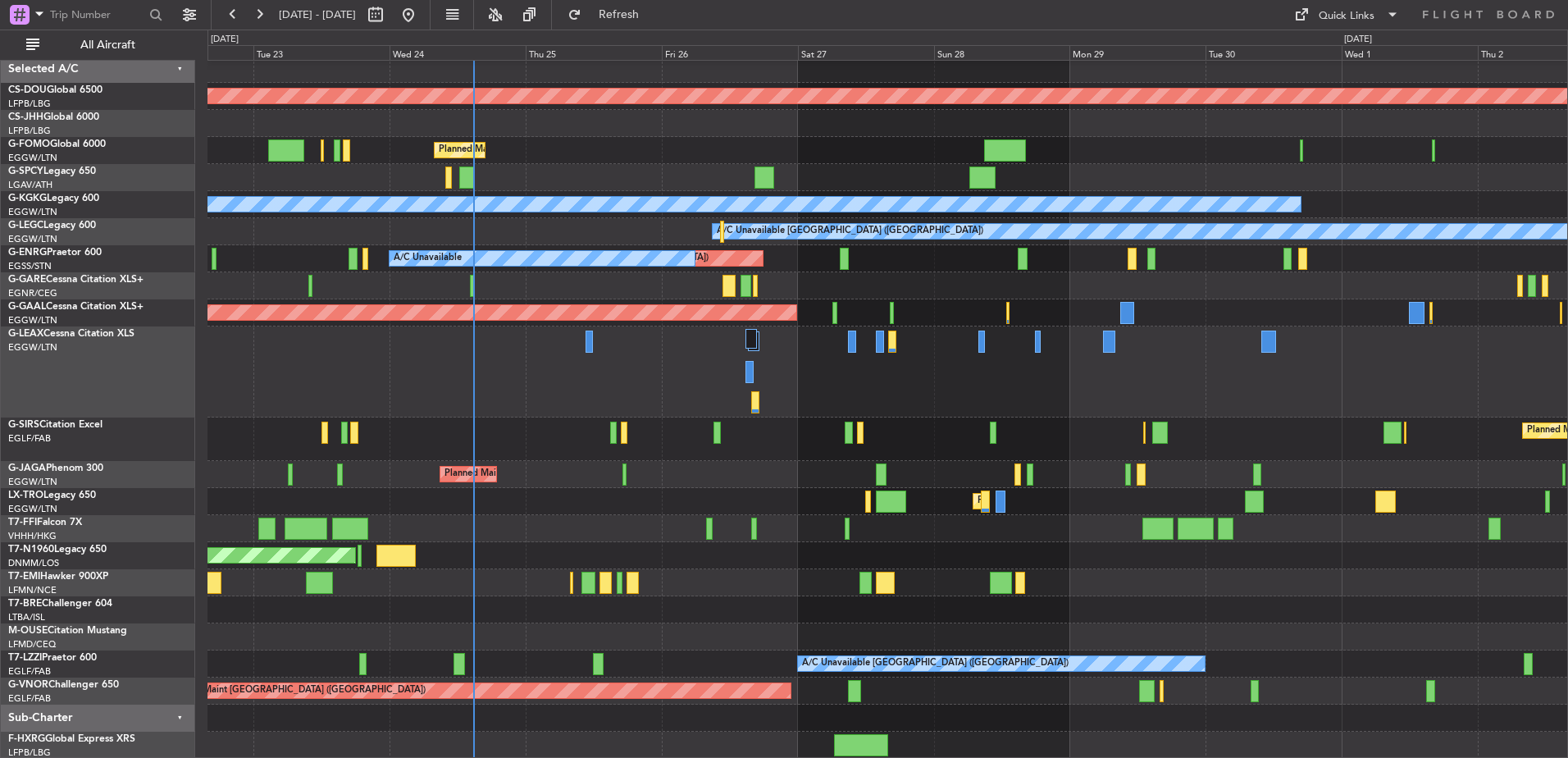
click at [967, 421] on div "Planned Maint [GEOGRAPHIC_DATA] ([GEOGRAPHIC_DATA])" at bounding box center [888, 439] width 1360 height 43
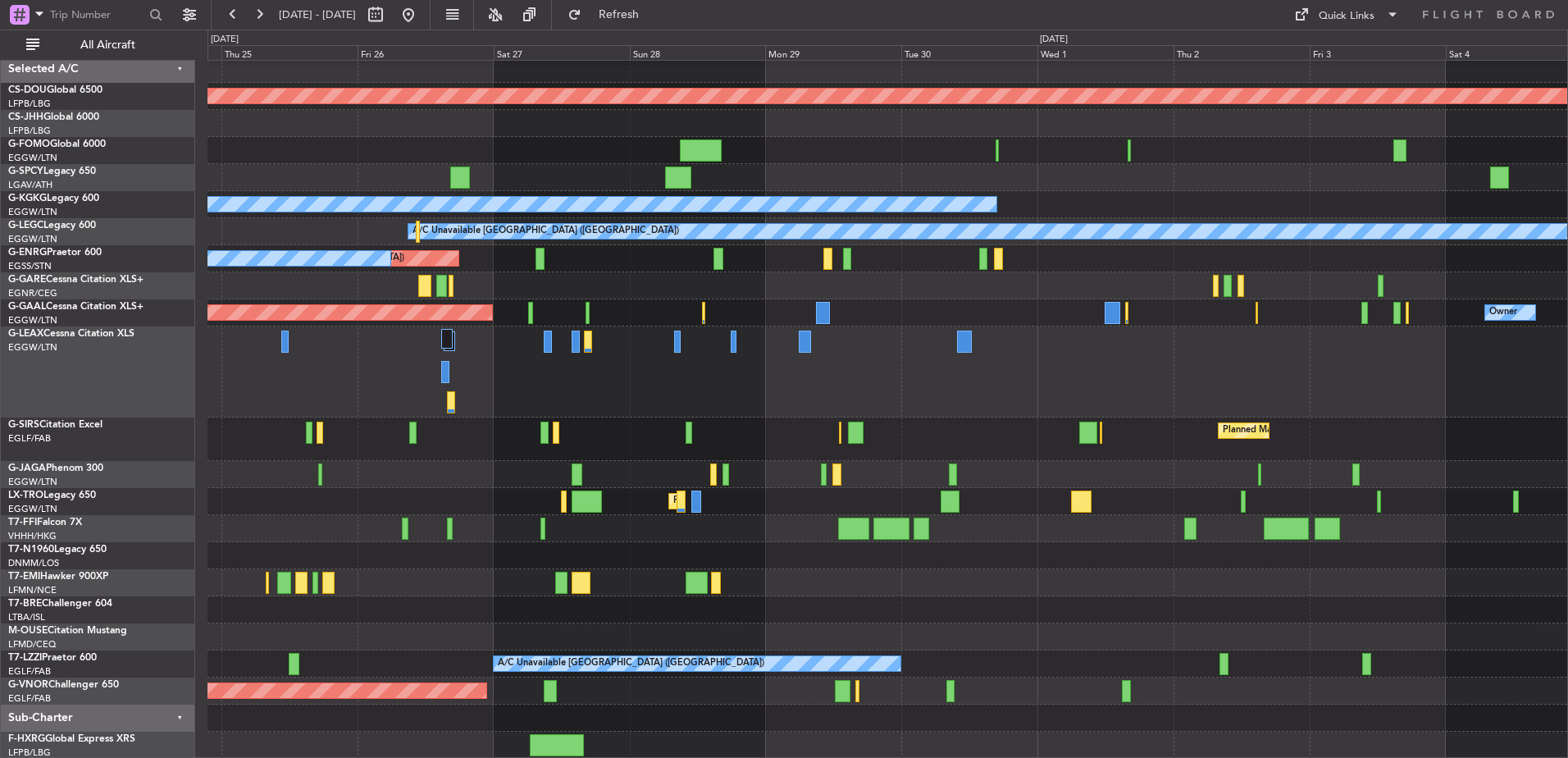
click at [639, 419] on div "Planned Maint [GEOGRAPHIC_DATA] ([GEOGRAPHIC_DATA])" at bounding box center [888, 439] width 1360 height 43
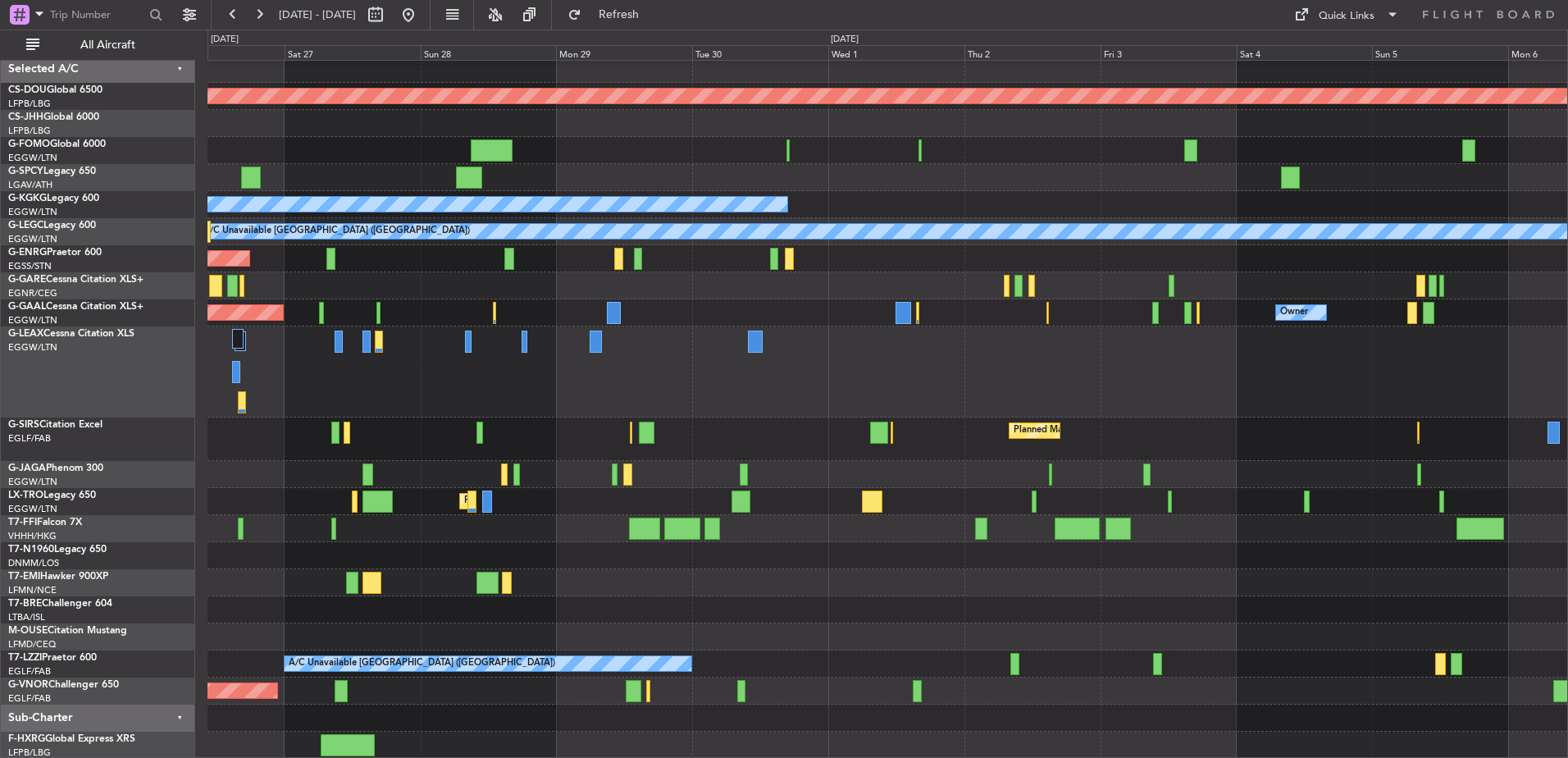
scroll to position [0, 0]
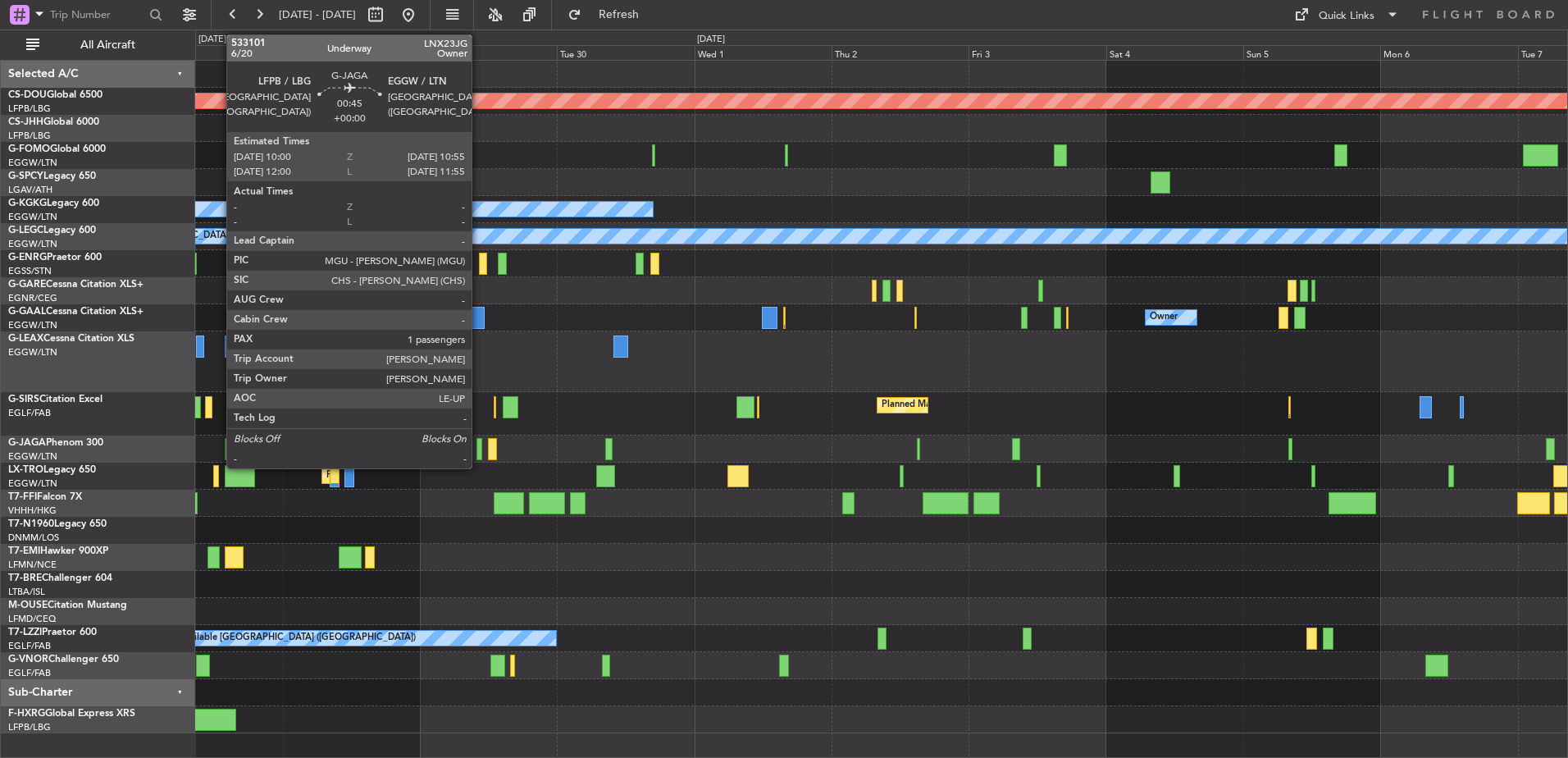
click at [479, 448] on div at bounding box center [479, 450] width 6 height 23
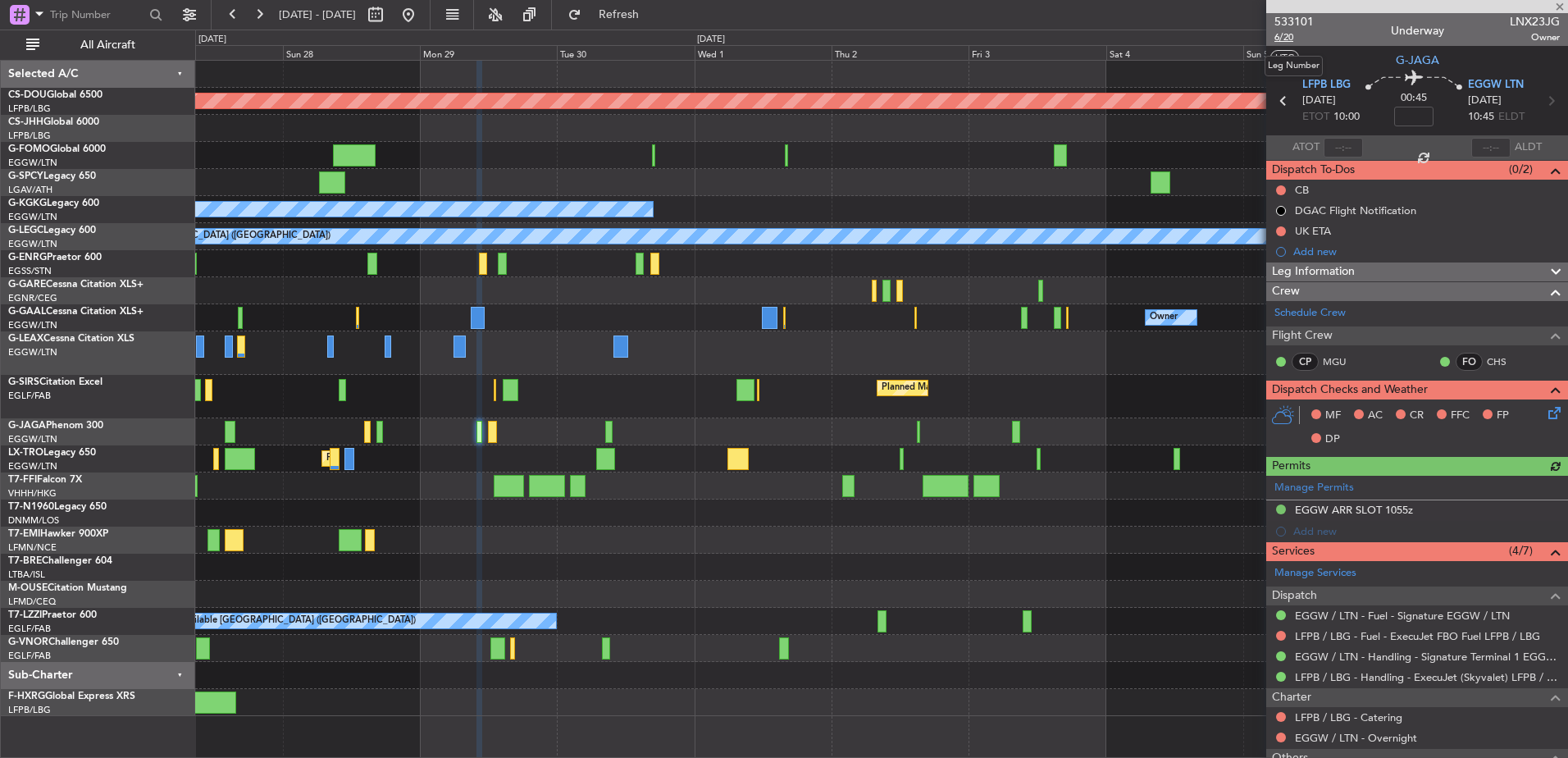
click at [1294, 38] on span "6/20" at bounding box center [1293, 37] width 39 height 14
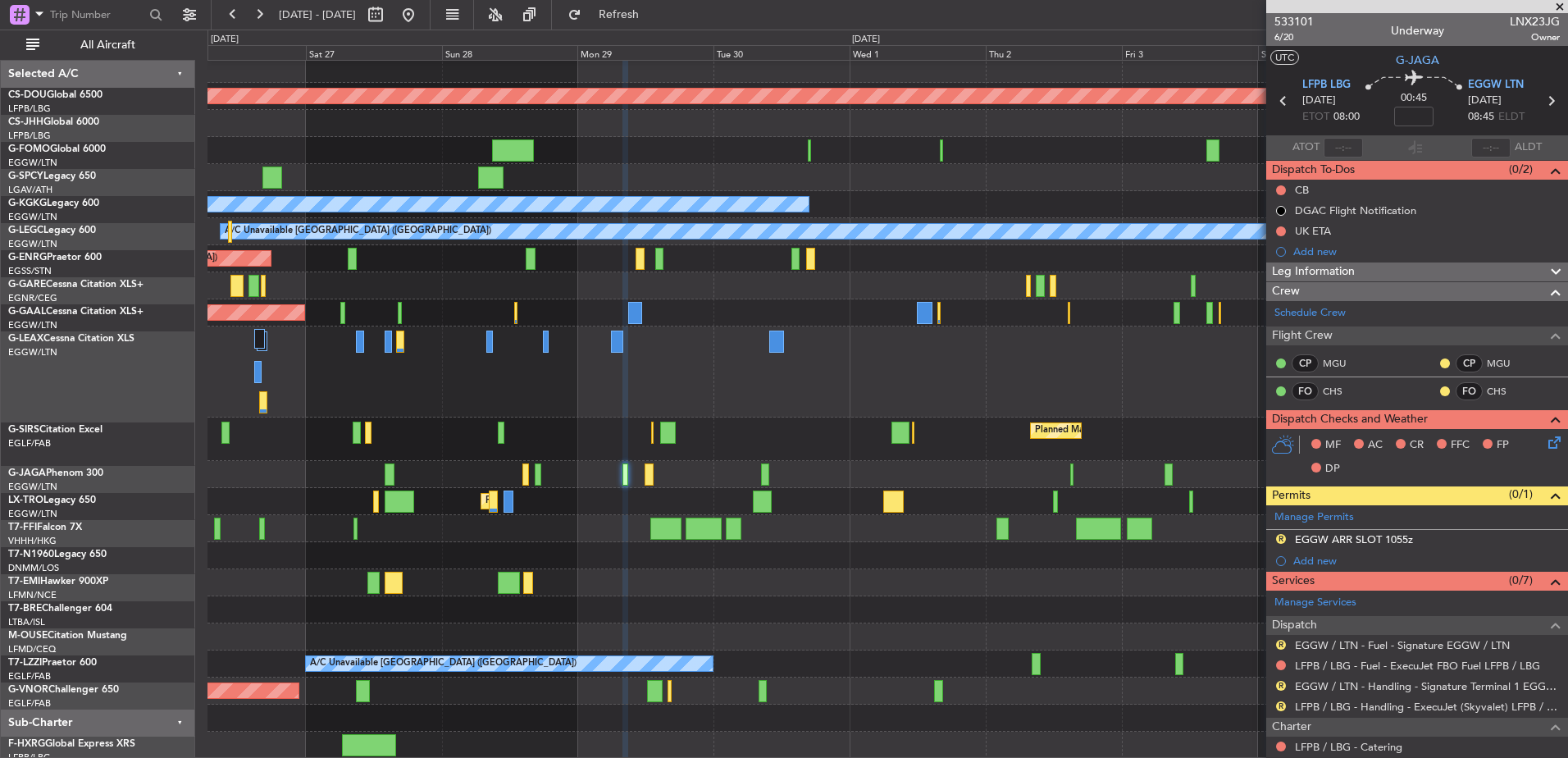
scroll to position [5, 0]
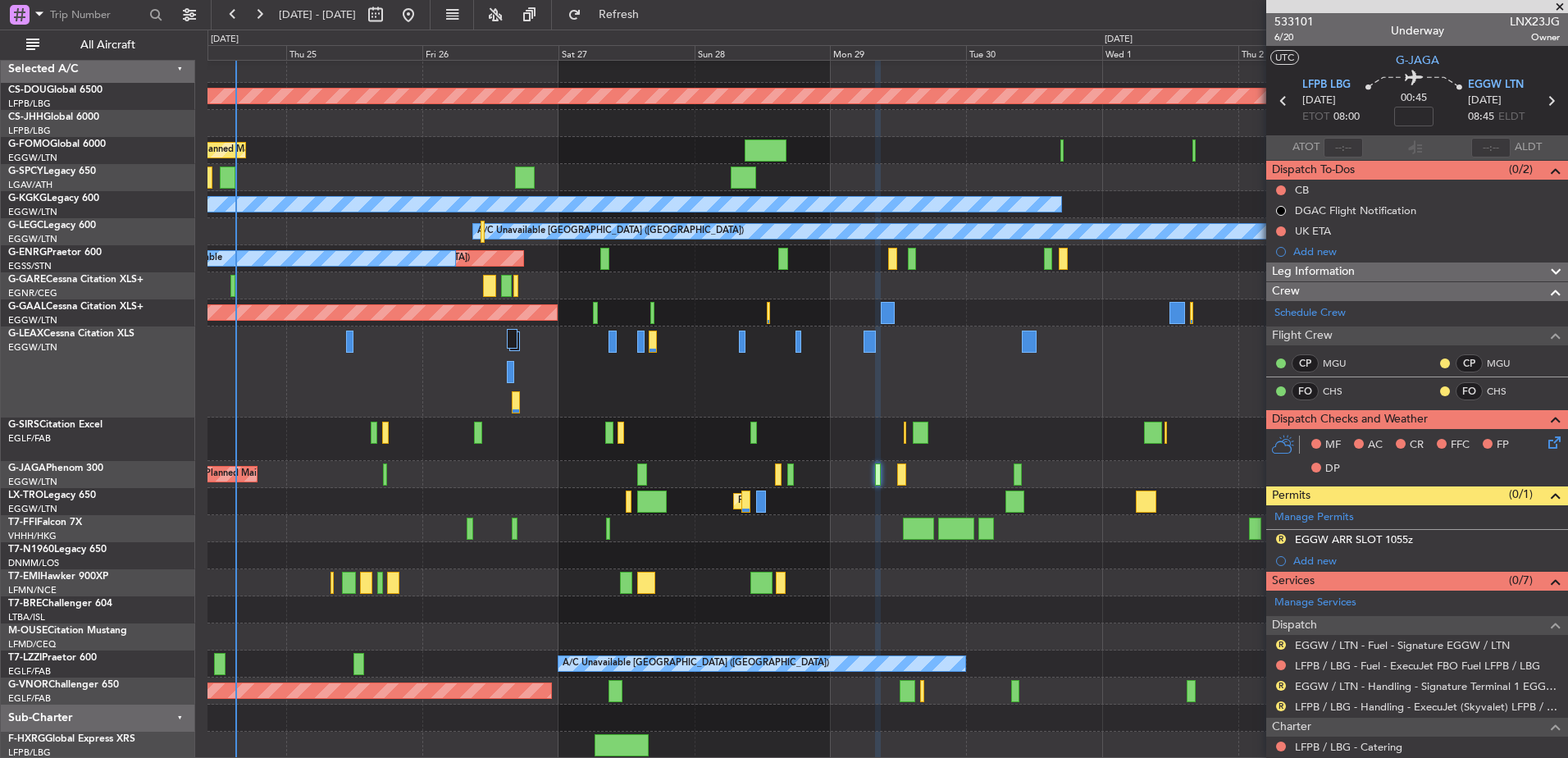
click at [946, 541] on div "Planned Maint London (Biggin Hill) Planned Maint London (Luton) A/C Unavailable…" at bounding box center [888, 406] width 1360 height 703
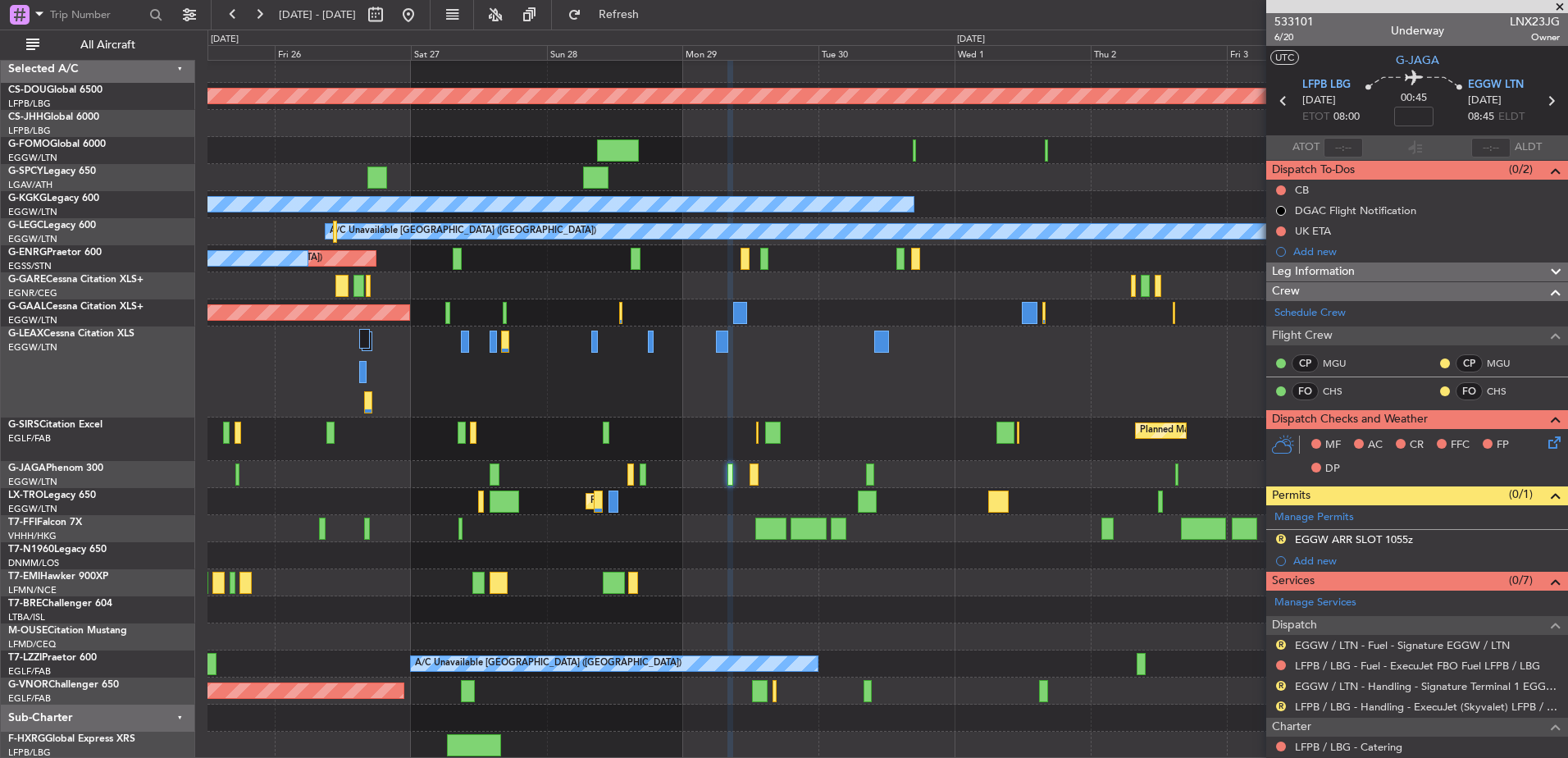
click at [800, 584] on div "Planned Maint London (Biggin Hill) Planned Maint London (Luton) A/C Unavailable…" at bounding box center [888, 406] width 1360 height 703
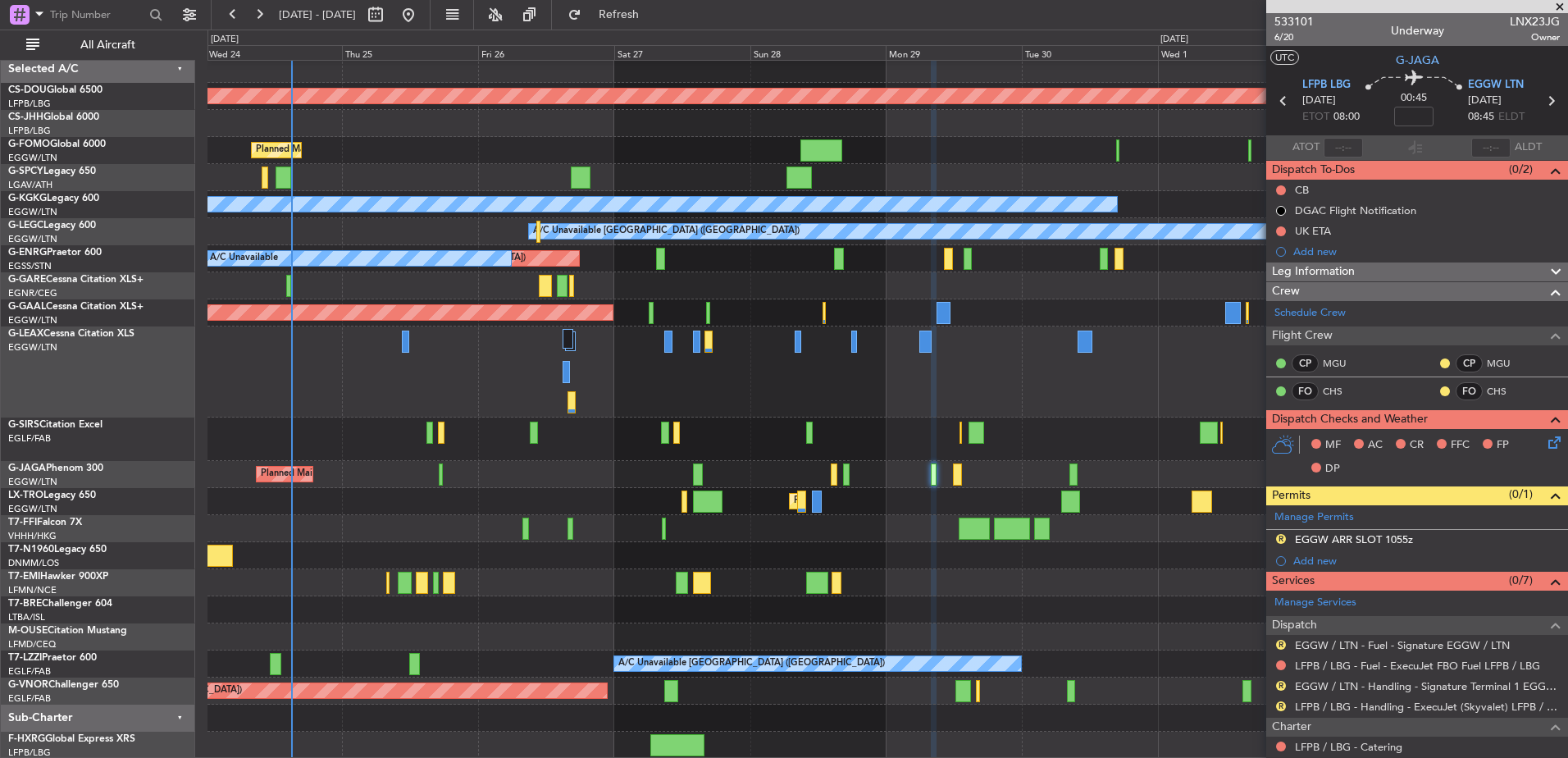
scroll to position [0, 0]
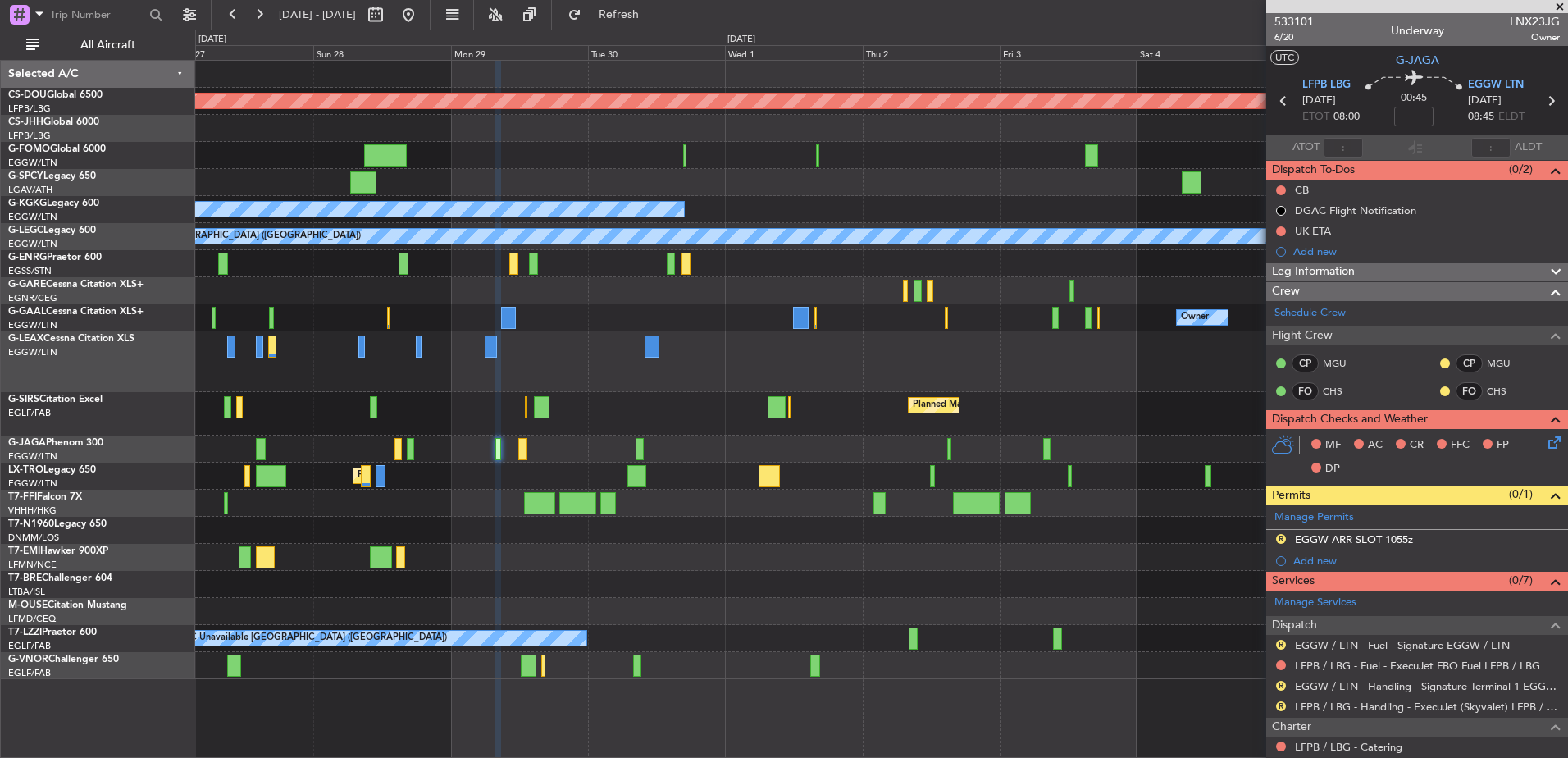
click at [742, 632] on div "Planned Maint London (Biggin Hill) Planned Maint London (Luton) A/C Unavailable…" at bounding box center [881, 370] width 1372 height 619
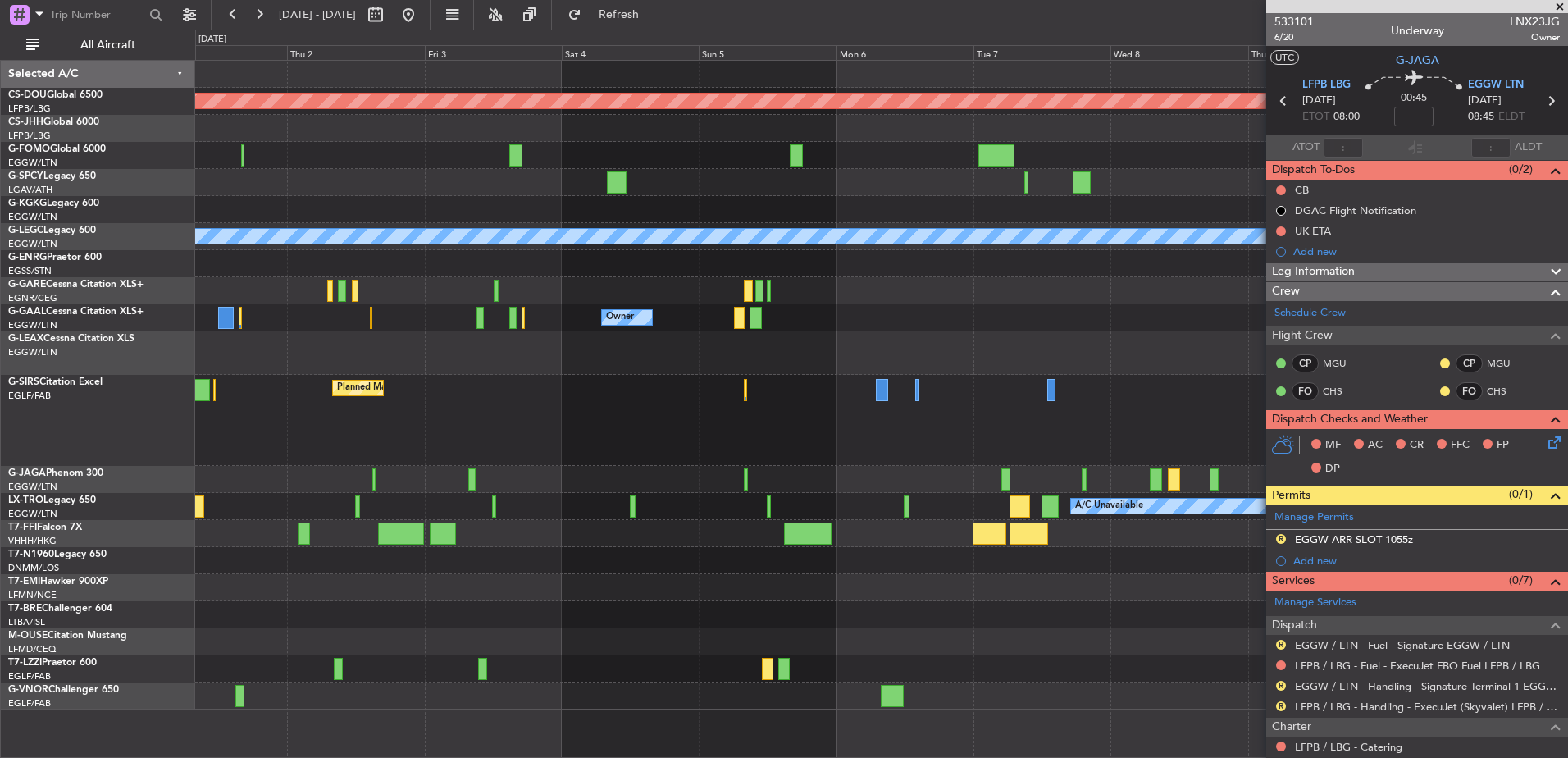
click at [378, 650] on div "Planned Maint London (Biggin Hill) A/C Unavailable Istanbul (Ataturk) A/C Unava…" at bounding box center [881, 385] width 1372 height 649
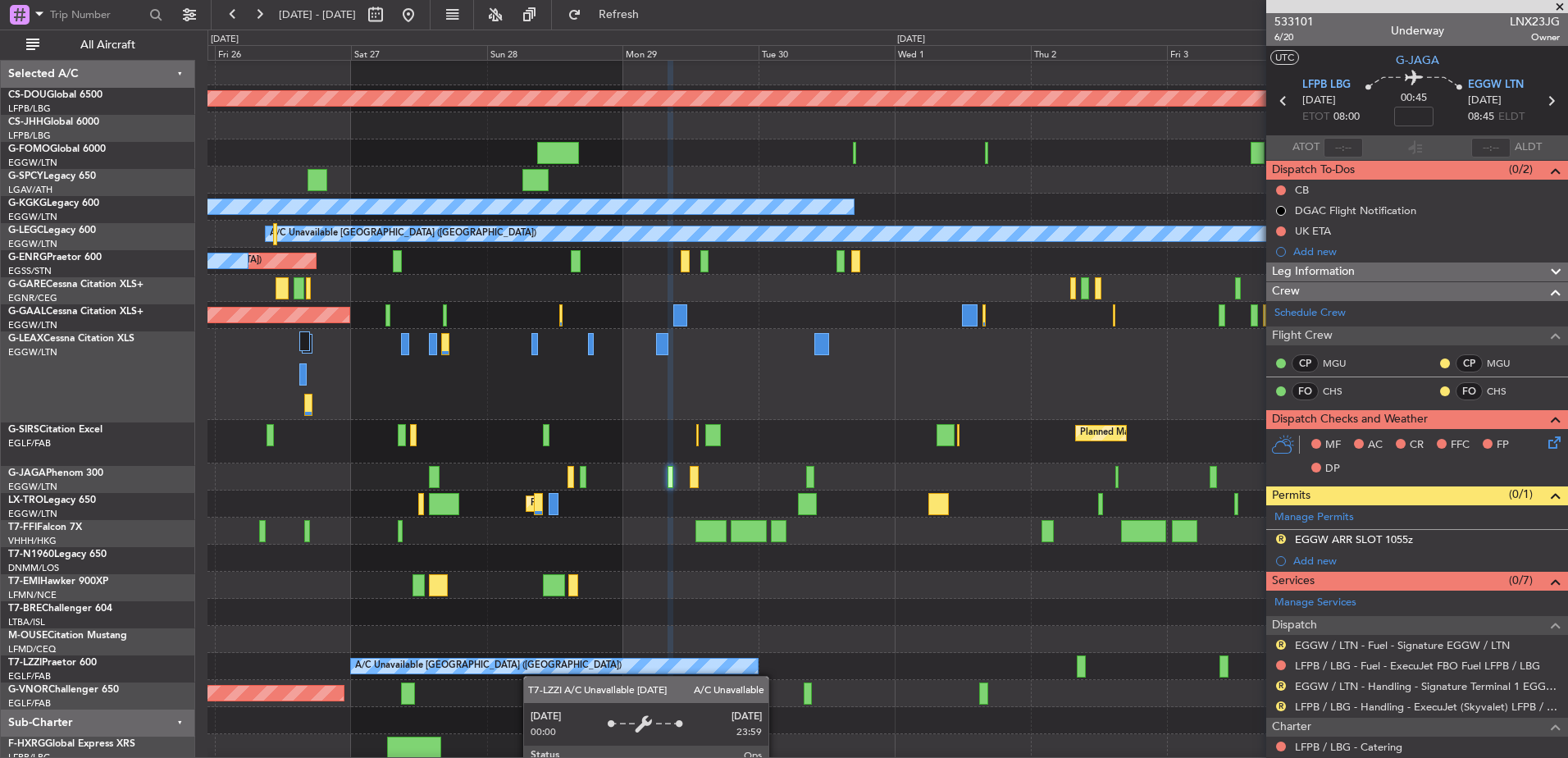
scroll to position [5, 0]
click at [456, 663] on div "A/C Unavailable [GEOGRAPHIC_DATA] ([GEOGRAPHIC_DATA])" at bounding box center [888, 666] width 1360 height 27
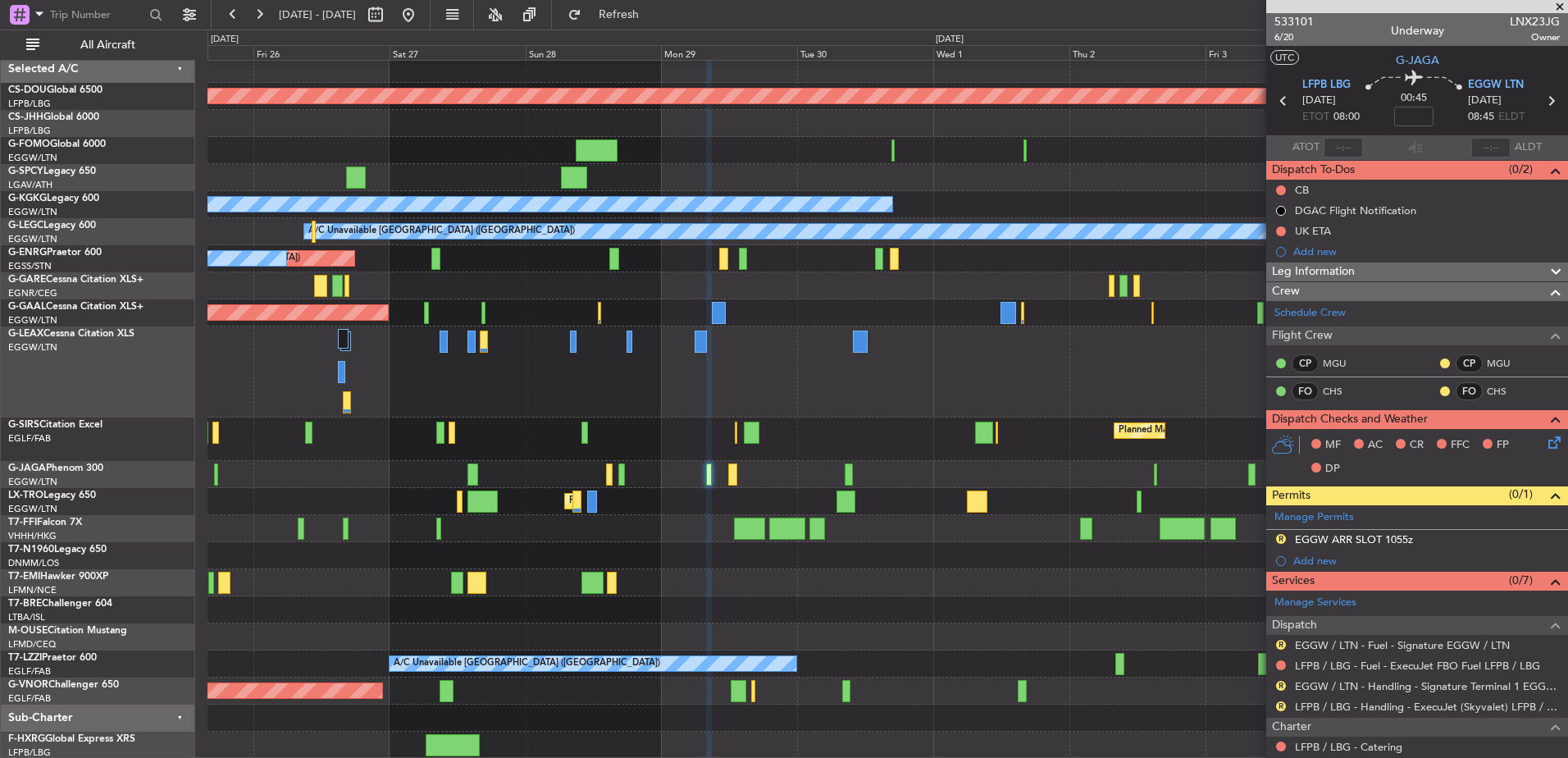
click at [810, 668] on div "Planned Maint London ([GEOGRAPHIC_DATA]) Planned Maint [GEOGRAPHIC_DATA] ([GEOG…" at bounding box center [888, 406] width 1360 height 703
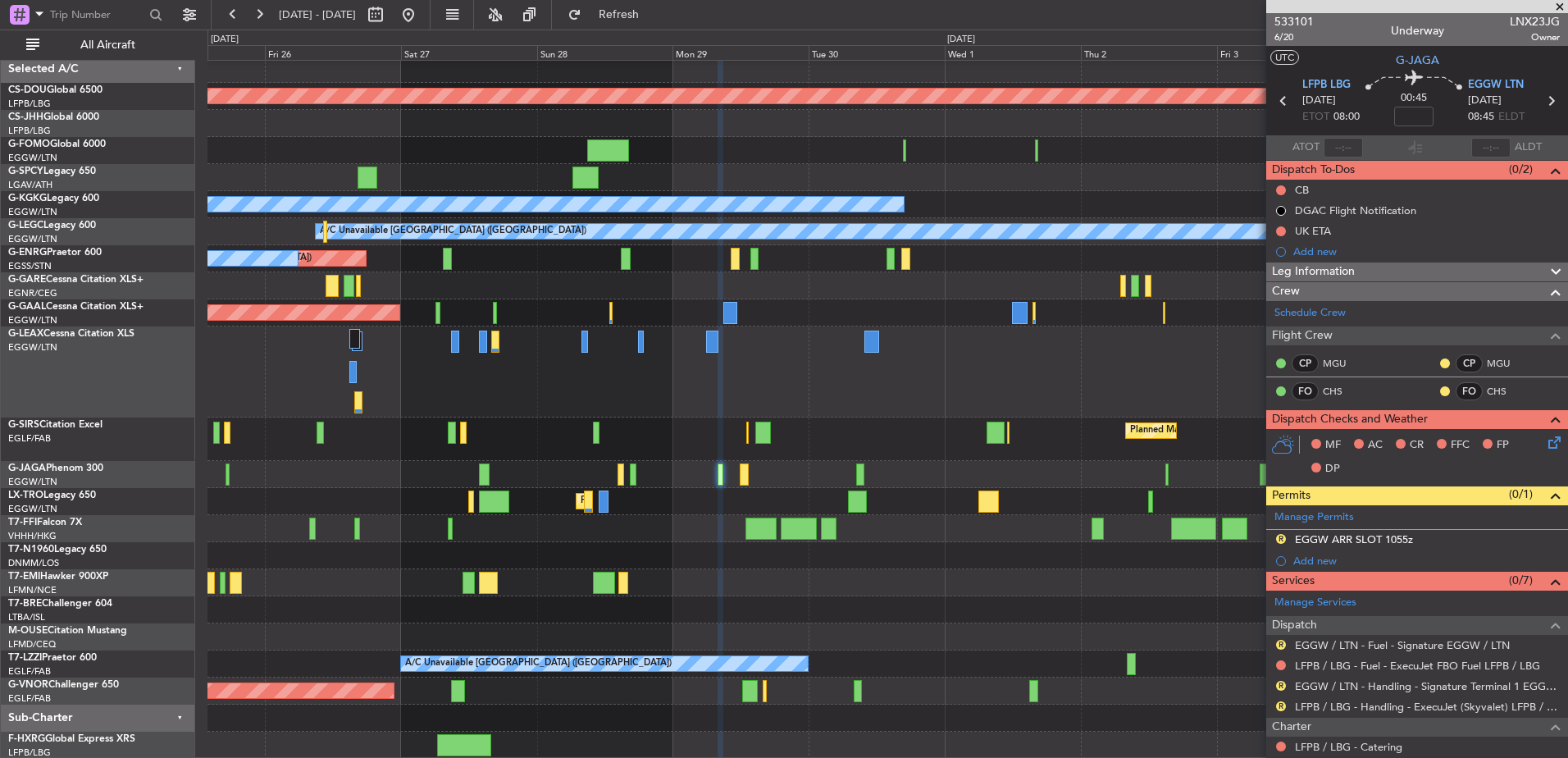
click at [445, 405] on div at bounding box center [888, 372] width 1360 height 91
click at [654, 12] on span "Refresh" at bounding box center [619, 14] width 69 height 11
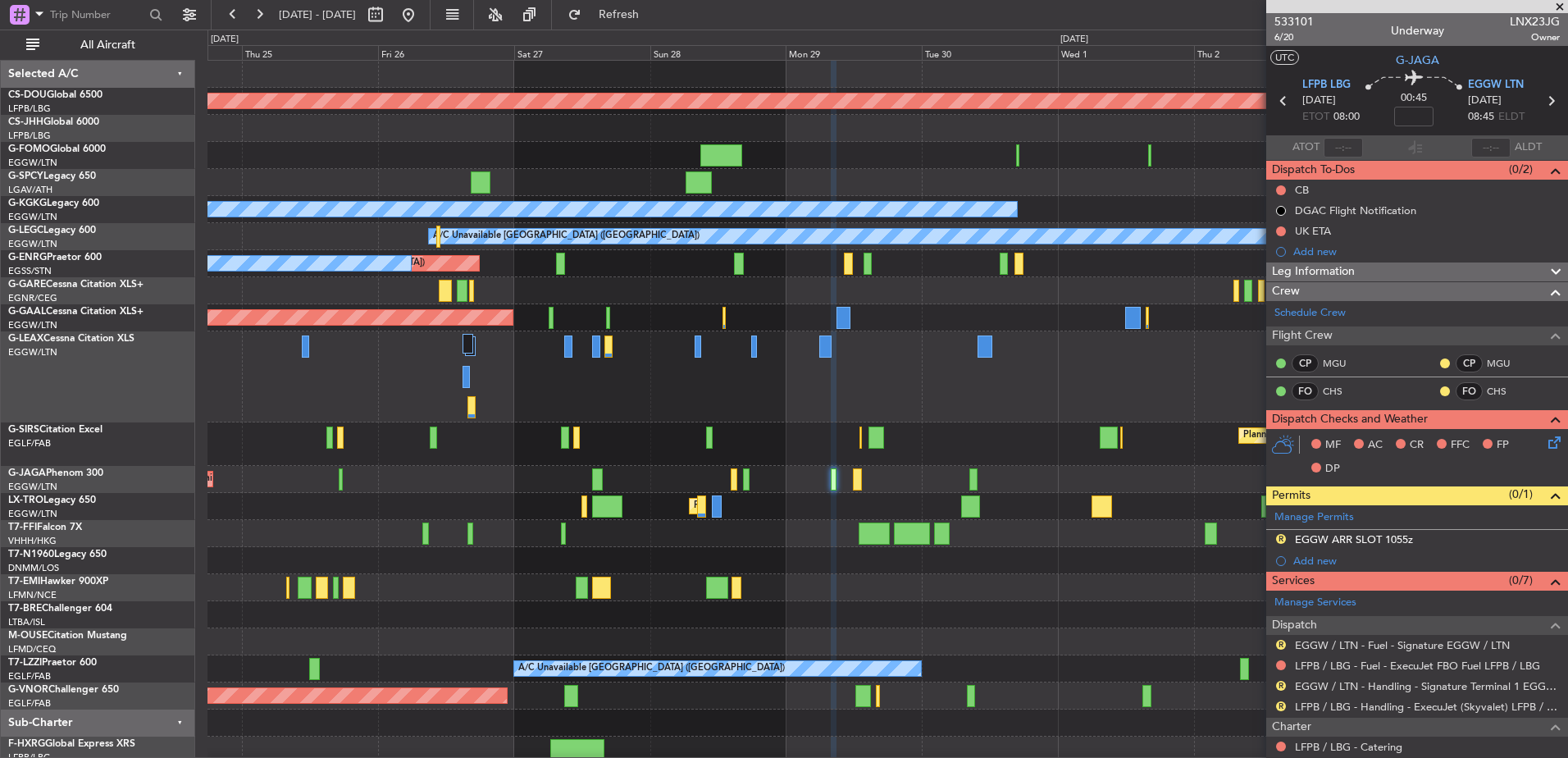
click at [972, 383] on div at bounding box center [888, 377] width 1360 height 91
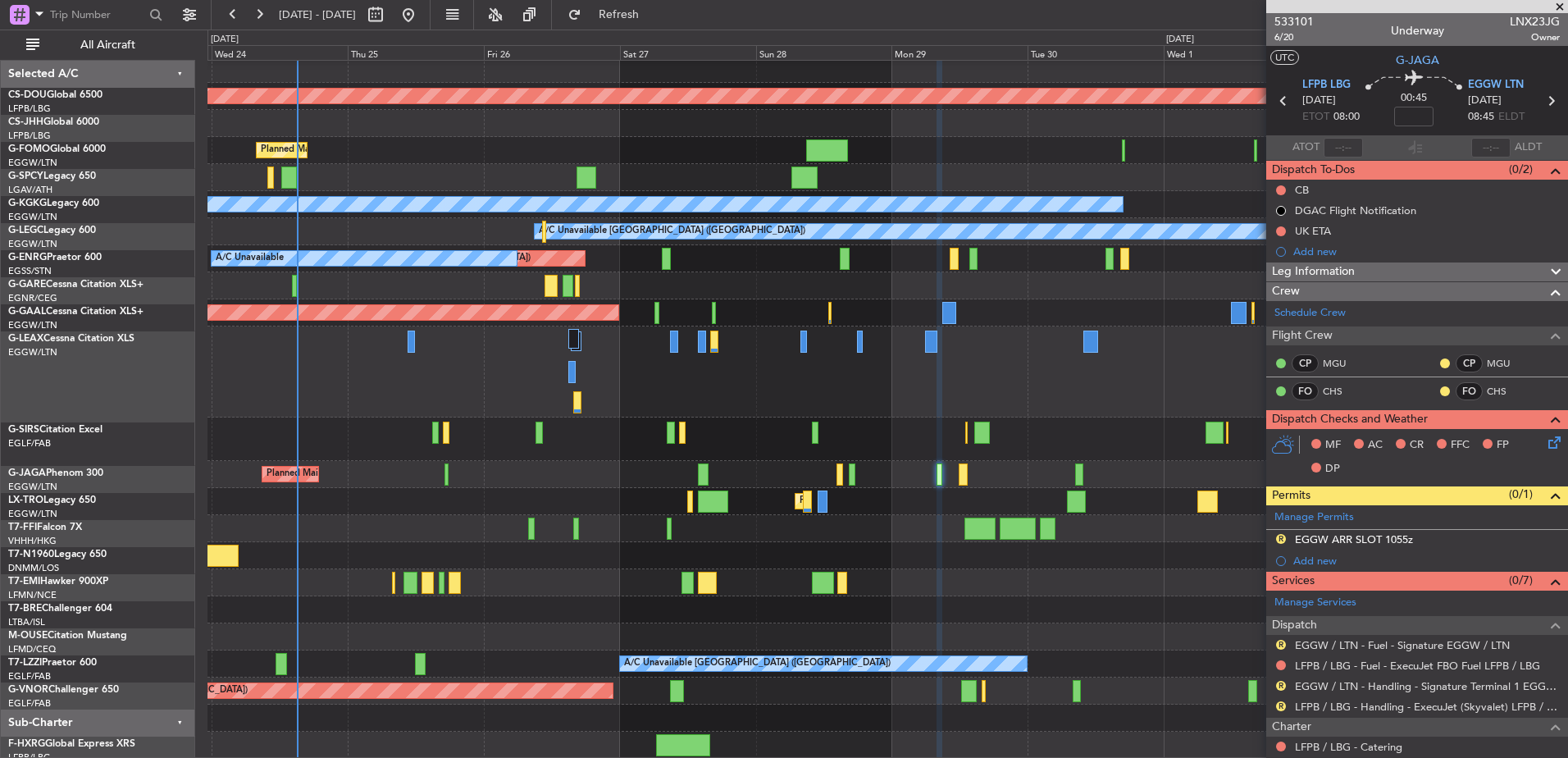
scroll to position [5, 0]
click at [800, 305] on div "Planned Maint London ([GEOGRAPHIC_DATA]) Planned Maint [GEOGRAPHIC_DATA] ([GEOG…" at bounding box center [888, 406] width 1360 height 703
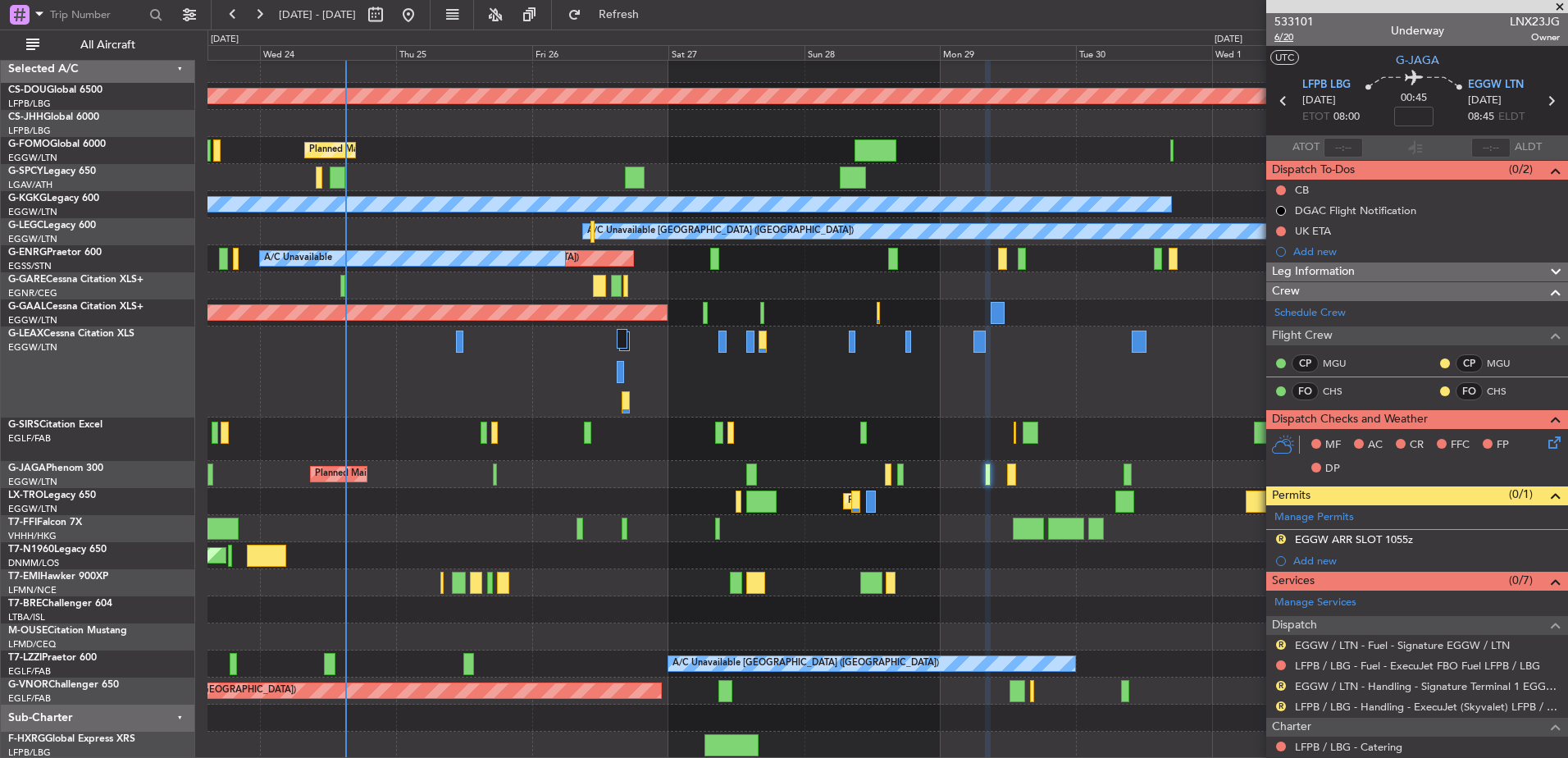
click at [1296, 37] on span "6/20" at bounding box center [1293, 37] width 39 height 14
click at [654, 16] on span "Refresh" at bounding box center [619, 14] width 69 height 11
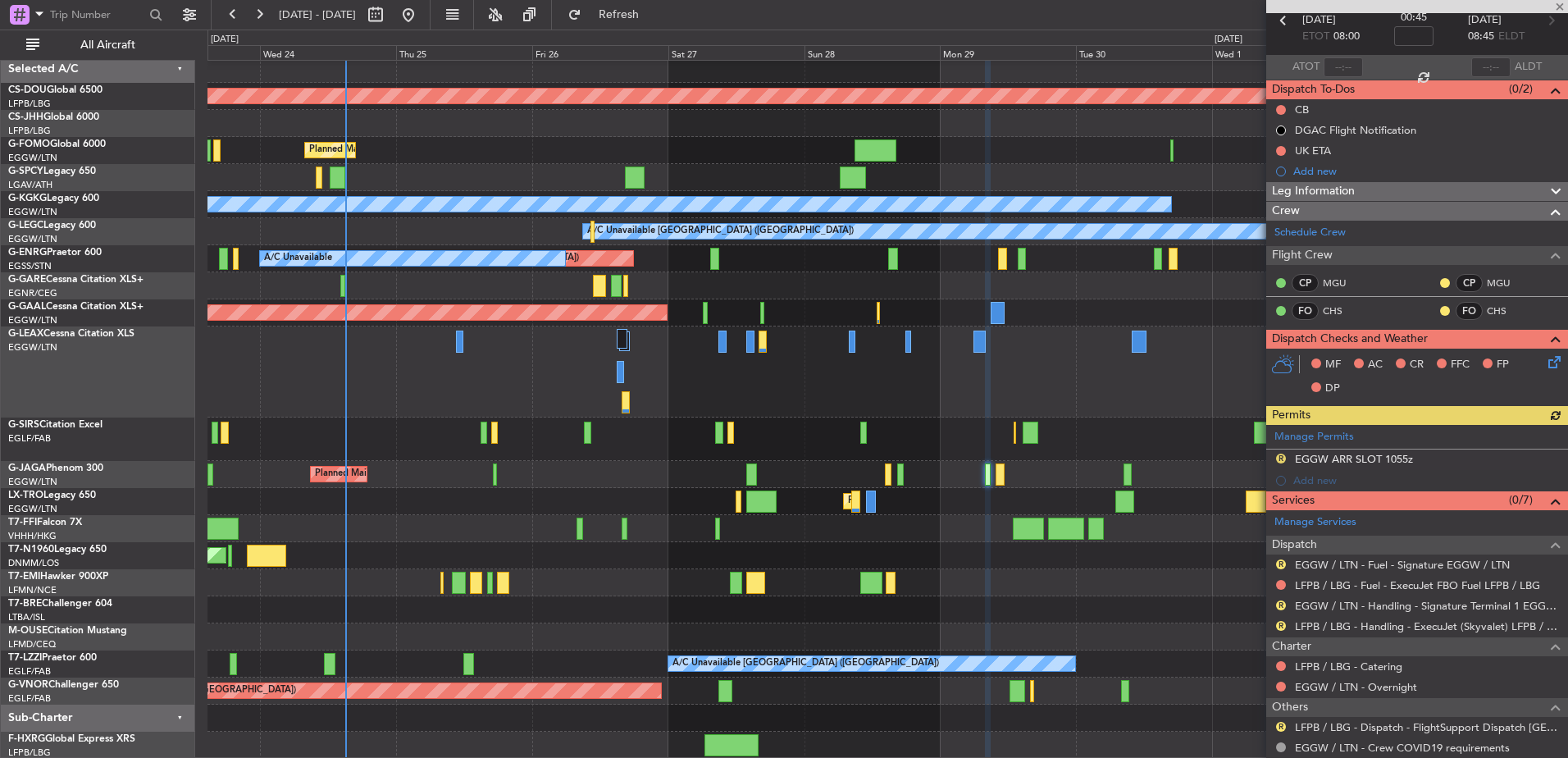
scroll to position [85, 0]
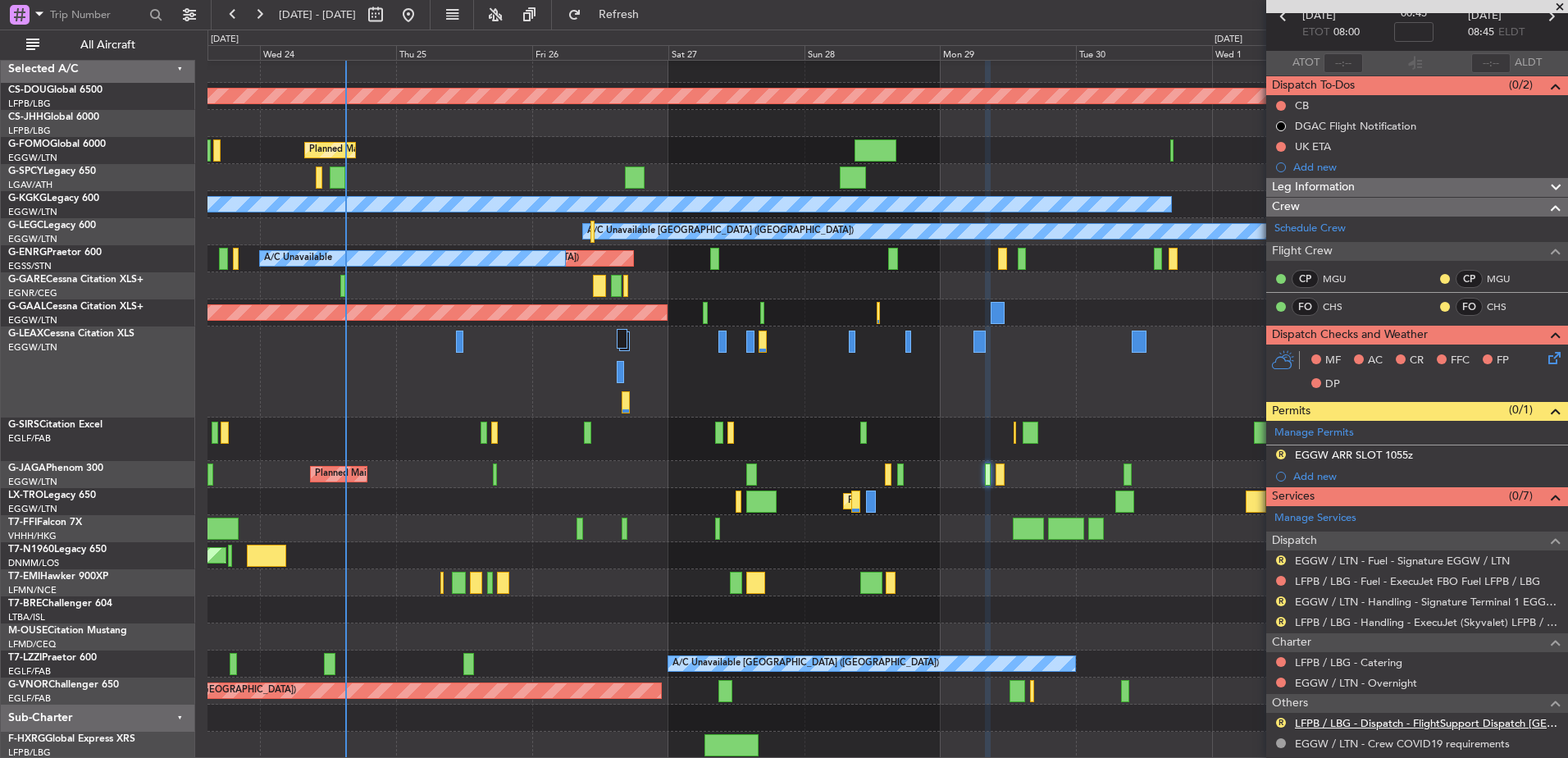
click at [1340, 724] on link "LFPB / LBG - Dispatch - FlightSupport Dispatch [GEOGRAPHIC_DATA]" at bounding box center [1428, 723] width 265 height 14
click at [651, 29] on div "Planned Maint London ([GEOGRAPHIC_DATA]) Planned Maint [GEOGRAPHIC_DATA] ([GEOG…" at bounding box center [784, 393] width 1568 height 729
click at [645, 24] on button "Refresh" at bounding box center [610, 15] width 99 height 26
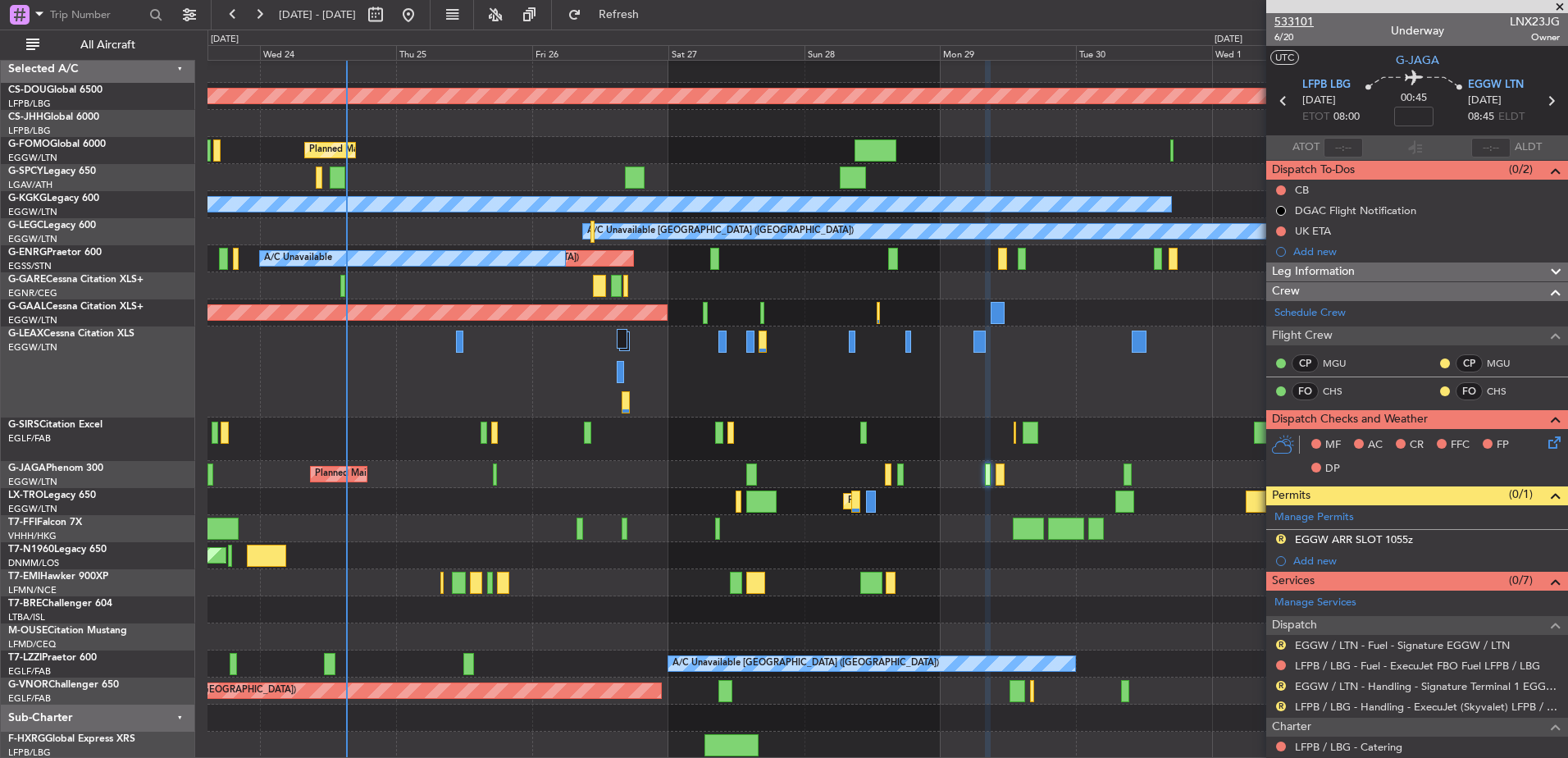
click at [1276, 23] on span "533101" at bounding box center [1293, 22] width 39 height 17
click at [606, 445] on div "Planned Maint London ([GEOGRAPHIC_DATA]) Planned Maint [GEOGRAPHIC_DATA] ([GEOG…" at bounding box center [888, 406] width 1360 height 703
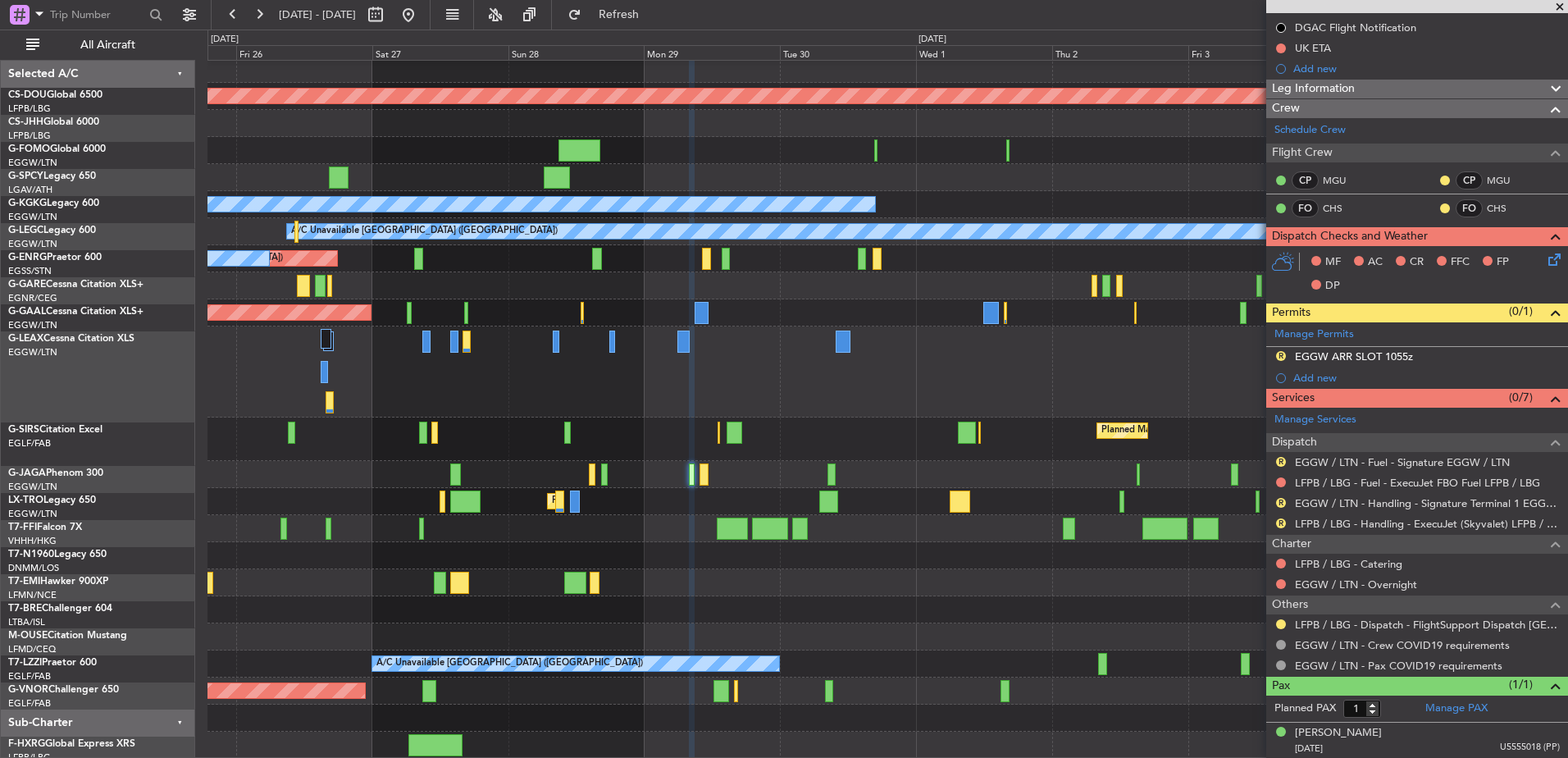
click at [988, 408] on div at bounding box center [888, 372] width 1360 height 91
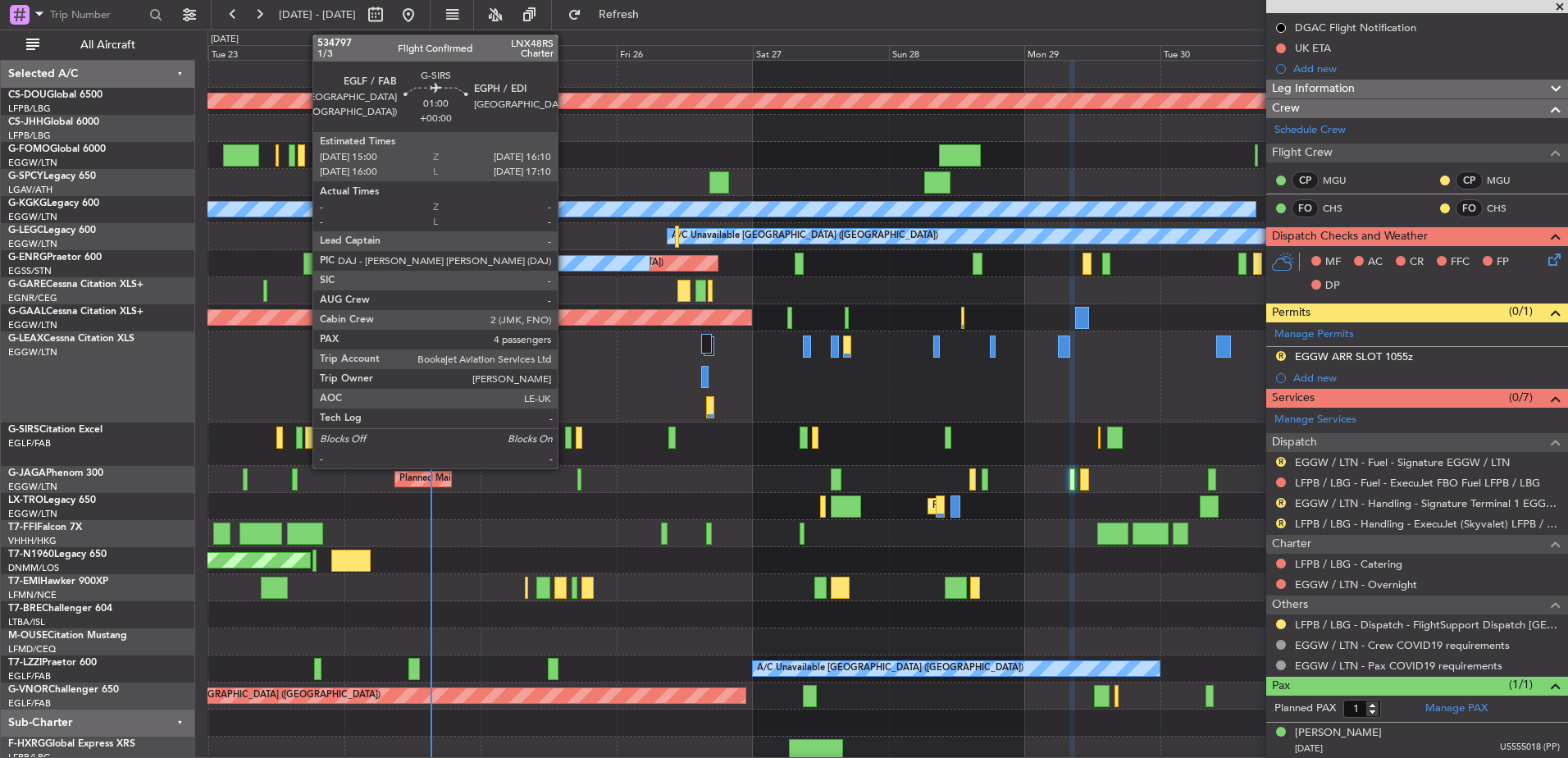
click at [565, 428] on div at bounding box center [568, 437] width 8 height 23
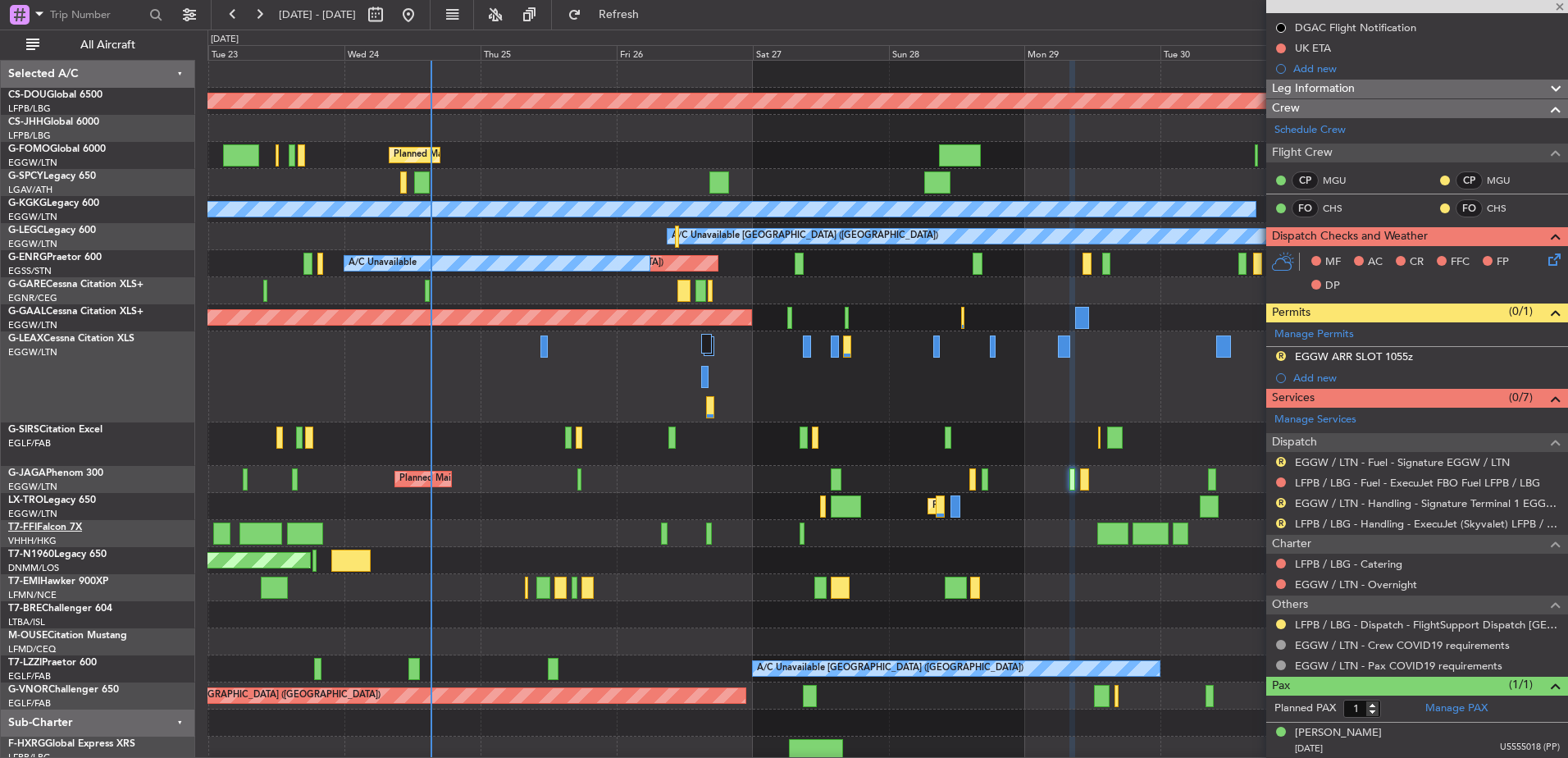
type input "4"
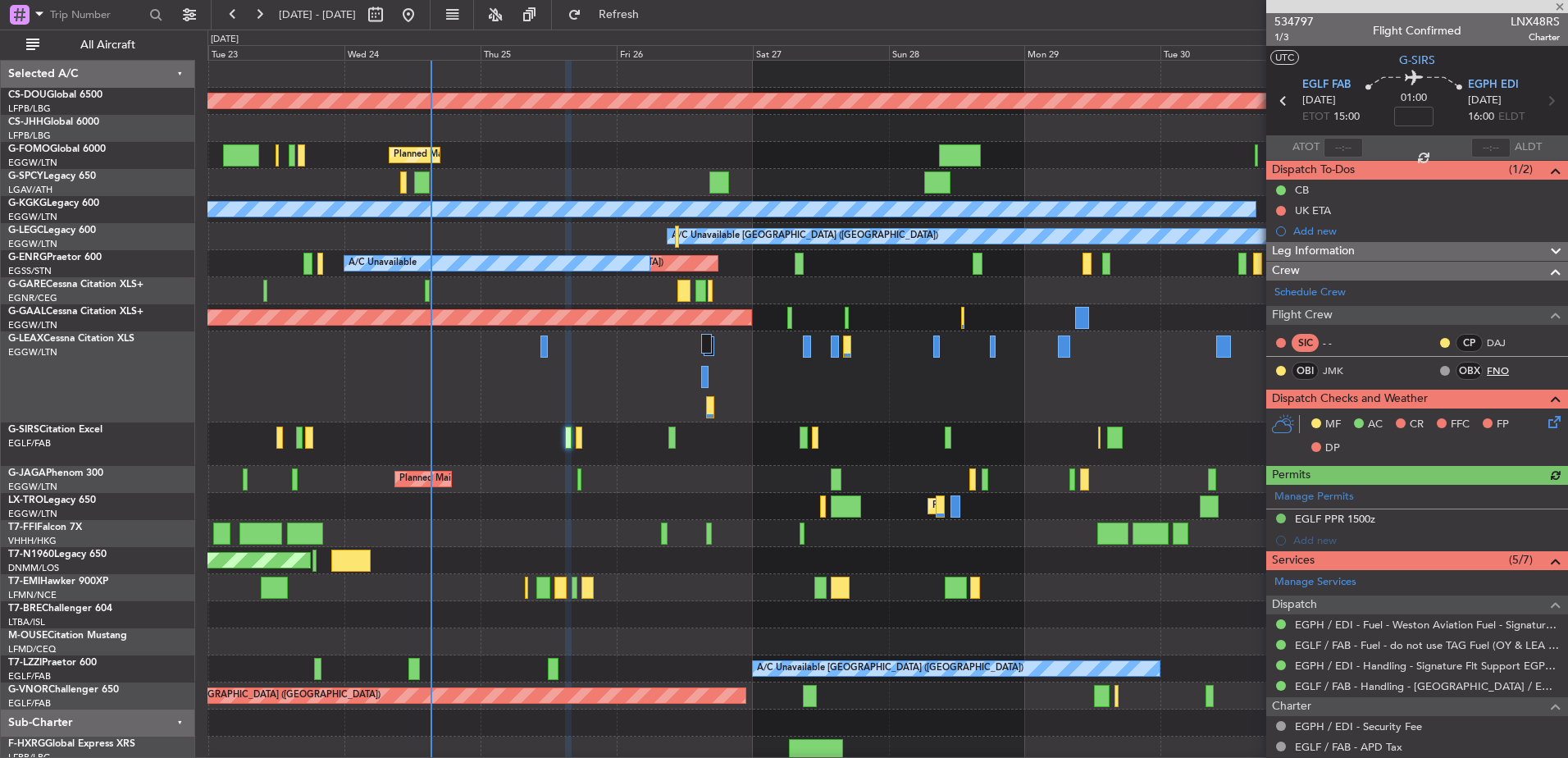
click at [1496, 371] on link "FNO" at bounding box center [1506, 370] width 37 height 15
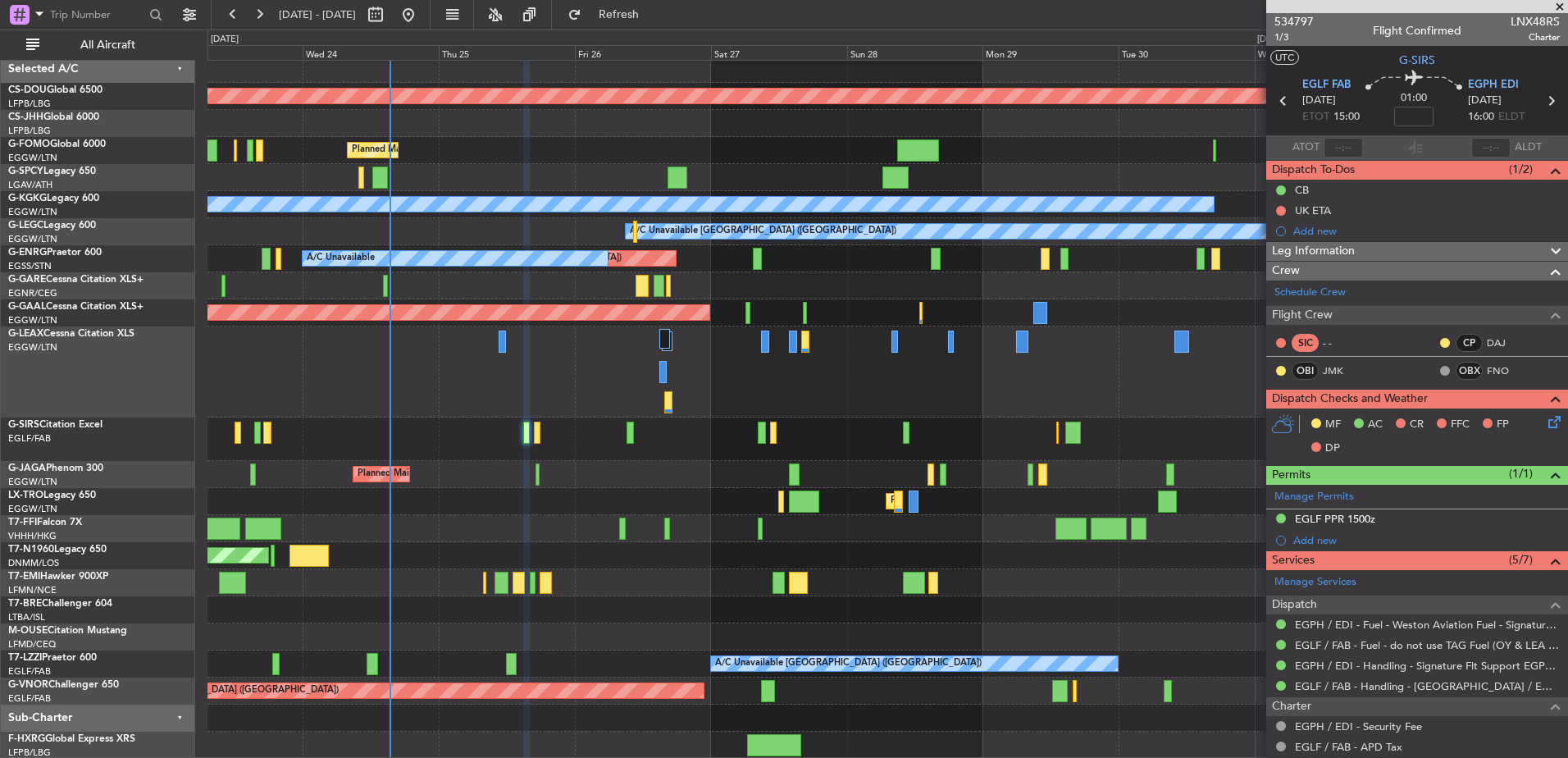
click at [716, 627] on div "Planned Maint London ([GEOGRAPHIC_DATA]) Planned Maint [GEOGRAPHIC_DATA] ([GEOG…" at bounding box center [888, 406] width 1360 height 703
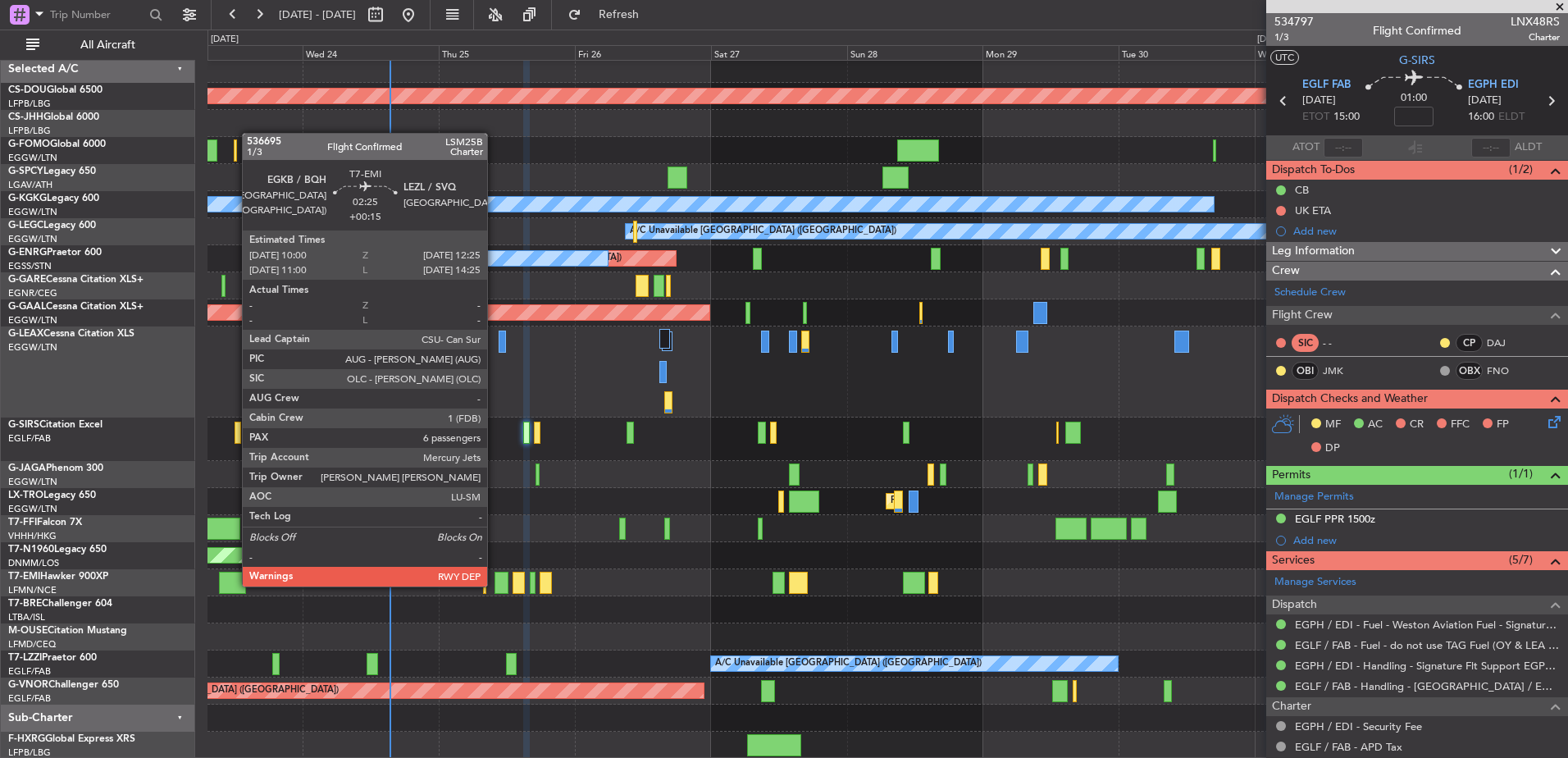
click at [495, 585] on div at bounding box center [502, 583] width 14 height 23
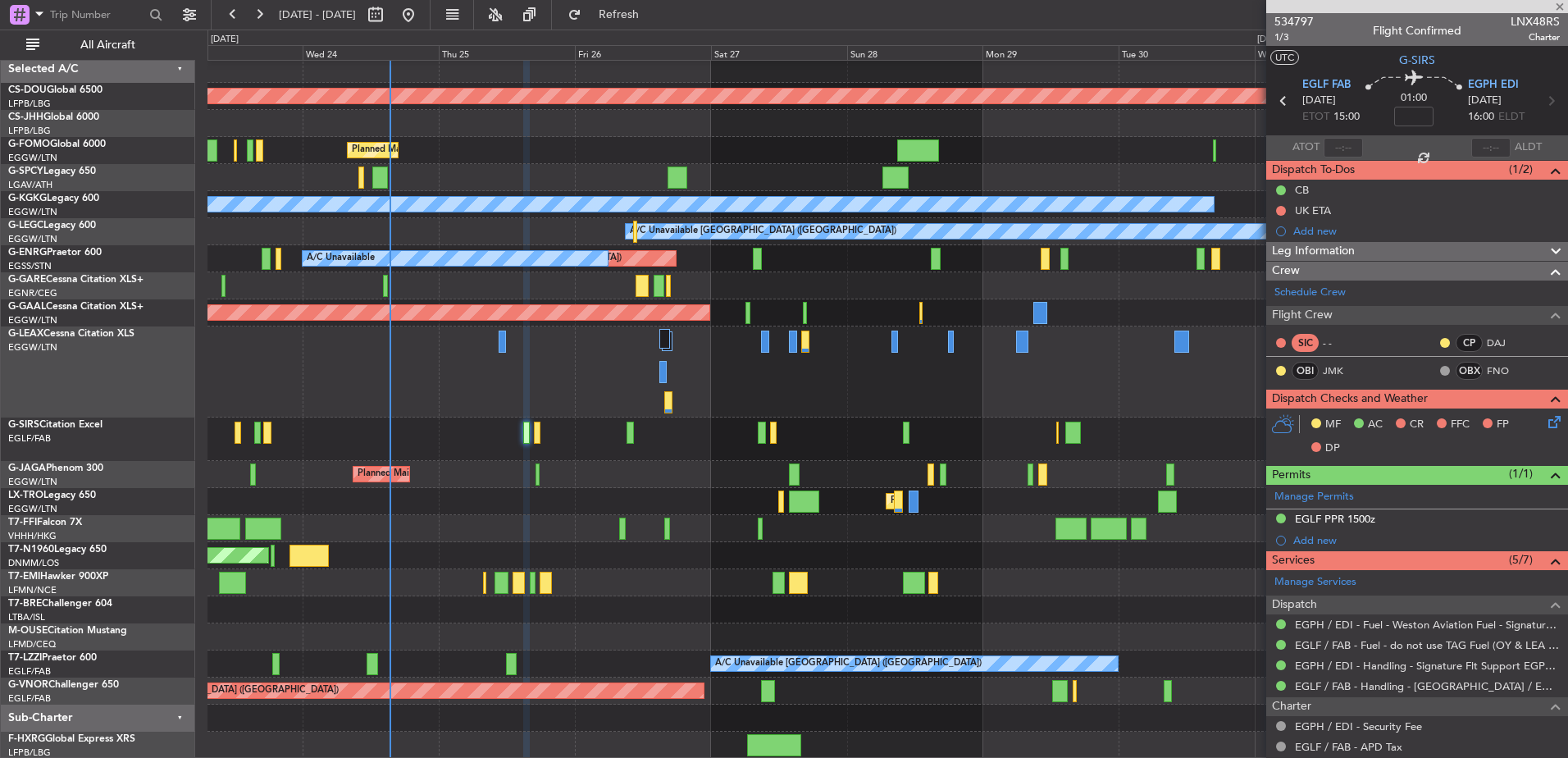
type input "+00:15"
type input "6"
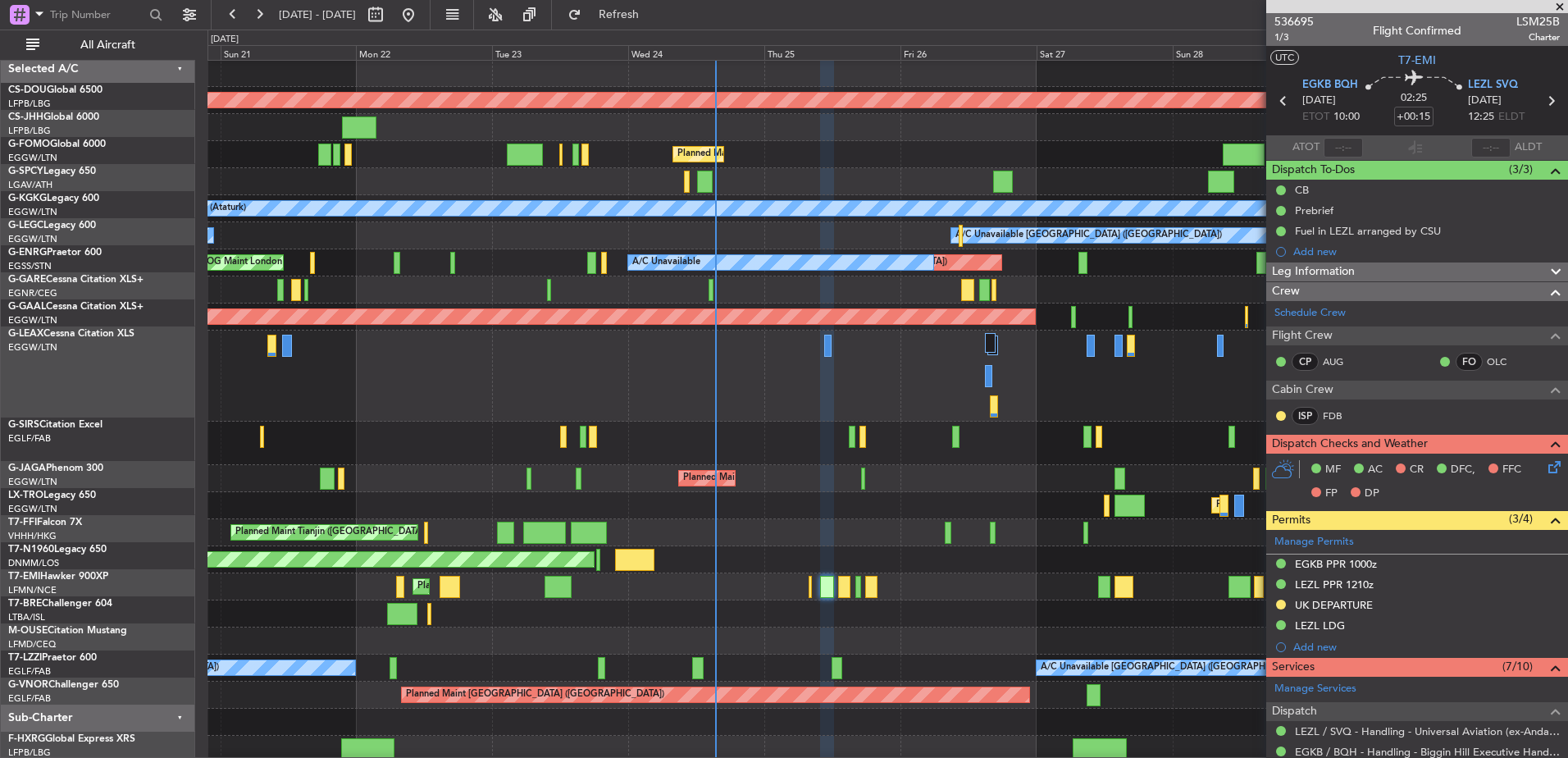
scroll to position [1, 0]
click at [872, 610] on div at bounding box center [888, 613] width 1360 height 27
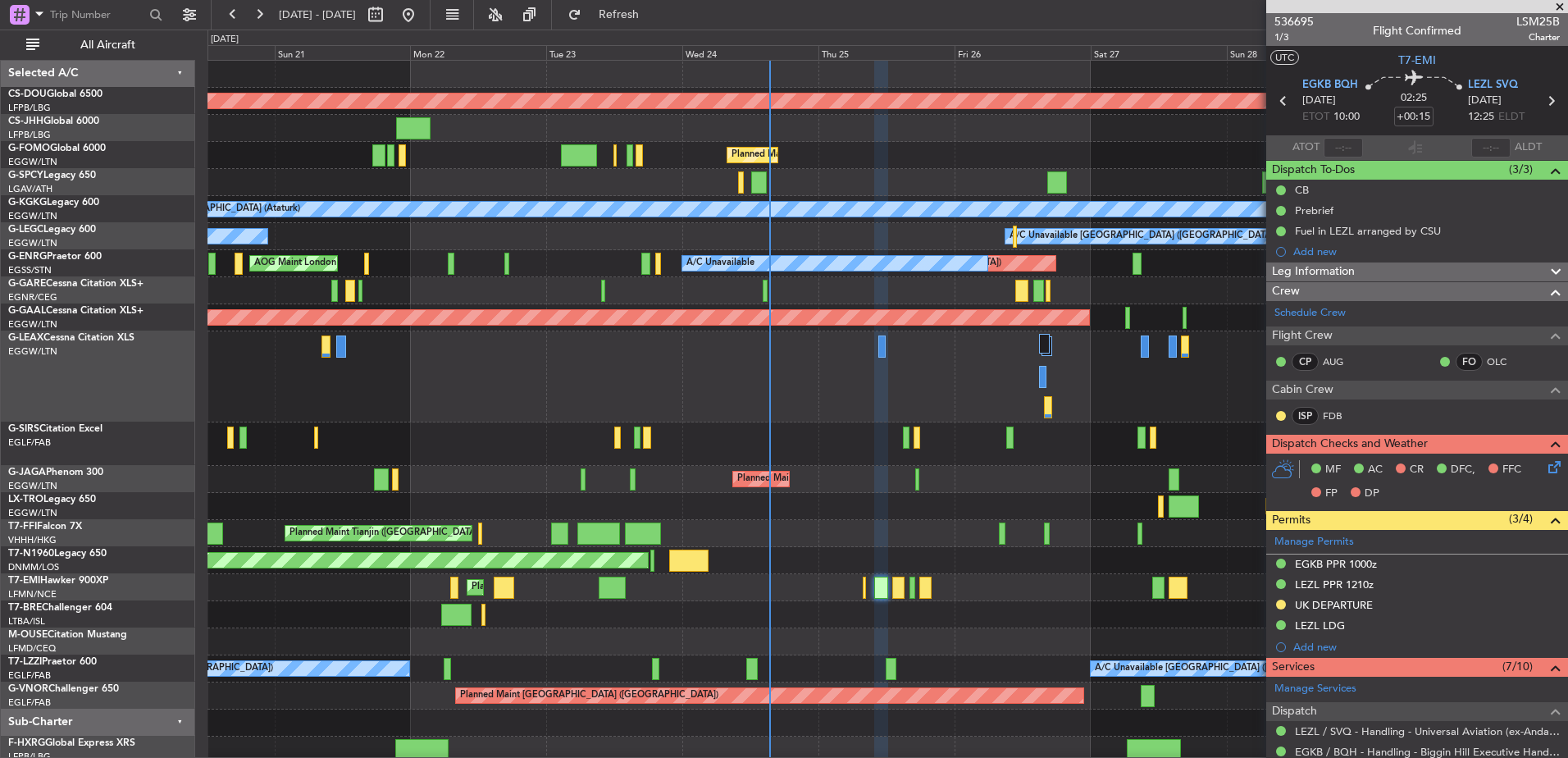
scroll to position [0, 0]
click at [889, 610] on div at bounding box center [888, 614] width 1360 height 27
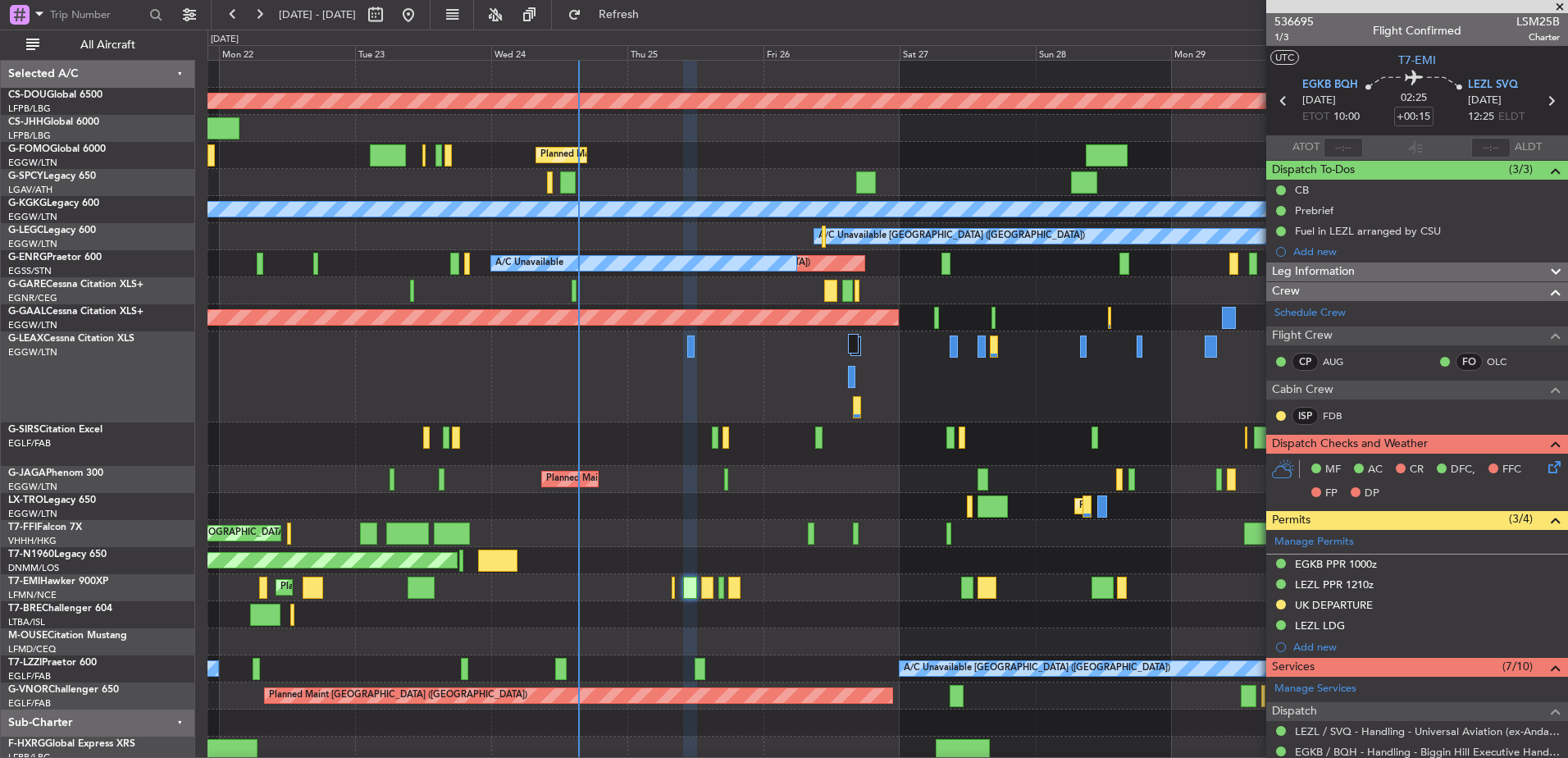
click at [498, 474] on div "Planned Maint London ([GEOGRAPHIC_DATA]) Owner Planned Maint [GEOGRAPHIC_DATA] …" at bounding box center [888, 411] width 1360 height 703
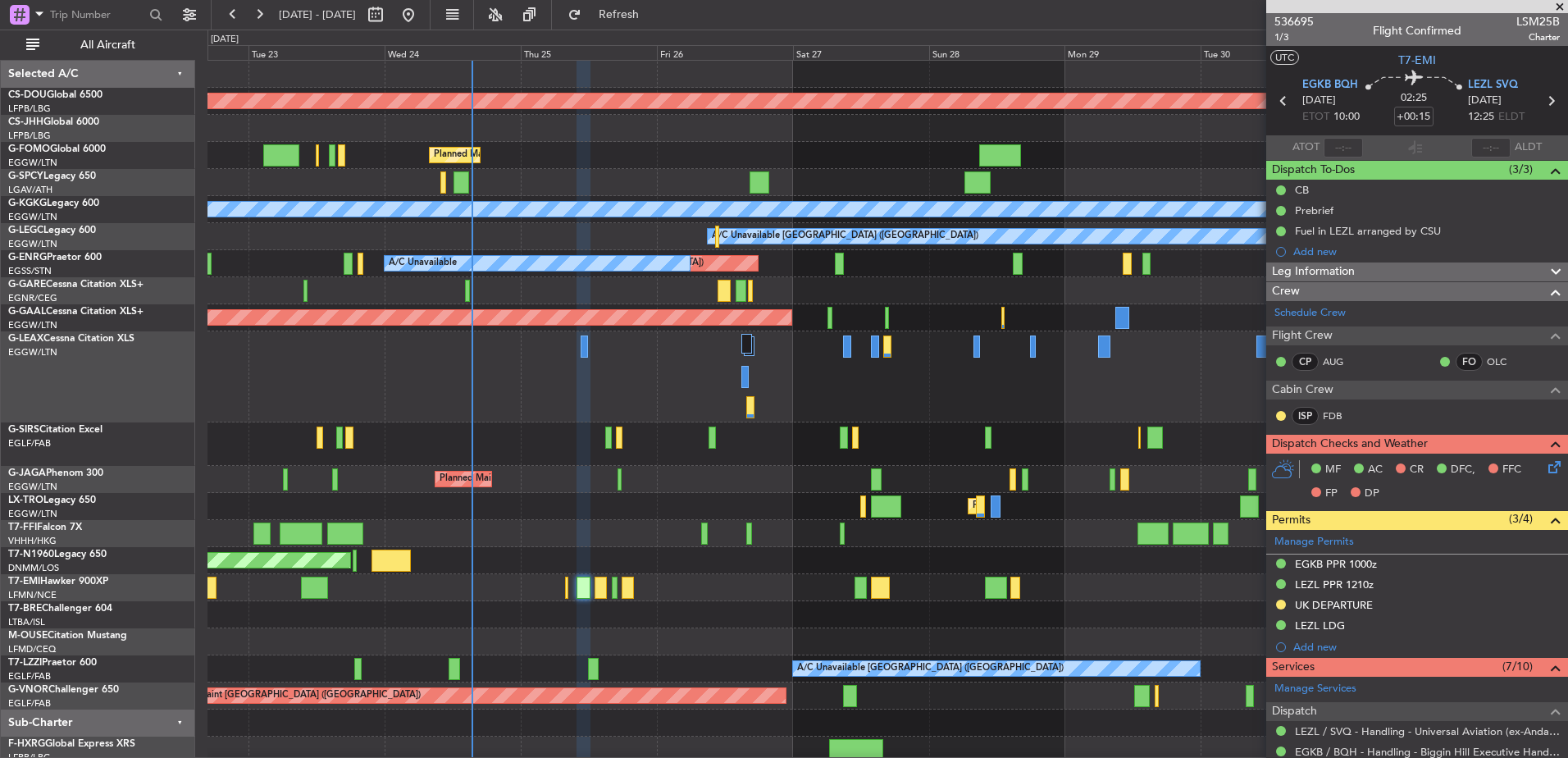
scroll to position [5, 0]
click at [582, 589] on div "Planned Maint London ([GEOGRAPHIC_DATA]) Planned Maint [GEOGRAPHIC_DATA] ([GEOG…" at bounding box center [888, 411] width 1360 height 703
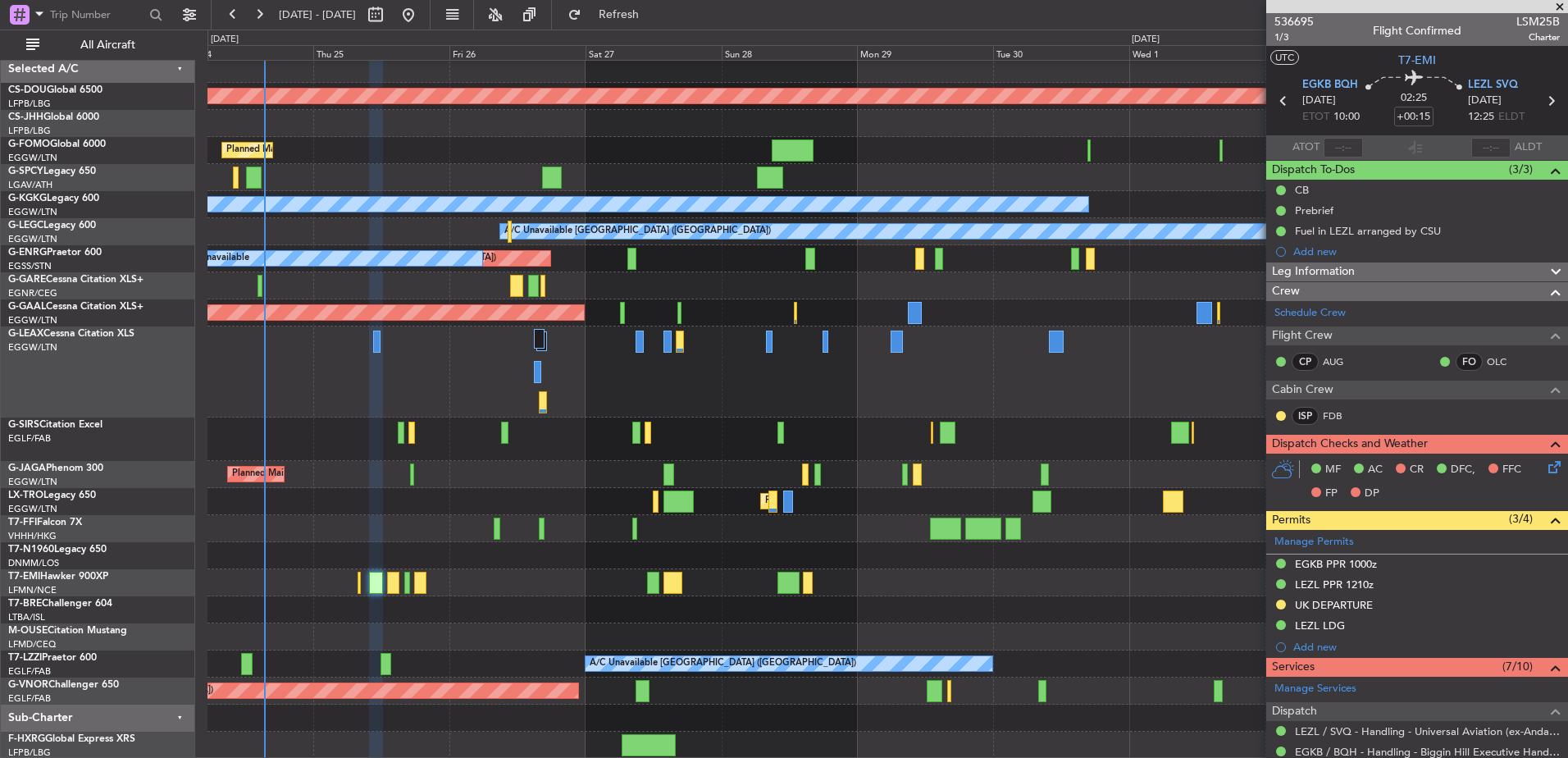
click at [823, 575] on div "Planned Maint London ([GEOGRAPHIC_DATA]) Planned Maint [GEOGRAPHIC_DATA] ([GEOG…" at bounding box center [888, 406] width 1360 height 703
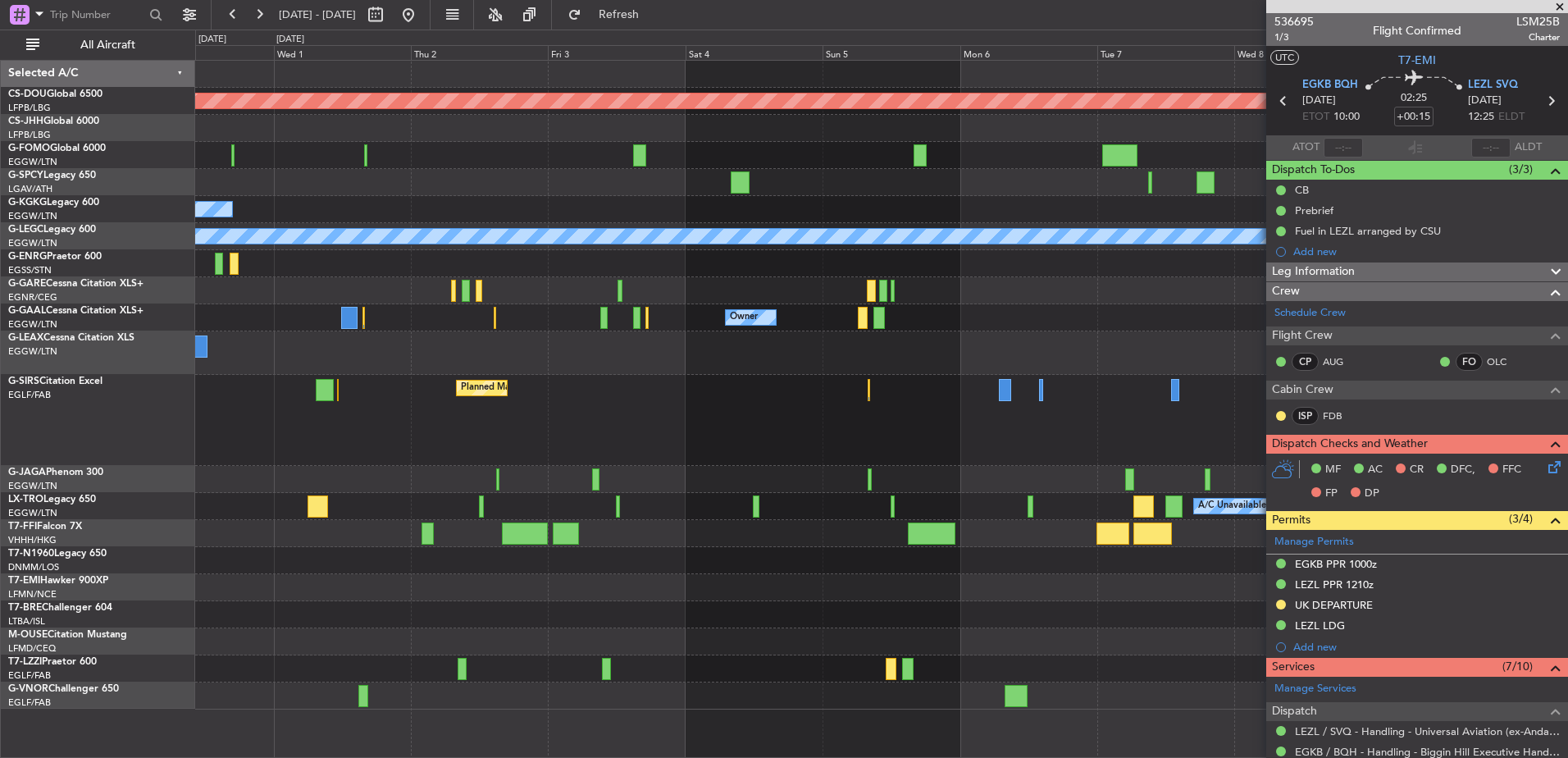
scroll to position [0, 0]
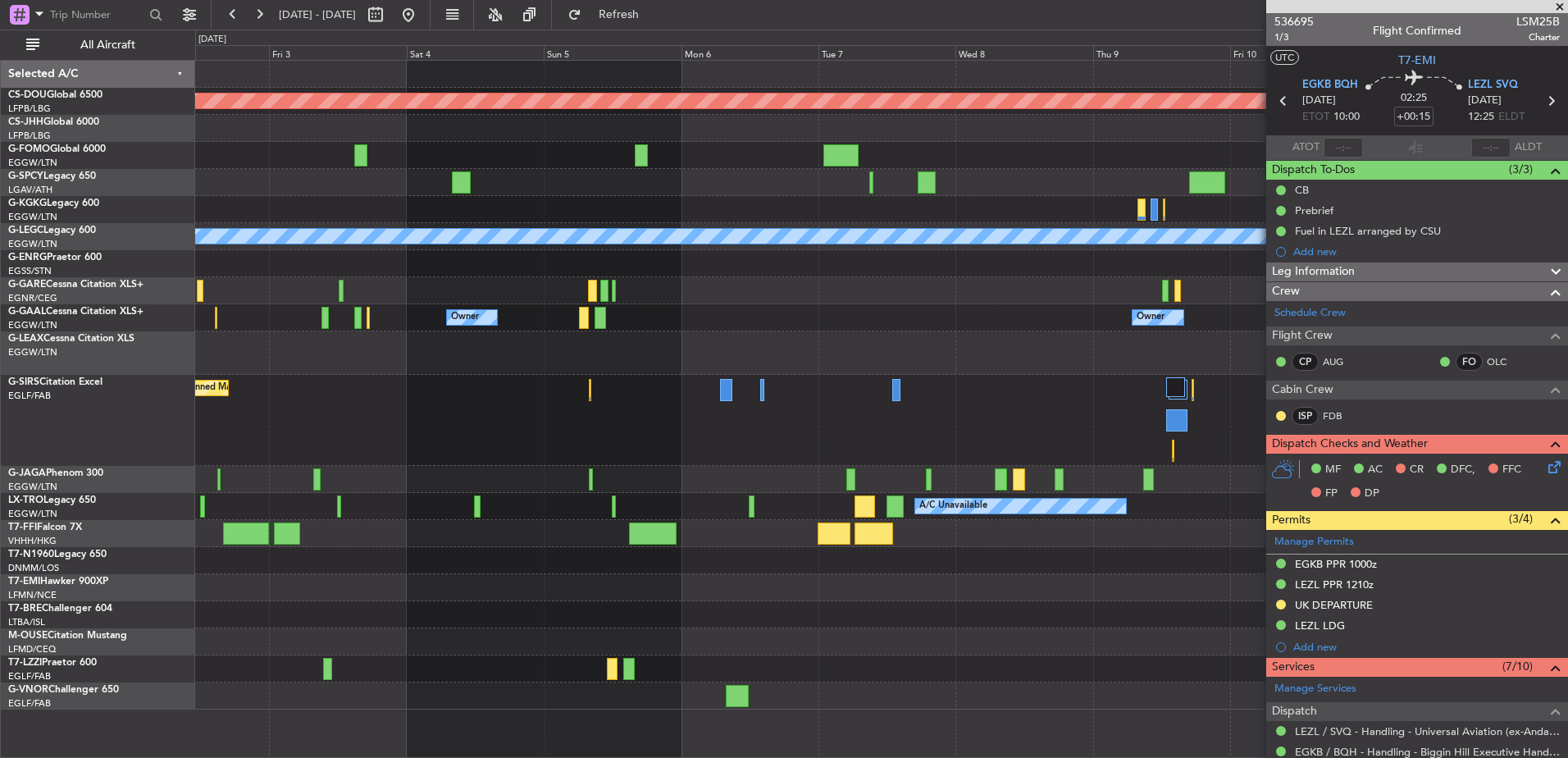
click at [486, 603] on div "Planned Maint London ([GEOGRAPHIC_DATA]) A/C Unavailable [GEOGRAPHIC_DATA] (Ata…" at bounding box center [881, 385] width 1372 height 649
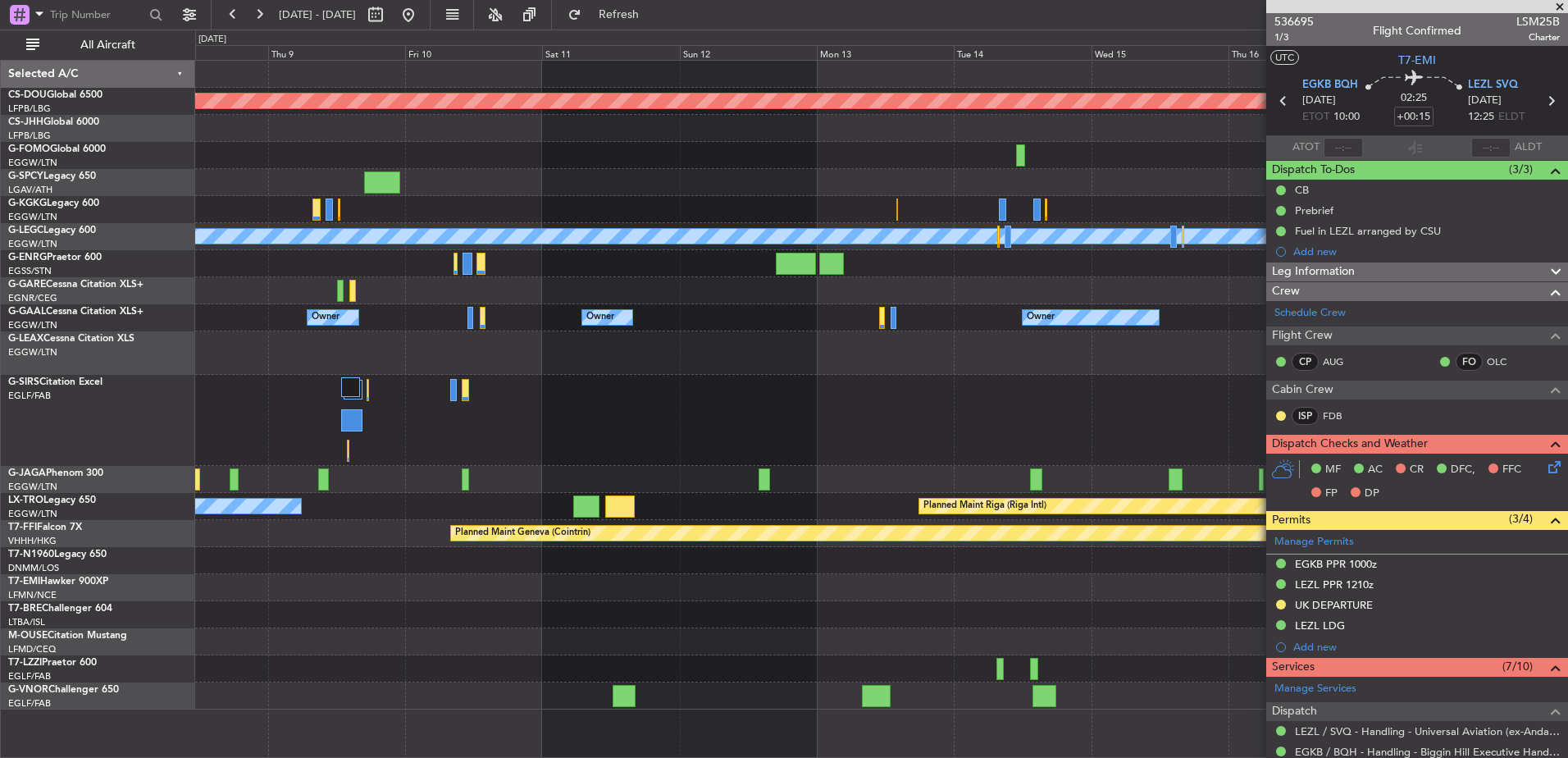
click at [568, 656] on div "Planned Maint London ([GEOGRAPHIC_DATA]) A/C Unavailable [GEOGRAPHIC_DATA] ([GE…" at bounding box center [881, 385] width 1372 height 649
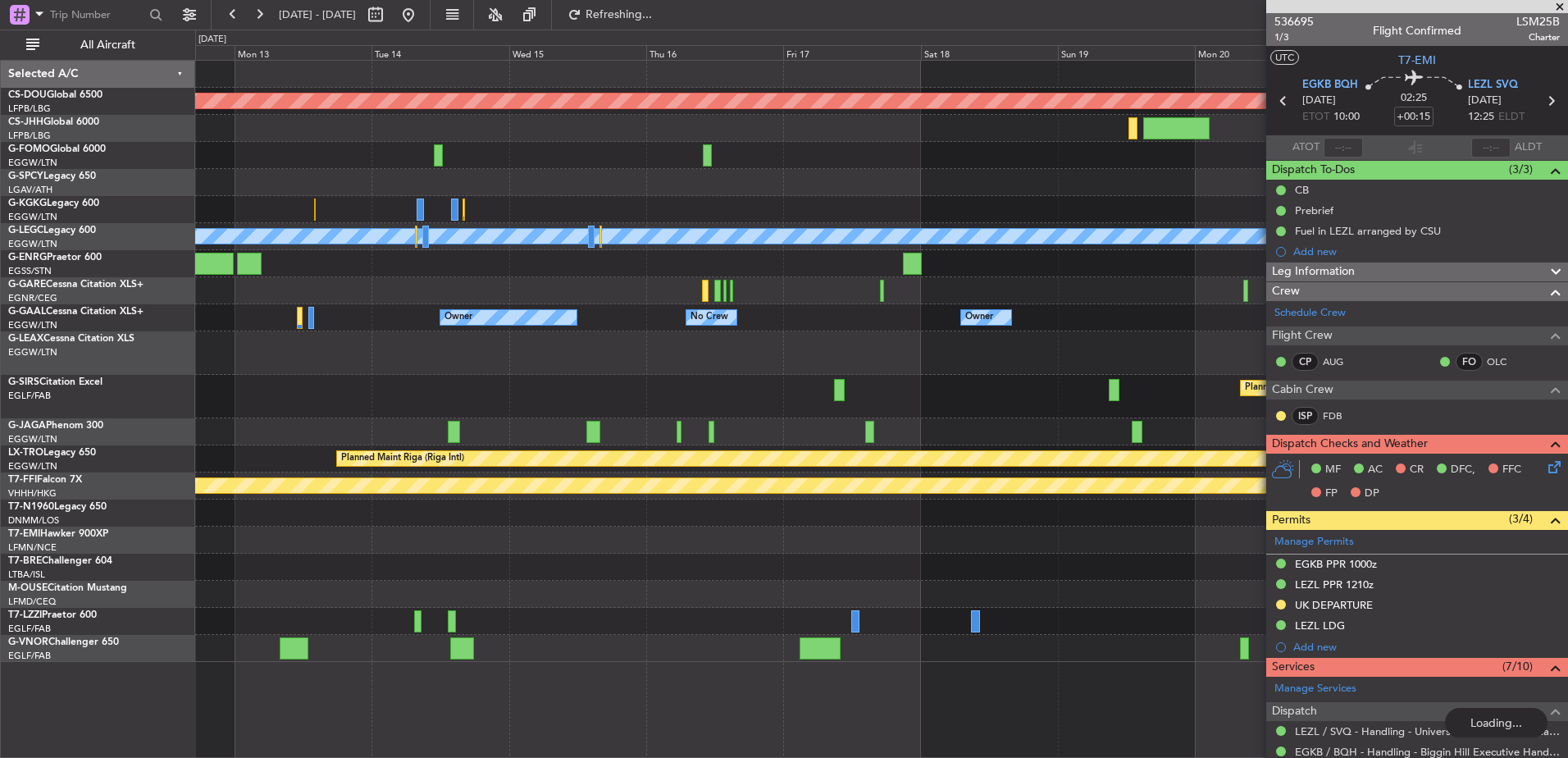
click at [490, 682] on div "Planned Maint London ([GEOGRAPHIC_DATA]) A/C Unavailable [GEOGRAPHIC_DATA] ([GE…" at bounding box center [881, 409] width 1373 height 698
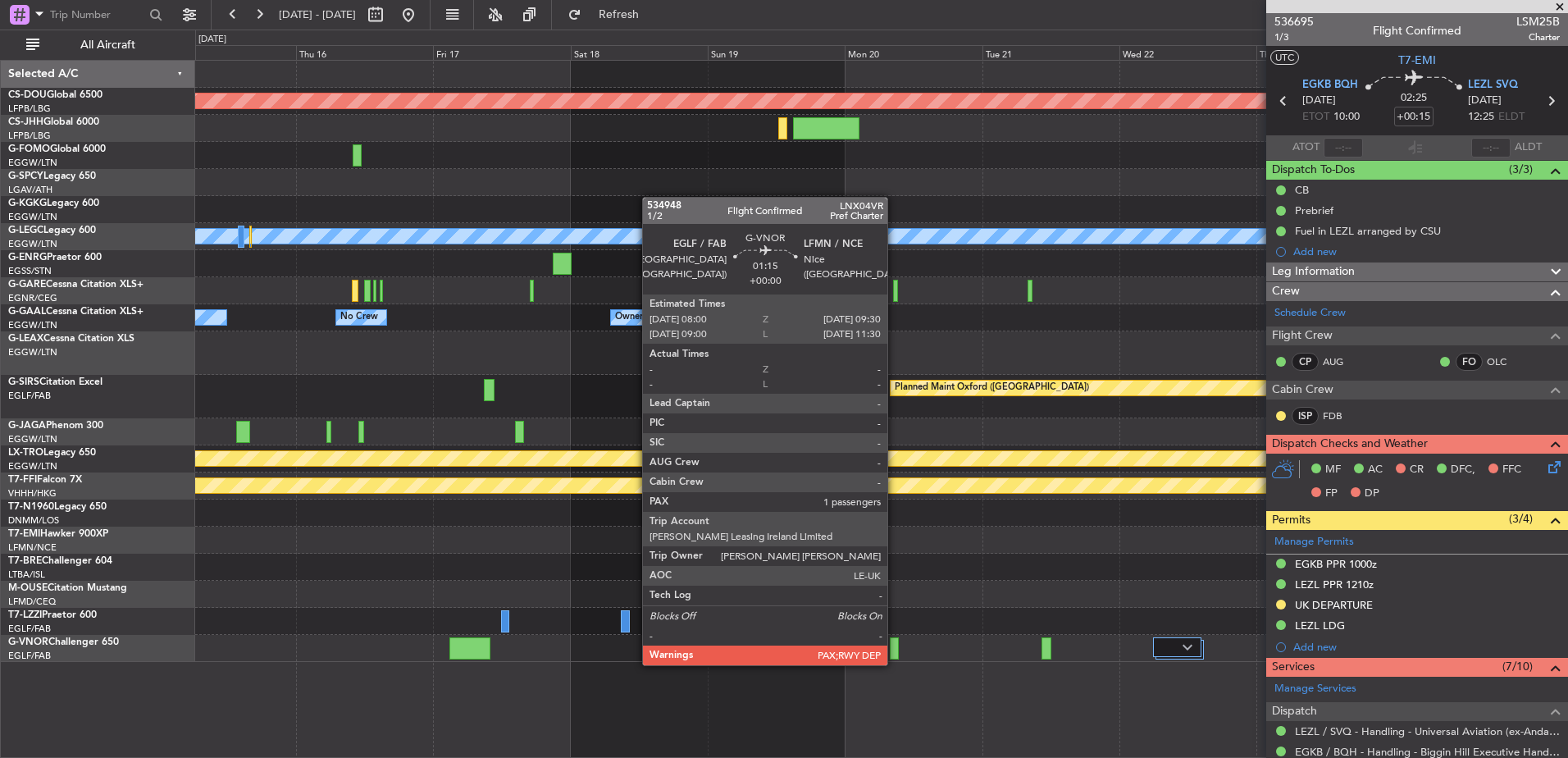
click at [895, 649] on div at bounding box center [894, 649] width 9 height 23
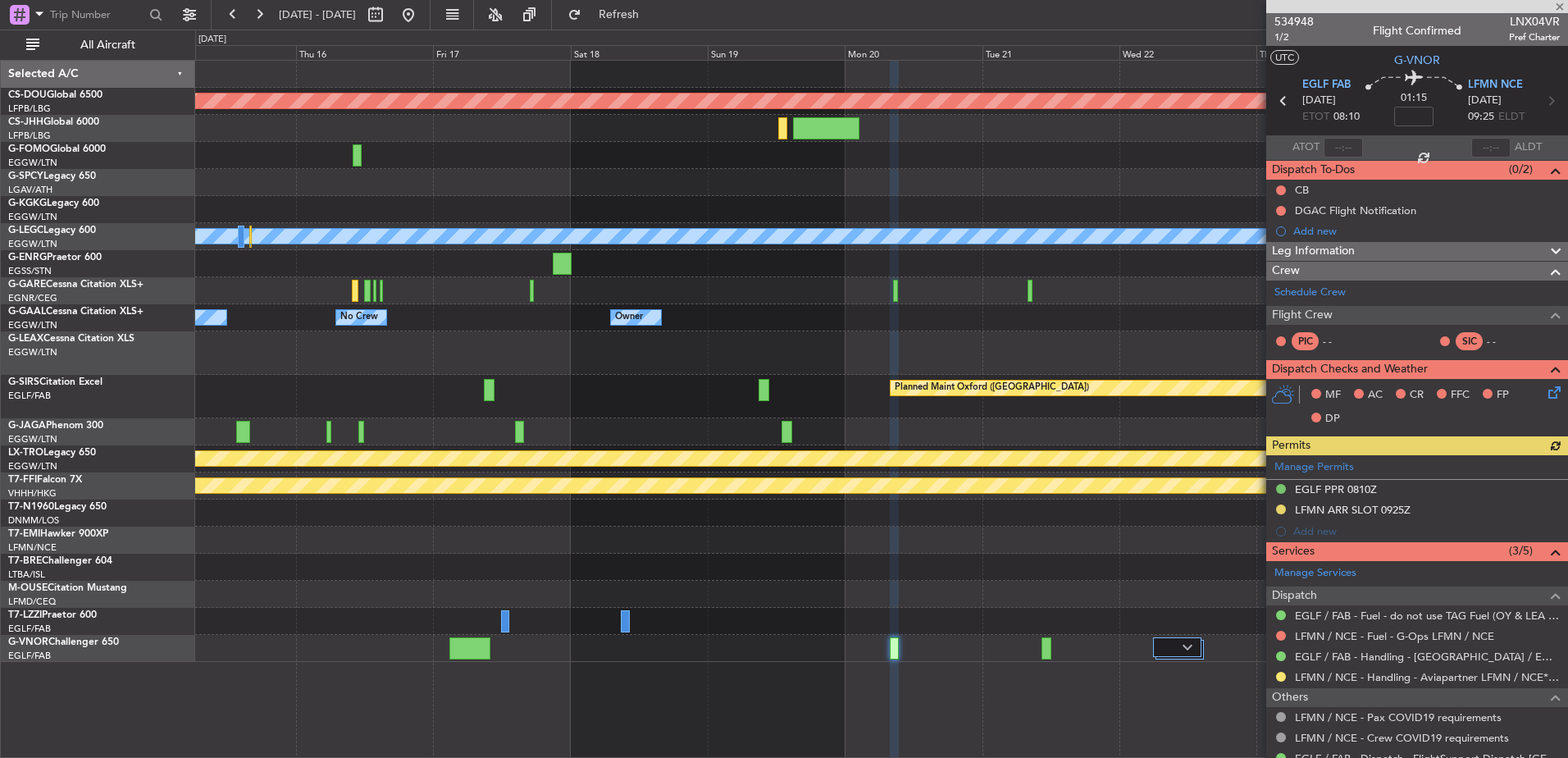
click at [591, 590] on div "Planned Maint London ([GEOGRAPHIC_DATA]) A/C Unavailable [GEOGRAPHIC_DATA] ([GE…" at bounding box center [881, 361] width 1372 height 601
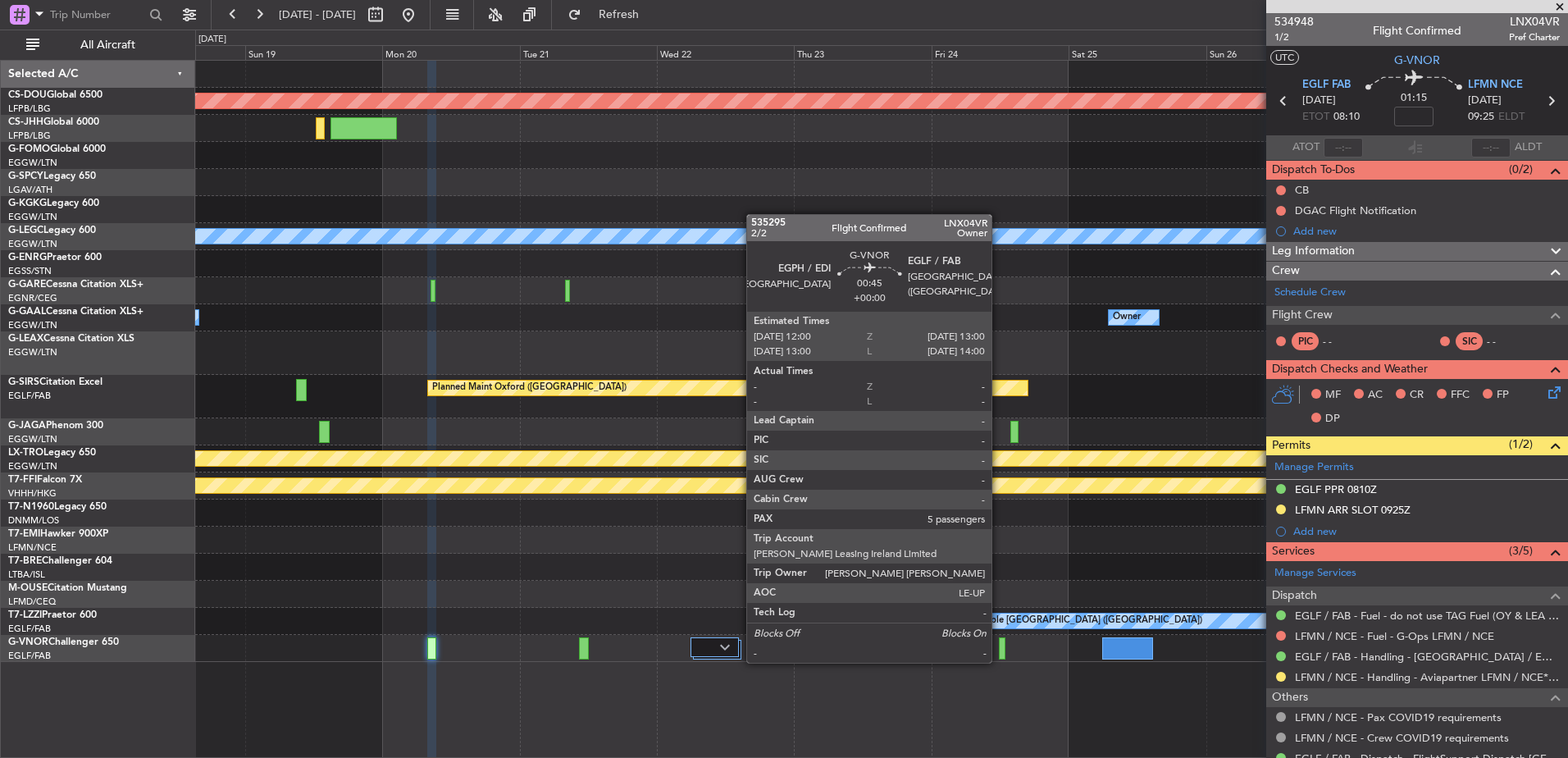
click at [999, 646] on div at bounding box center [1001, 649] width 6 height 23
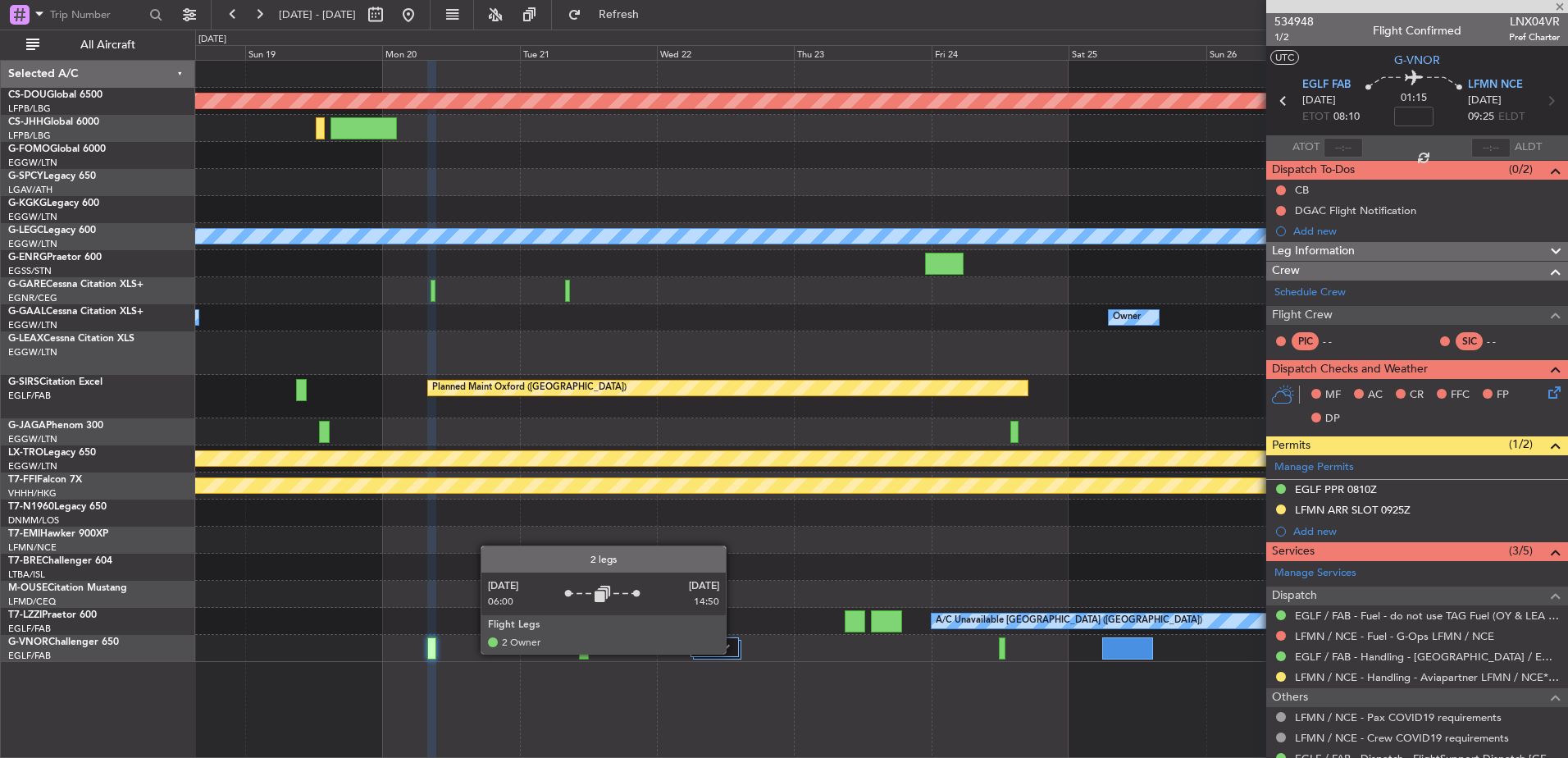
click at [733, 653] on div at bounding box center [715, 647] width 49 height 20
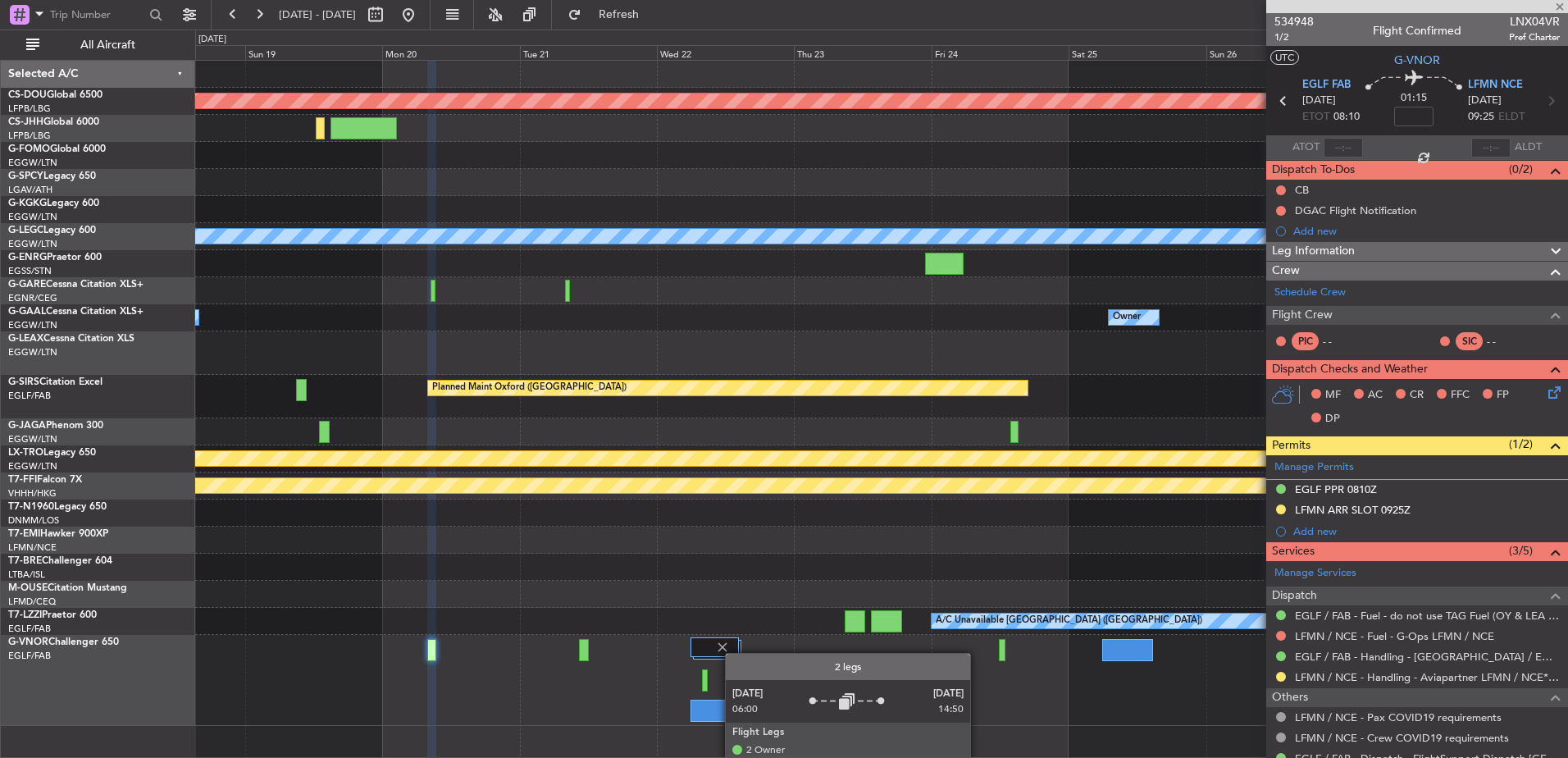
type input "5"
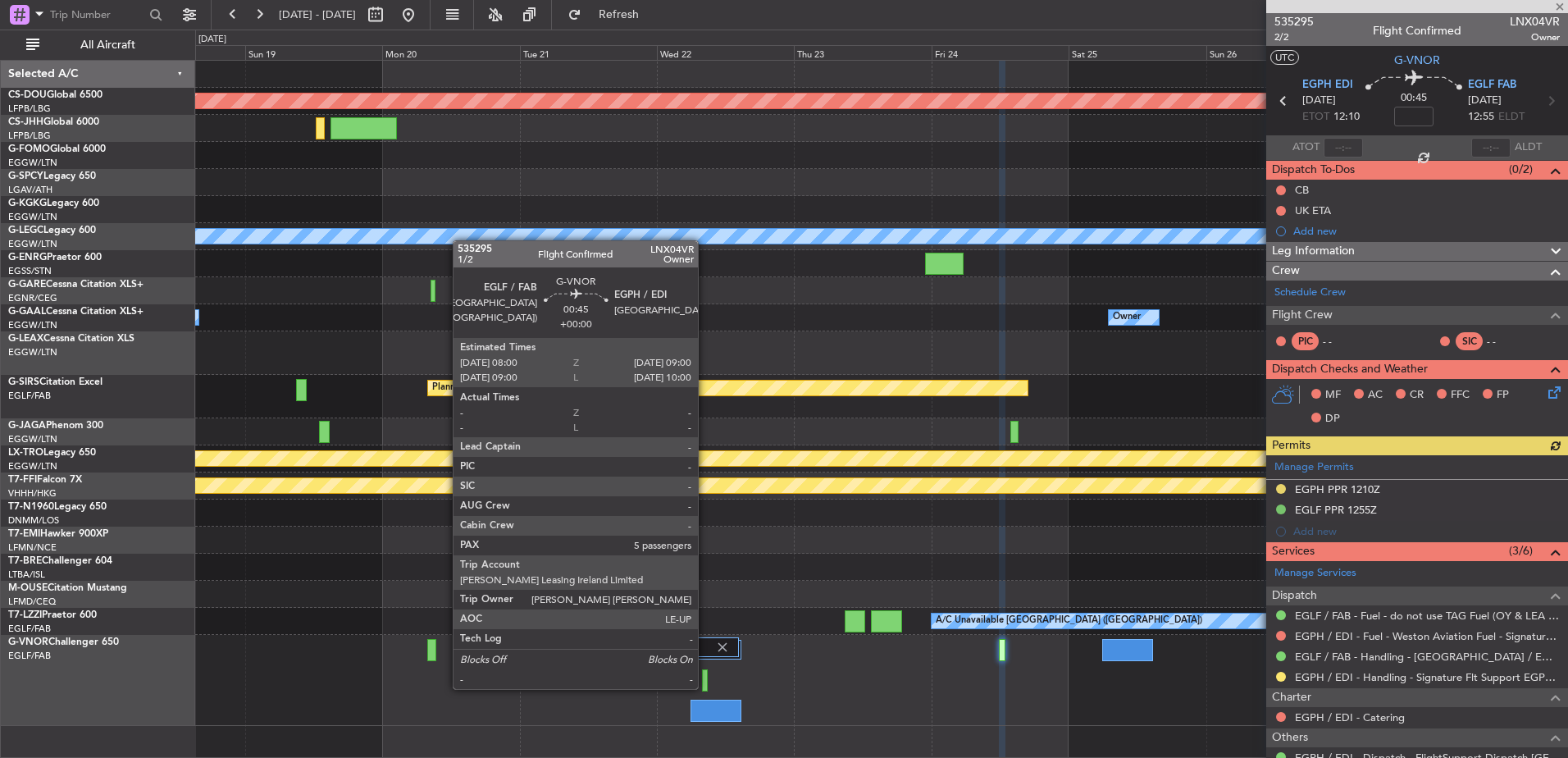
click at [705, 672] on div at bounding box center [705, 681] width 6 height 23
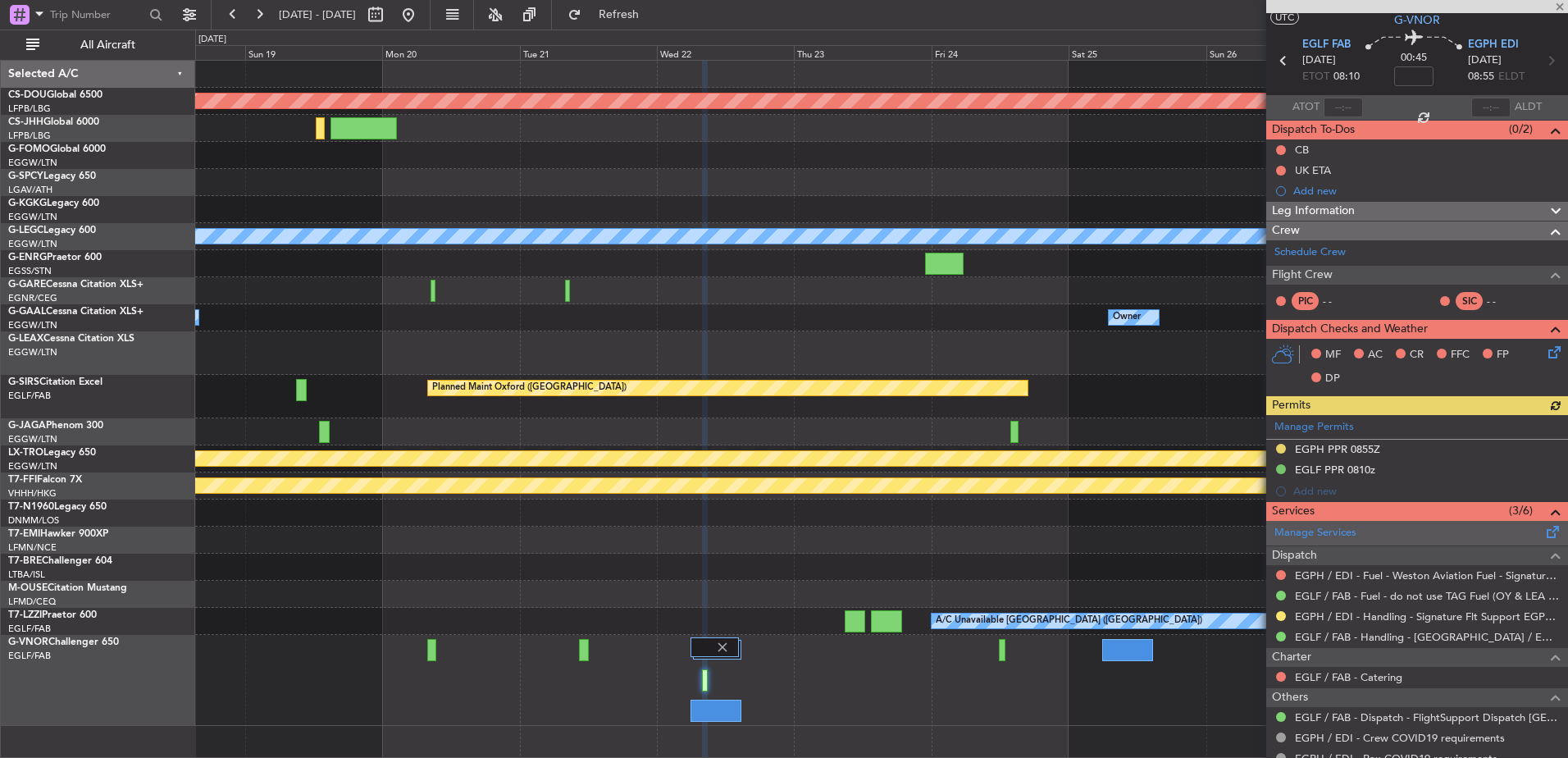
scroll to position [41, 0]
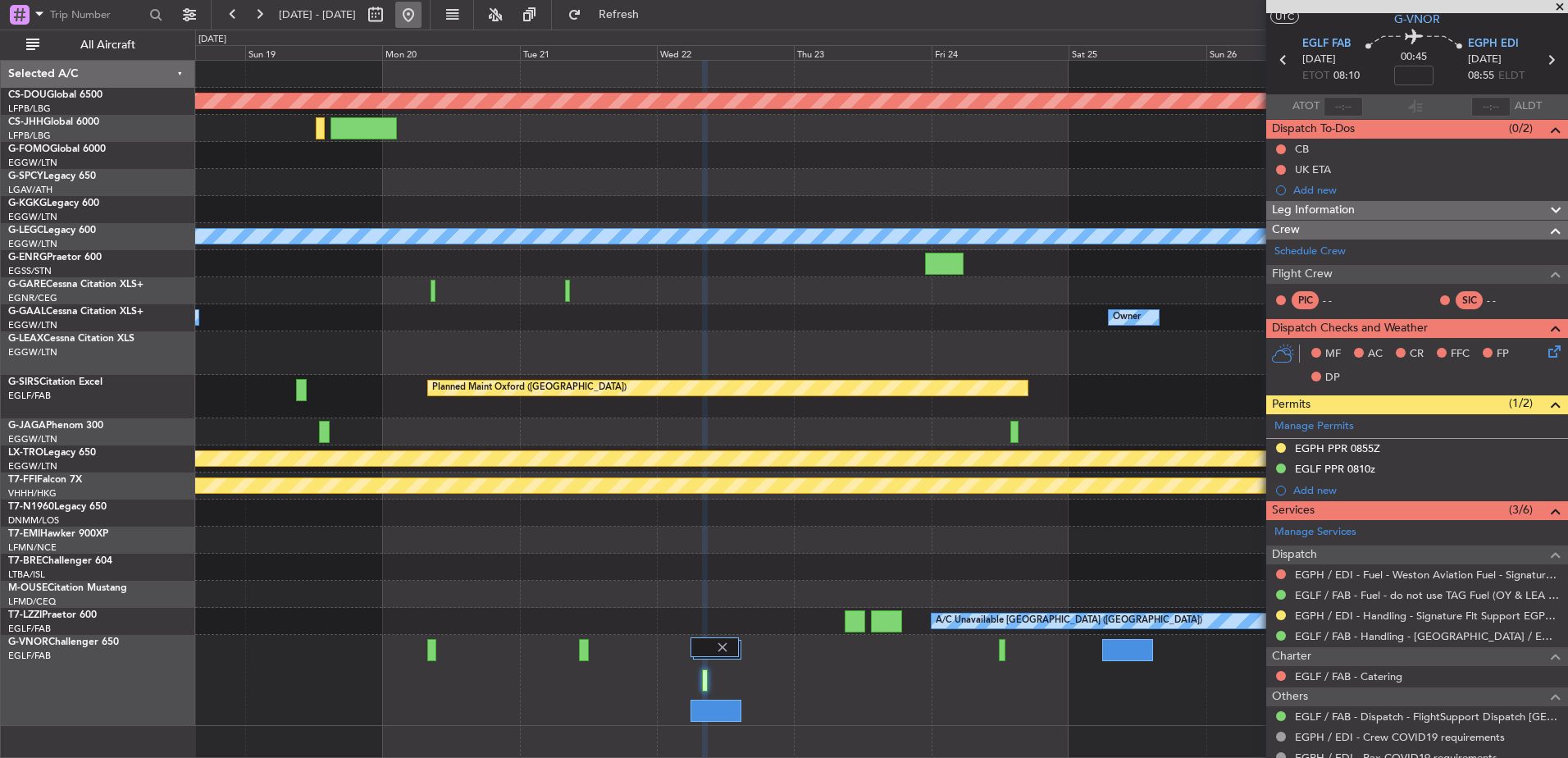
click at [422, 8] on button at bounding box center [408, 15] width 26 height 26
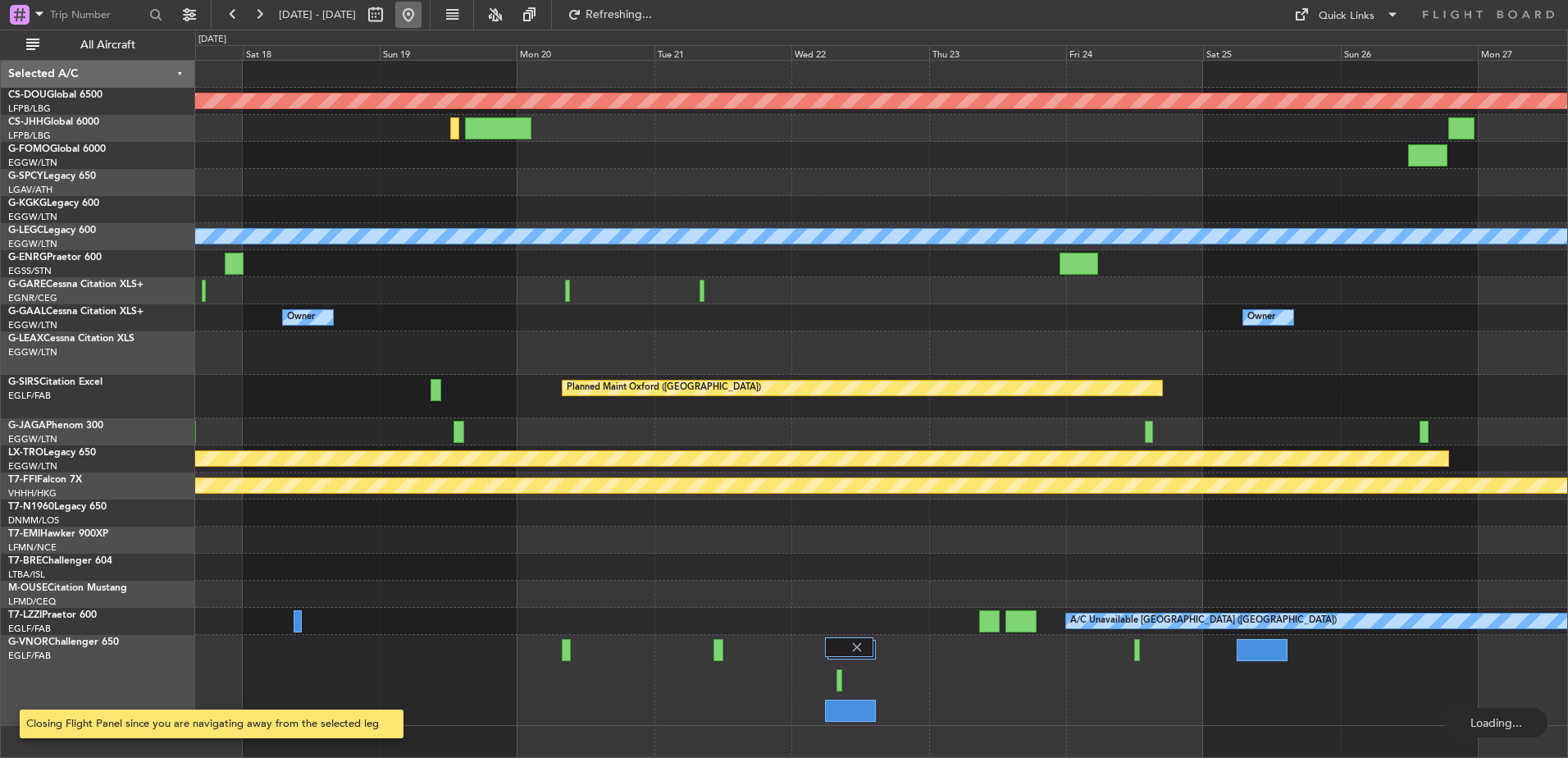
scroll to position [0, 0]
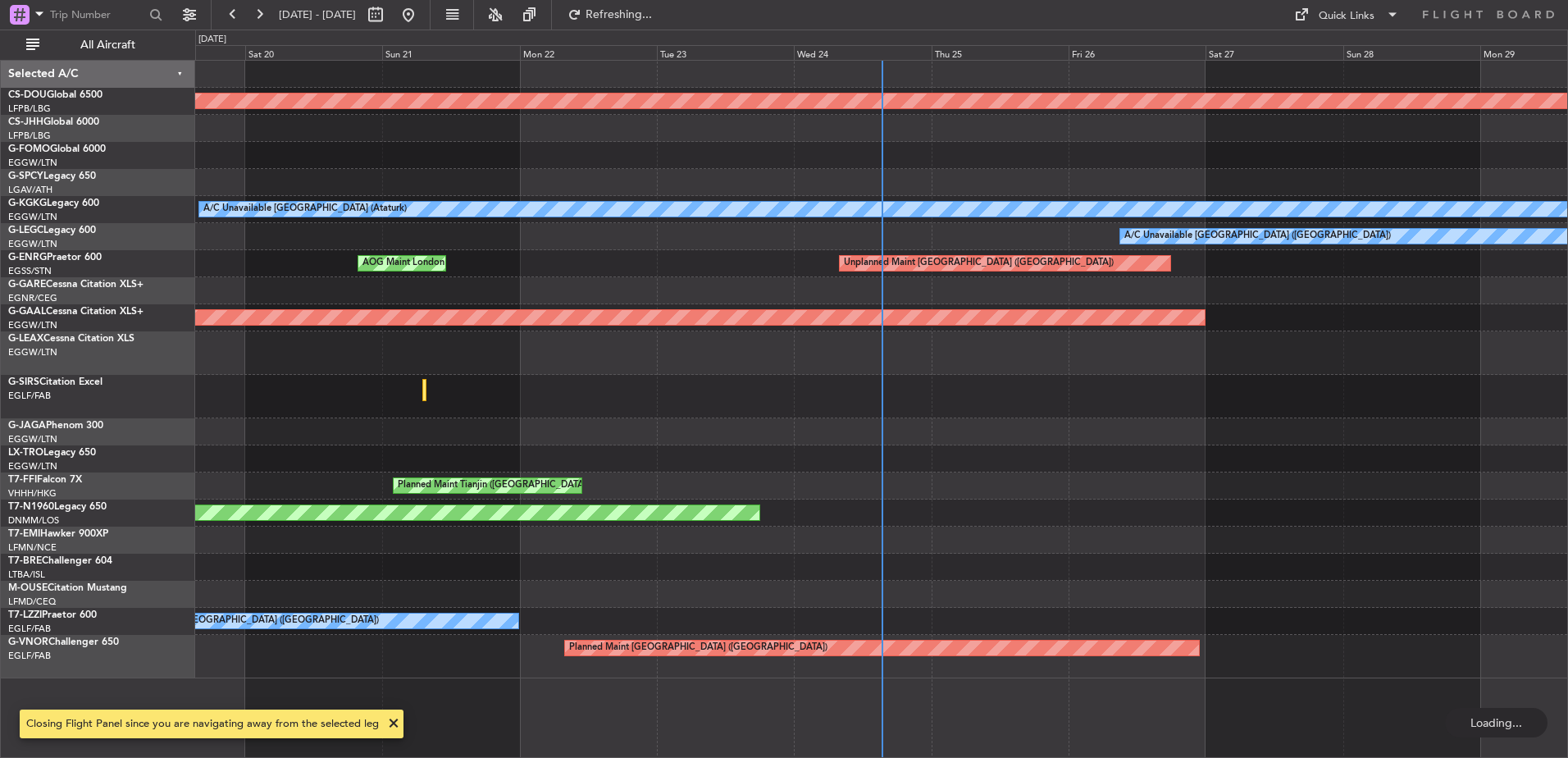
click at [215, 393] on div at bounding box center [881, 397] width 1372 height 43
